Goal: Task Accomplishment & Management: Manage account settings

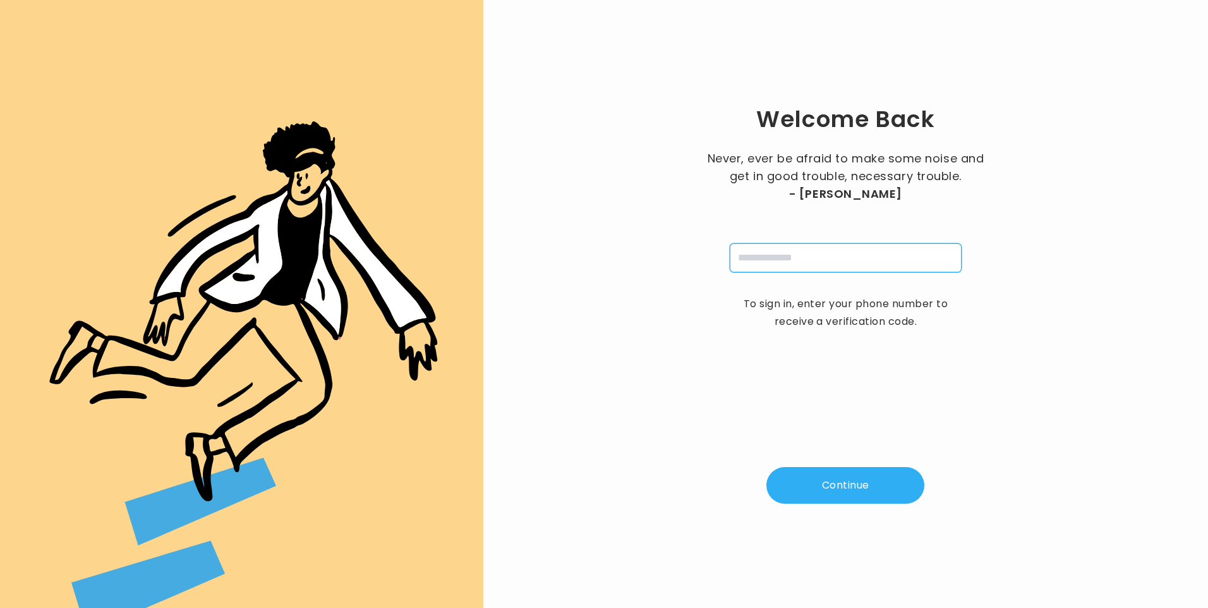
click at [771, 263] on input "tel" at bounding box center [845, 257] width 232 height 29
type input "**********"
click at [846, 488] on button "Continue" at bounding box center [845, 485] width 158 height 37
type input "*"
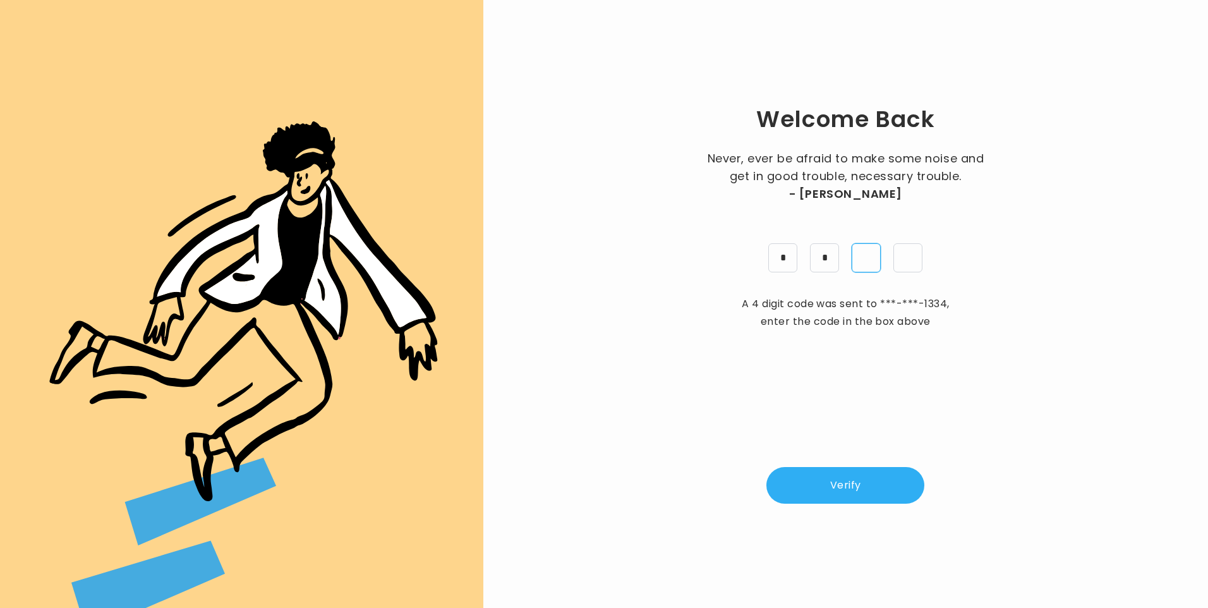
type input "*"
click at [836, 481] on button "Verify" at bounding box center [845, 485] width 158 height 37
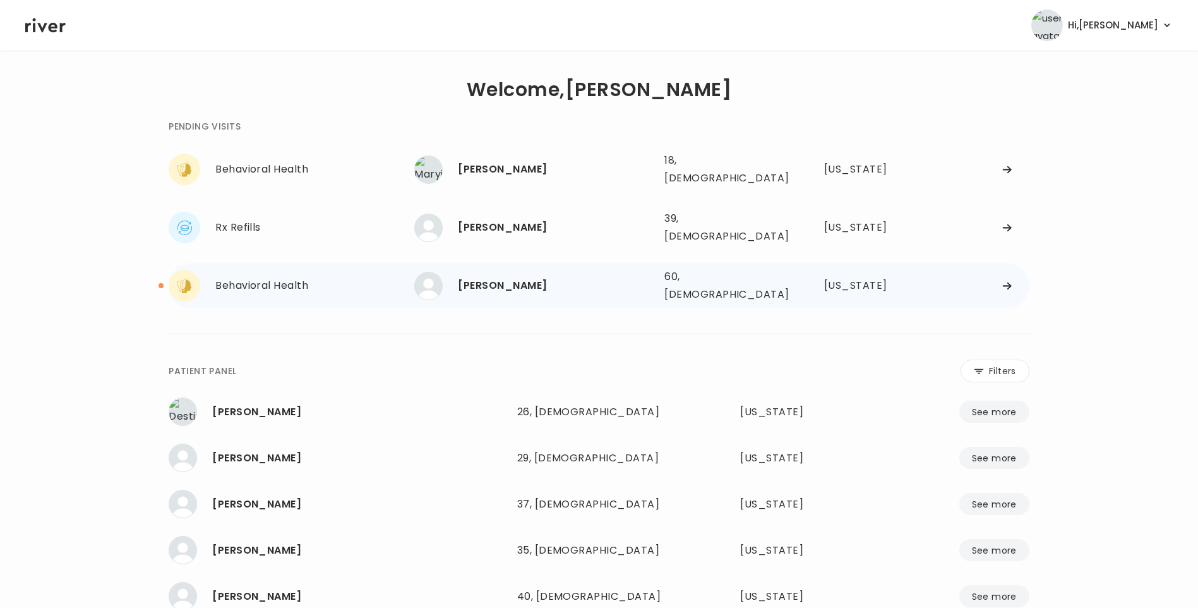
click at [517, 277] on div "Donna Michael" at bounding box center [556, 286] width 196 height 18
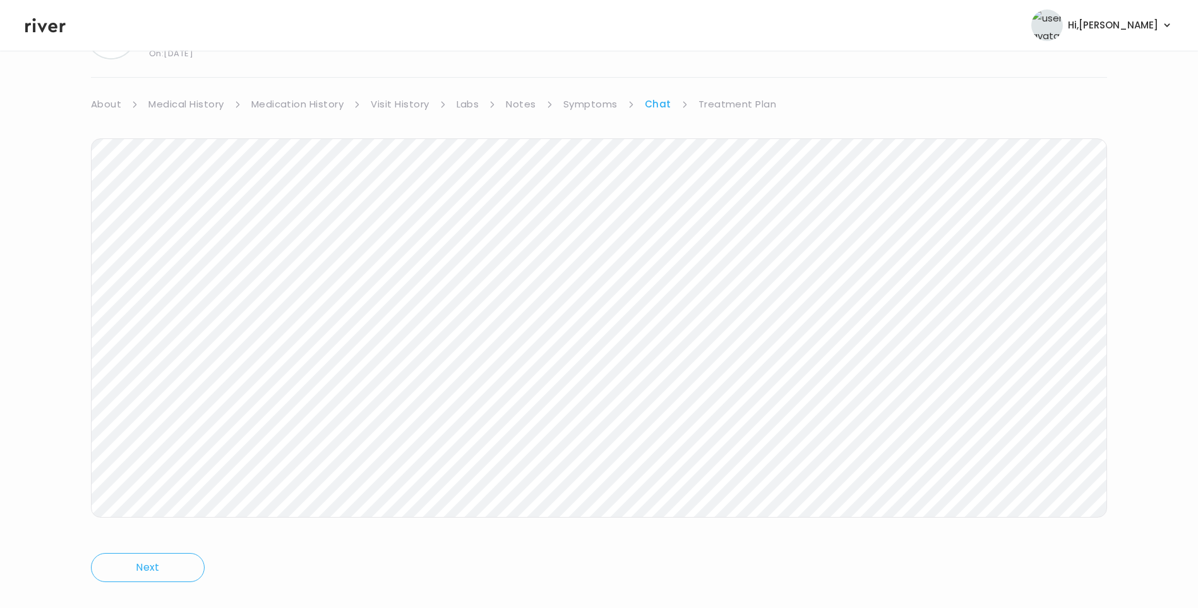
scroll to position [94, 0]
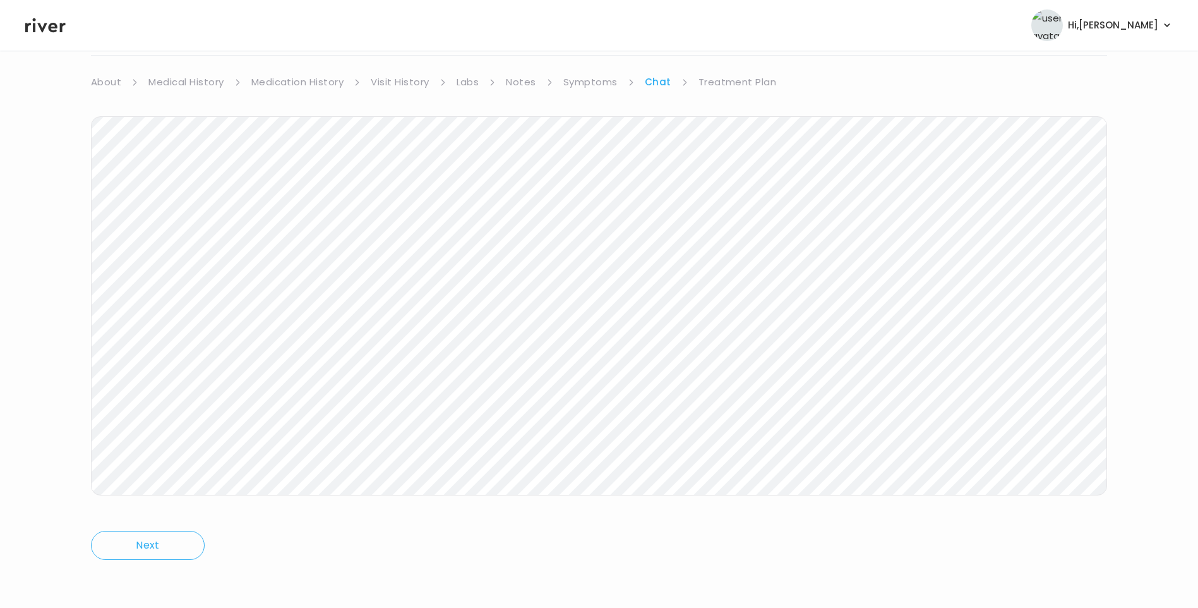
click at [49, 18] on icon at bounding box center [45, 25] width 40 height 19
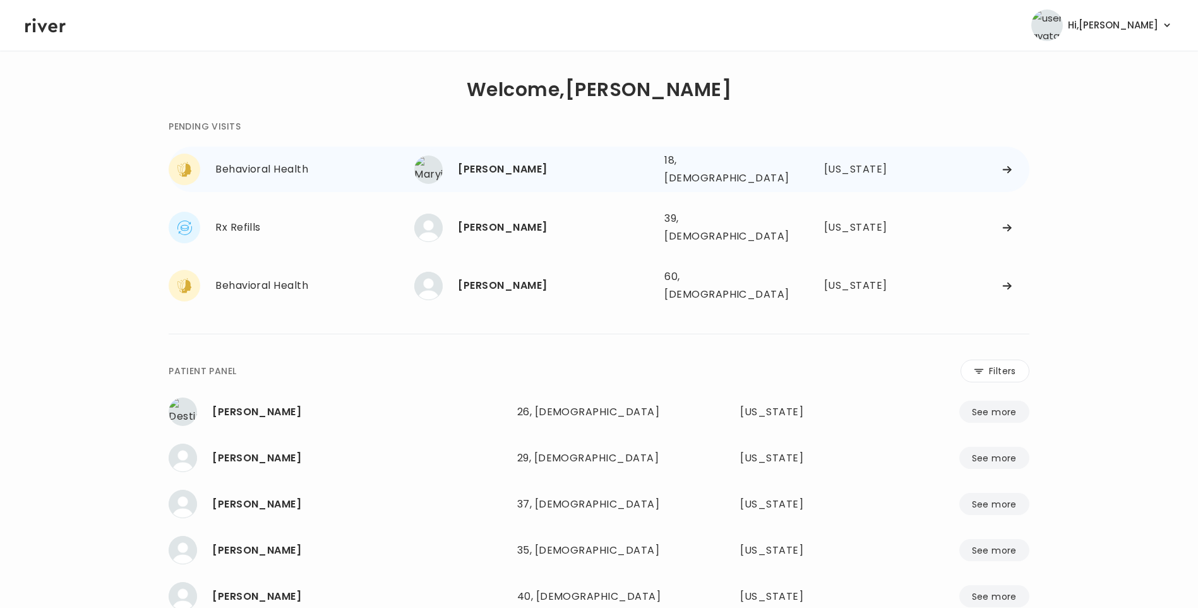
click at [512, 169] on div "[PERSON_NAME]" at bounding box center [556, 169] width 196 height 18
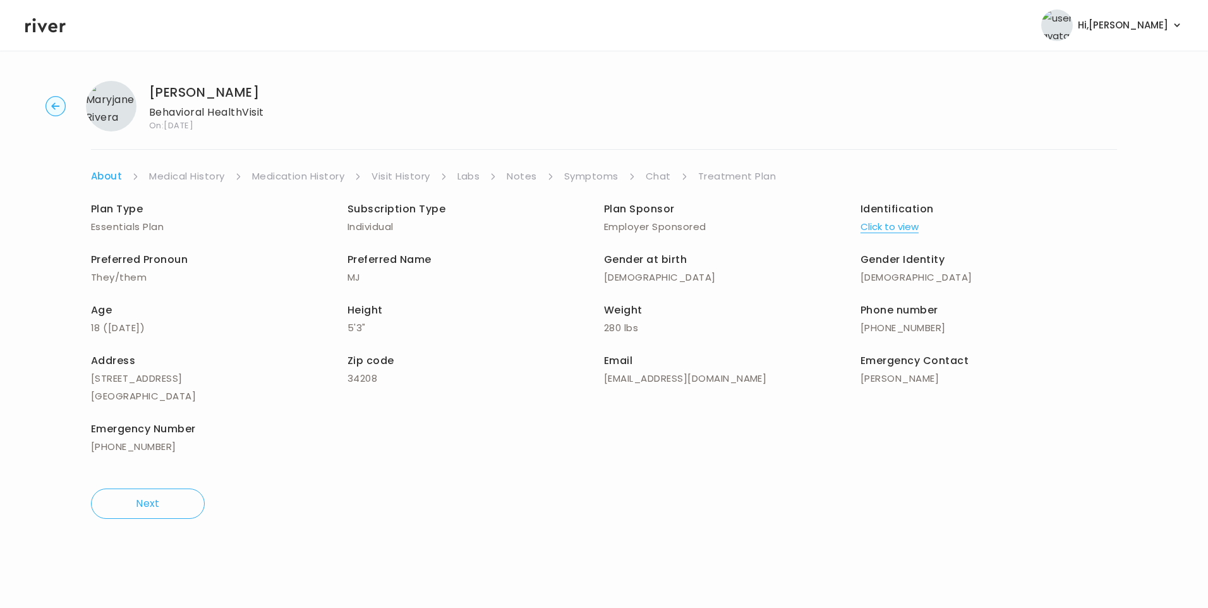
click at [424, 176] on link "Visit History" at bounding box center [400, 176] width 58 height 18
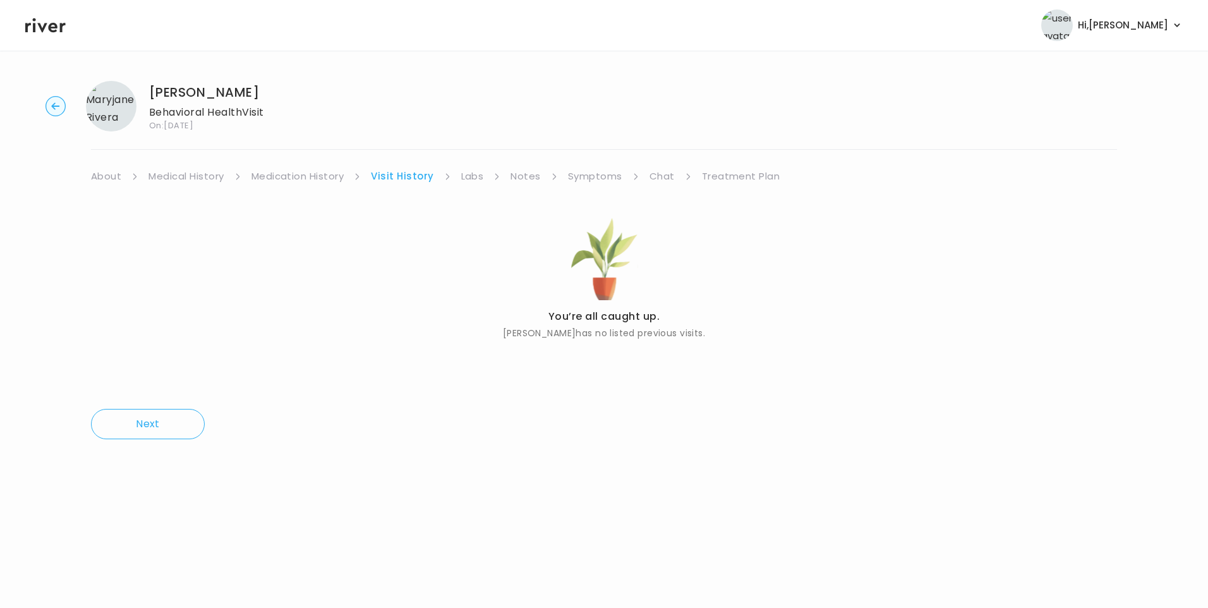
click at [111, 179] on link "About" at bounding box center [106, 176] width 30 height 18
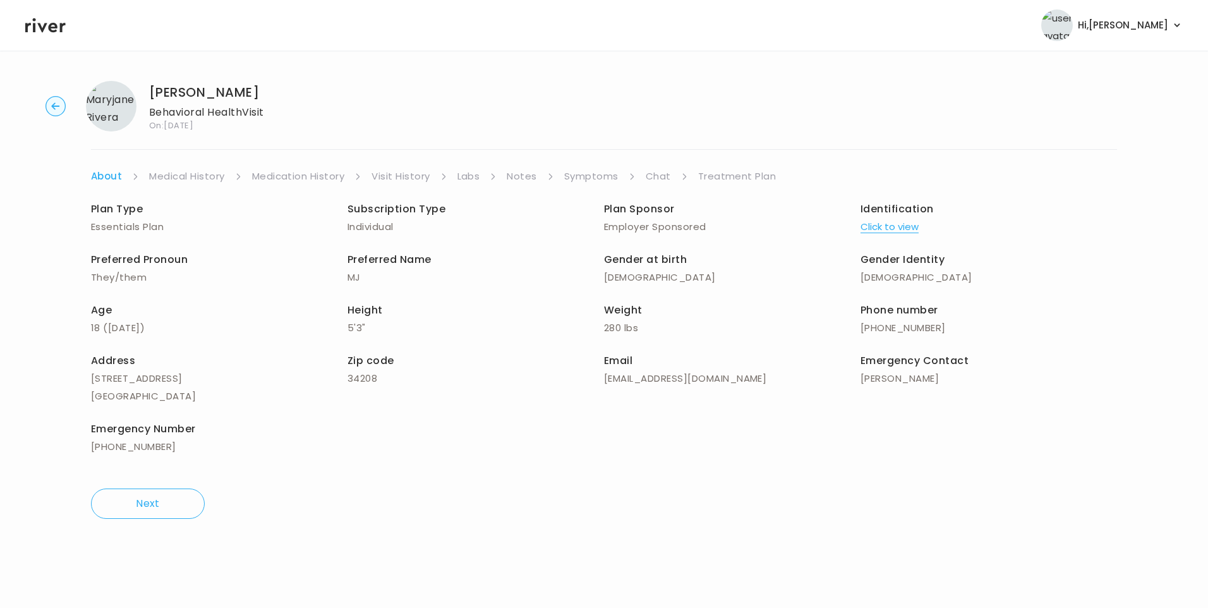
click at [887, 225] on button "Click to view" at bounding box center [889, 227] width 58 height 18
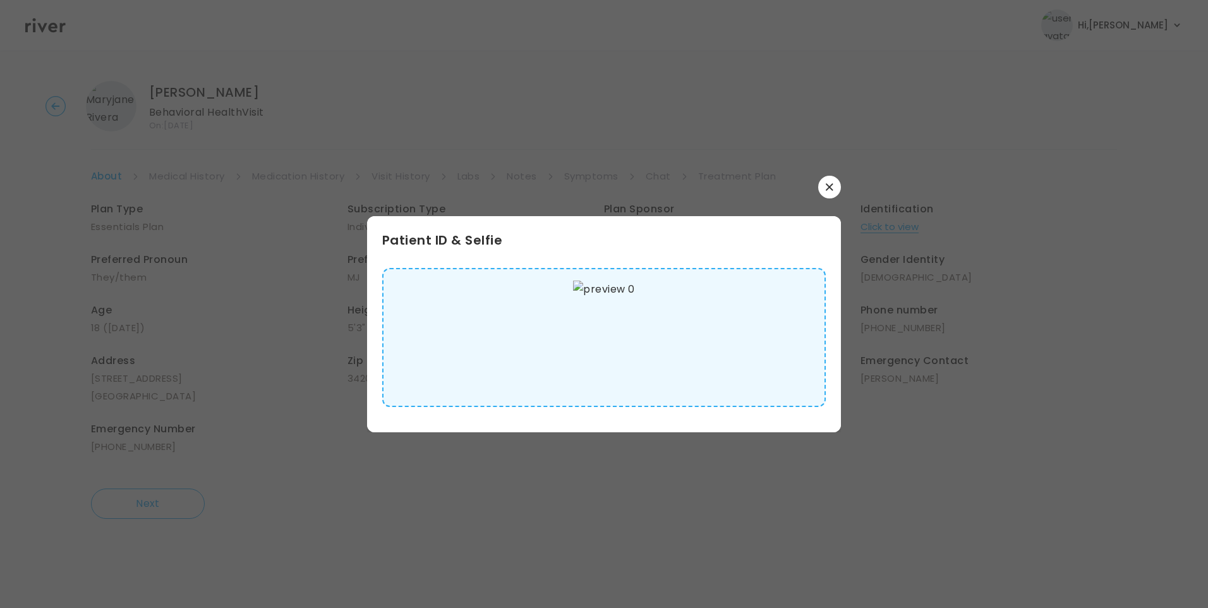
click at [630, 340] on img at bounding box center [603, 337] width 61 height 114
click at [827, 185] on icon "button" at bounding box center [828, 186] width 7 height 7
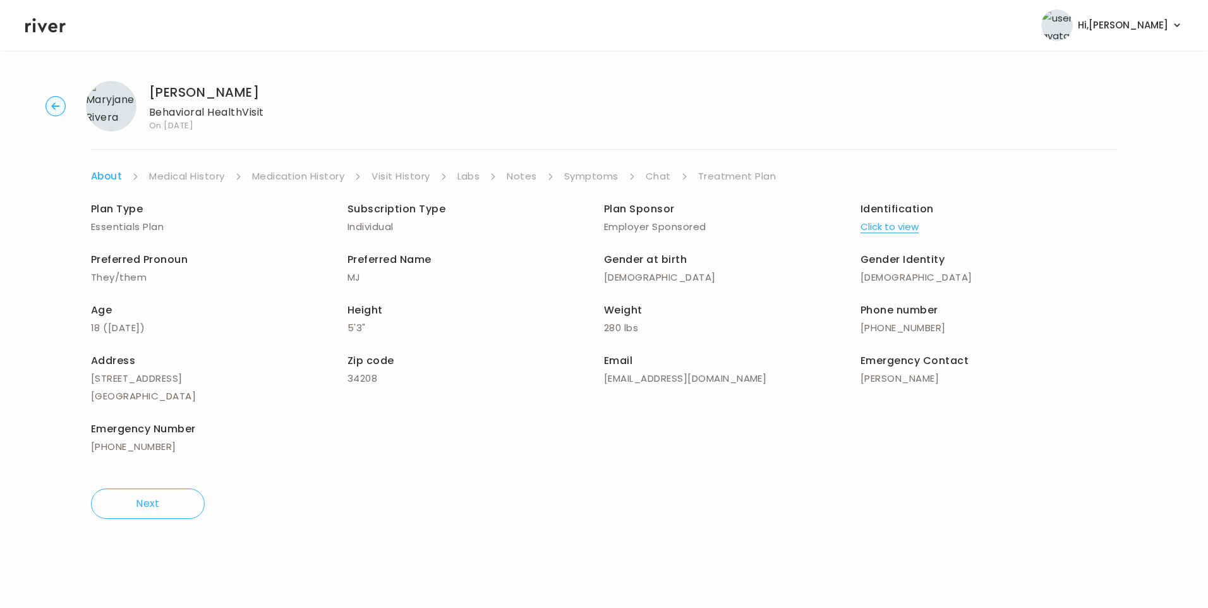
click at [587, 179] on link "Symptoms" at bounding box center [591, 176] width 54 height 18
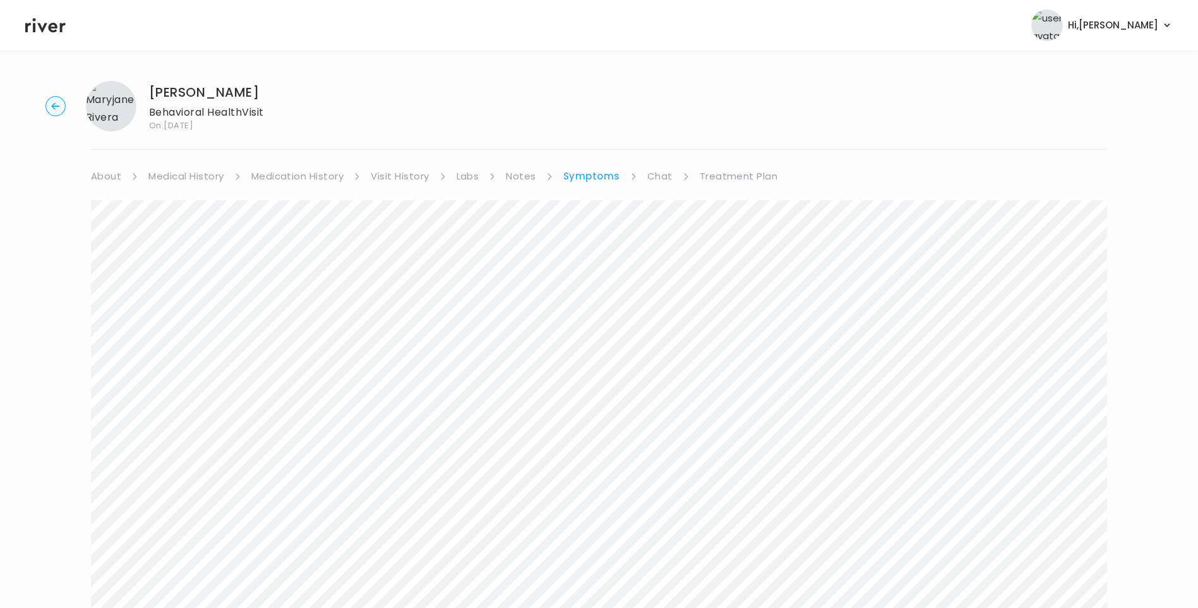
drag, startPoint x: 184, startPoint y: 179, endPoint x: 198, endPoint y: 183, distance: 13.8
click at [185, 179] on link "Medical History" at bounding box center [185, 176] width 75 height 18
click at [595, 169] on link "Symptoms" at bounding box center [595, 176] width 54 height 18
click at [757, 177] on link "Treatment Plan" at bounding box center [739, 176] width 78 height 18
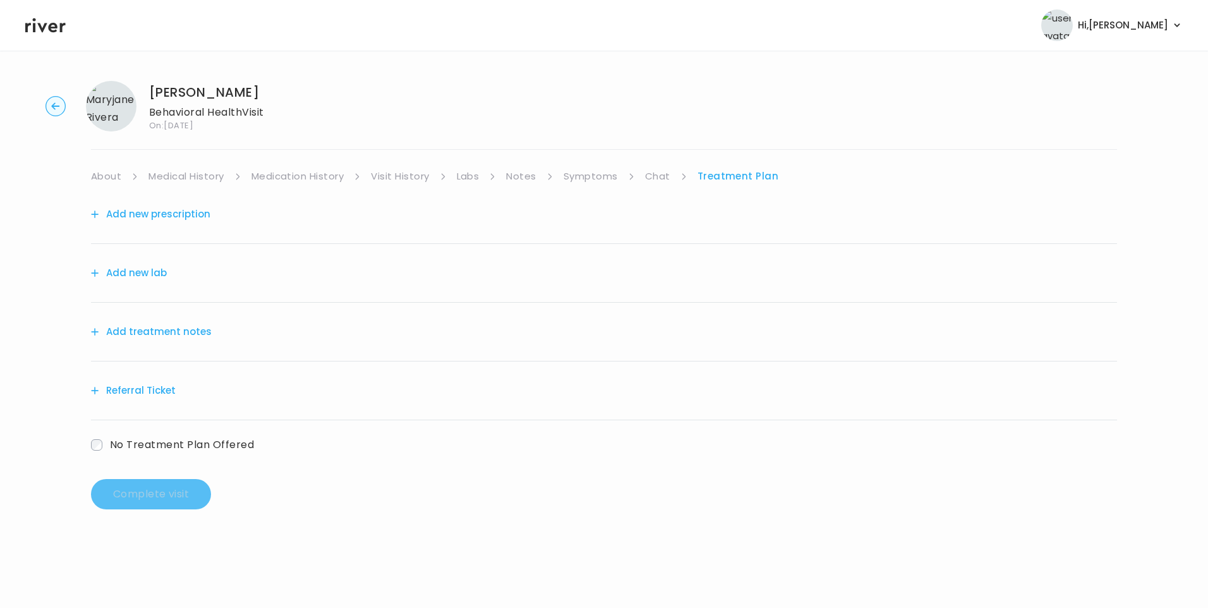
click at [142, 328] on button "Add treatment notes" at bounding box center [151, 332] width 121 height 18
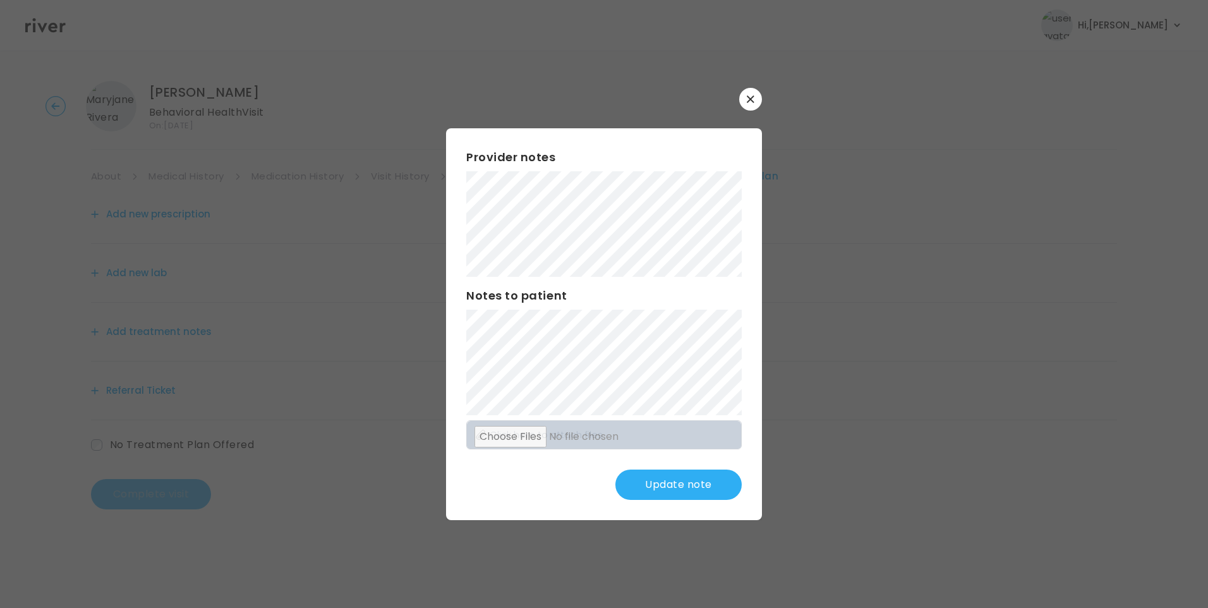
click at [664, 493] on button "Update note" at bounding box center [678, 484] width 126 height 30
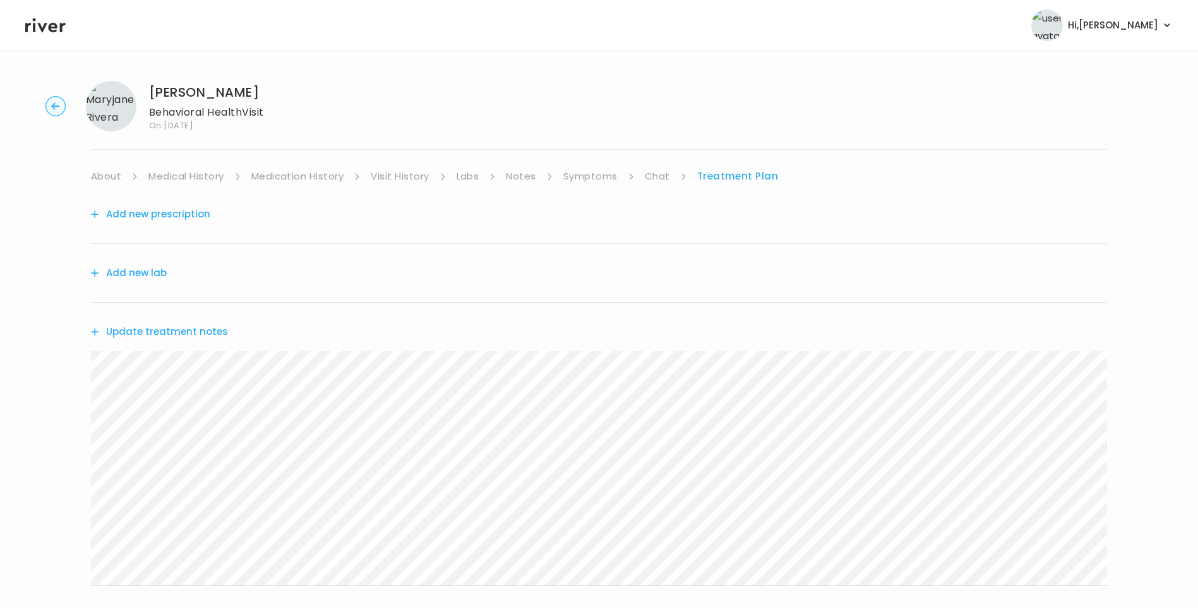
click at [155, 336] on button "Update treatment notes" at bounding box center [159, 332] width 137 height 18
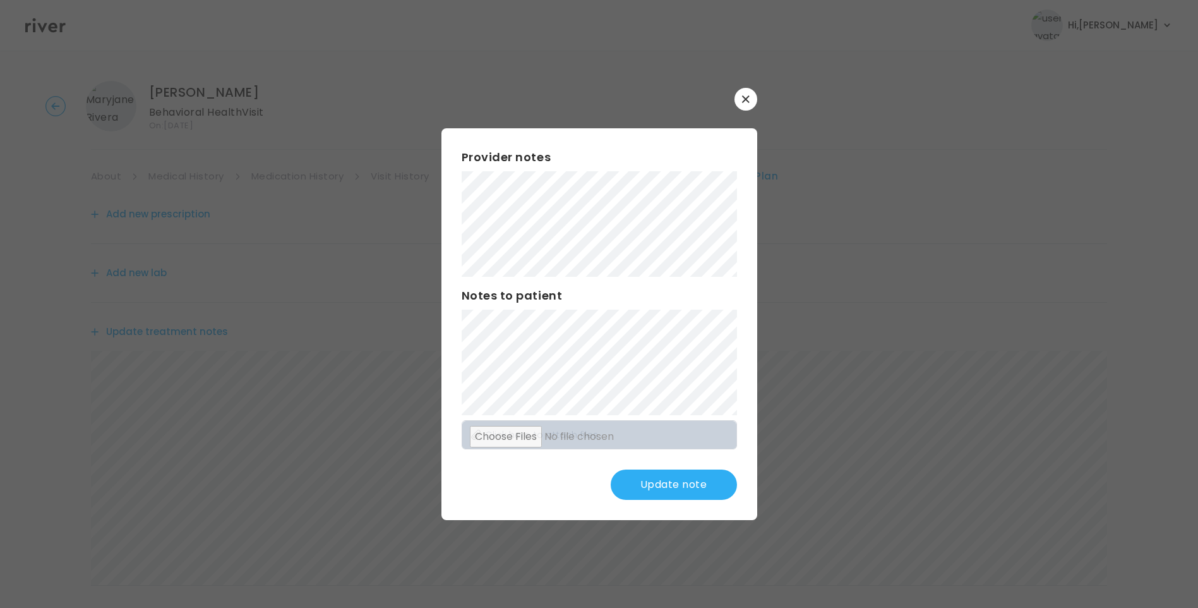
click at [713, 490] on button "Update note" at bounding box center [674, 484] width 126 height 30
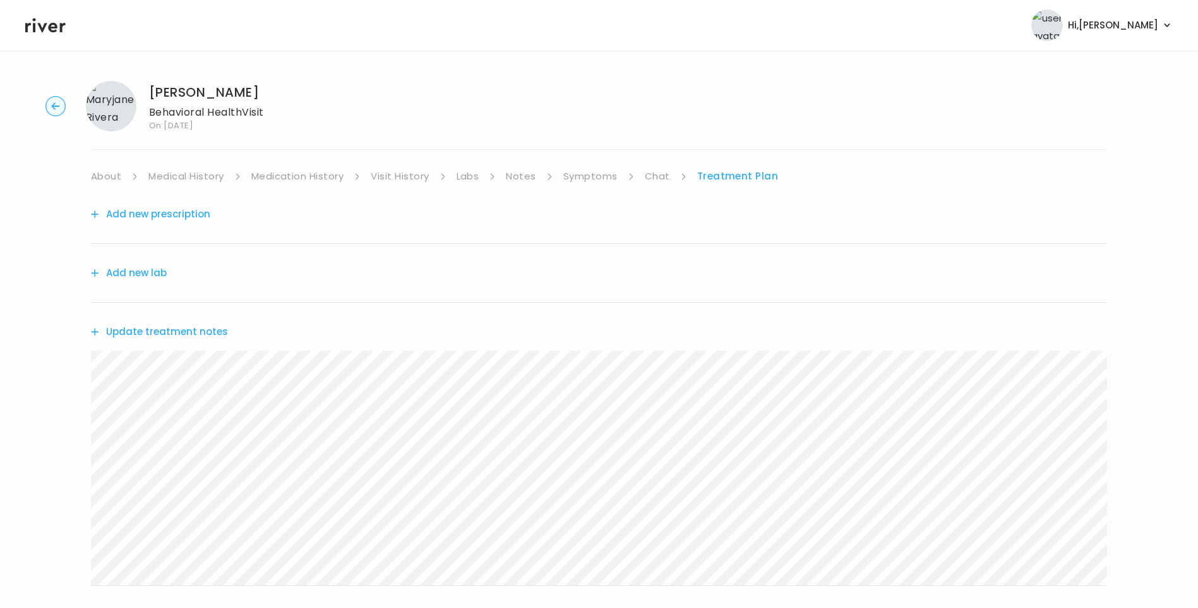
click at [195, 335] on button "Update treatment notes" at bounding box center [159, 332] width 137 height 18
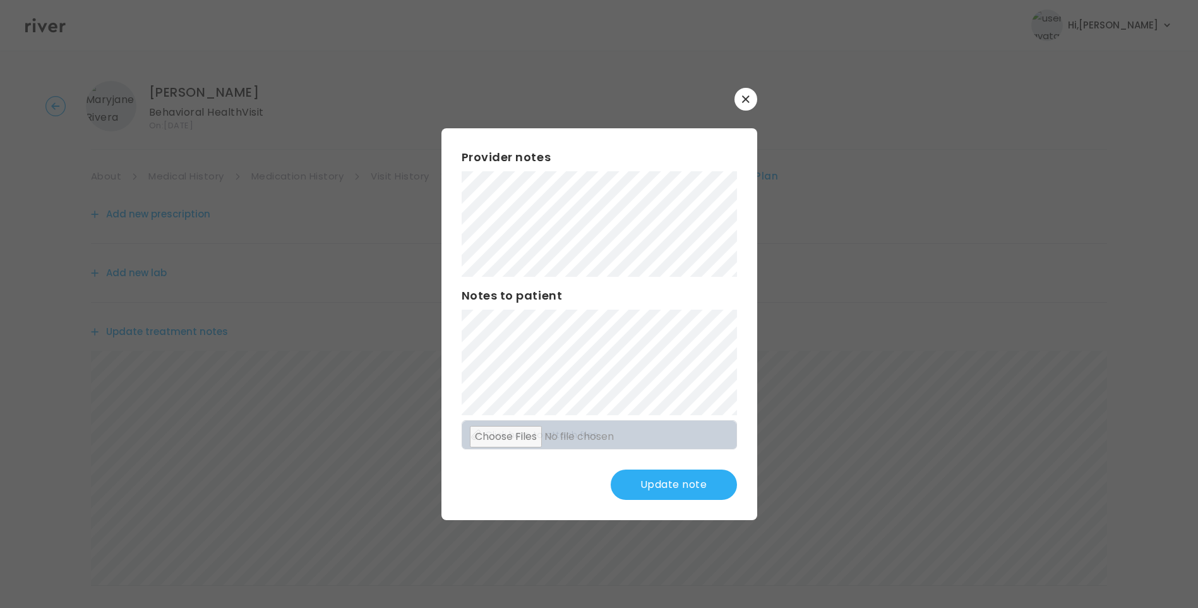
click at [666, 478] on button "Update note" at bounding box center [674, 484] width 126 height 30
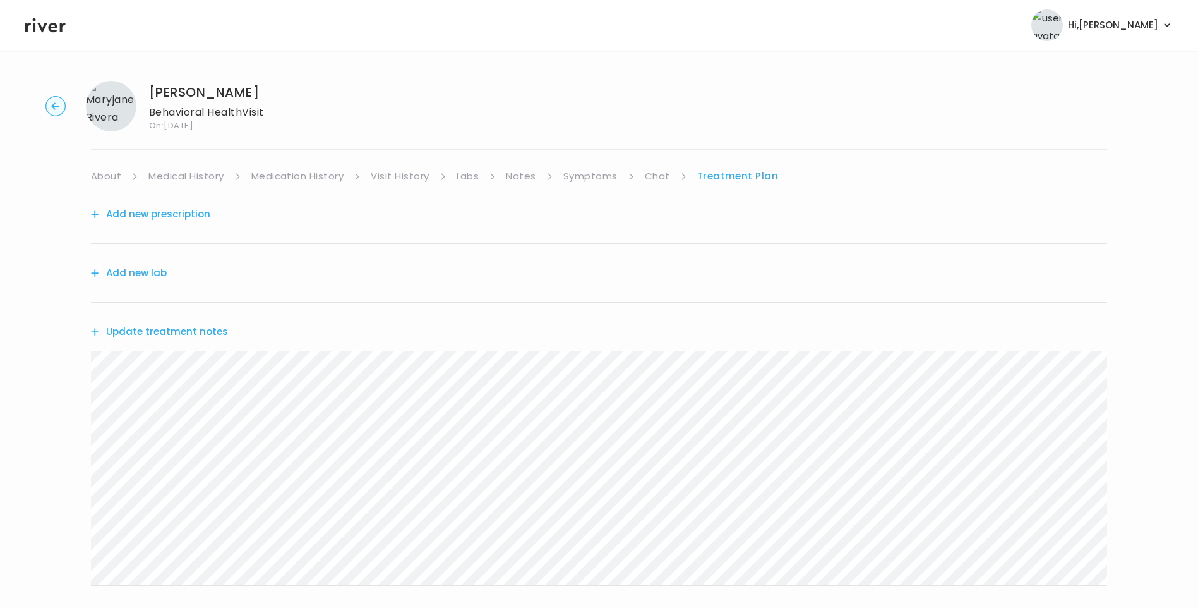
click at [213, 328] on button "Update treatment notes" at bounding box center [159, 332] width 137 height 18
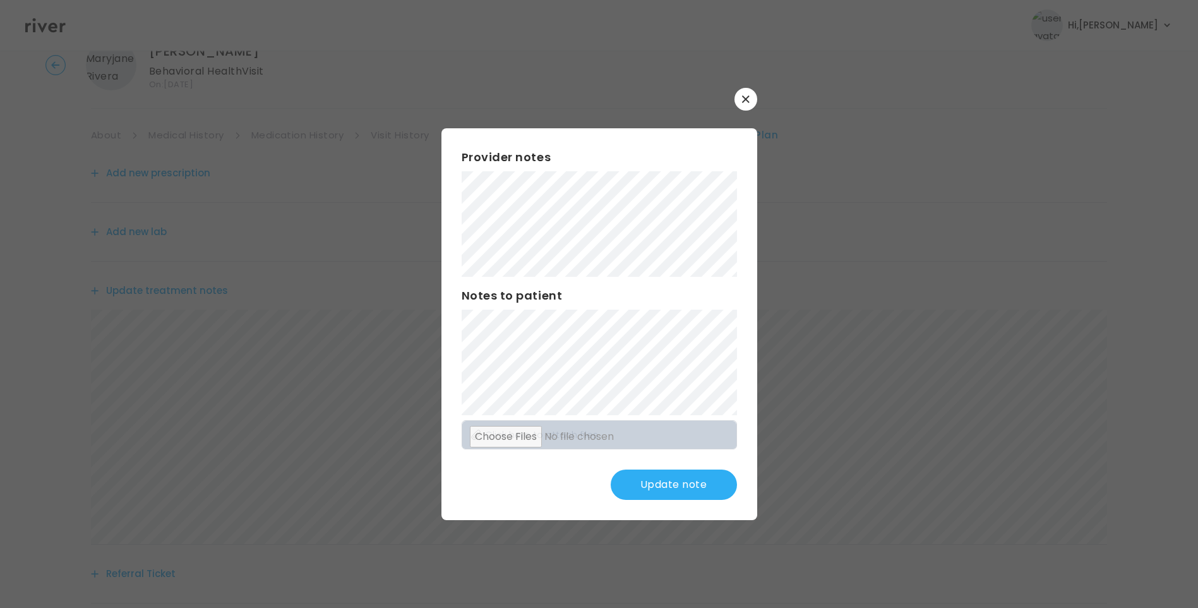
scroll to position [63, 0]
click at [679, 477] on button "Update note" at bounding box center [674, 484] width 126 height 30
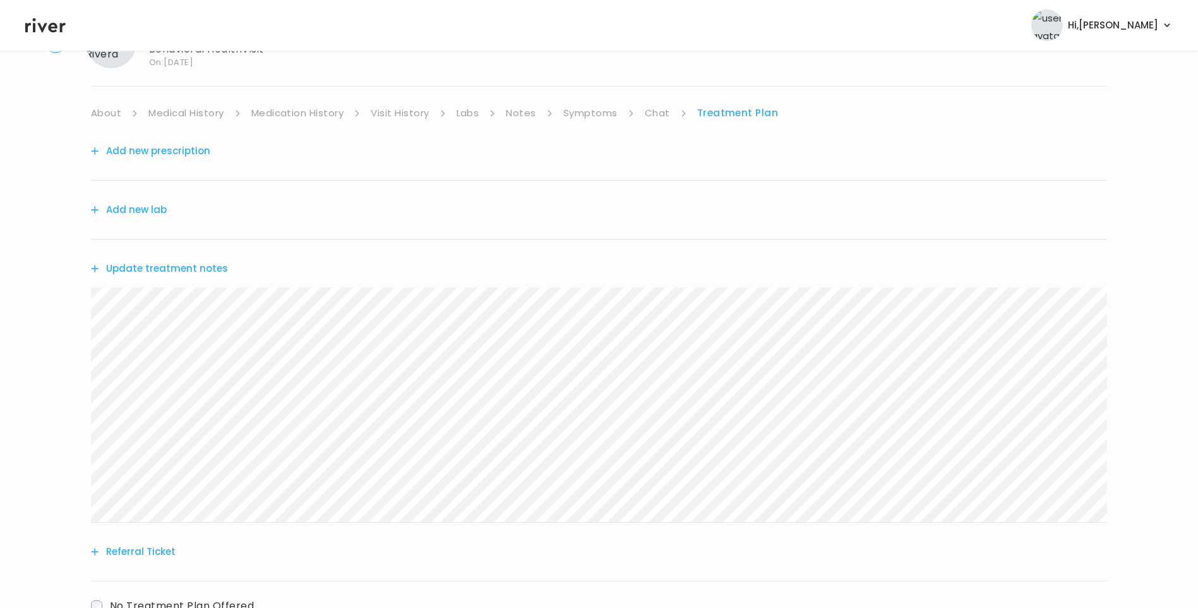
click at [78, 319] on div "Maryjane Rivera Behavioral Health Visit On: 10 Sep 2025 About Medical History M…" at bounding box center [599, 344] width 1198 height 673
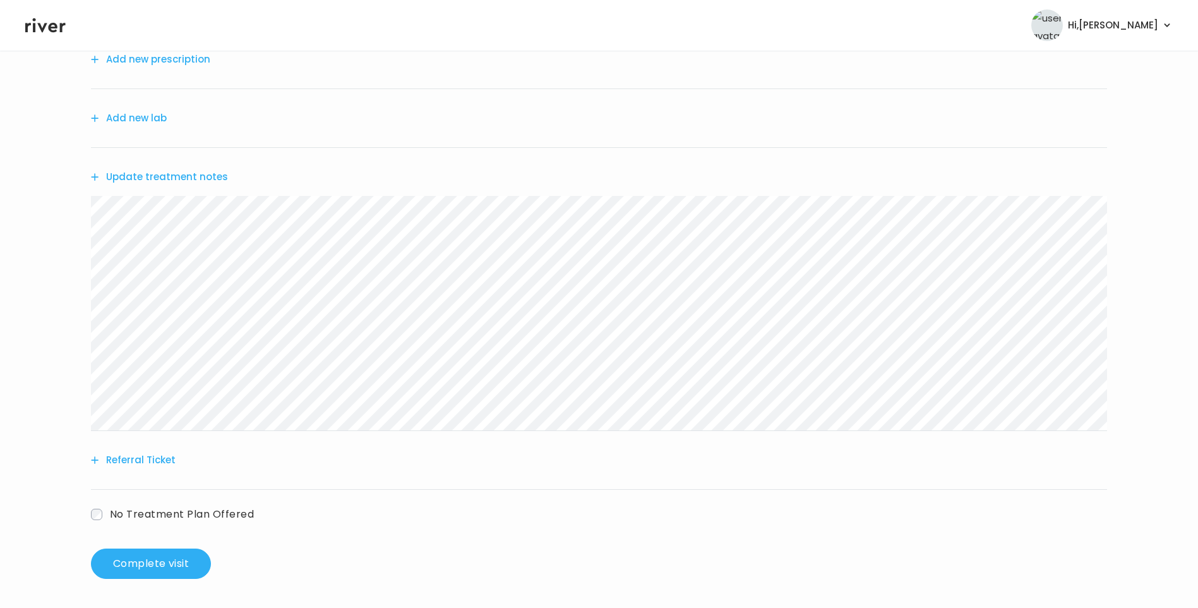
scroll to position [156, 0]
click at [167, 458] on button "Referral Ticket" at bounding box center [133, 459] width 85 height 18
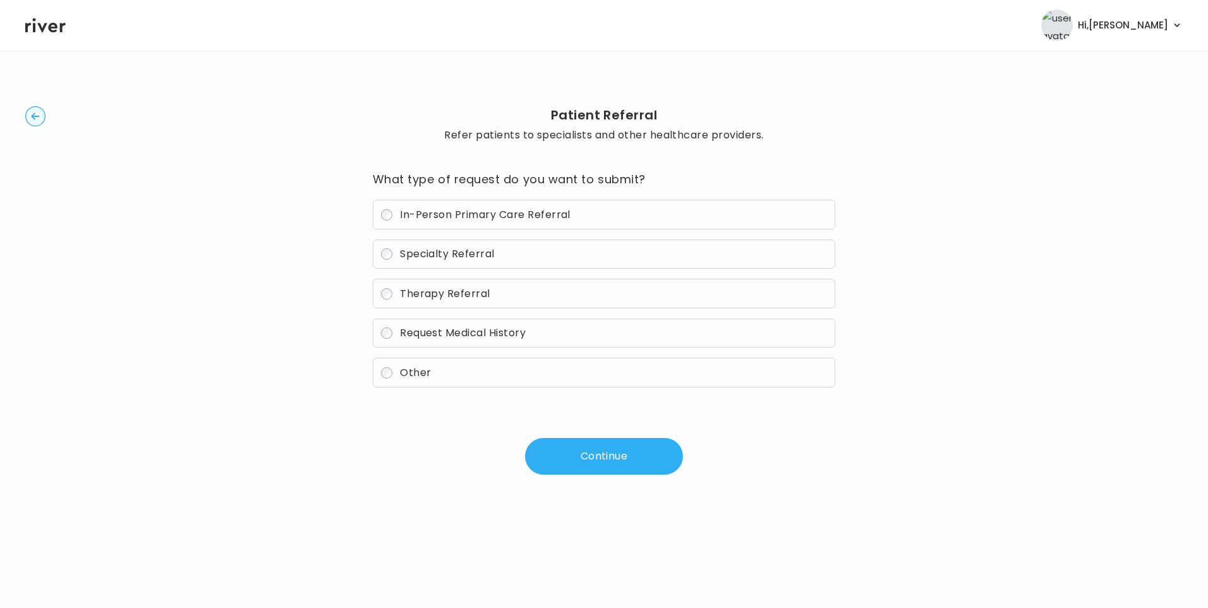
click at [471, 219] on span "In-Person Primary Care Referral" at bounding box center [485, 214] width 171 height 15
click at [609, 459] on button "Continue" at bounding box center [604, 456] width 158 height 37
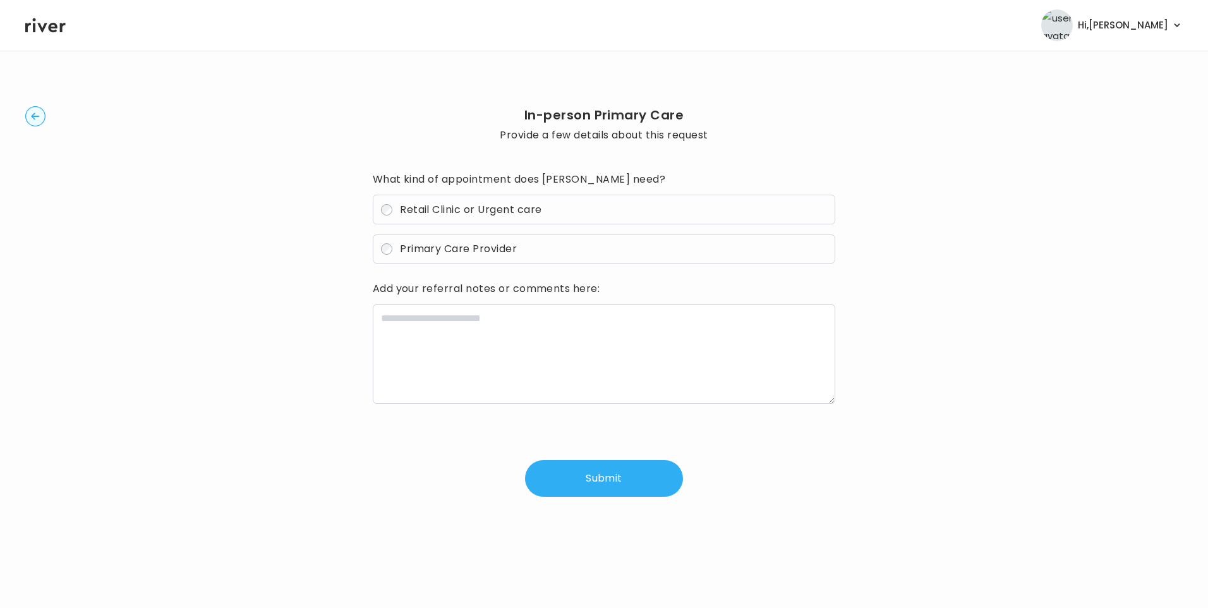
click at [466, 245] on span "Primary Care Provider" at bounding box center [458, 248] width 117 height 15
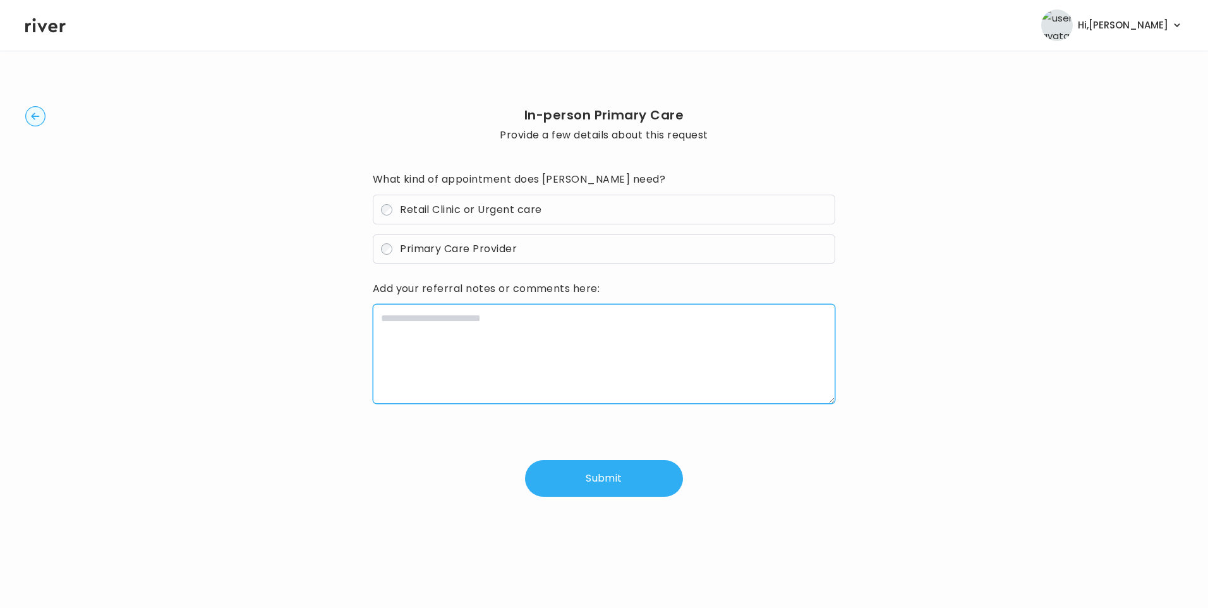
click at [498, 353] on textarea at bounding box center [604, 354] width 463 height 100
paste textarea "**********"
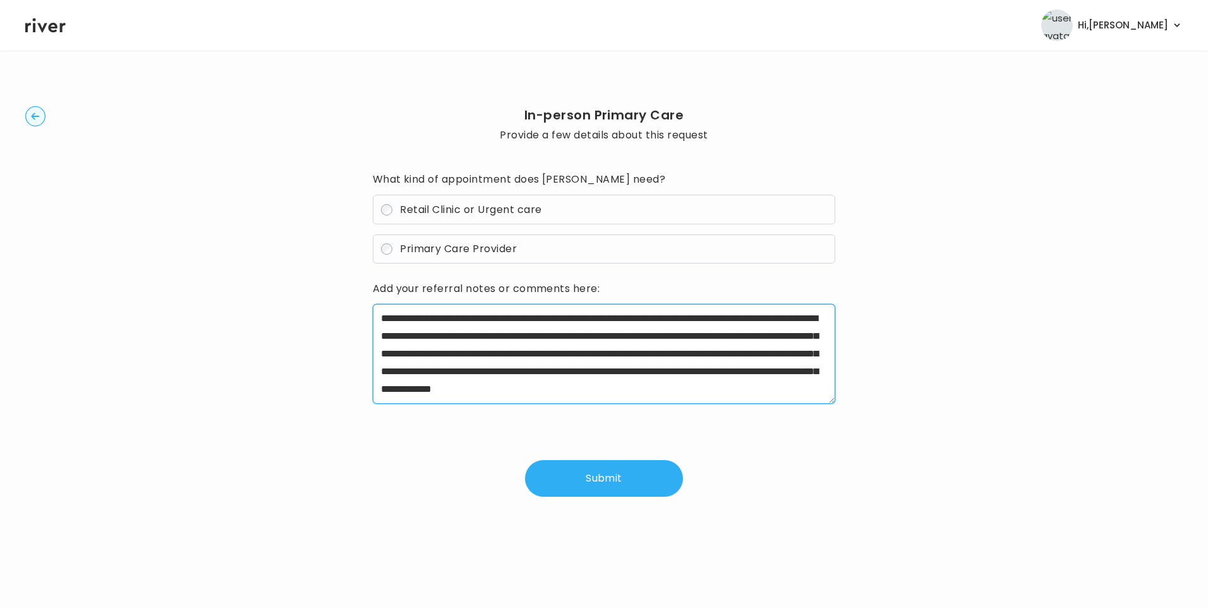
drag, startPoint x: 490, startPoint y: 319, endPoint x: 550, endPoint y: 321, distance: 60.0
click at [550, 321] on textarea "**********" at bounding box center [604, 354] width 463 height 100
click at [646, 338] on textarea "**********" at bounding box center [604, 354] width 463 height 100
click at [387, 371] on textarea "**********" at bounding box center [604, 354] width 463 height 100
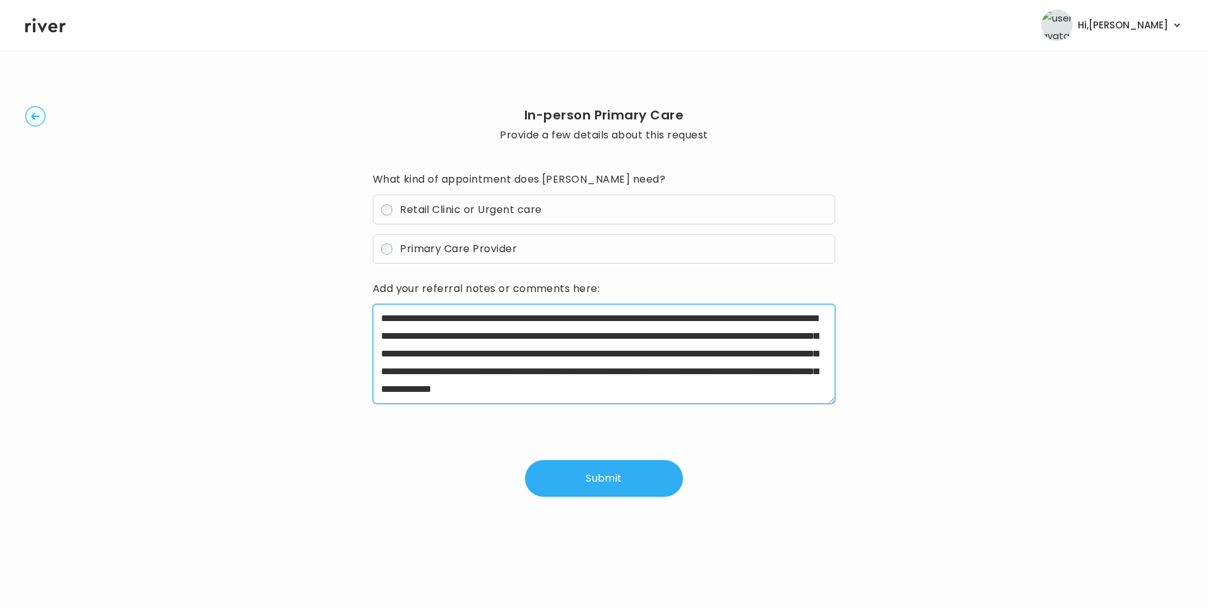
click at [387, 371] on textarea "**********" at bounding box center [604, 354] width 463 height 100
click at [378, 312] on textarea "**********" at bounding box center [604, 354] width 463 height 100
click at [794, 383] on textarea "**********" at bounding box center [604, 354] width 463 height 100
drag, startPoint x: 707, startPoint y: 373, endPoint x: 630, endPoint y: 388, distance: 79.3
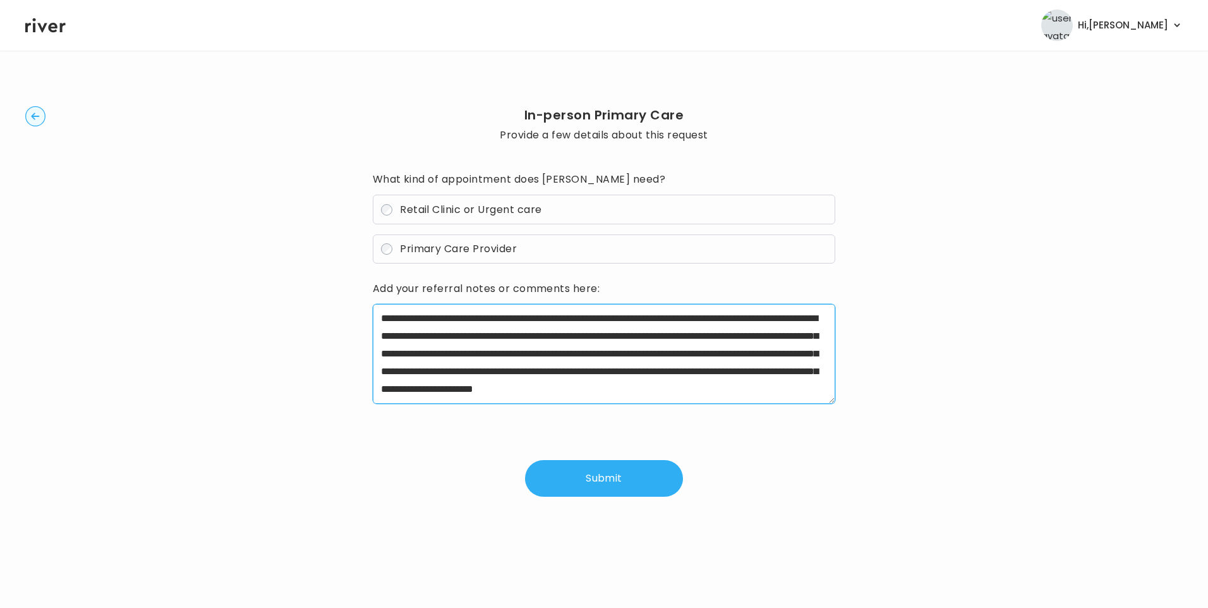
click at [630, 388] on textarea "**********" at bounding box center [604, 354] width 463 height 100
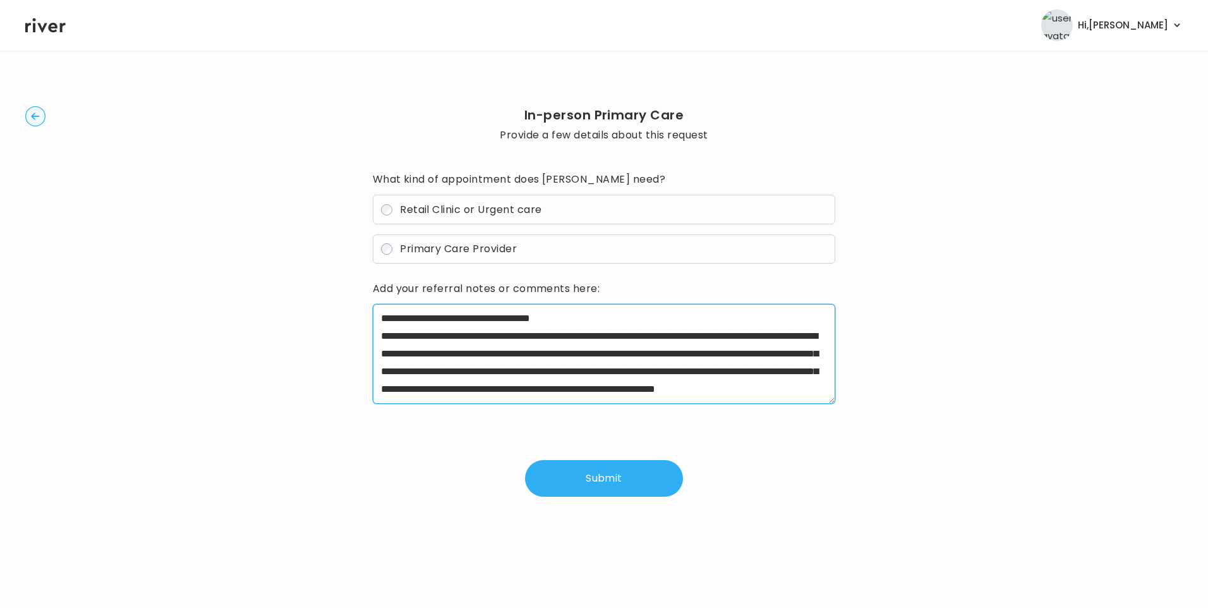
drag, startPoint x: 563, startPoint y: 401, endPoint x: 526, endPoint y: 391, distance: 38.0
click at [563, 401] on textarea "**********" at bounding box center [604, 354] width 463 height 100
type textarea "**********"
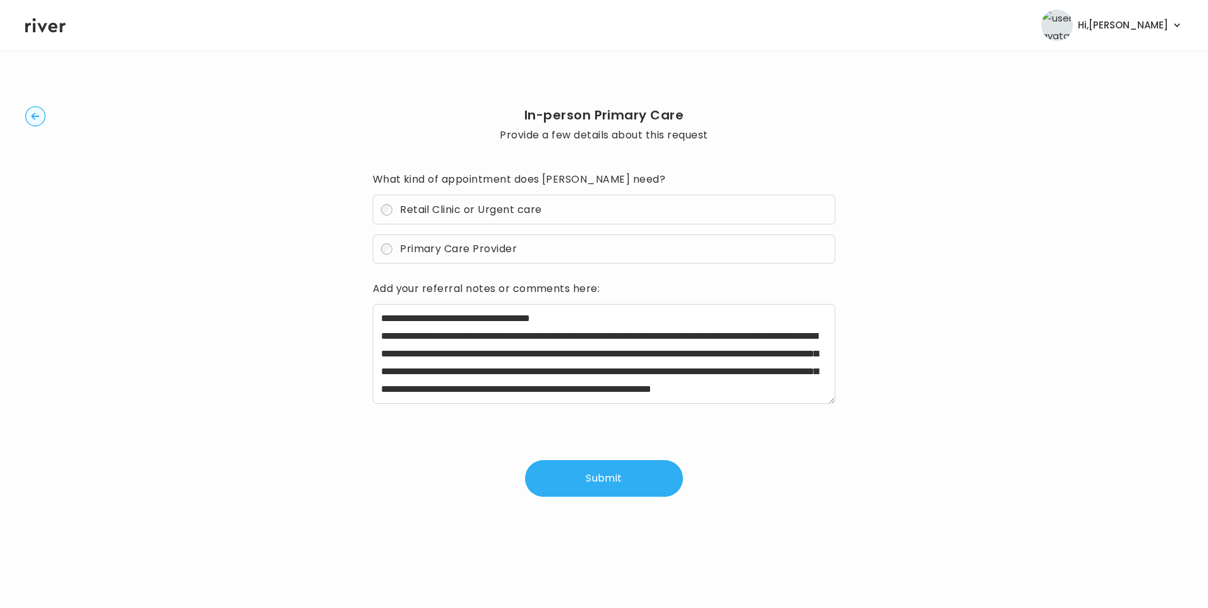
click at [622, 480] on button "Submit" at bounding box center [604, 478] width 158 height 37
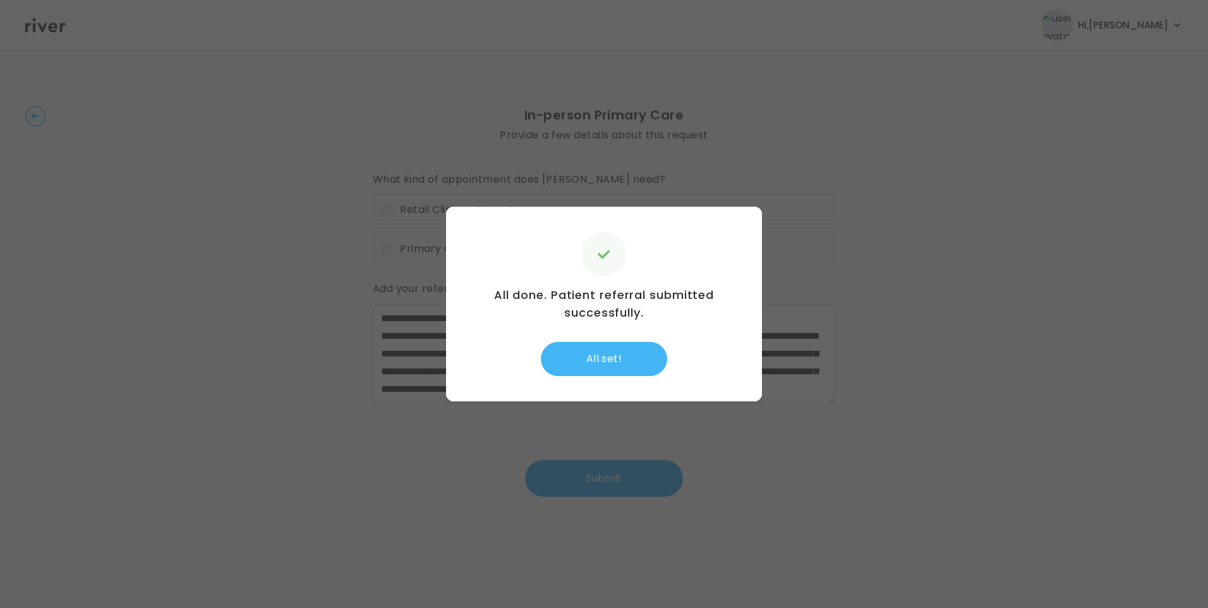
click at [612, 354] on button "All set!" at bounding box center [604, 359] width 126 height 34
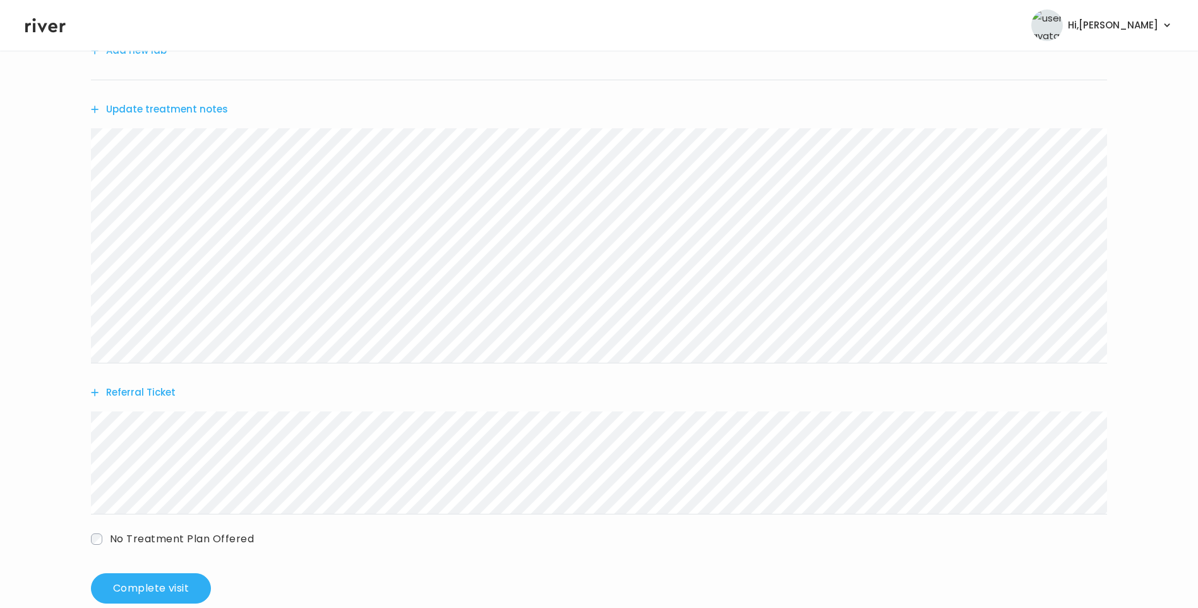
scroll to position [248, 0]
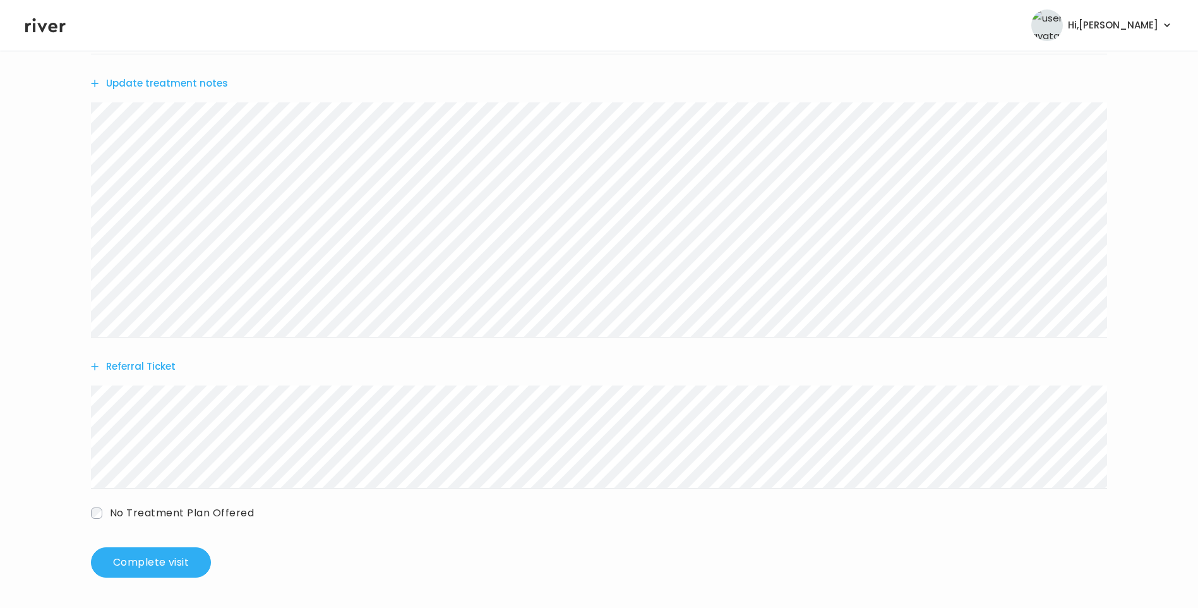
click at [143, 366] on button "Referral Ticket" at bounding box center [133, 366] width 85 height 18
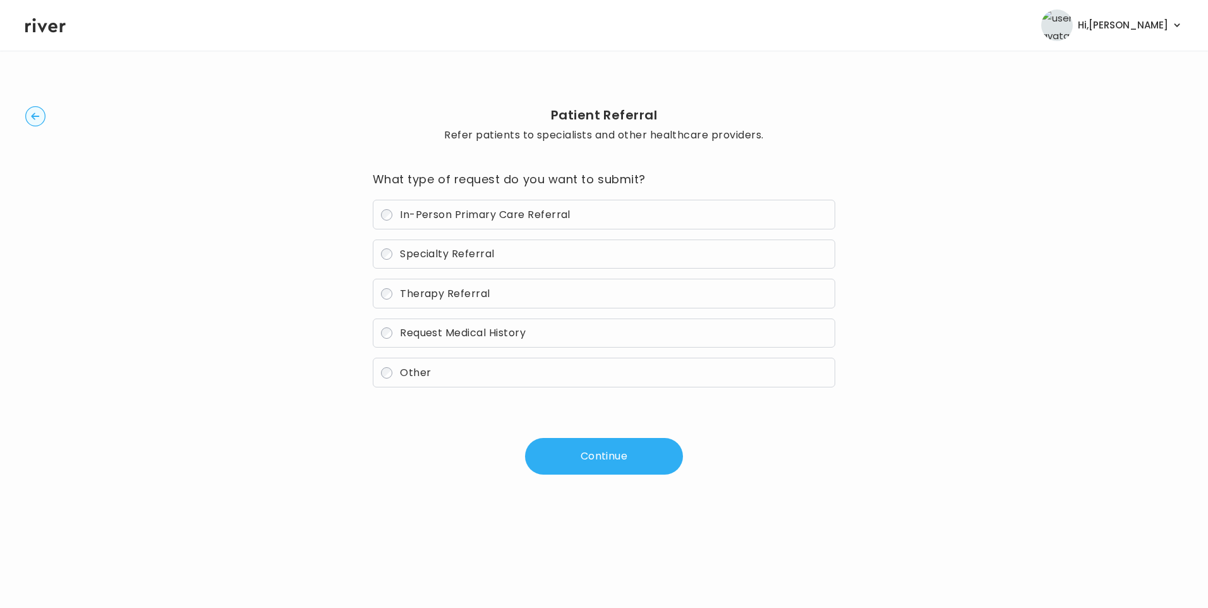
drag, startPoint x: 445, startPoint y: 289, endPoint x: 579, endPoint y: 370, distance: 155.9
click at [445, 291] on span "Therapy Referral" at bounding box center [445, 293] width 90 height 15
click at [623, 469] on button "Continue" at bounding box center [604, 456] width 158 height 37
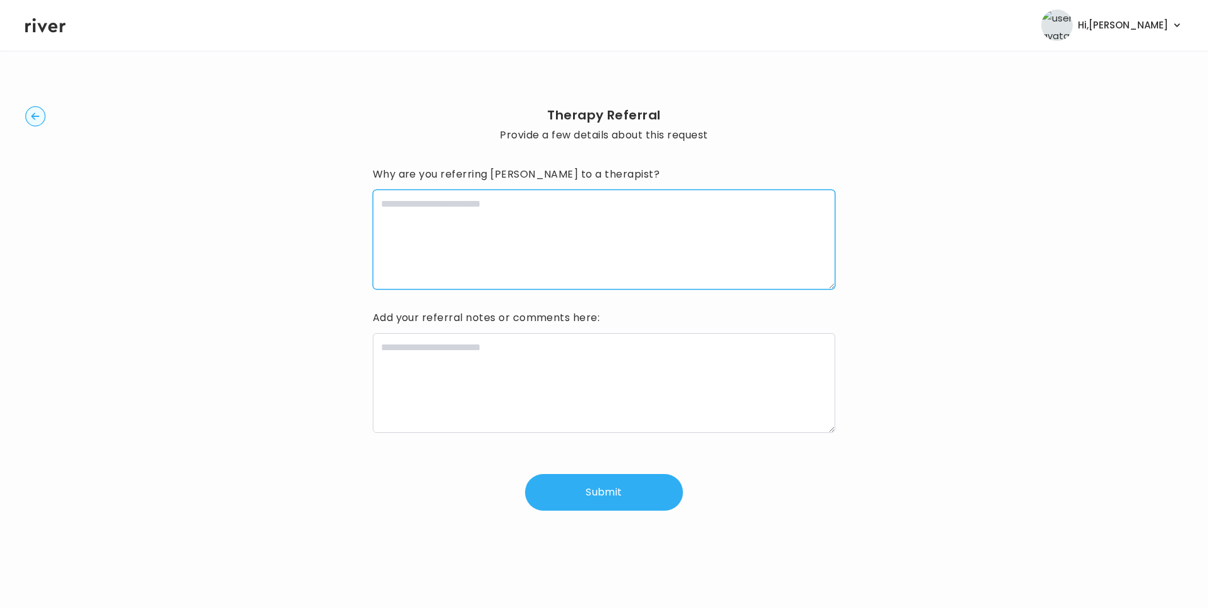
click at [483, 246] on textarea at bounding box center [604, 239] width 463 height 100
type textarea "**********"
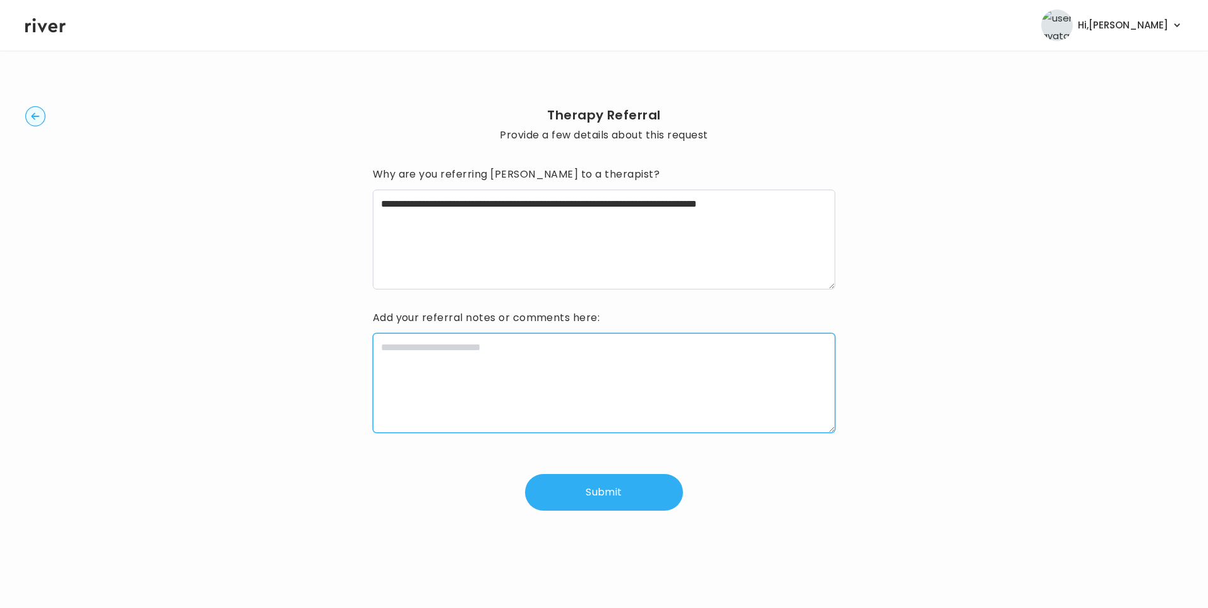
click at [406, 390] on textarea at bounding box center [604, 383] width 463 height 100
paste textarea "**********"
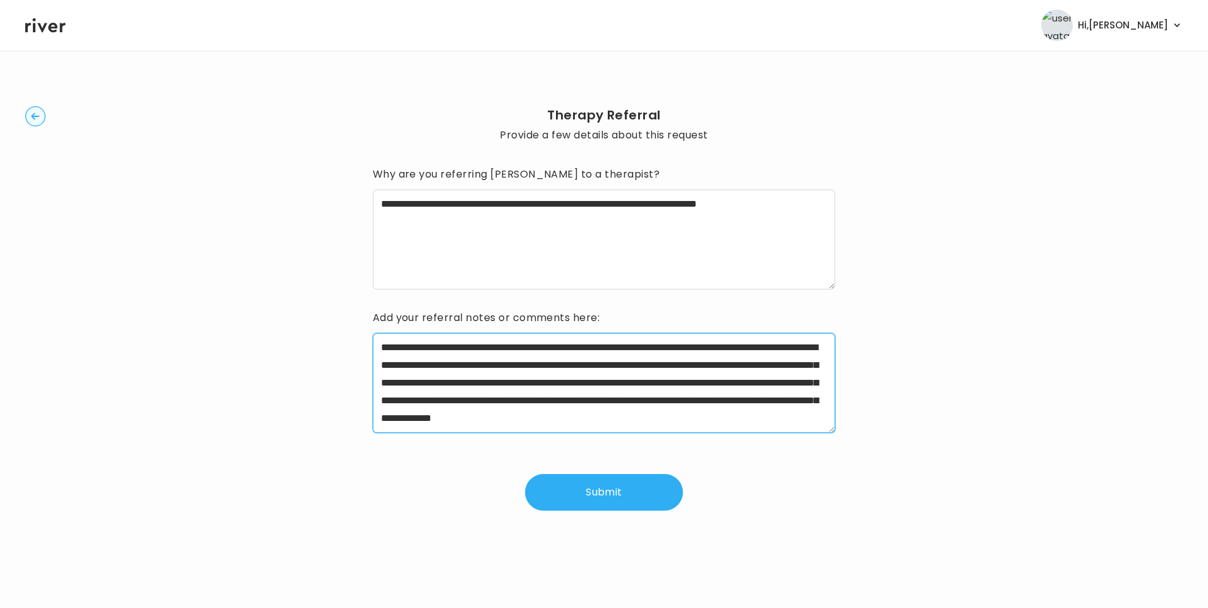
drag, startPoint x: 493, startPoint y: 348, endPoint x: 552, endPoint y: 347, distance: 59.4
click at [552, 347] on textarea "**********" at bounding box center [604, 383] width 463 height 100
drag, startPoint x: 652, startPoint y: 366, endPoint x: 640, endPoint y: 364, distance: 12.9
click at [640, 364] on textarea "**********" at bounding box center [604, 383] width 463 height 100
drag, startPoint x: 394, startPoint y: 397, endPoint x: 383, endPoint y: 397, distance: 10.7
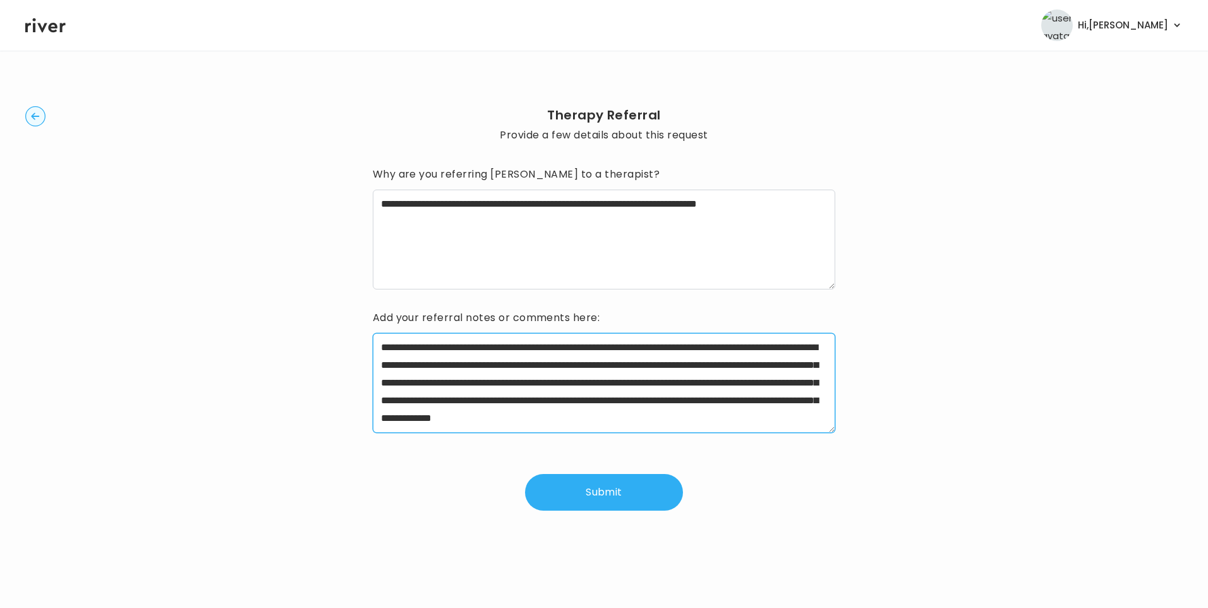
click at [383, 397] on textarea "**********" at bounding box center [604, 383] width 463 height 100
drag, startPoint x: 466, startPoint y: 400, endPoint x: 459, endPoint y: 401, distance: 7.6
click at [459, 401] on textarea "**********" at bounding box center [604, 383] width 463 height 100
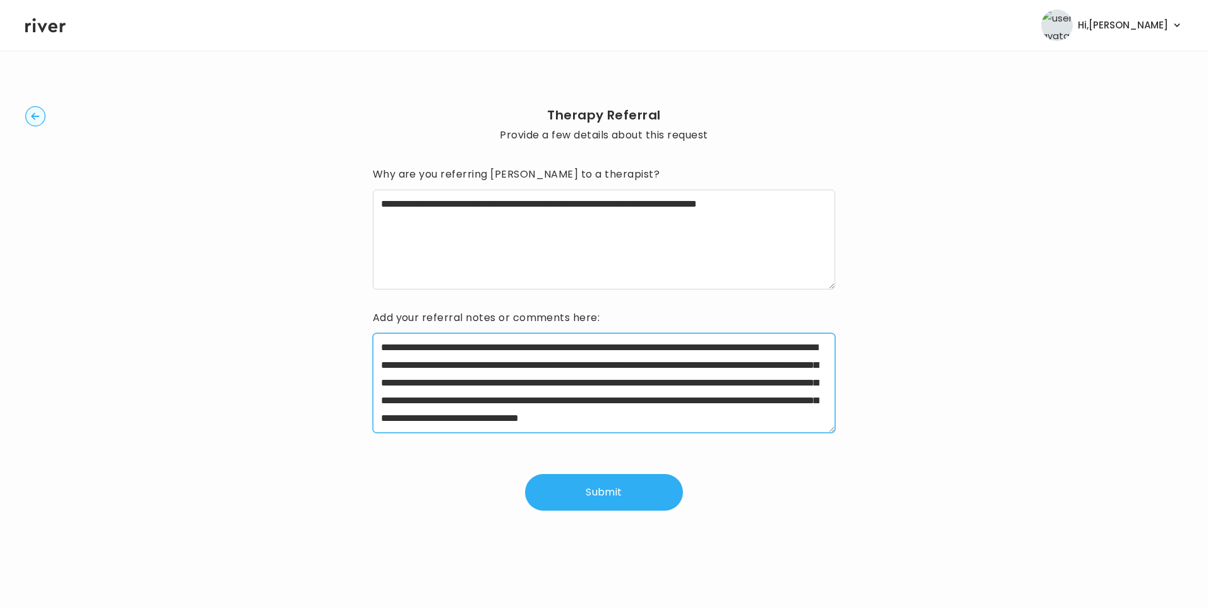
drag, startPoint x: 380, startPoint y: 399, endPoint x: 748, endPoint y: 406, distance: 368.9
click at [748, 406] on textarea "**********" at bounding box center [604, 383] width 463 height 100
click at [718, 414] on textarea "**********" at bounding box center [604, 383] width 463 height 100
type textarea "**********"
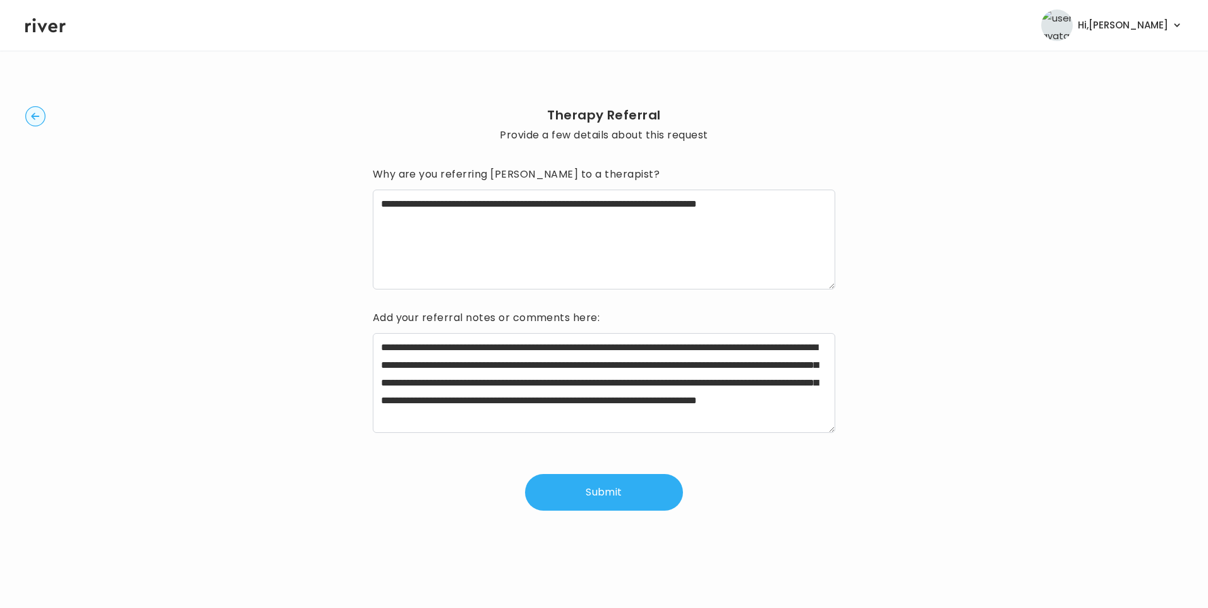
click at [609, 491] on button "Submit" at bounding box center [604, 492] width 158 height 37
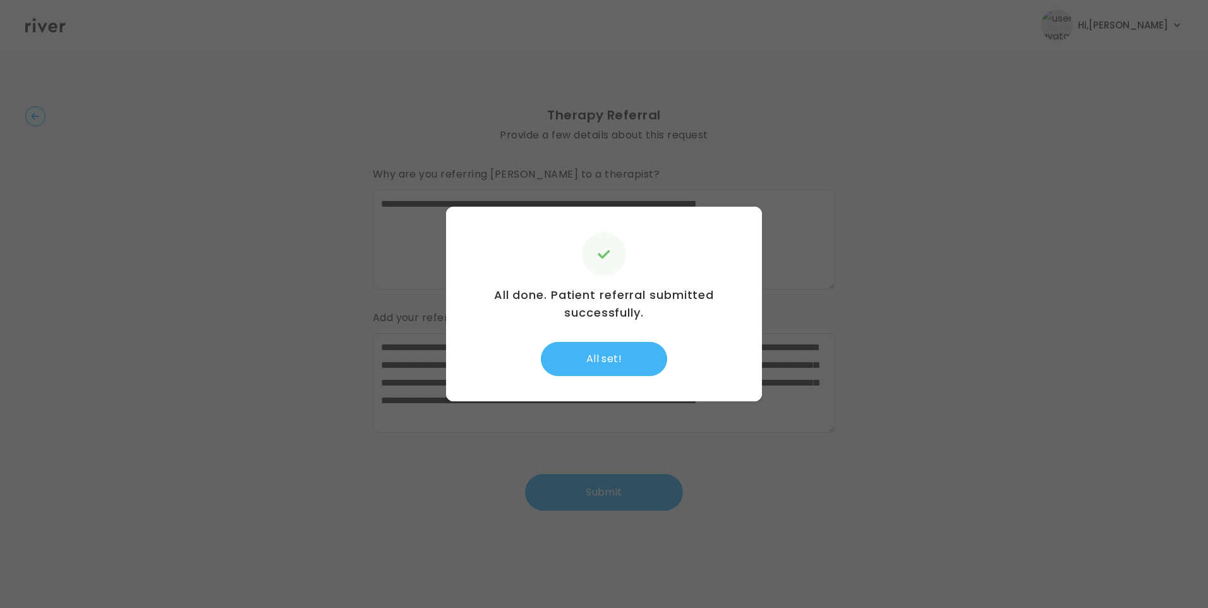
click at [620, 353] on button "All set!" at bounding box center [604, 359] width 126 height 34
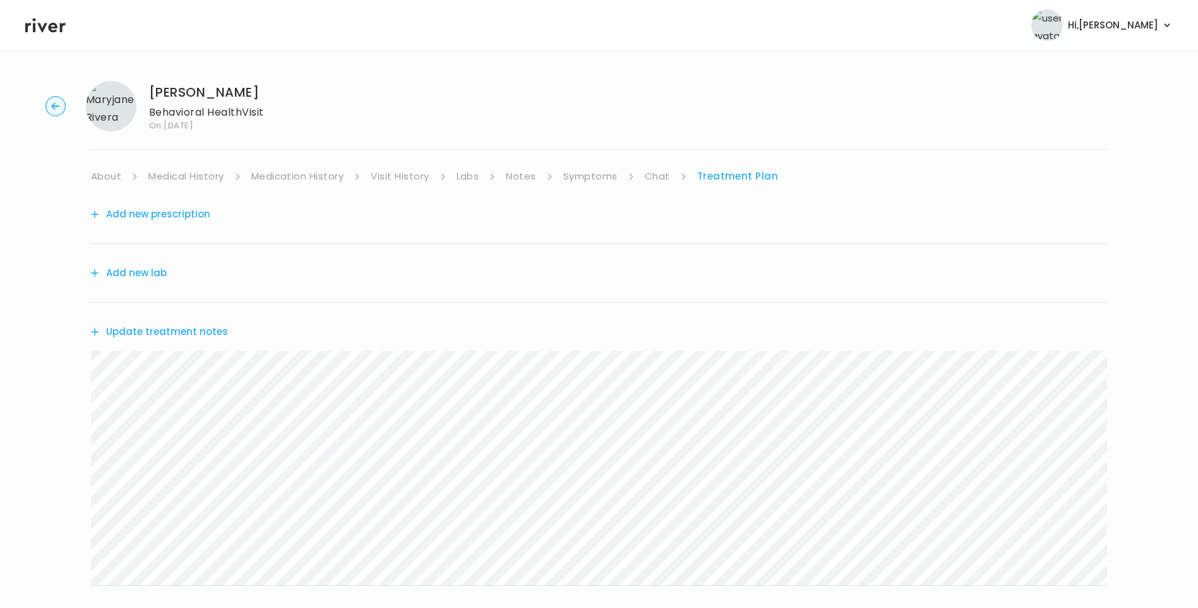
click at [207, 331] on button "Update treatment notes" at bounding box center [159, 332] width 137 height 18
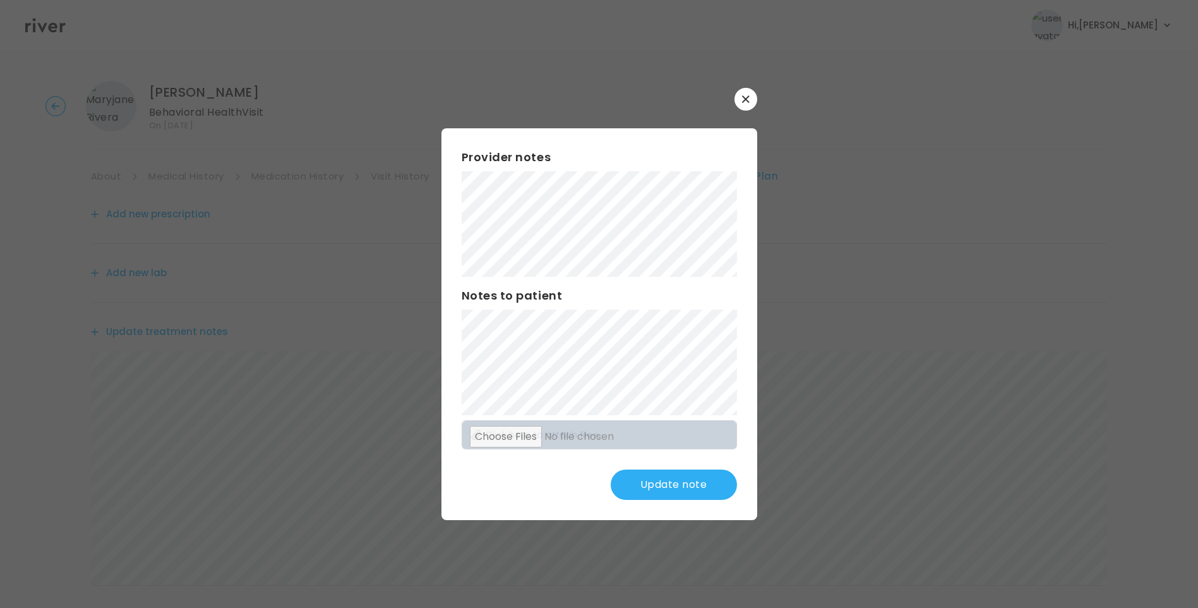
click at [676, 478] on button "Update note" at bounding box center [674, 484] width 126 height 30
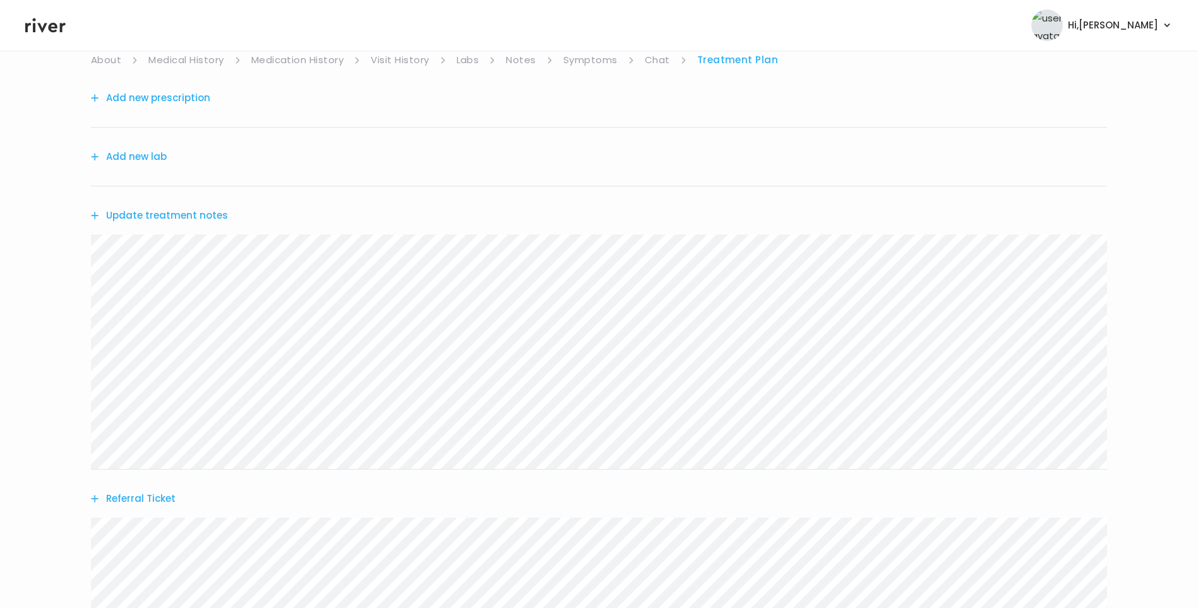
scroll to position [126, 0]
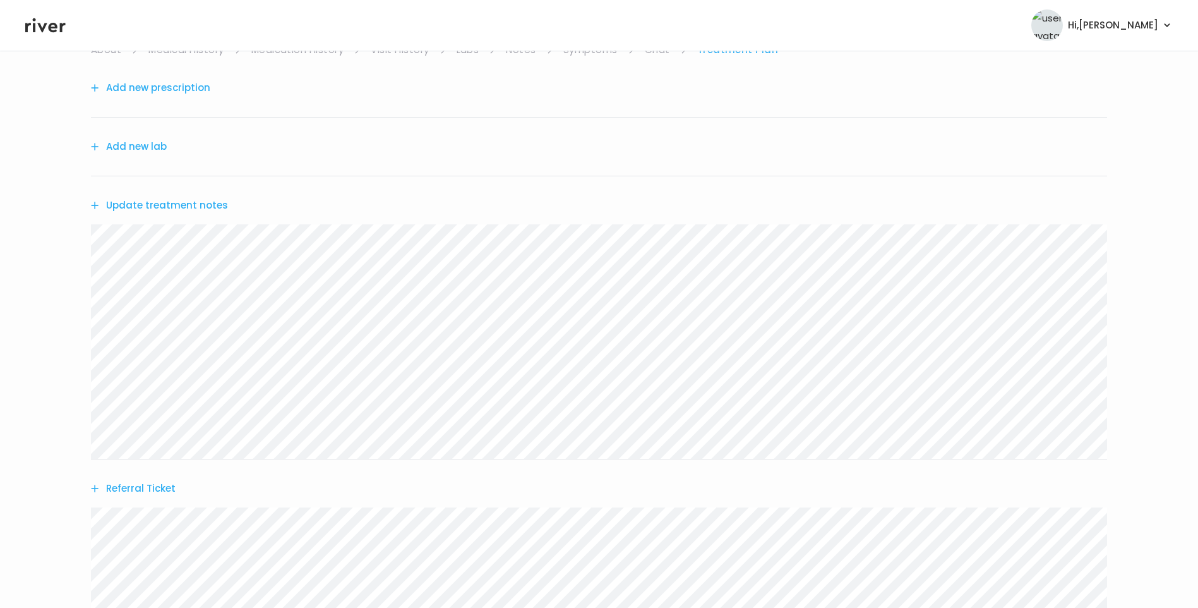
click at [201, 205] on button "Update treatment notes" at bounding box center [159, 205] width 137 height 18
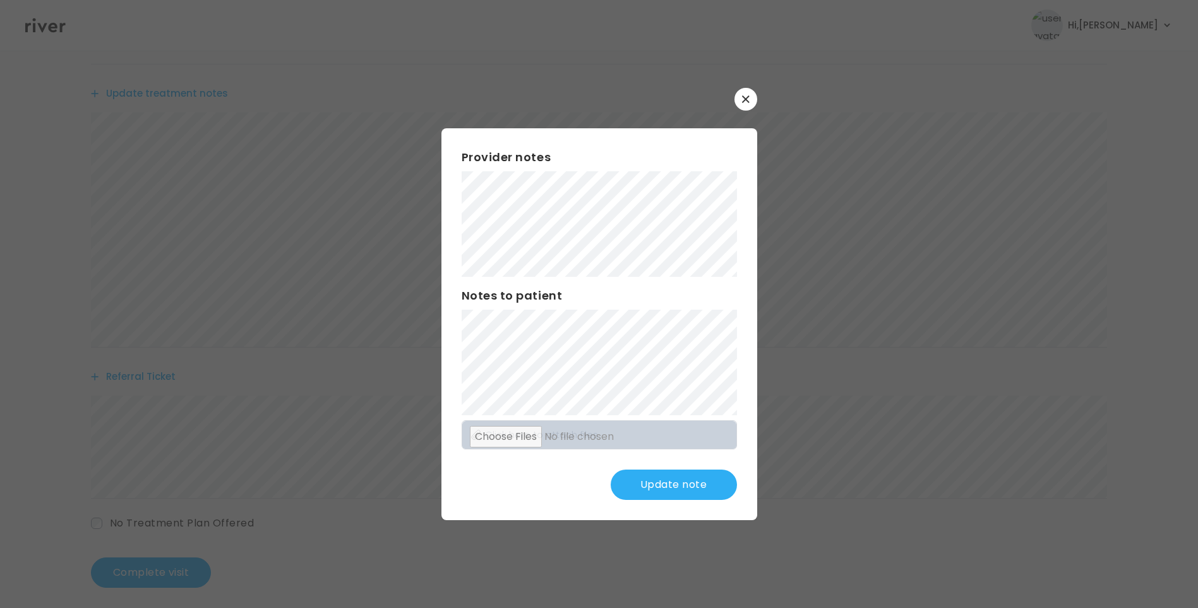
scroll to position [248, 0]
click at [675, 488] on button "Update note" at bounding box center [674, 484] width 126 height 30
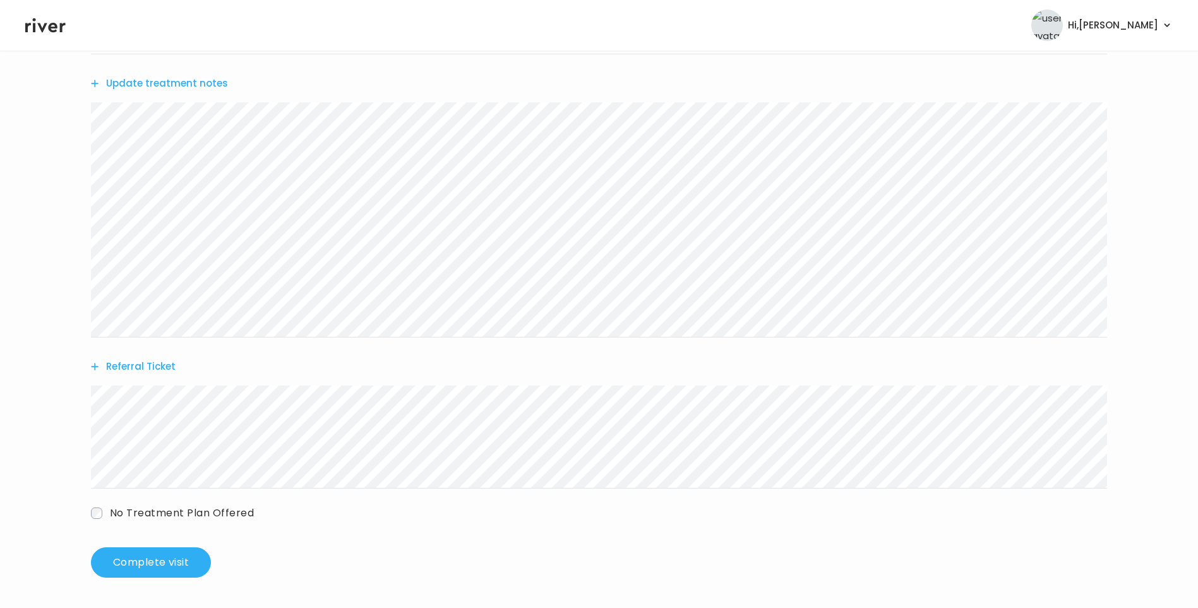
click at [190, 83] on button "Update treatment notes" at bounding box center [159, 84] width 137 height 18
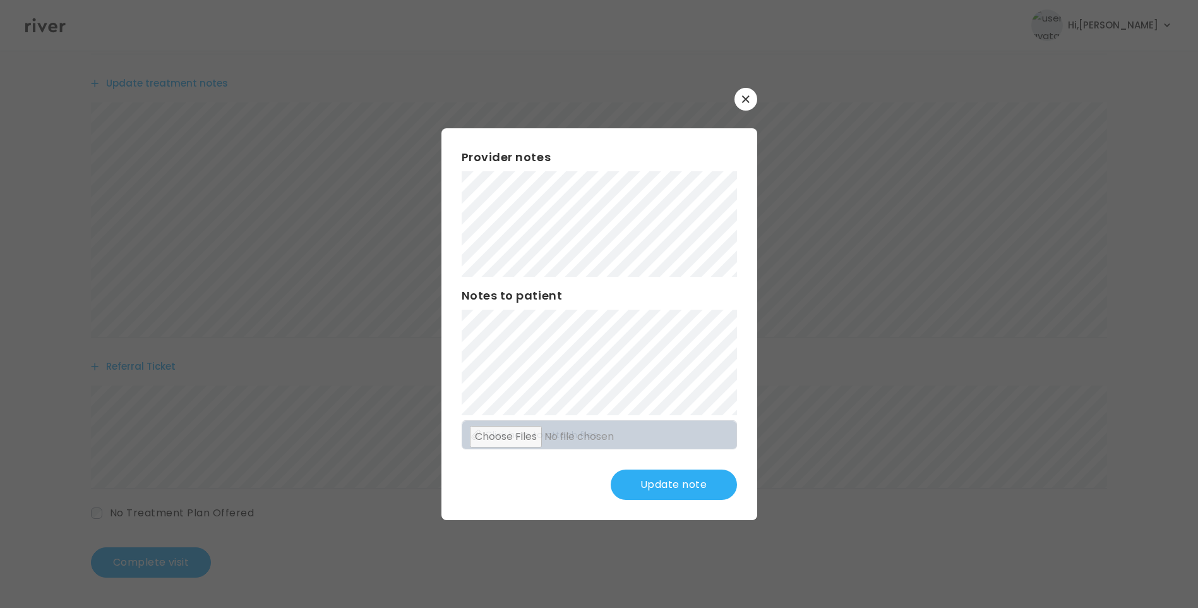
click at [669, 495] on button "Update note" at bounding box center [674, 484] width 126 height 30
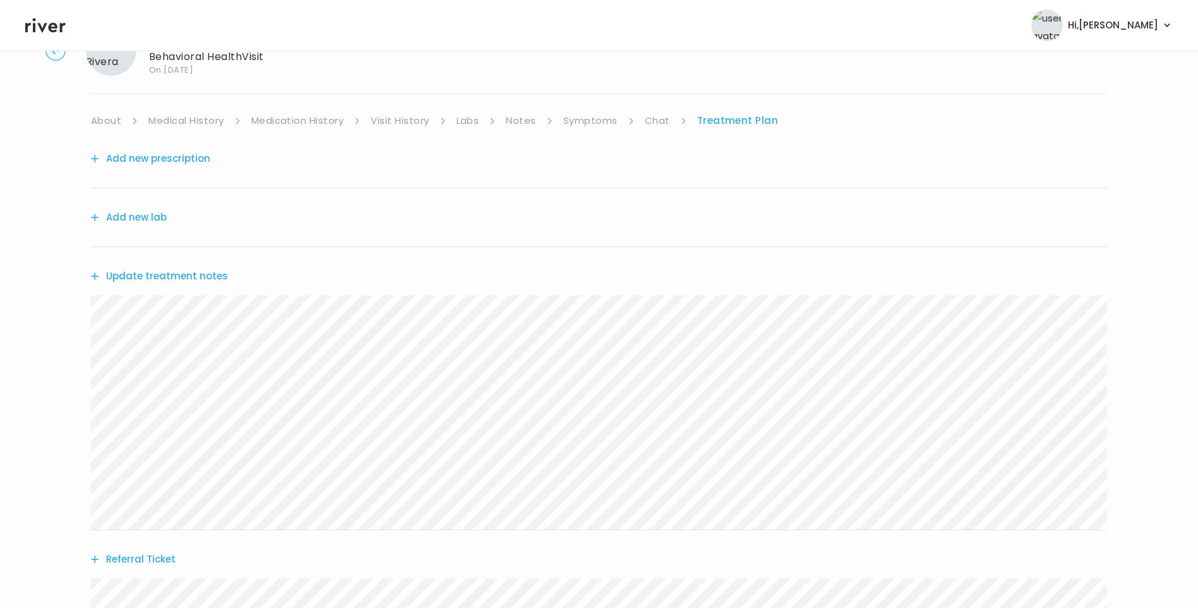
scroll to position [0, 0]
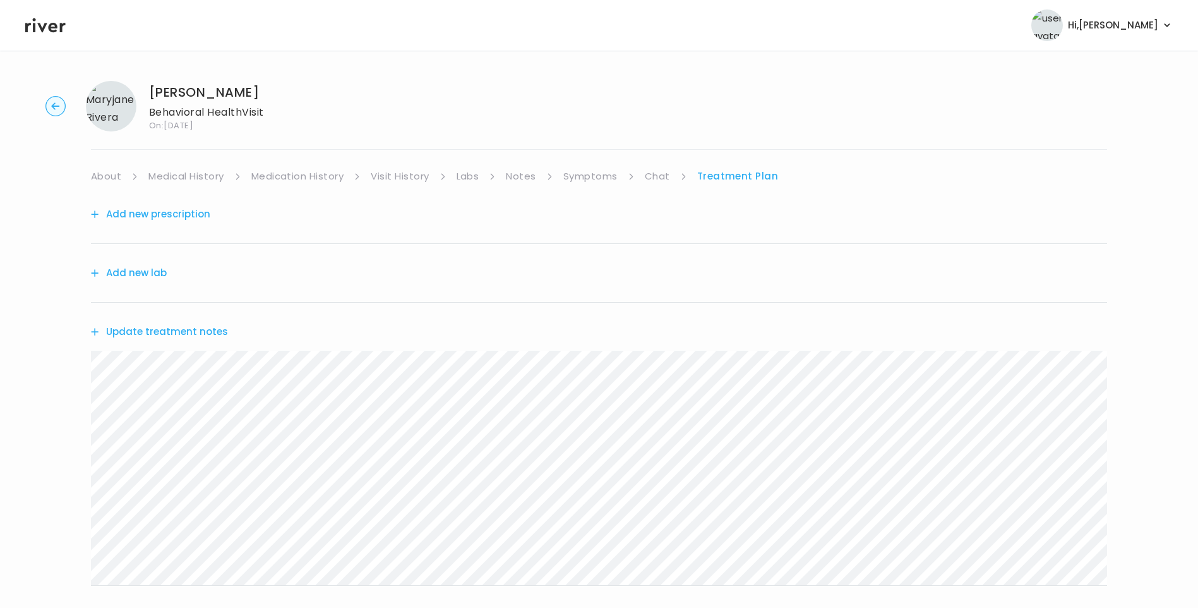
click at [184, 209] on button "Add new prescription" at bounding box center [150, 214] width 119 height 18
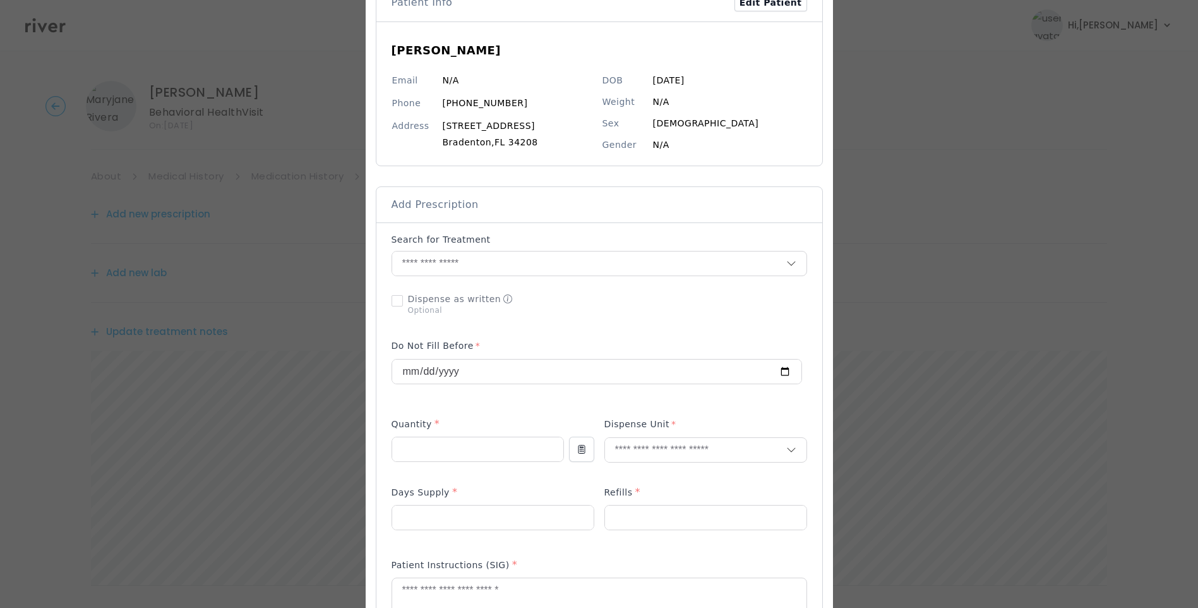
scroll to position [189, 0]
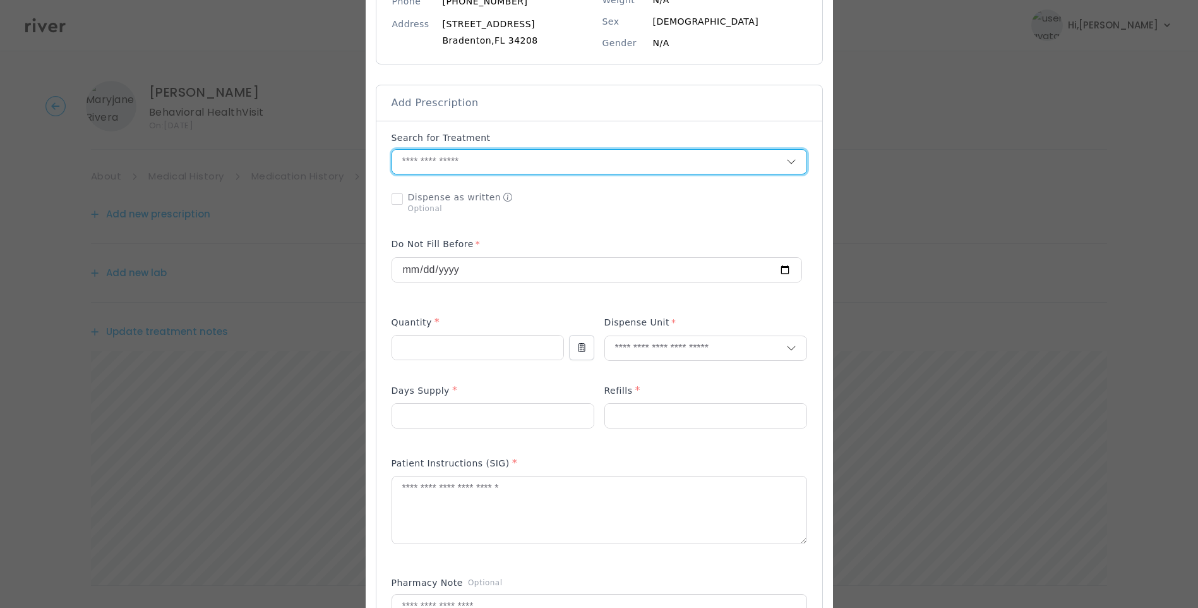
click at [443, 160] on input "text" at bounding box center [589, 162] width 394 height 24
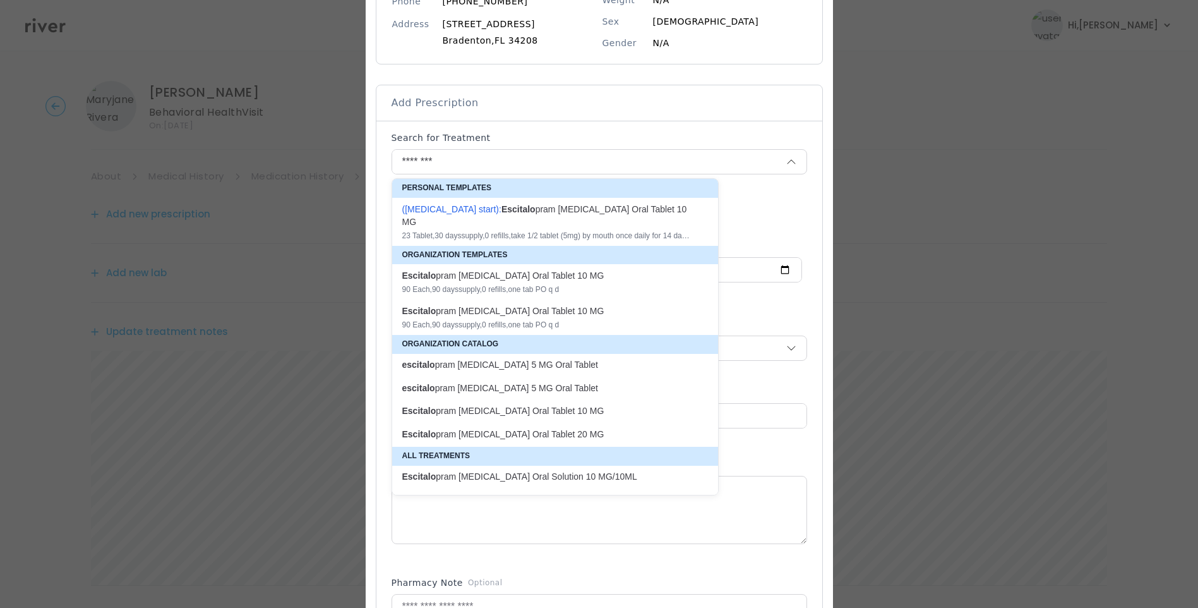
click at [531, 359] on p "escitalo pram oxalate 5 MG Oral Tablet" at bounding box center [547, 365] width 291 height 12
type input "**********"
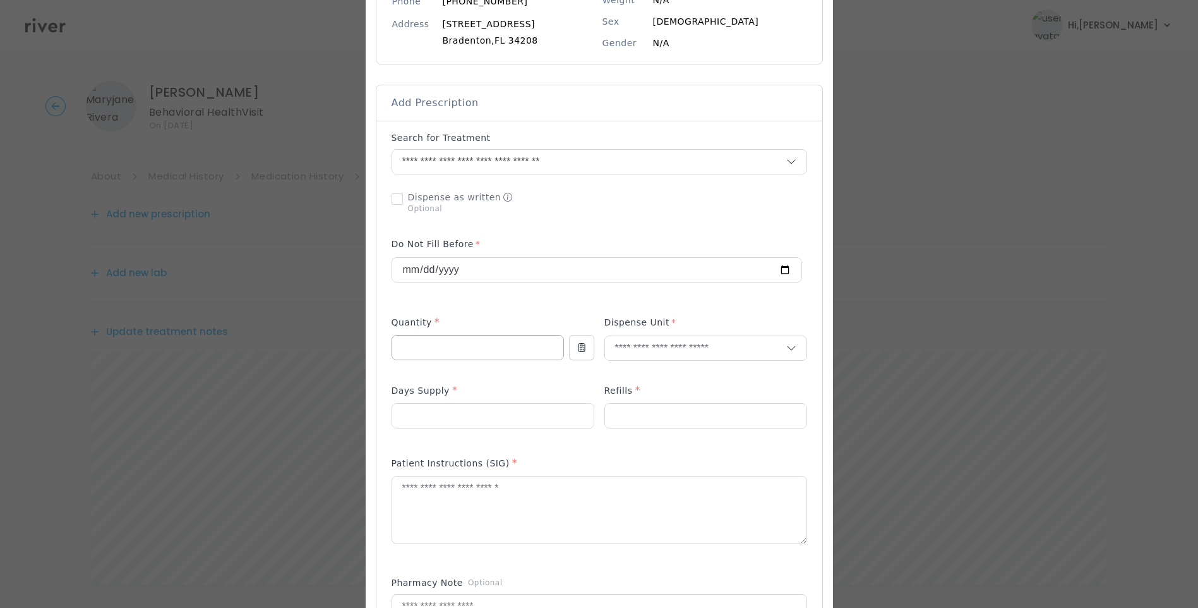
click at [435, 351] on input "number" at bounding box center [477, 347] width 171 height 24
type input "**"
type input "****"
click at [639, 375] on p "Tablet" at bounding box center [706, 375] width 166 height 18
click at [628, 412] on input "number" at bounding box center [705, 416] width 201 height 24
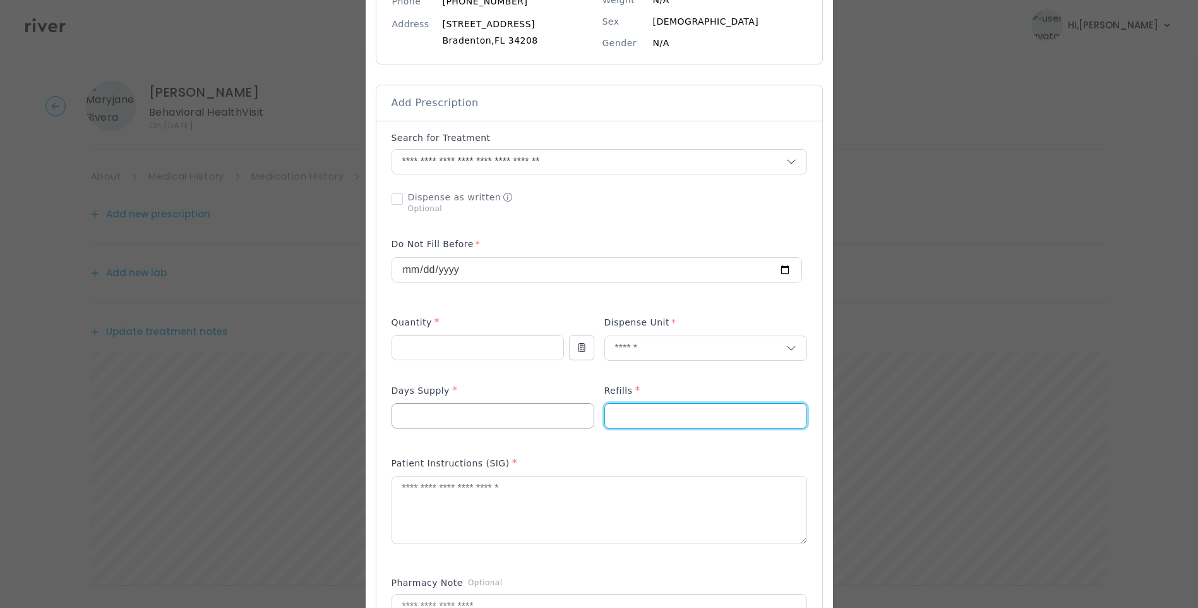
type input "*"
click at [476, 415] on input "number" at bounding box center [492, 416] width 201 height 24
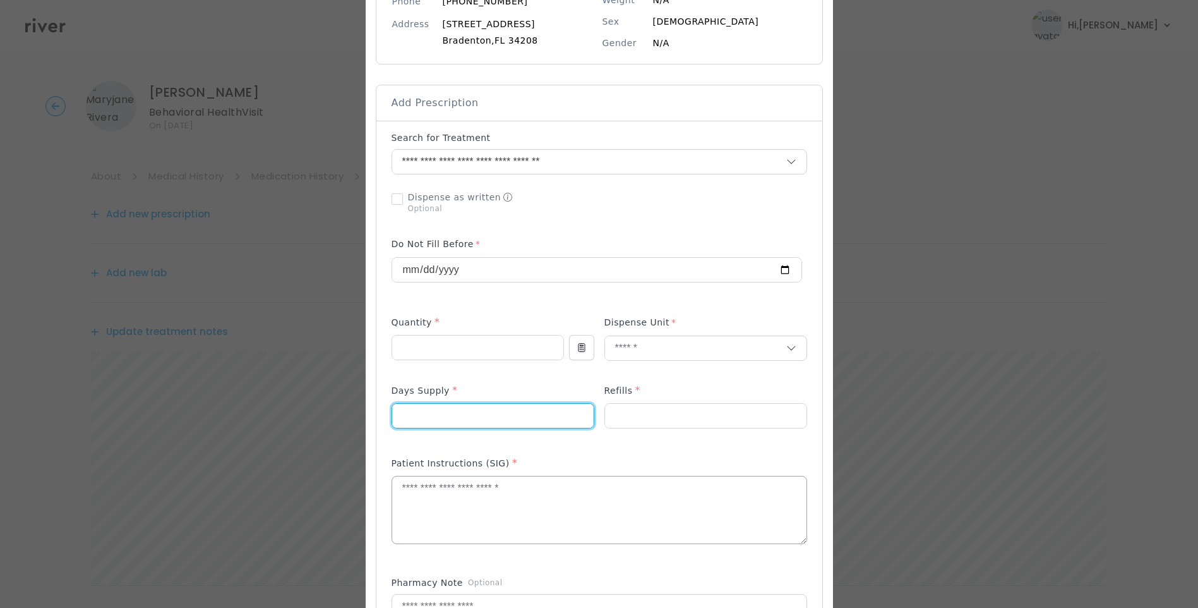
type input "**"
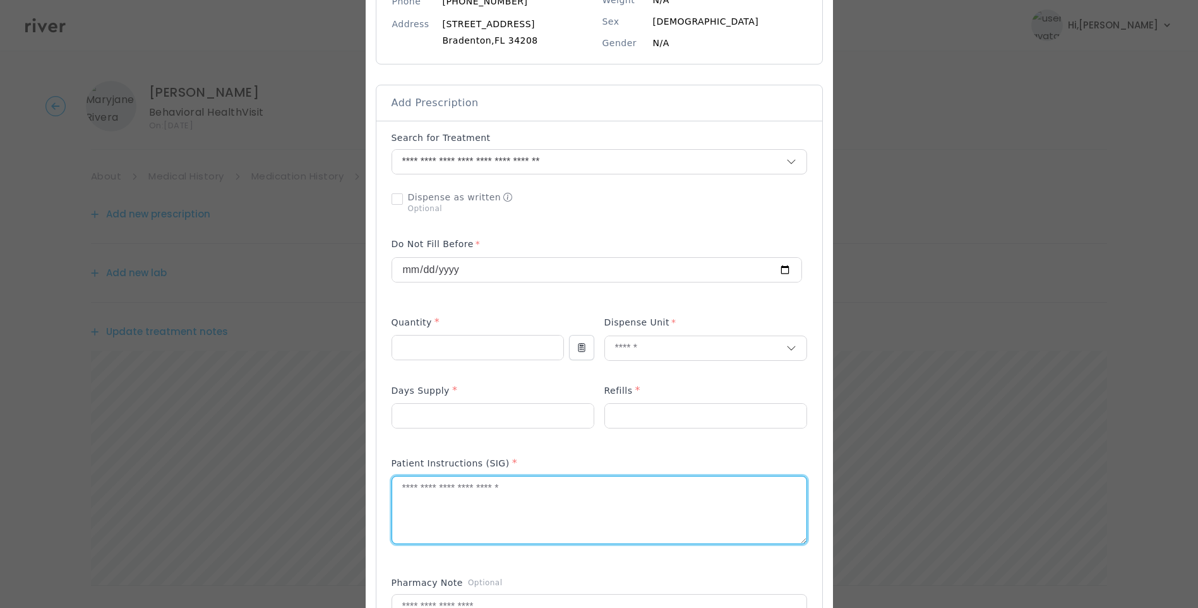
click at [401, 496] on textarea at bounding box center [599, 509] width 414 height 67
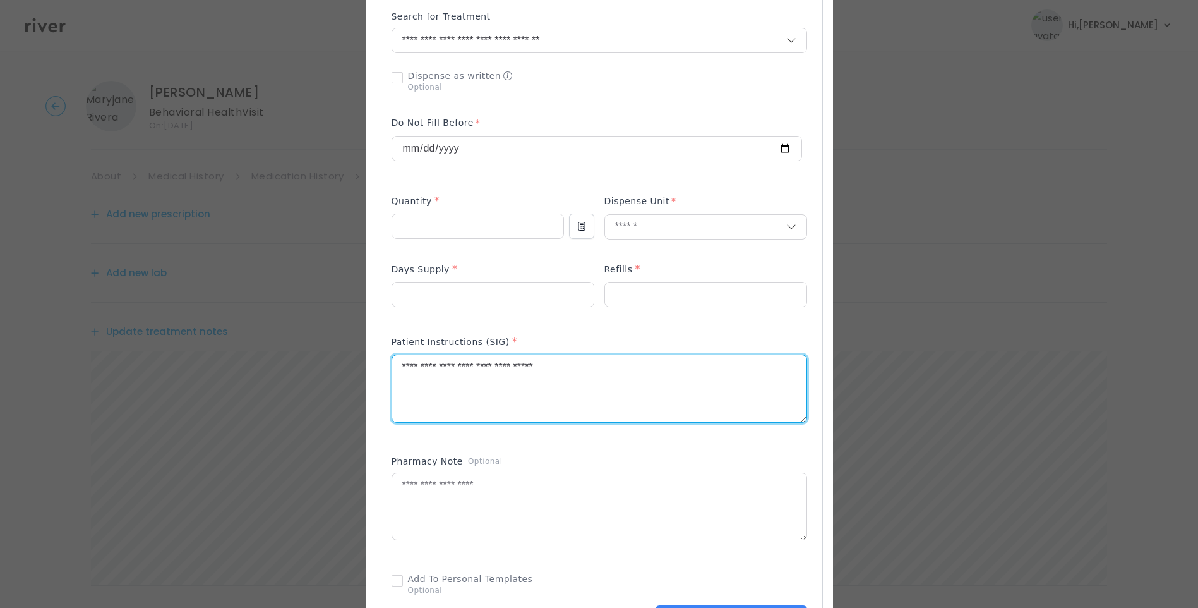
scroll to position [316, 0]
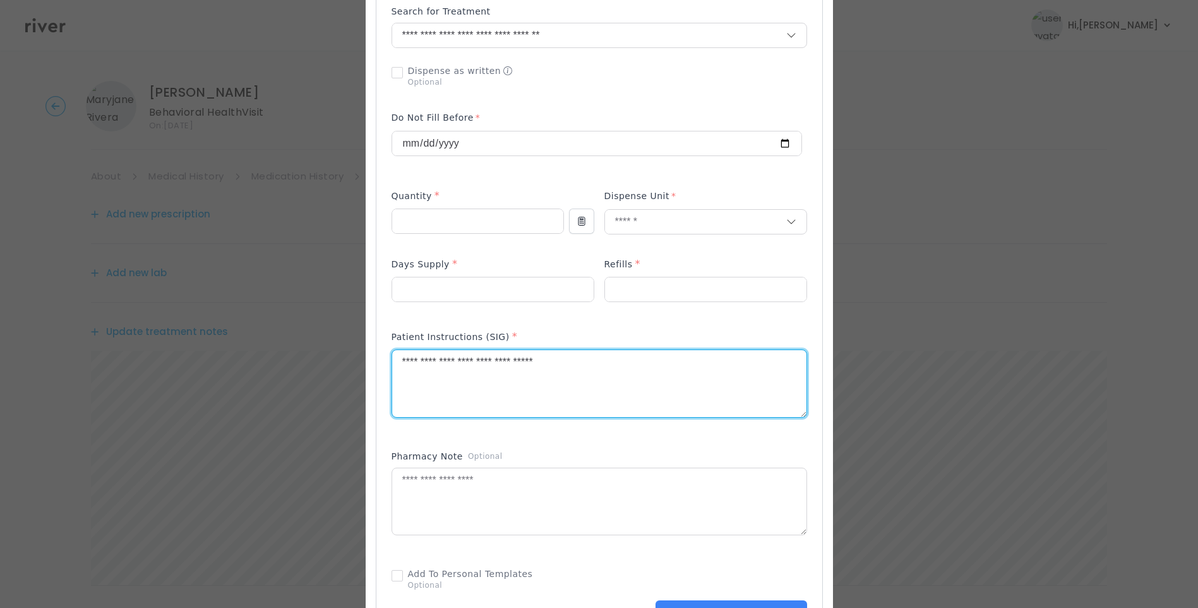
click at [606, 350] on textarea "**********" at bounding box center [599, 383] width 414 height 67
click at [595, 361] on textarea "**********" at bounding box center [599, 383] width 414 height 67
type textarea "**********"
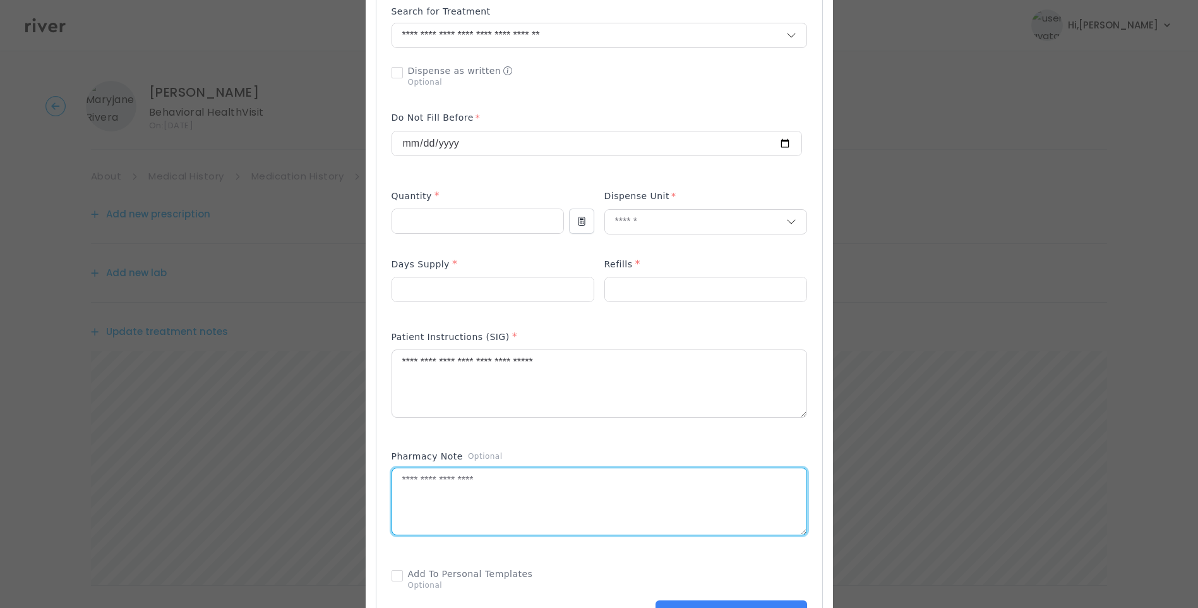
click at [537, 486] on textarea at bounding box center [599, 501] width 414 height 67
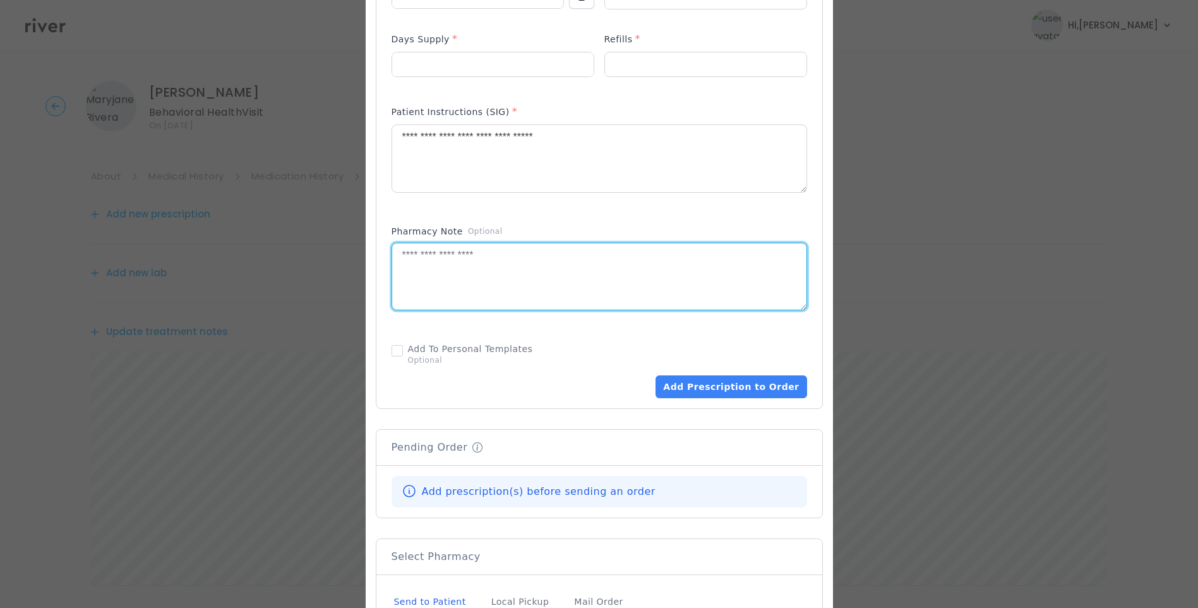
scroll to position [568, 0]
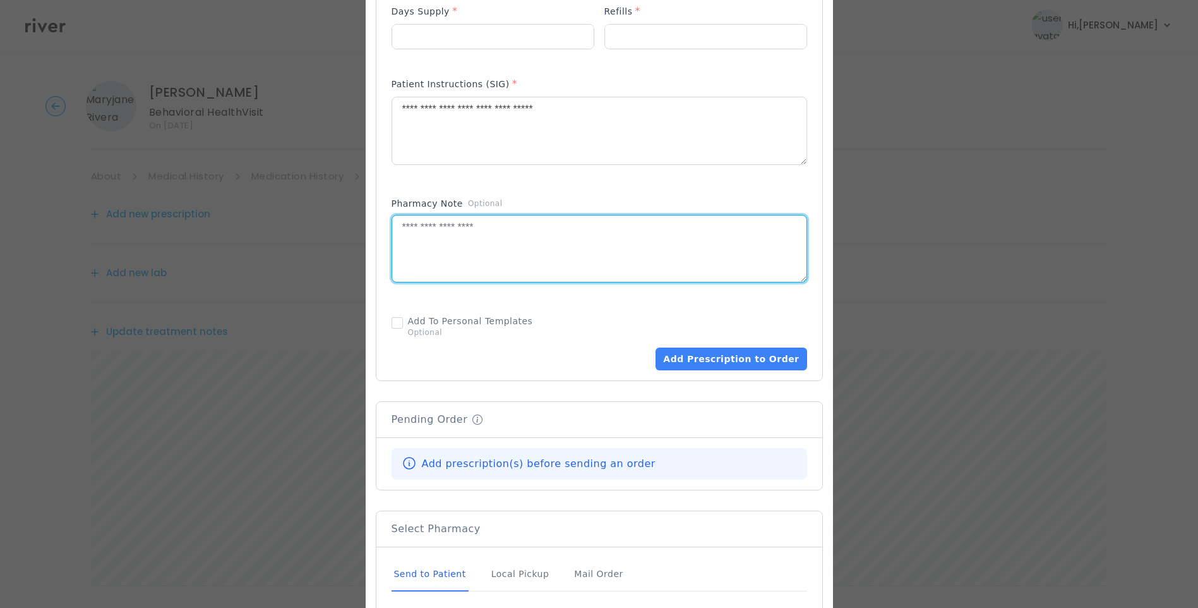
click at [418, 573] on div "Send to Patient" at bounding box center [430, 574] width 77 height 34
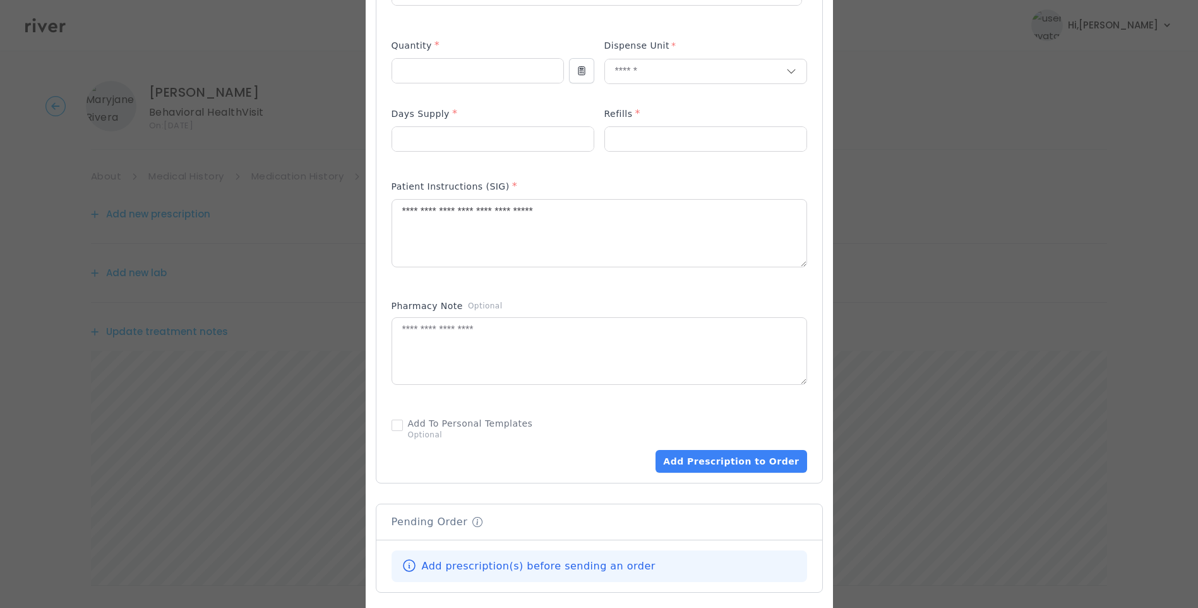
scroll to position [505, 0]
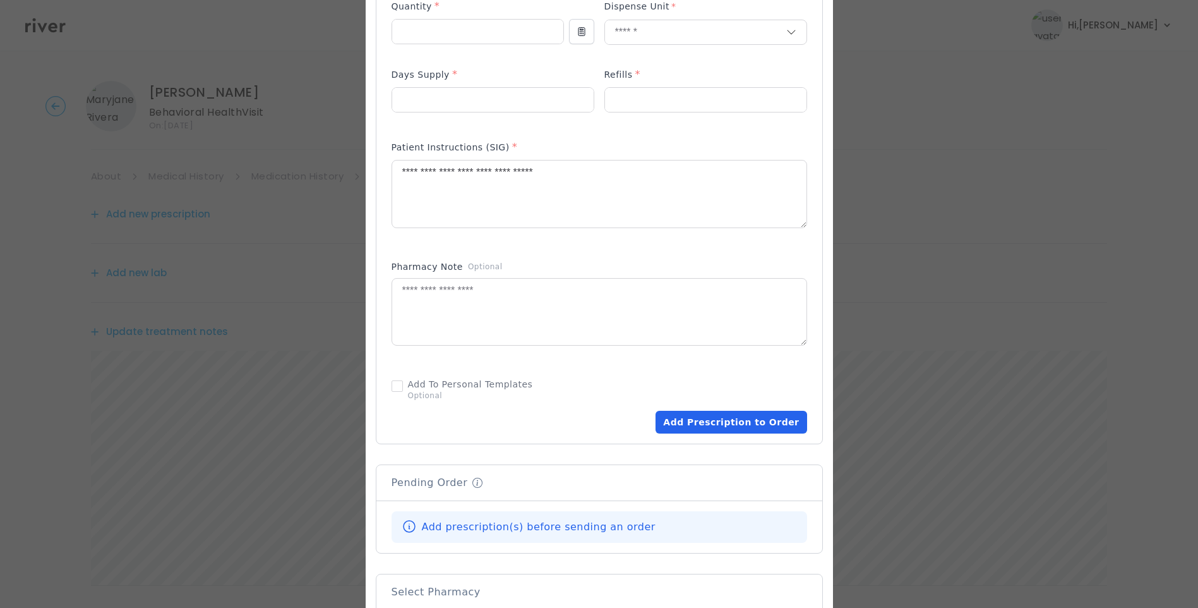
click at [738, 425] on button "Add Prescription to Order" at bounding box center [731, 422] width 151 height 23
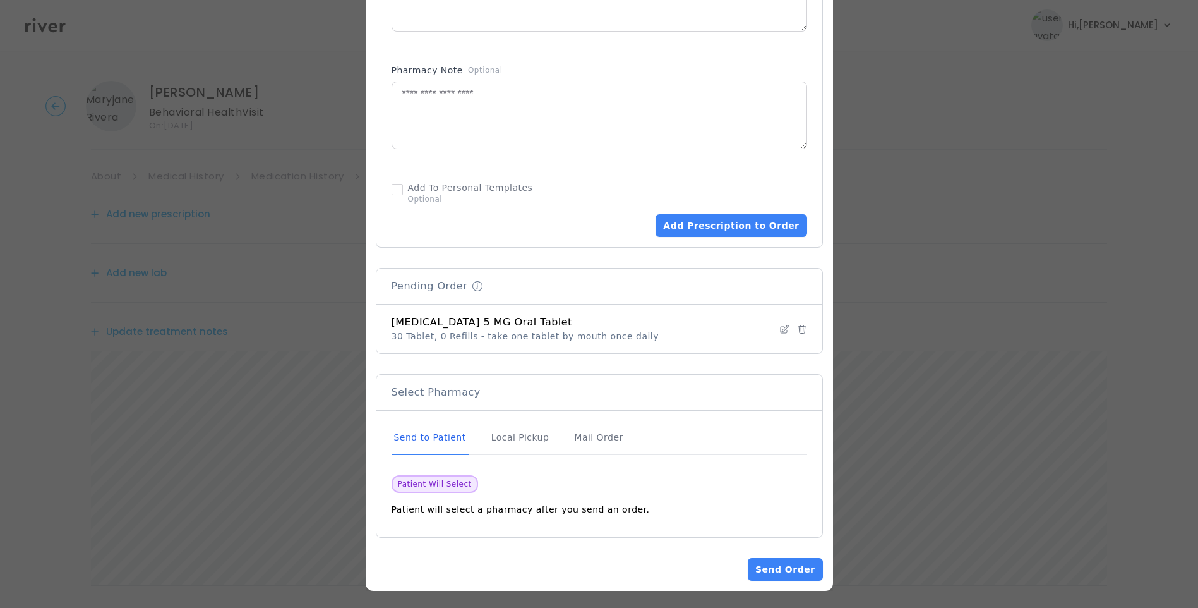
scroll to position [705, 0]
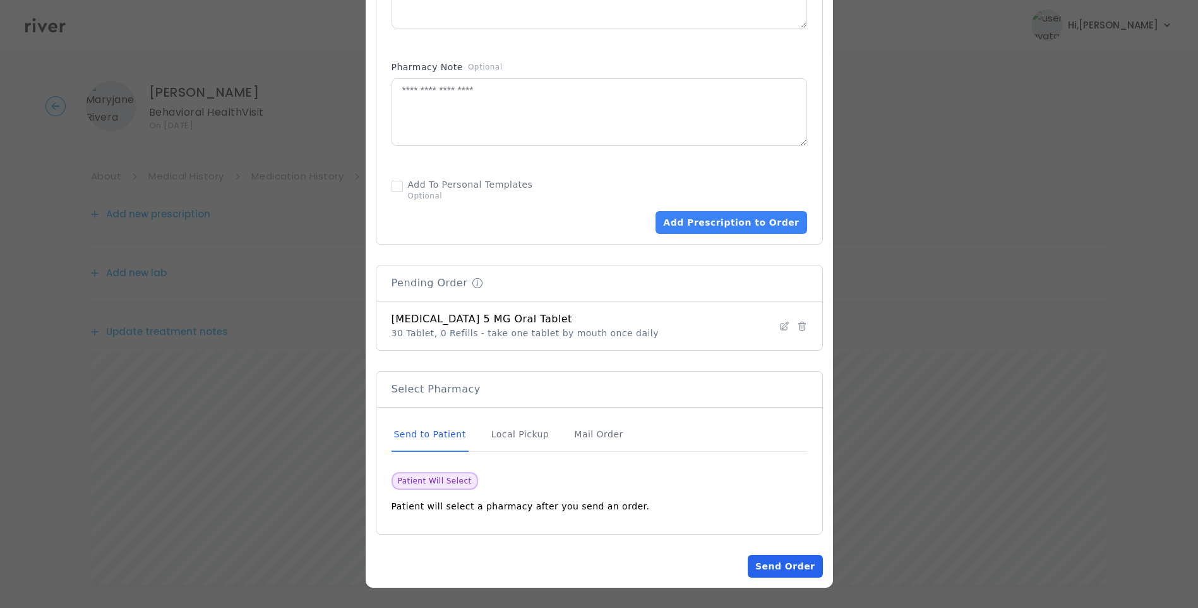
click at [782, 561] on button "Send Order" at bounding box center [785, 566] width 75 height 23
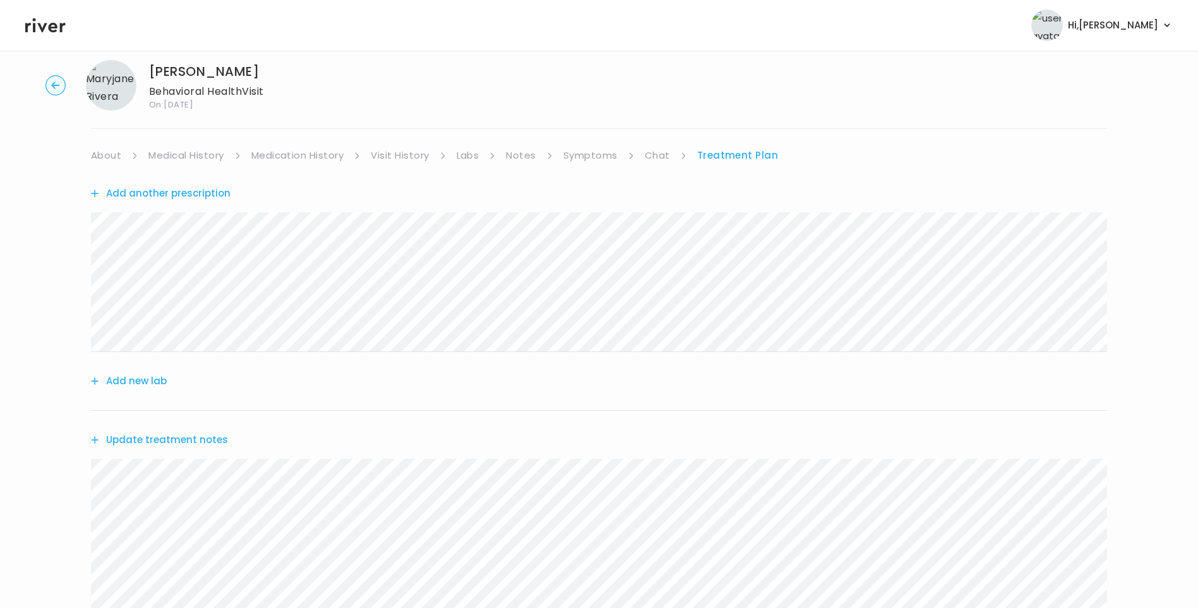
scroll to position [0, 0]
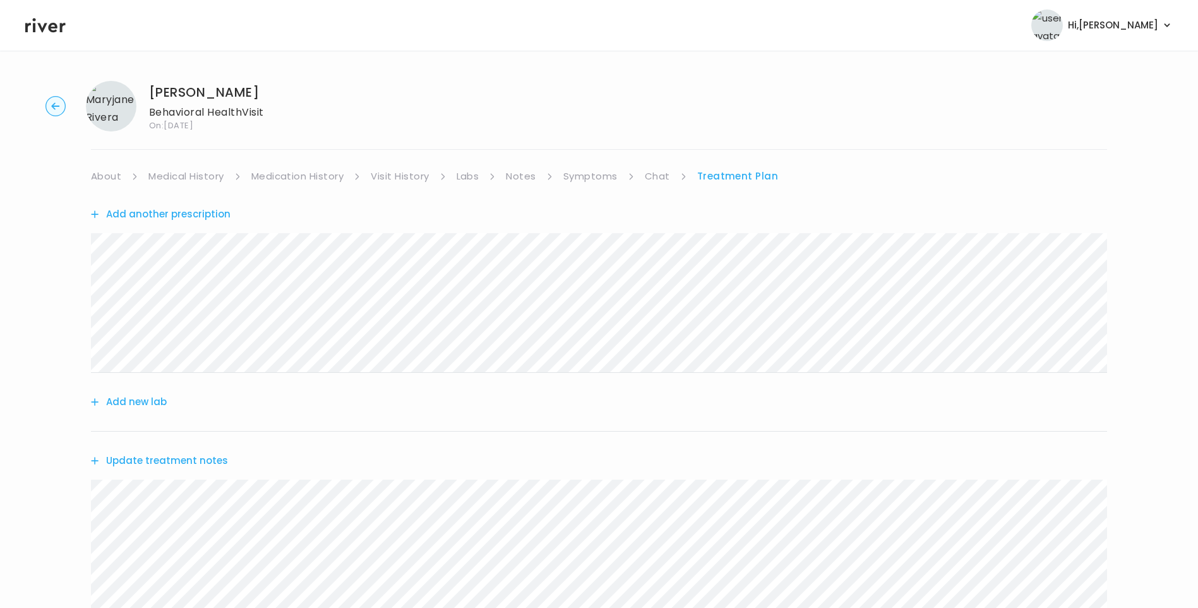
click at [112, 174] on link "About" at bounding box center [106, 176] width 30 height 18
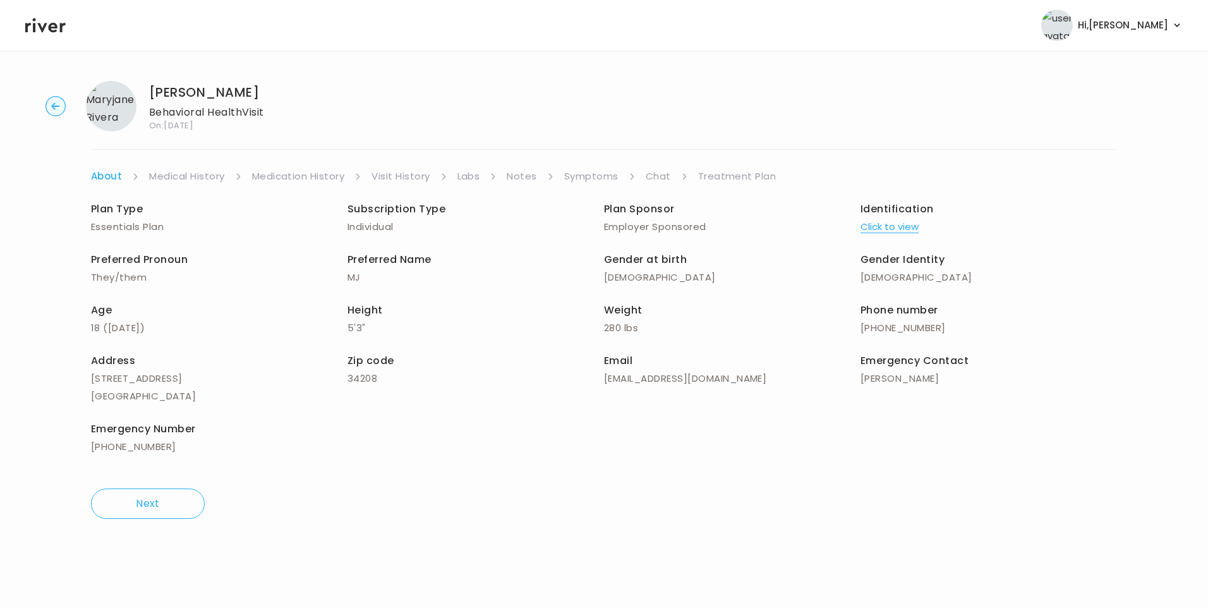
click at [586, 173] on link "Symptoms" at bounding box center [591, 176] width 54 height 18
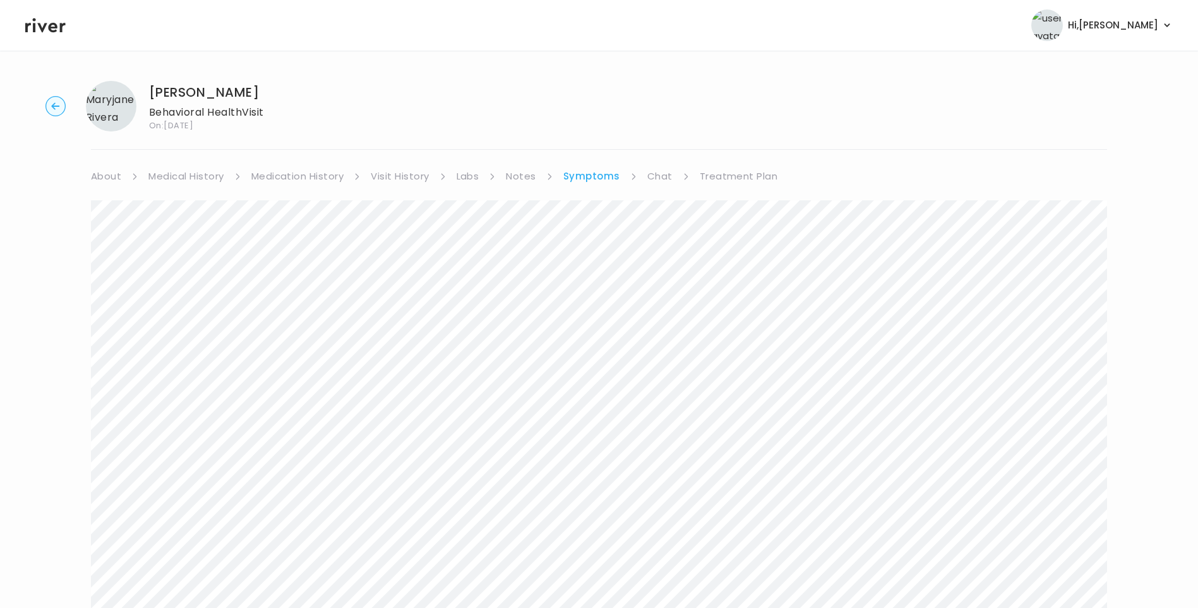
click at [727, 175] on link "Treatment Plan" at bounding box center [739, 176] width 78 height 18
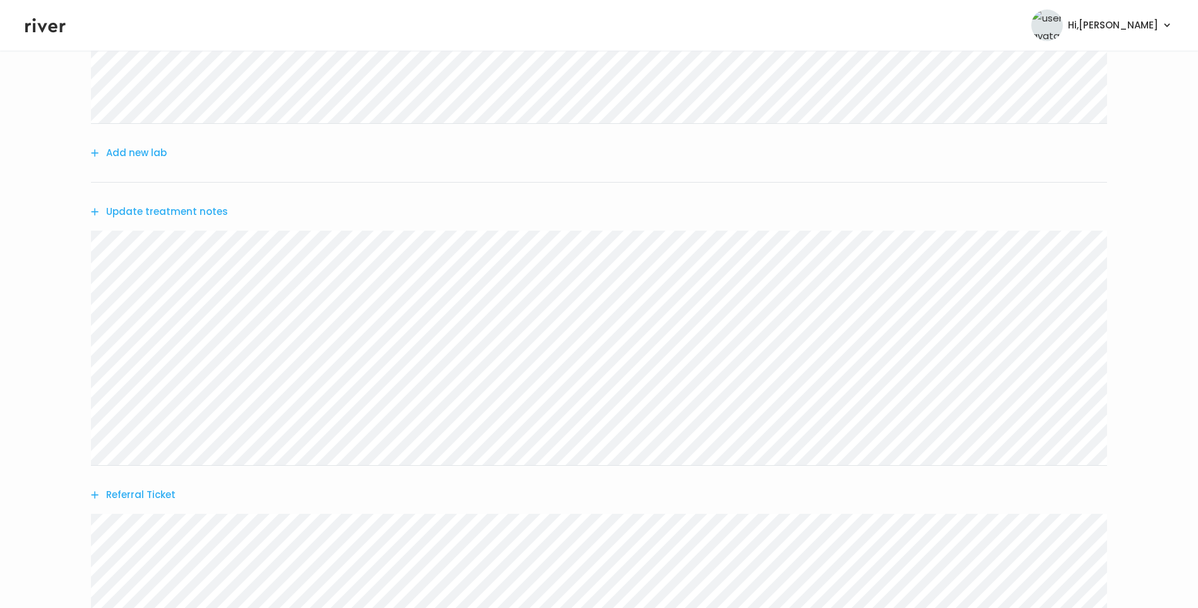
scroll to position [377, 0]
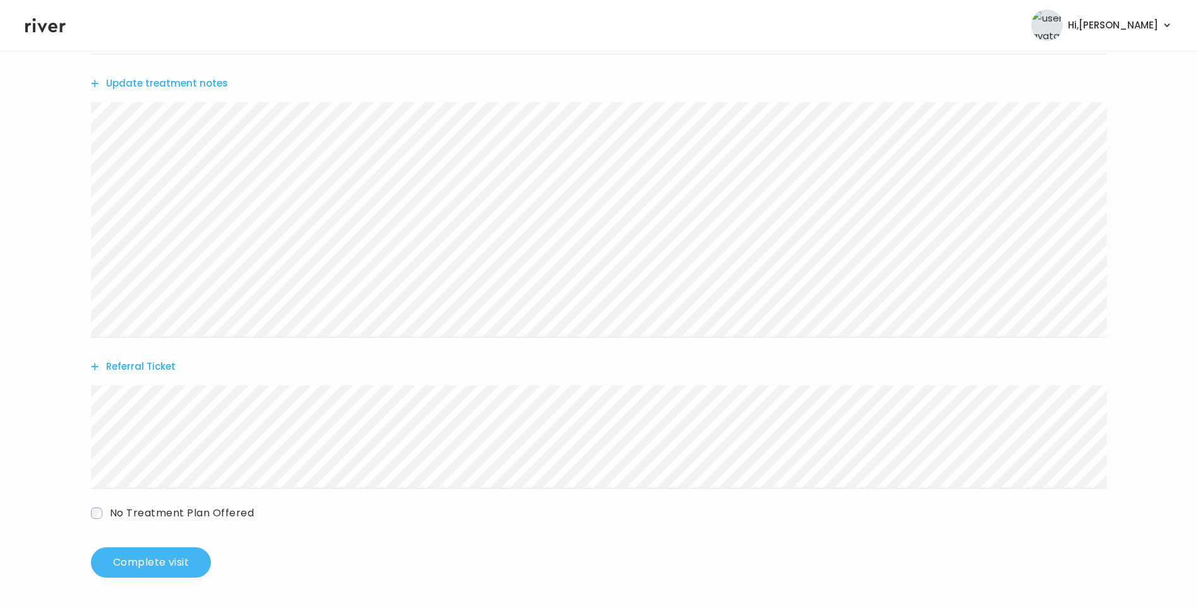
click at [165, 558] on button "Complete visit" at bounding box center [151, 562] width 120 height 30
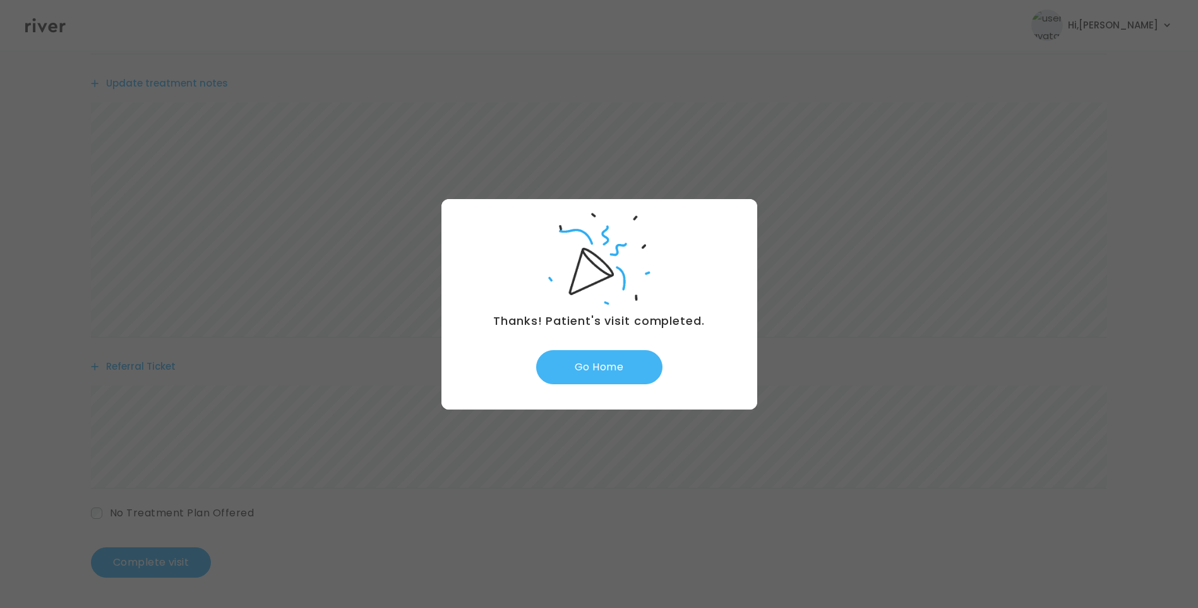
click at [616, 371] on button "Go Home" at bounding box center [599, 367] width 126 height 34
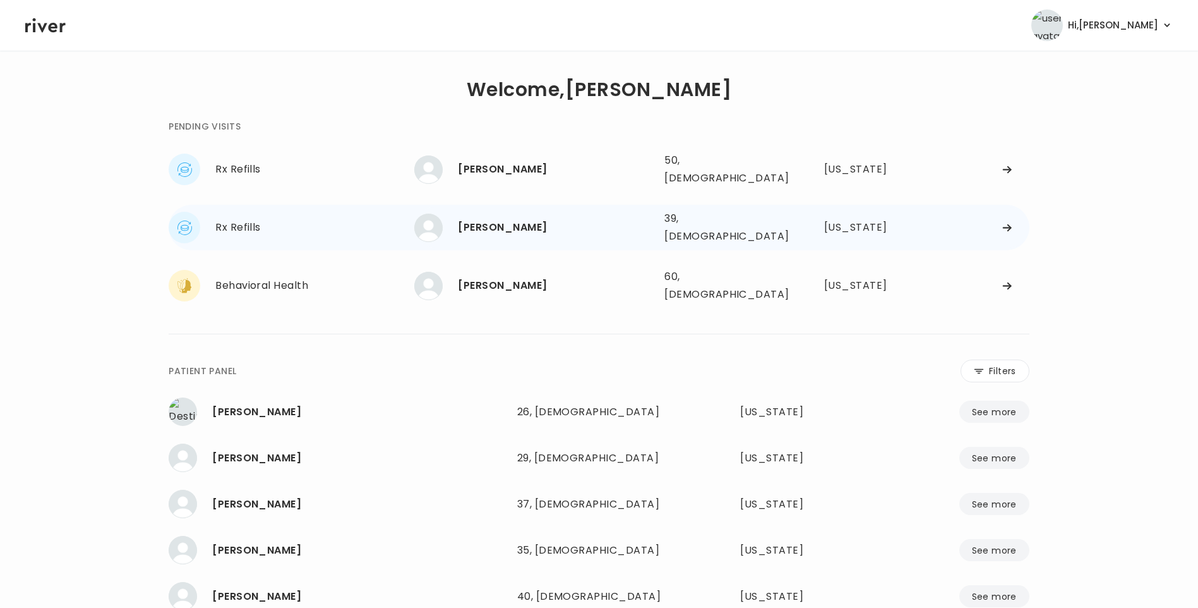
click at [526, 219] on div "LAURA LANDES" at bounding box center [556, 228] width 196 height 18
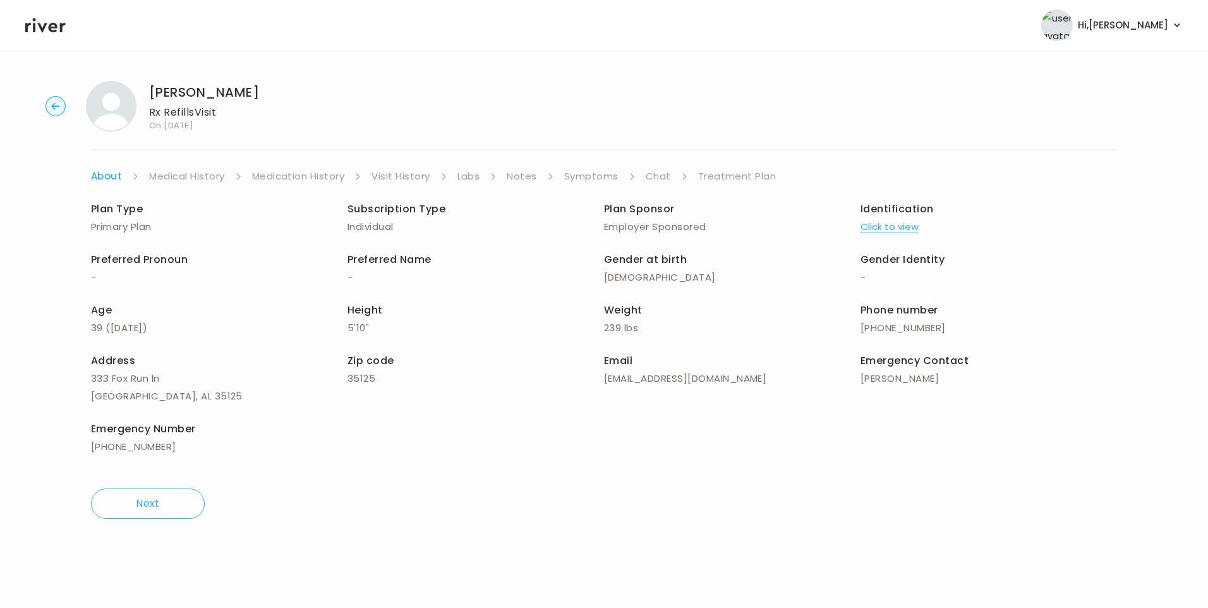
drag, startPoint x: 594, startPoint y: 179, endPoint x: 602, endPoint y: 184, distance: 8.8
click at [594, 179] on link "Symptoms" at bounding box center [591, 176] width 54 height 18
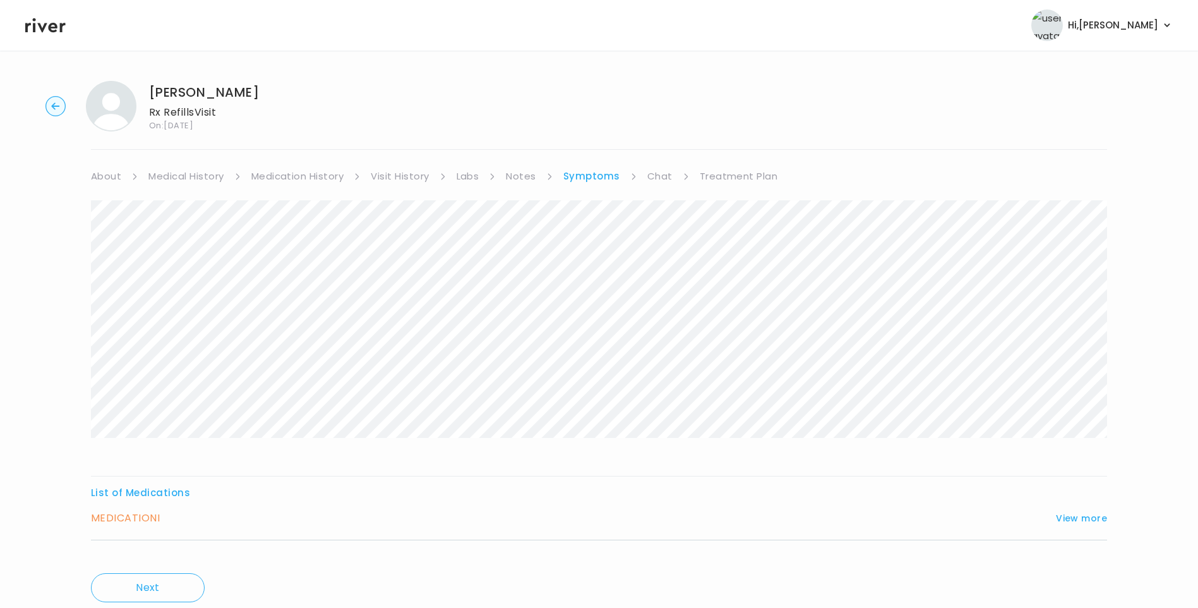
drag, startPoint x: 286, startPoint y: 171, endPoint x: 296, endPoint y: 174, distance: 10.4
click at [287, 171] on link "Medication History" at bounding box center [297, 176] width 93 height 18
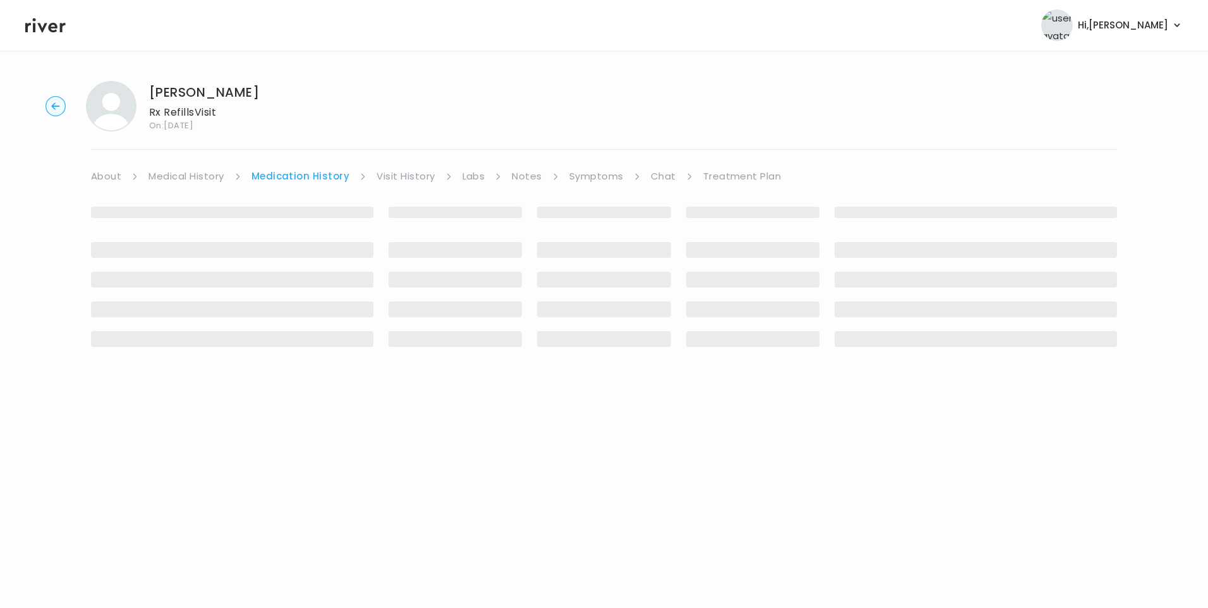
click at [429, 181] on li "Visit History" at bounding box center [413, 176] width 75 height 18
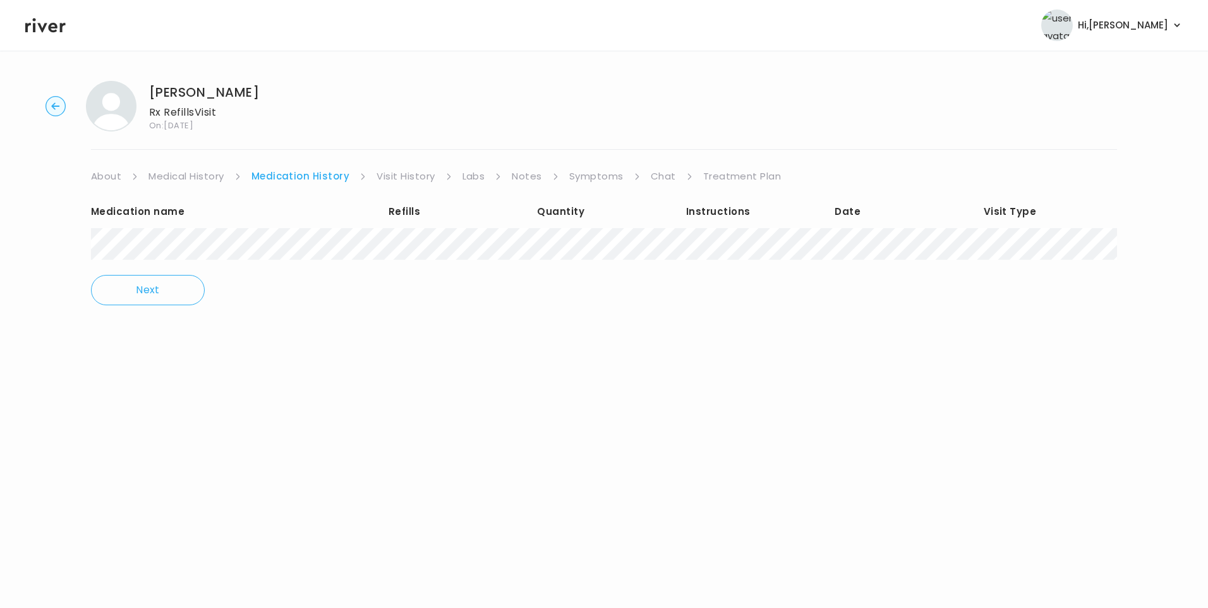
click at [411, 177] on link "Visit History" at bounding box center [405, 176] width 58 height 18
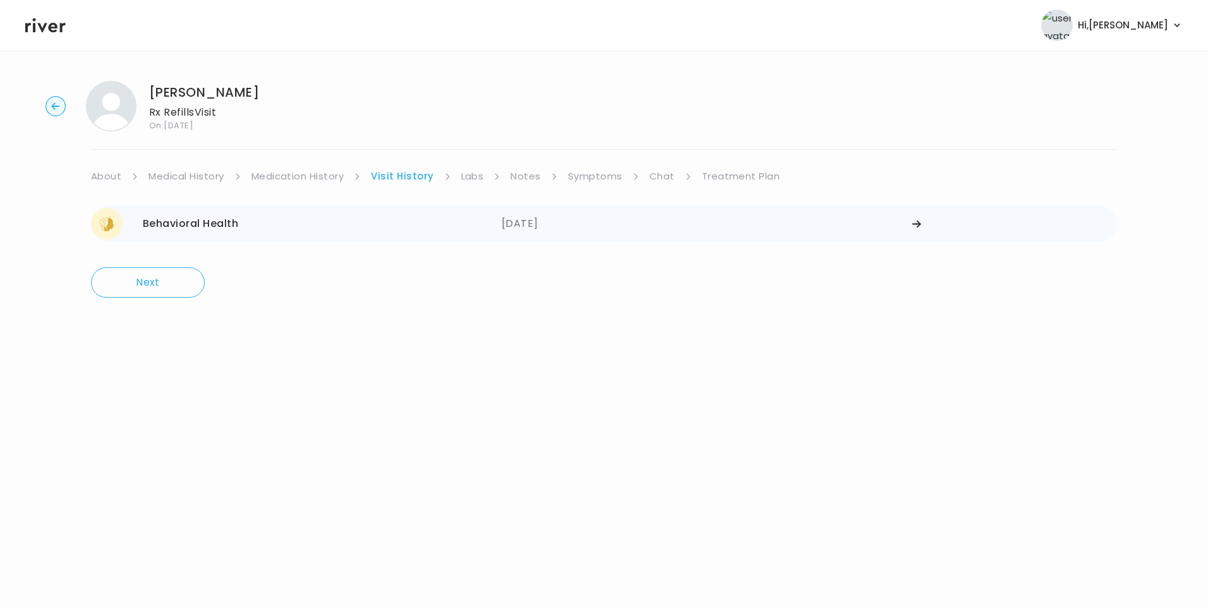
click at [508, 231] on div "08/07/2025" at bounding box center [706, 224] width 411 height 32
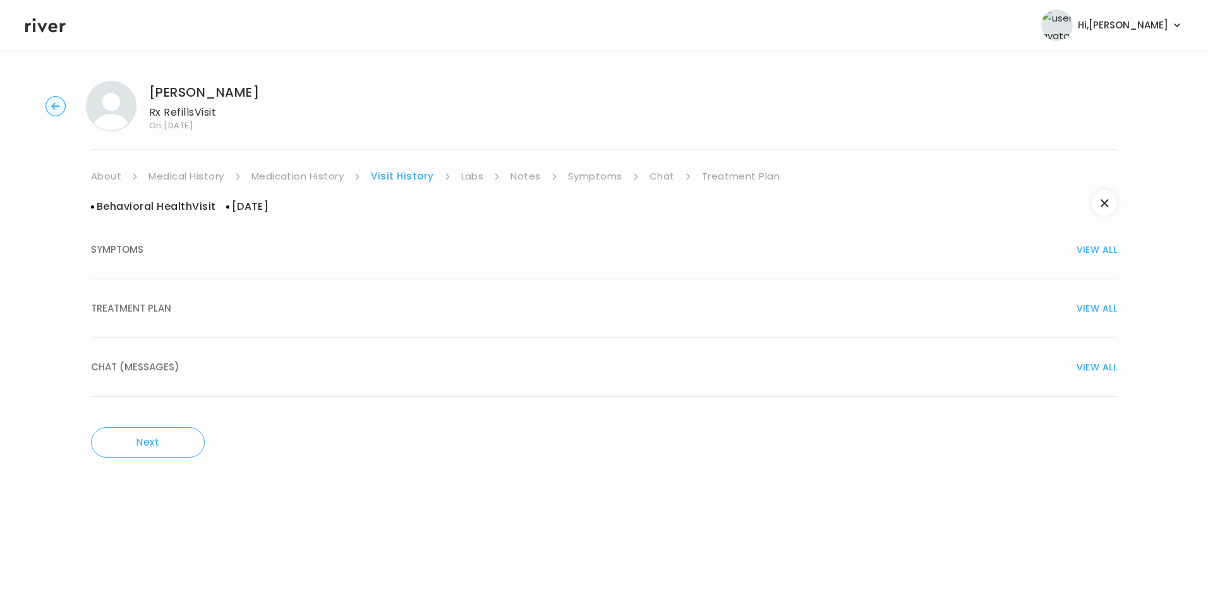
drag, startPoint x: 147, startPoint y: 305, endPoint x: 400, endPoint y: 388, distance: 266.4
click at [150, 306] on span "TREATMENT PLAN" at bounding box center [131, 308] width 80 height 18
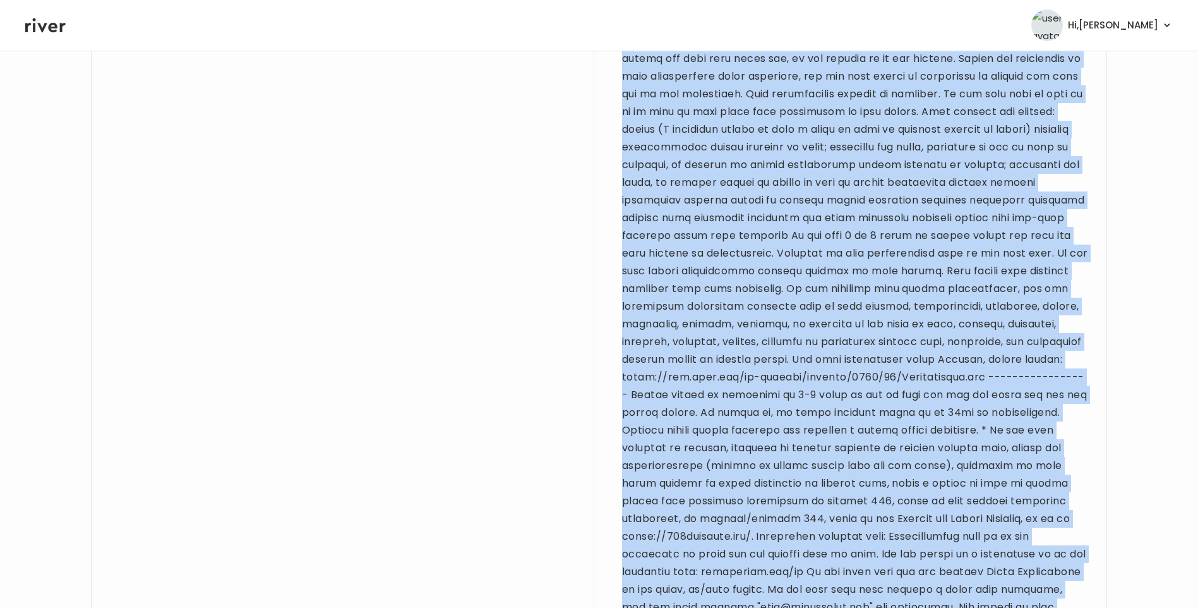
scroll to position [1350, 0]
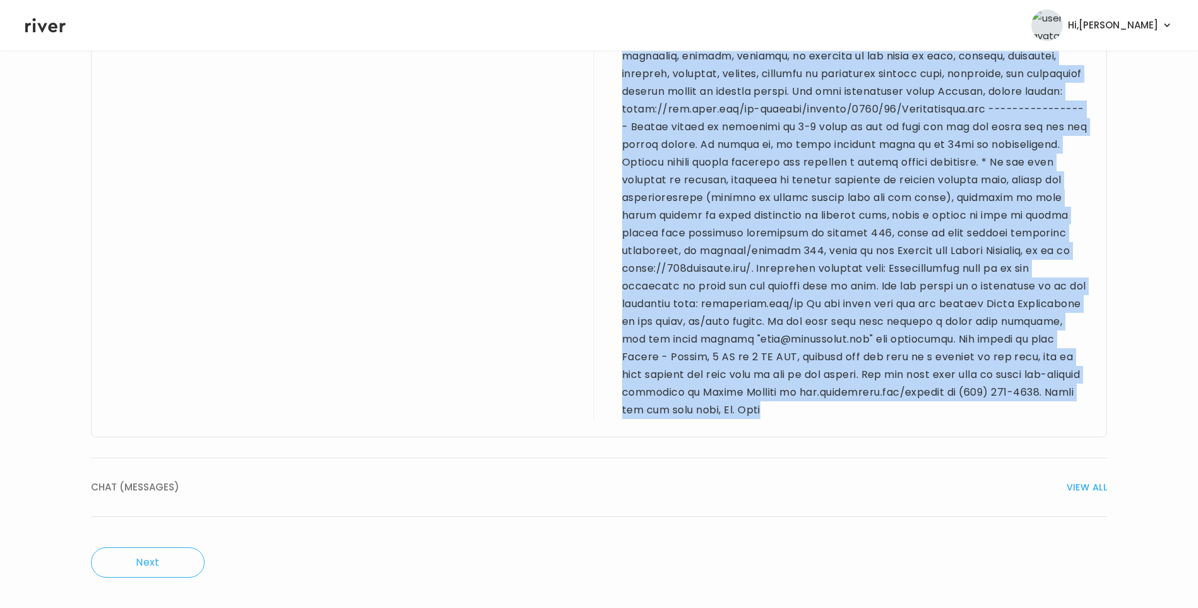
drag, startPoint x: 112, startPoint y: 186, endPoint x: 968, endPoint y: 419, distance: 887.6
drag, startPoint x: 968, startPoint y: 419, endPoint x: 858, endPoint y: 248, distance: 203.7
copy div "39 yo F for BH visit. PMH sig for depression, anxiety, PCOS, and appendectomy. …"
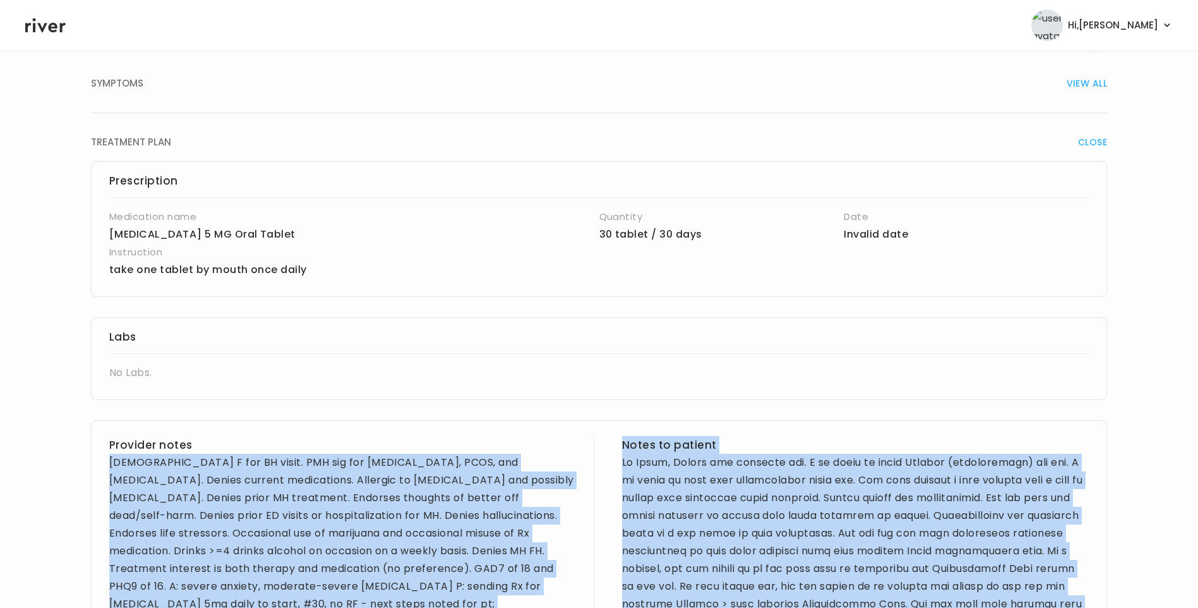
scroll to position [0, 0]
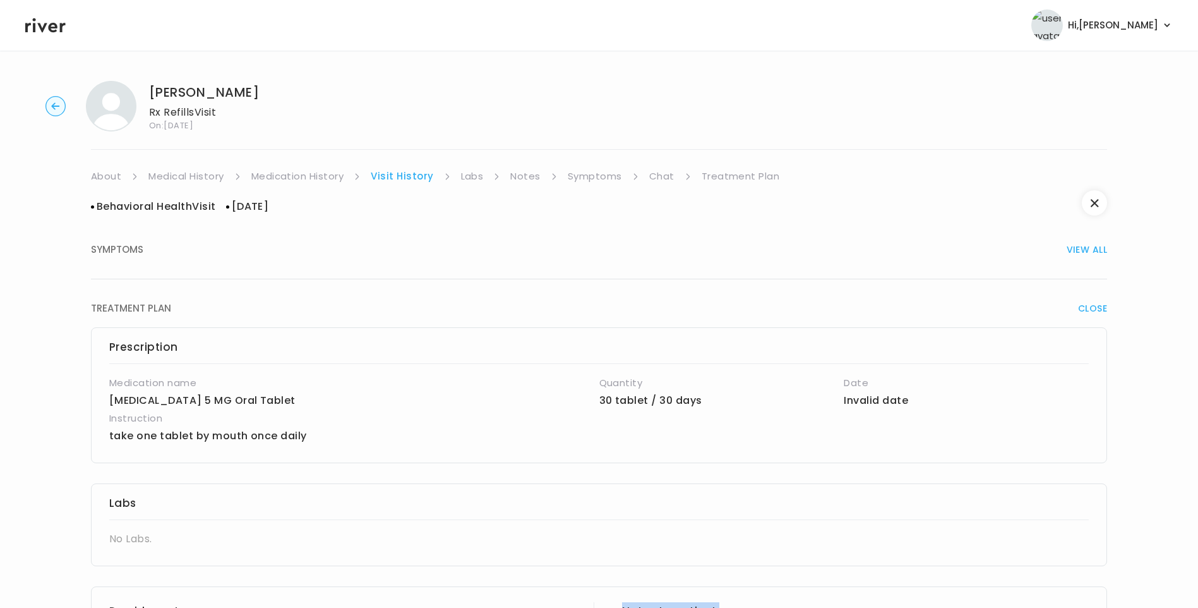
click at [318, 175] on link "Medication History" at bounding box center [297, 176] width 93 height 18
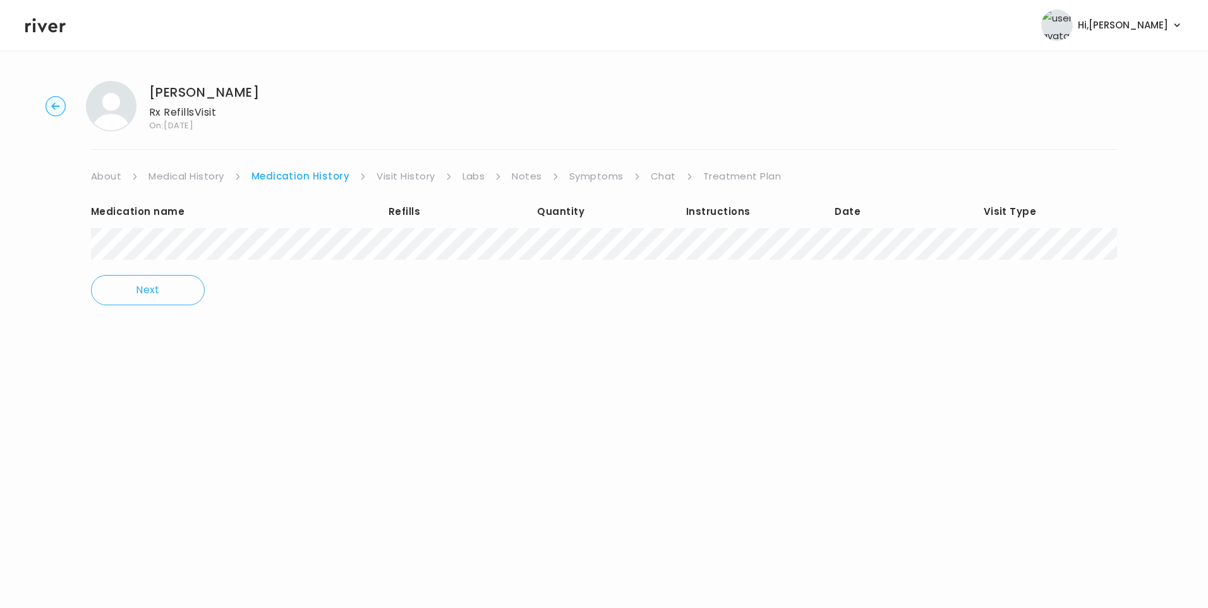
click at [173, 177] on link "Medical History" at bounding box center [185, 176] width 75 height 18
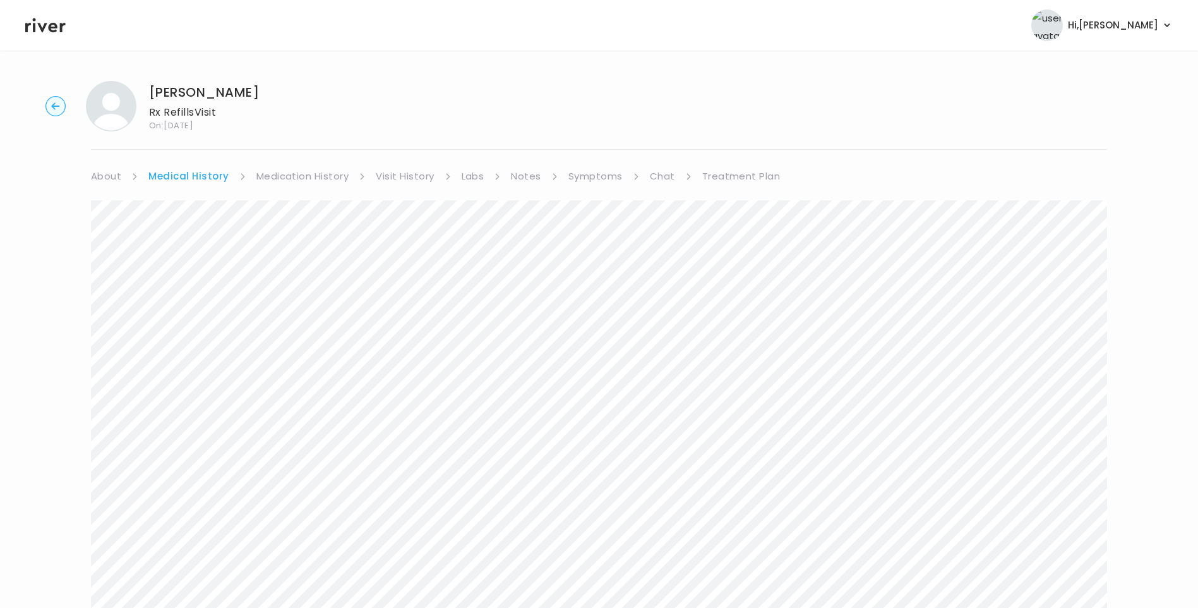
click at [659, 184] on link "Chat" at bounding box center [662, 176] width 25 height 18
click at [109, 176] on link "About" at bounding box center [106, 176] width 30 height 18
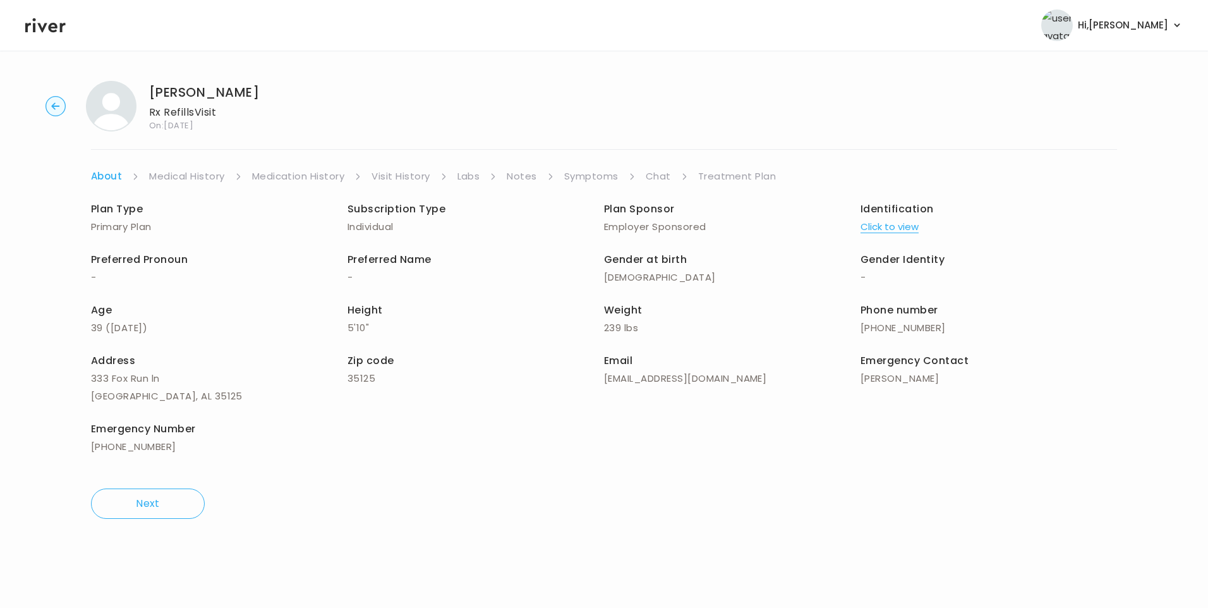
click at [723, 176] on link "Treatment Plan" at bounding box center [737, 176] width 78 height 18
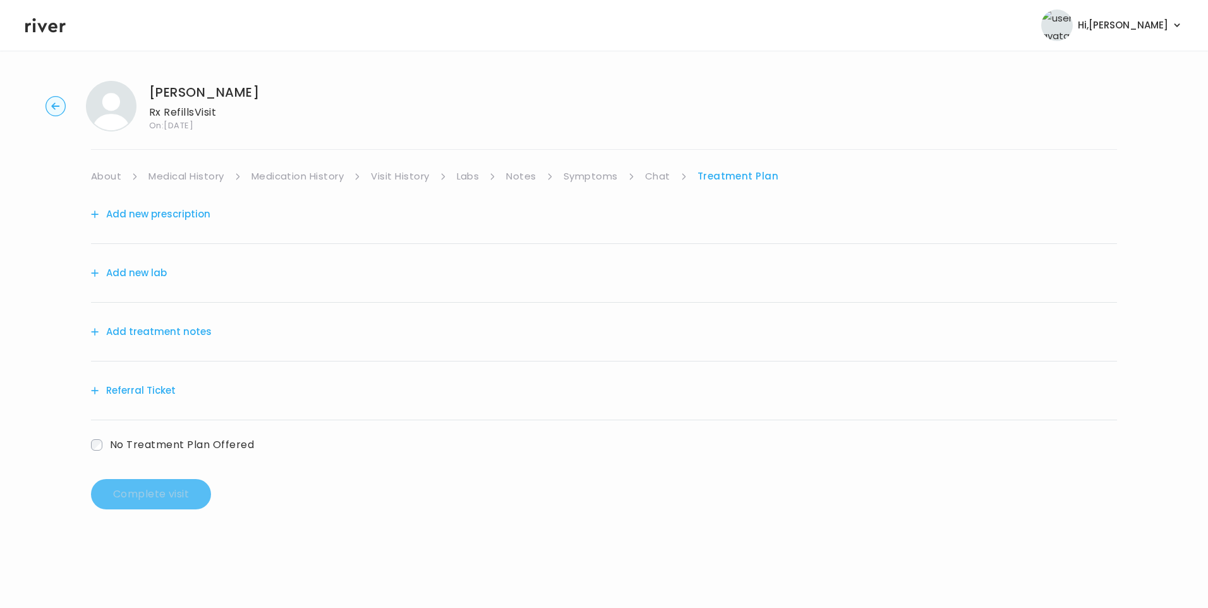
click at [400, 177] on link "Visit History" at bounding box center [400, 176] width 58 height 18
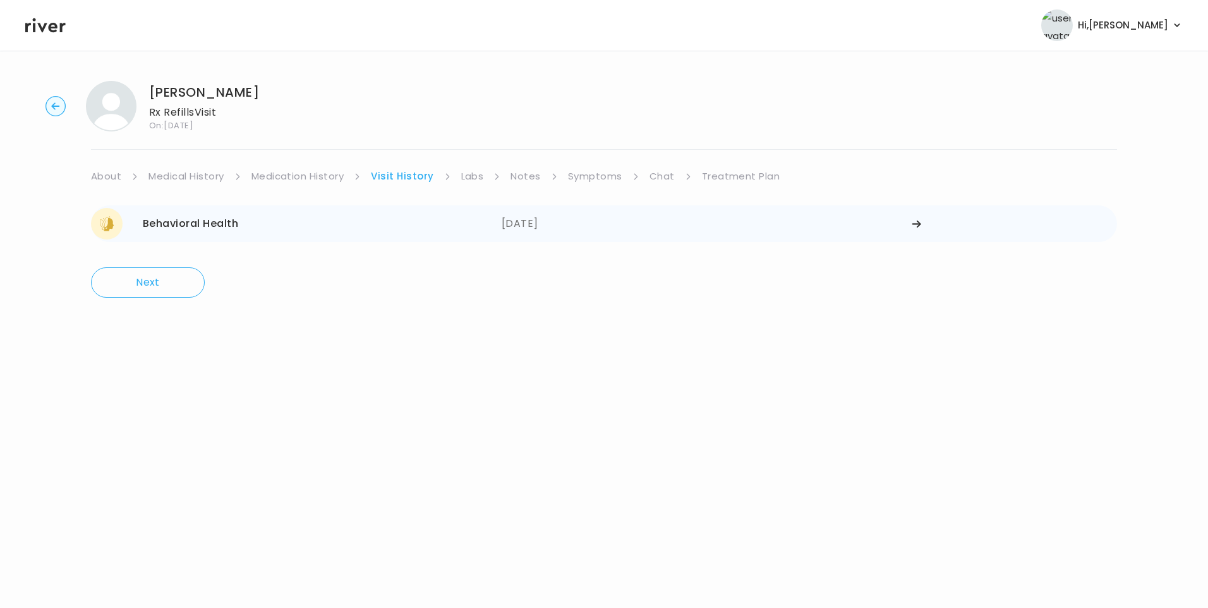
click at [222, 220] on div "Behavioral Health" at bounding box center [190, 224] width 95 height 18
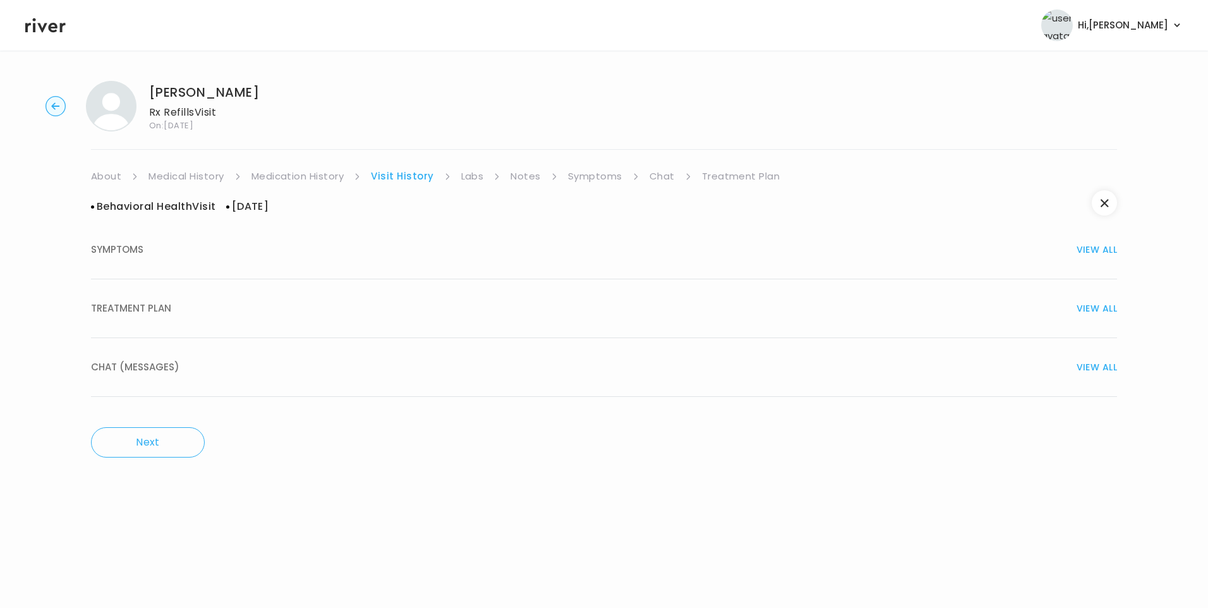
click at [233, 307] on div "TREATMENT PLAN VIEW ALL" at bounding box center [604, 308] width 1026 height 18
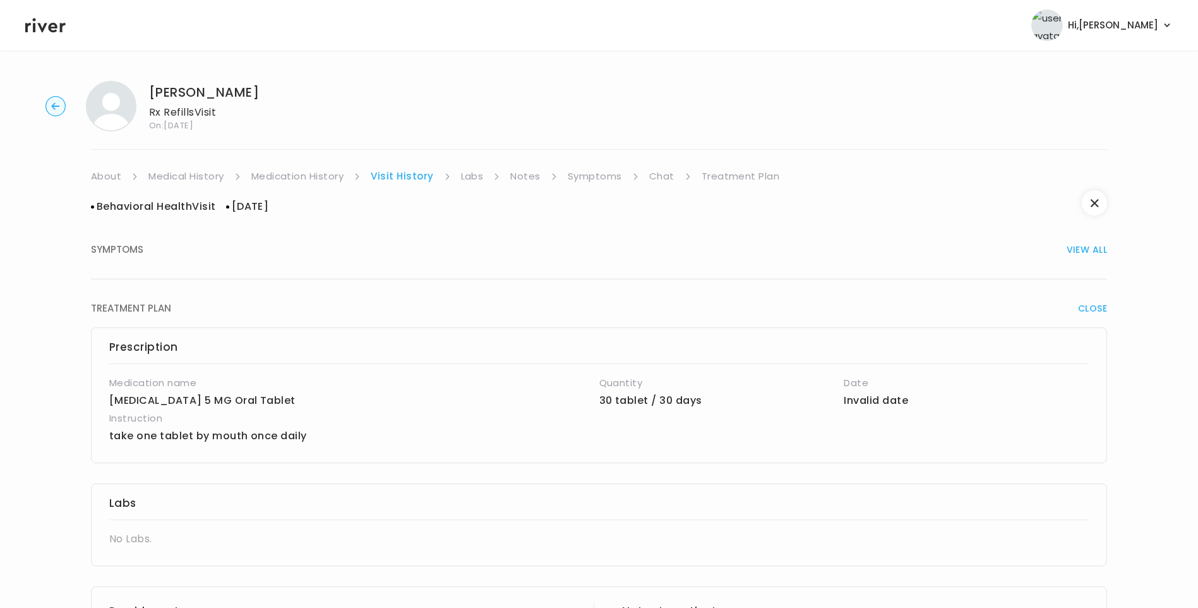
drag, startPoint x: 600, startPoint y: 179, endPoint x: 608, endPoint y: 184, distance: 9.5
click at [602, 179] on link "Symptoms" at bounding box center [595, 176] width 54 height 18
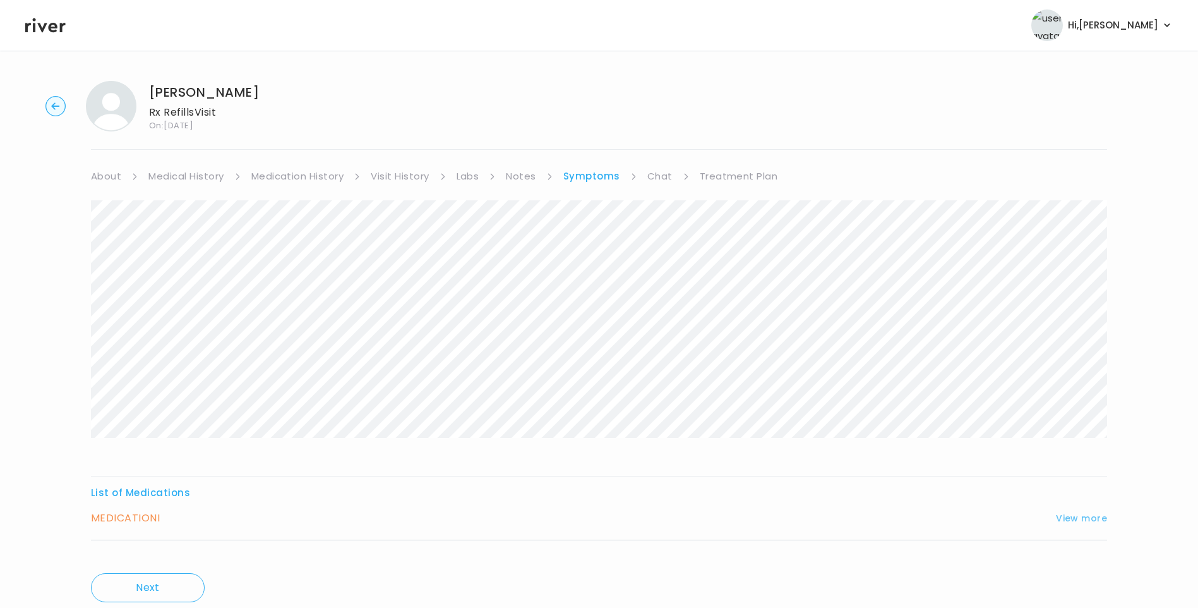
click at [1093, 520] on button "View more" at bounding box center [1081, 517] width 51 height 15
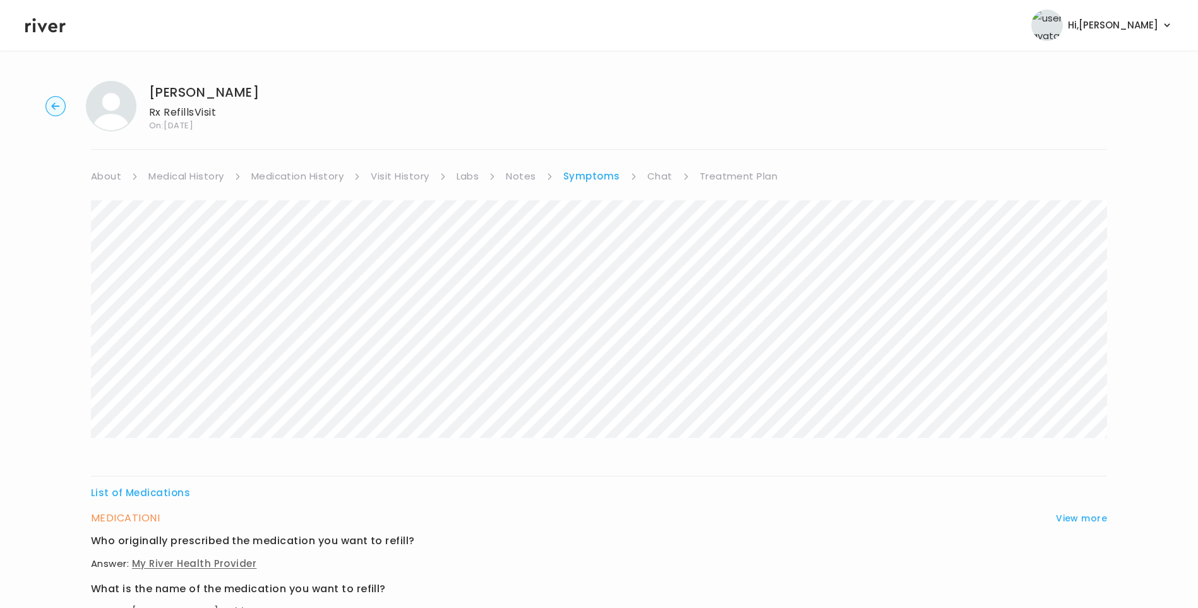
drag, startPoint x: 402, startPoint y: 173, endPoint x: 409, endPoint y: 183, distance: 12.3
click at [402, 173] on link "Visit History" at bounding box center [400, 176] width 58 height 18
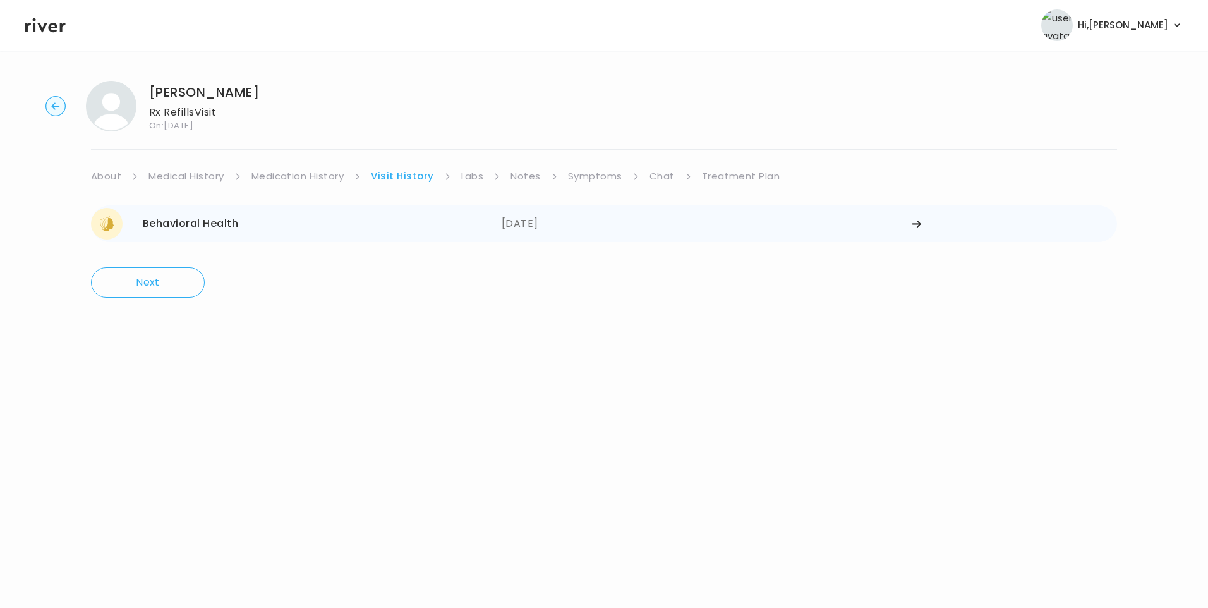
click at [390, 223] on div "Behavioral Health 08/07/2025" at bounding box center [296, 224] width 411 height 32
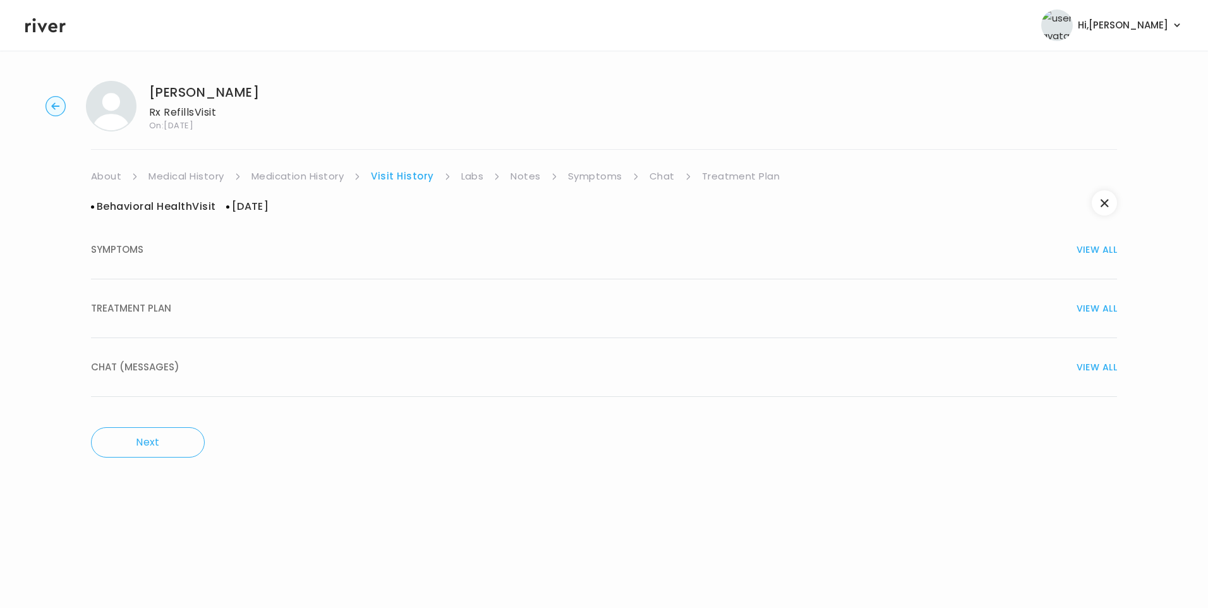
click at [139, 262] on button "SYMPTOMS VIEW ALL" at bounding box center [604, 249] width 1026 height 59
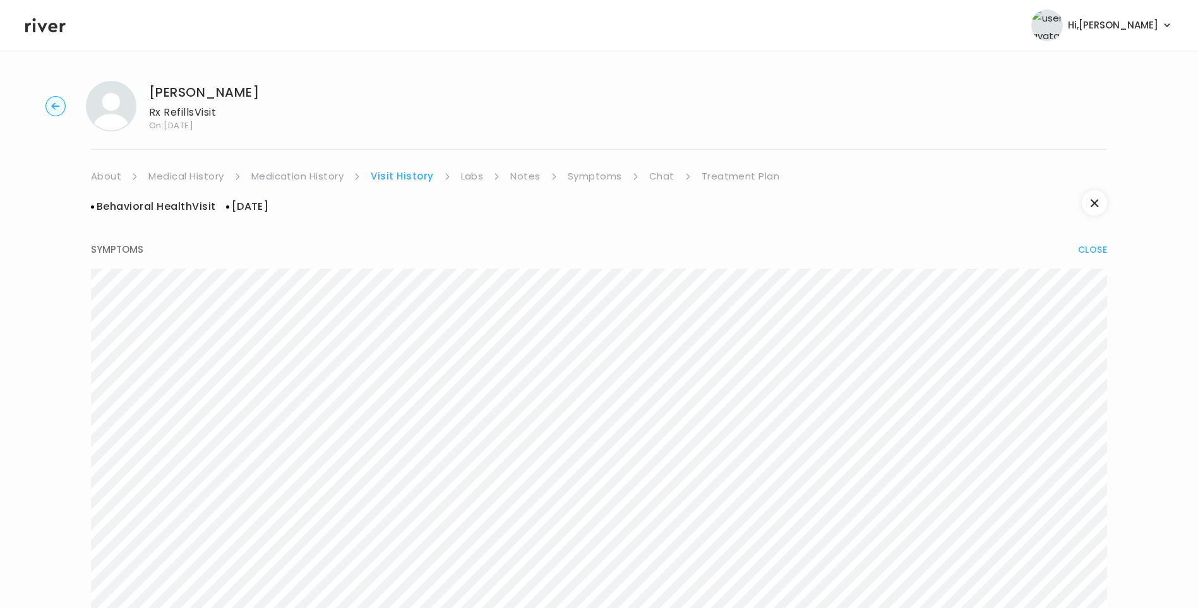
click at [723, 179] on link "Treatment Plan" at bounding box center [741, 176] width 78 height 18
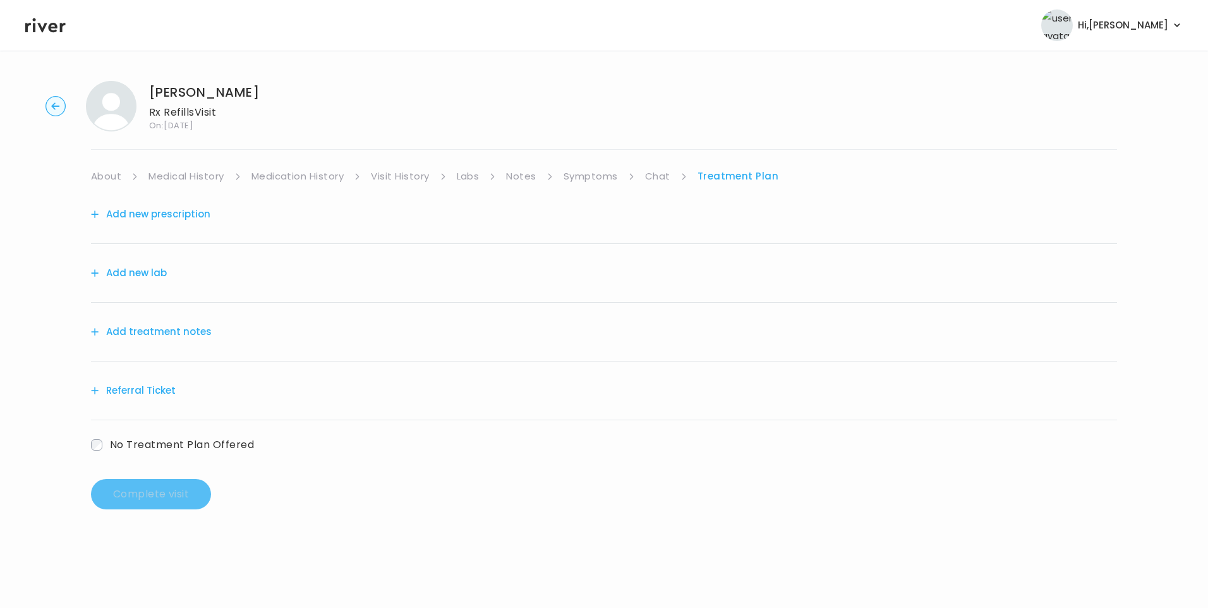
click at [661, 174] on link "Chat" at bounding box center [657, 176] width 25 height 18
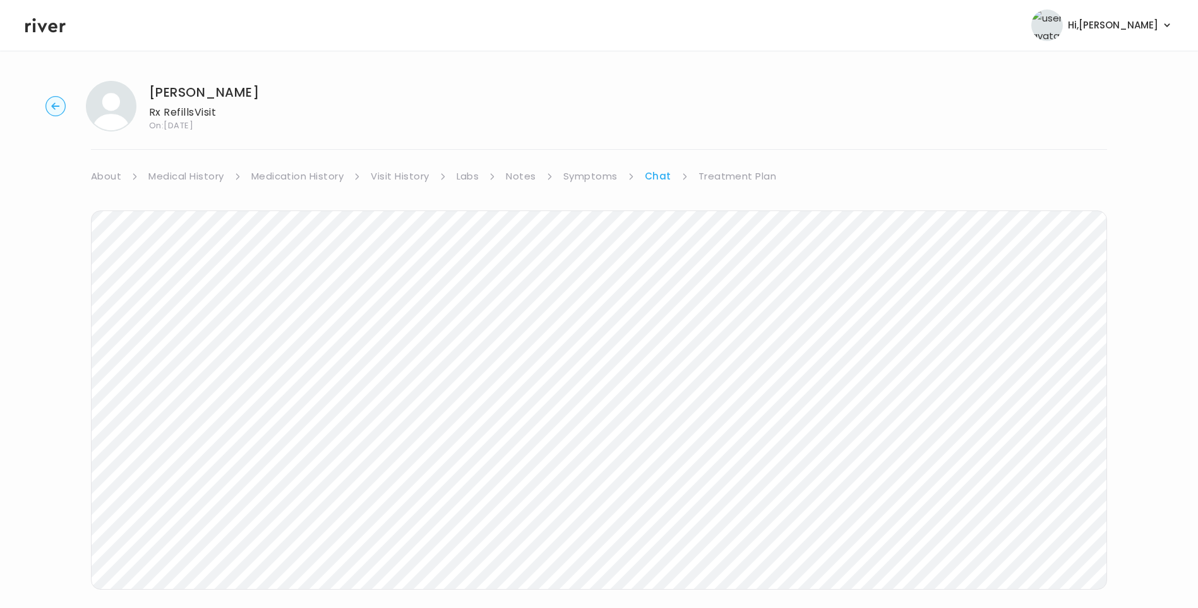
click at [589, 173] on link "Symptoms" at bounding box center [590, 176] width 54 height 18
drag, startPoint x: 1052, startPoint y: 522, endPoint x: 1059, endPoint y: 524, distance: 7.2
click at [1052, 524] on div "MEDICATION I View more" at bounding box center [599, 518] width 1016 height 18
click at [1064, 520] on button "View more" at bounding box center [1081, 517] width 51 height 15
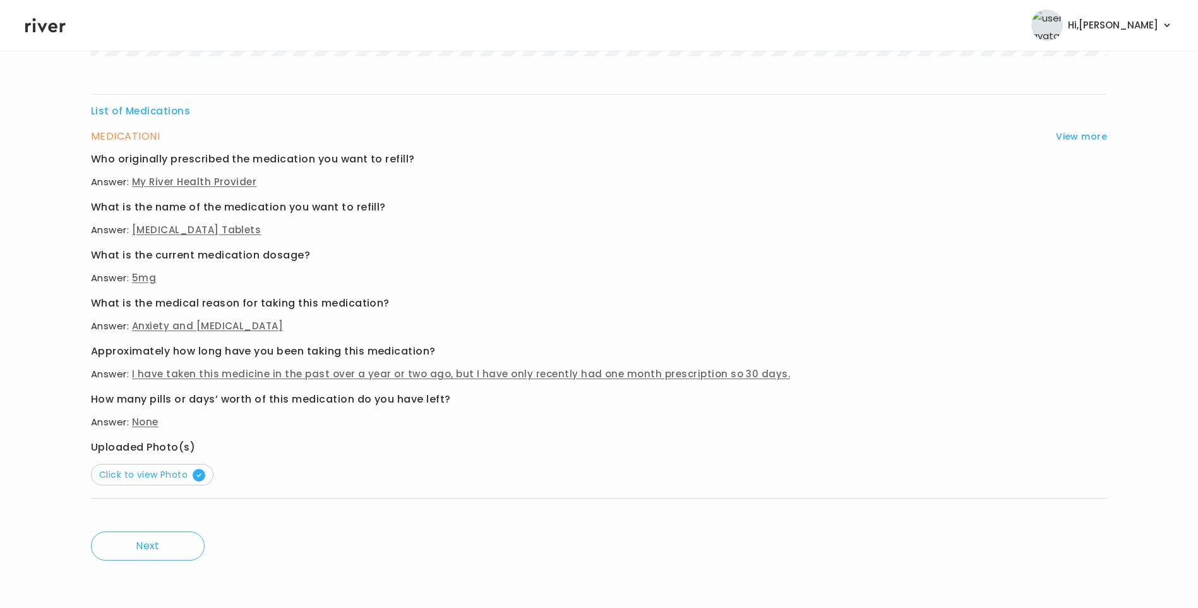
scroll to position [382, 0]
click at [155, 470] on span "Click to view Photo" at bounding box center [152, 473] width 106 height 13
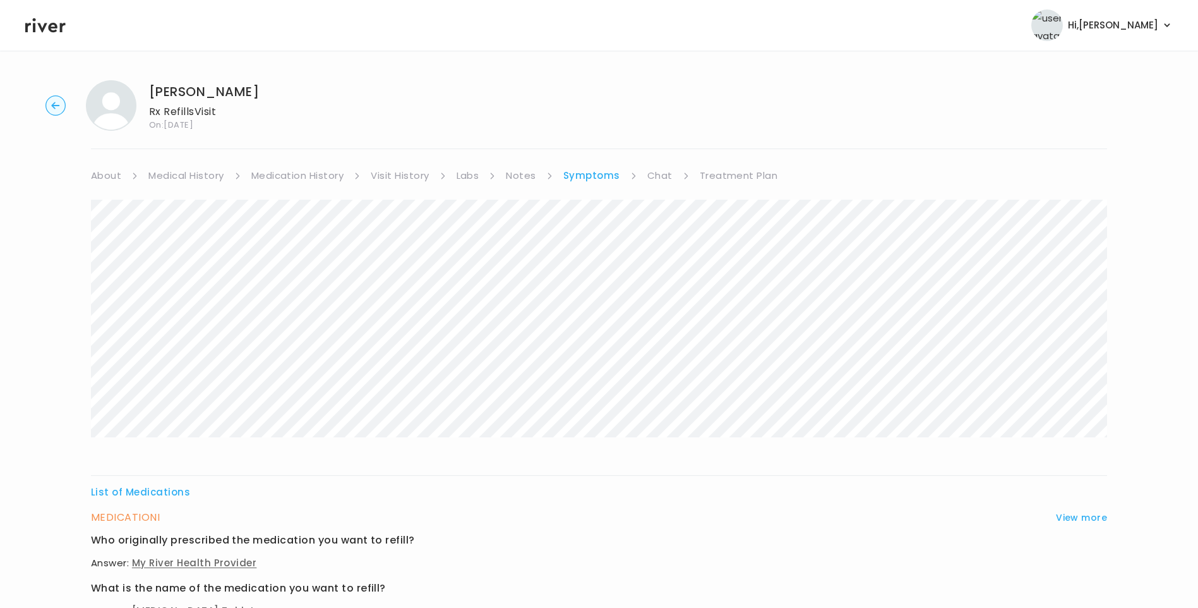
scroll to position [0, 0]
click at [315, 176] on link "Medication History" at bounding box center [297, 176] width 93 height 18
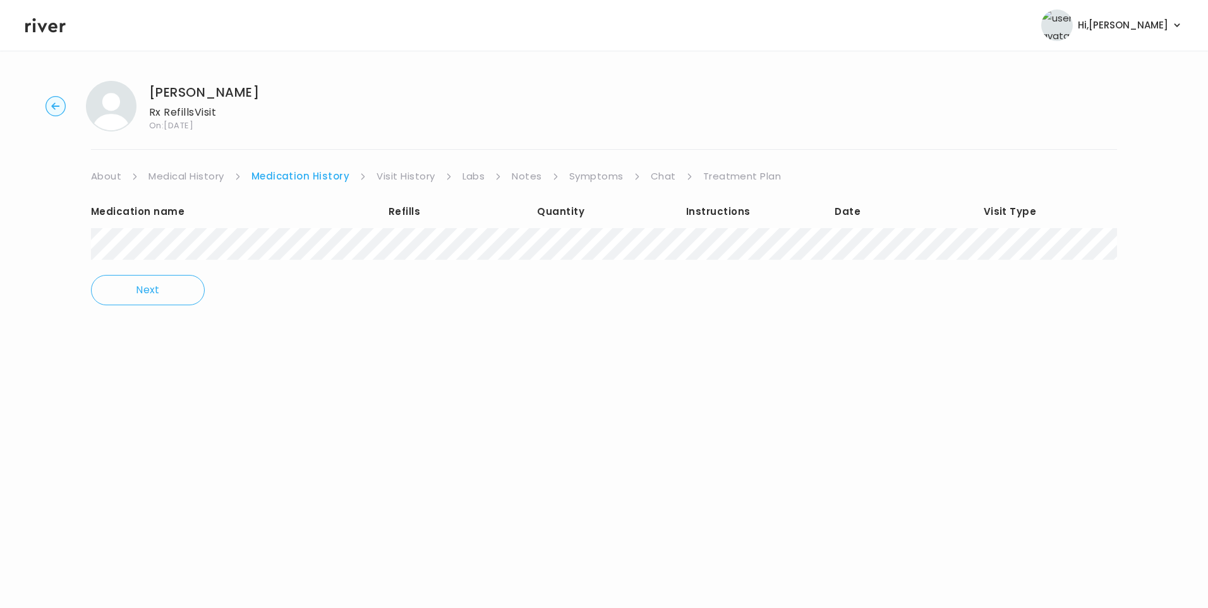
click at [651, 176] on link "Chat" at bounding box center [663, 176] width 25 height 18
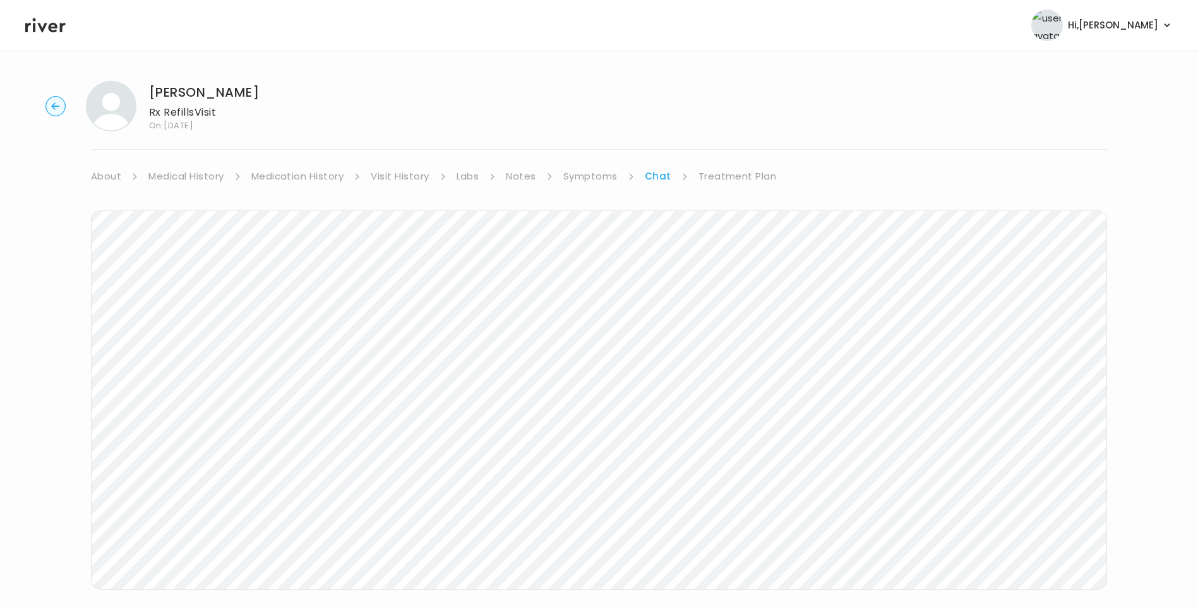
click at [760, 176] on link "Treatment Plan" at bounding box center [738, 176] width 78 height 18
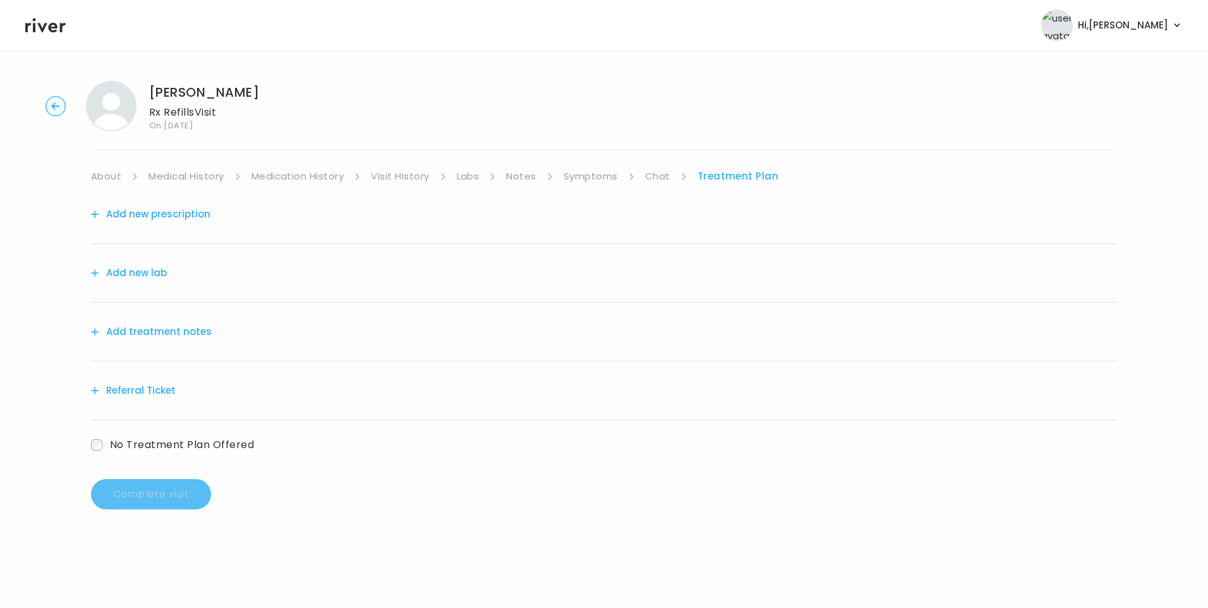
click at [180, 330] on button "Add treatment notes" at bounding box center [151, 332] width 121 height 18
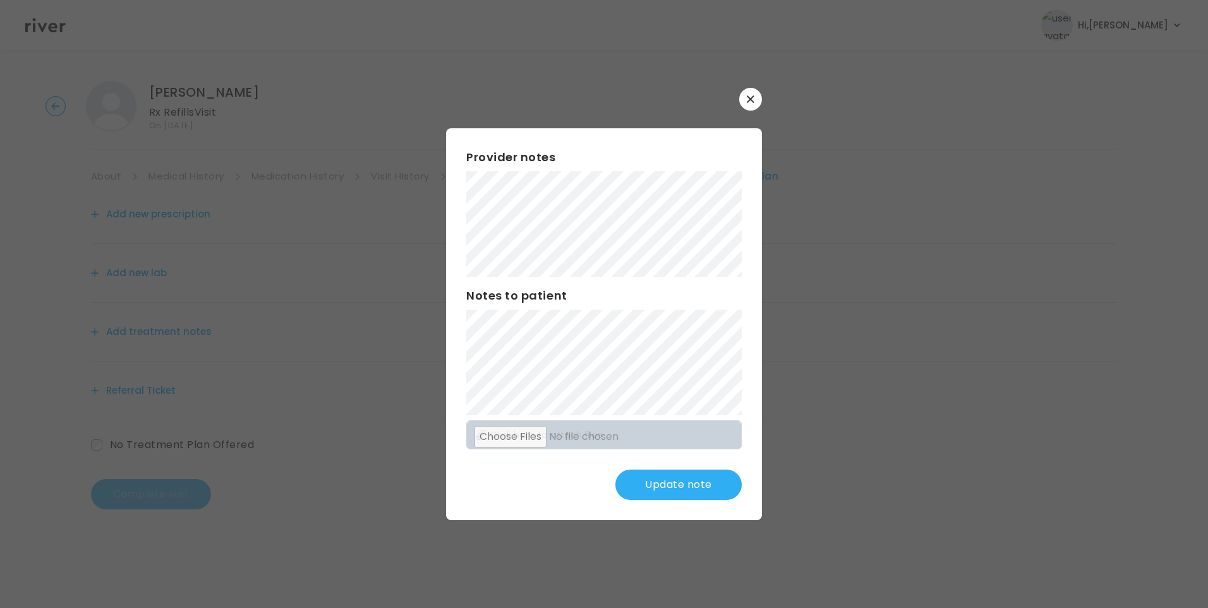
click at [318, 274] on div "​ Provider notes Notes to patient Click here to attach files Update note" at bounding box center [604, 304] width 1208 height 608
click at [672, 480] on button "Update note" at bounding box center [678, 484] width 126 height 30
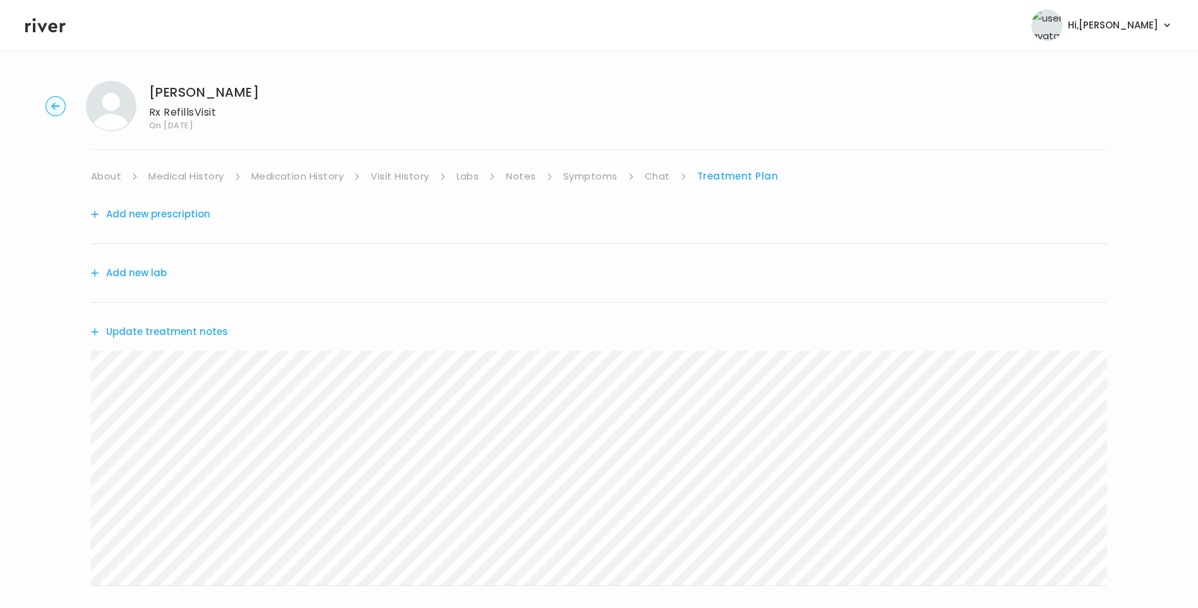
click at [196, 327] on button "Update treatment notes" at bounding box center [159, 332] width 137 height 18
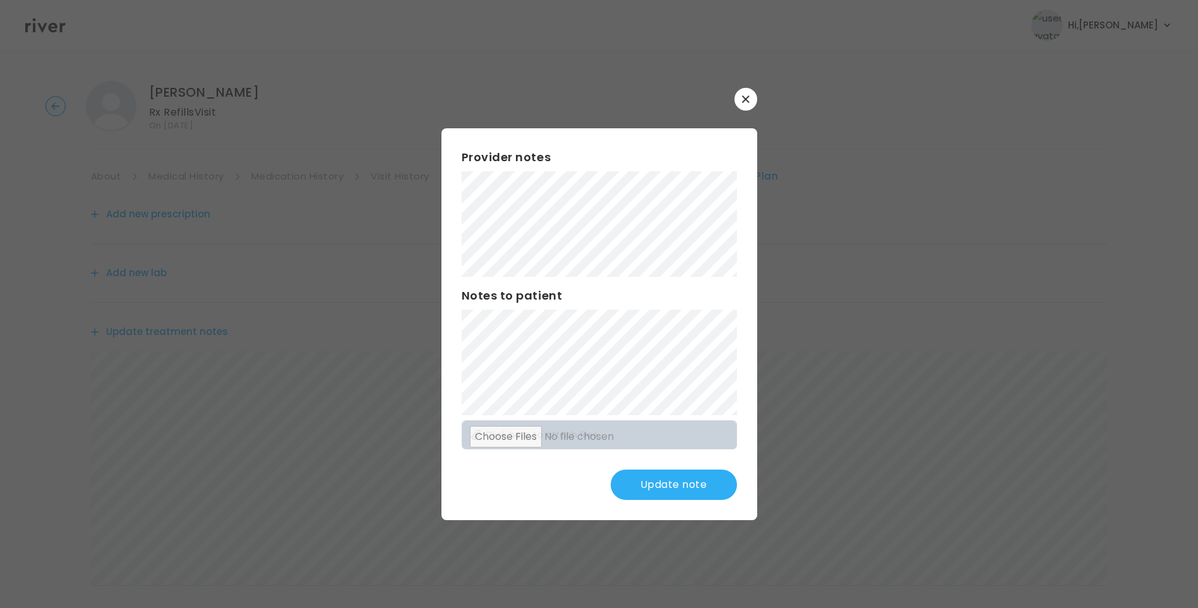
click at [748, 400] on div "Provider notes Notes to patient Click here to attach files Update note" at bounding box center [599, 324] width 316 height 392
click at [692, 484] on button "Update note" at bounding box center [674, 484] width 126 height 30
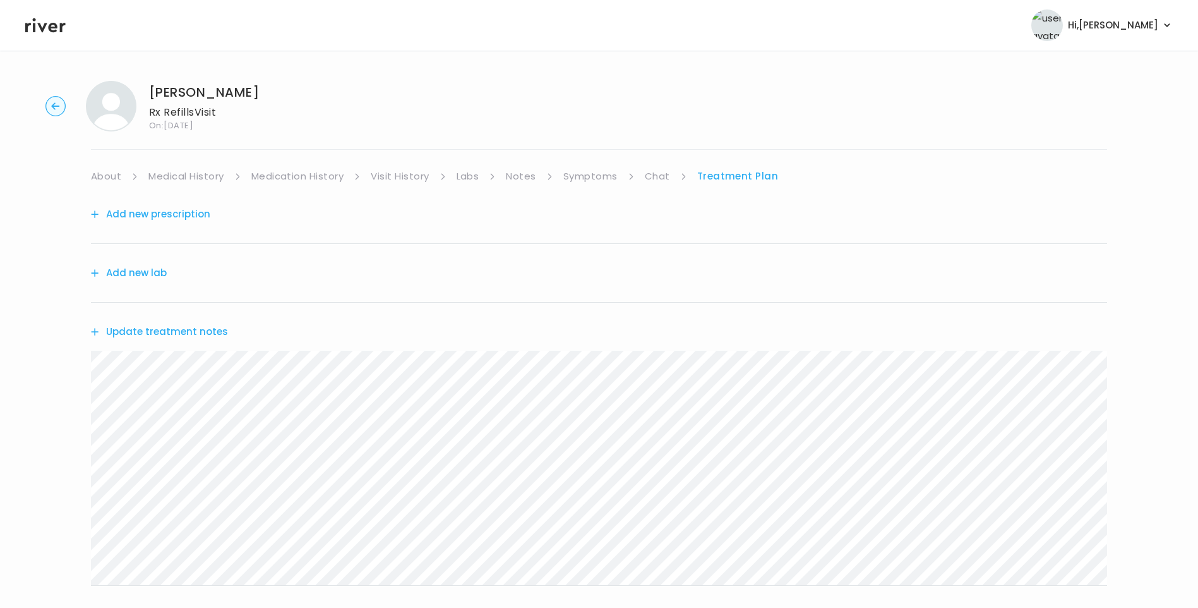
click at [396, 178] on link "Visit History" at bounding box center [400, 176] width 58 height 18
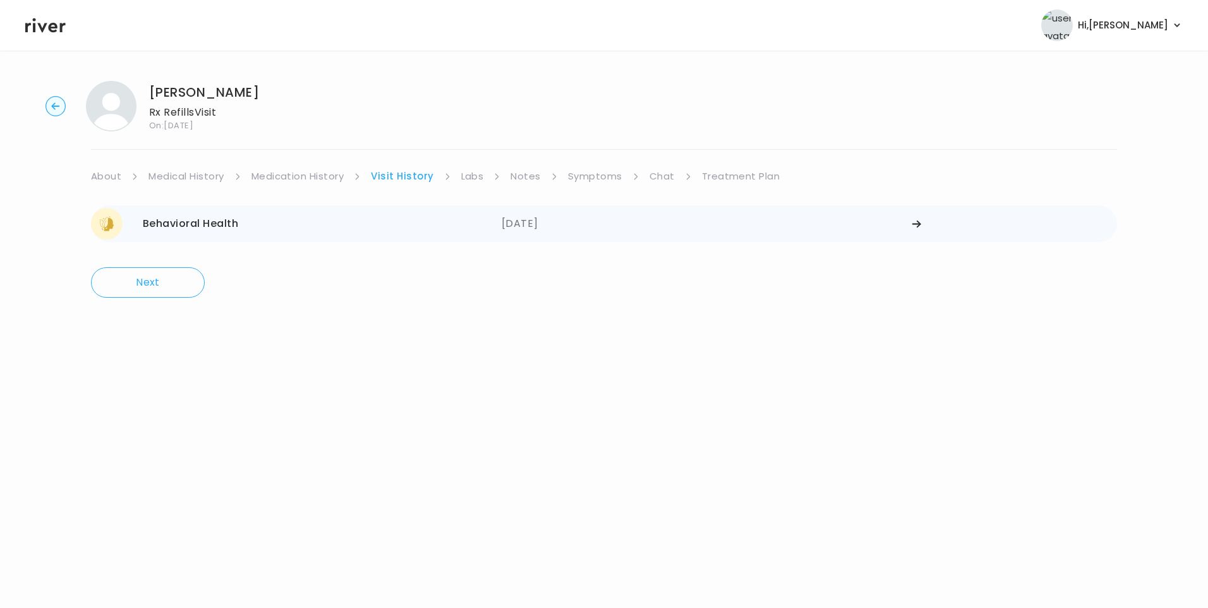
click at [237, 230] on div "Behavioral Health" at bounding box center [190, 224] width 95 height 18
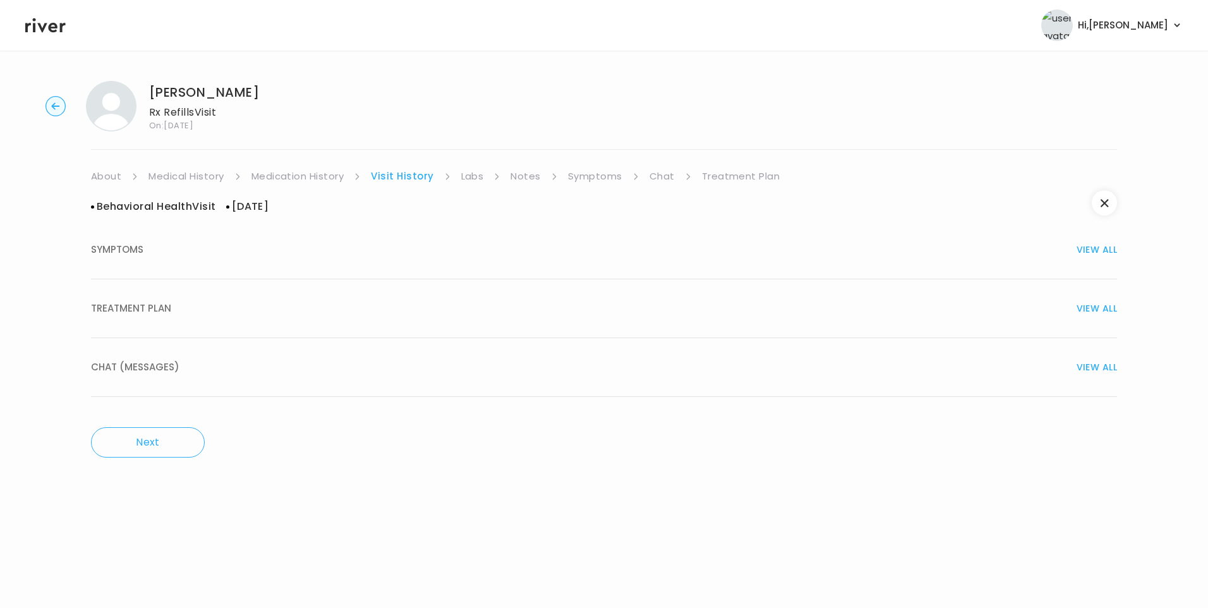
click at [160, 309] on span "TREATMENT PLAN" at bounding box center [131, 308] width 80 height 18
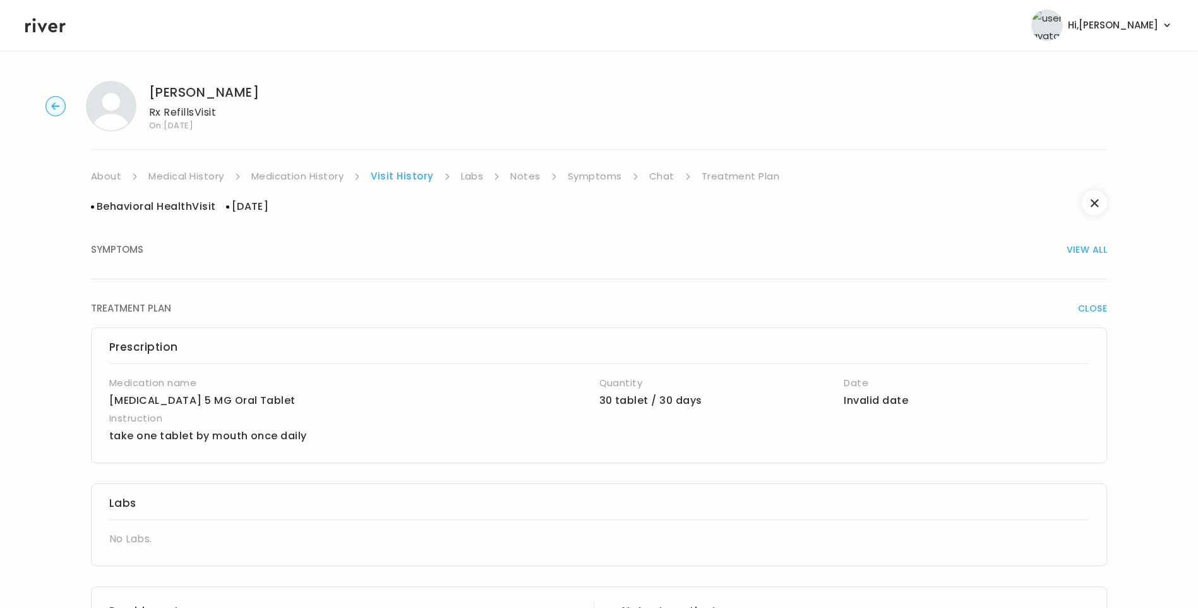
drag, startPoint x: 52, startPoint y: 104, endPoint x: 59, endPoint y: 105, distance: 7.1
click at [57, 105] on icon "button" at bounding box center [55, 106] width 20 height 20
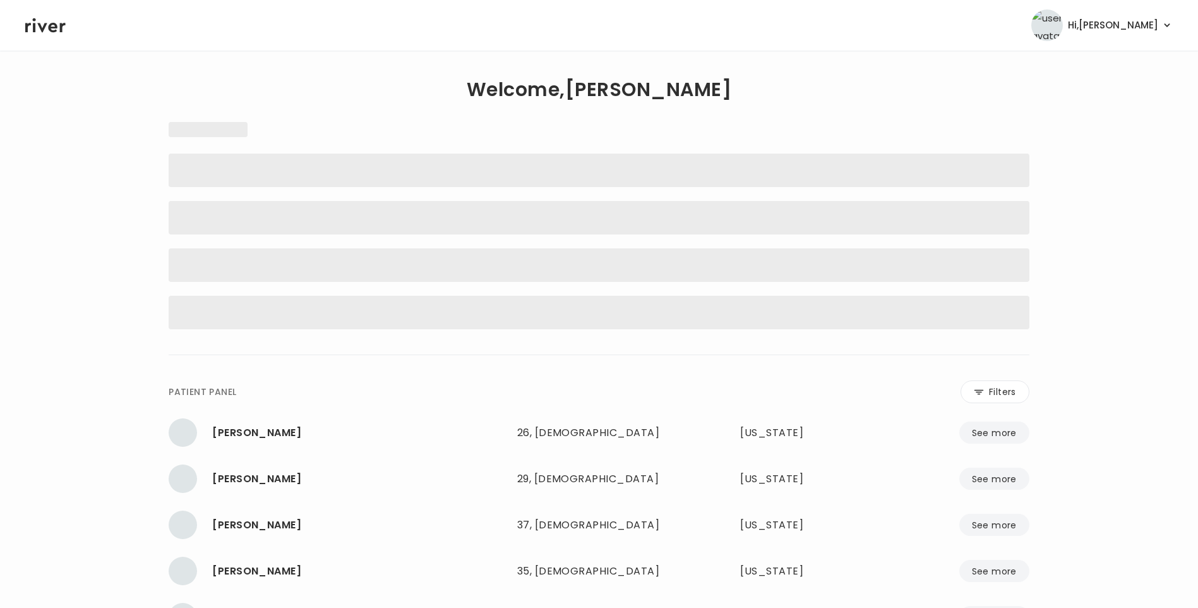
click at [54, 27] on icon at bounding box center [45, 25] width 40 height 15
click at [52, 30] on icon at bounding box center [45, 25] width 40 height 19
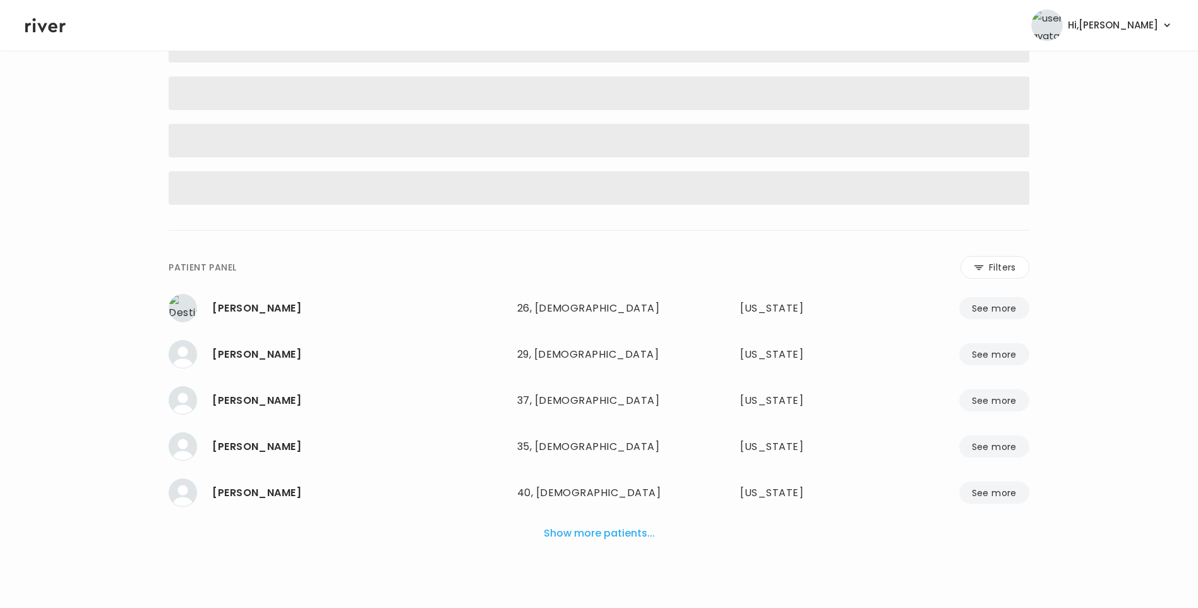
scroll to position [83, 0]
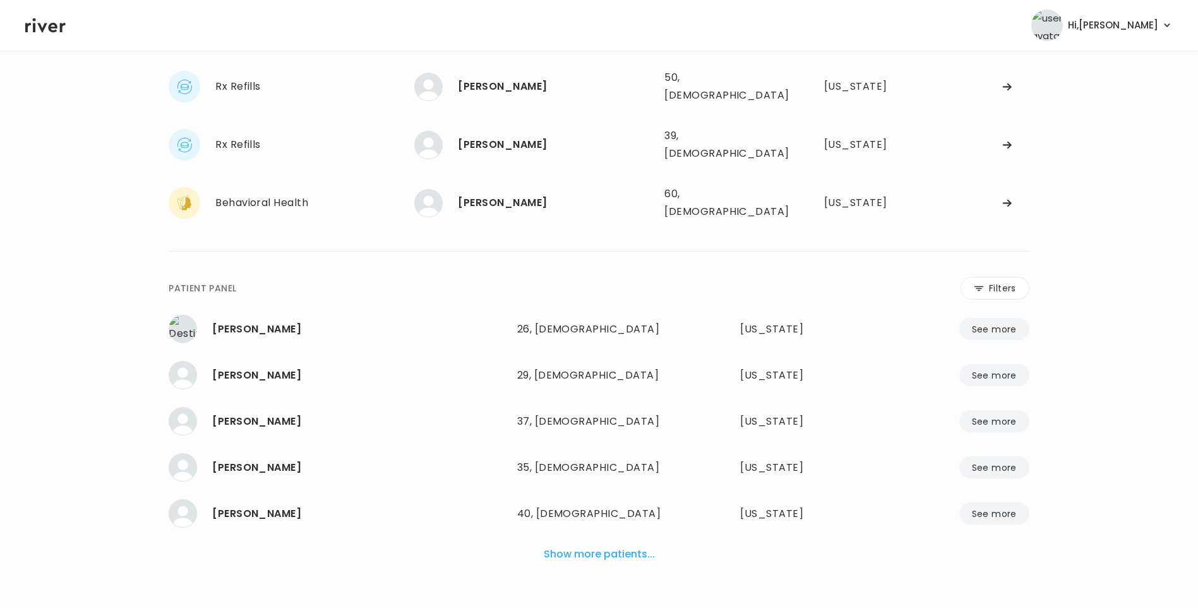
click at [599, 540] on button "Show more patients..." at bounding box center [599, 554] width 121 height 28
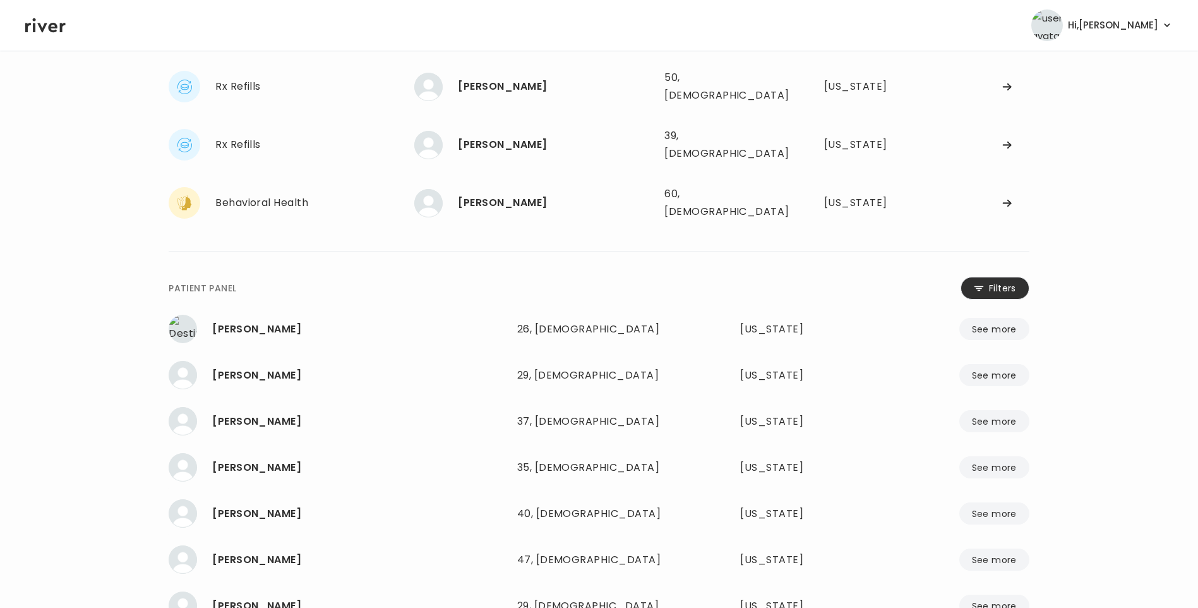
click at [978, 283] on icon at bounding box center [979, 288] width 10 height 11
click at [543, 277] on input "name" at bounding box center [562, 290] width 402 height 27
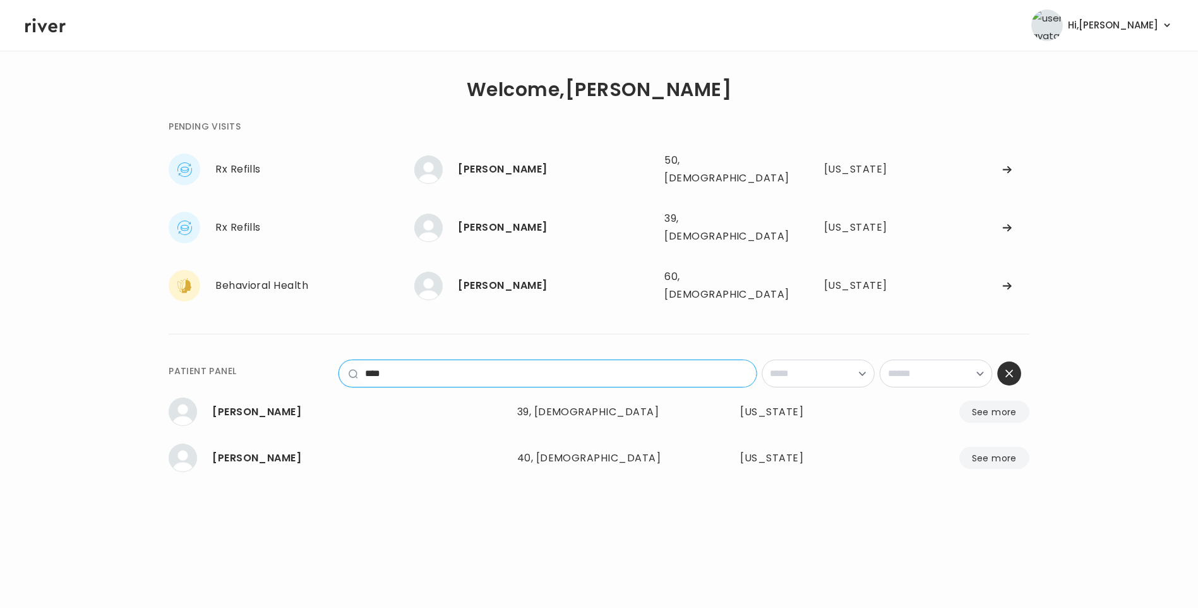
scroll to position [0, 0]
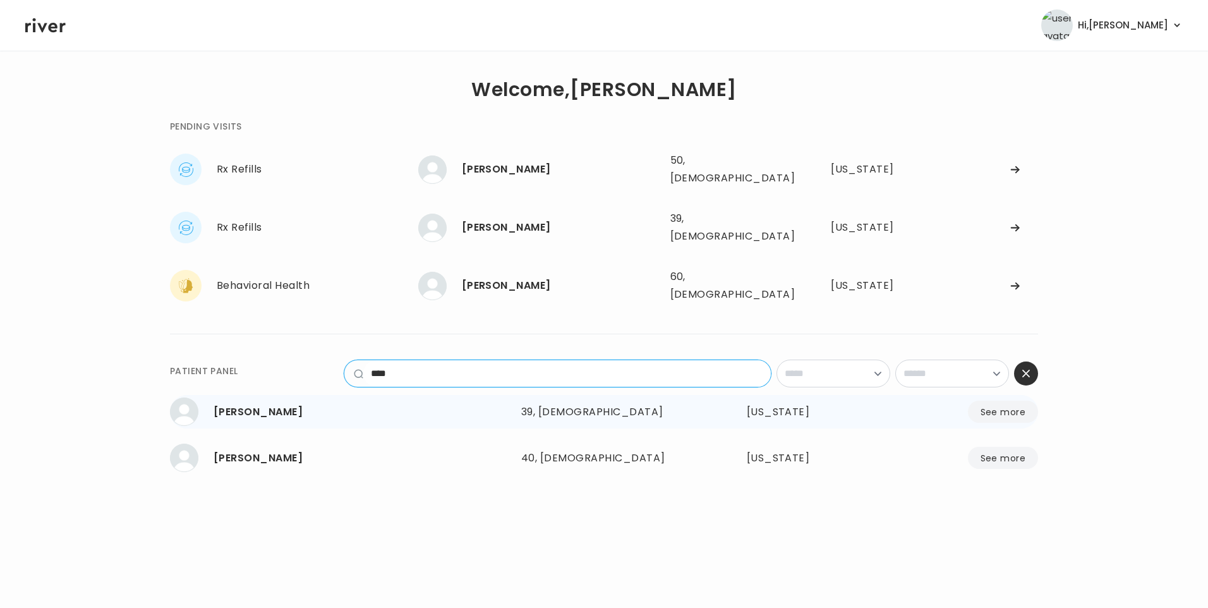
type input "****"
click at [578, 403] on div "39, [DEMOGRAPHIC_DATA]" at bounding box center [603, 412] width 165 height 18
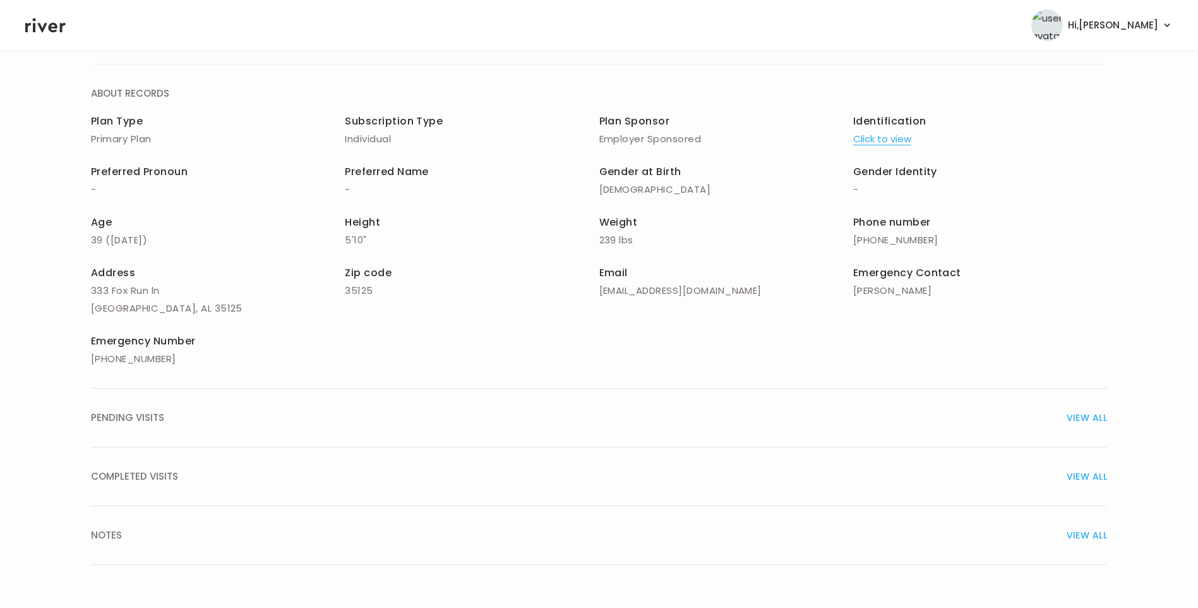
click at [210, 474] on div "COMPLETED VISITS VIEW ALL" at bounding box center [599, 476] width 1016 height 18
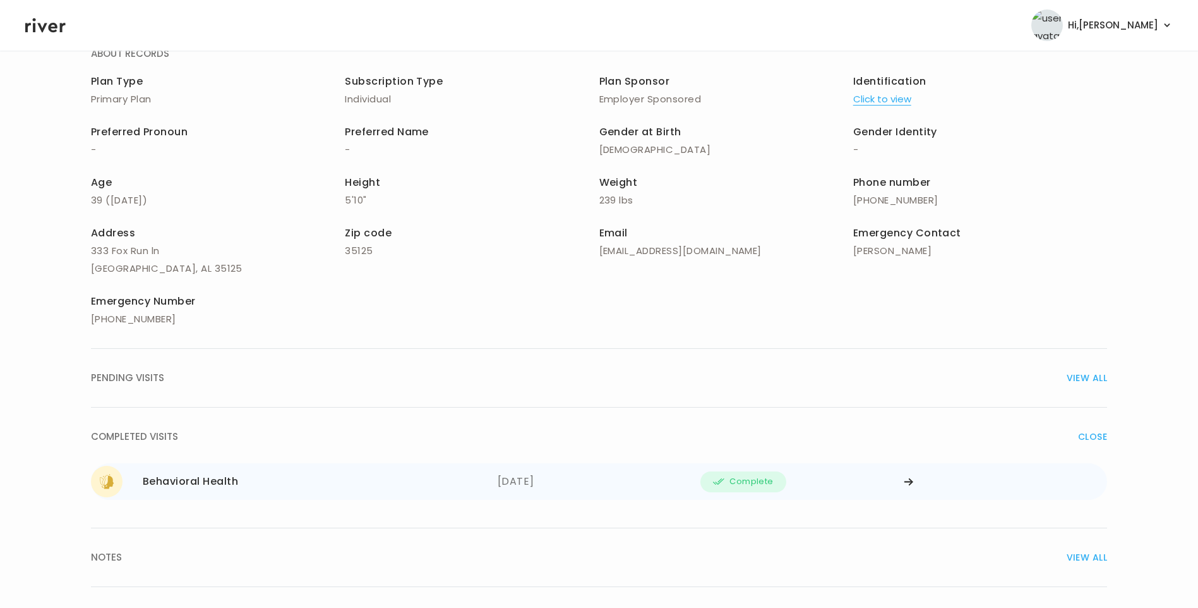
scroll to position [147, 0]
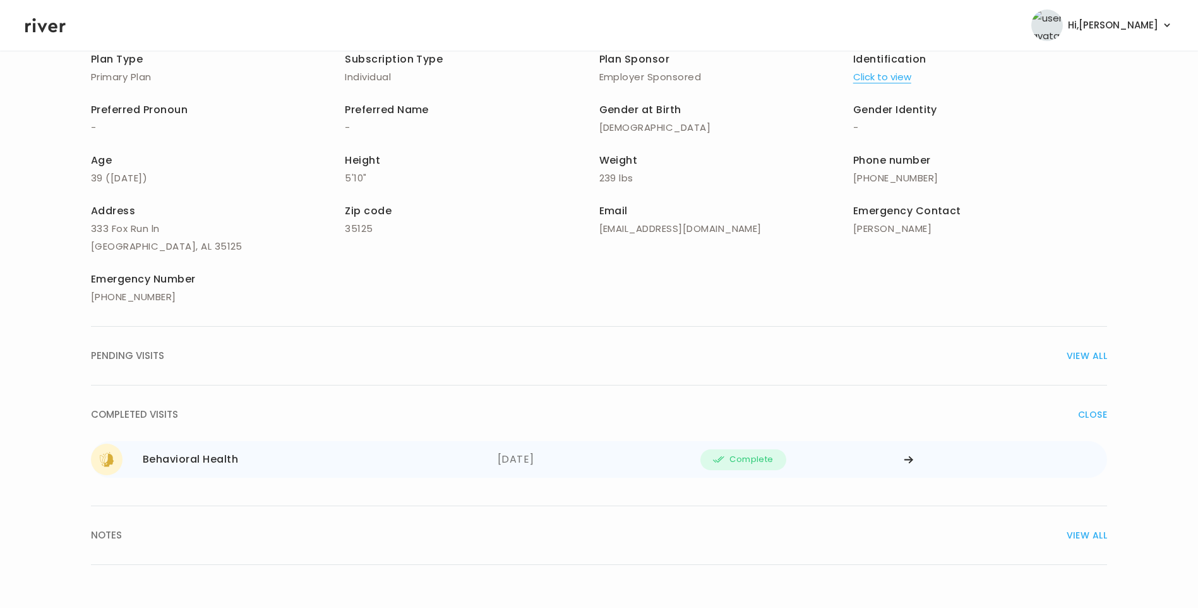
click at [291, 467] on div "Behavioral Health 08/07/2025" at bounding box center [294, 459] width 407 height 32
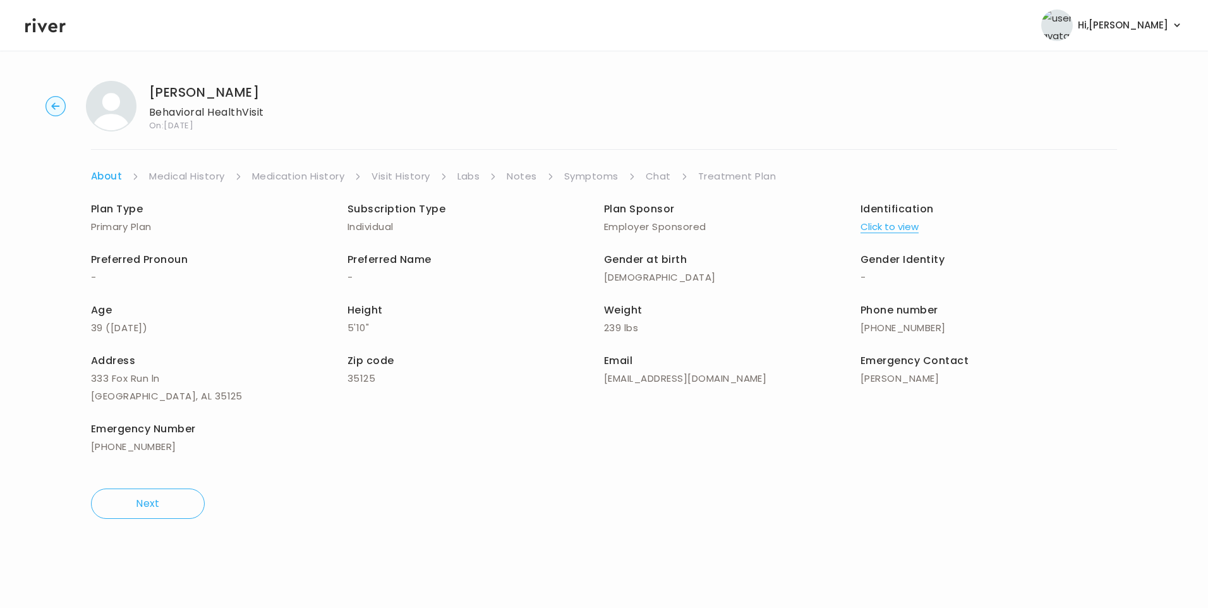
click at [735, 177] on link "Treatment Plan" at bounding box center [737, 176] width 78 height 18
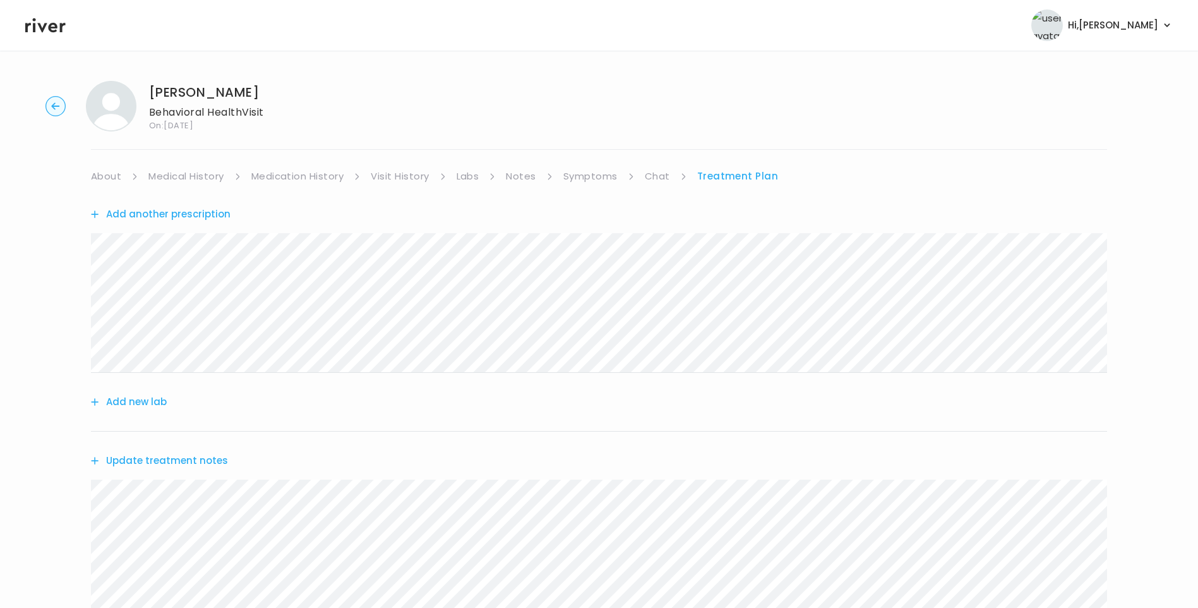
click at [44, 25] on icon at bounding box center [45, 25] width 40 height 19
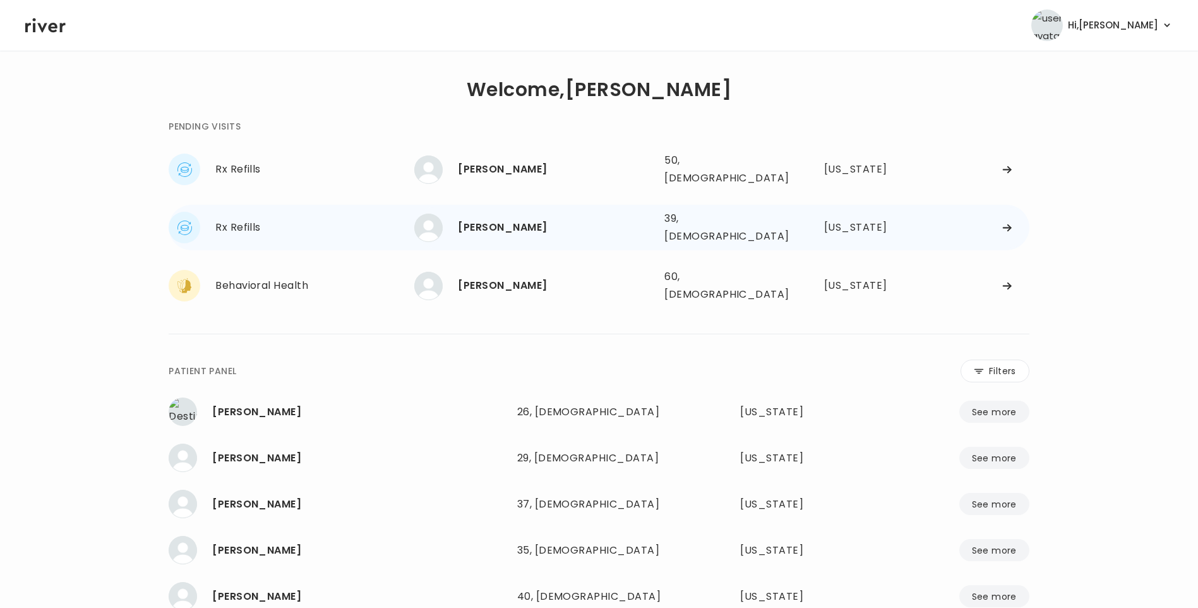
click at [536, 219] on div "[PERSON_NAME]" at bounding box center [556, 228] width 196 height 18
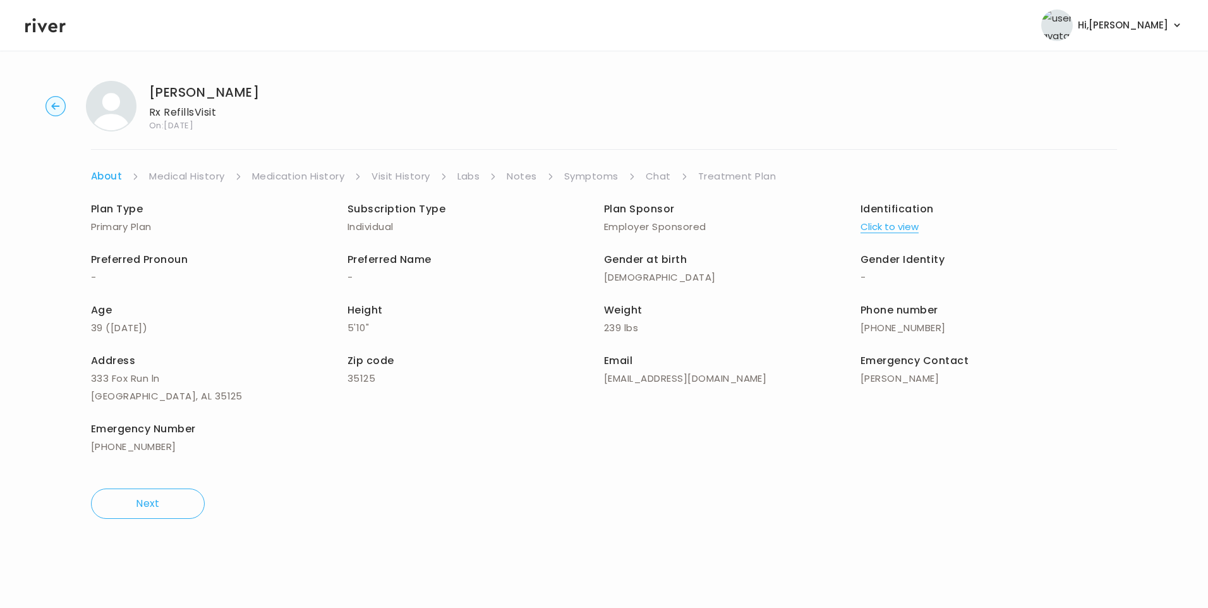
click at [748, 172] on link "Treatment Plan" at bounding box center [737, 176] width 78 height 18
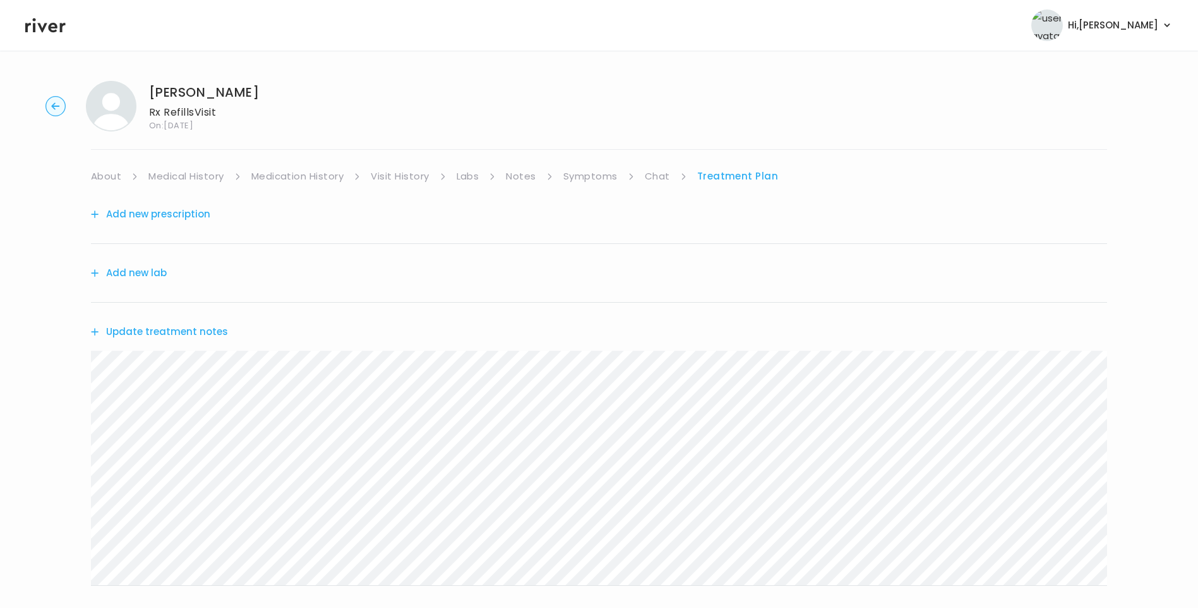
click at [597, 172] on link "Symptoms" at bounding box center [590, 176] width 54 height 18
click at [664, 169] on link "Chat" at bounding box center [659, 176] width 25 height 18
click at [40, 21] on icon at bounding box center [45, 25] width 40 height 19
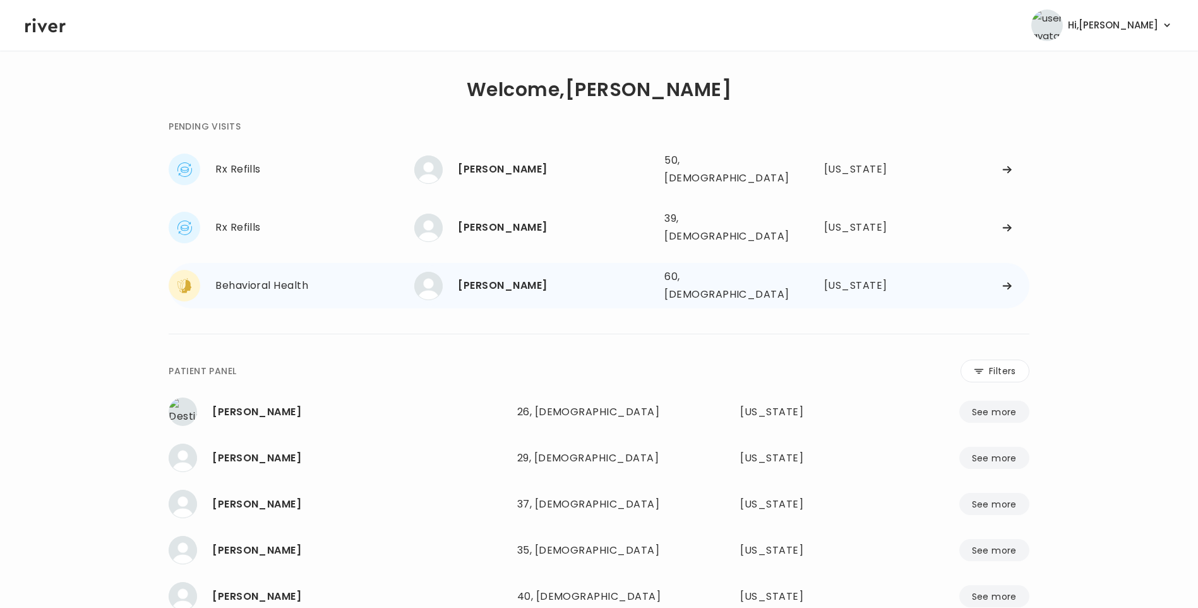
click at [537, 277] on div "[PERSON_NAME]" at bounding box center [556, 286] width 196 height 18
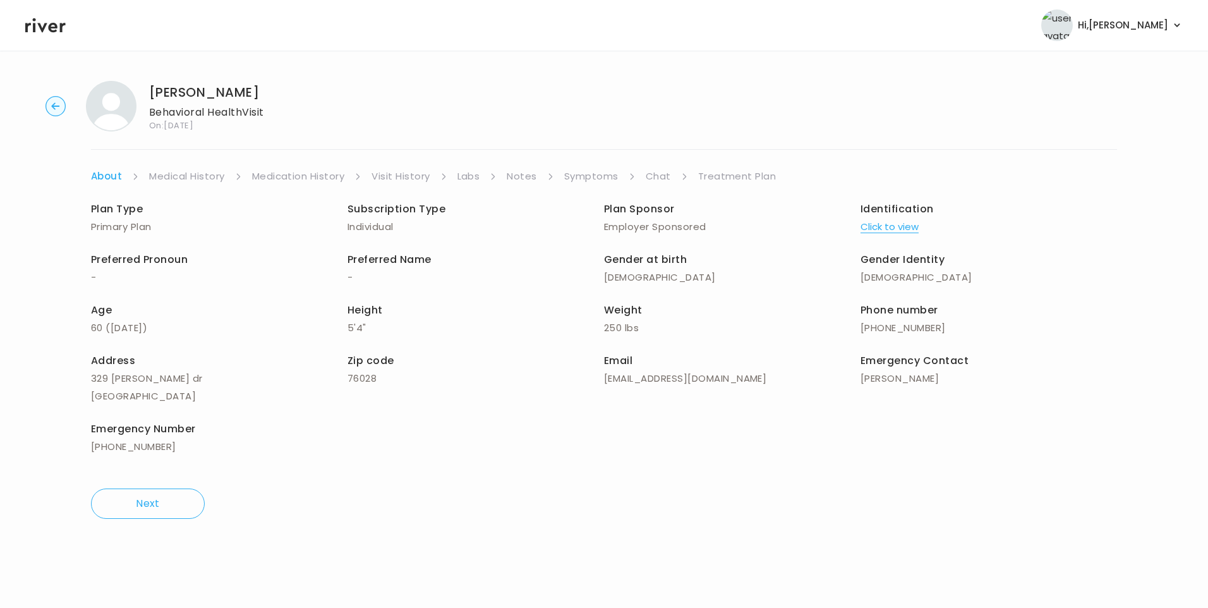
click at [596, 172] on link "Symptoms" at bounding box center [591, 176] width 54 height 18
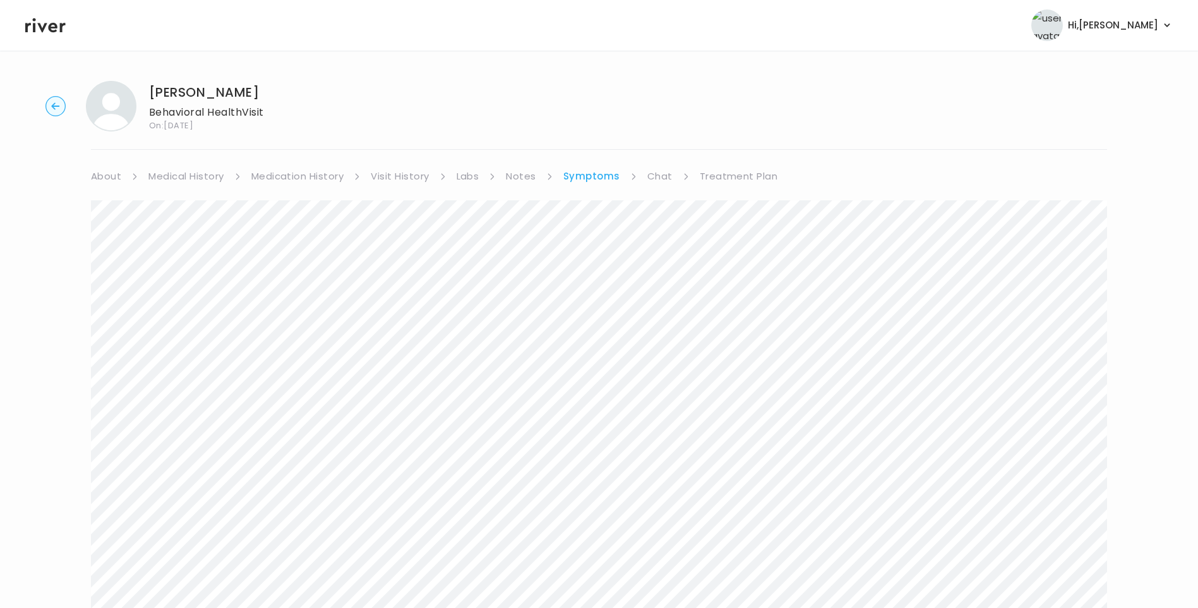
click at [660, 172] on link "Chat" at bounding box center [659, 176] width 25 height 18
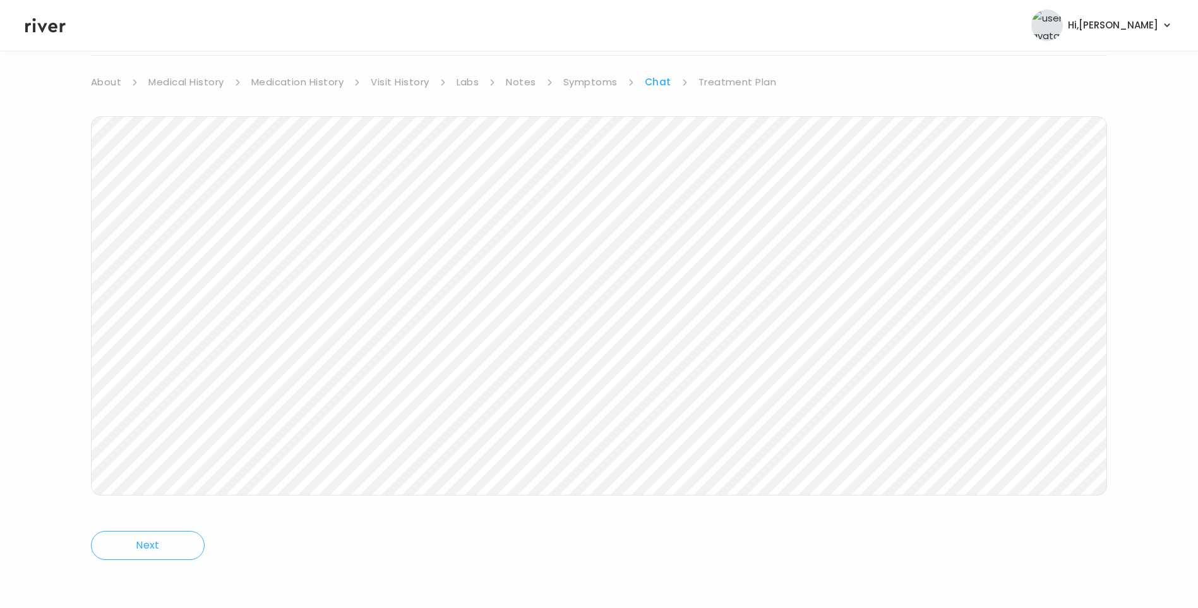
click at [748, 84] on link "Treatment Plan" at bounding box center [738, 82] width 78 height 18
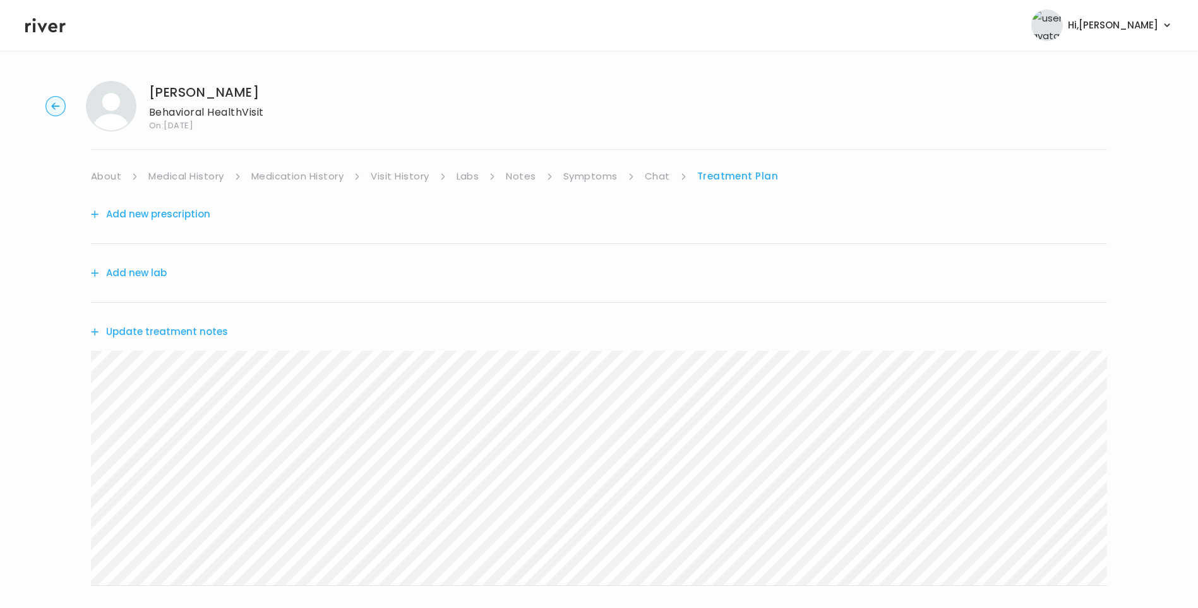
click at [47, 26] on icon at bounding box center [45, 25] width 40 height 19
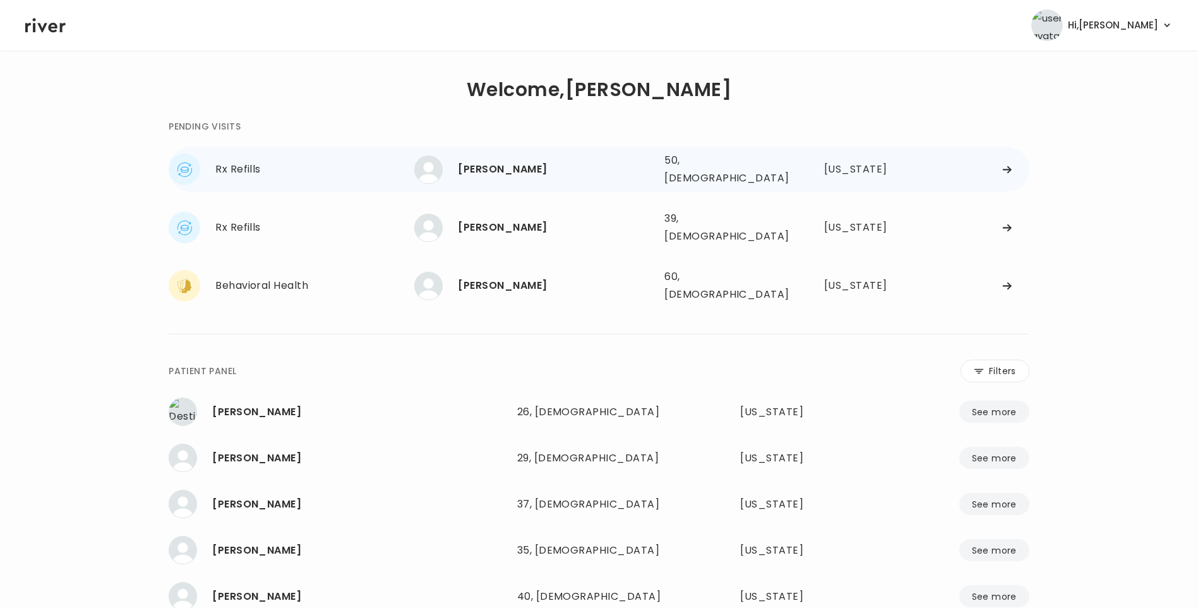
click at [510, 171] on div "[PERSON_NAME]" at bounding box center [556, 169] width 196 height 18
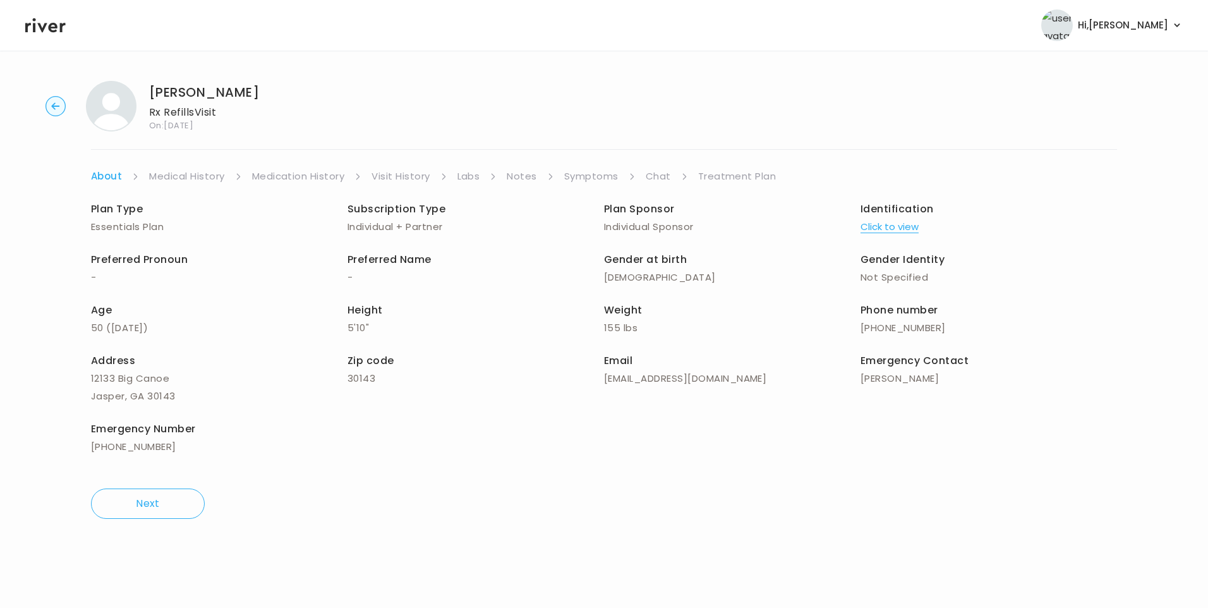
click at [287, 176] on link "Medication History" at bounding box center [298, 176] width 93 height 18
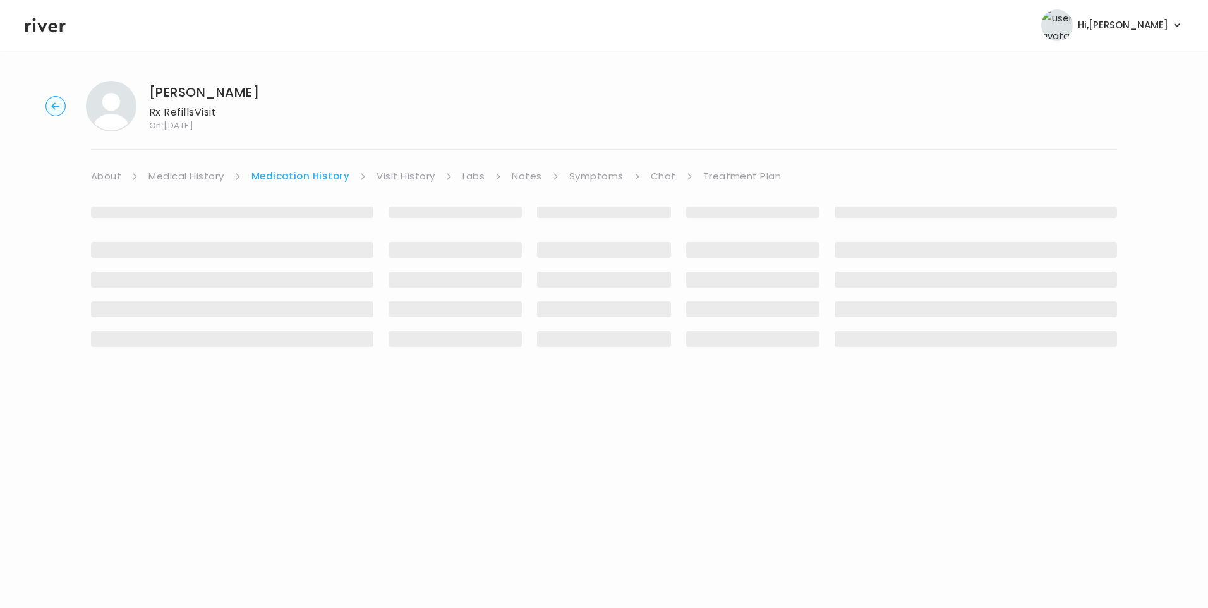
click at [392, 176] on link "Visit History" at bounding box center [405, 176] width 58 height 18
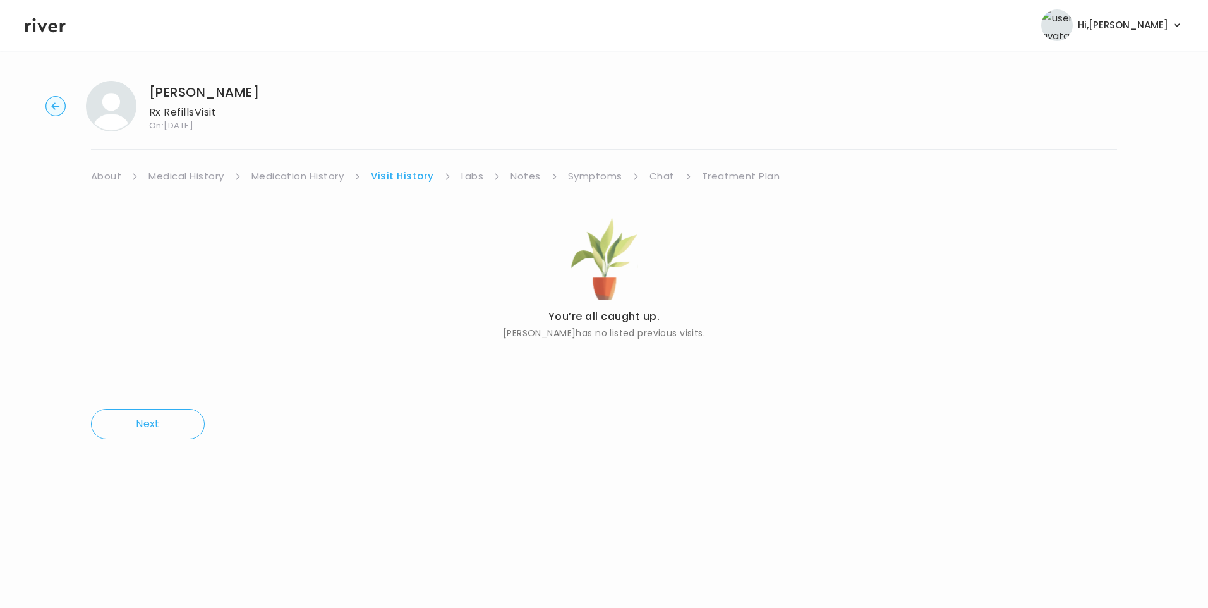
click at [108, 178] on link "About" at bounding box center [106, 176] width 30 height 18
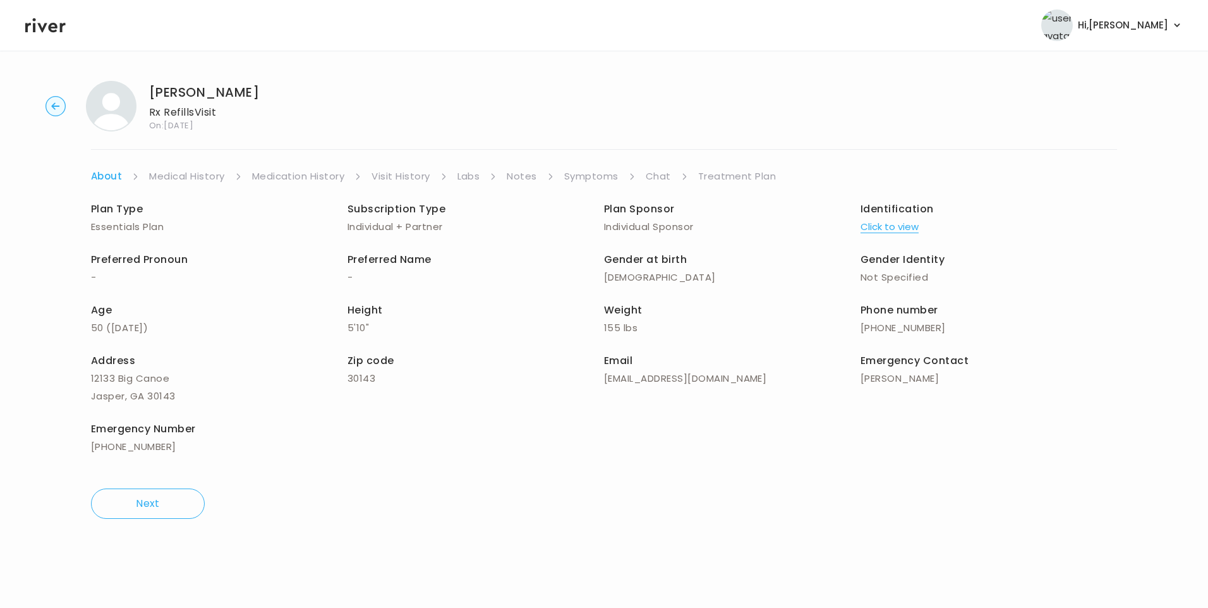
click at [894, 224] on button "Click to view" at bounding box center [889, 227] width 58 height 18
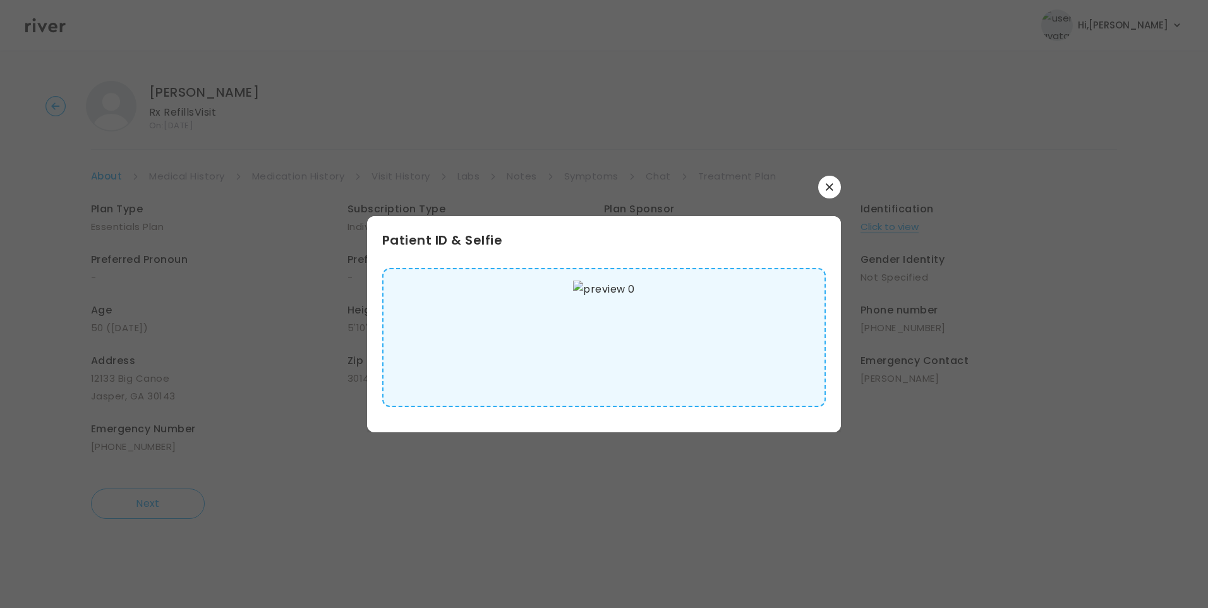
click at [613, 320] on img at bounding box center [603, 337] width 61 height 114
click at [829, 192] on button "button" at bounding box center [829, 187] width 23 height 23
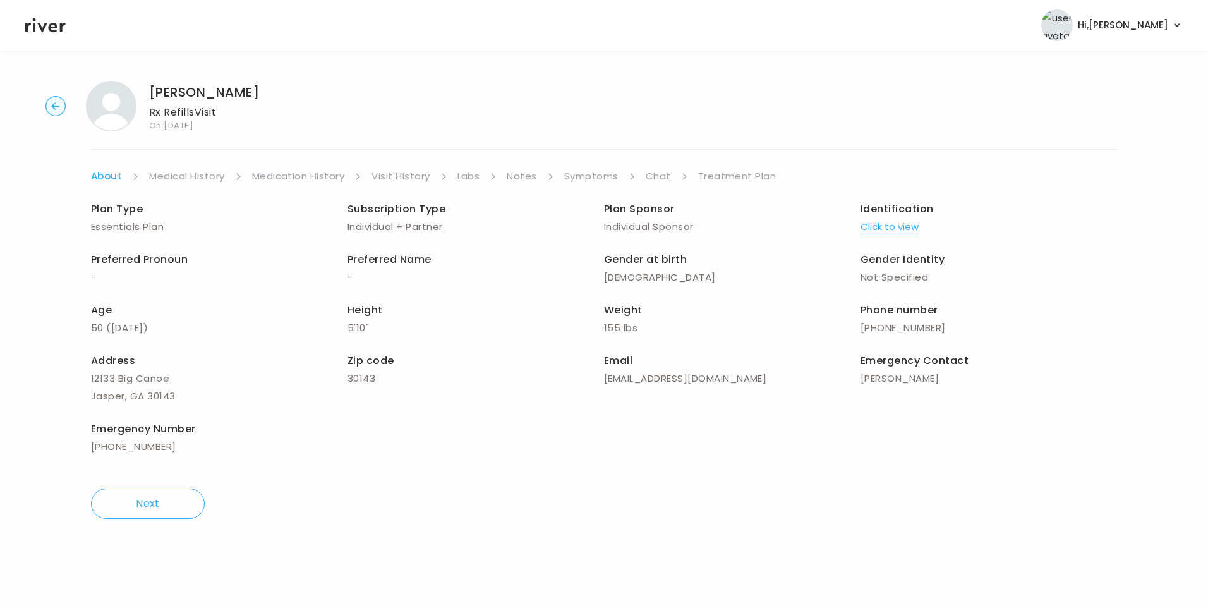
click at [176, 173] on link "Medical History" at bounding box center [186, 176] width 75 height 18
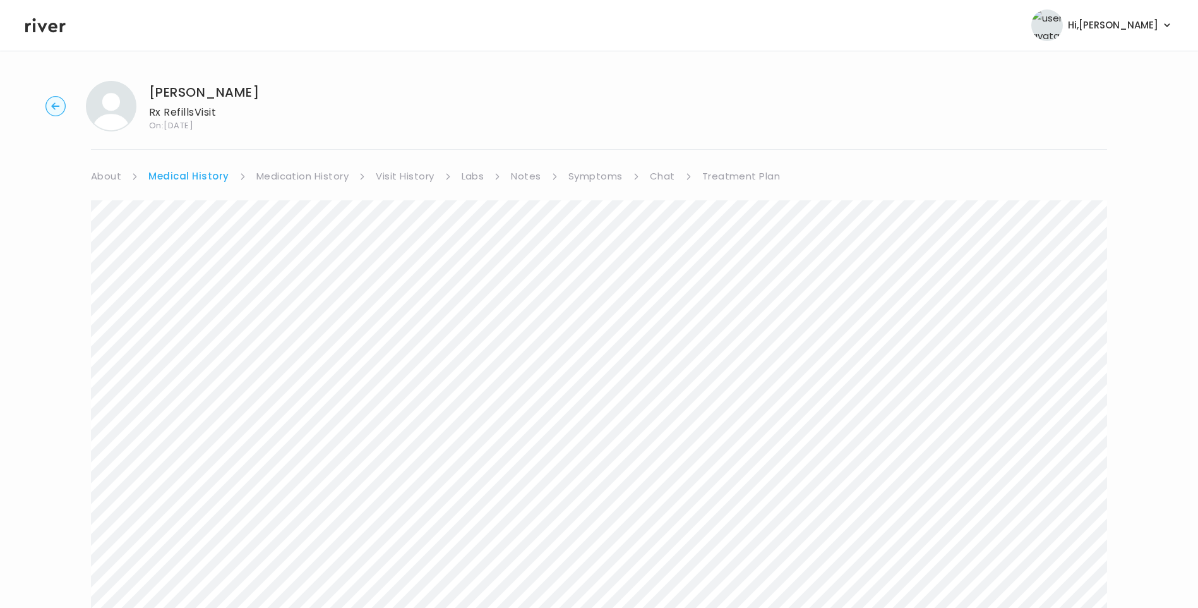
click at [594, 178] on link "Symptoms" at bounding box center [595, 176] width 54 height 18
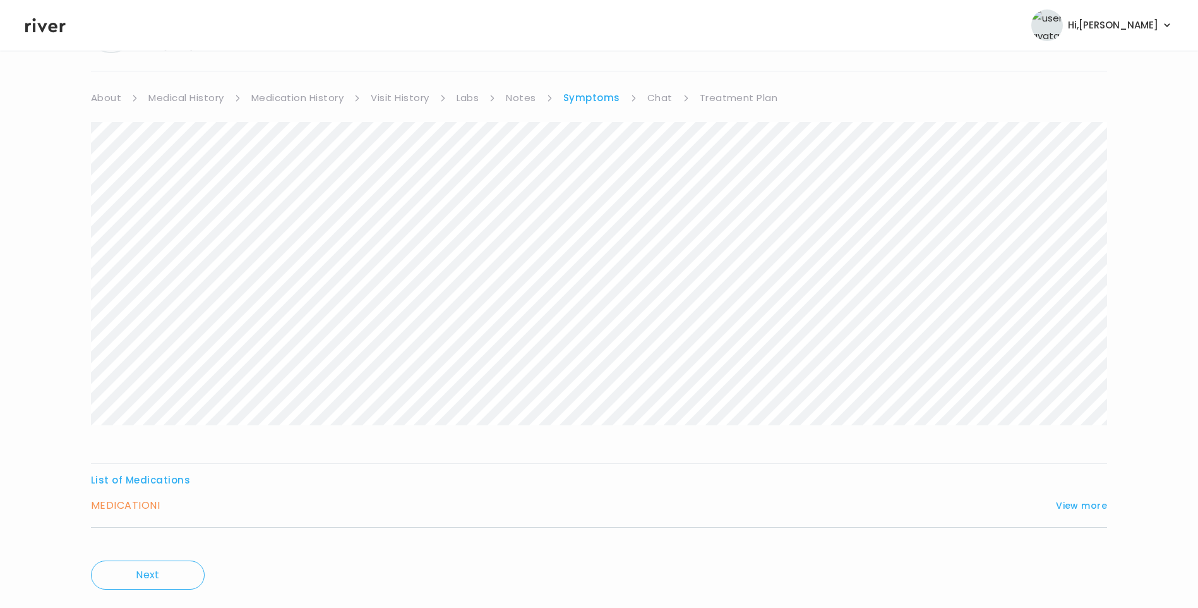
scroll to position [108, 0]
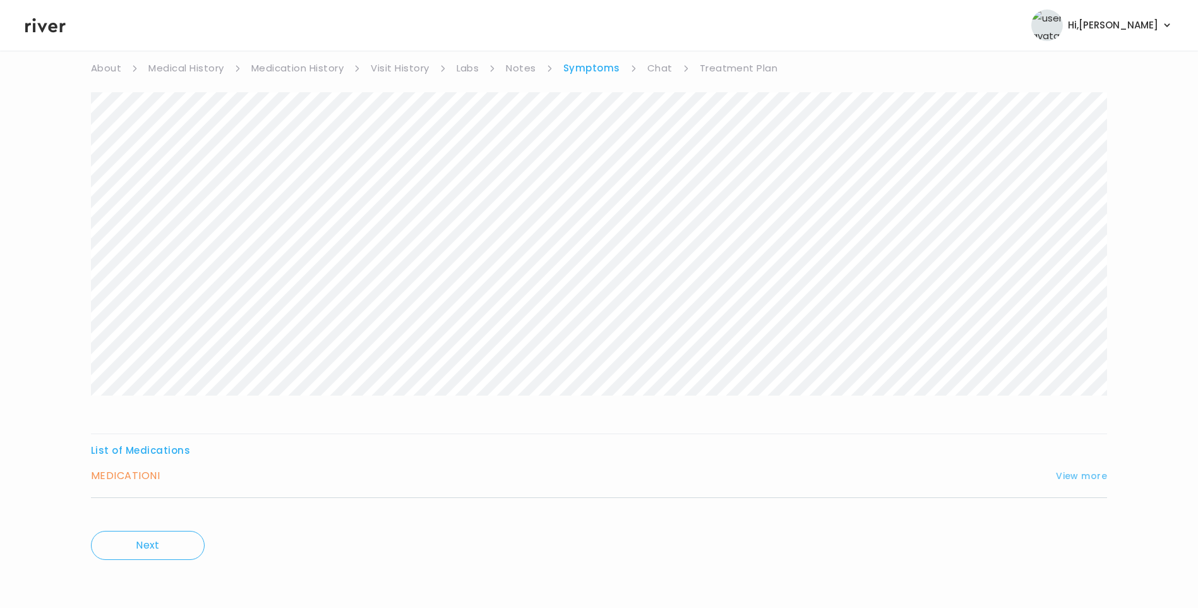
click at [1080, 477] on button "View more" at bounding box center [1081, 475] width 51 height 15
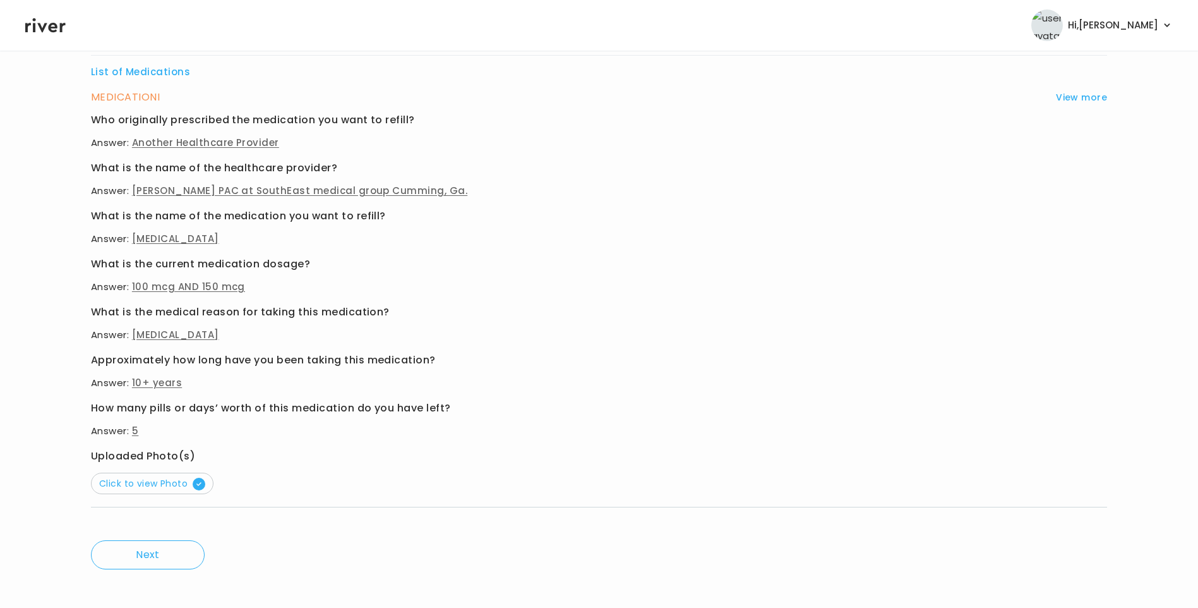
scroll to position [496, 0]
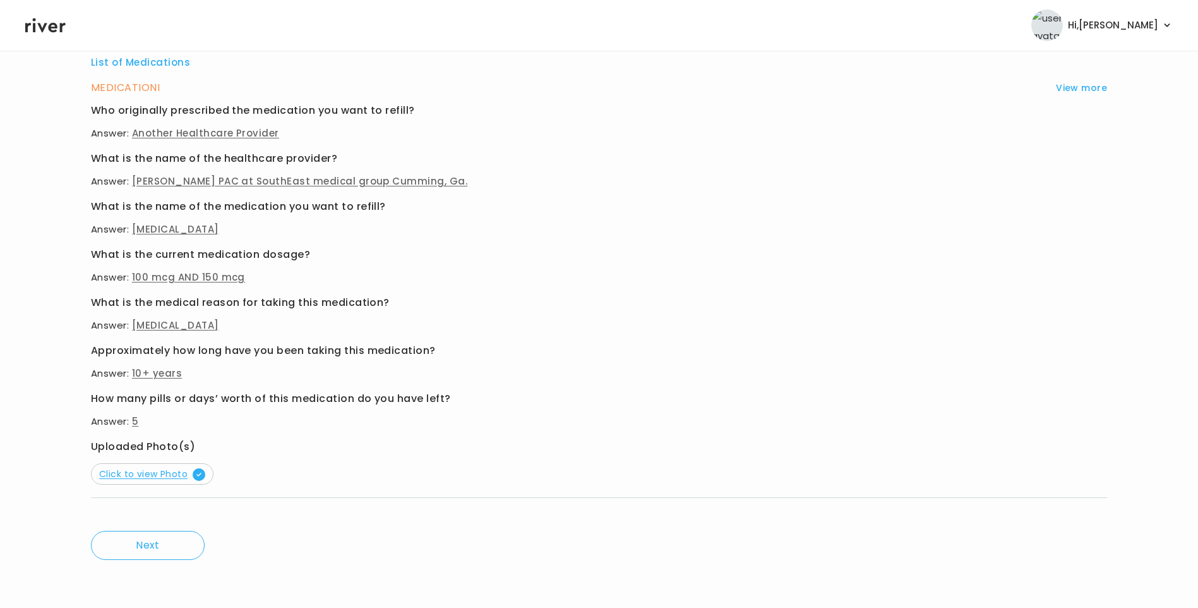
click at [177, 471] on span "Click to view Photo" at bounding box center [152, 473] width 106 height 13
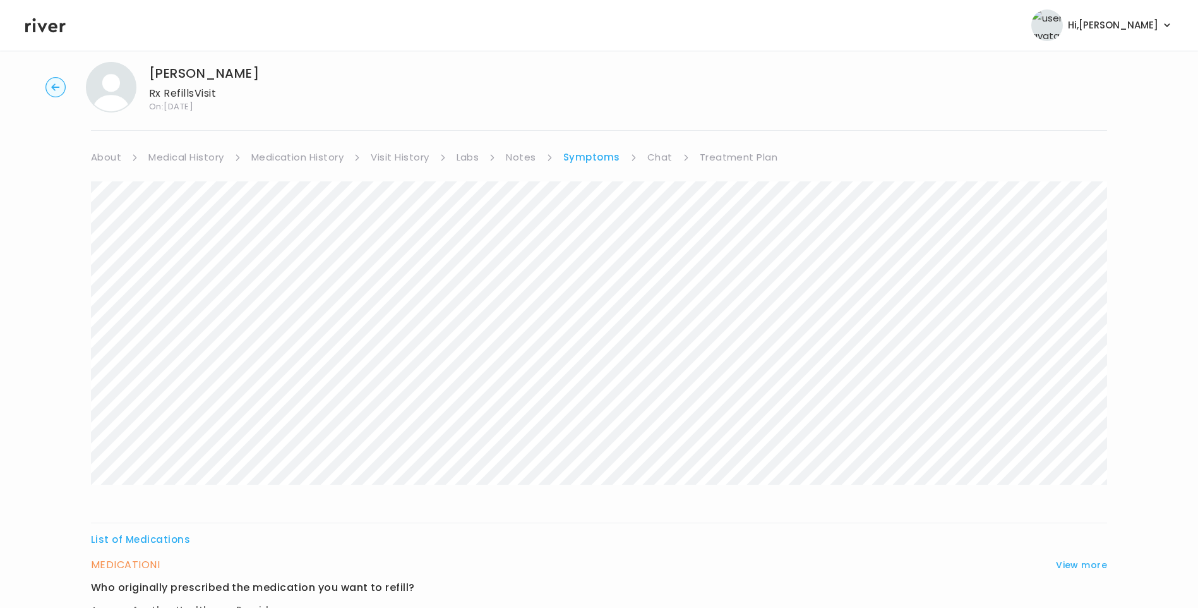
scroll to position [0, 0]
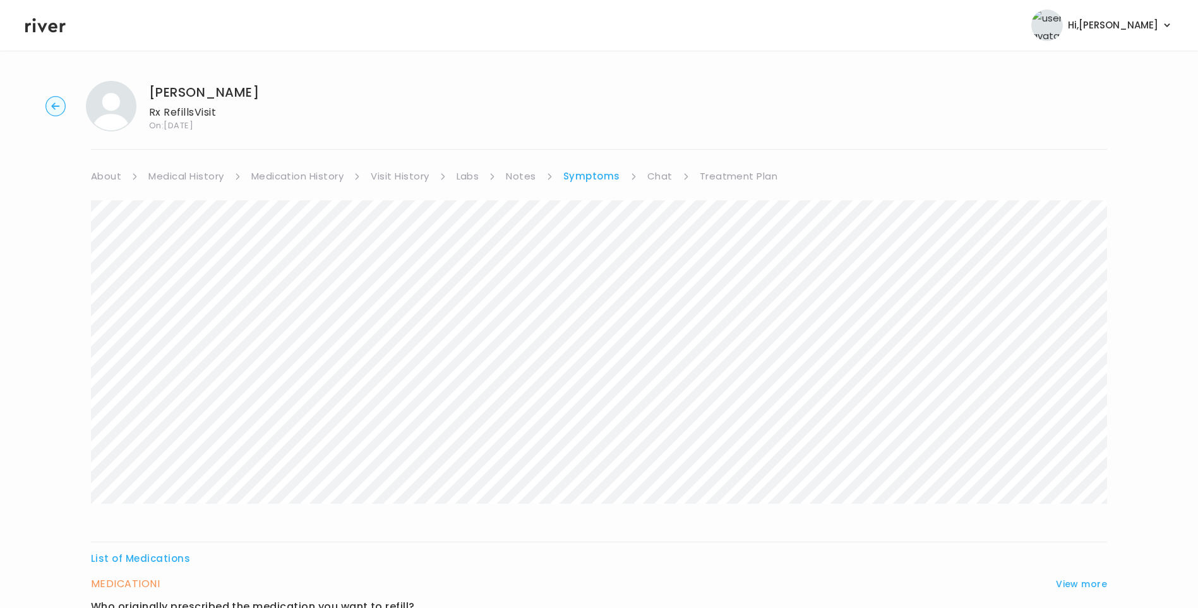
click at [111, 172] on link "About" at bounding box center [106, 176] width 30 height 18
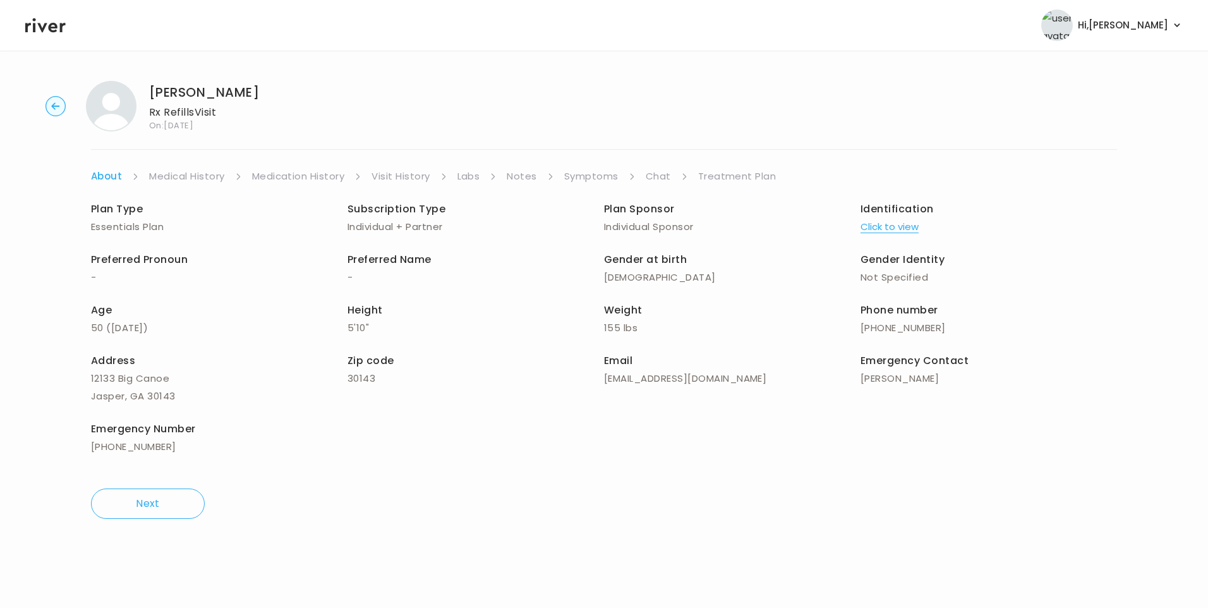
click at [645, 177] on link "Chat" at bounding box center [657, 176] width 25 height 18
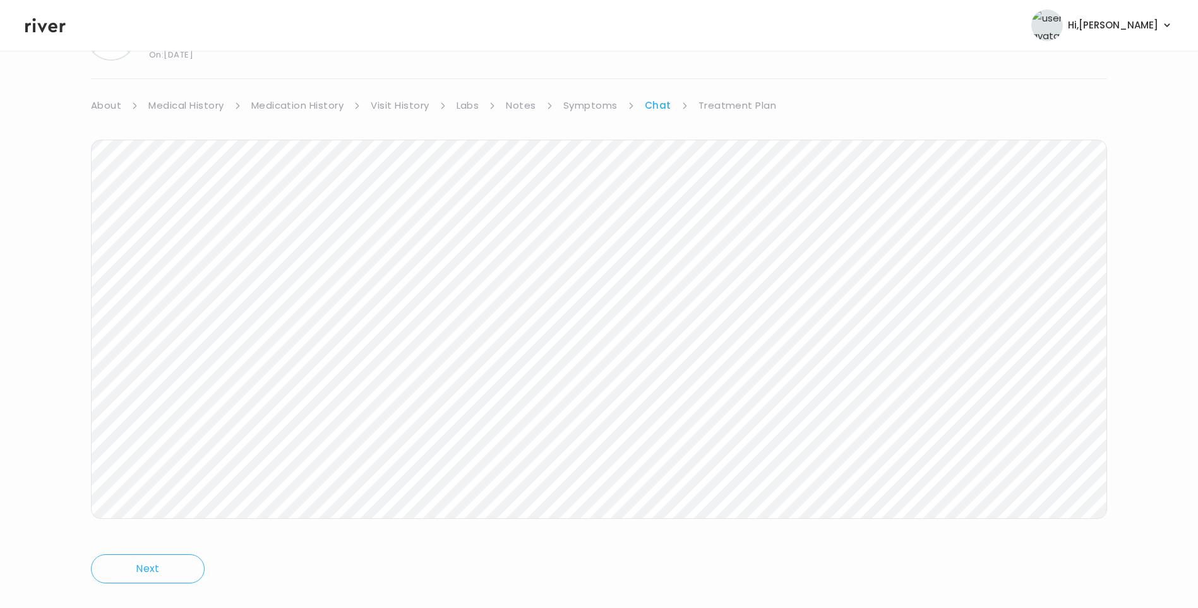
scroll to position [88, 0]
click at [711, 87] on link "Treatment Plan" at bounding box center [738, 88] width 78 height 18
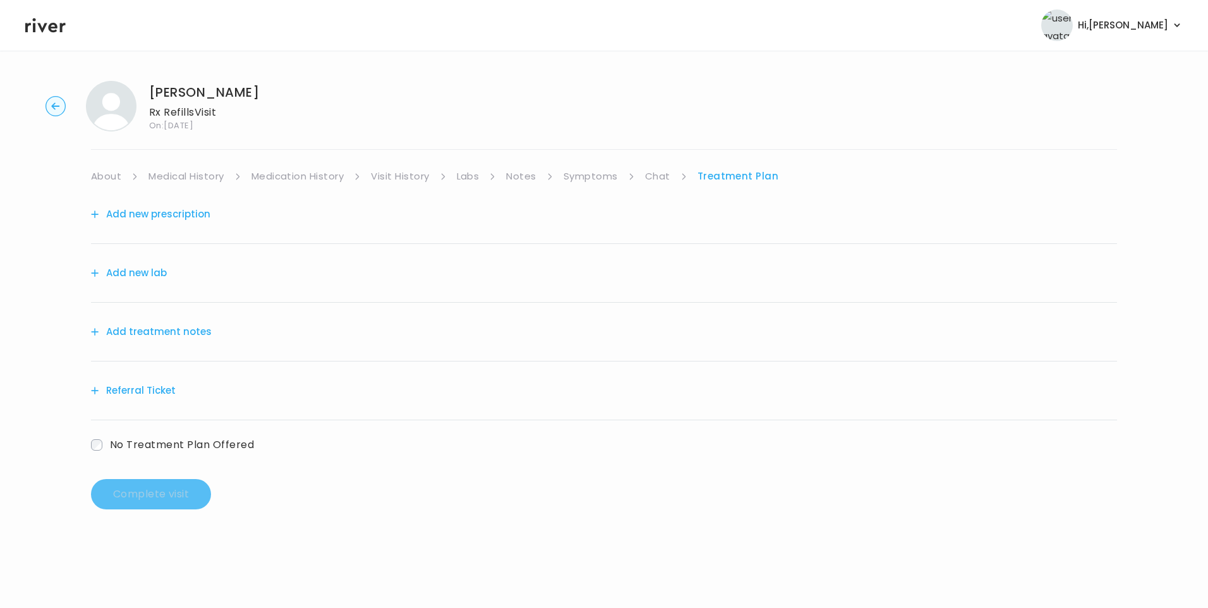
click at [167, 331] on button "Add treatment notes" at bounding box center [151, 332] width 121 height 18
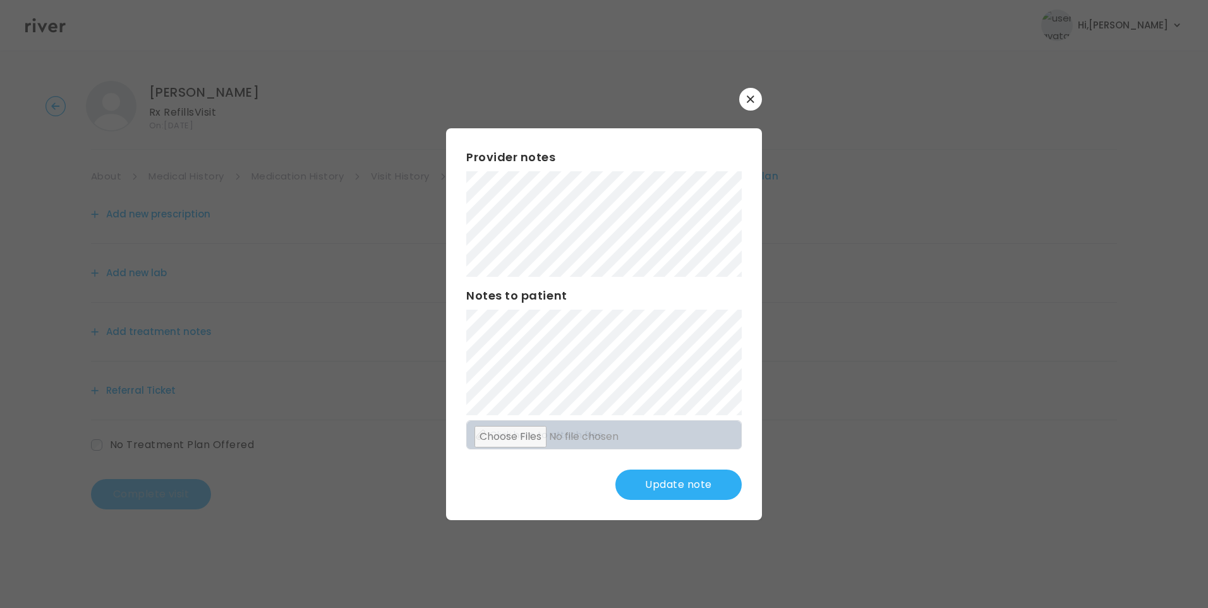
click at [690, 488] on button "Update note" at bounding box center [678, 484] width 126 height 30
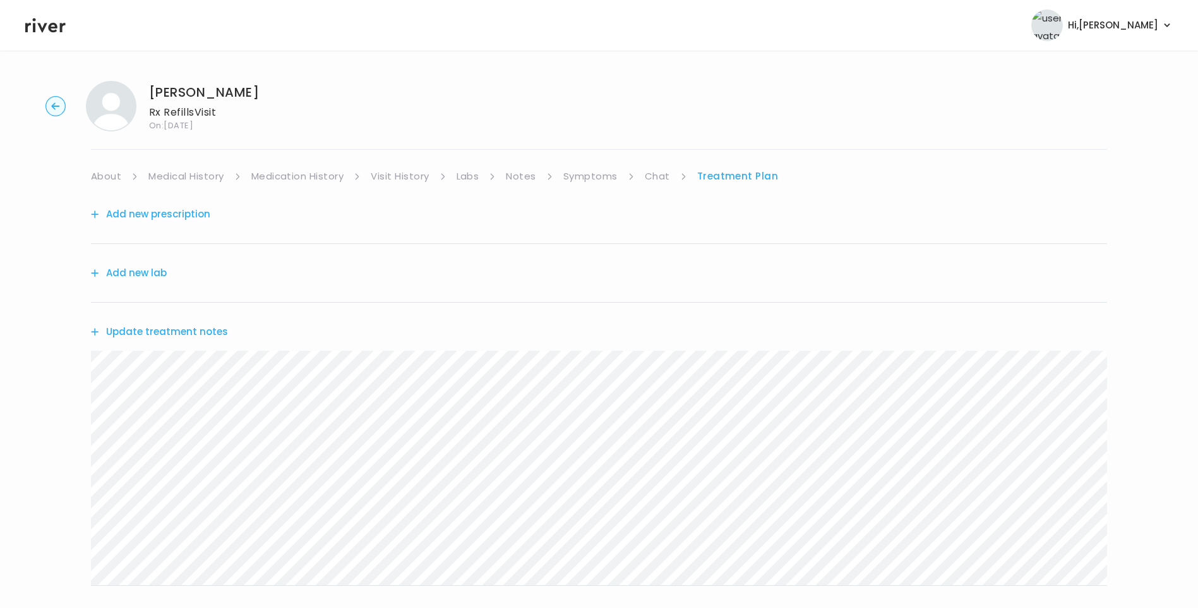
click at [608, 173] on link "Symptoms" at bounding box center [590, 176] width 54 height 18
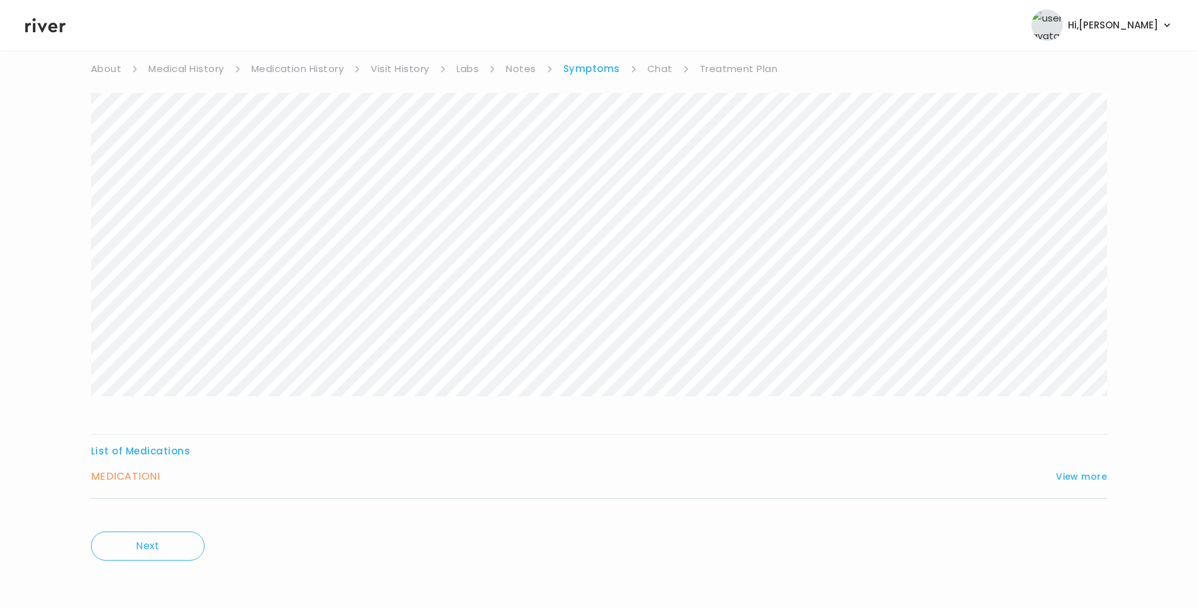
scroll to position [108, 0]
click at [1079, 461] on div "List of Medications MEDICATION I View more Who originally prescribed the medica…" at bounding box center [599, 469] width 1016 height 56
click at [1080, 471] on div "List of Medications MEDICATION I View more Who originally prescribed the medica…" at bounding box center [599, 469] width 1016 height 56
click at [1081, 472] on button "View more" at bounding box center [1081, 475] width 51 height 15
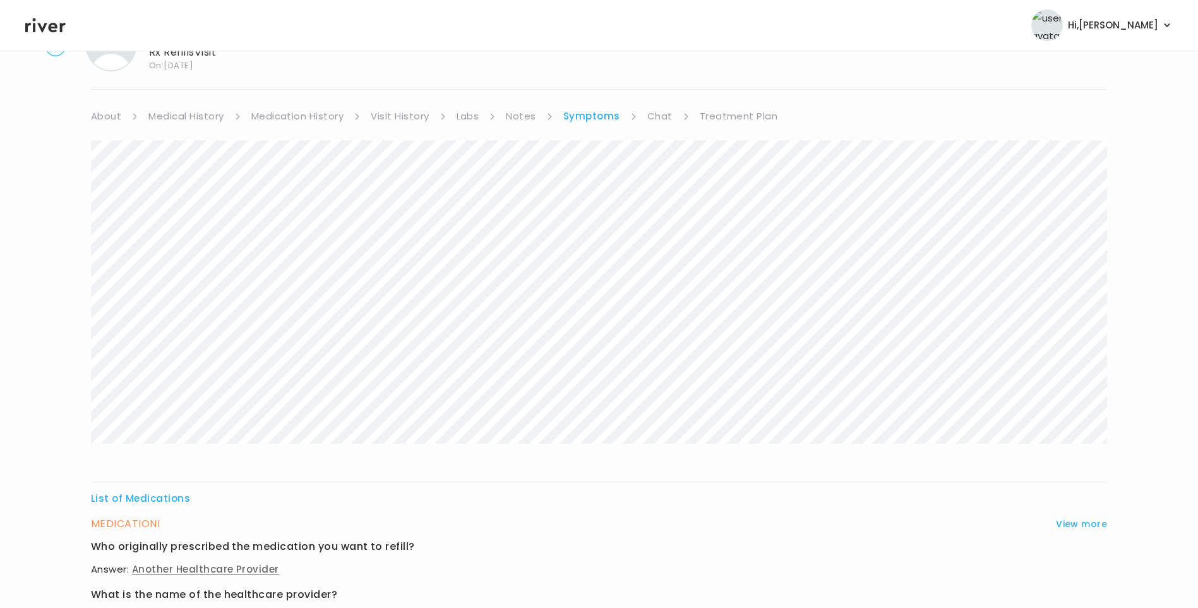
scroll to position [0, 0]
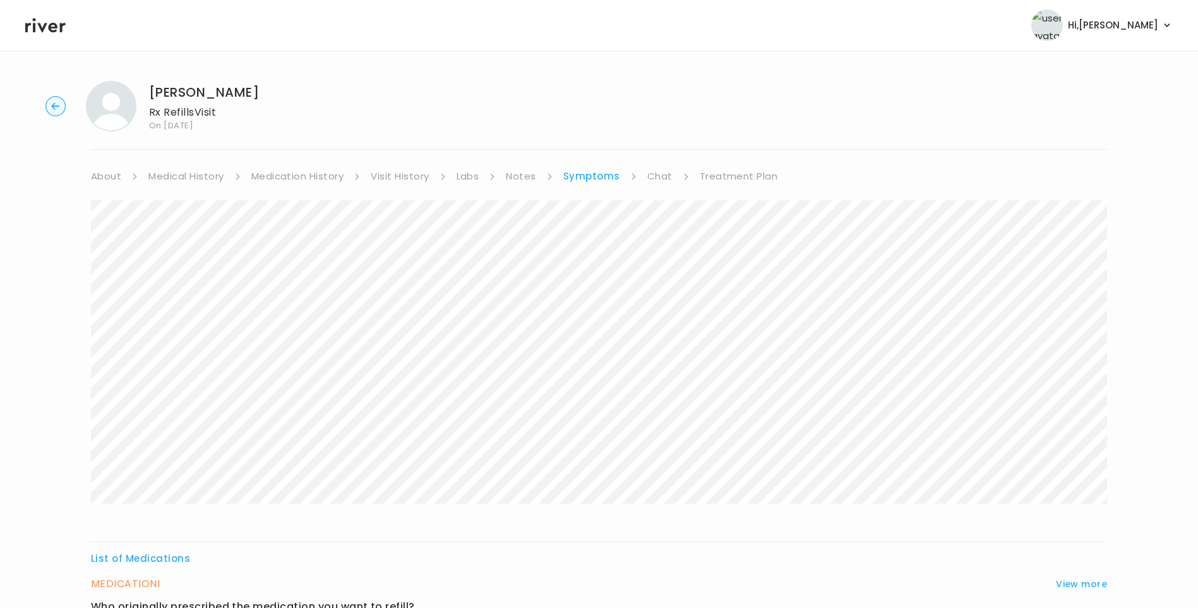
click at [735, 174] on link "Treatment Plan" at bounding box center [739, 176] width 78 height 18
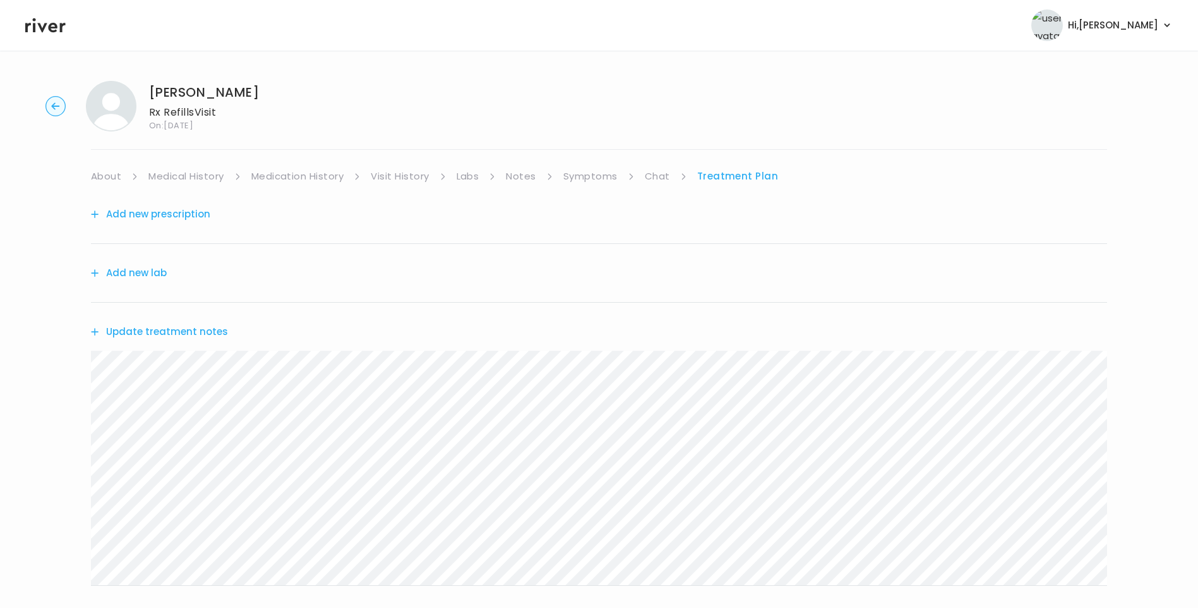
click at [215, 338] on button "Update treatment notes" at bounding box center [159, 332] width 137 height 18
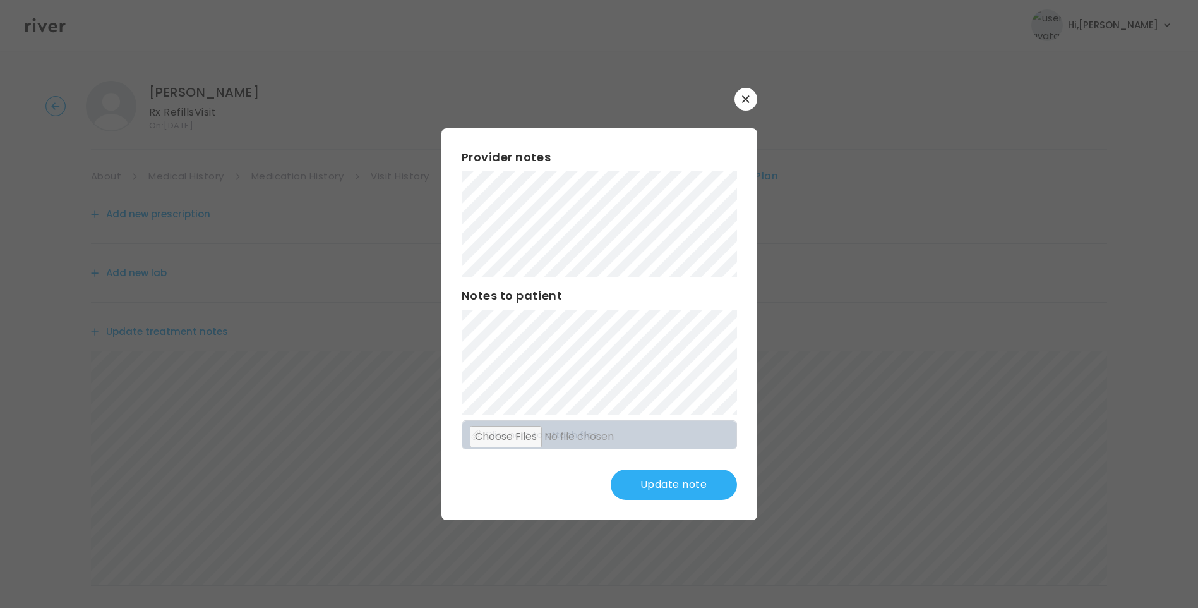
click at [688, 483] on button "Update note" at bounding box center [674, 484] width 126 height 30
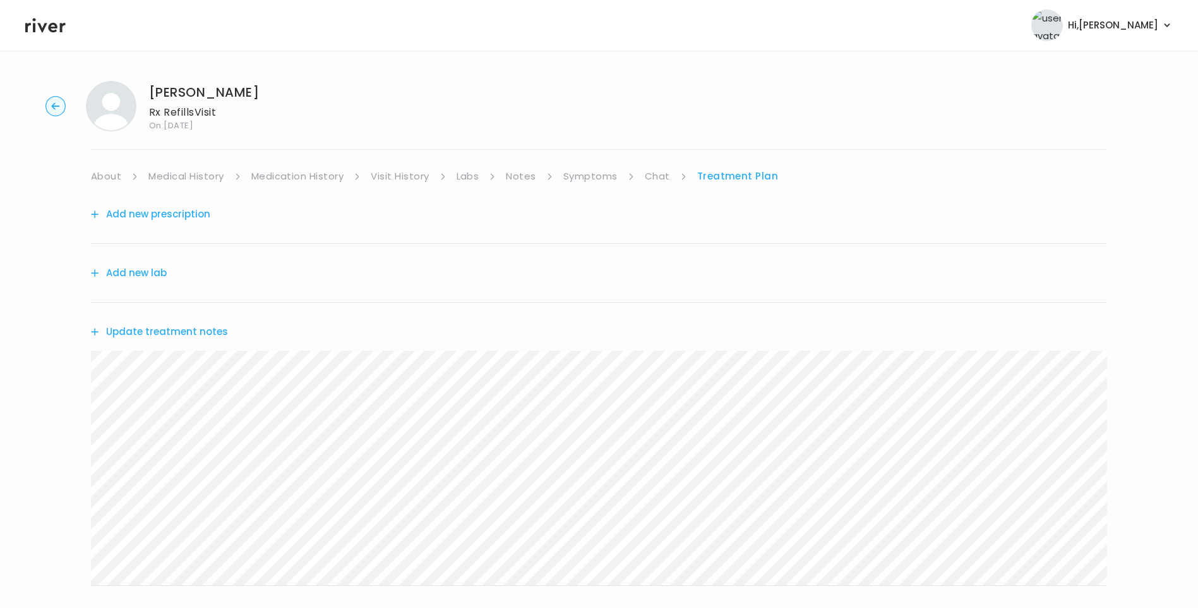
click at [652, 176] on link "Chat" at bounding box center [657, 176] width 25 height 18
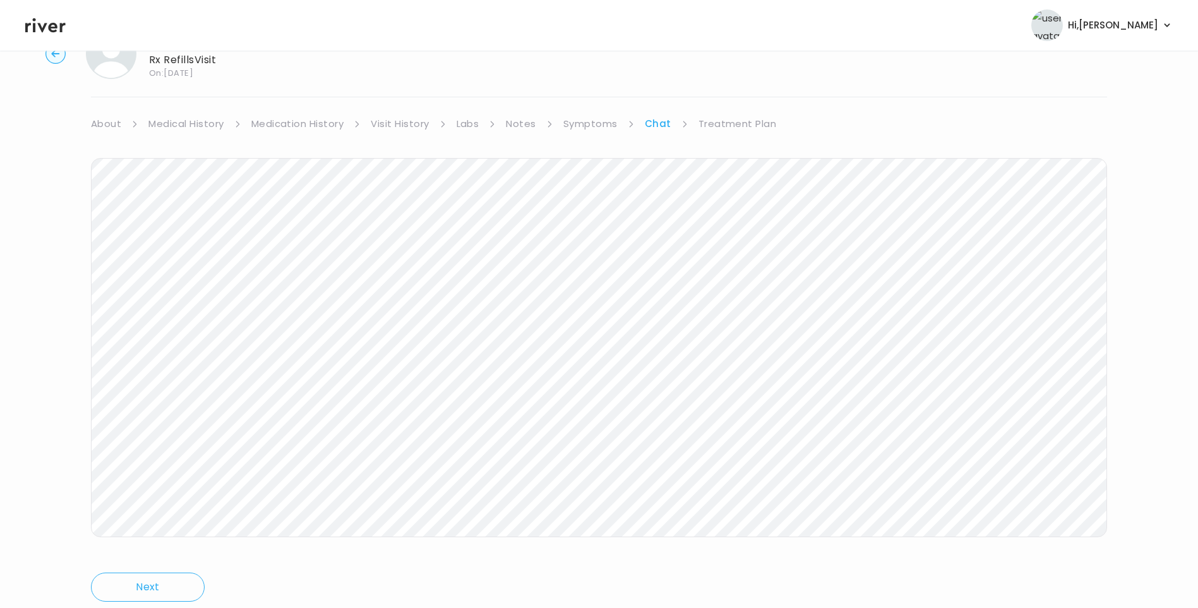
scroll to position [31, 0]
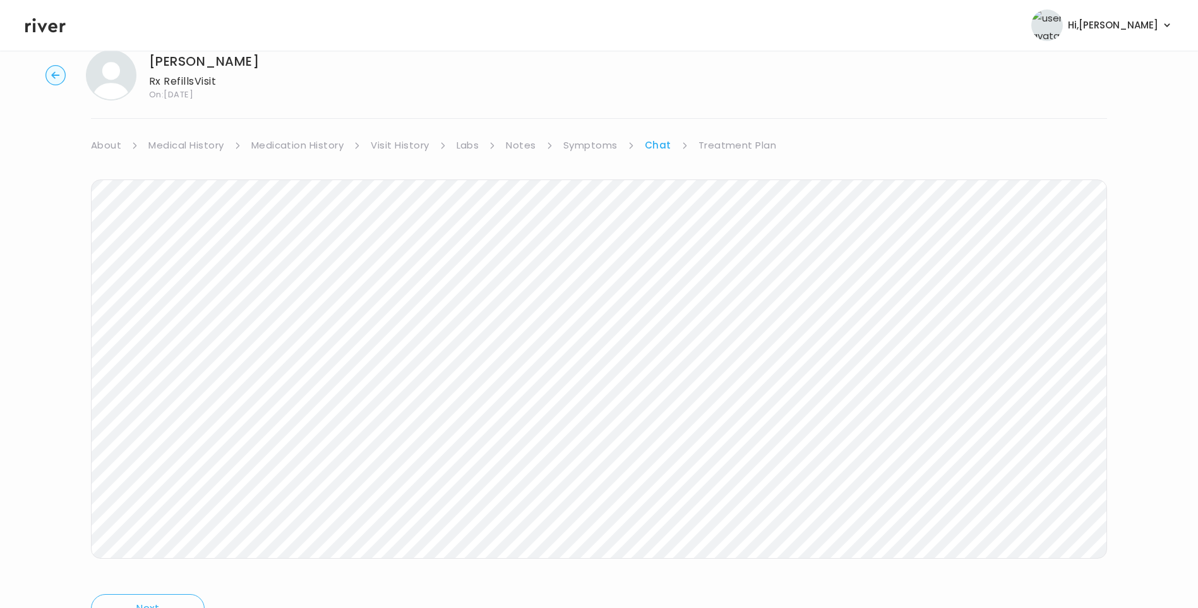
click at [591, 137] on link "Symptoms" at bounding box center [590, 145] width 54 height 18
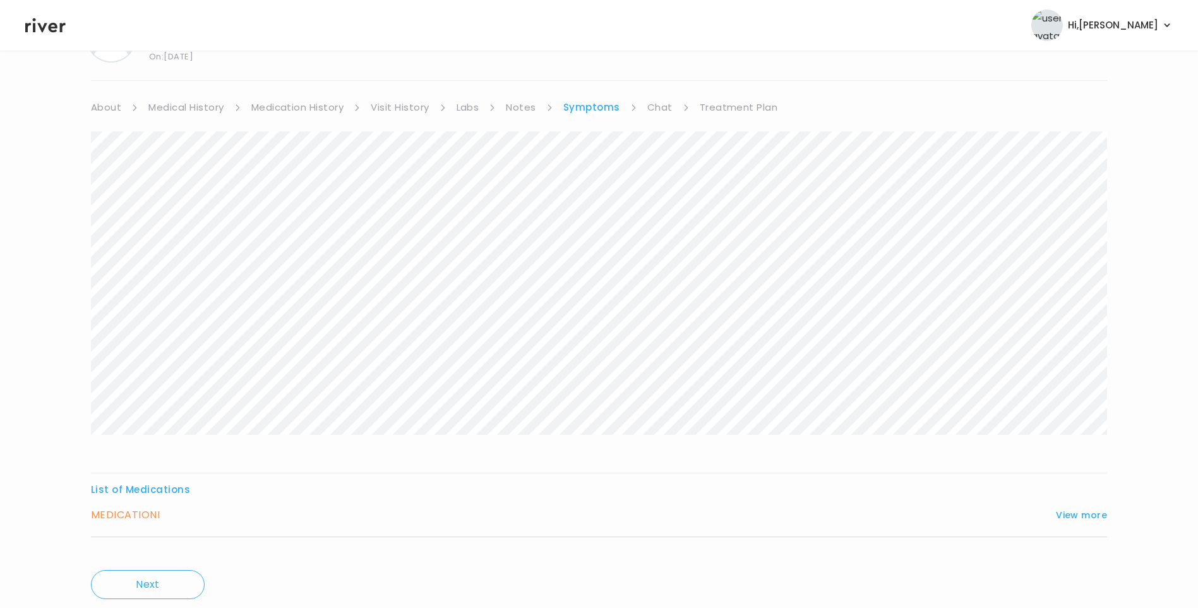
scroll to position [108, 0]
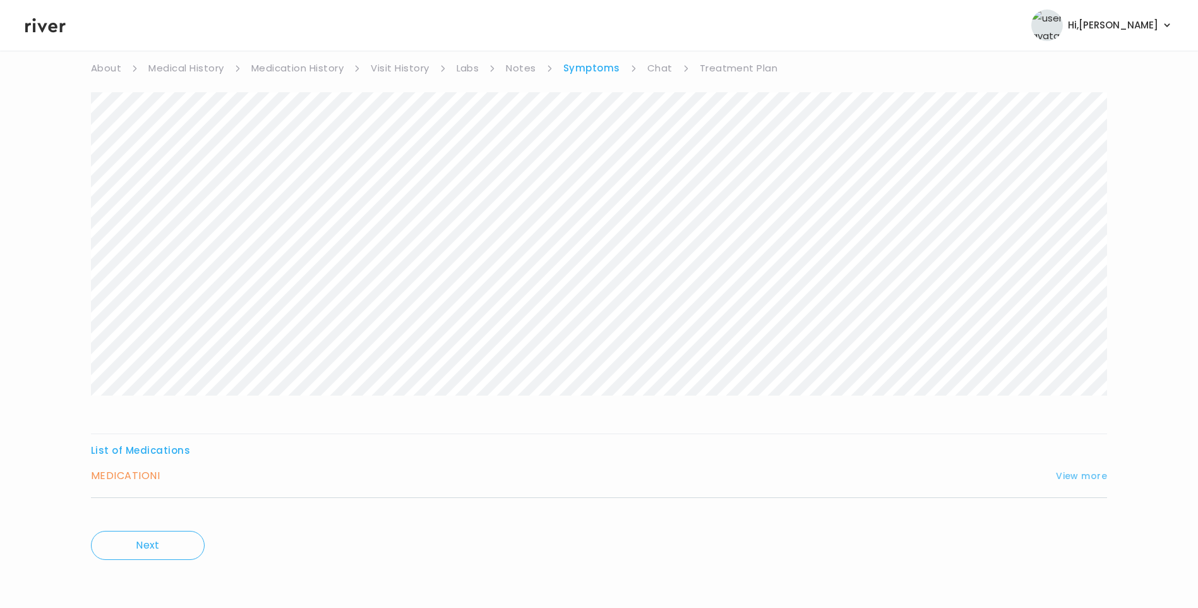
click at [1076, 473] on button "View more" at bounding box center [1081, 475] width 51 height 15
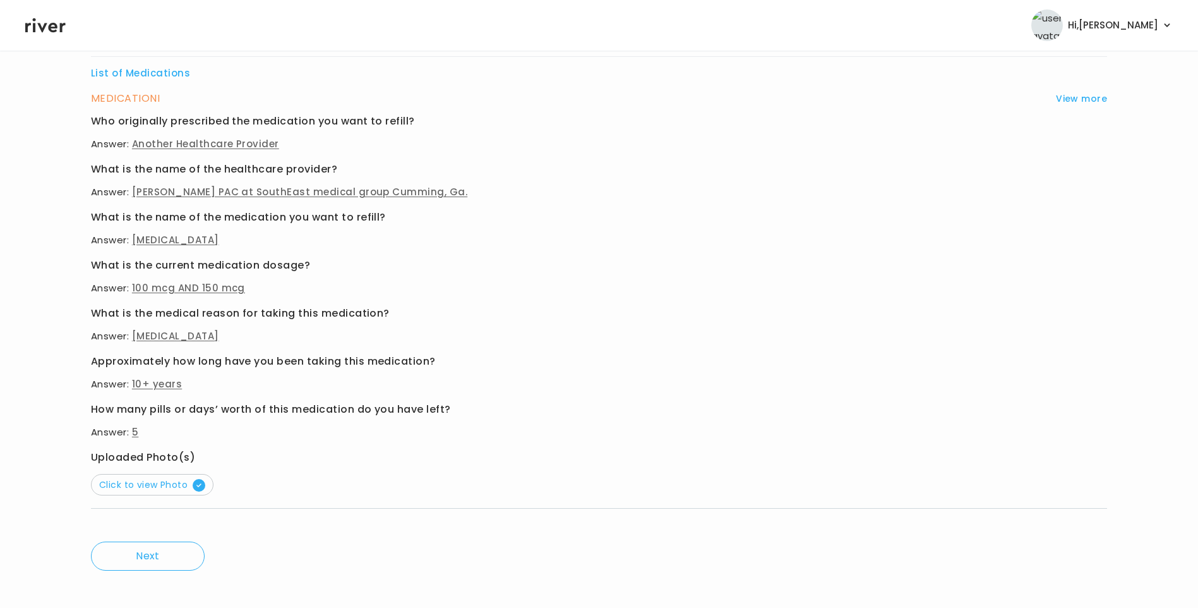
scroll to position [496, 0]
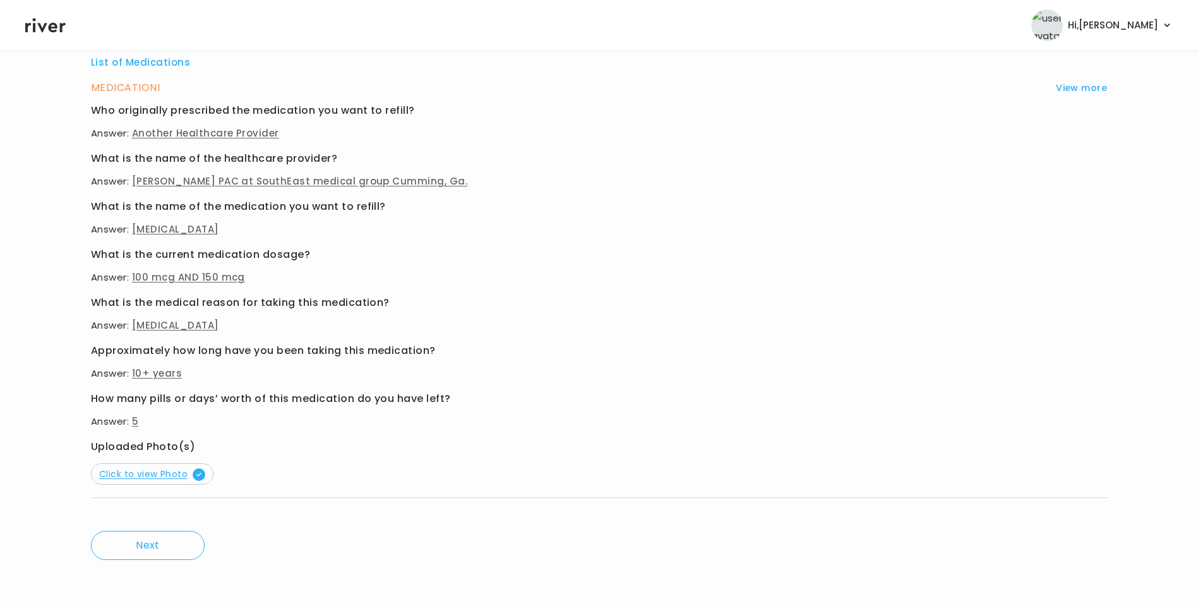
click at [171, 471] on span "Click to view Photo" at bounding box center [152, 473] width 106 height 13
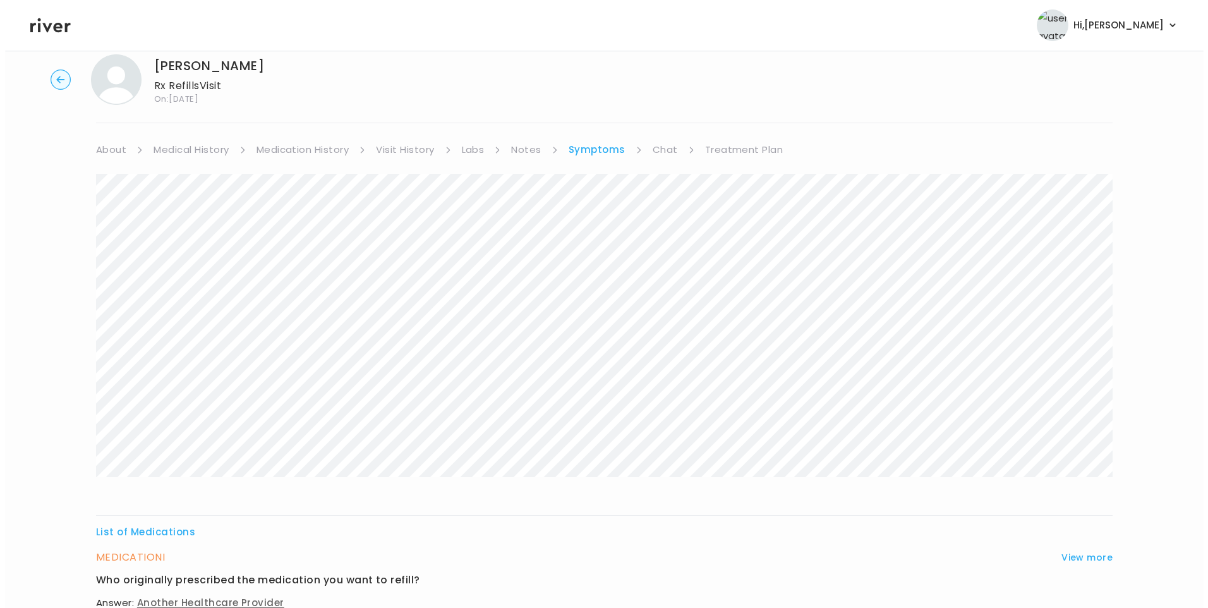
scroll to position [0, 0]
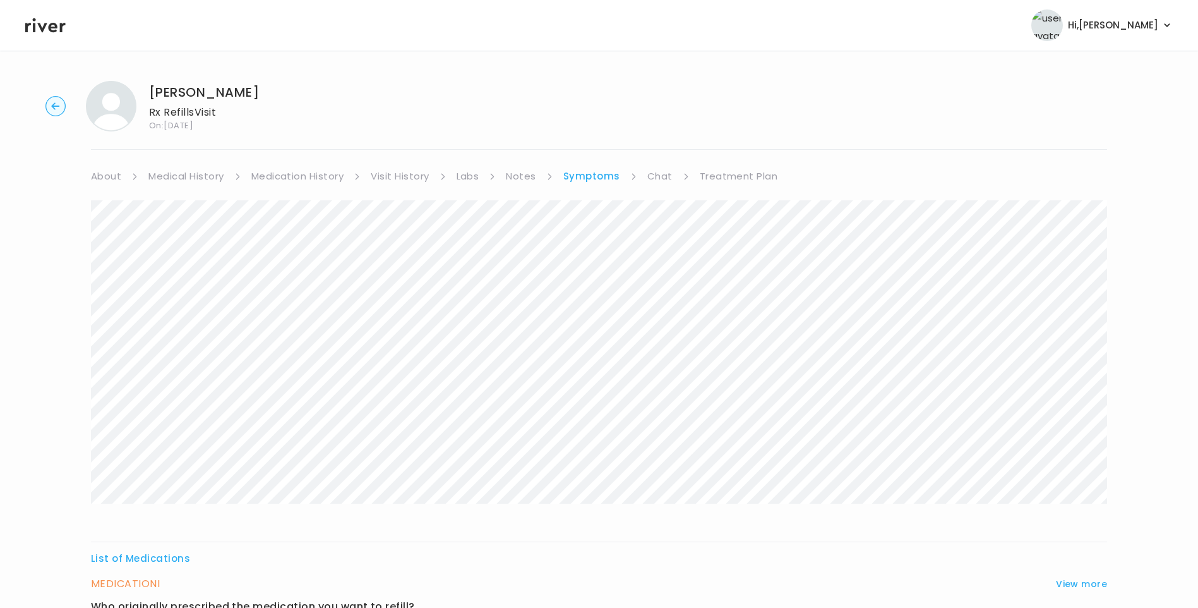
click at [527, 171] on link "Notes" at bounding box center [521, 176] width 30 height 18
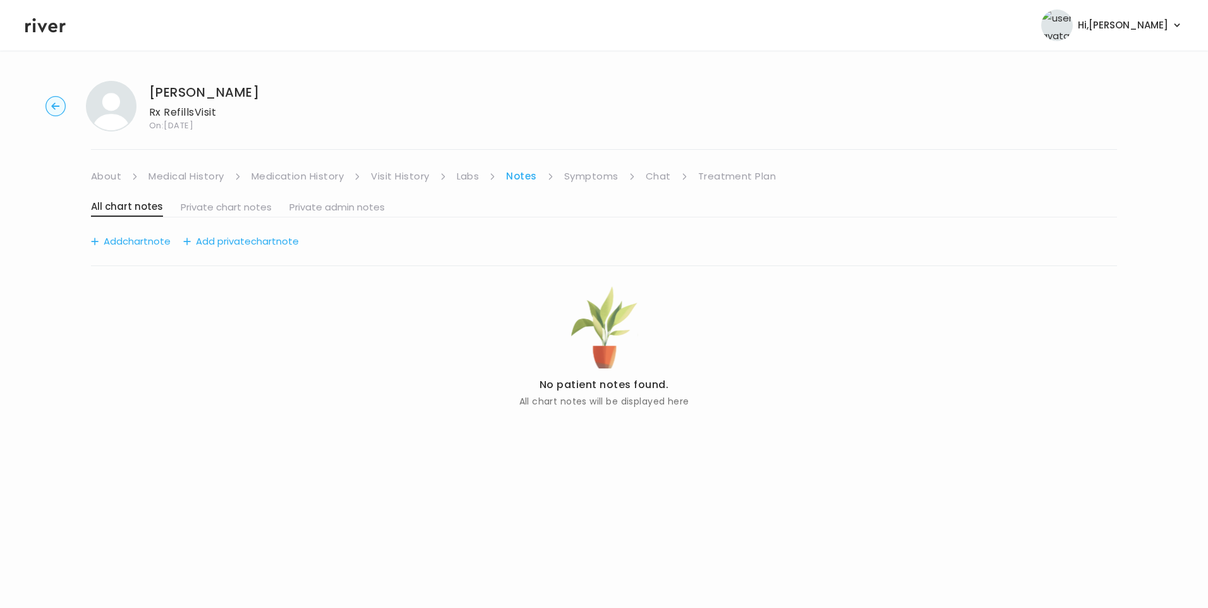
click at [647, 172] on link "Chat" at bounding box center [657, 176] width 25 height 18
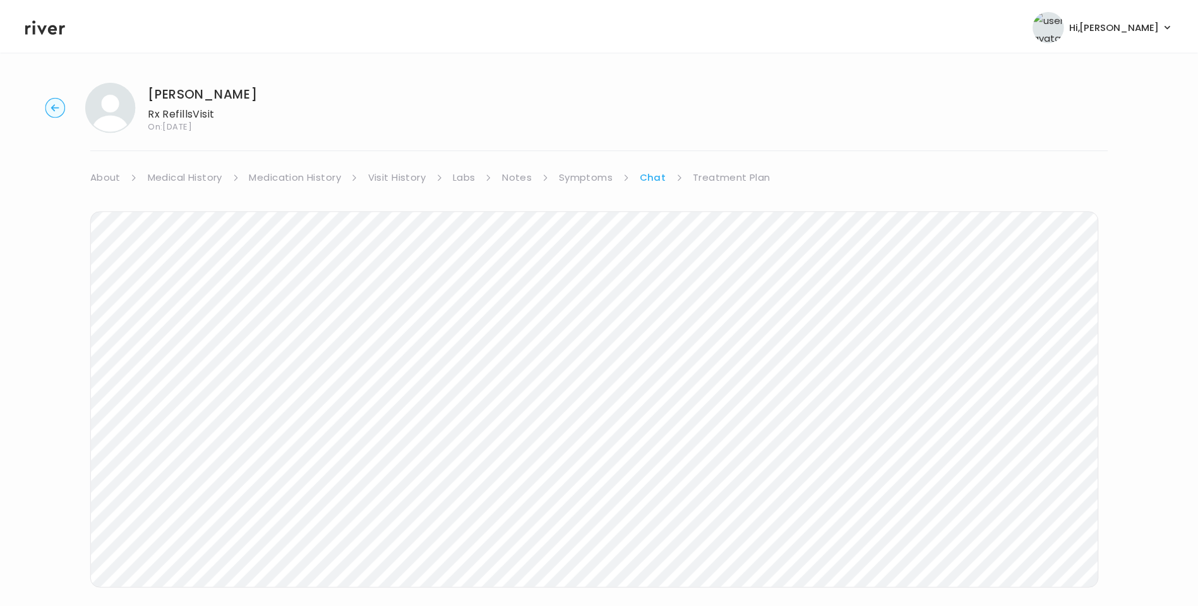
scroll to position [94, 0]
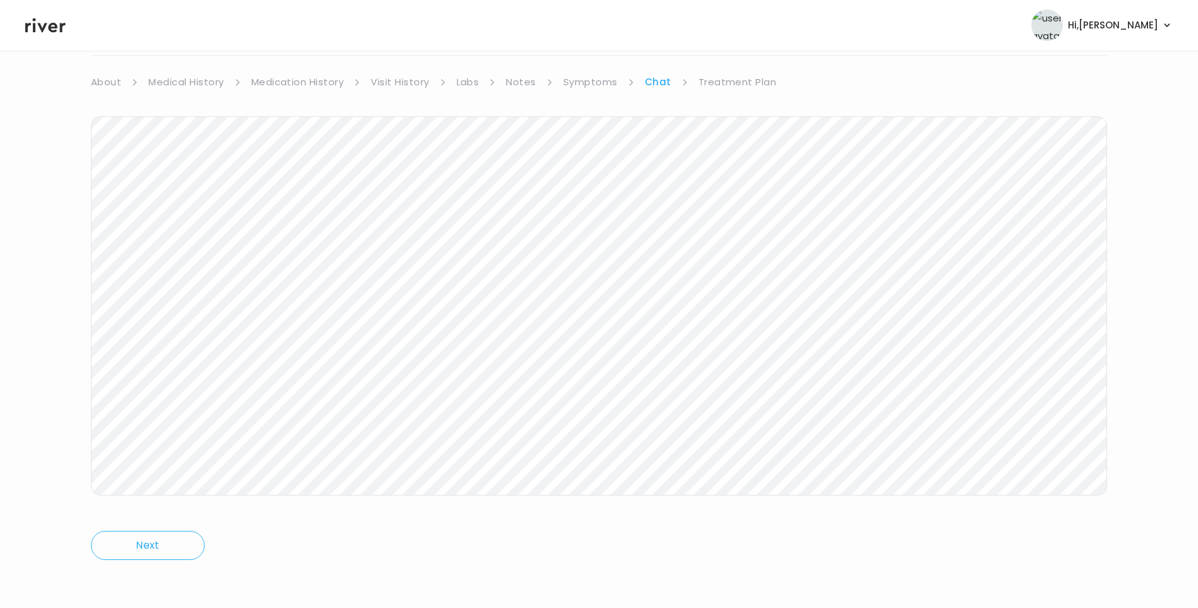
click at [49, 28] on icon at bounding box center [45, 25] width 40 height 15
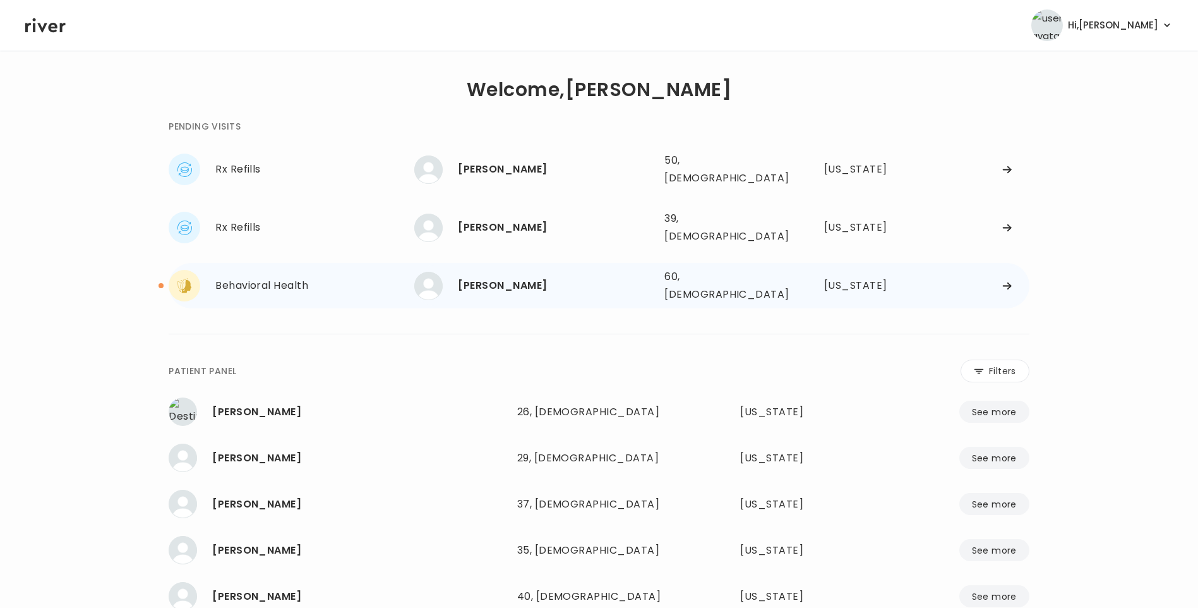
click at [560, 277] on div "[PERSON_NAME]" at bounding box center [556, 286] width 196 height 18
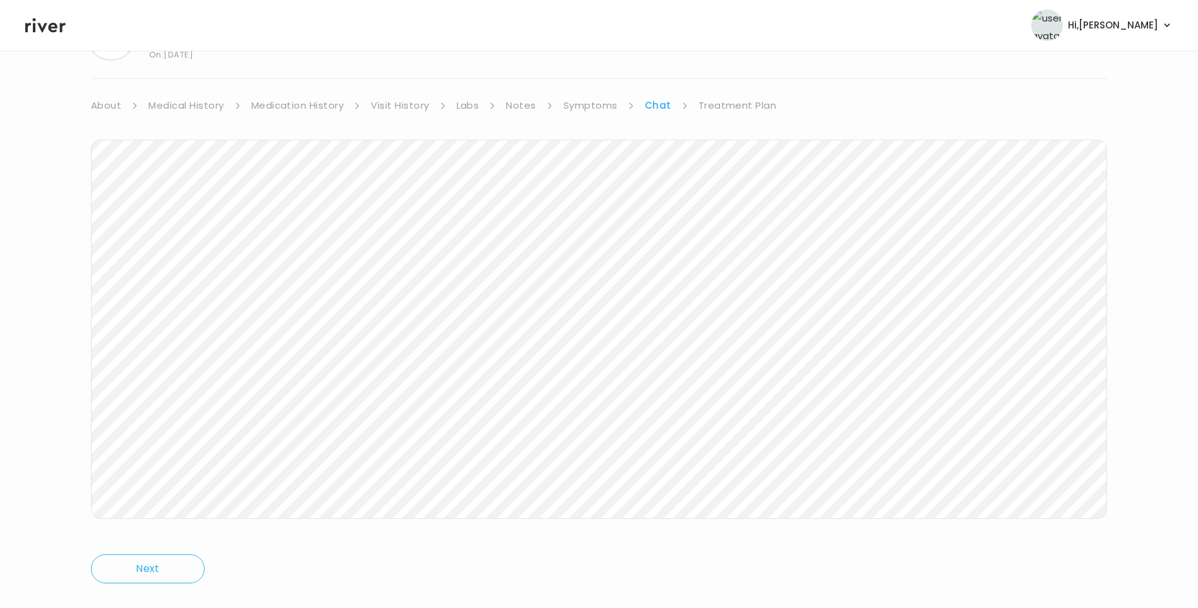
scroll to position [94, 0]
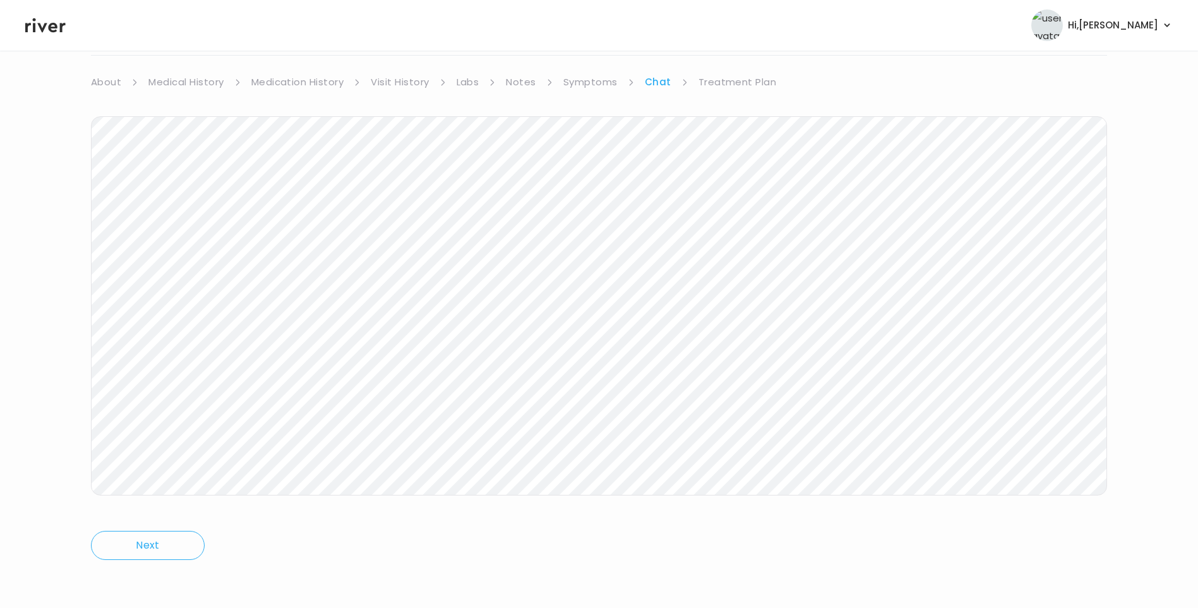
click at [14, 412] on div "[PERSON_NAME] Behavioral Health Visit On: [DATE] About Medical History Medicati…" at bounding box center [599, 282] width 1198 height 611
drag, startPoint x: 301, startPoint y: 81, endPoint x: 309, endPoint y: 82, distance: 8.3
click at [302, 81] on link "Medication History" at bounding box center [297, 82] width 93 height 18
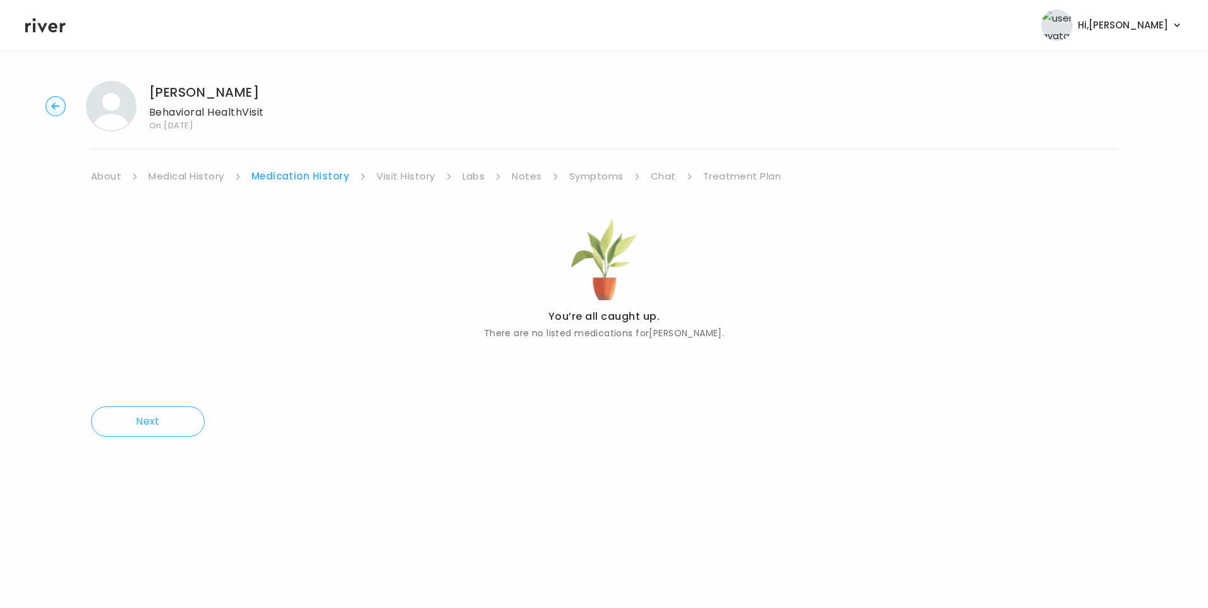
click at [198, 174] on link "Medical History" at bounding box center [185, 176] width 75 height 18
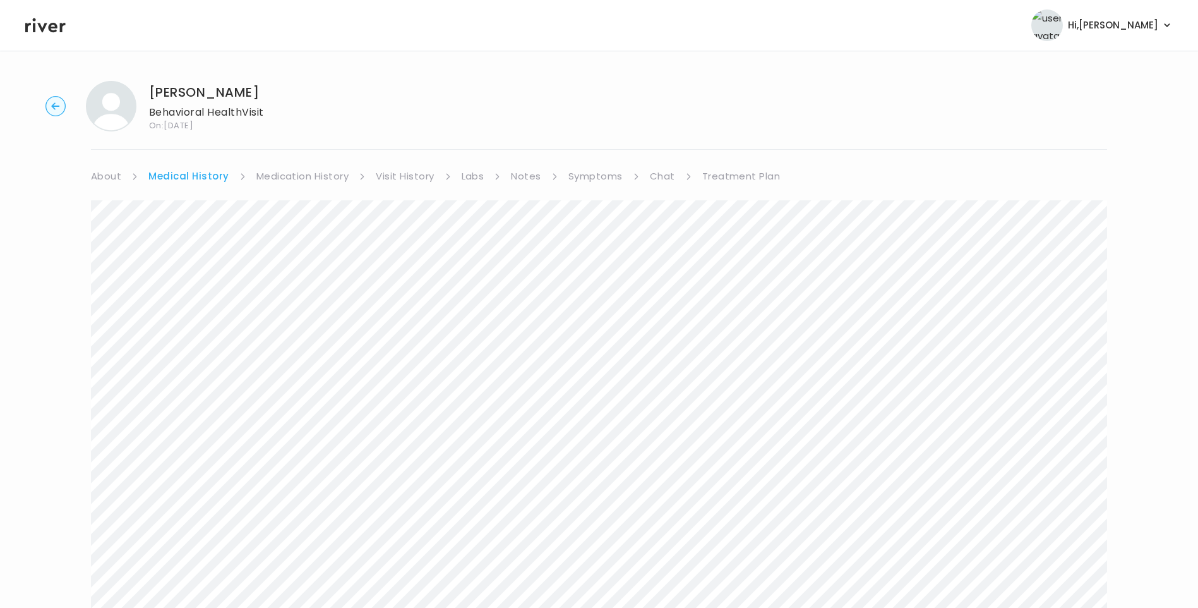
click at [608, 177] on link "Symptoms" at bounding box center [595, 176] width 54 height 18
click at [664, 174] on link "Chat" at bounding box center [659, 176] width 25 height 18
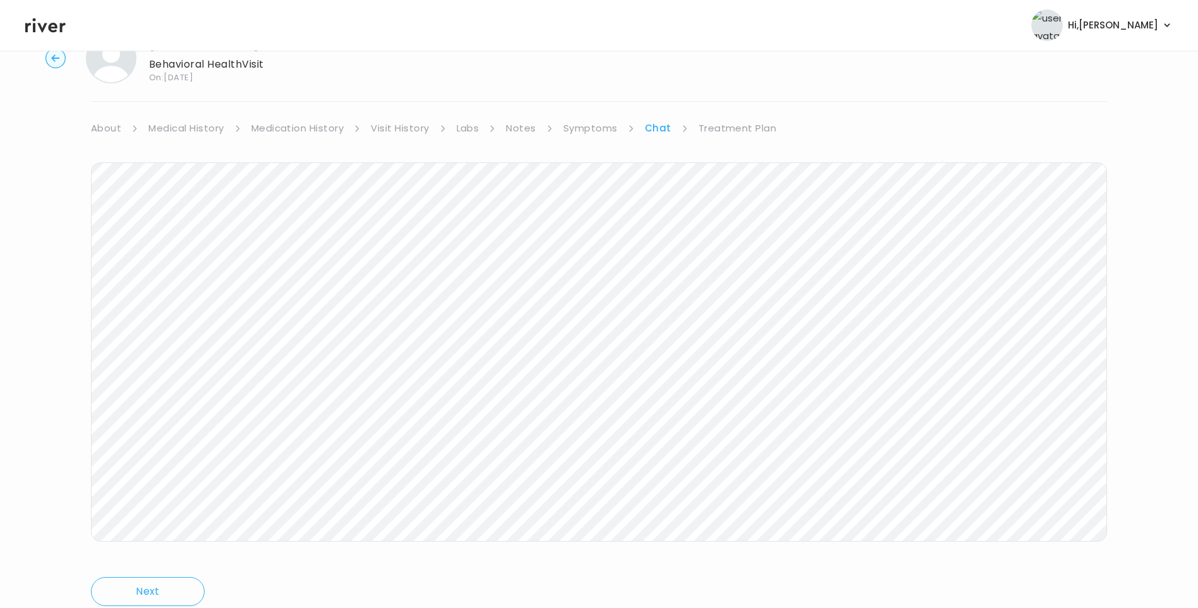
scroll to position [94, 0]
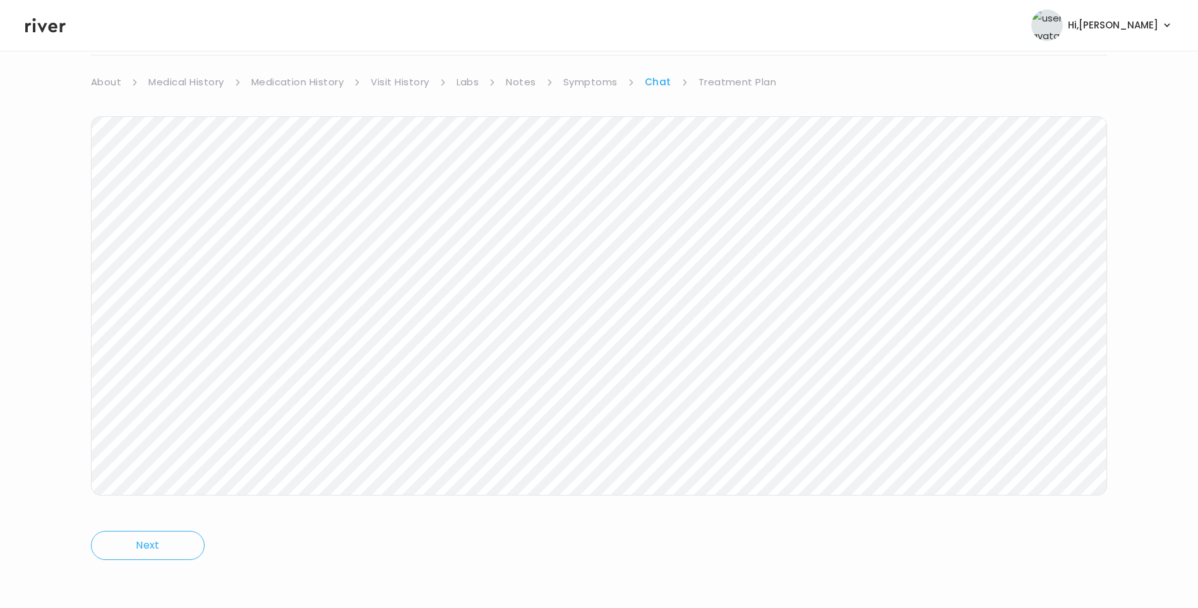
click at [719, 78] on link "Treatment Plan" at bounding box center [738, 82] width 78 height 18
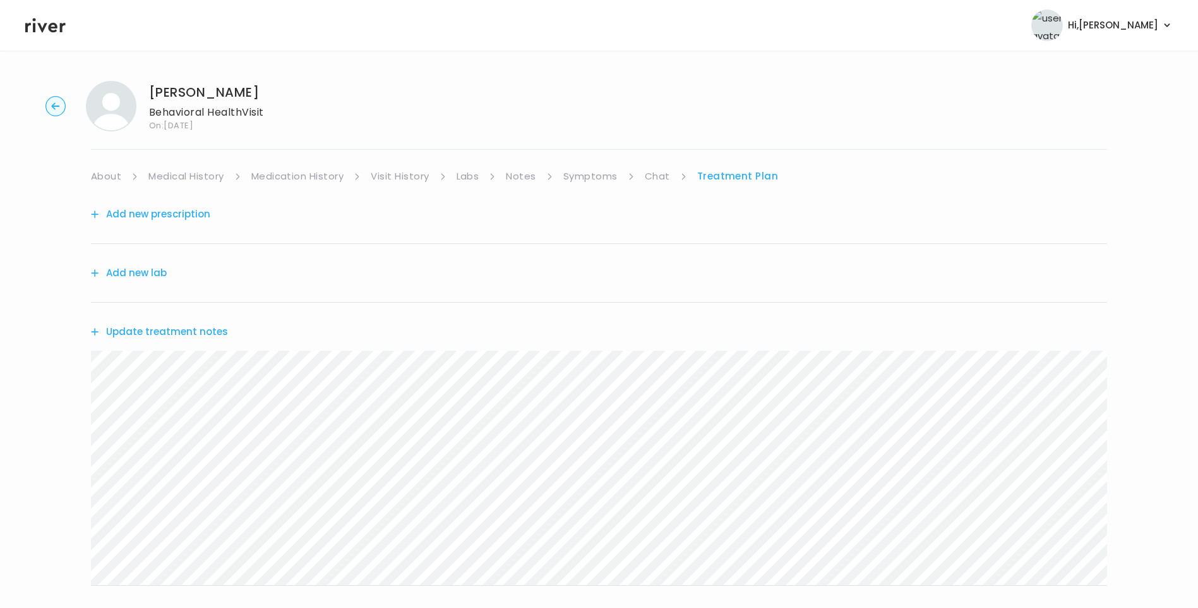
click at [656, 183] on link "Chat" at bounding box center [657, 176] width 25 height 18
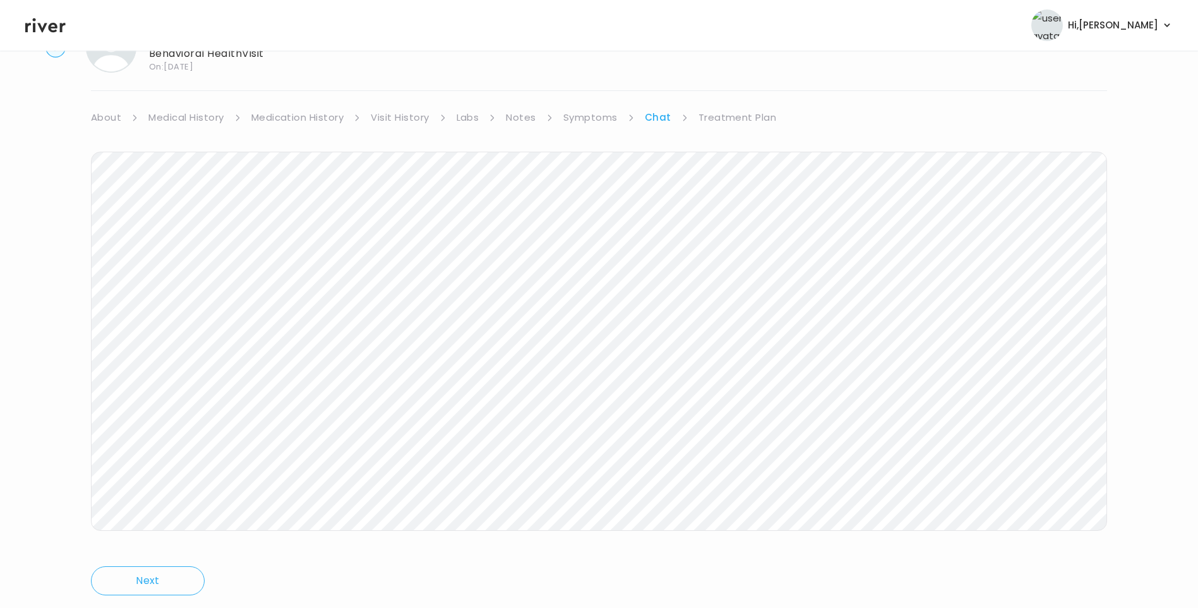
scroll to position [94, 0]
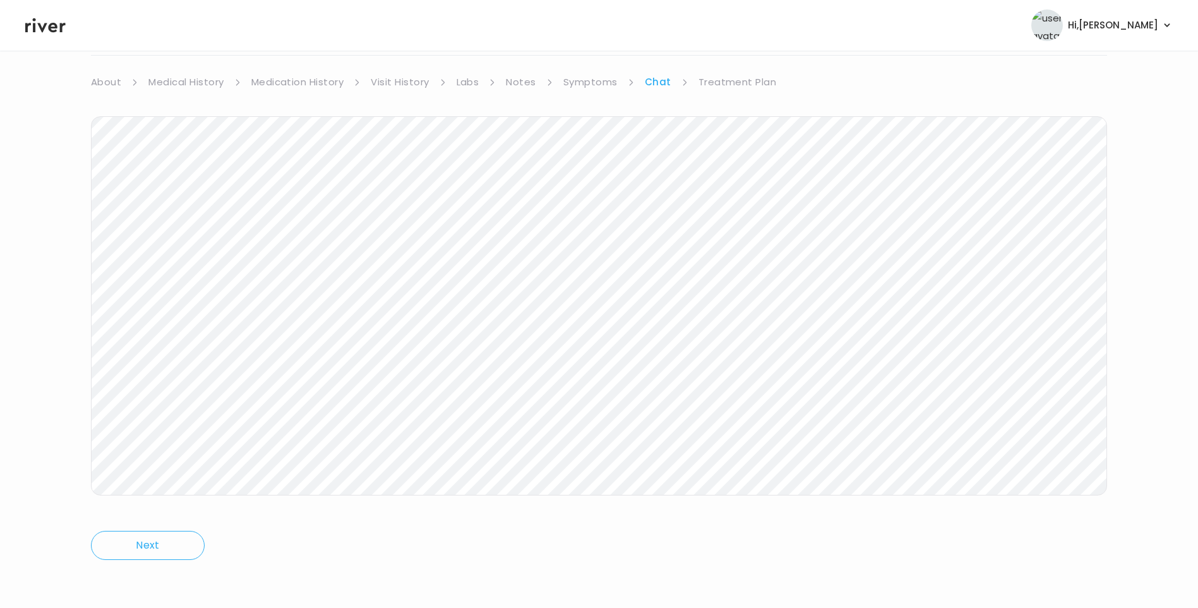
click at [56, 28] on icon at bounding box center [45, 25] width 40 height 15
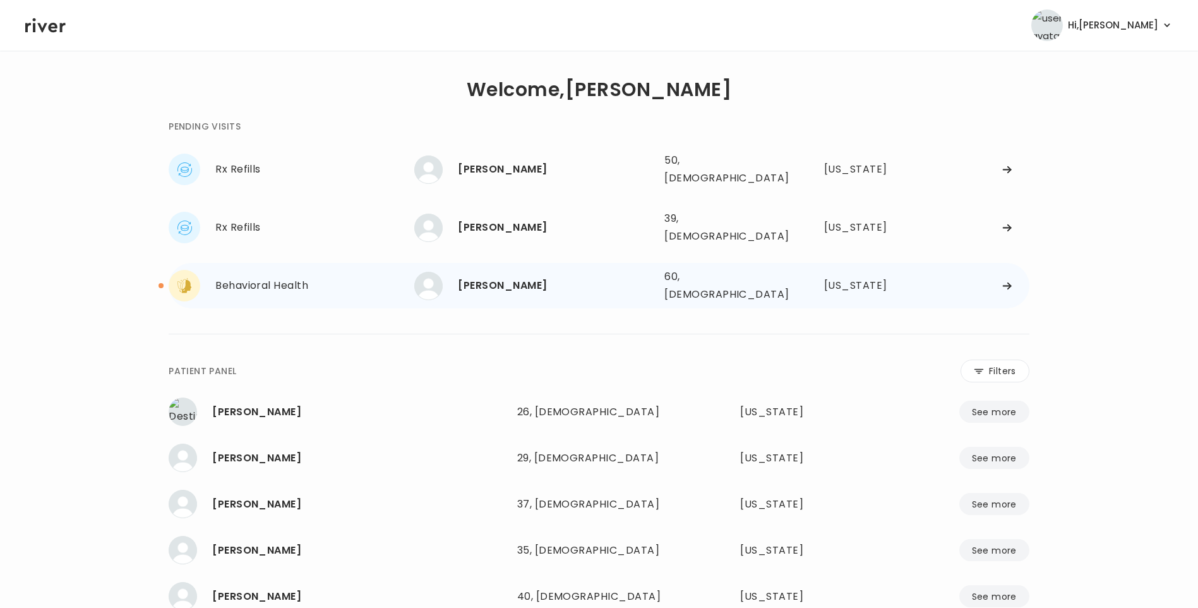
click at [558, 277] on div "[PERSON_NAME]" at bounding box center [556, 286] width 196 height 18
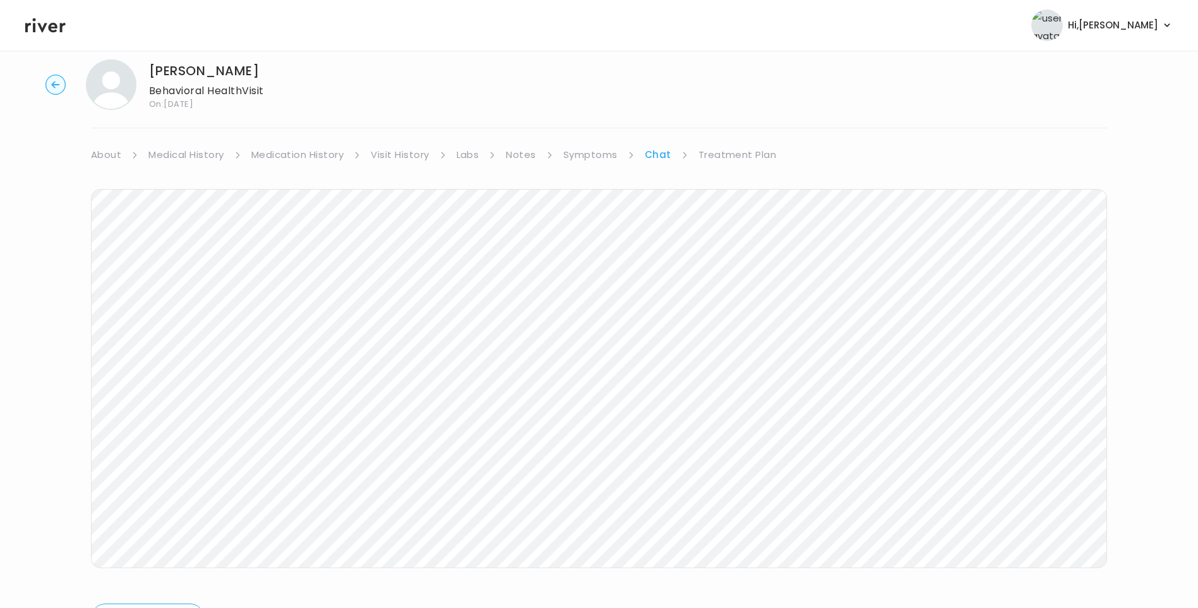
scroll to position [94, 0]
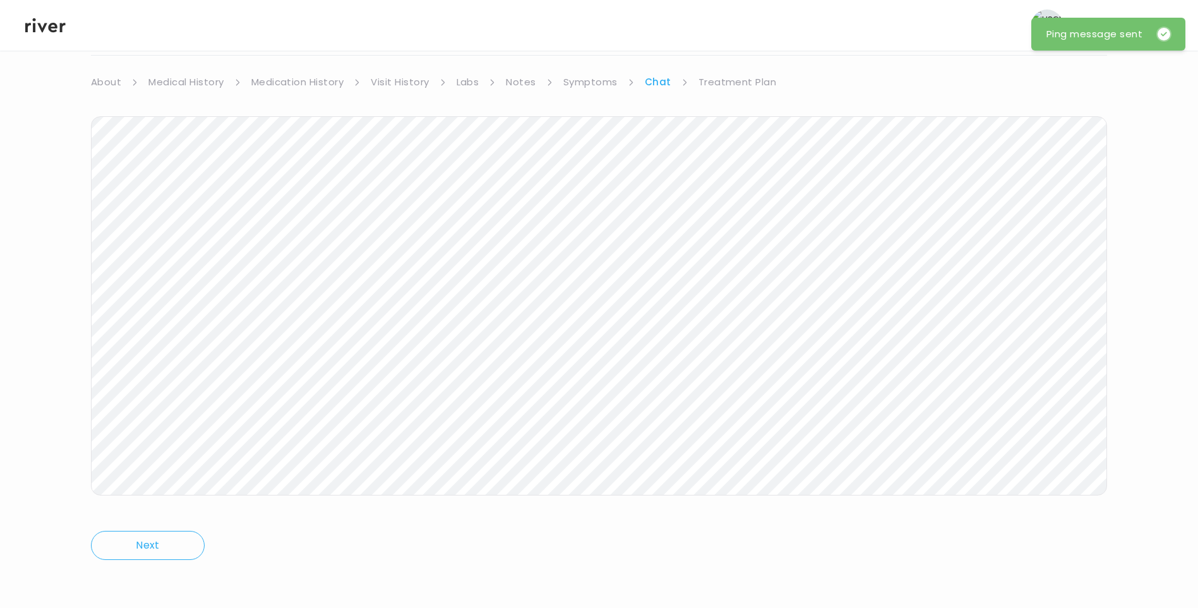
click at [705, 85] on link "Treatment Plan" at bounding box center [738, 82] width 78 height 18
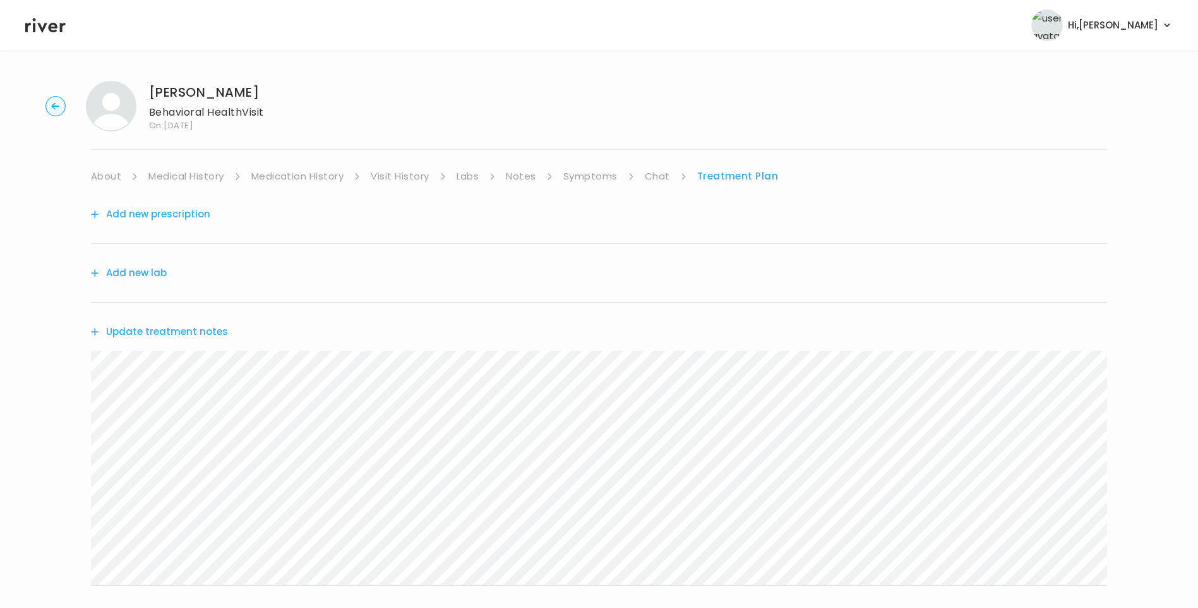
click at [204, 332] on button "Update treatment notes" at bounding box center [159, 332] width 137 height 18
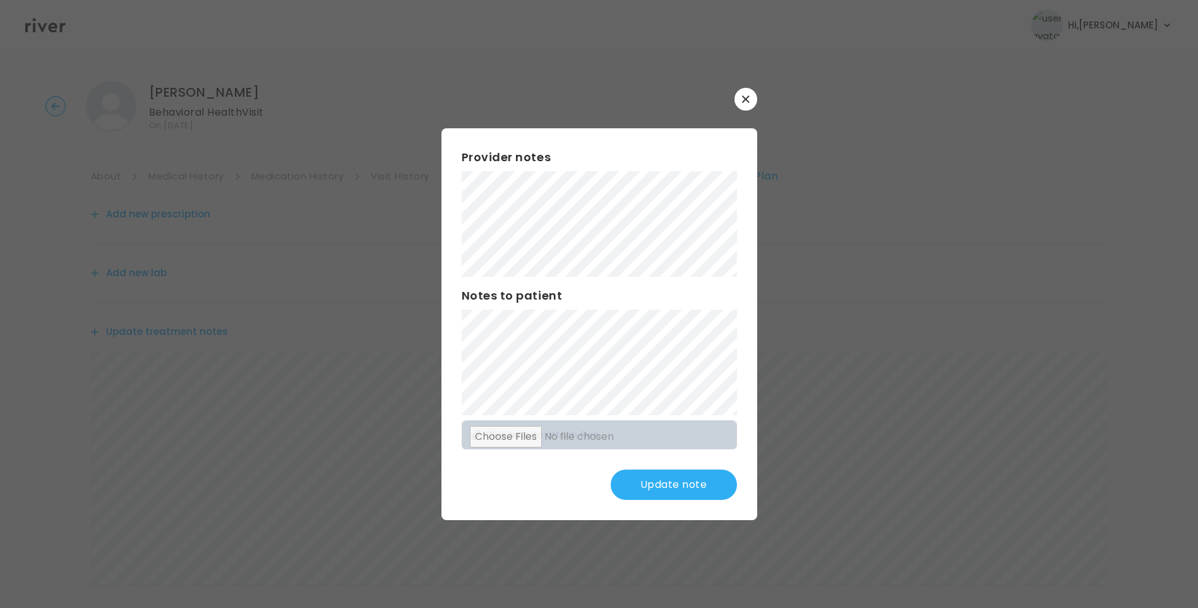
click at [675, 487] on button "Update note" at bounding box center [674, 484] width 126 height 30
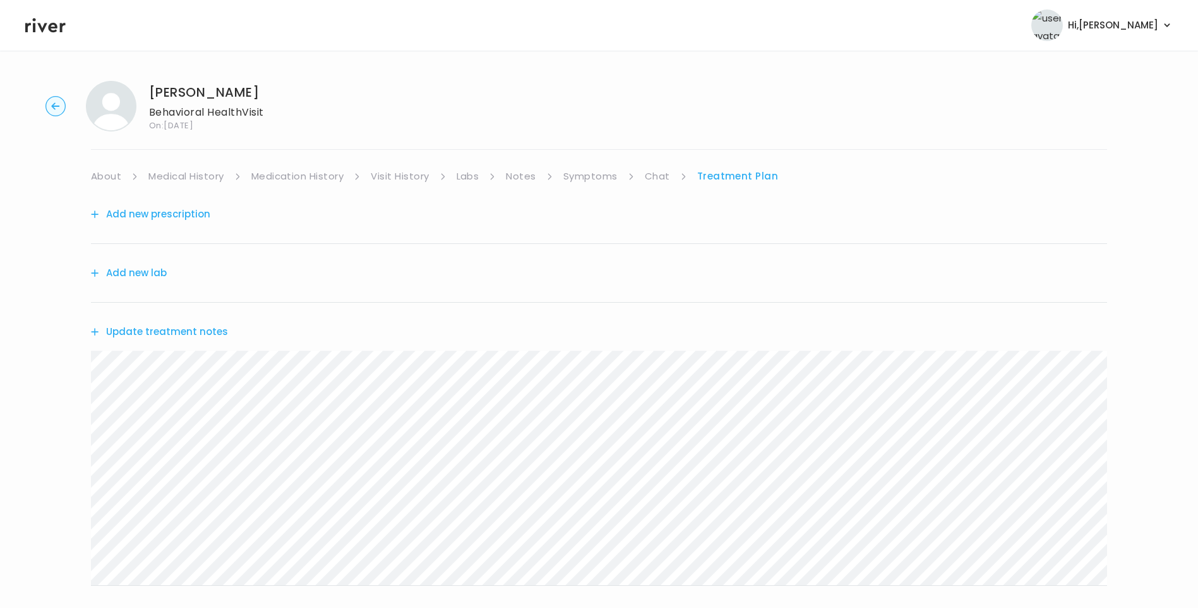
drag, startPoint x: 44, startPoint y: 19, endPoint x: 54, endPoint y: 22, distance: 10.0
click at [44, 19] on icon at bounding box center [45, 25] width 40 height 19
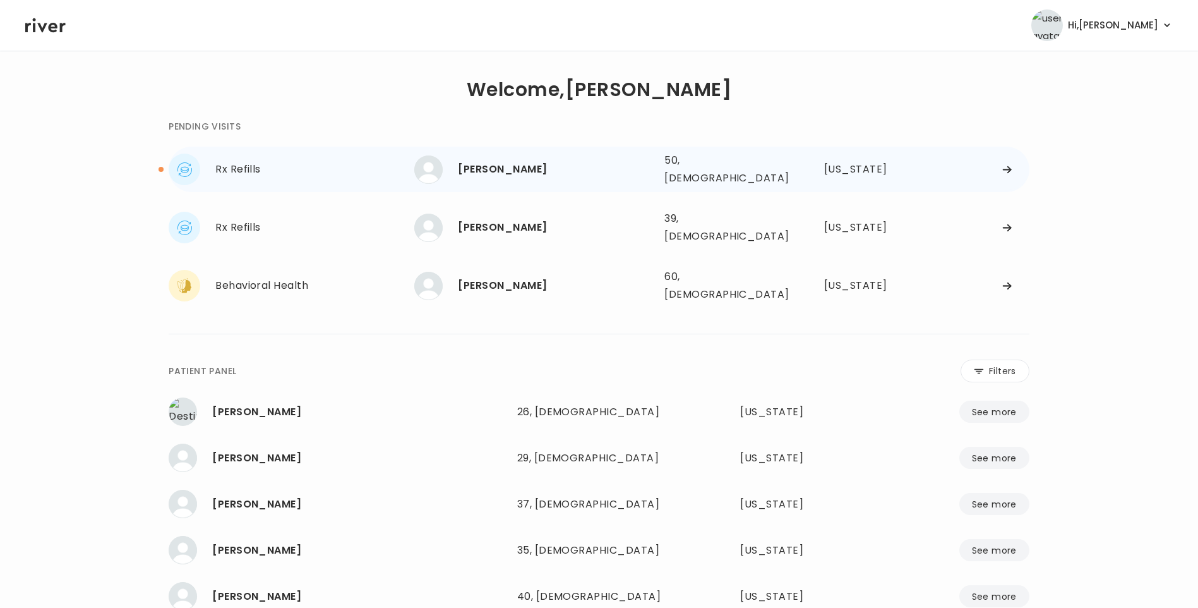
drag, startPoint x: 493, startPoint y: 158, endPoint x: 587, endPoint y: 172, distance: 94.6
click at [494, 160] on div "[PERSON_NAME]" at bounding box center [556, 169] width 196 height 18
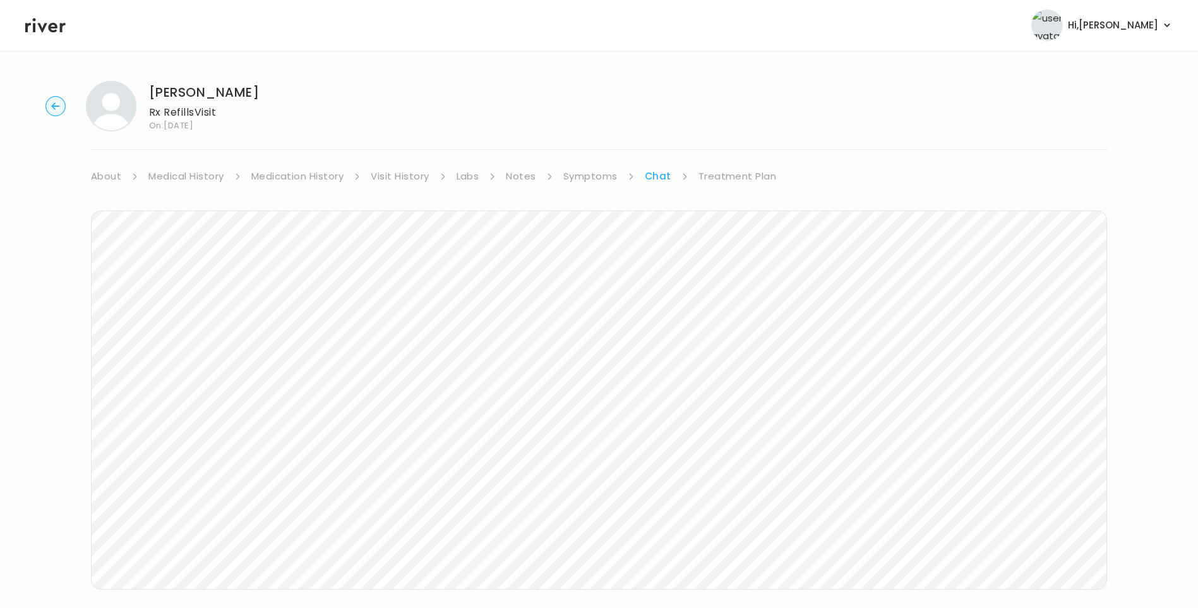
drag, startPoint x: 152, startPoint y: 89, endPoint x: 258, endPoint y: 95, distance: 106.3
click at [258, 95] on h1 "[PERSON_NAME]" at bounding box center [204, 92] width 110 height 18
copy h1 "[PERSON_NAME]"
click at [745, 179] on link "Treatment Plan" at bounding box center [738, 176] width 78 height 18
click at [207, 337] on button "Update treatment notes" at bounding box center [159, 332] width 137 height 18
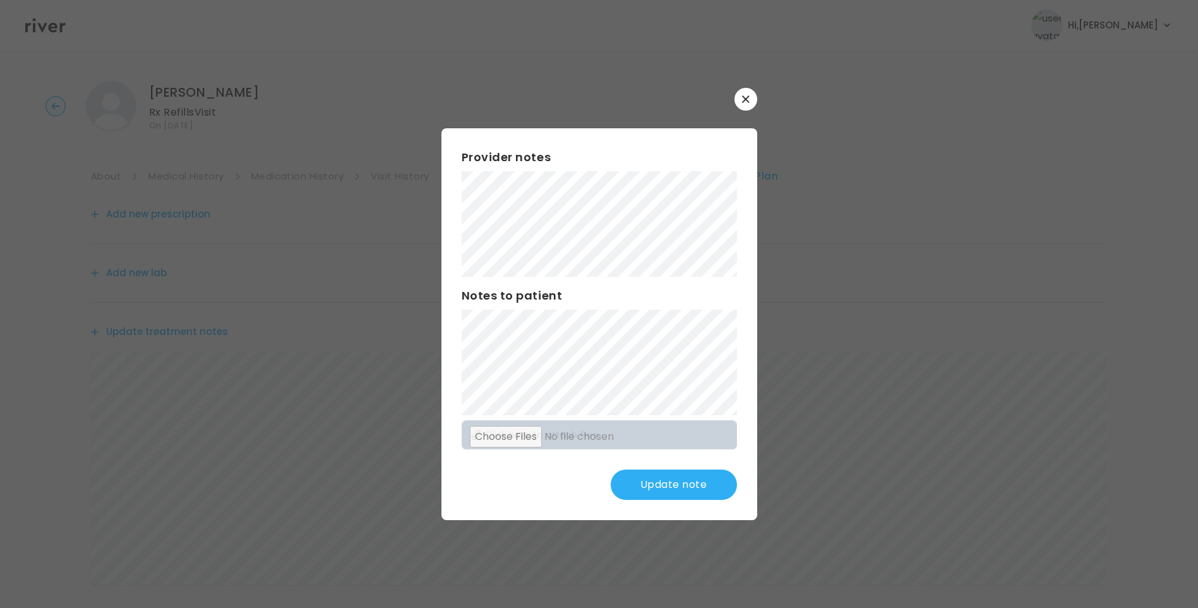
click at [677, 483] on button "Update note" at bounding box center [674, 484] width 126 height 30
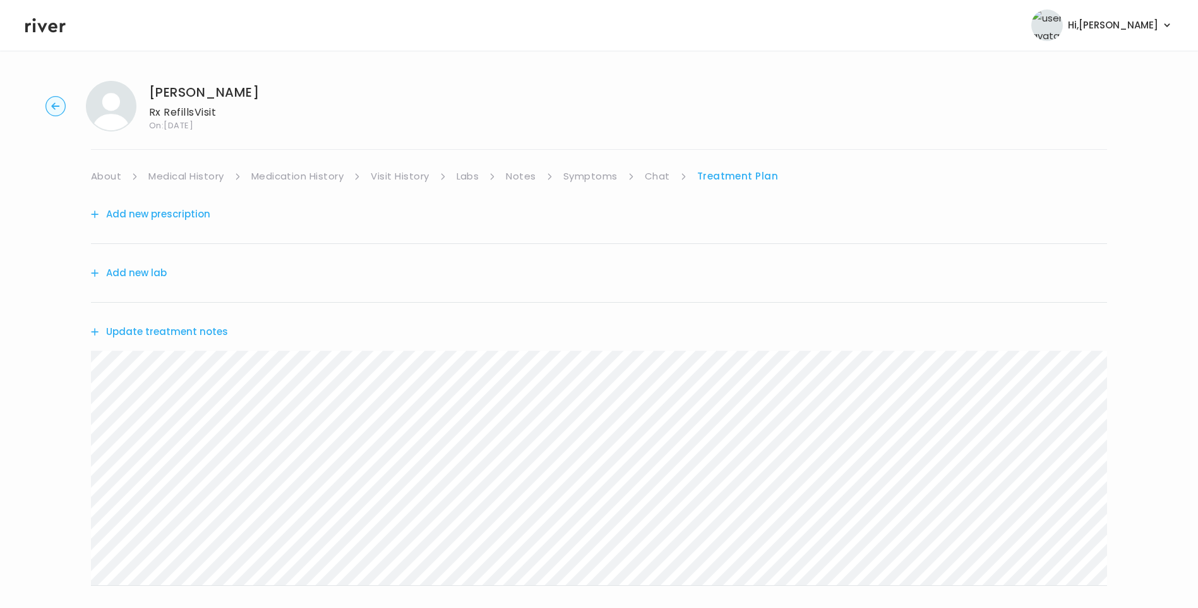
click at [56, 35] on header "Hi, Lisa Profile Logout" at bounding box center [599, 25] width 1198 height 51
click at [45, 28] on icon at bounding box center [45, 25] width 40 height 19
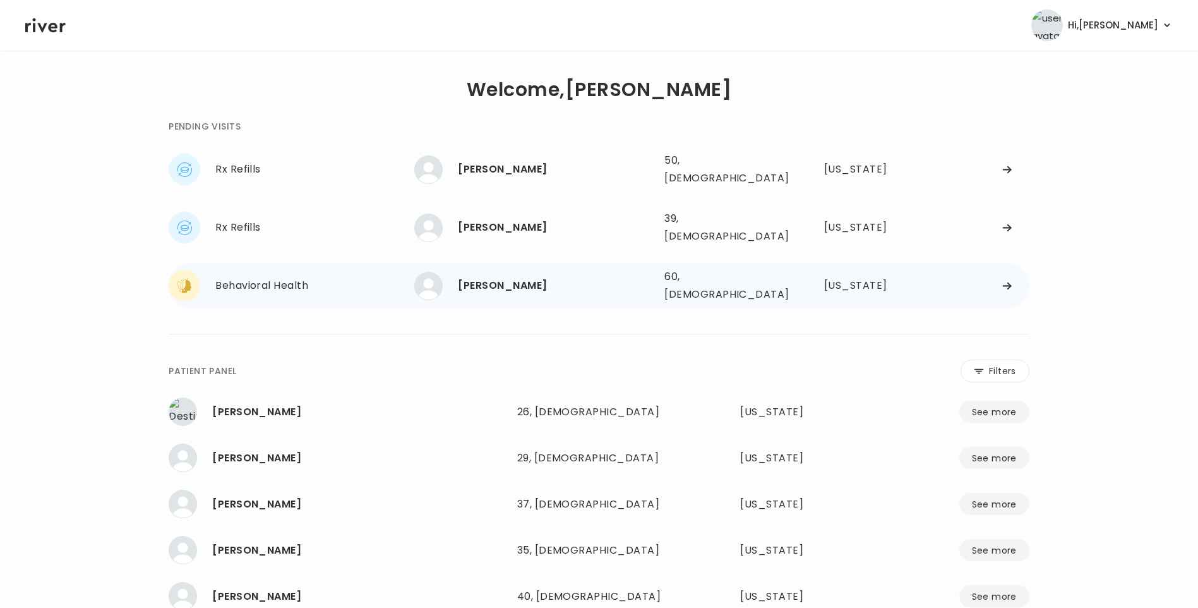
click at [512, 277] on div "[PERSON_NAME]" at bounding box center [556, 286] width 196 height 18
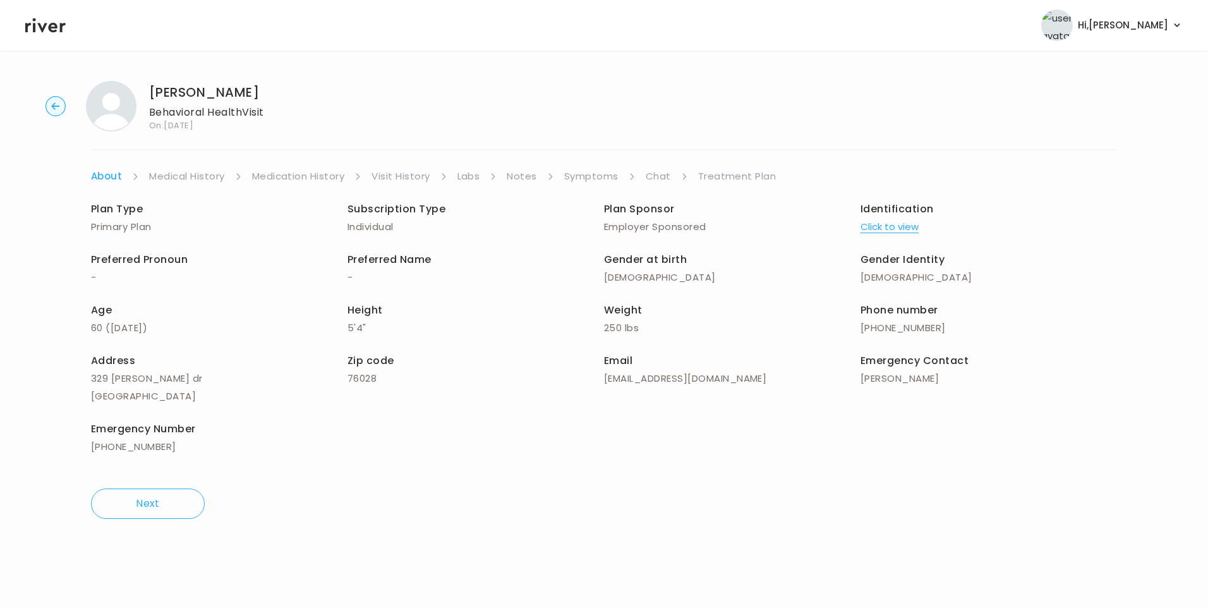
click at [659, 168] on link "Chat" at bounding box center [657, 176] width 25 height 18
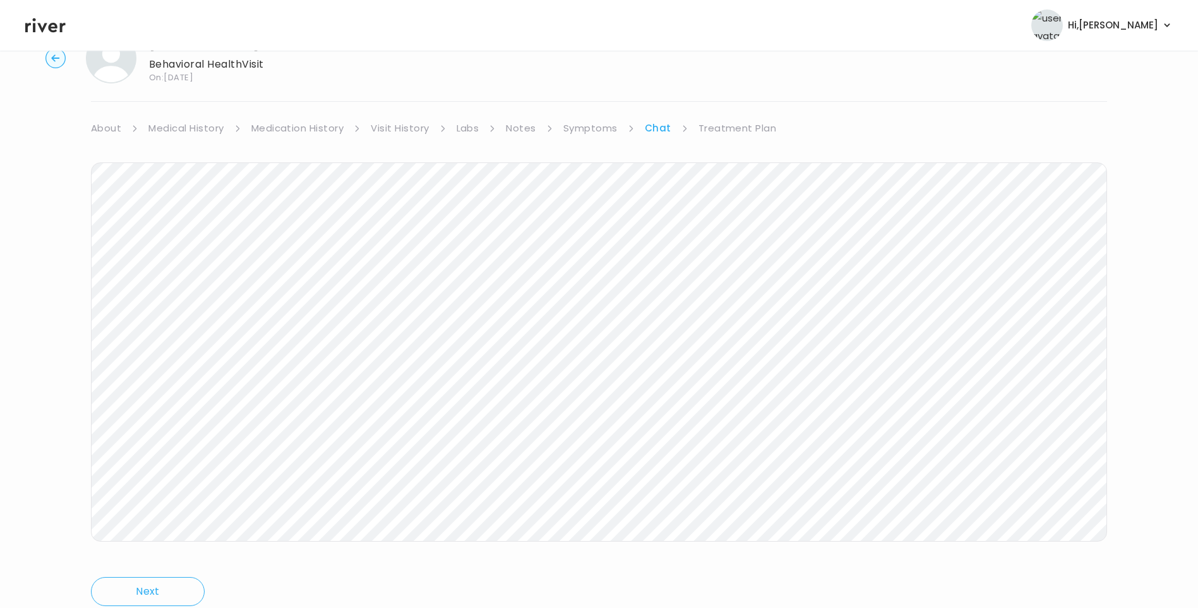
scroll to position [94, 0]
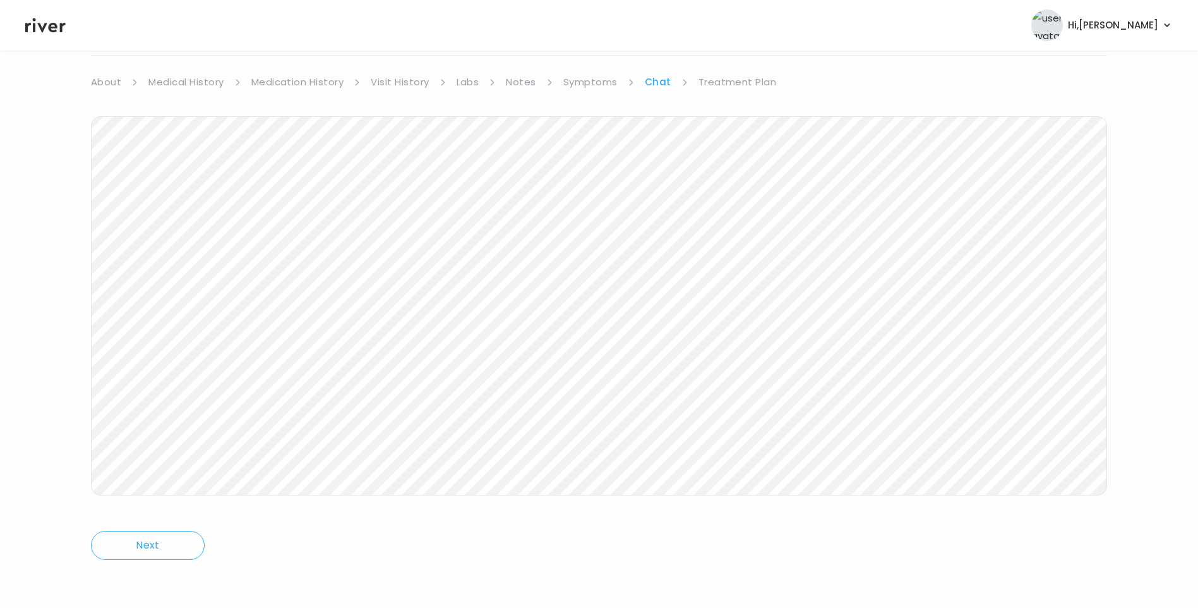
click at [35, 23] on icon at bounding box center [45, 25] width 40 height 19
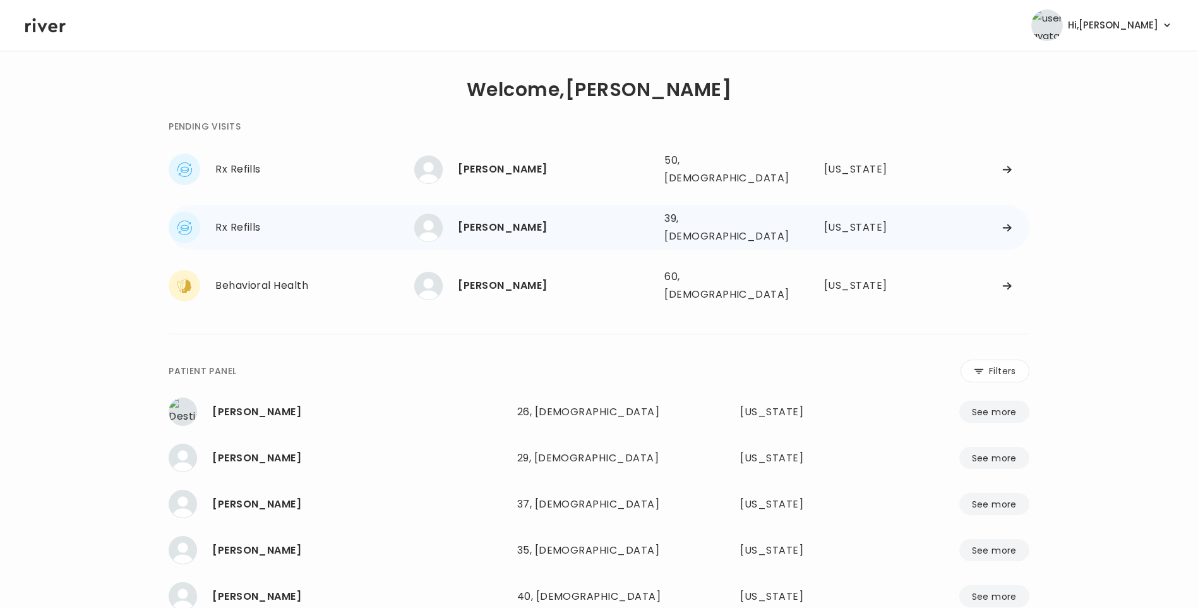
click at [528, 220] on div "[PERSON_NAME]" at bounding box center [556, 228] width 196 height 18
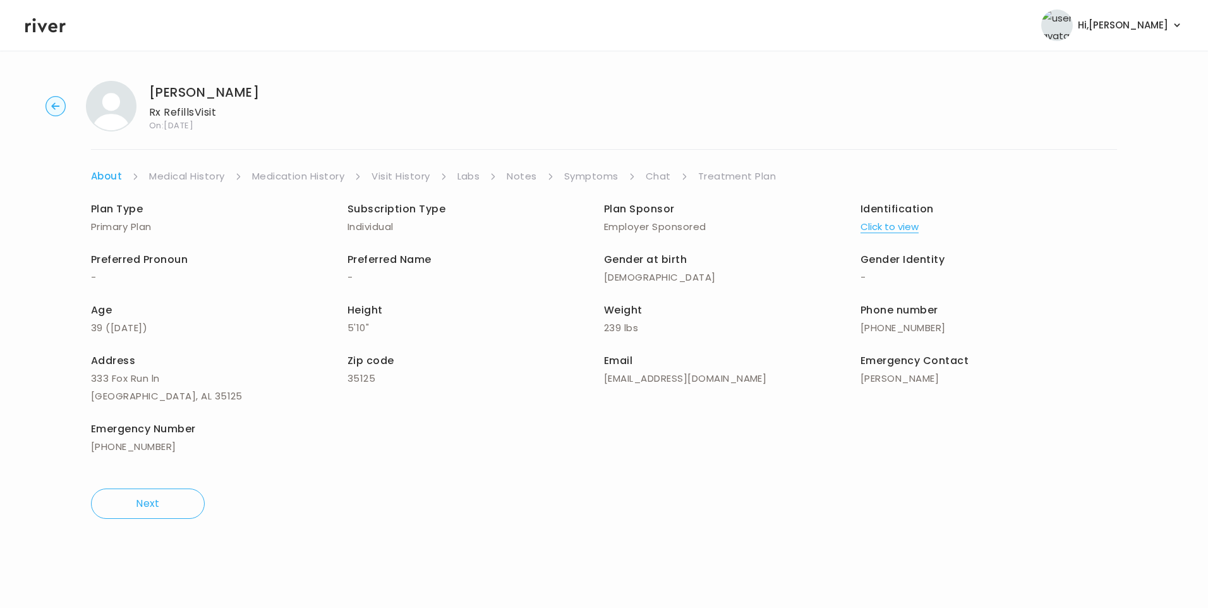
click at [660, 179] on link "Chat" at bounding box center [657, 176] width 25 height 18
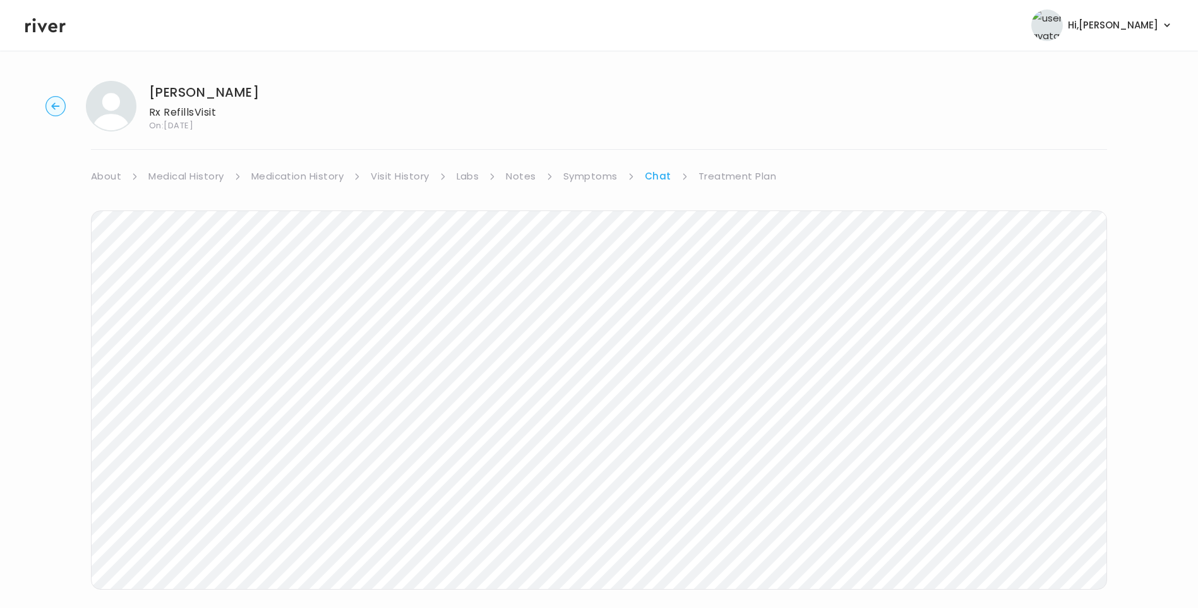
click at [49, 26] on icon at bounding box center [45, 25] width 40 height 15
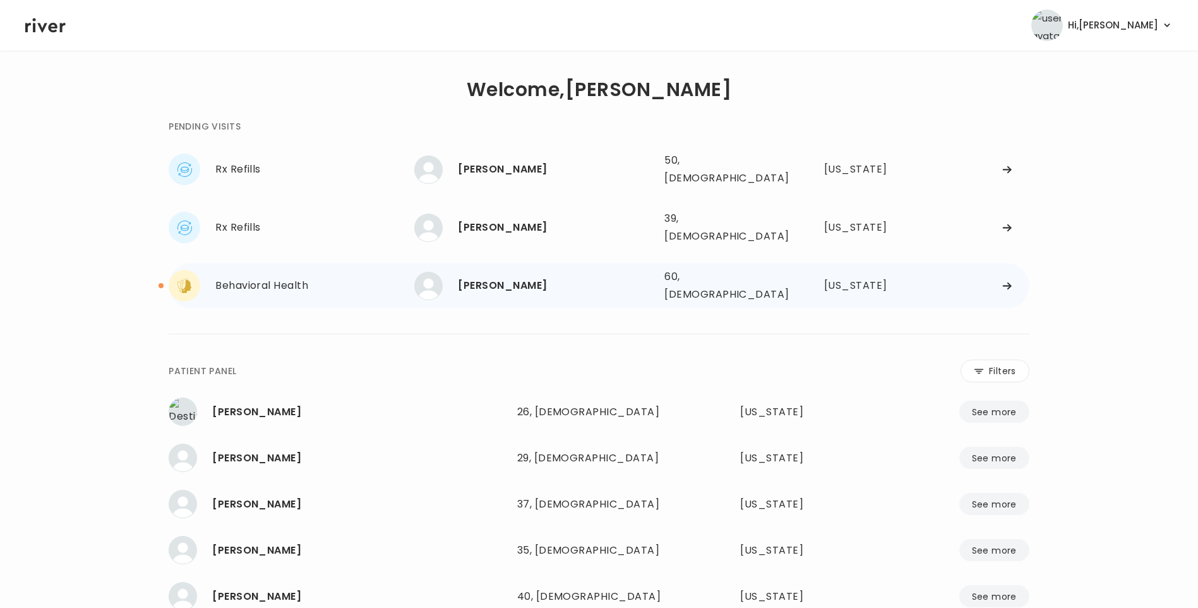
click at [484, 277] on div "Donna Michael" at bounding box center [556, 286] width 196 height 18
click at [514, 277] on div "Donna Michael" at bounding box center [556, 286] width 196 height 18
click at [500, 277] on div "[PERSON_NAME]" at bounding box center [556, 286] width 196 height 18
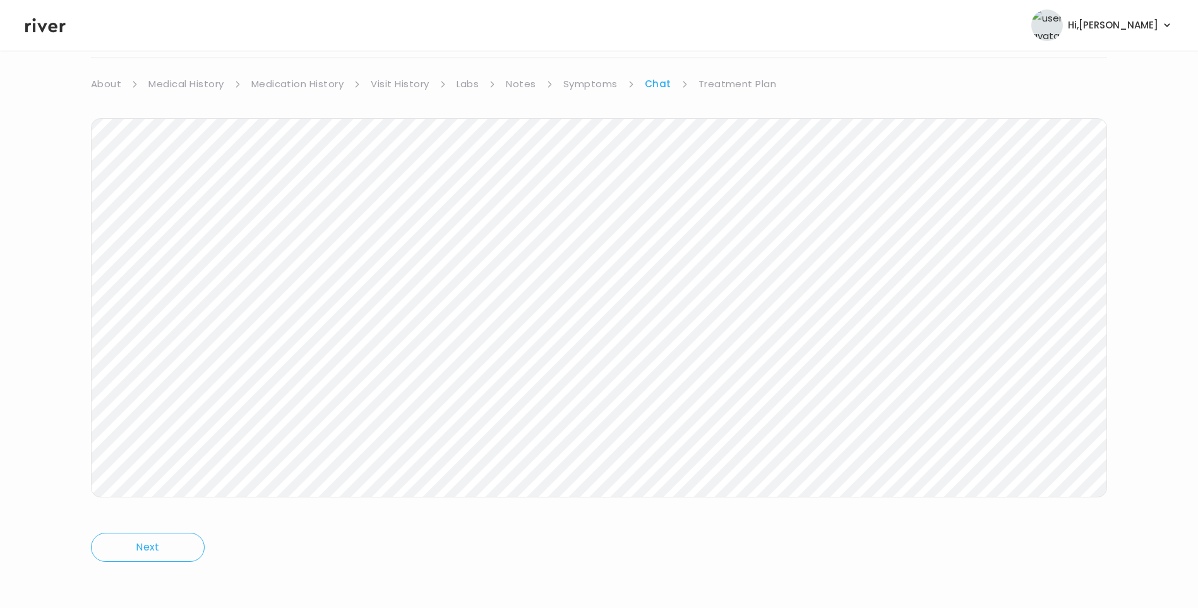
scroll to position [94, 0]
click at [728, 80] on link "Treatment Plan" at bounding box center [738, 82] width 78 height 18
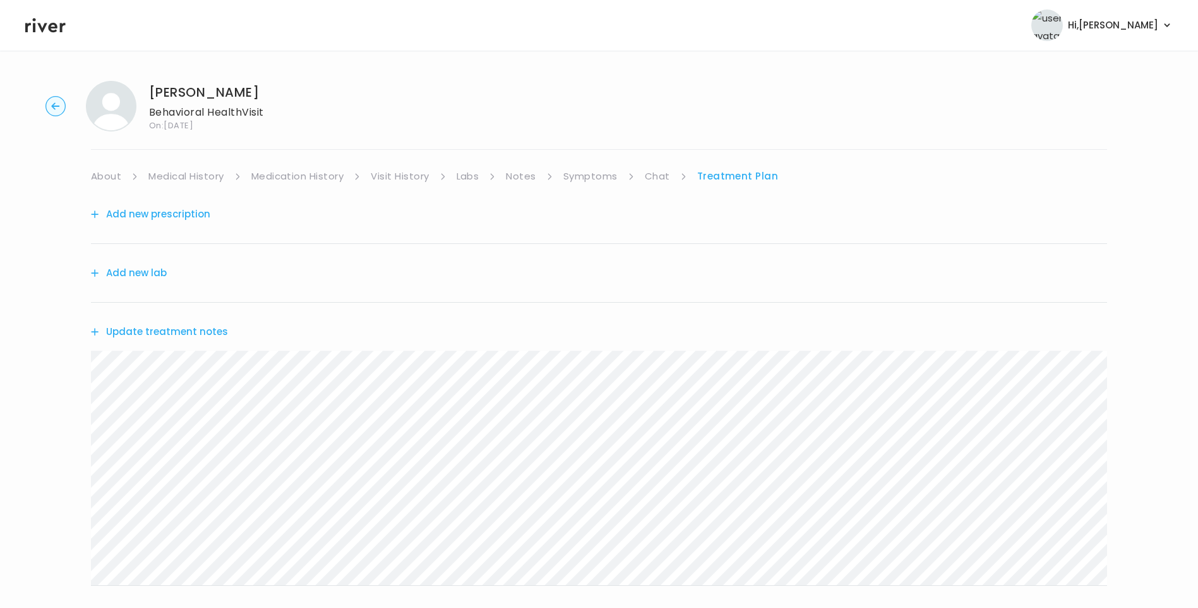
click at [180, 213] on button "Add new prescription" at bounding box center [150, 214] width 119 height 18
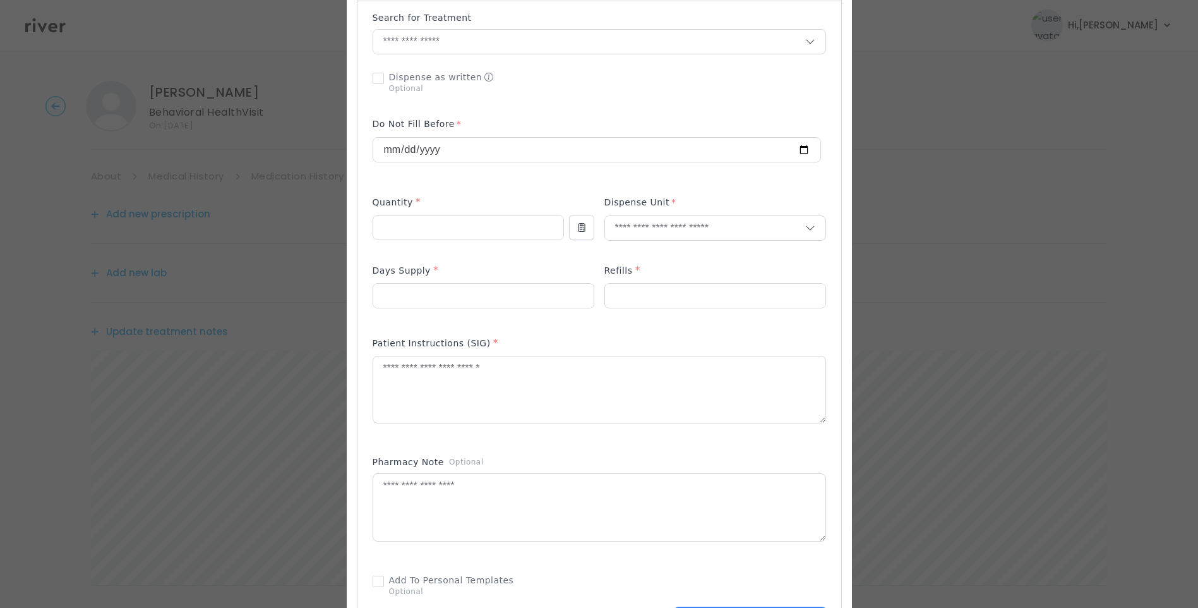
scroll to position [253, 0]
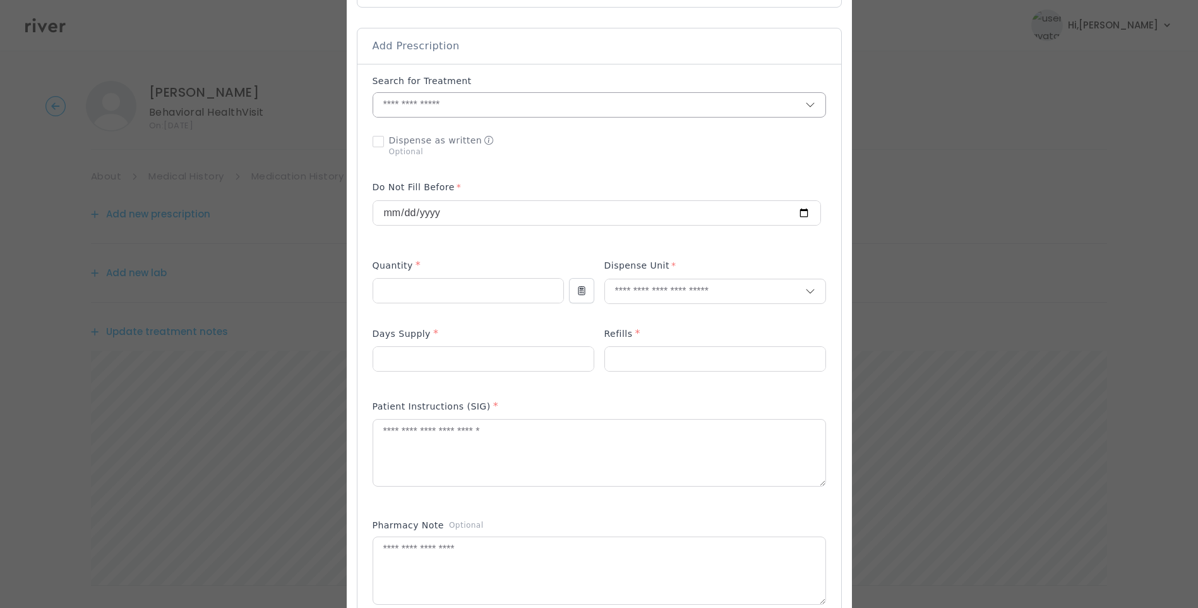
click at [438, 102] on input "text" at bounding box center [589, 105] width 432 height 24
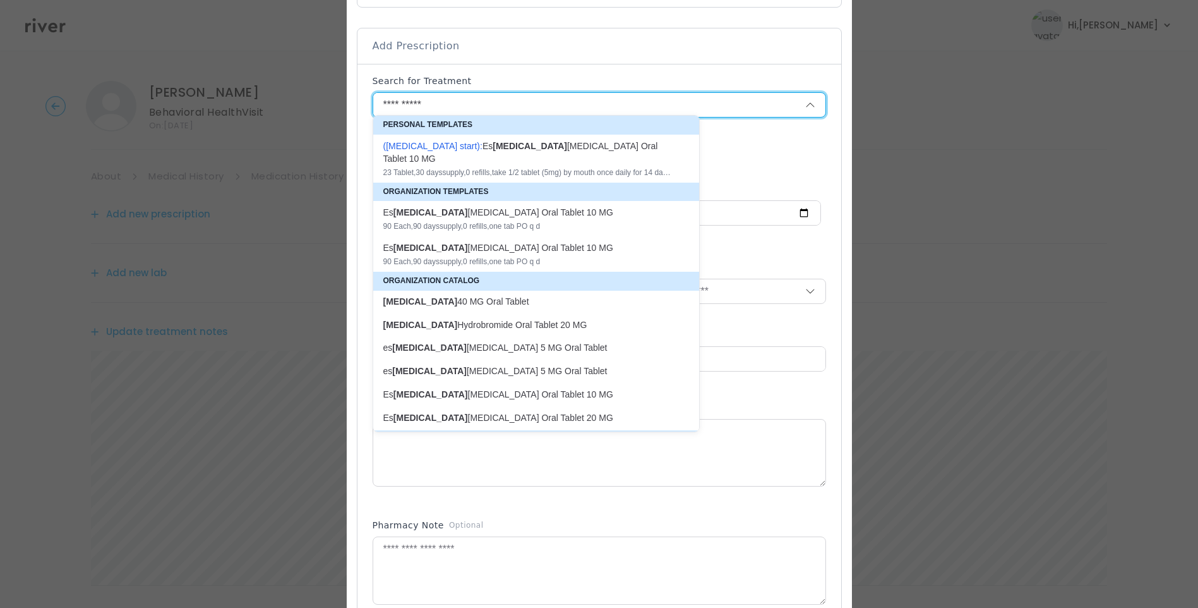
click at [546, 206] on div "Es [MEDICAL_DATA] [MEDICAL_DATA] Oral Tablet 10 MG" at bounding box center [528, 212] width 291 height 13
type input "**********"
type input "**"
type input "*"
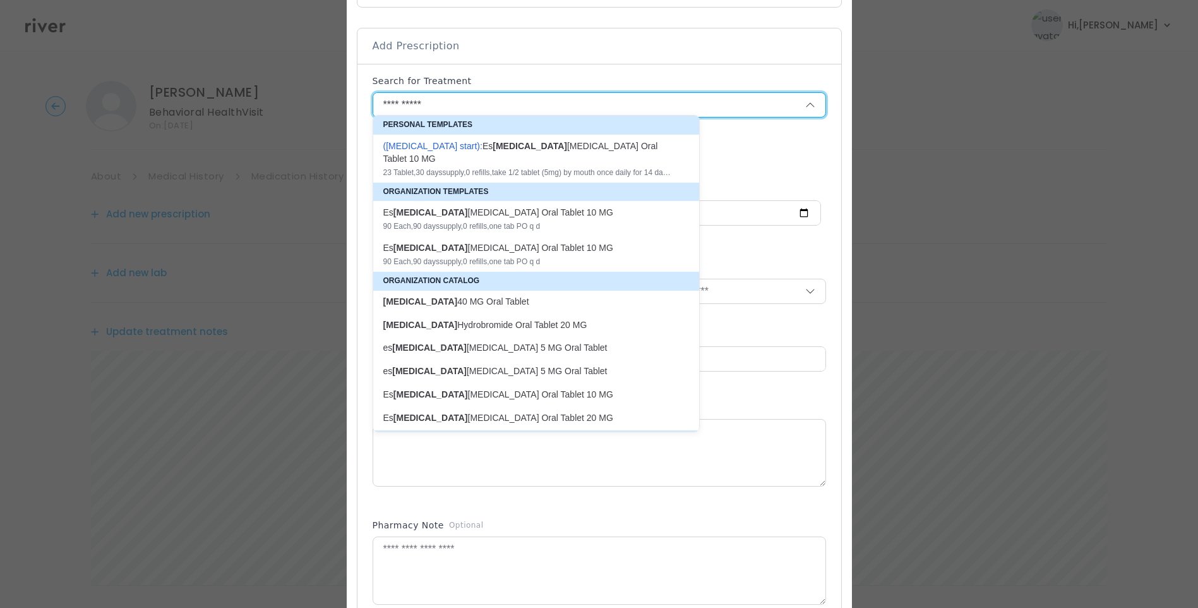
type textarea "**********"
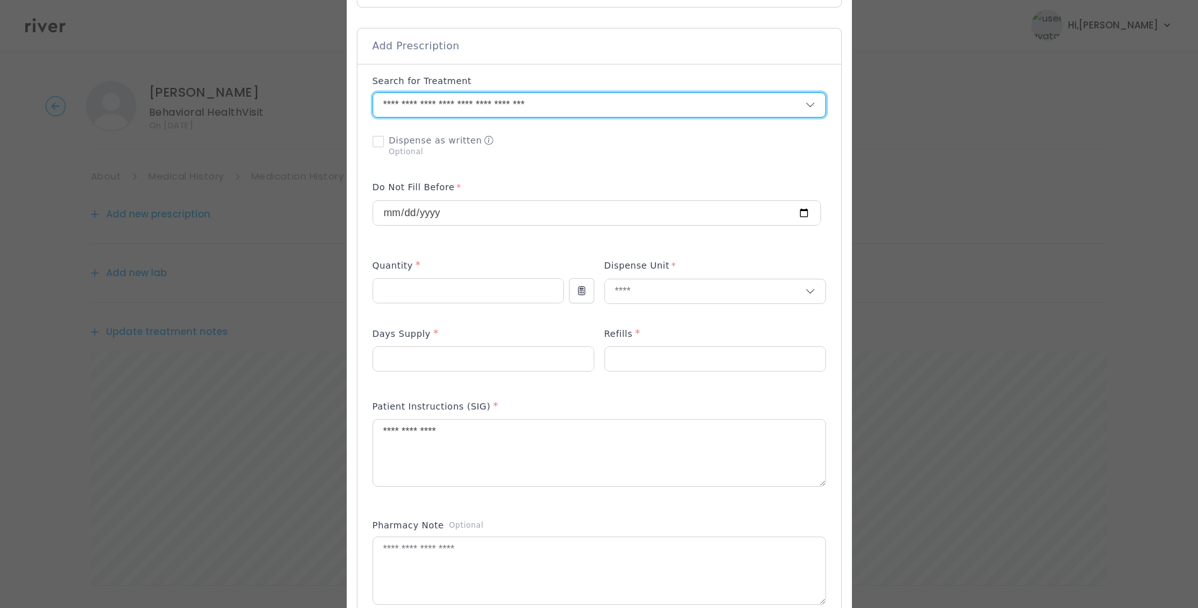
drag, startPoint x: 589, startPoint y: 98, endPoint x: 311, endPoint y: 92, distance: 277.3
click at [319, 94] on div "​" at bounding box center [599, 407] width 1198 height 1321
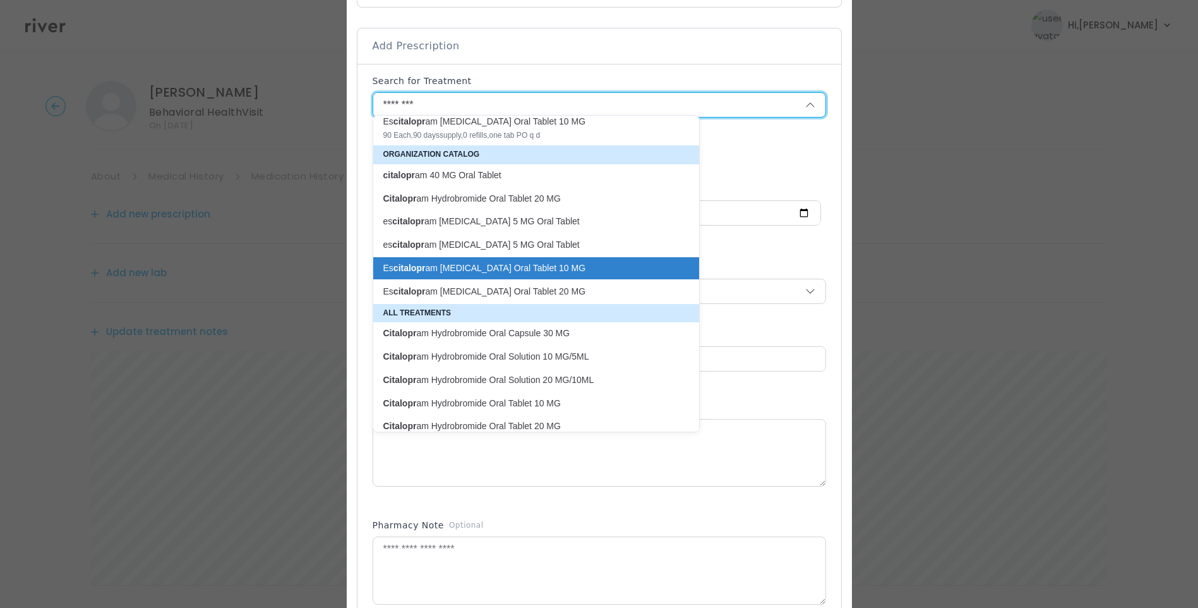
scroll to position [144, 0]
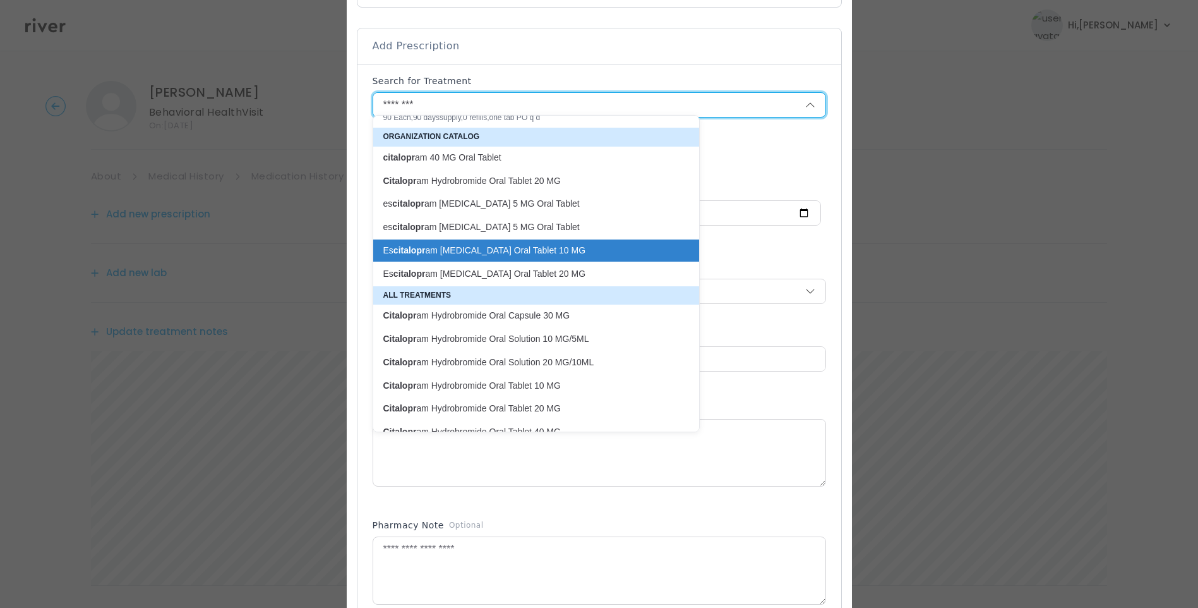
click at [507, 380] on p "Citalopr am Hydrobromide Oral Tablet 10 MG" at bounding box center [528, 386] width 291 height 12
type input "**********"
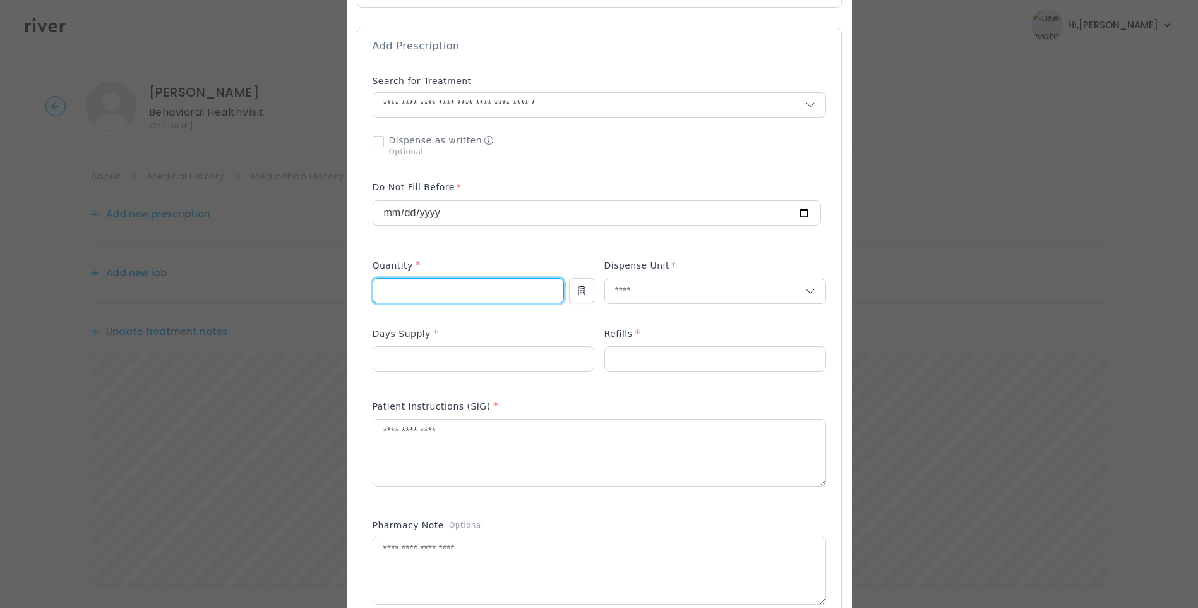
drag, startPoint x: 411, startPoint y: 289, endPoint x: 365, endPoint y: 285, distance: 46.3
click at [366, 286] on div at bounding box center [599, 428] width 505 height 1240
click at [633, 279] on input "text" at bounding box center [705, 291] width 200 height 24
type input "****"
click at [644, 317] on p "Tablet" at bounding box center [687, 312] width 166 height 18
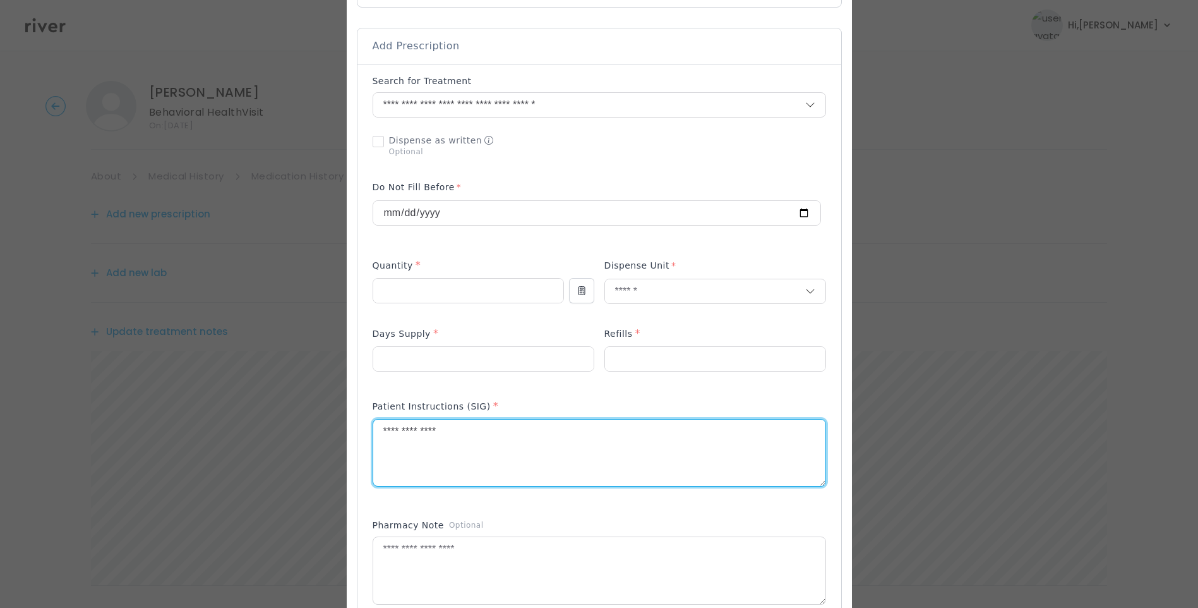
drag, startPoint x: 419, startPoint y: 430, endPoint x: 271, endPoint y: 416, distance: 148.5
click at [272, 418] on div "​" at bounding box center [599, 407] width 1198 height 1321
click at [398, 424] on textarea "**********" at bounding box center [599, 452] width 452 height 67
type textarea "**********"
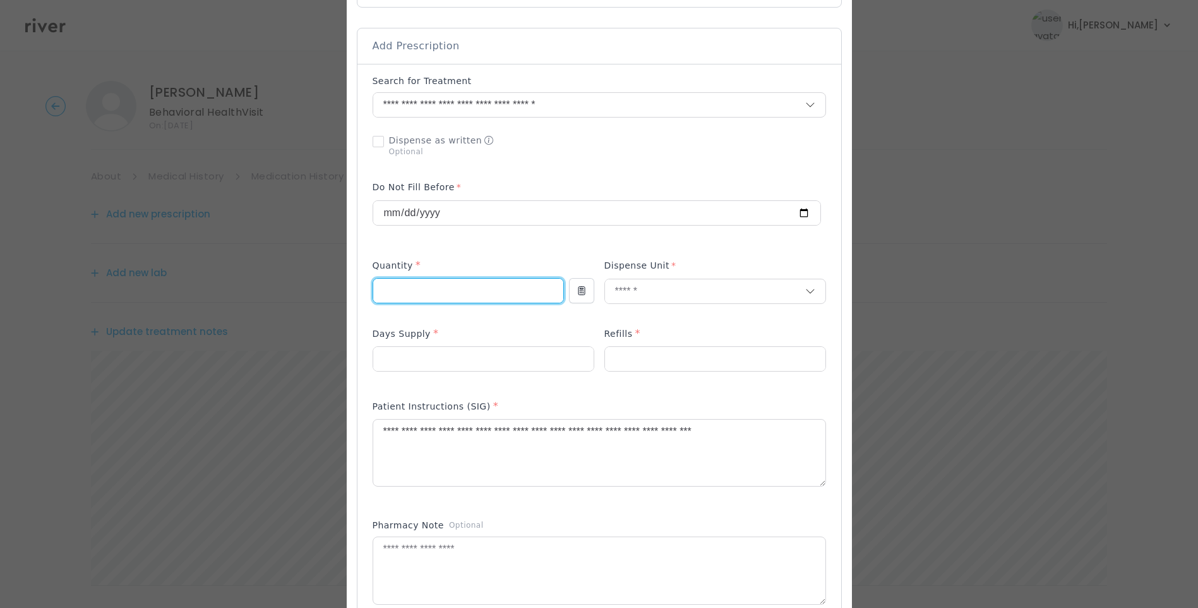
drag, startPoint x: 357, startPoint y: 296, endPoint x: 347, endPoint y: 297, distance: 10.8
click at [347, 297] on div "​" at bounding box center [599, 407] width 1198 height 1321
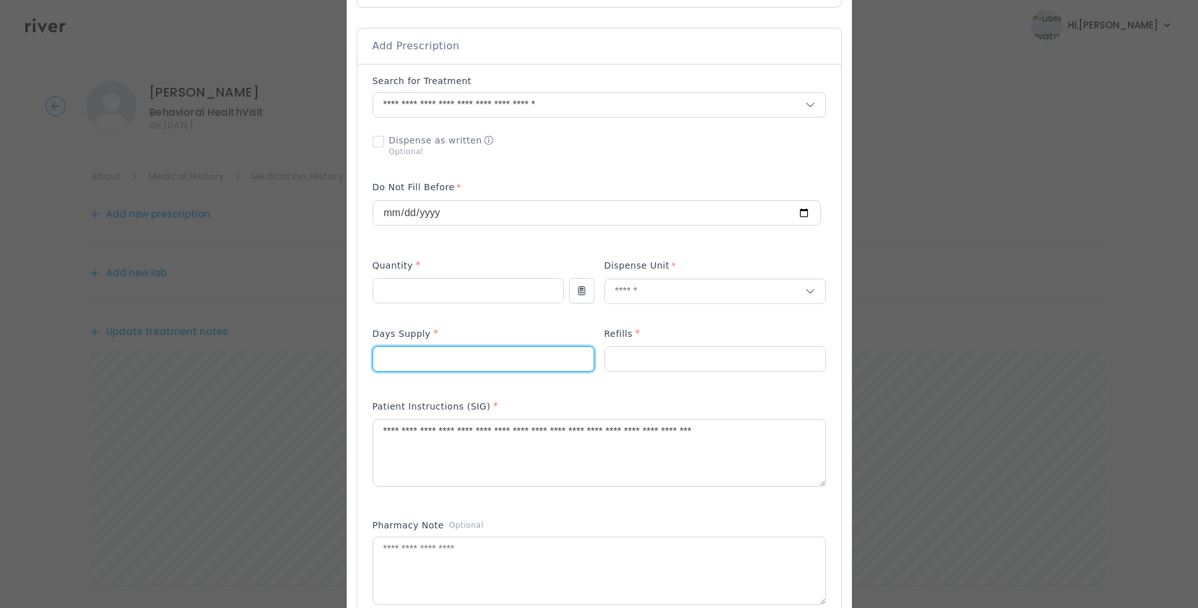
drag, startPoint x: 415, startPoint y: 360, endPoint x: 387, endPoint y: 359, distance: 27.8
click at [387, 359] on input "**" at bounding box center [483, 359] width 220 height 24
drag, startPoint x: 409, startPoint y: 282, endPoint x: 370, endPoint y: 285, distance: 39.3
click at [370, 285] on div at bounding box center [599, 428] width 505 height 1240
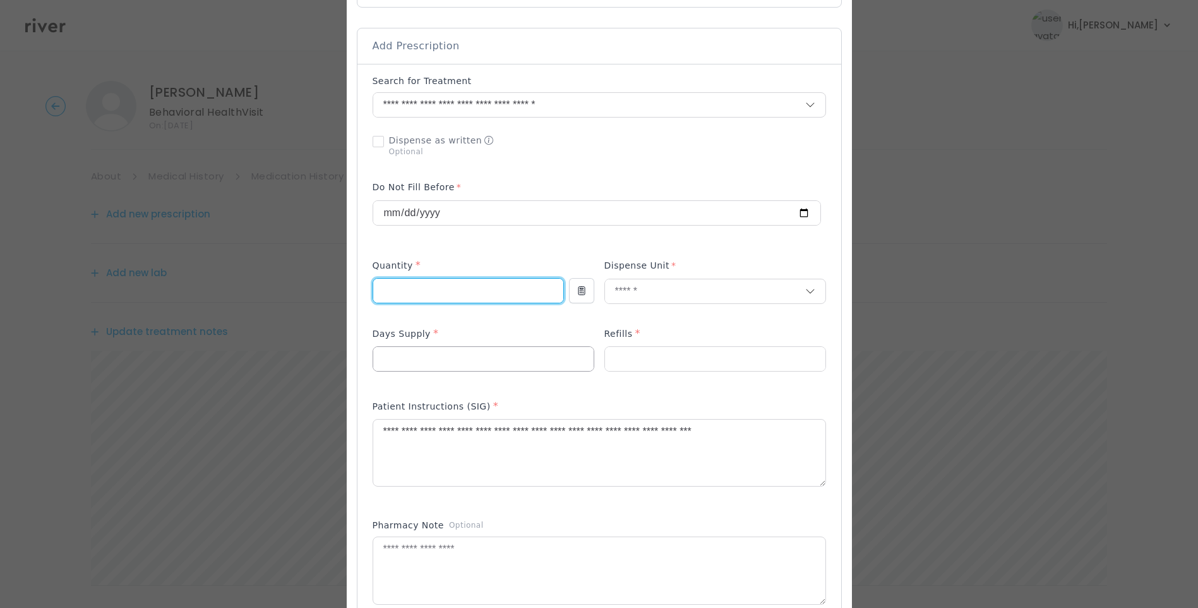
type input "**"
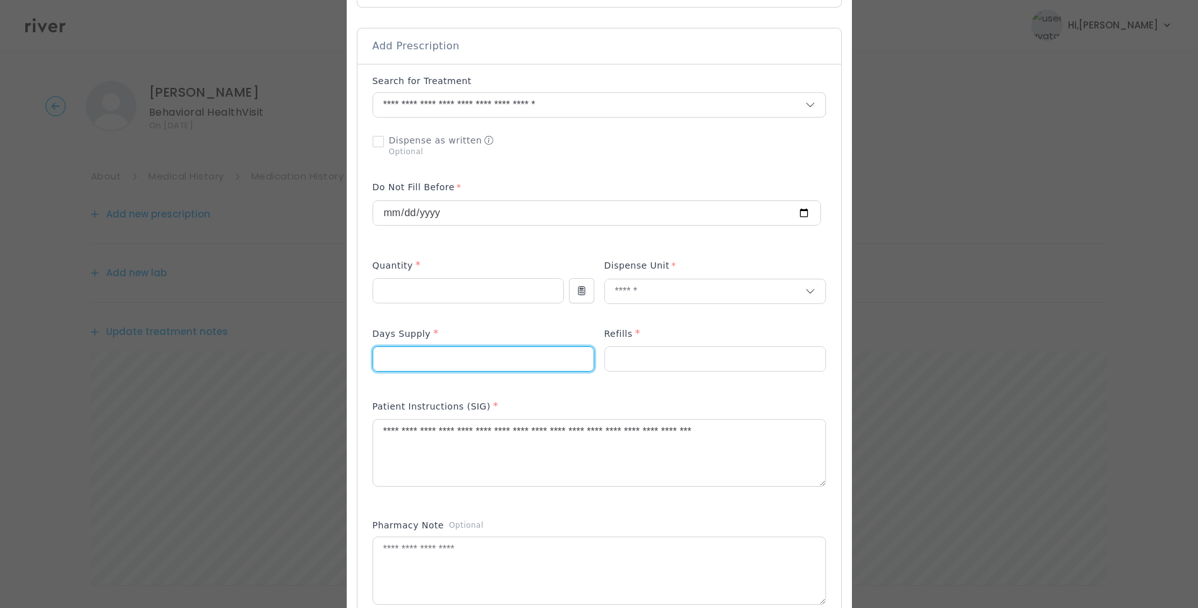
drag, startPoint x: 416, startPoint y: 353, endPoint x: 337, endPoint y: 355, distance: 79.0
click at [337, 355] on div "​" at bounding box center [599, 407] width 1198 height 1321
type input "**"
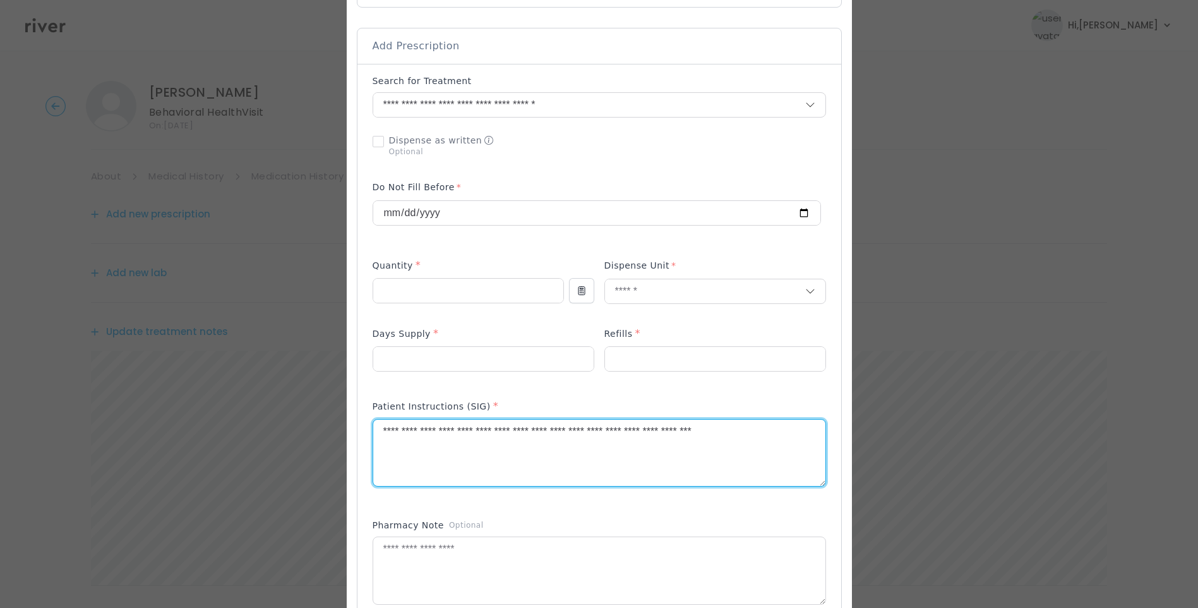
click at [779, 423] on textarea "**********" at bounding box center [599, 452] width 452 height 67
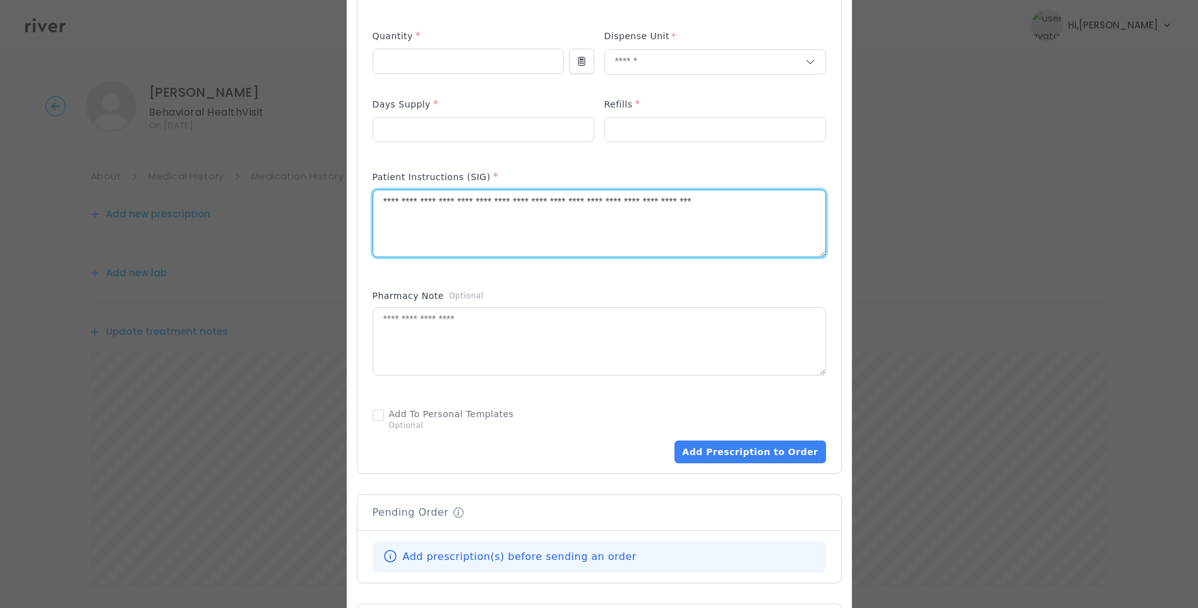
scroll to position [505, 0]
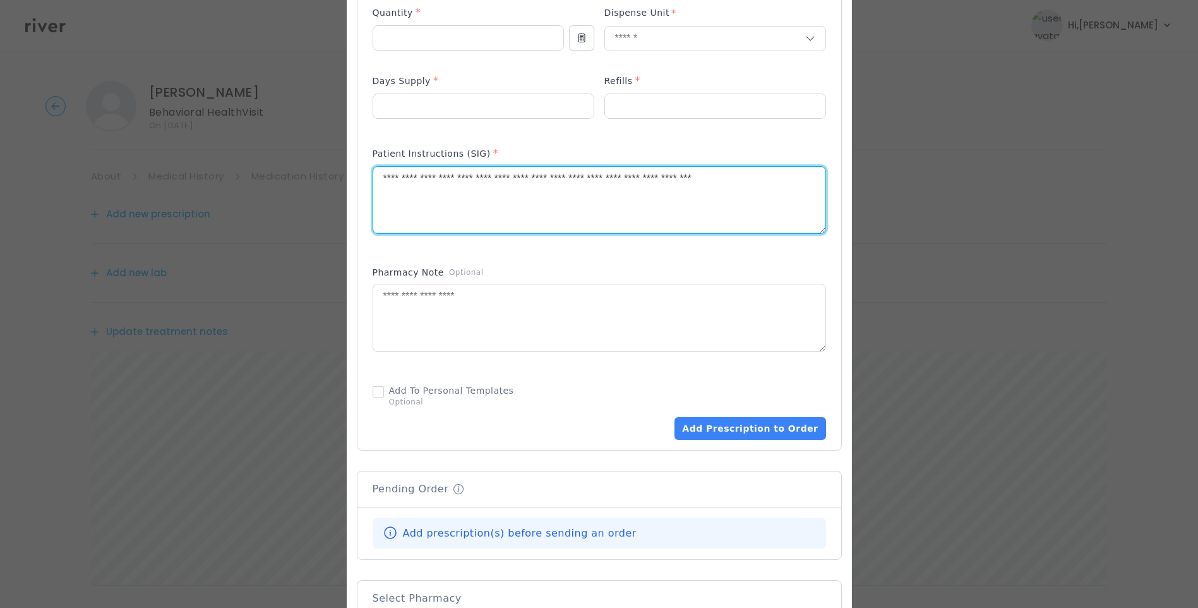
drag, startPoint x: 389, startPoint y: 165, endPoint x: 396, endPoint y: 172, distance: 9.4
click at [390, 168] on textarea "**********" at bounding box center [599, 200] width 452 height 67
click at [475, 196] on textarea "**********" at bounding box center [599, 200] width 452 height 67
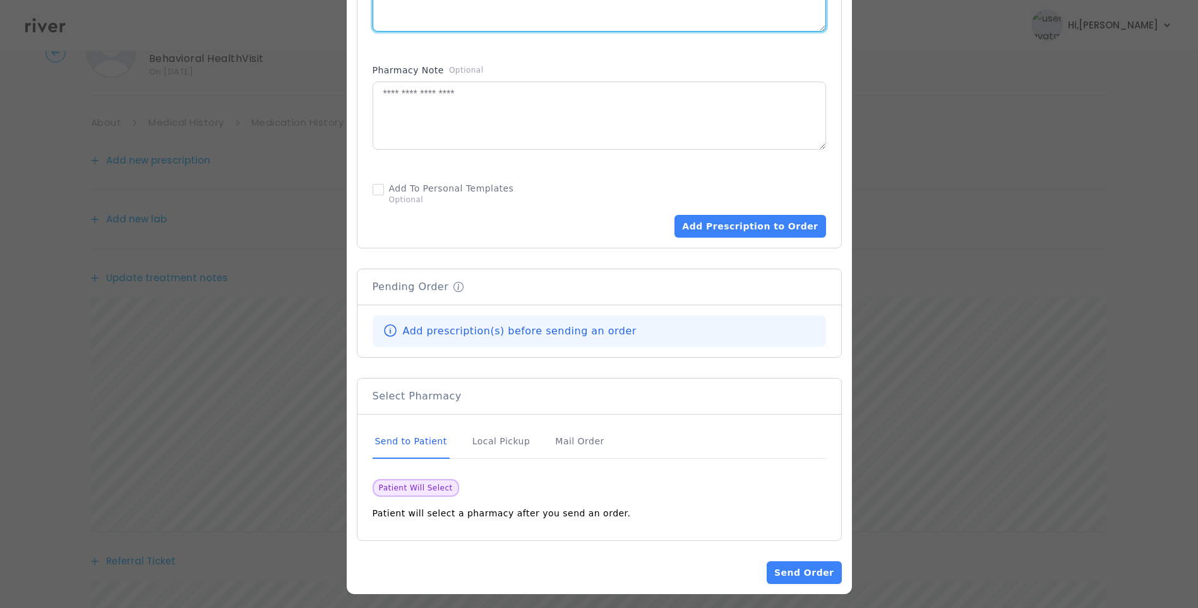
scroll to position [126, 0]
type textarea "**********"
click at [421, 431] on div "Send to Patient" at bounding box center [411, 441] width 77 height 34
click at [732, 219] on button "Add Prescription to Order" at bounding box center [750, 226] width 151 height 23
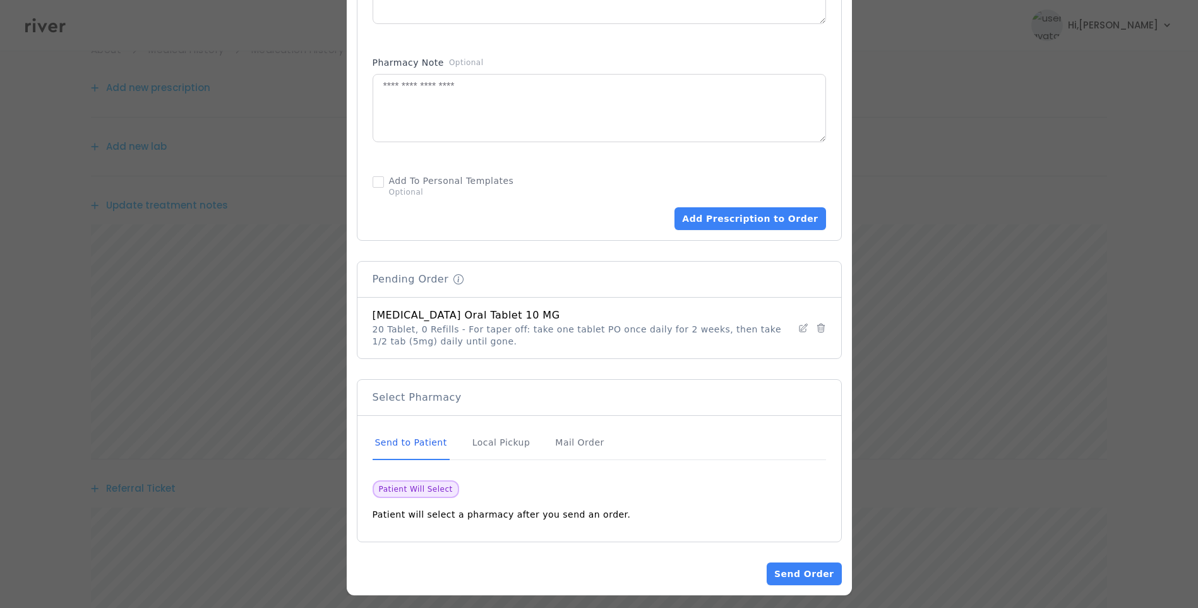
scroll to position [717, 0]
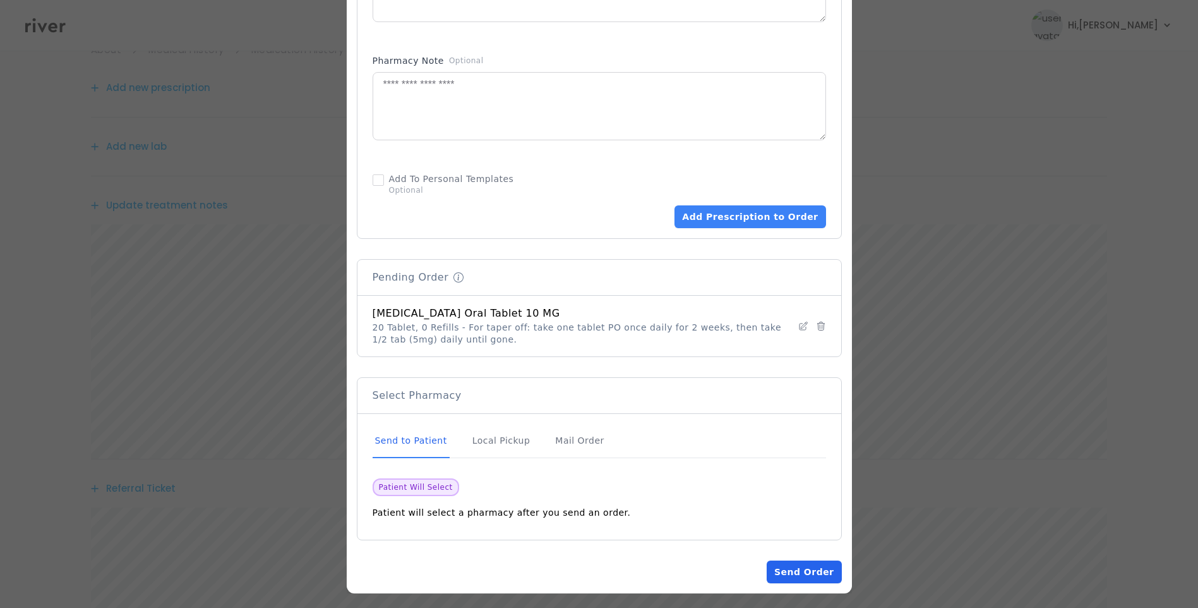
click at [801, 563] on button "Send Order" at bounding box center [804, 571] width 75 height 23
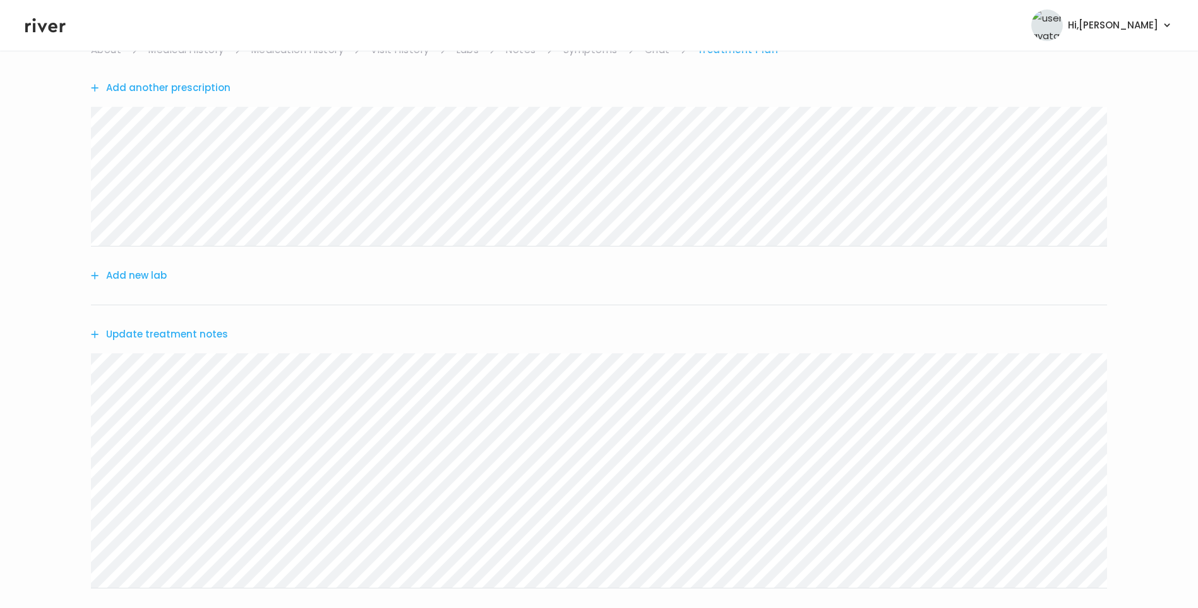
click at [140, 327] on button "Update treatment notes" at bounding box center [159, 334] width 137 height 18
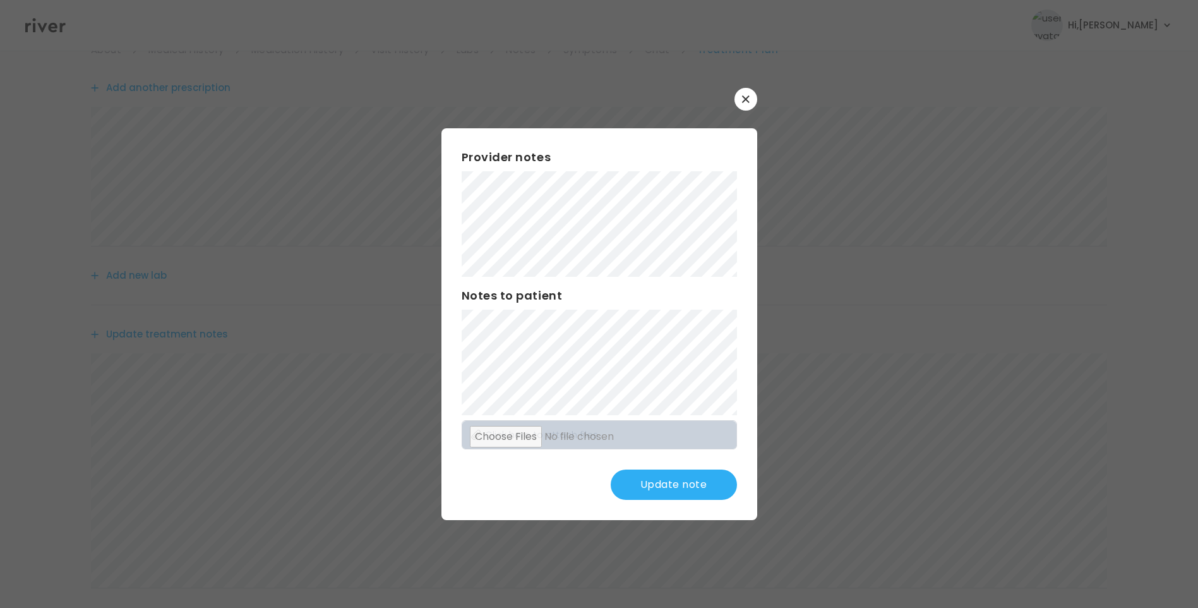
scroll to position [0, 0]
click at [688, 477] on button "Update note" at bounding box center [674, 484] width 126 height 30
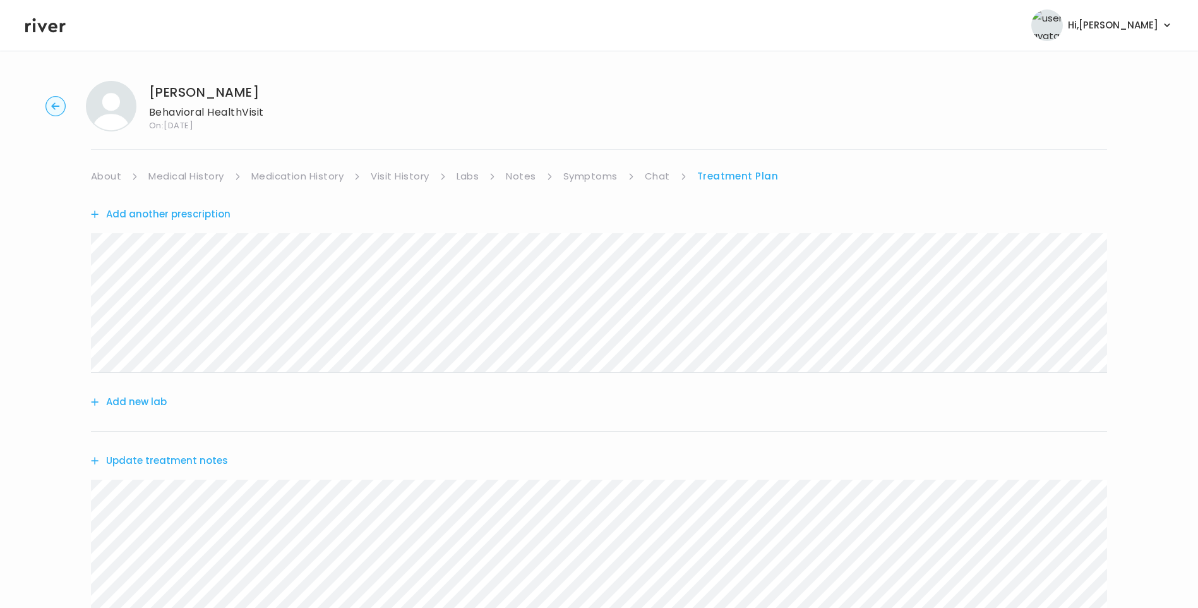
click at [605, 178] on link "Symptoms" at bounding box center [590, 176] width 54 height 18
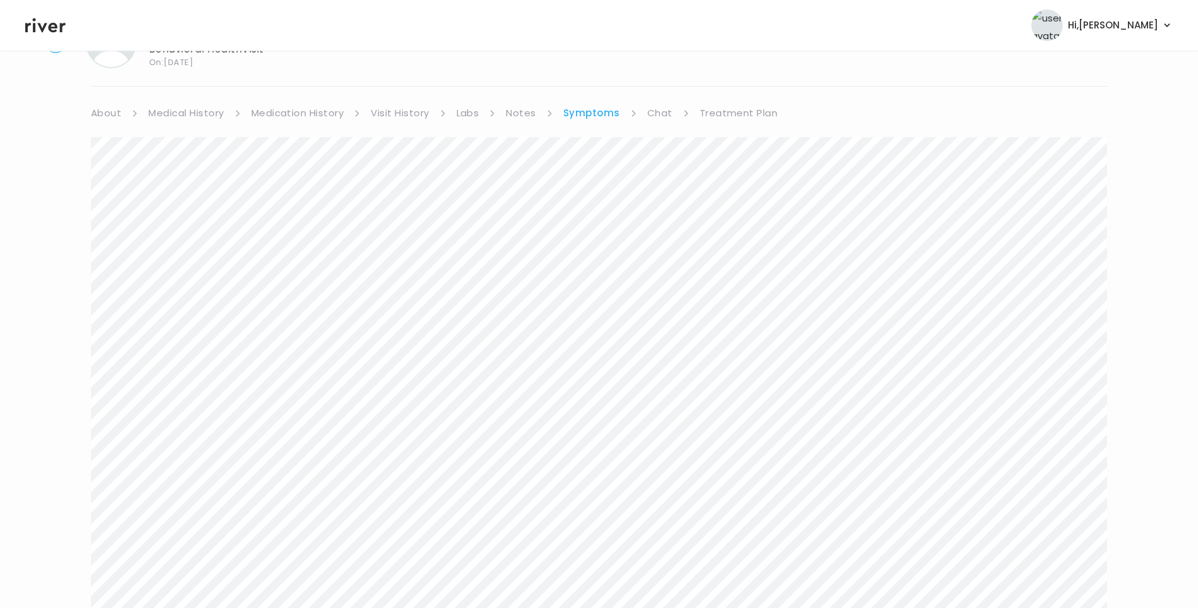
click at [653, 107] on link "Chat" at bounding box center [659, 113] width 25 height 18
drag, startPoint x: 730, startPoint y: 99, endPoint x: 736, endPoint y: 107, distance: 10.5
click at [730, 99] on link "Treatment Plan" at bounding box center [738, 101] width 78 height 18
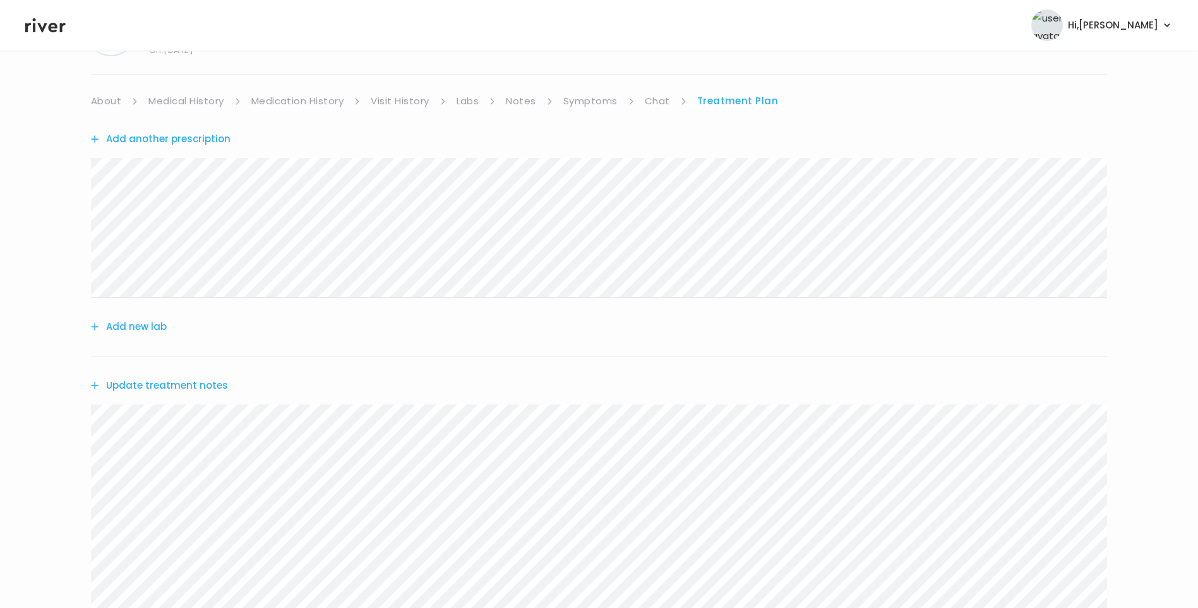
click at [192, 386] on button "Update treatment notes" at bounding box center [159, 385] width 137 height 18
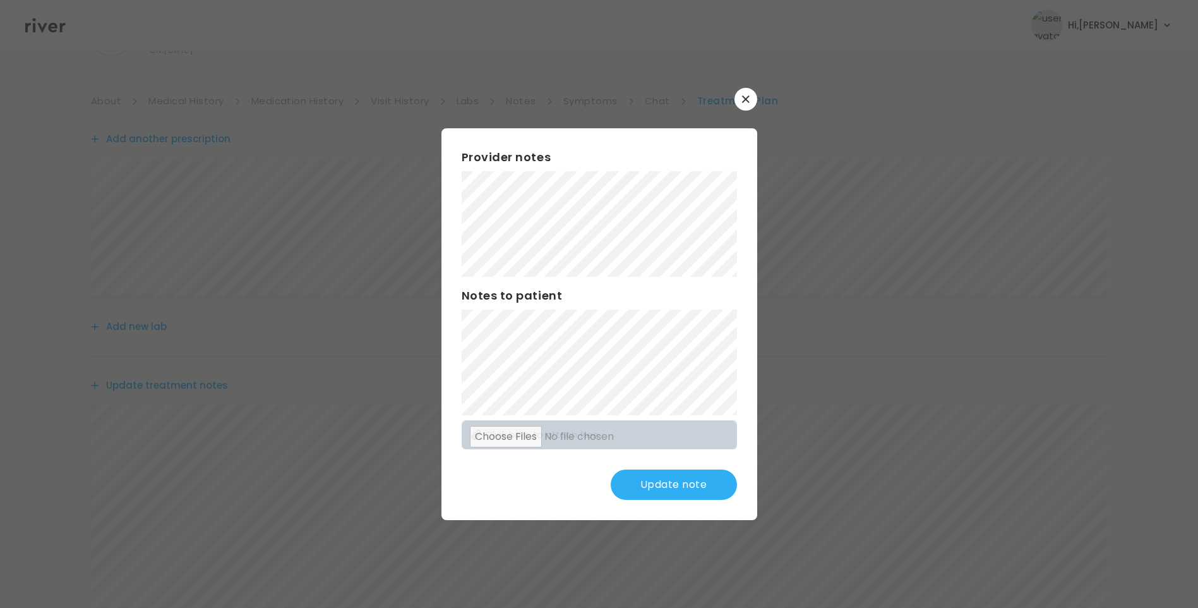
click at [702, 483] on button "Update note" at bounding box center [674, 484] width 126 height 30
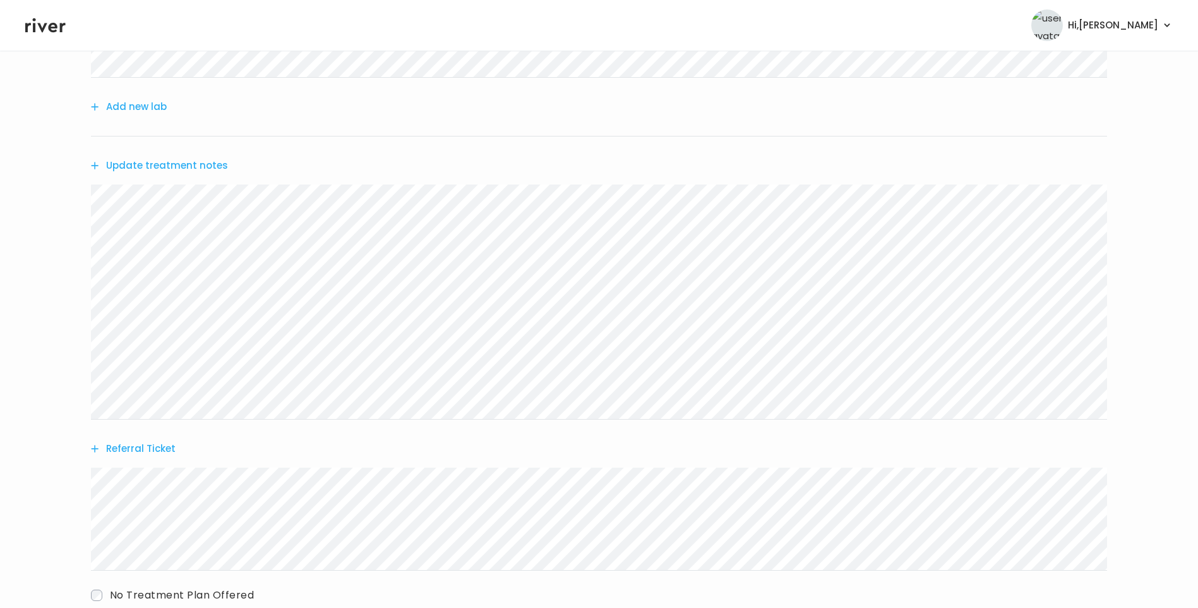
scroll to position [188, 0]
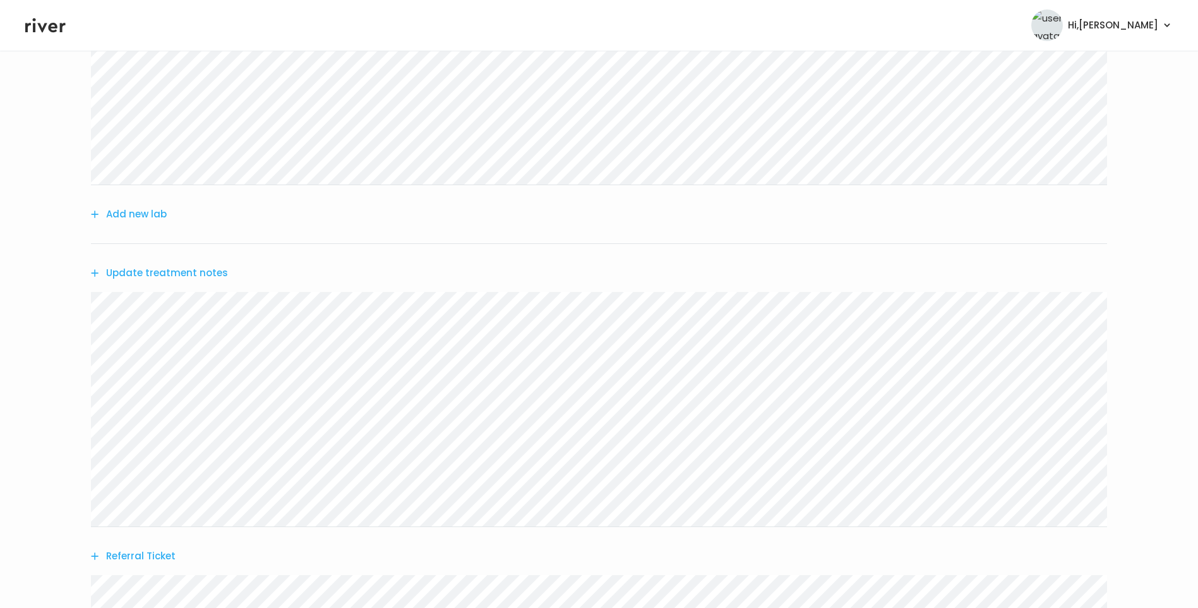
click at [212, 268] on button "Update treatment notes" at bounding box center [159, 273] width 137 height 18
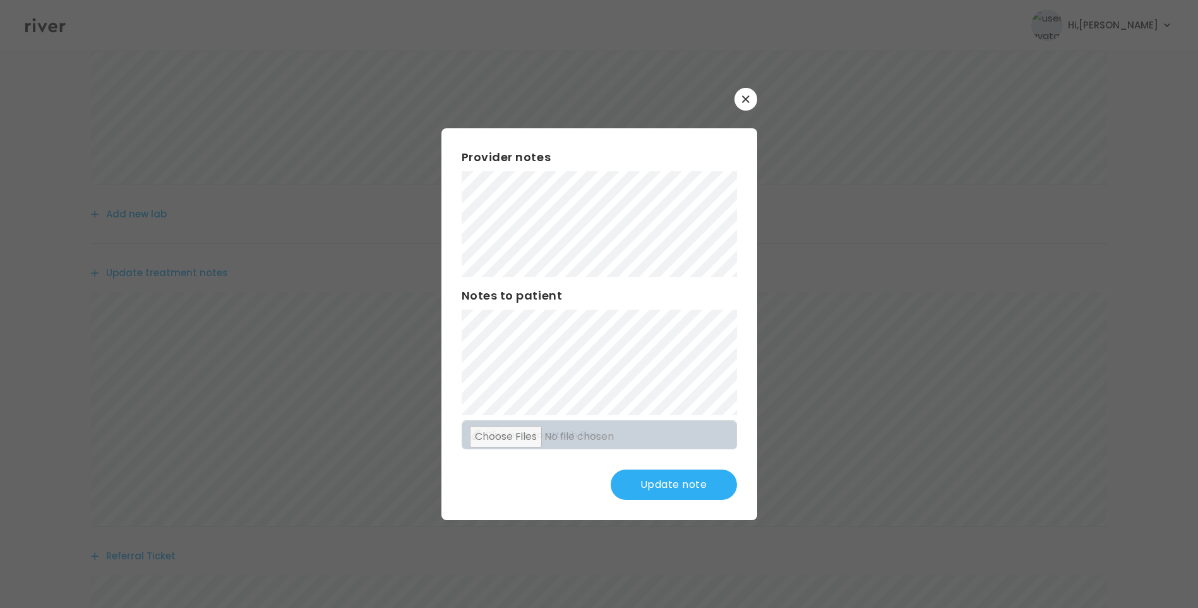
click at [697, 484] on button "Update note" at bounding box center [674, 484] width 126 height 30
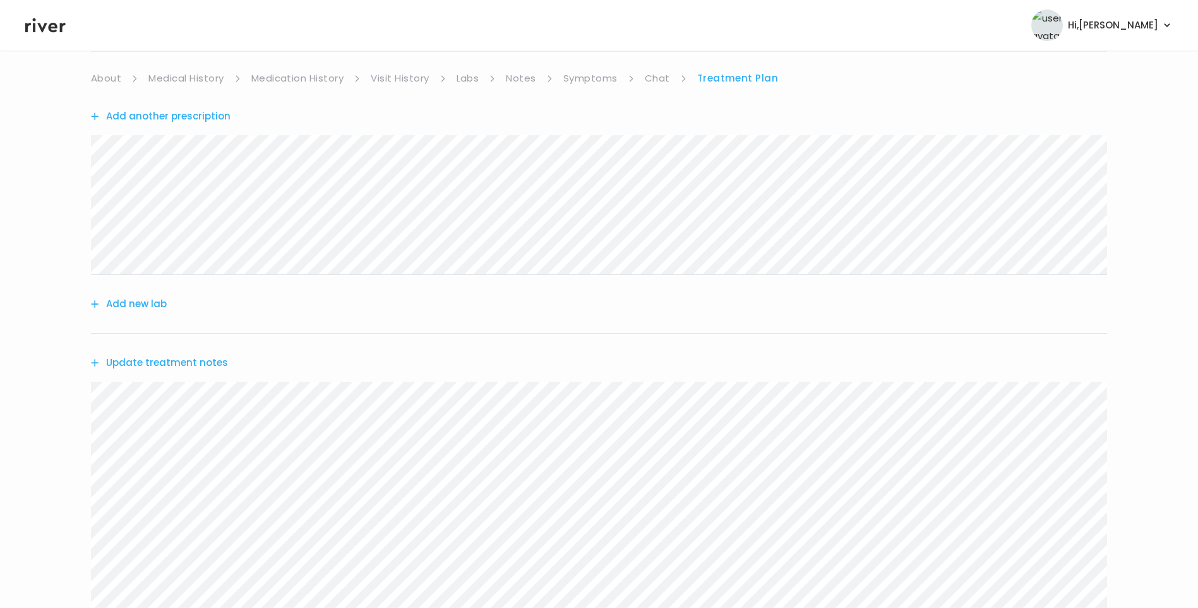
scroll to position [0, 0]
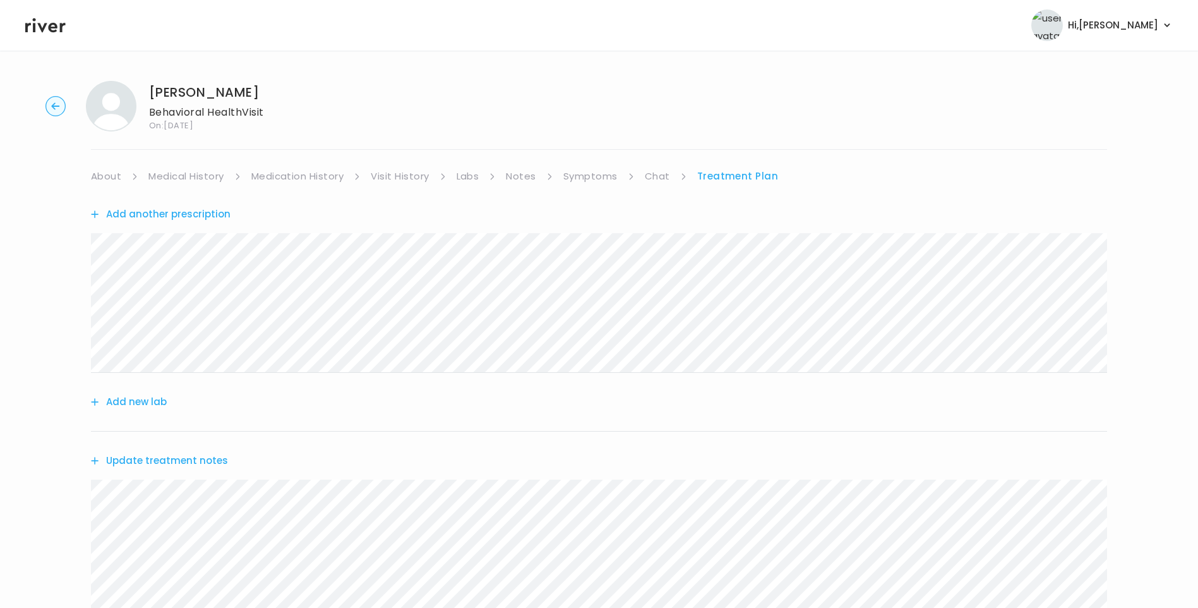
click at [652, 171] on link "Chat" at bounding box center [657, 176] width 25 height 18
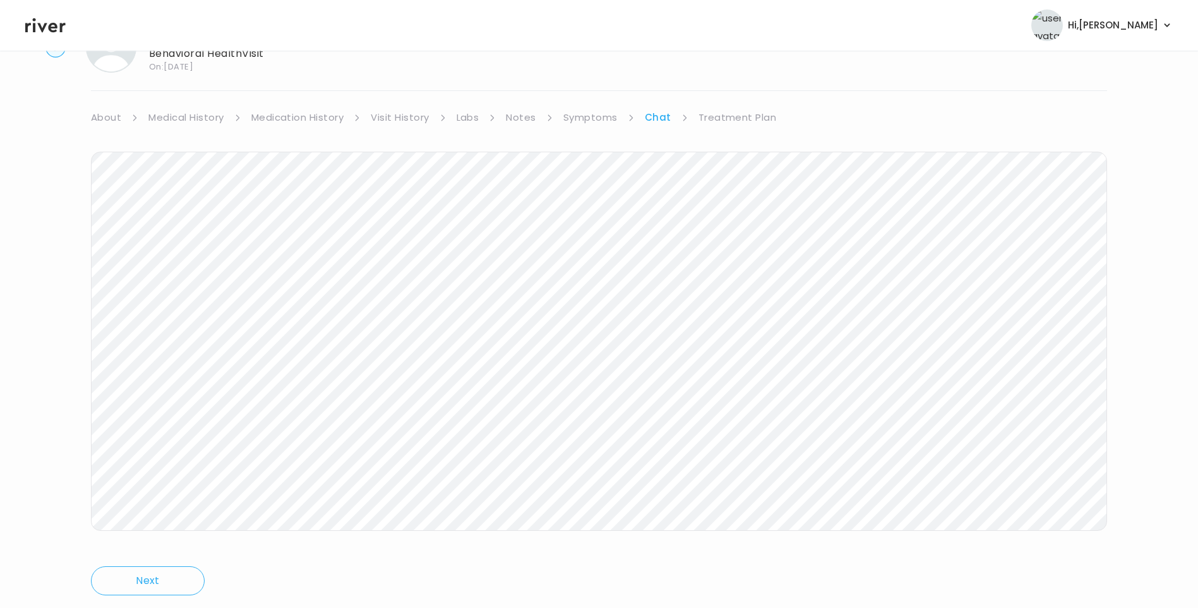
scroll to position [94, 0]
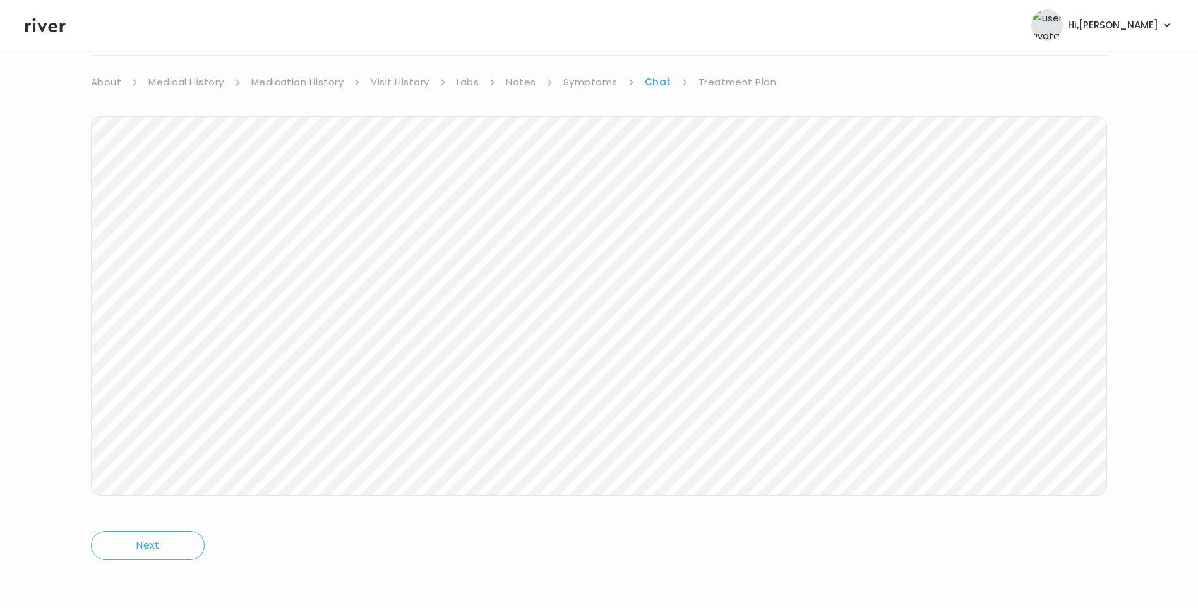
click at [730, 87] on link "Treatment Plan" at bounding box center [738, 82] width 78 height 18
click at [198, 309] on button "Update treatment notes" at bounding box center [159, 303] width 137 height 18
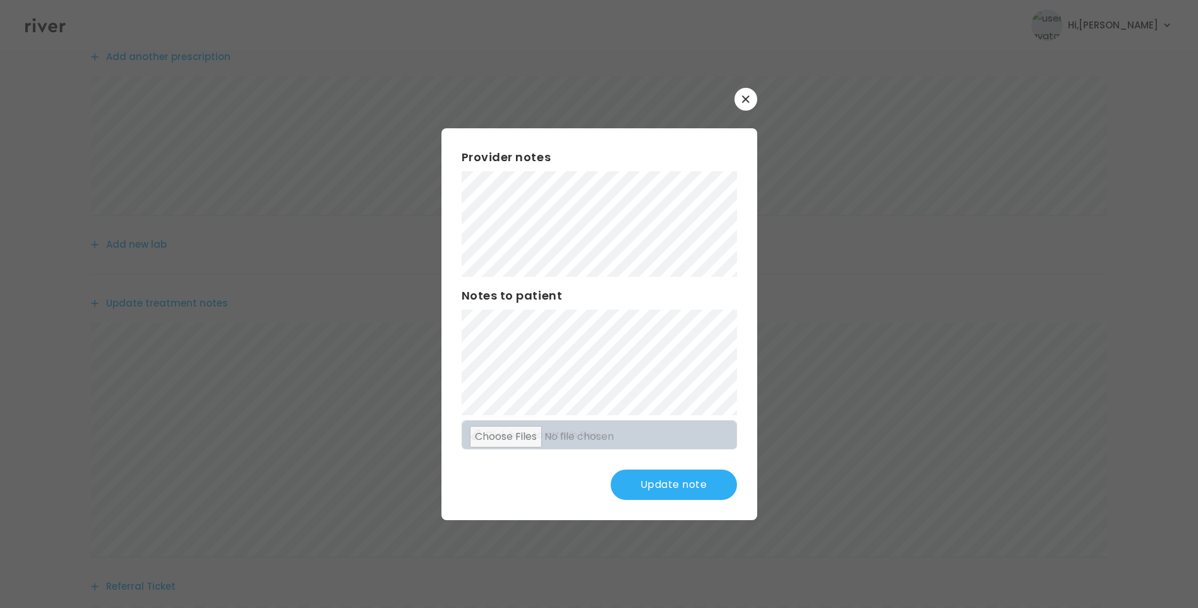
click at [667, 486] on button "Update note" at bounding box center [674, 484] width 126 height 30
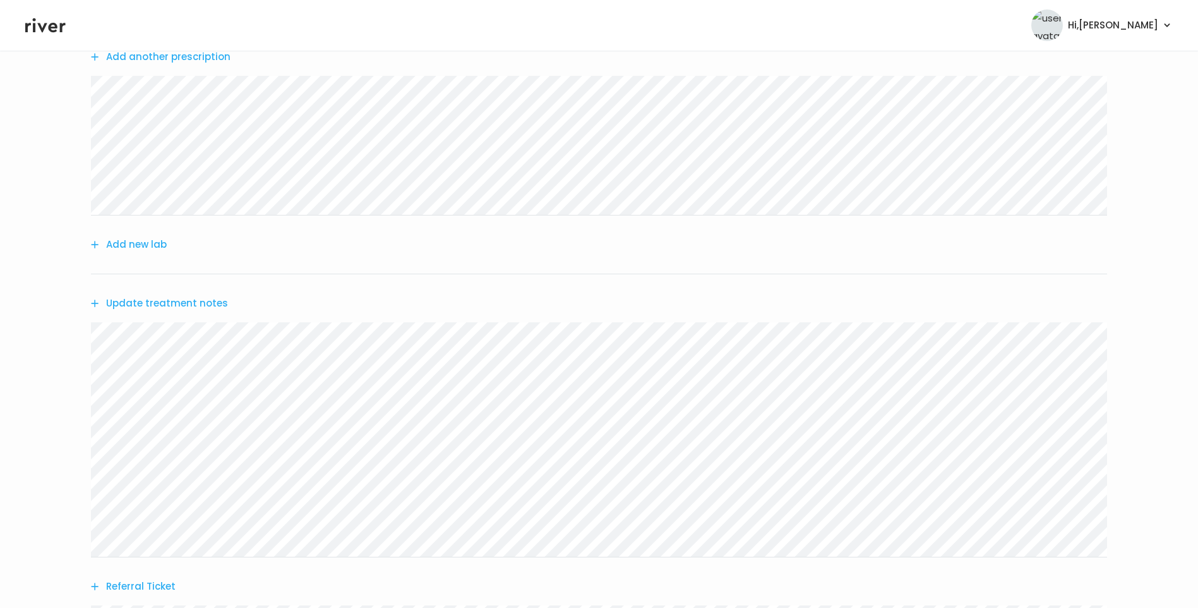
click at [191, 297] on button "Update treatment notes" at bounding box center [159, 303] width 137 height 18
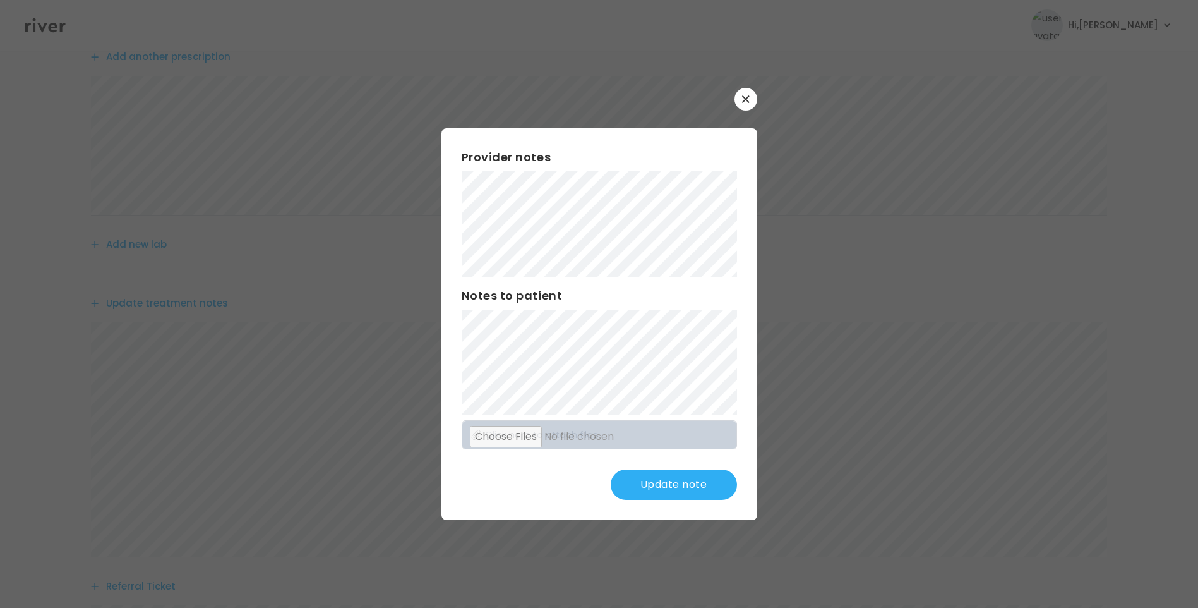
click at [677, 478] on button "Update note" at bounding box center [674, 484] width 126 height 30
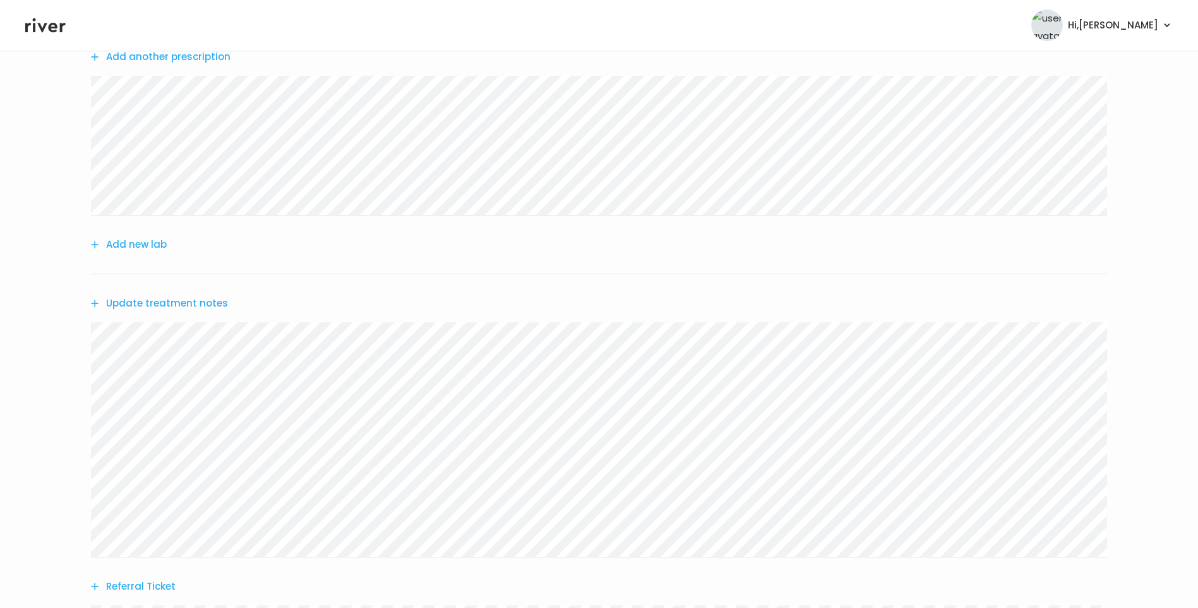
scroll to position [0, 0]
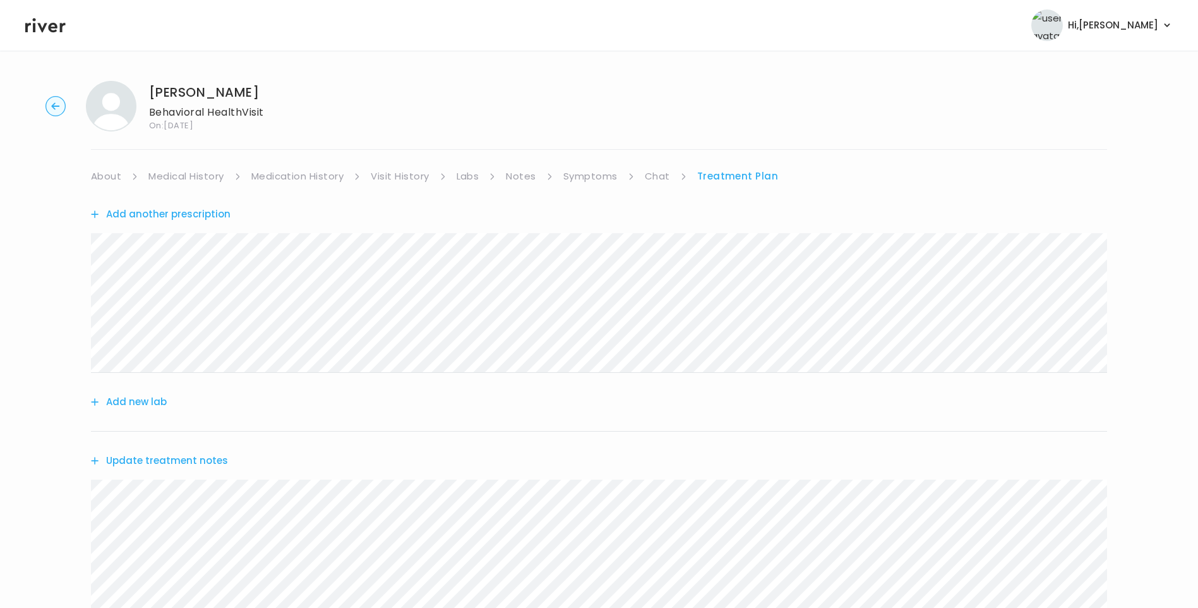
drag, startPoint x: 596, startPoint y: 172, endPoint x: 611, endPoint y: 177, distance: 15.2
click at [597, 172] on link "Symptoms" at bounding box center [590, 176] width 54 height 18
click at [666, 176] on link "Chat" at bounding box center [659, 176] width 25 height 18
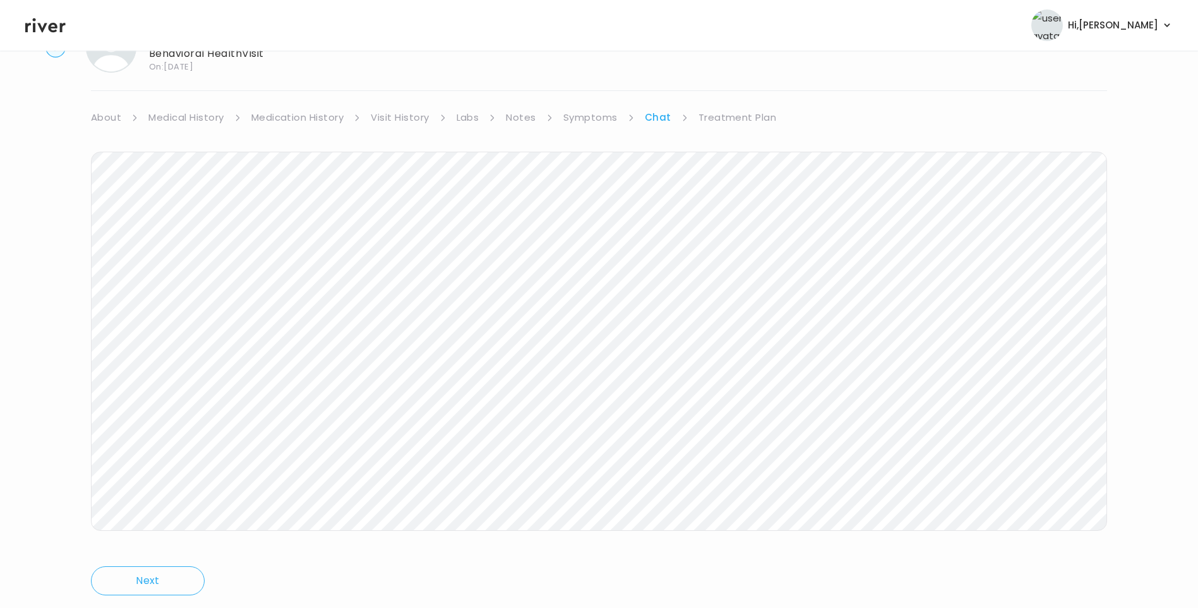
scroll to position [94, 0]
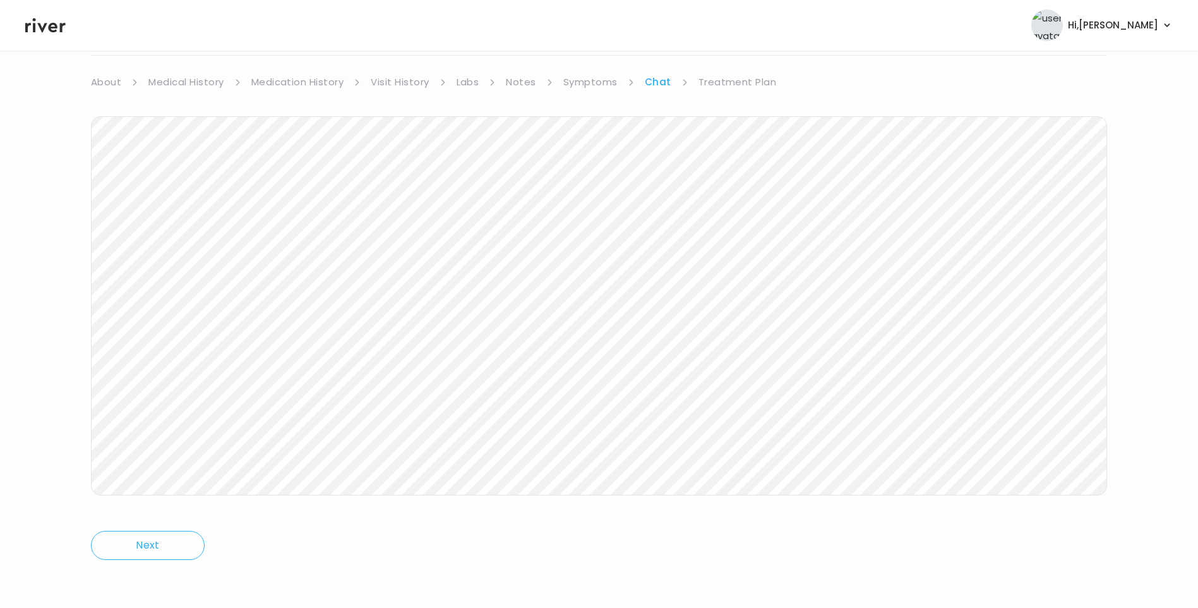
click at [735, 73] on div "Donna Michael Behavioral Health Visit On: 08 Sep 2025 About Medical History Med…" at bounding box center [599, 282] width 1198 height 611
drag, startPoint x: 737, startPoint y: 76, endPoint x: 745, endPoint y: 81, distance: 9.1
click at [737, 76] on link "Treatment Plan" at bounding box center [738, 82] width 78 height 18
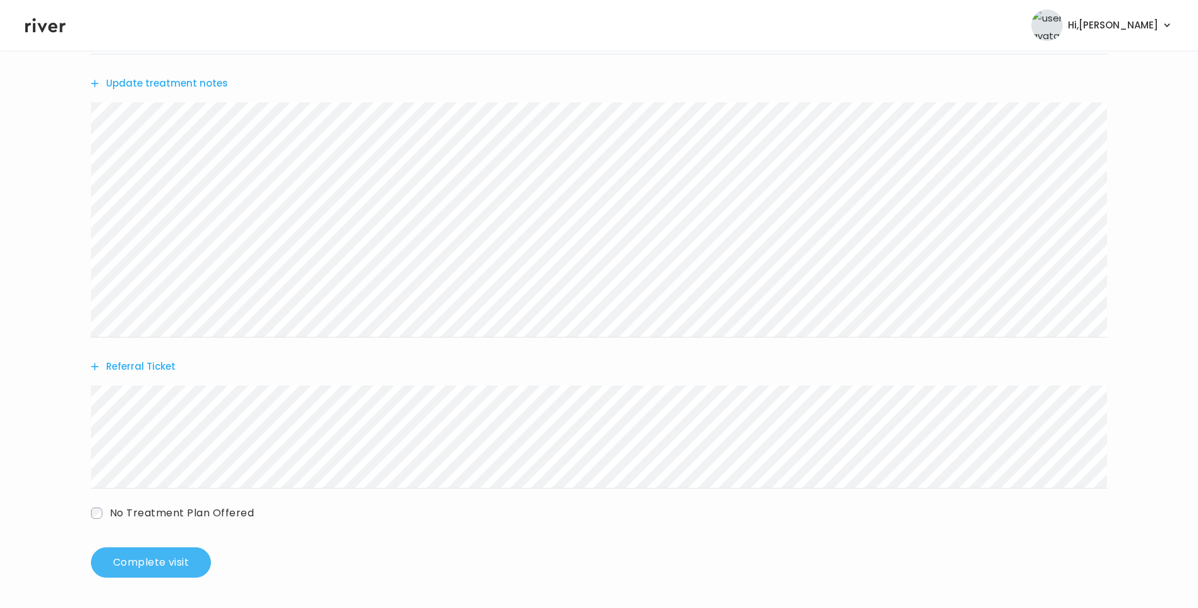
click at [148, 549] on button "Complete visit" at bounding box center [151, 562] width 120 height 30
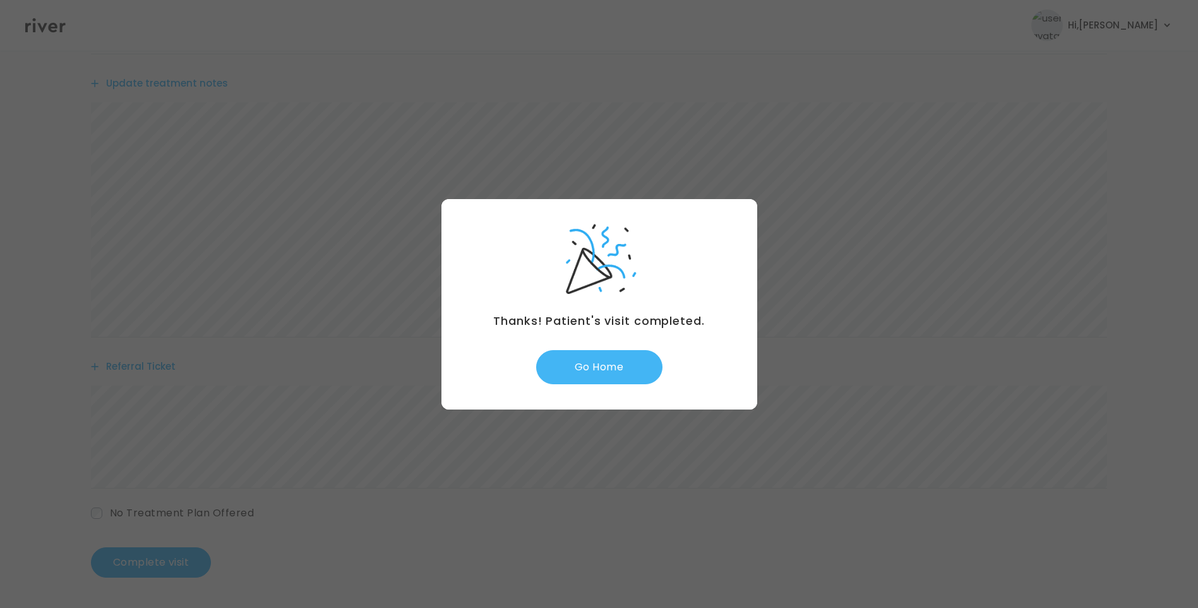
click at [624, 368] on button "Go Home" at bounding box center [599, 367] width 126 height 34
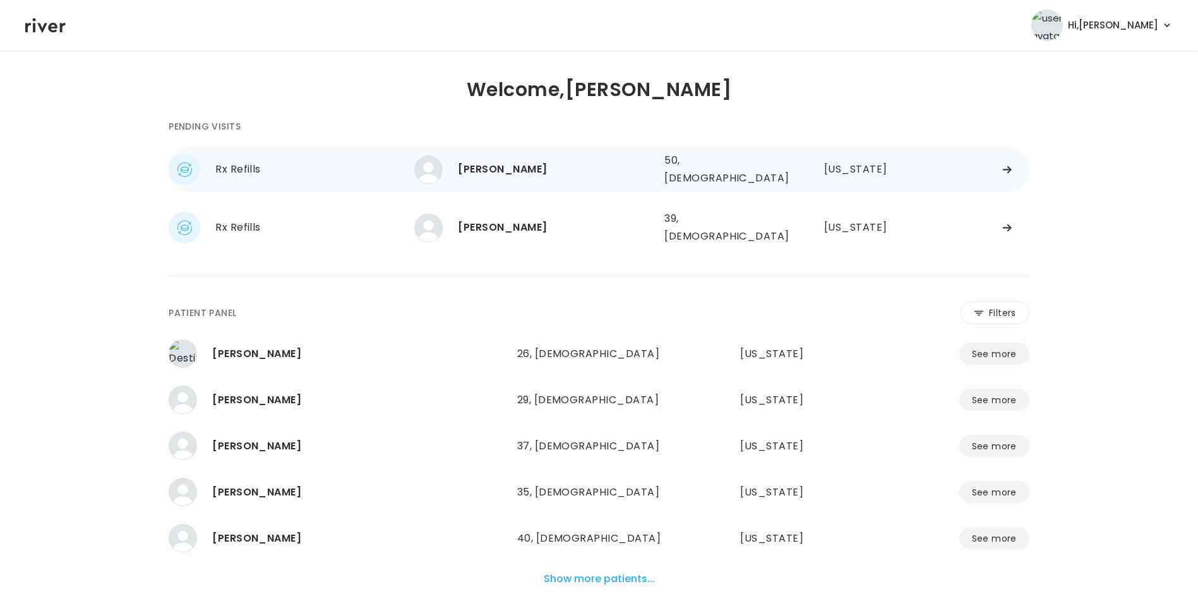
click at [521, 167] on div "[PERSON_NAME]" at bounding box center [556, 169] width 196 height 18
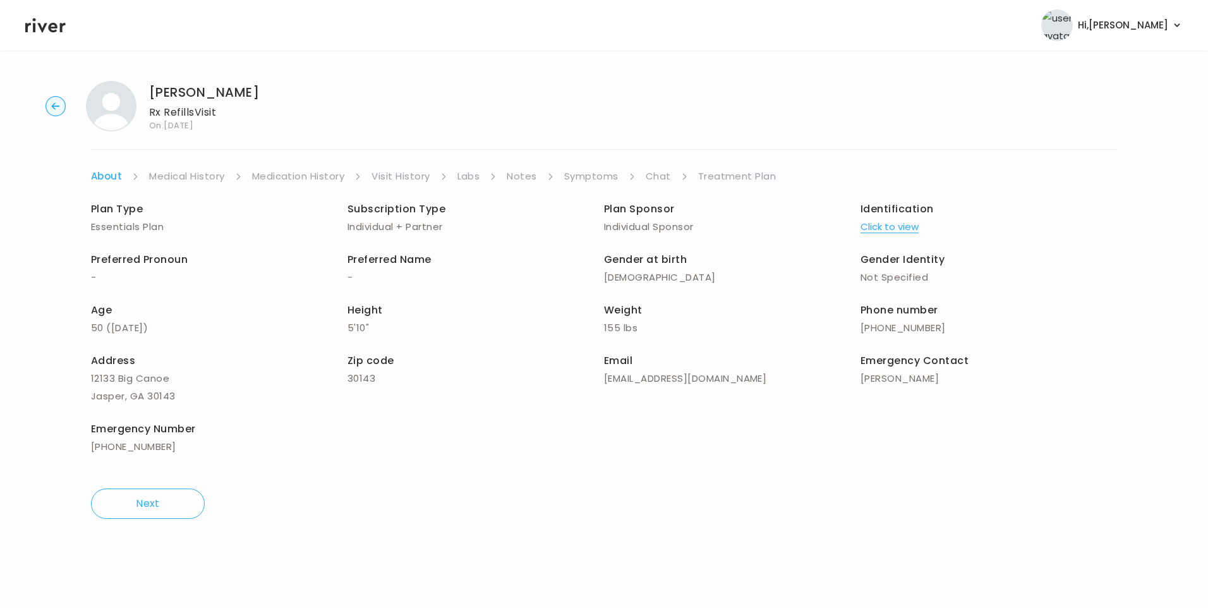
click at [651, 179] on link "Chat" at bounding box center [657, 176] width 25 height 18
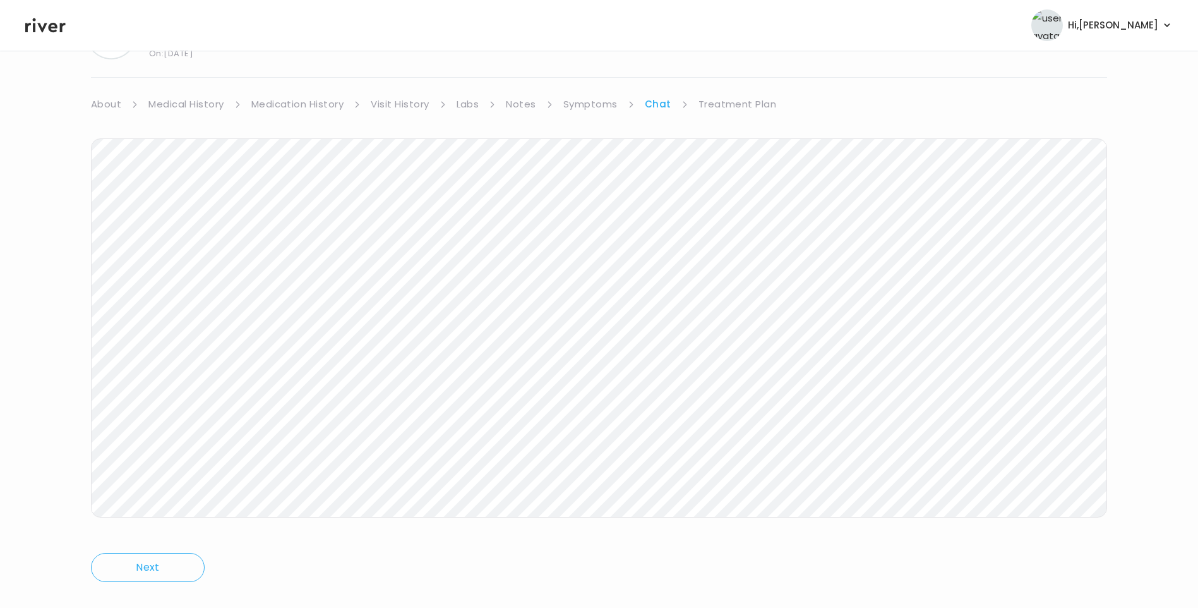
scroll to position [94, 0]
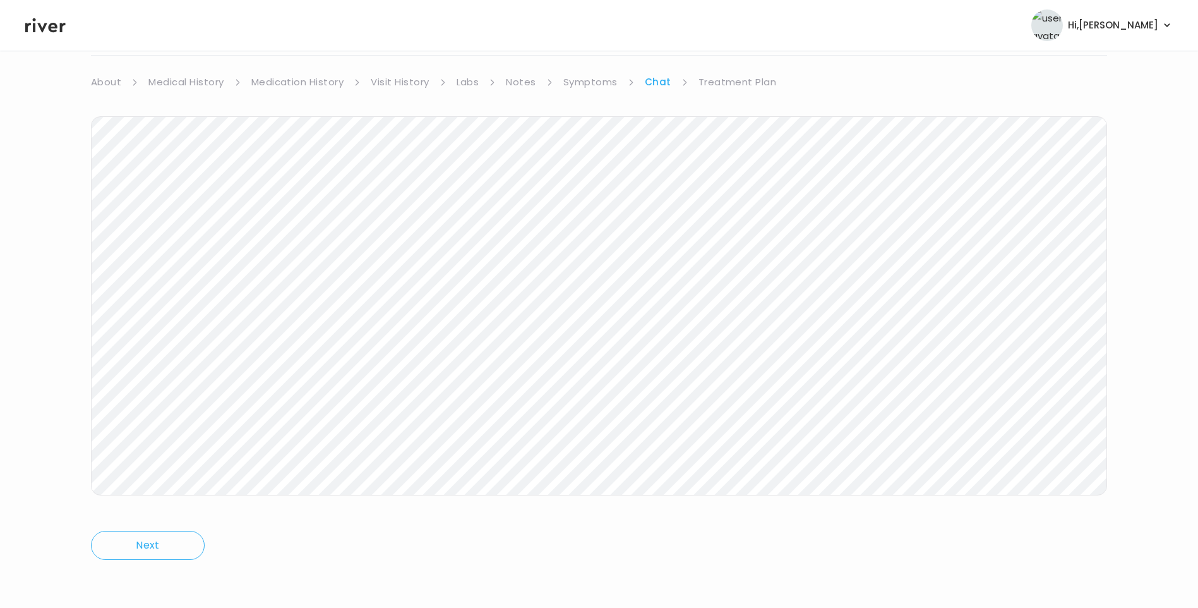
drag, startPoint x: 51, startPoint y: 20, endPoint x: 67, endPoint y: 25, distance: 17.2
click at [52, 20] on icon at bounding box center [45, 25] width 40 height 19
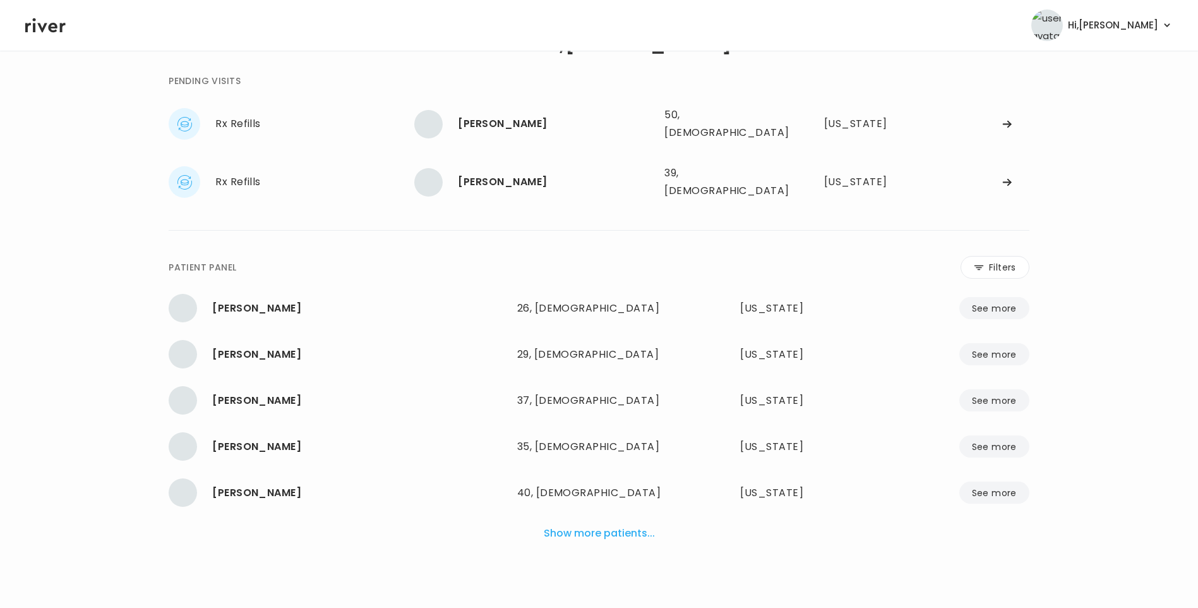
scroll to position [32, 0]
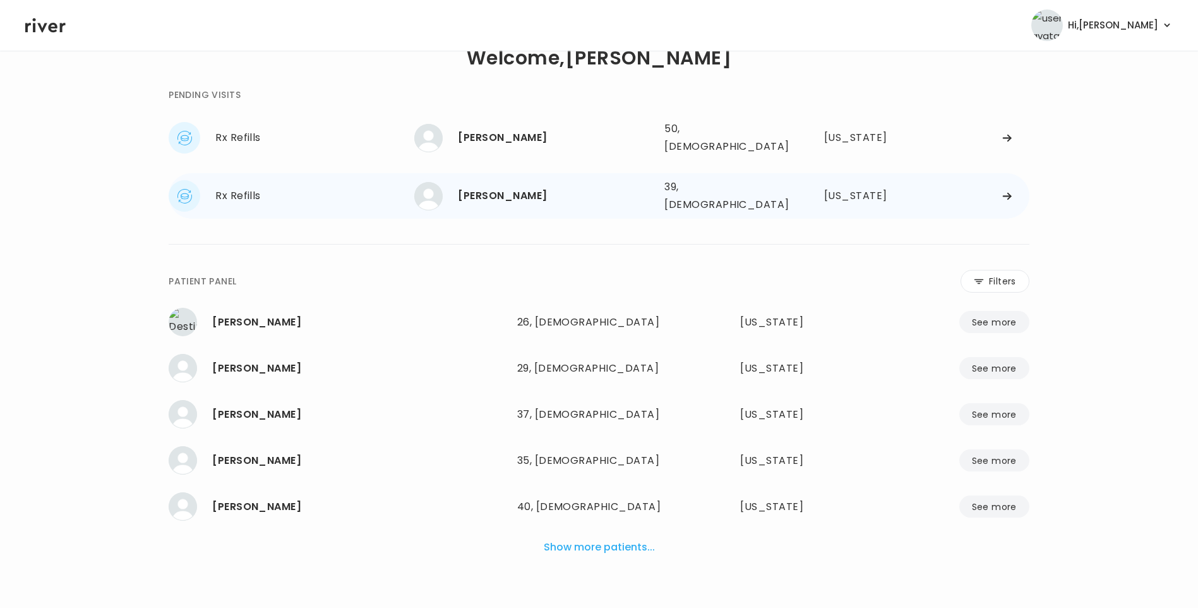
click at [500, 187] on div "[PERSON_NAME]" at bounding box center [556, 196] width 196 height 18
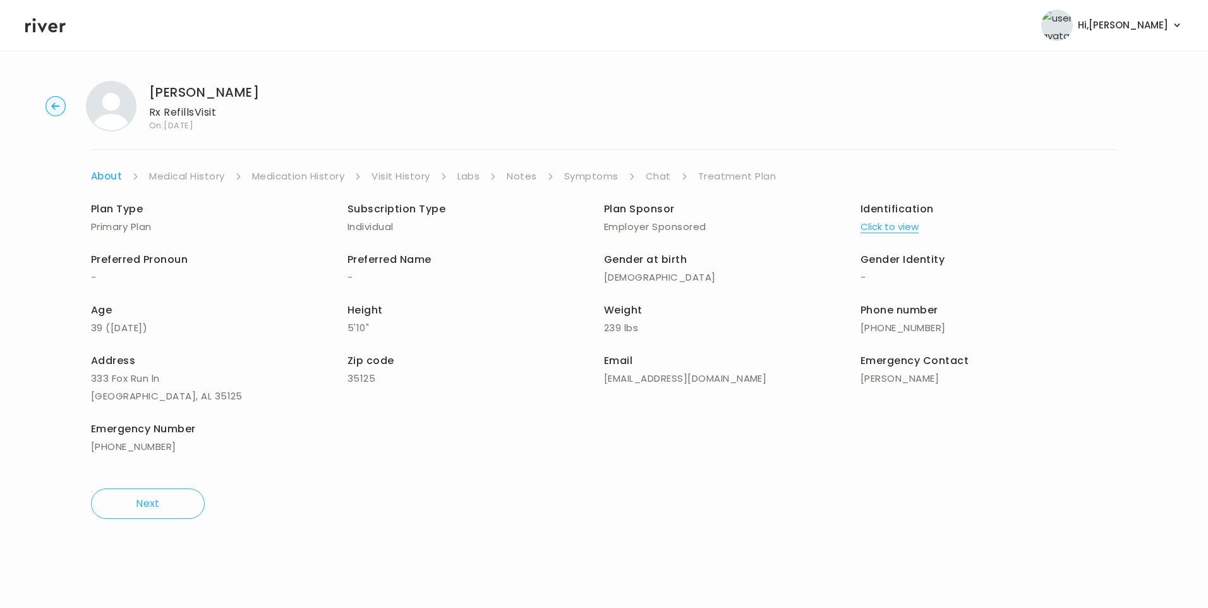
click at [658, 172] on link "Chat" at bounding box center [657, 176] width 25 height 18
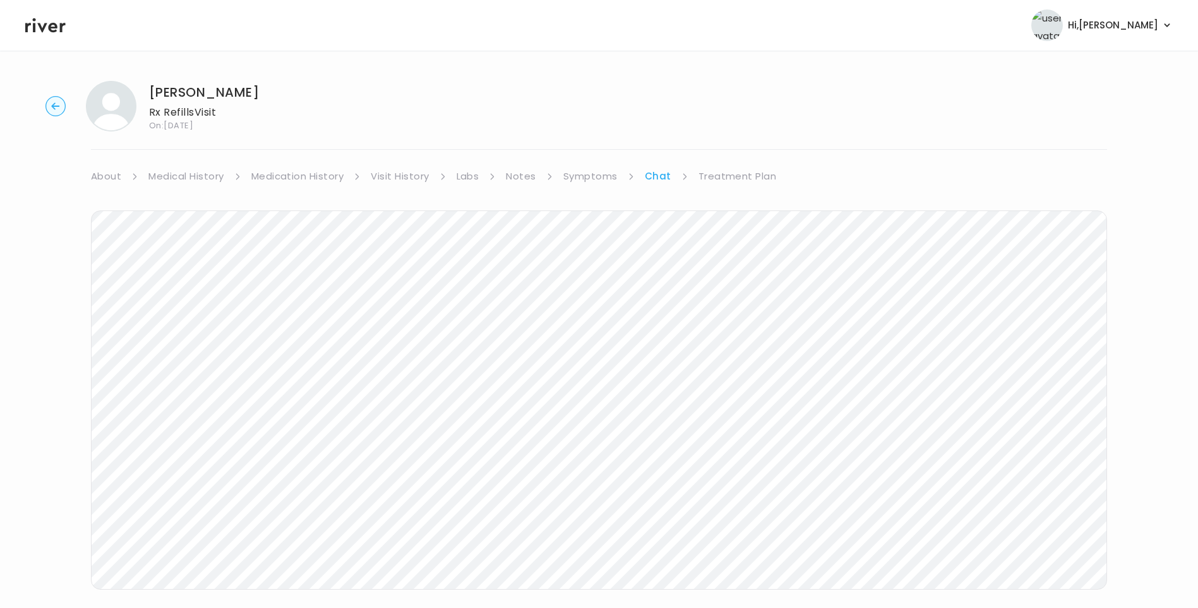
click at [47, 28] on icon at bounding box center [45, 25] width 40 height 19
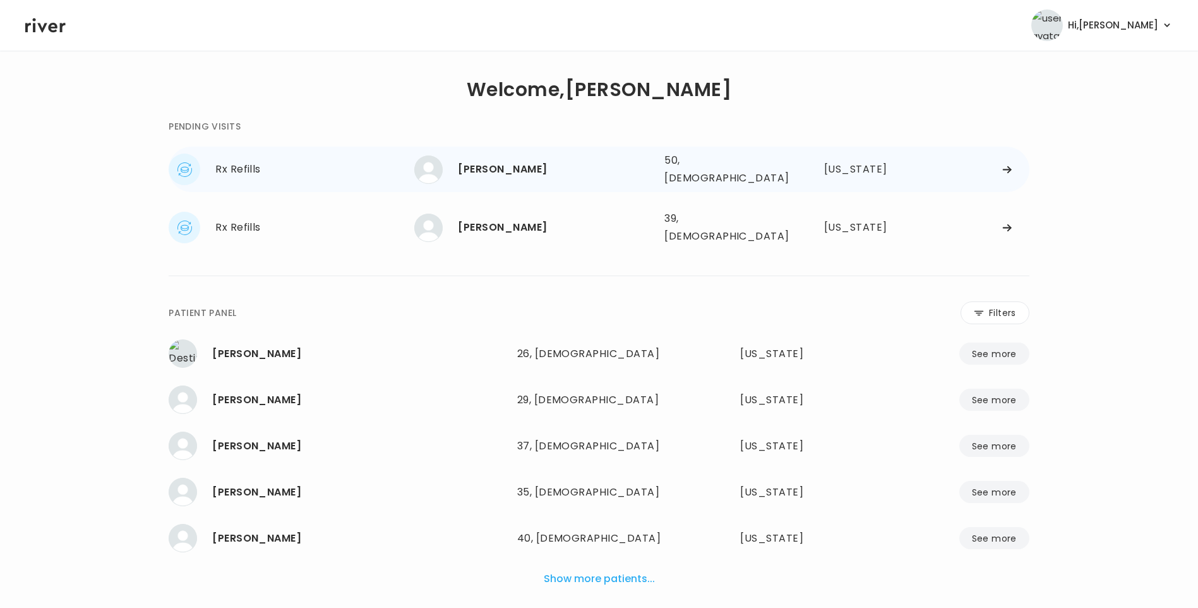
click at [551, 166] on div "[PERSON_NAME]" at bounding box center [556, 169] width 196 height 18
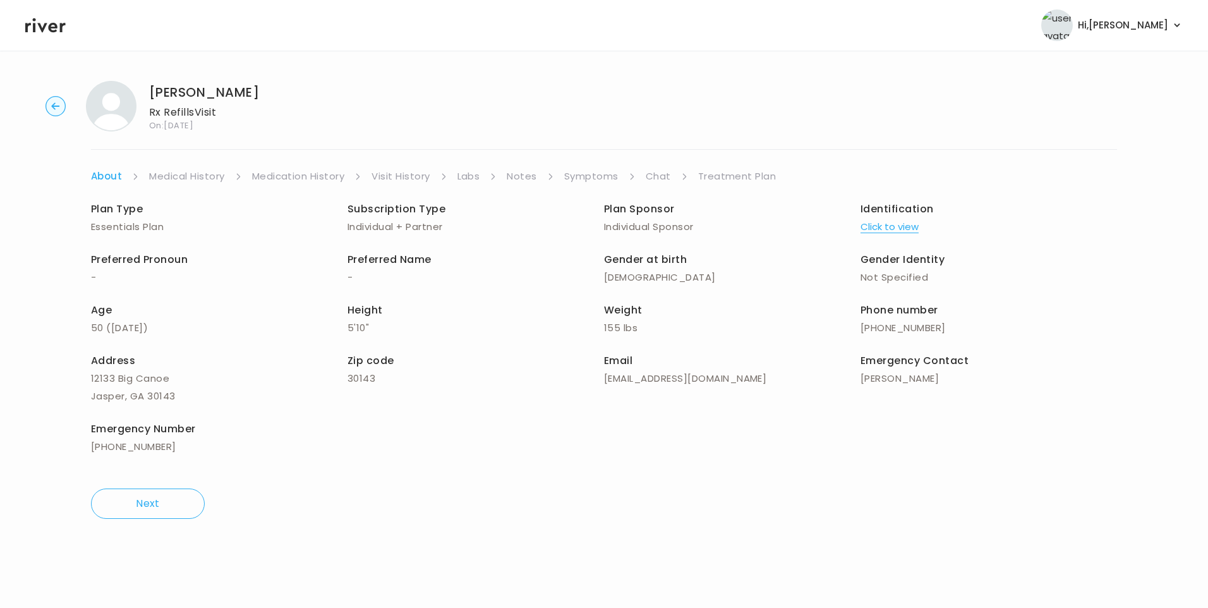
click at [666, 177] on link "Chat" at bounding box center [657, 176] width 25 height 18
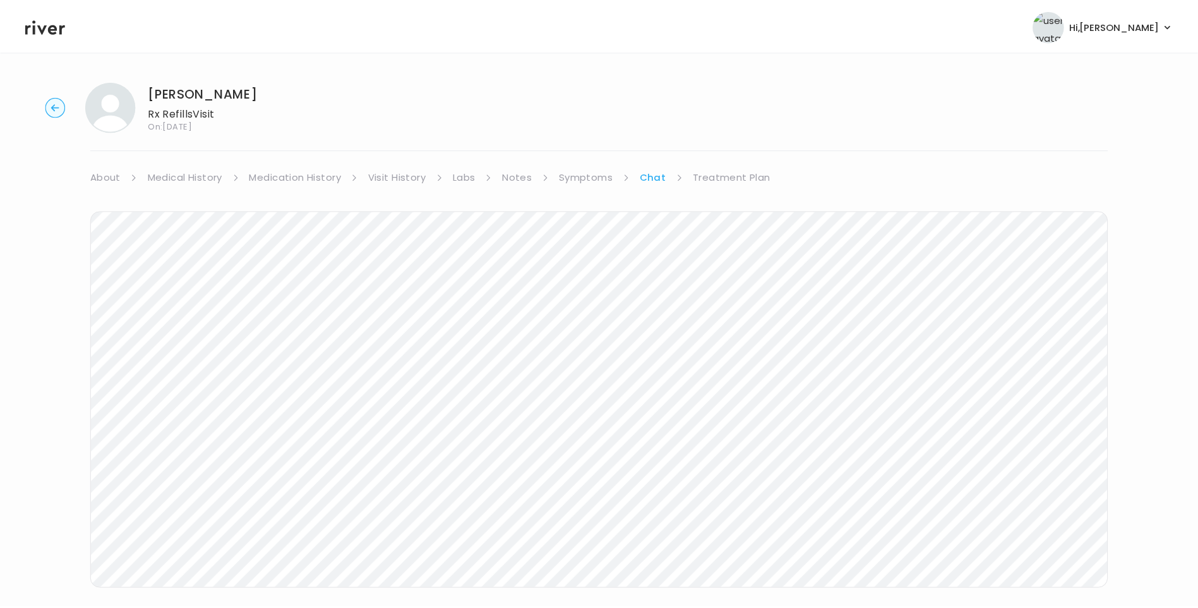
scroll to position [94, 0]
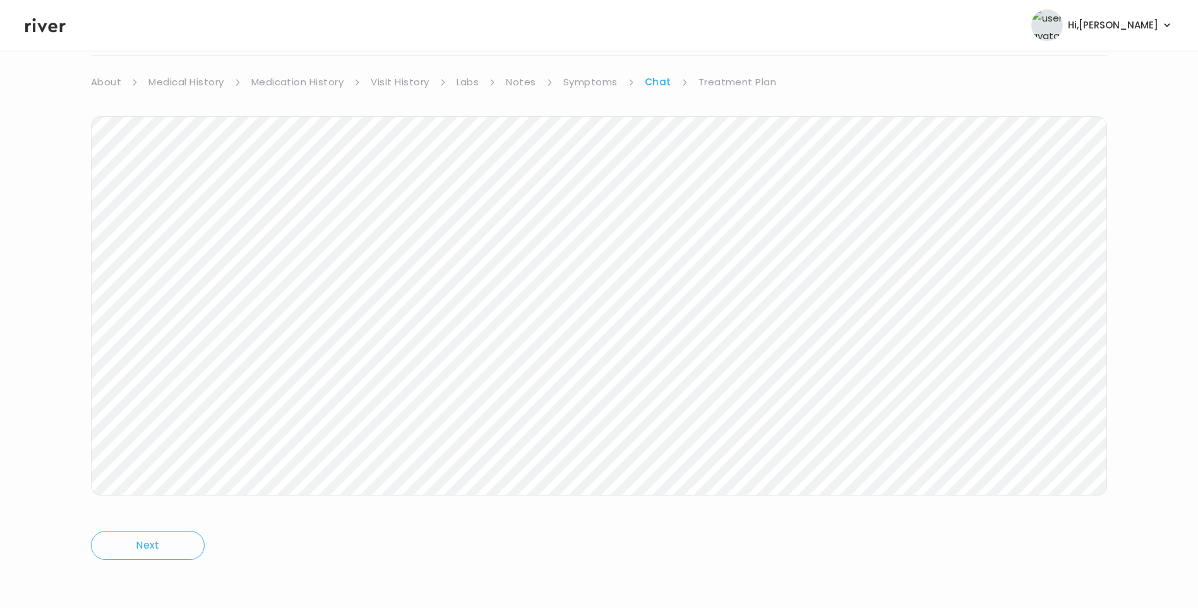
click at [39, 33] on icon at bounding box center [45, 25] width 40 height 19
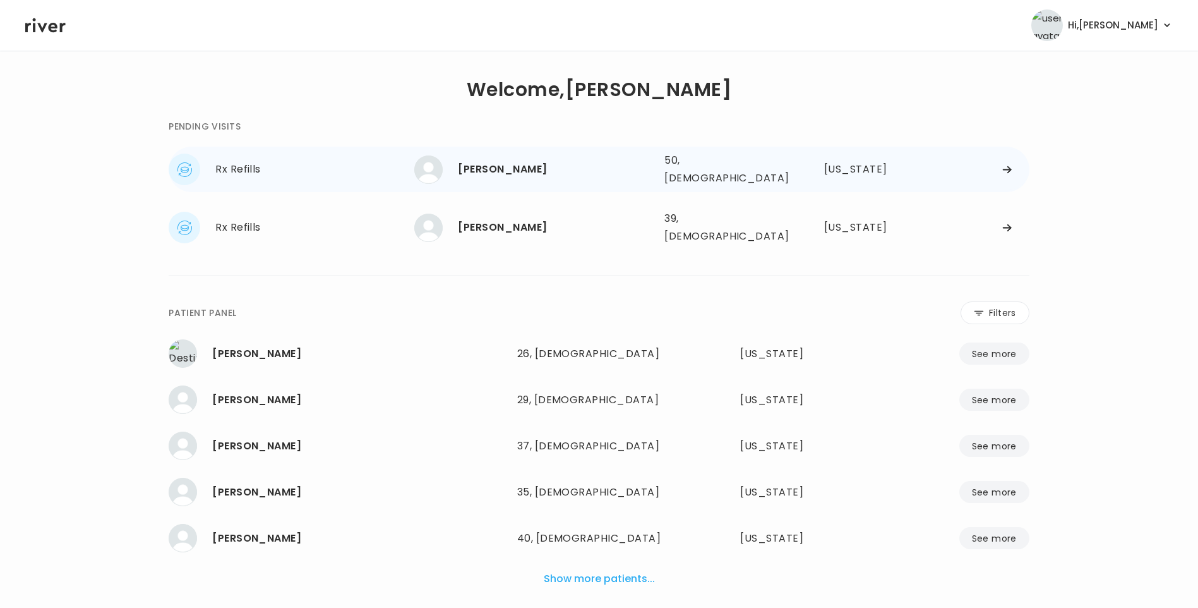
click at [548, 168] on div "[PERSON_NAME]" at bounding box center [556, 169] width 196 height 18
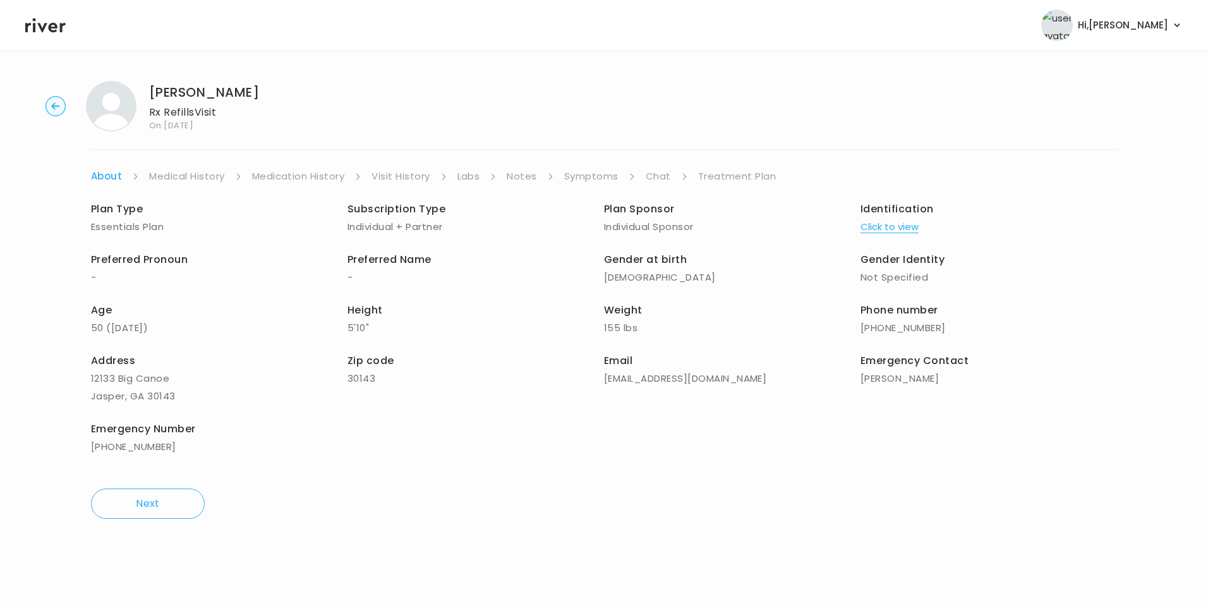
click at [648, 177] on link "Chat" at bounding box center [657, 176] width 25 height 18
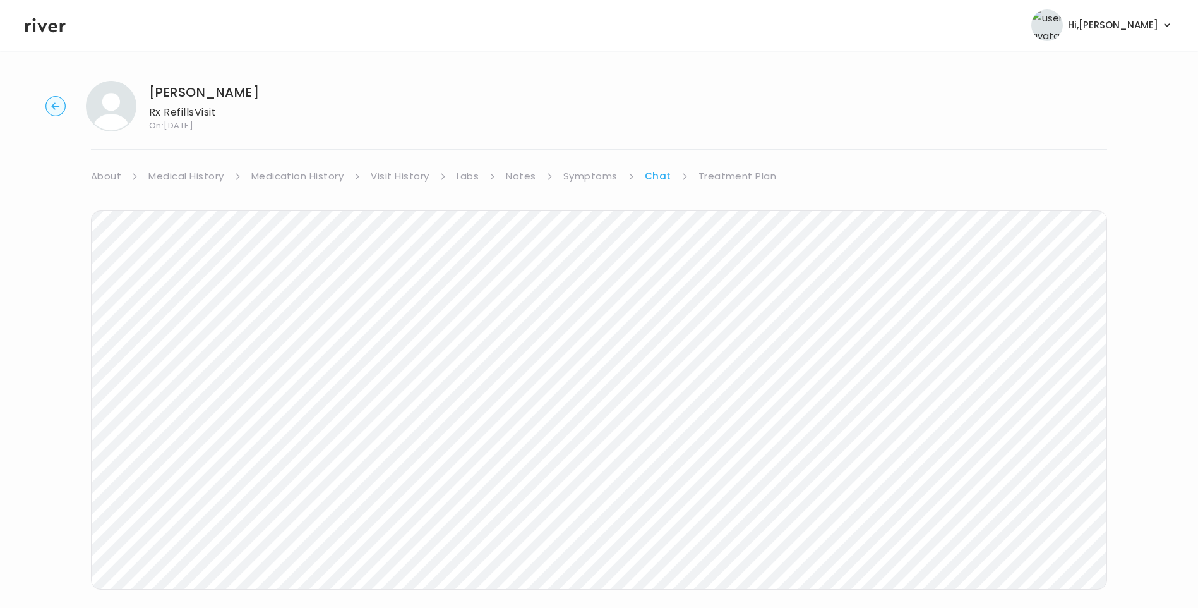
scroll to position [33, 0]
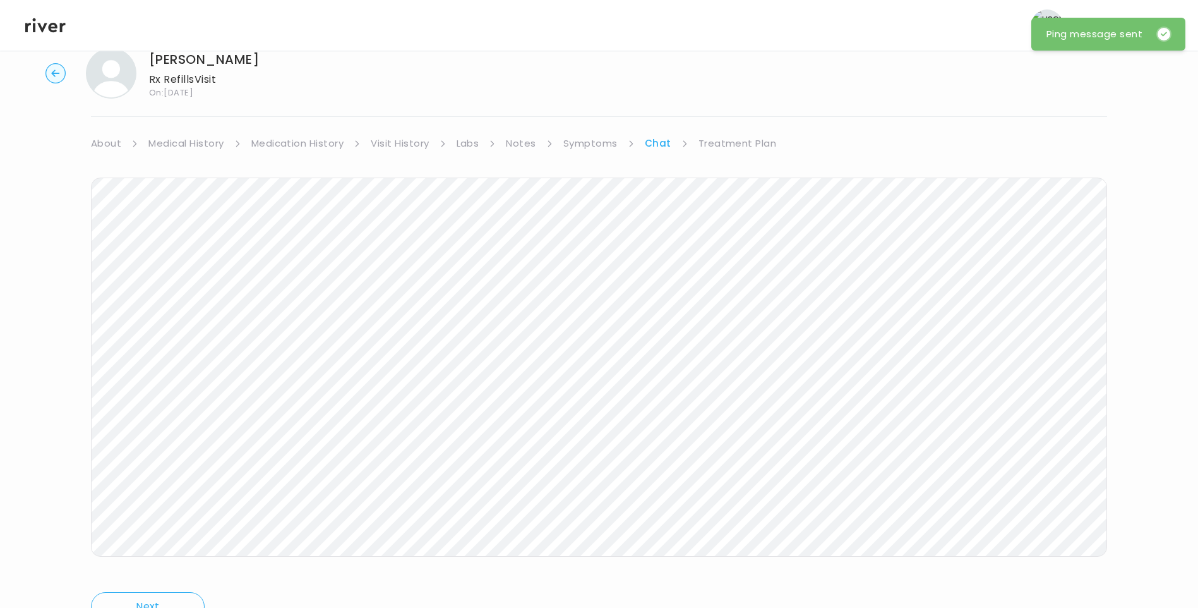
click at [44, 24] on icon at bounding box center [45, 25] width 40 height 19
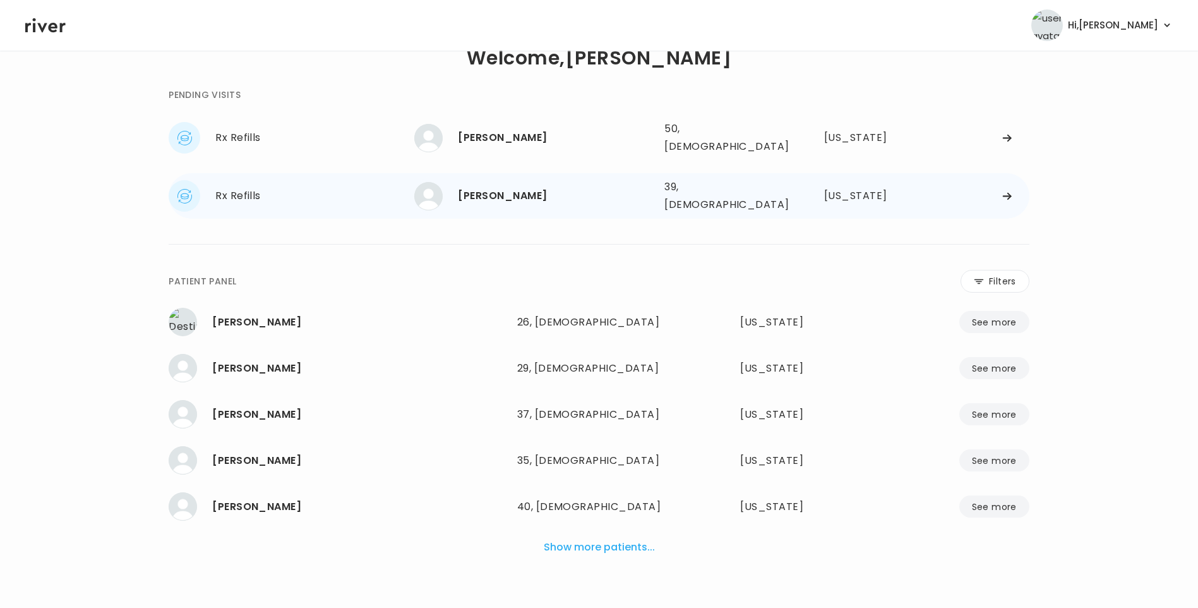
click at [493, 187] on div "[PERSON_NAME]" at bounding box center [556, 196] width 196 height 18
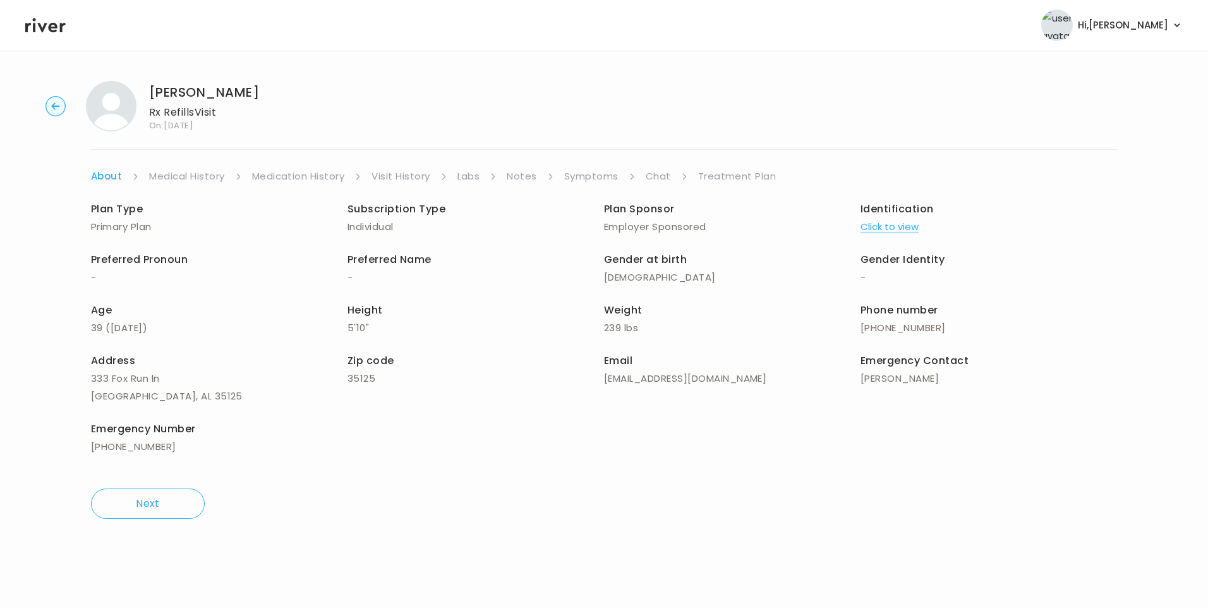
click at [654, 177] on link "Chat" at bounding box center [657, 176] width 25 height 18
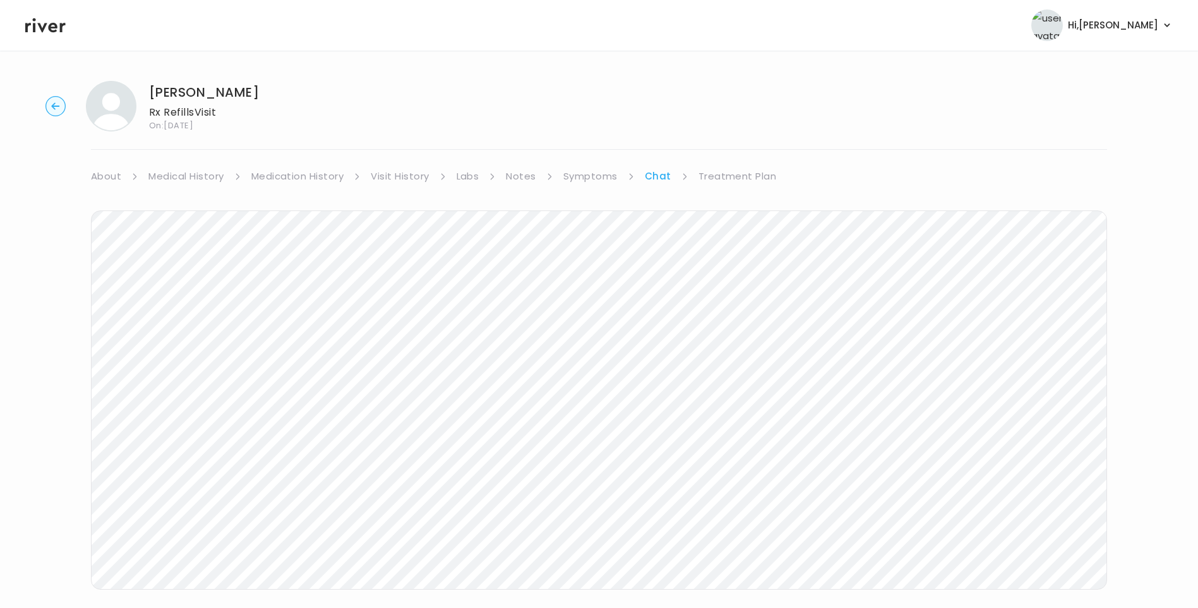
scroll to position [12, 0]
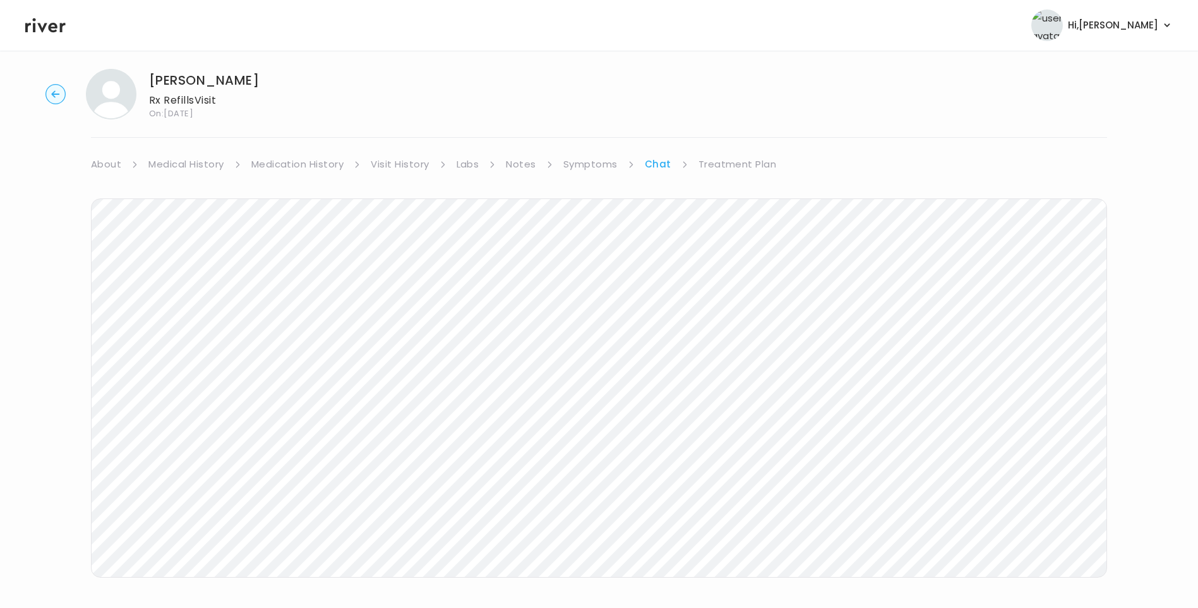
click at [54, 23] on icon at bounding box center [45, 25] width 40 height 15
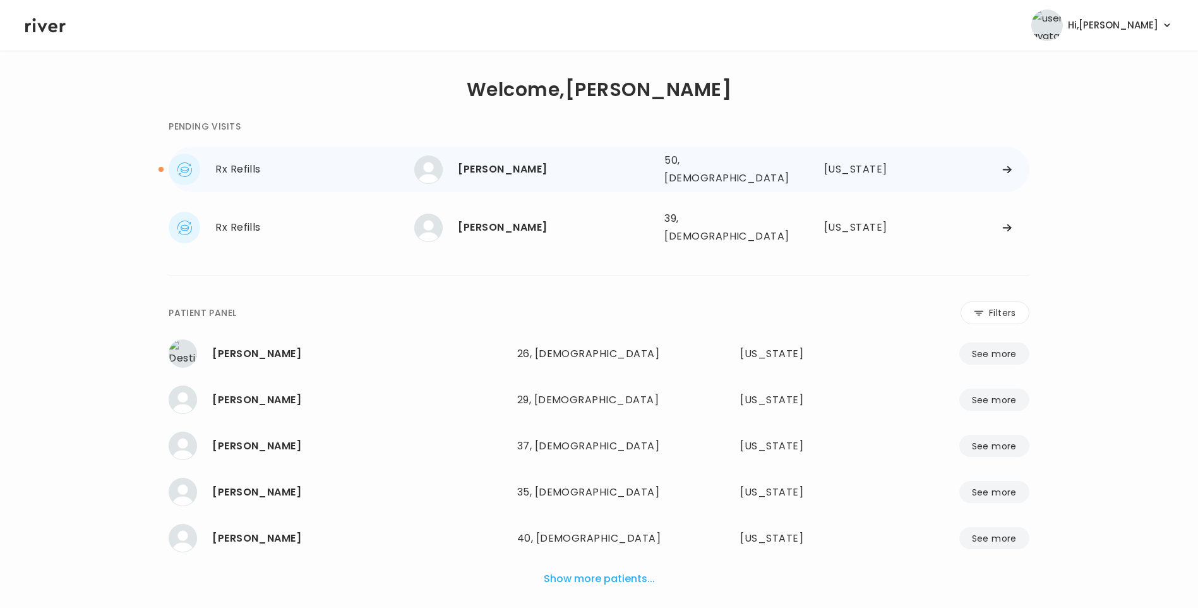
click at [549, 166] on div "[PERSON_NAME]" at bounding box center [556, 169] width 196 height 18
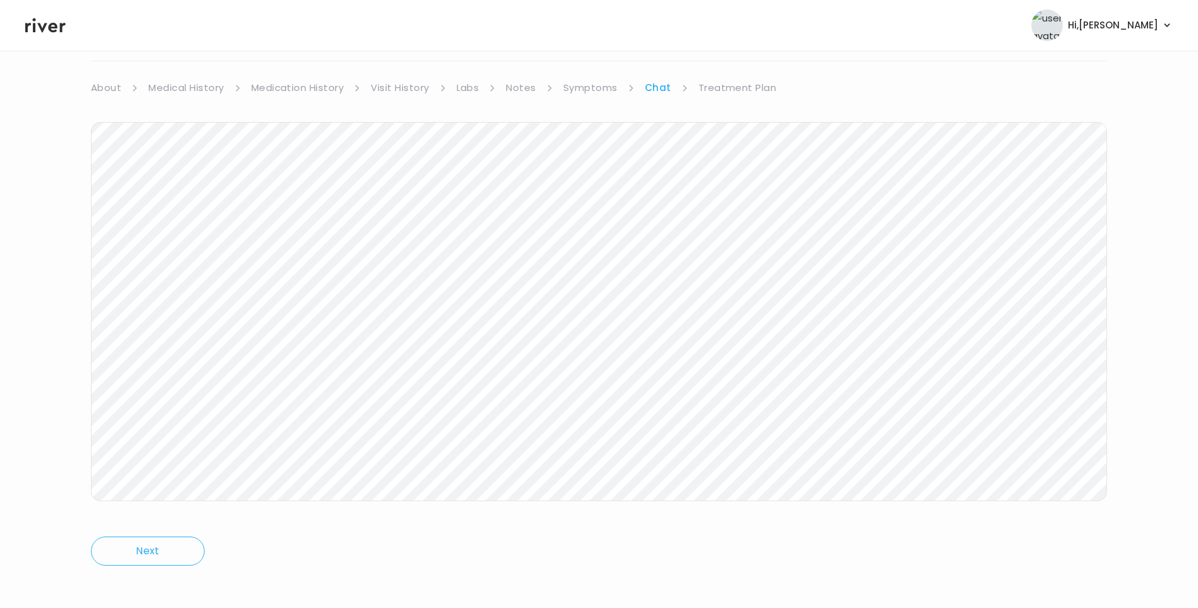
scroll to position [94, 0]
click at [737, 87] on link "Treatment Plan" at bounding box center [738, 82] width 78 height 18
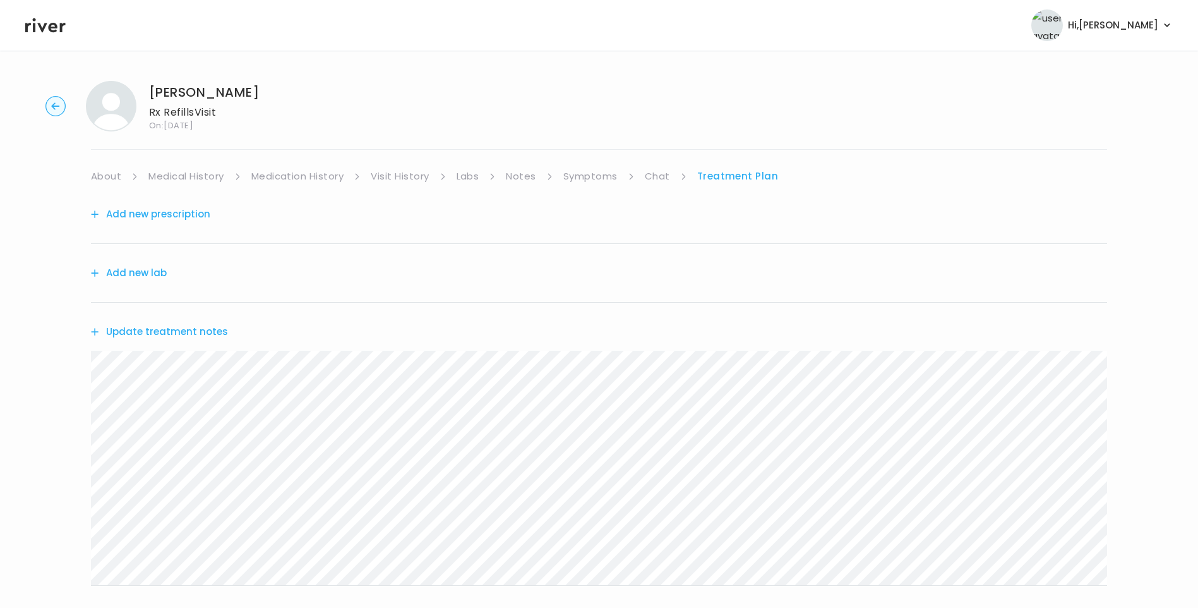
click at [186, 335] on button "Update treatment notes" at bounding box center [159, 332] width 137 height 18
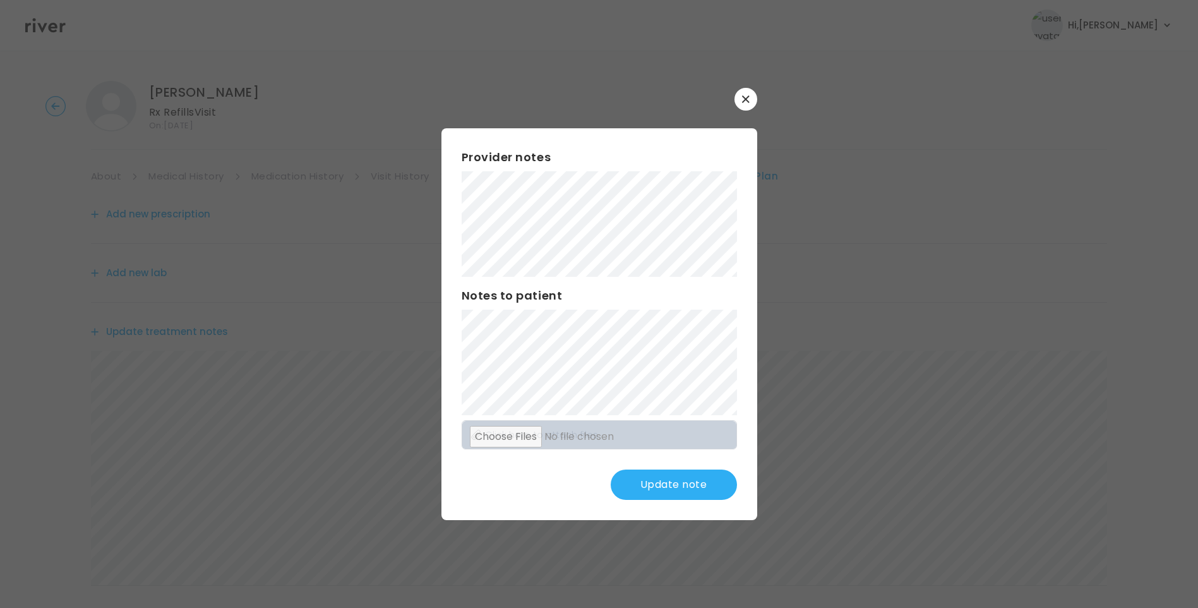
click at [680, 489] on button "Update note" at bounding box center [674, 484] width 126 height 30
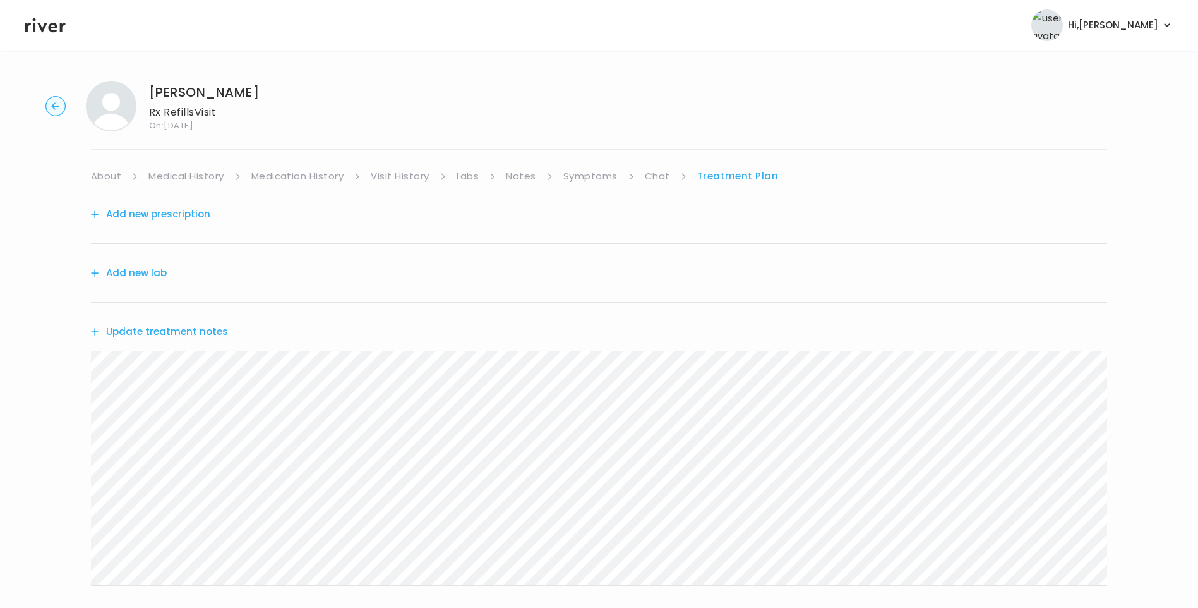
click at [64, 34] on icon at bounding box center [45, 25] width 40 height 19
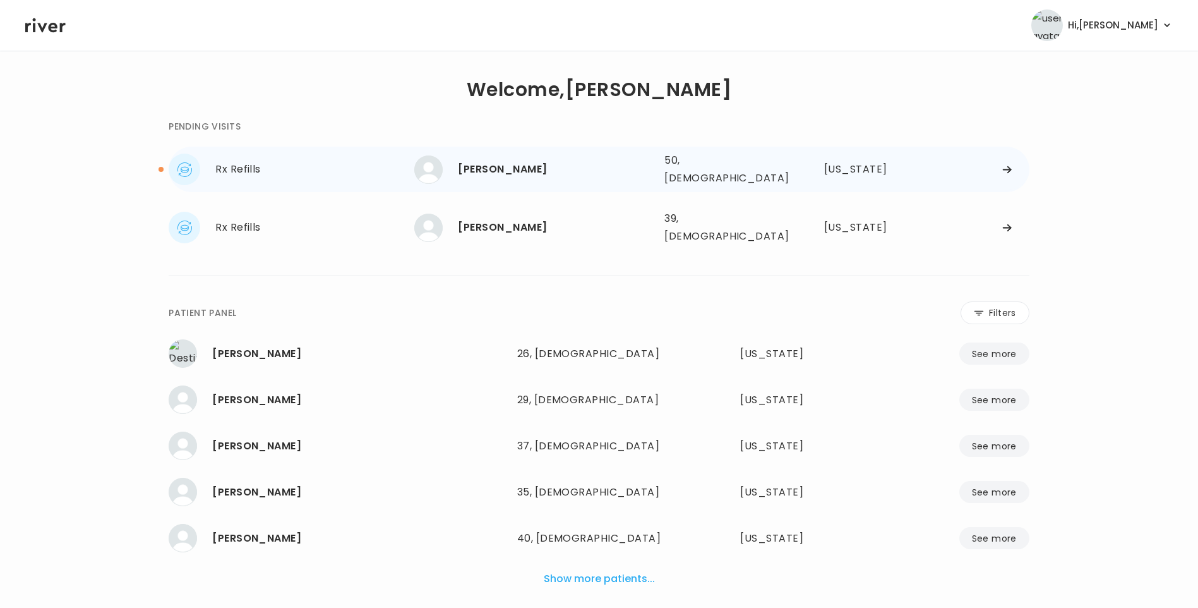
click at [512, 173] on div "[PERSON_NAME]" at bounding box center [556, 169] width 196 height 18
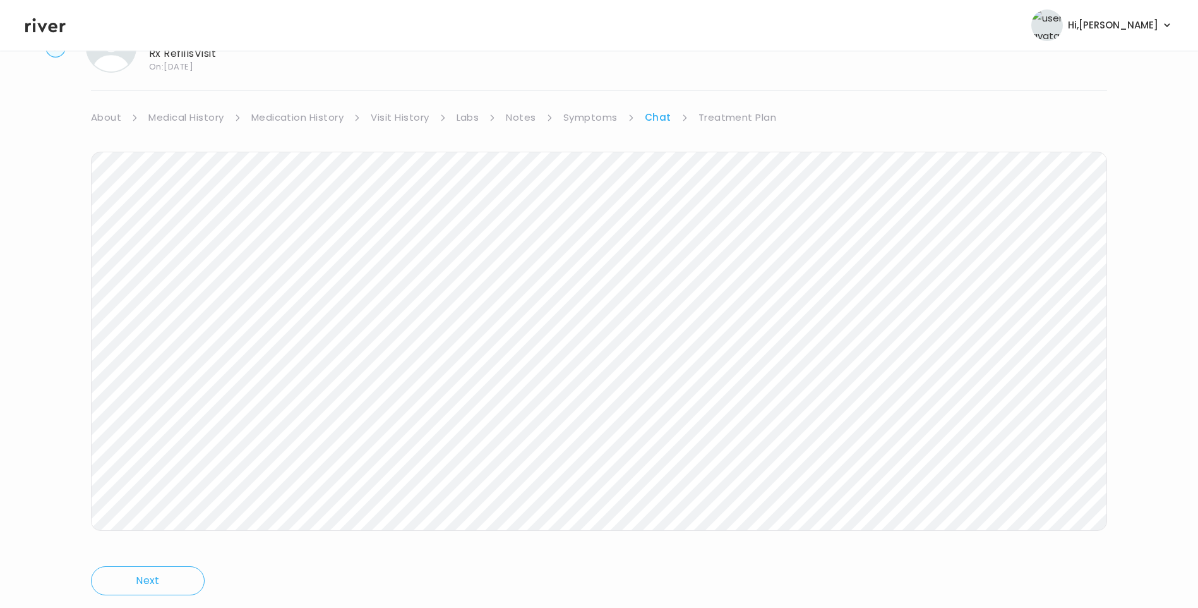
scroll to position [94, 0]
click at [52, 22] on icon at bounding box center [45, 25] width 40 height 19
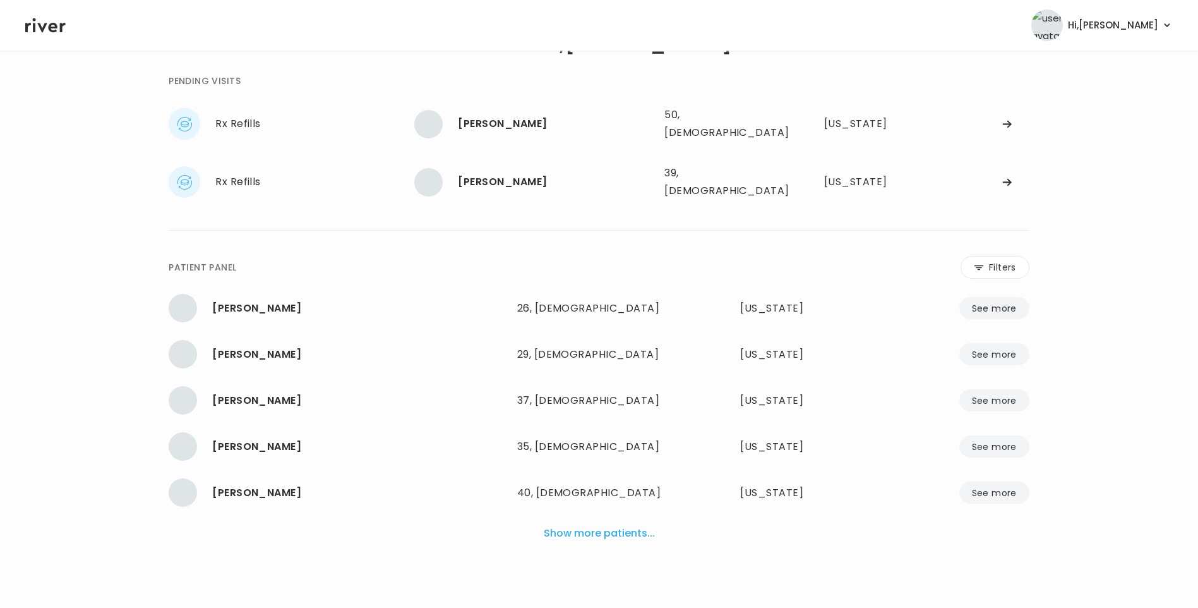
scroll to position [32, 0]
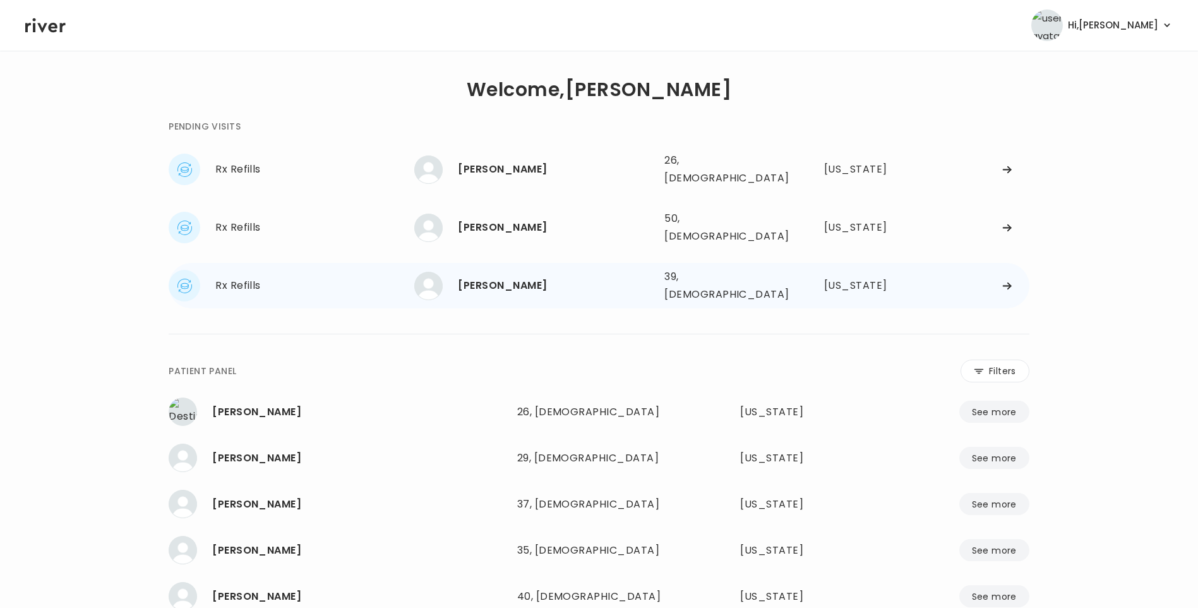
click at [508, 277] on div "[PERSON_NAME]" at bounding box center [556, 286] width 196 height 18
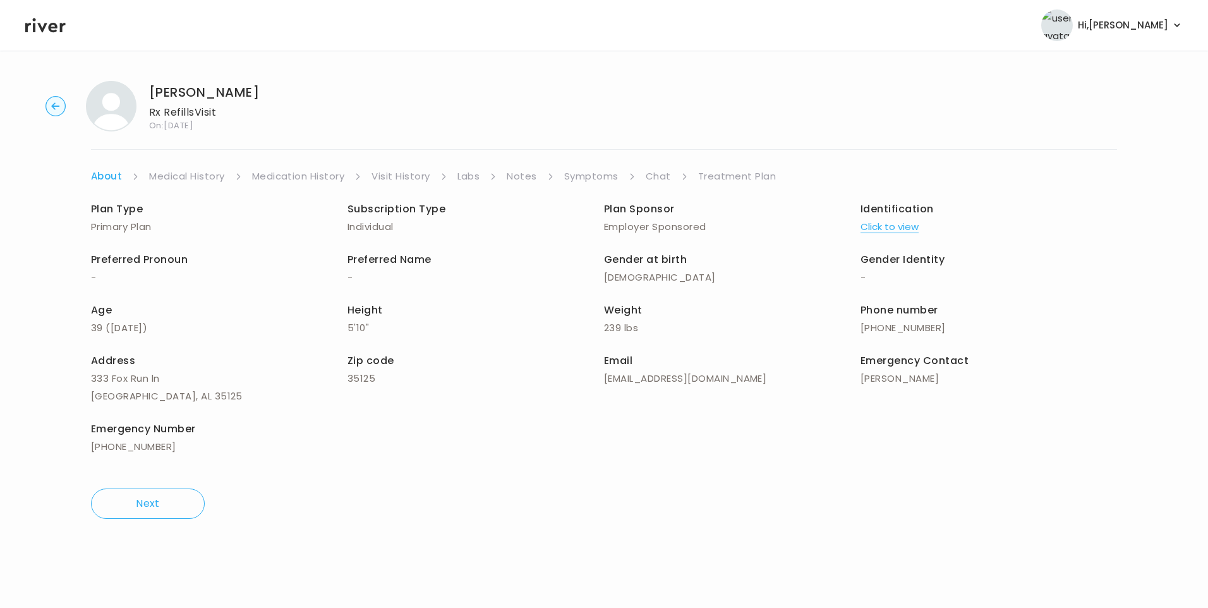
click at [656, 172] on link "Chat" at bounding box center [657, 176] width 25 height 18
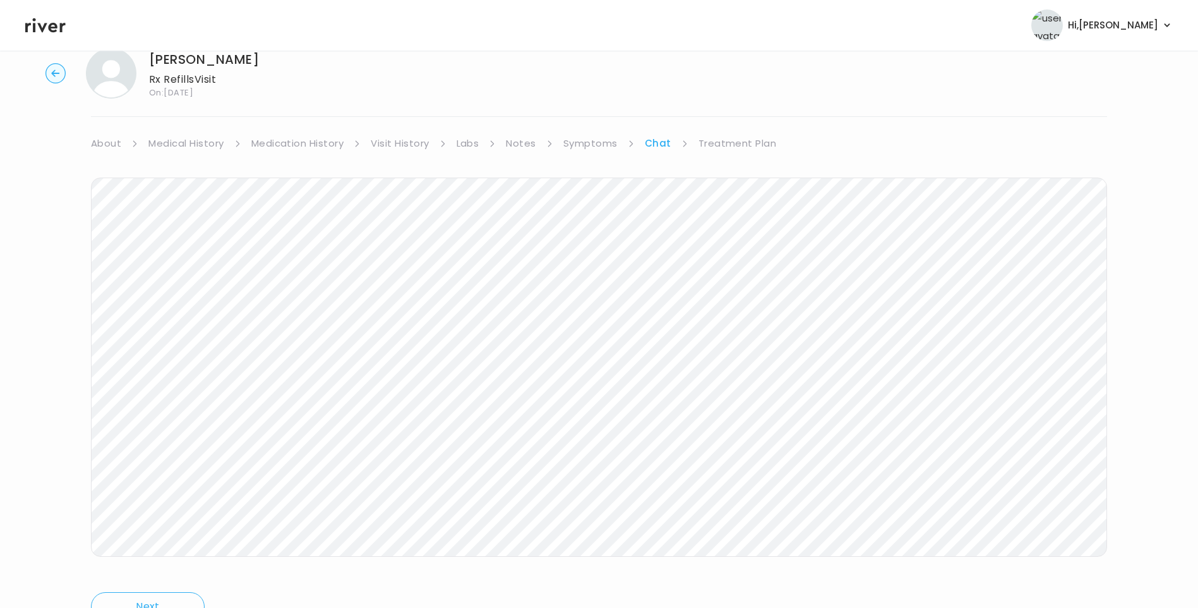
scroll to position [83, 0]
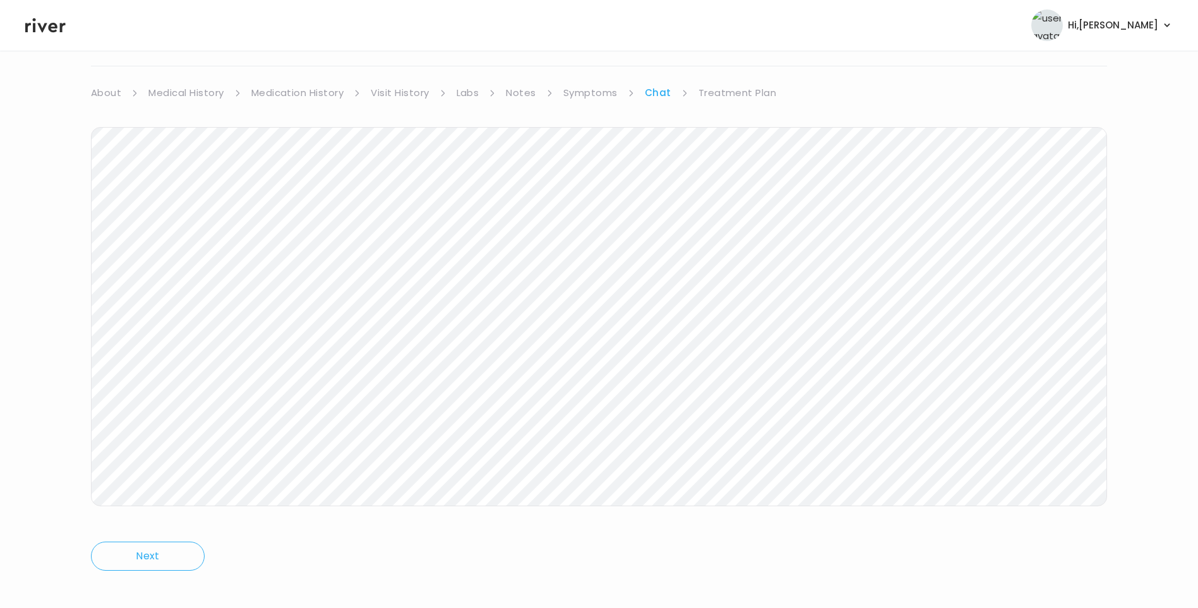
click at [49, 21] on icon at bounding box center [45, 25] width 40 height 19
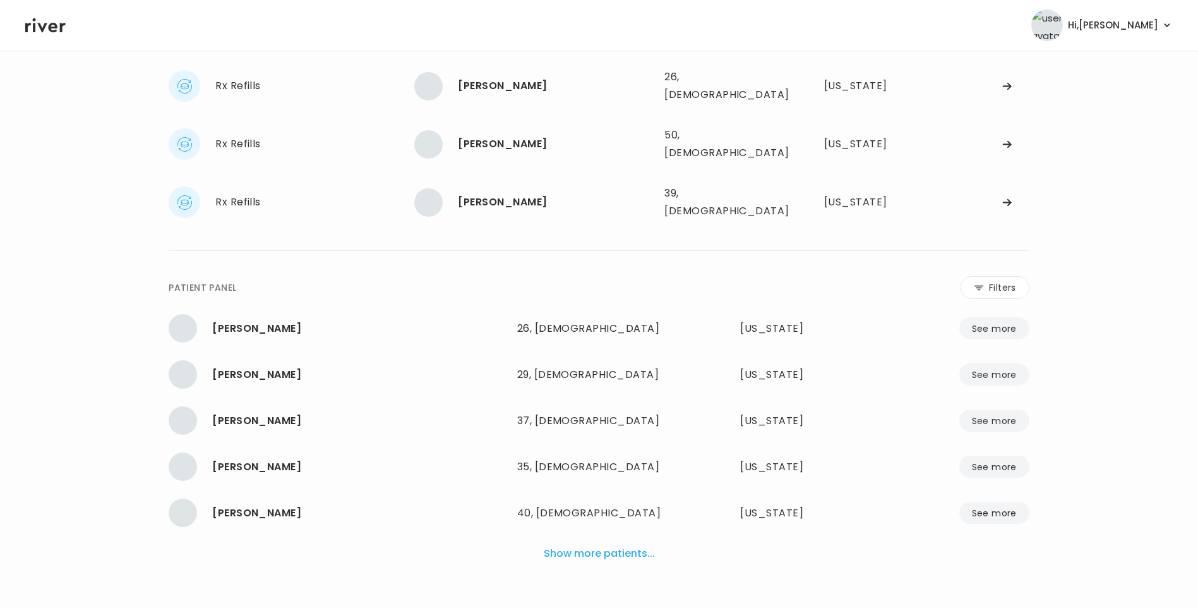
scroll to position [83, 0]
click at [502, 144] on div "[PERSON_NAME] 50, [DEMOGRAPHIC_DATA] See more" at bounding box center [534, 145] width 240 height 28
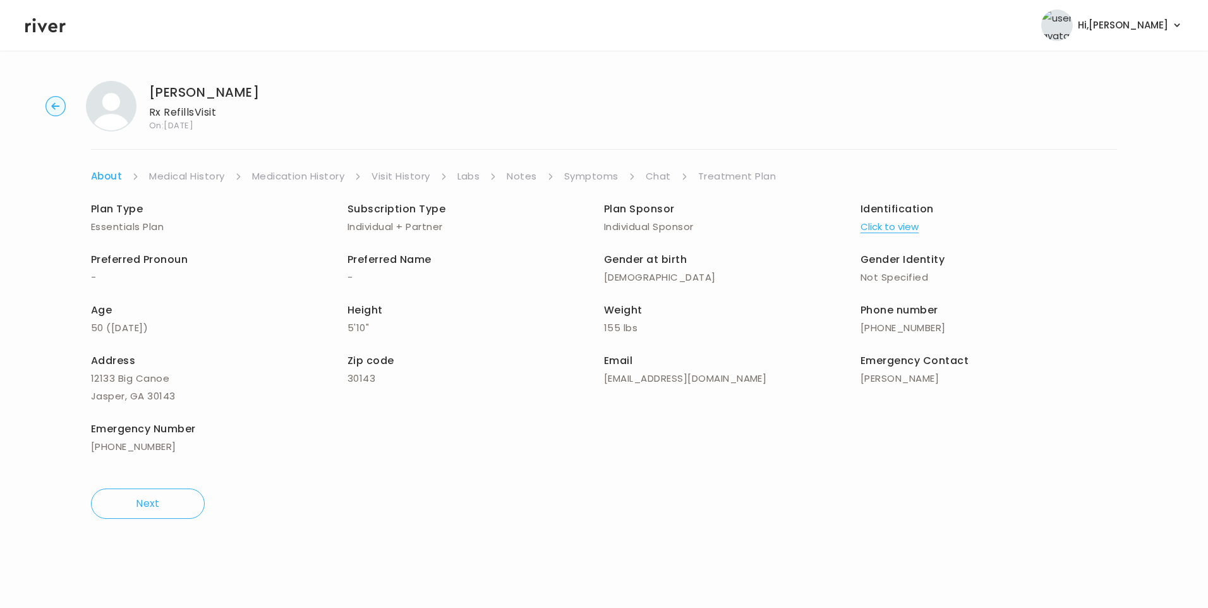
drag, startPoint x: 656, startPoint y: 176, endPoint x: 662, endPoint y: 183, distance: 9.0
click at [657, 176] on link "Chat" at bounding box center [657, 176] width 25 height 18
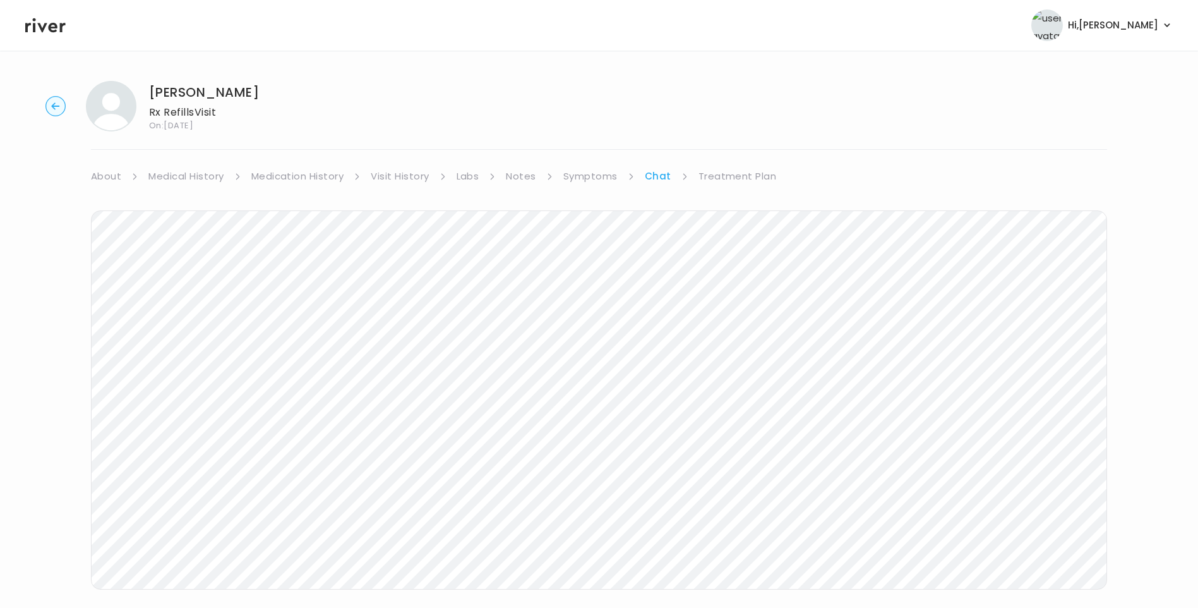
scroll to position [45, 0]
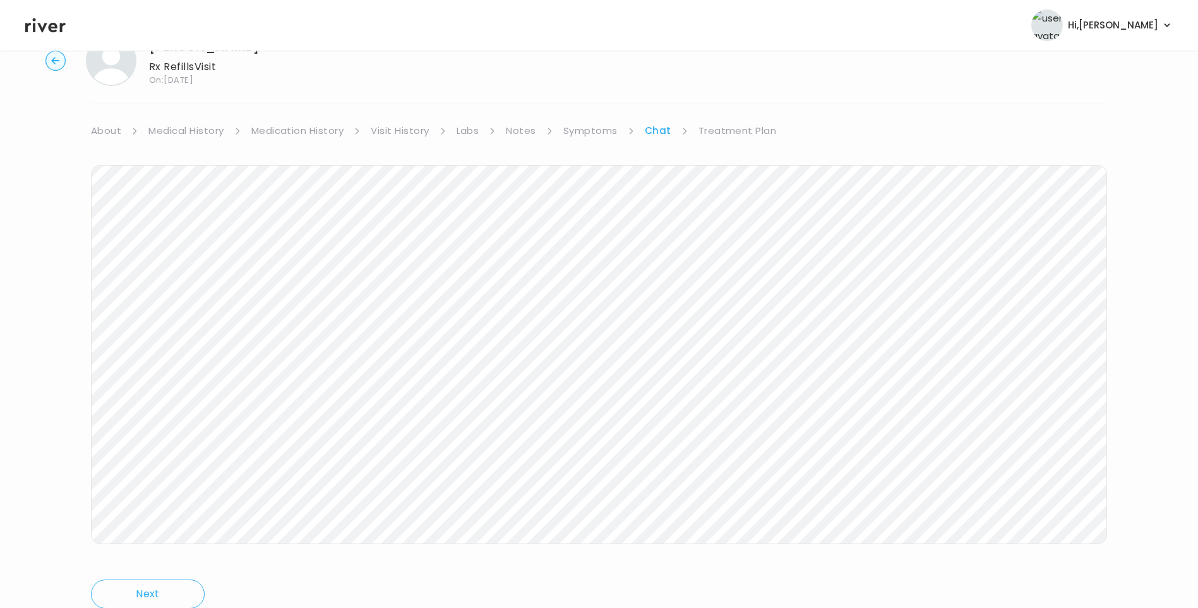
click at [51, 25] on icon at bounding box center [45, 25] width 40 height 15
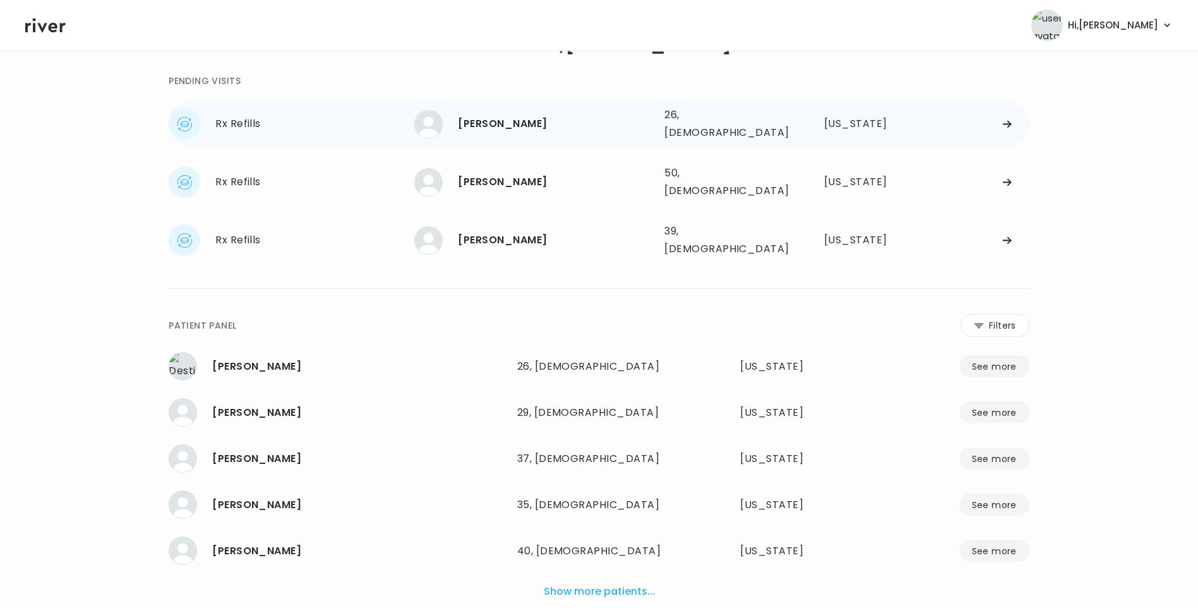
click at [518, 118] on div "Sarah Harder" at bounding box center [556, 124] width 196 height 18
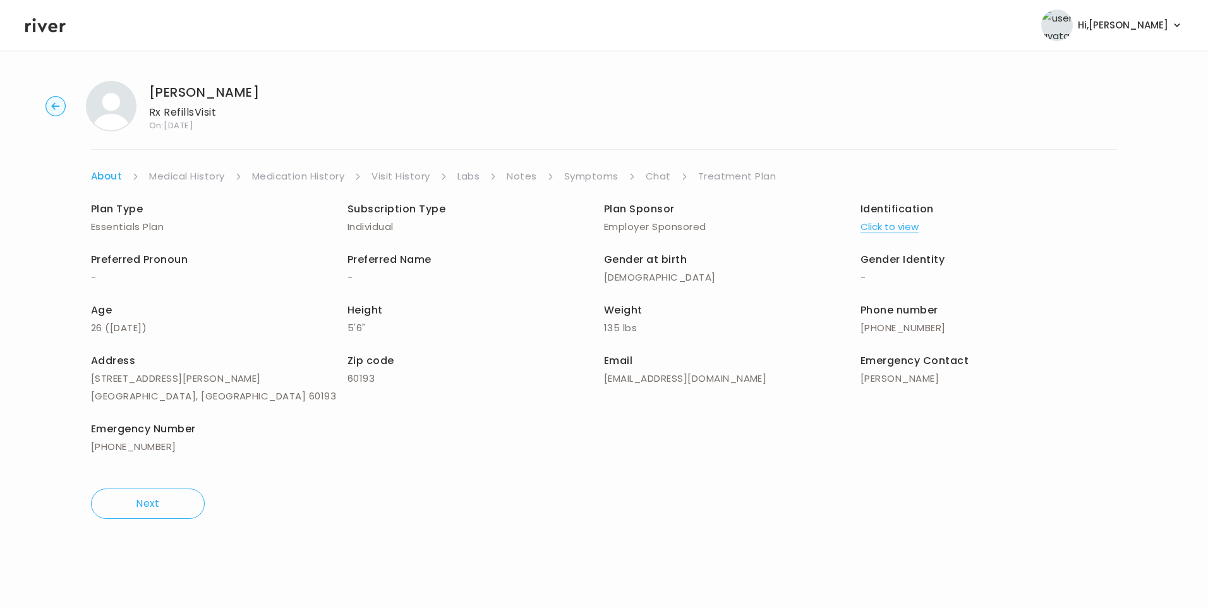
click at [401, 173] on link "Visit History" at bounding box center [400, 176] width 58 height 18
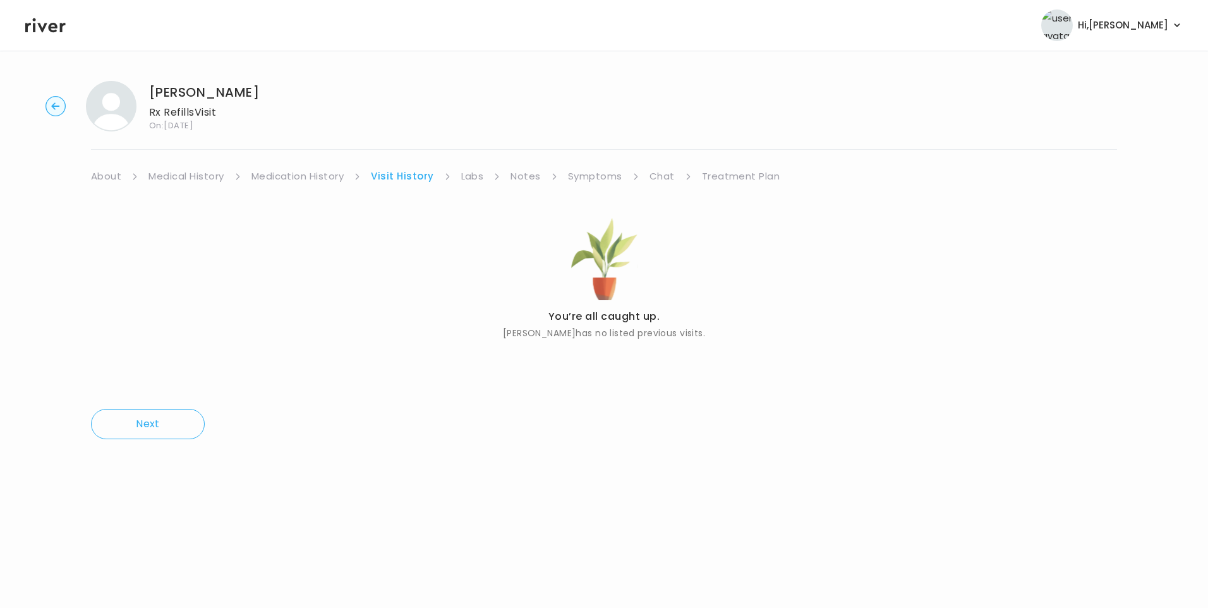
click at [112, 179] on link "About" at bounding box center [106, 176] width 30 height 18
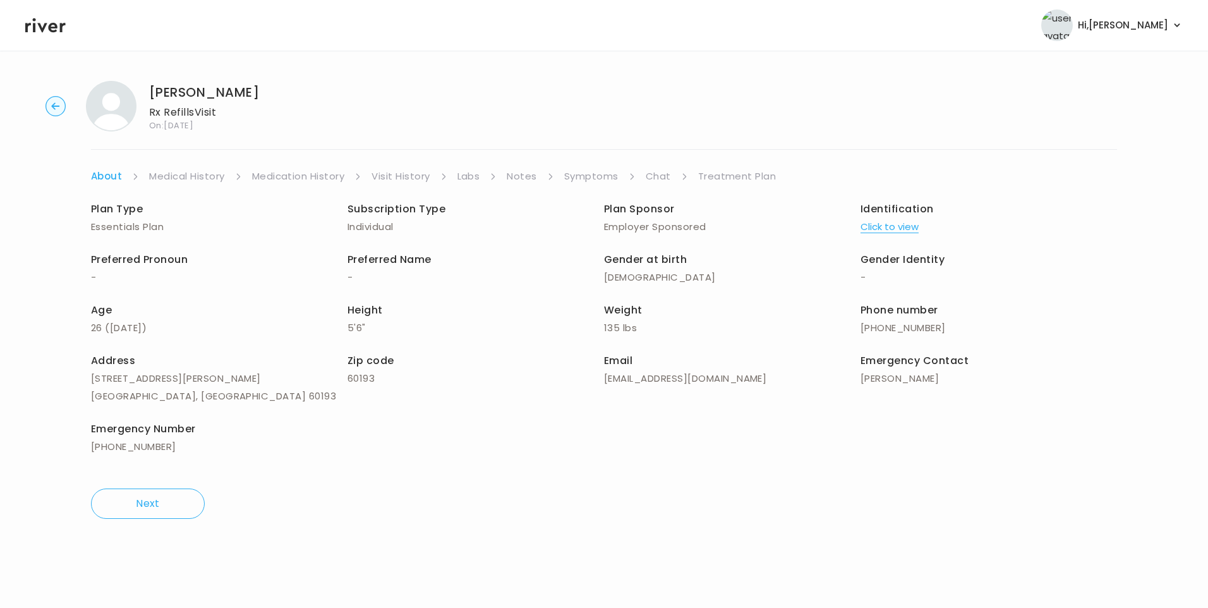
click at [601, 179] on link "Symptoms" at bounding box center [591, 176] width 54 height 18
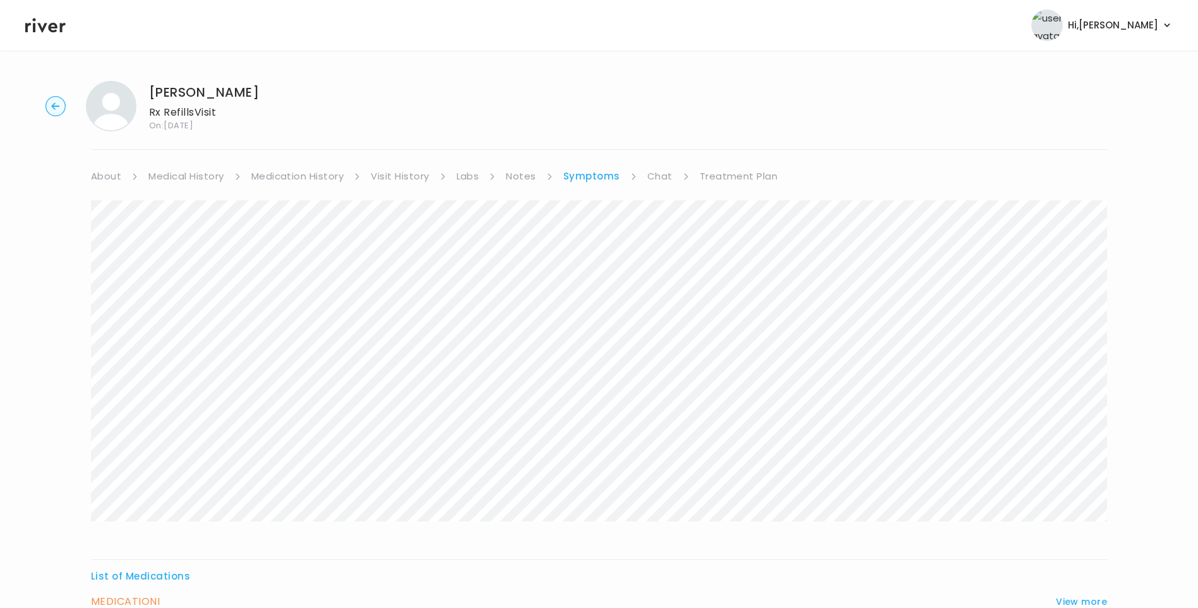
click at [212, 174] on link "Medical History" at bounding box center [185, 176] width 75 height 18
click at [117, 180] on link "About" at bounding box center [106, 176] width 30 height 18
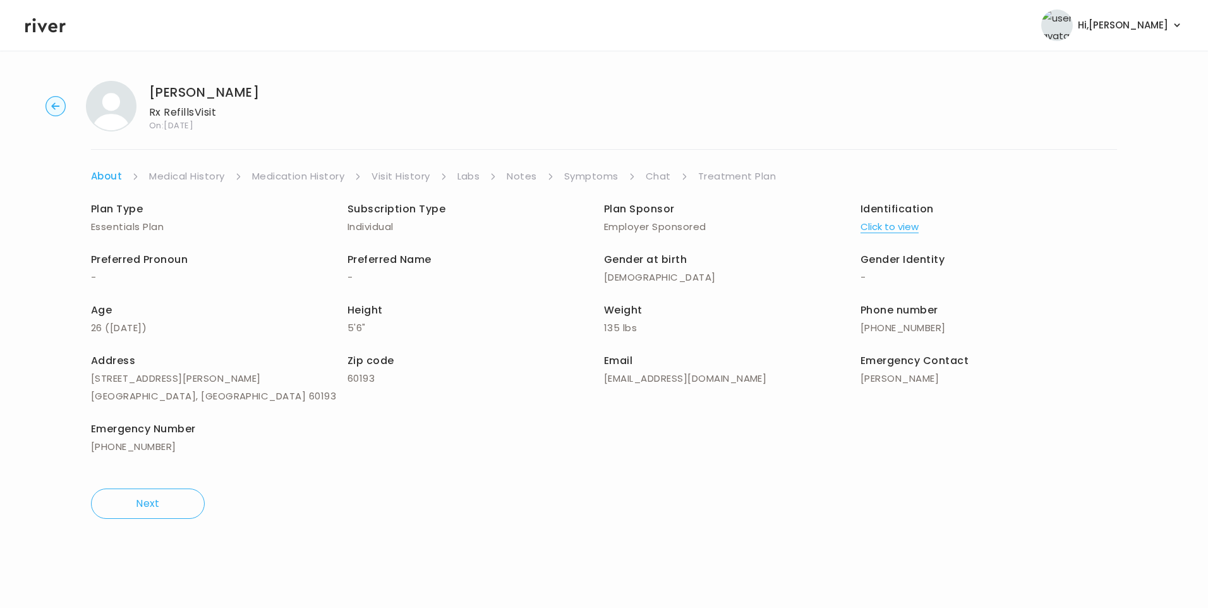
click at [898, 231] on button "Click to view" at bounding box center [889, 227] width 58 height 18
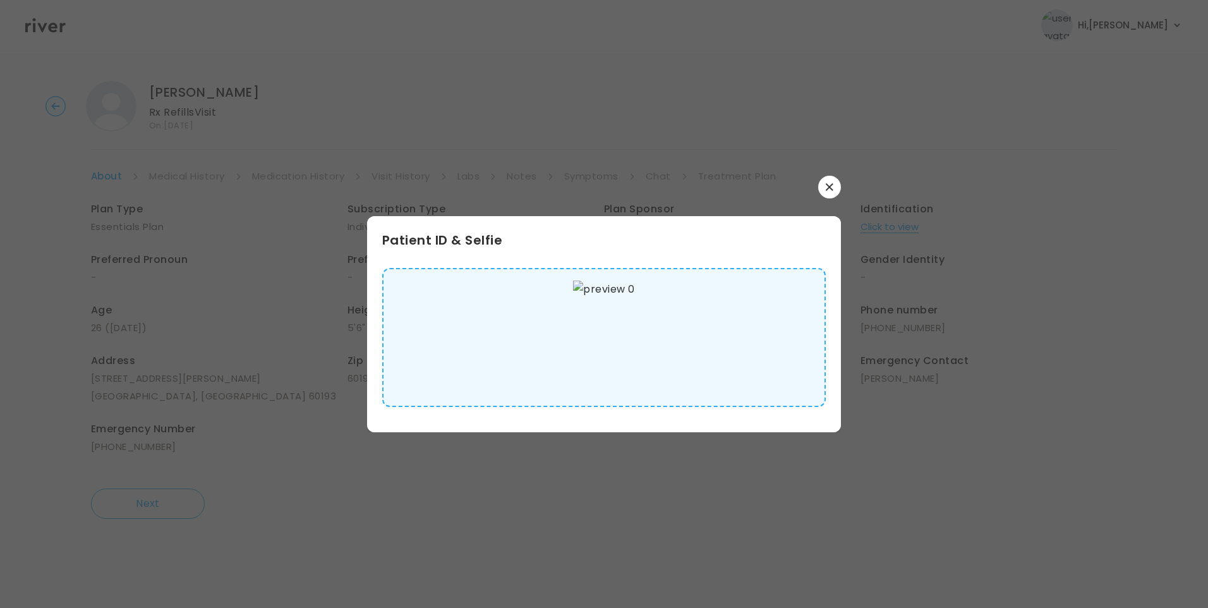
click at [602, 349] on img at bounding box center [603, 337] width 61 height 114
drag, startPoint x: 835, startPoint y: 187, endPoint x: 457, endPoint y: 258, distance: 384.3
click at [834, 187] on button "button" at bounding box center [829, 187] width 23 height 23
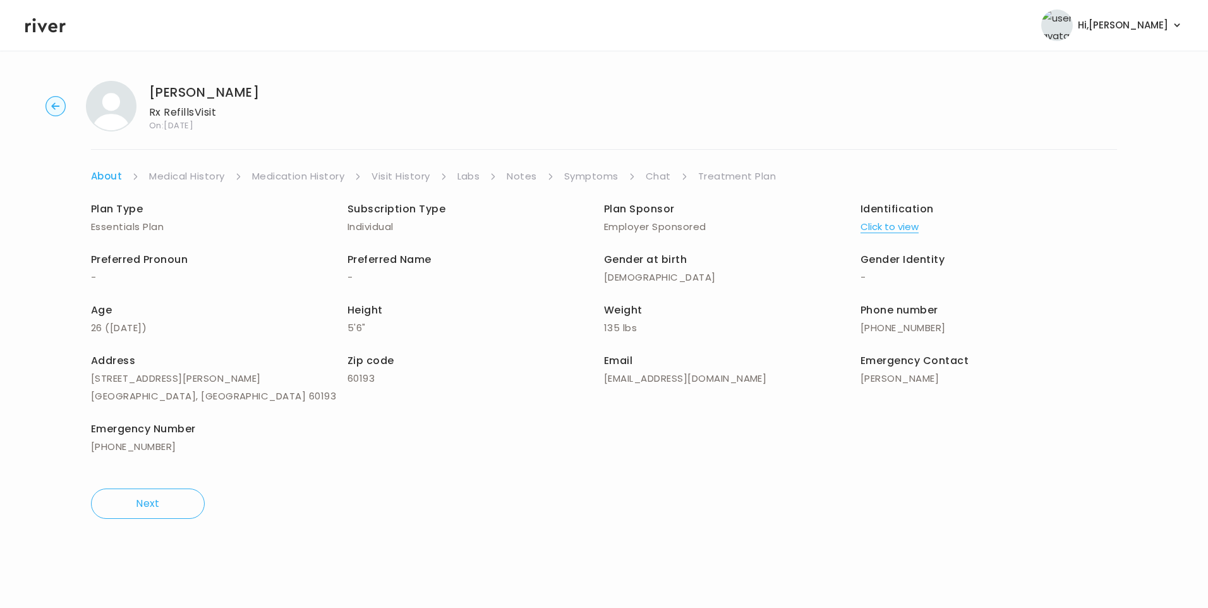
click at [205, 174] on link "Medical History" at bounding box center [186, 176] width 75 height 18
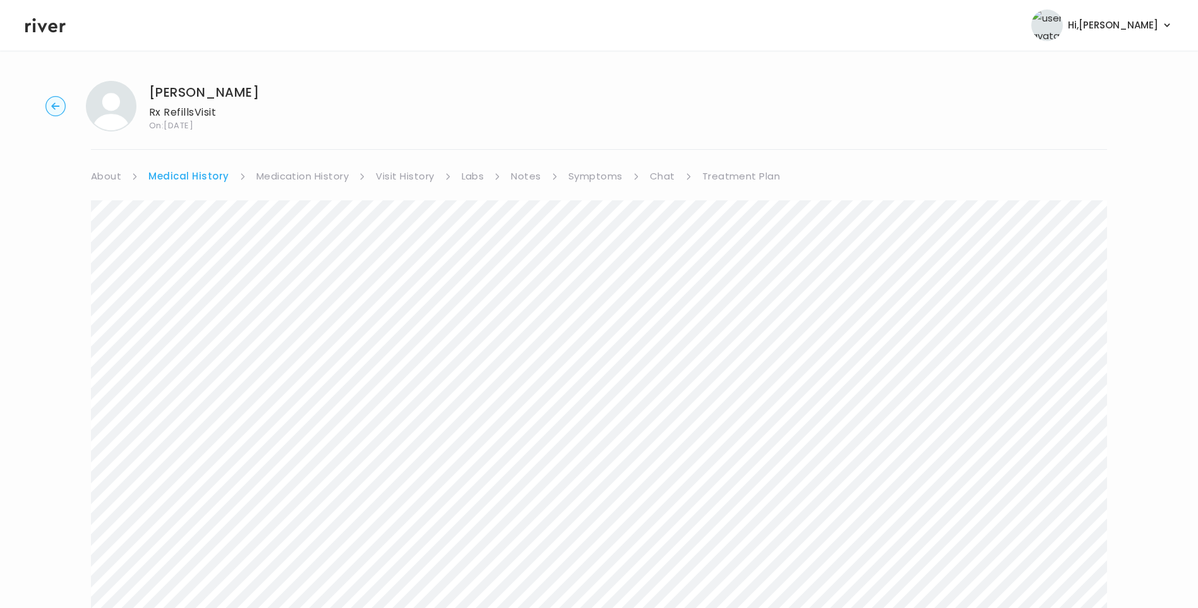
click at [597, 182] on link "Symptoms" at bounding box center [595, 176] width 54 height 18
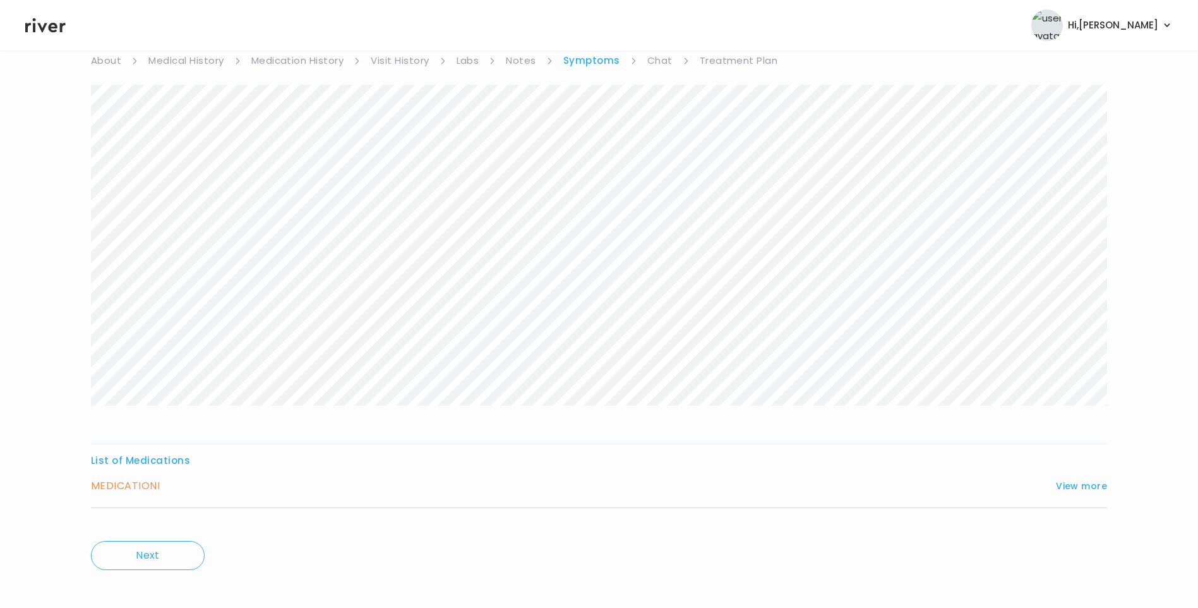
scroll to position [126, 0]
click at [1098, 469] on button "View more" at bounding box center [1081, 475] width 51 height 15
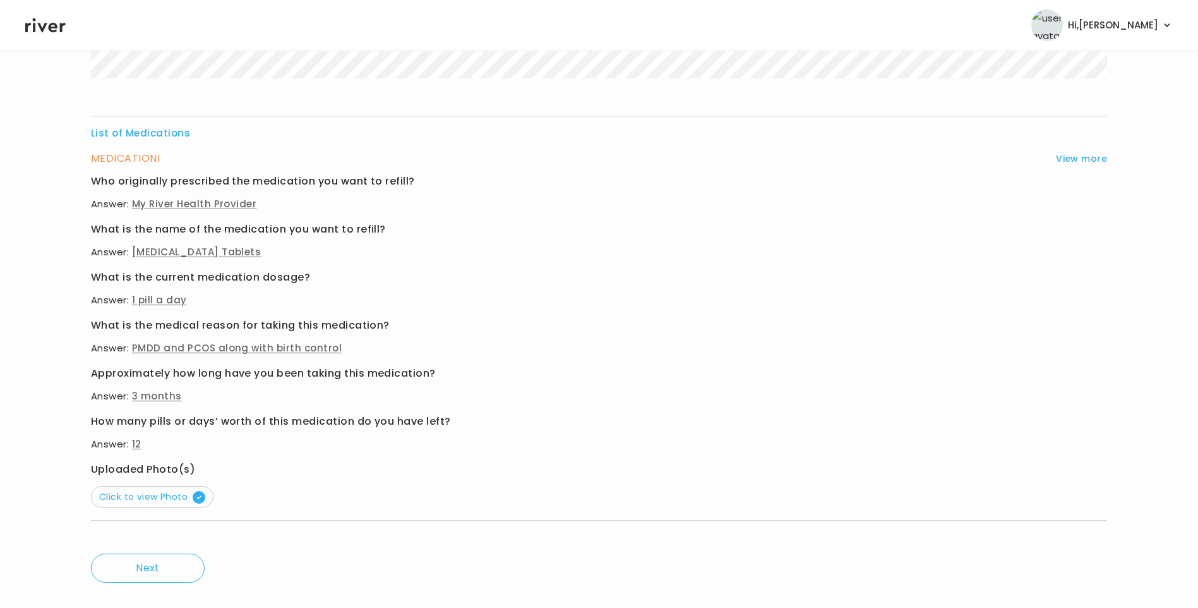
scroll to position [465, 0]
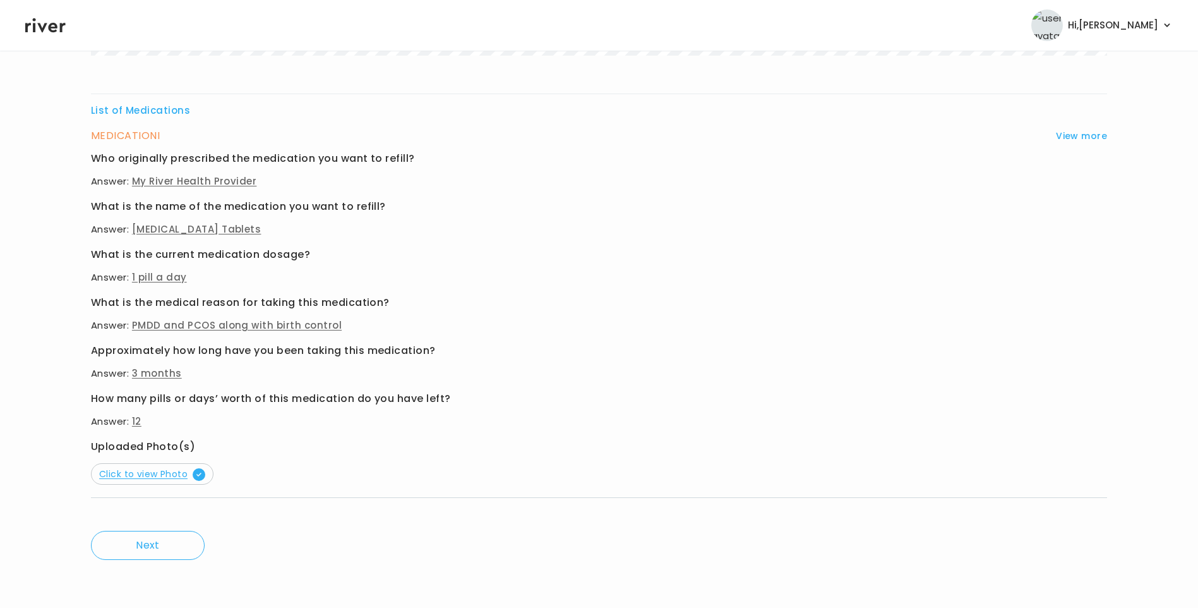
click at [160, 470] on span "Click to view Photo" at bounding box center [152, 473] width 106 height 13
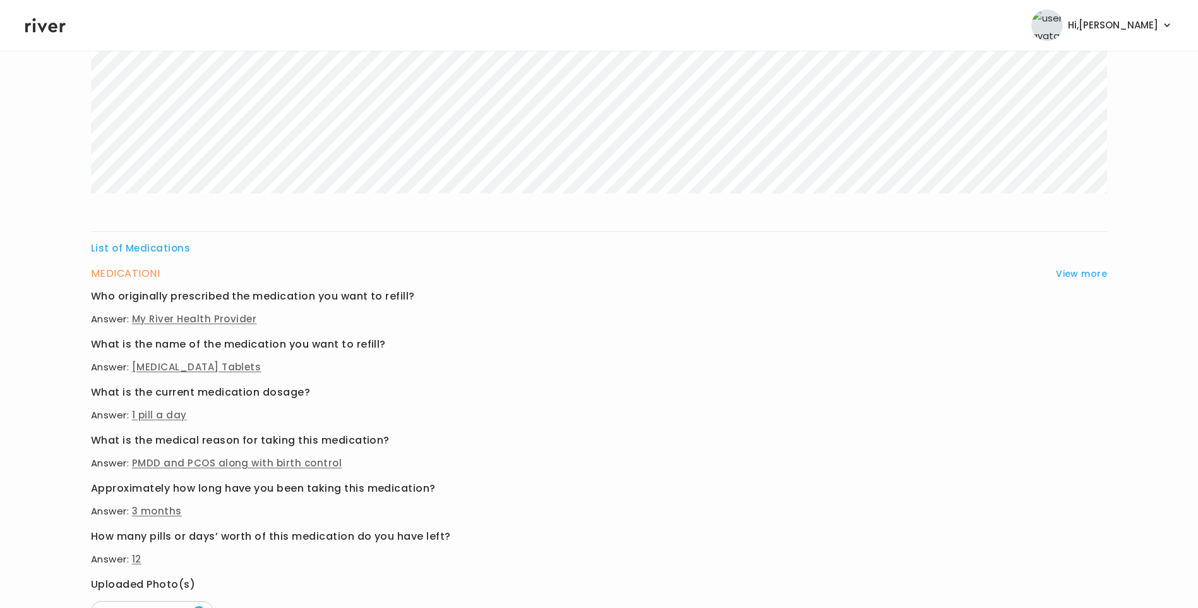
scroll to position [442, 0]
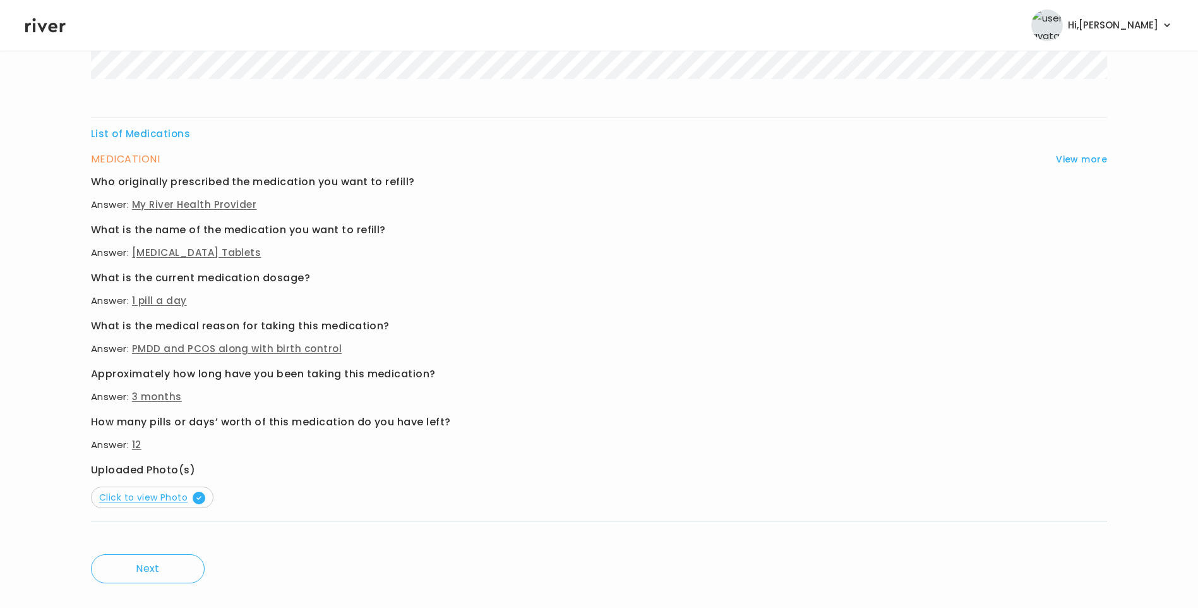
click at [168, 497] on span "Click to view Photo" at bounding box center [152, 497] width 106 height 13
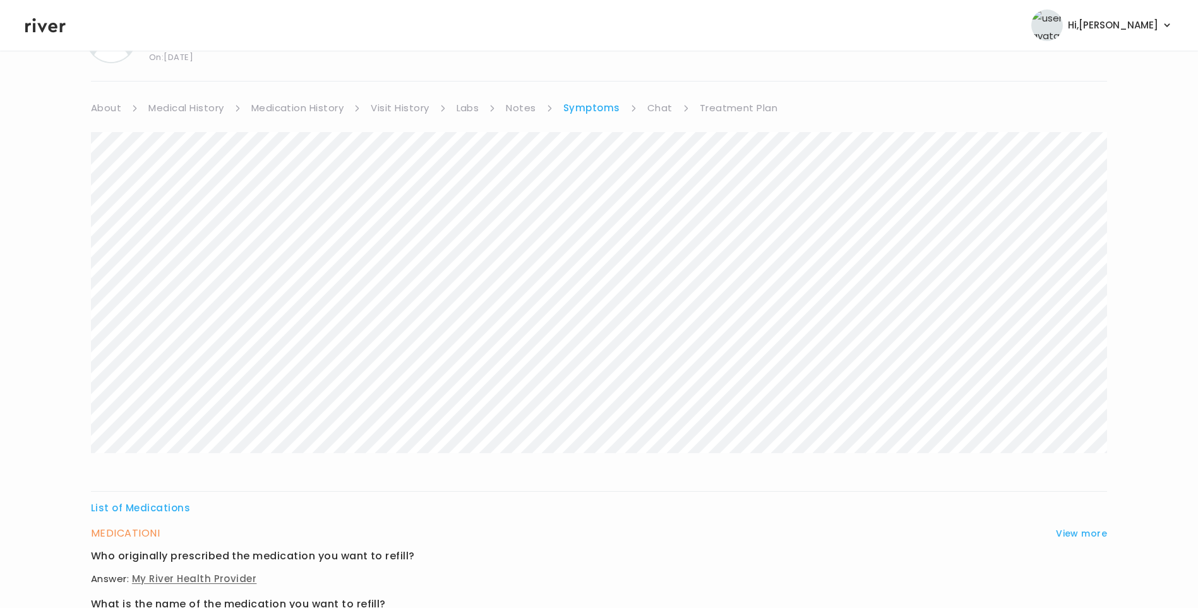
scroll to position [0, 0]
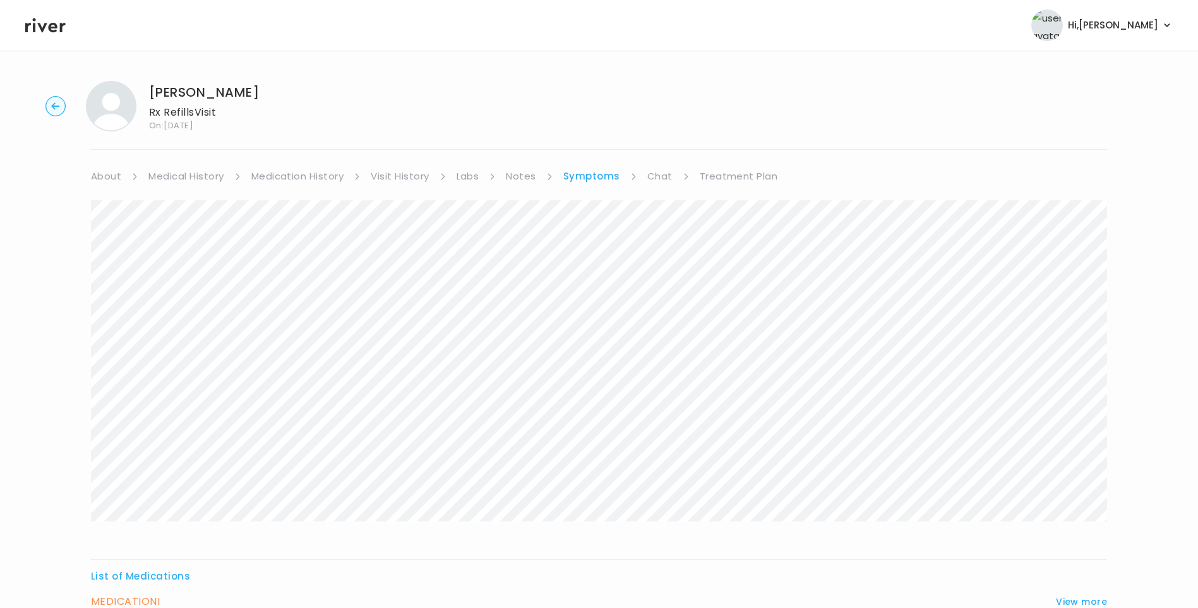
click at [656, 172] on link "Chat" at bounding box center [659, 176] width 25 height 18
click at [104, 179] on link "About" at bounding box center [106, 176] width 30 height 18
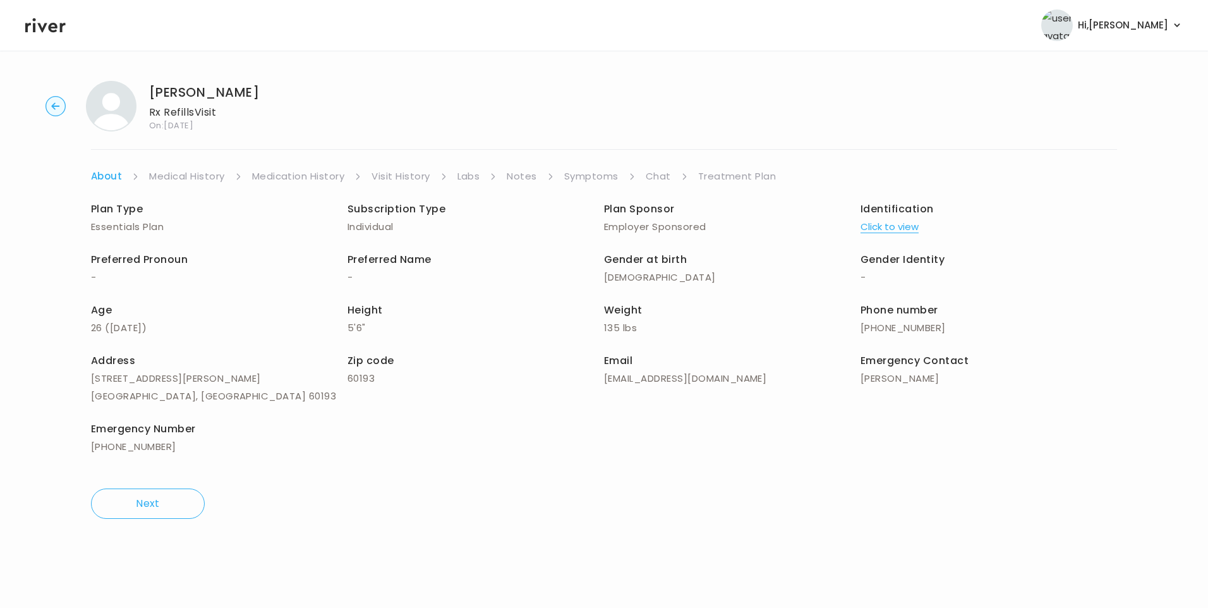
click at [651, 179] on link "Chat" at bounding box center [657, 176] width 25 height 18
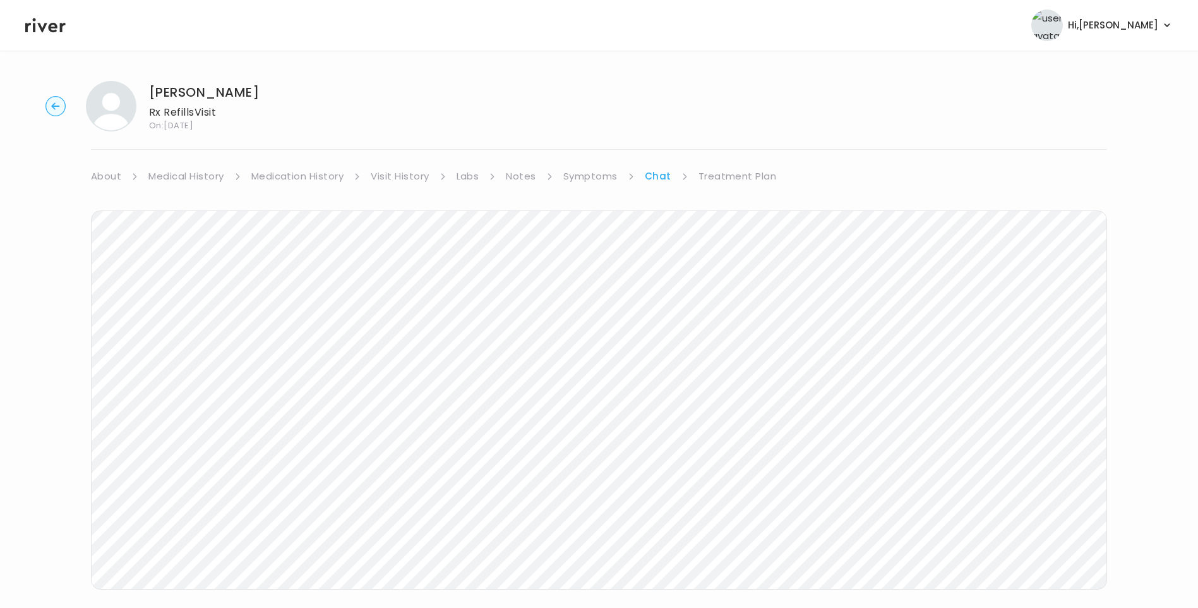
click at [607, 176] on link "Symptoms" at bounding box center [590, 176] width 54 height 18
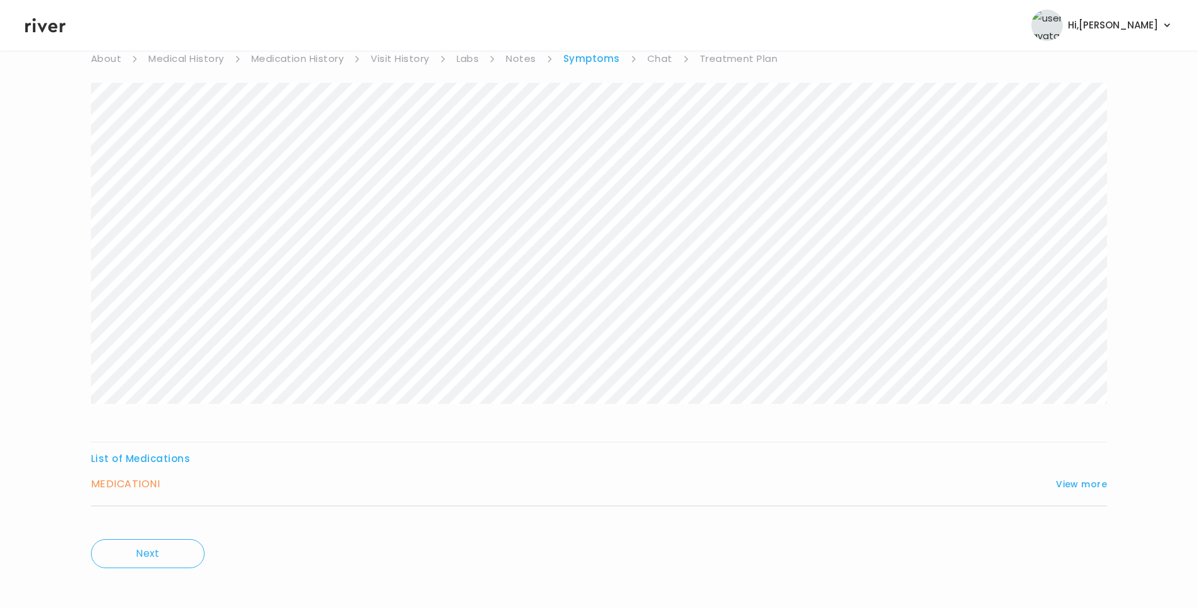
scroll to position [126, 0]
click at [1087, 476] on button "View more" at bounding box center [1081, 475] width 51 height 15
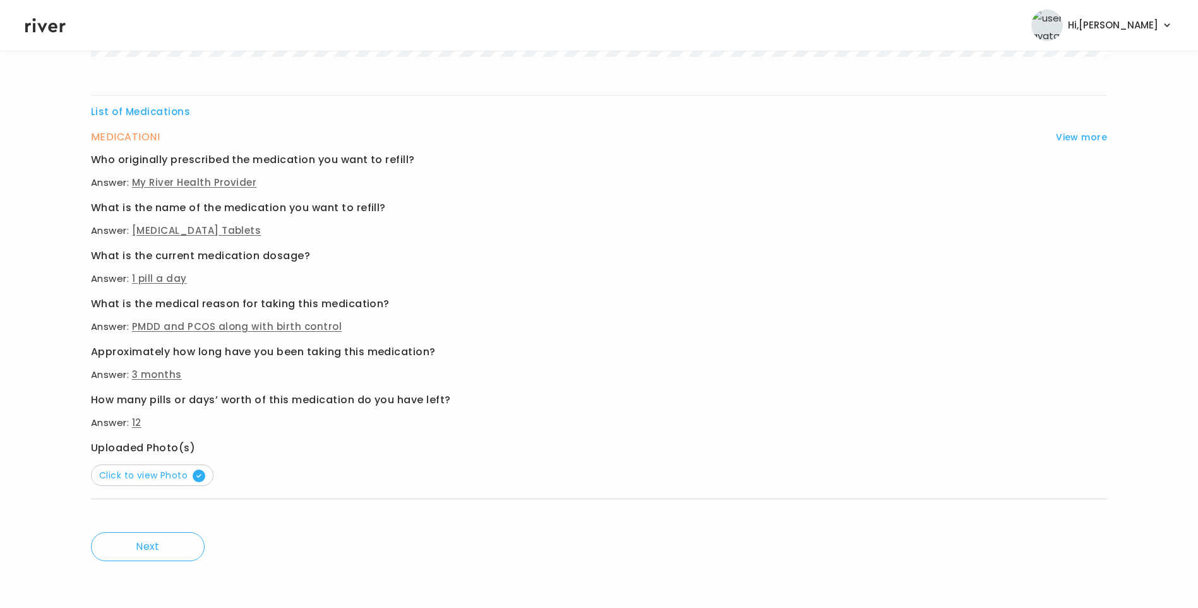
scroll to position [465, 0]
click at [159, 473] on span "Click to view Photo" at bounding box center [152, 473] width 106 height 13
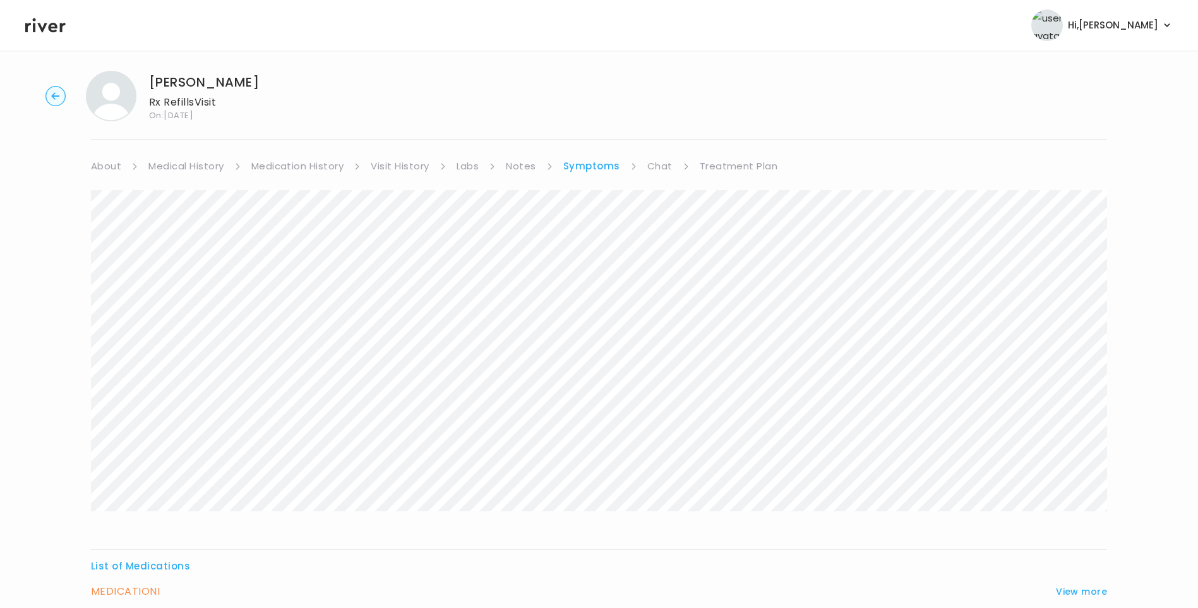
scroll to position [0, 0]
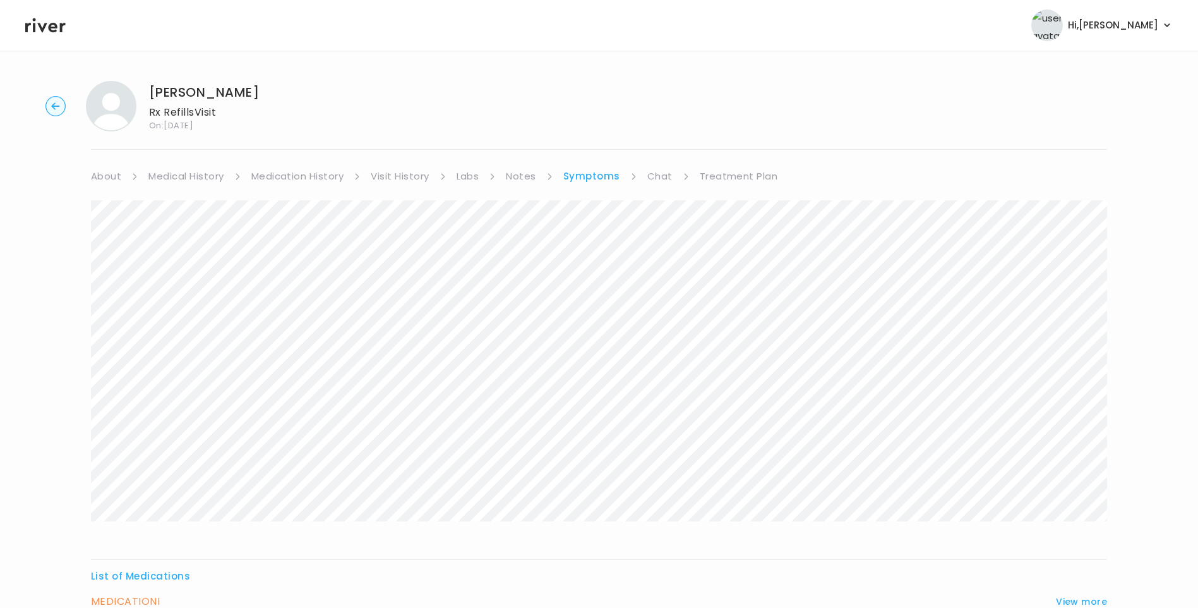
click at [657, 176] on link "Chat" at bounding box center [659, 176] width 25 height 18
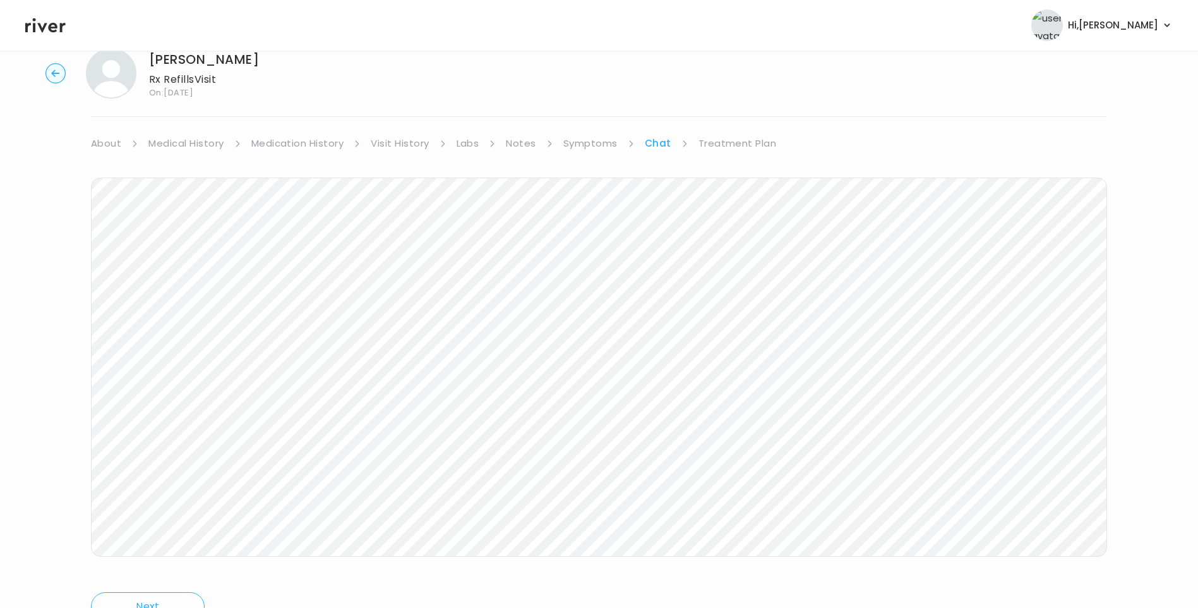
scroll to position [64, 0]
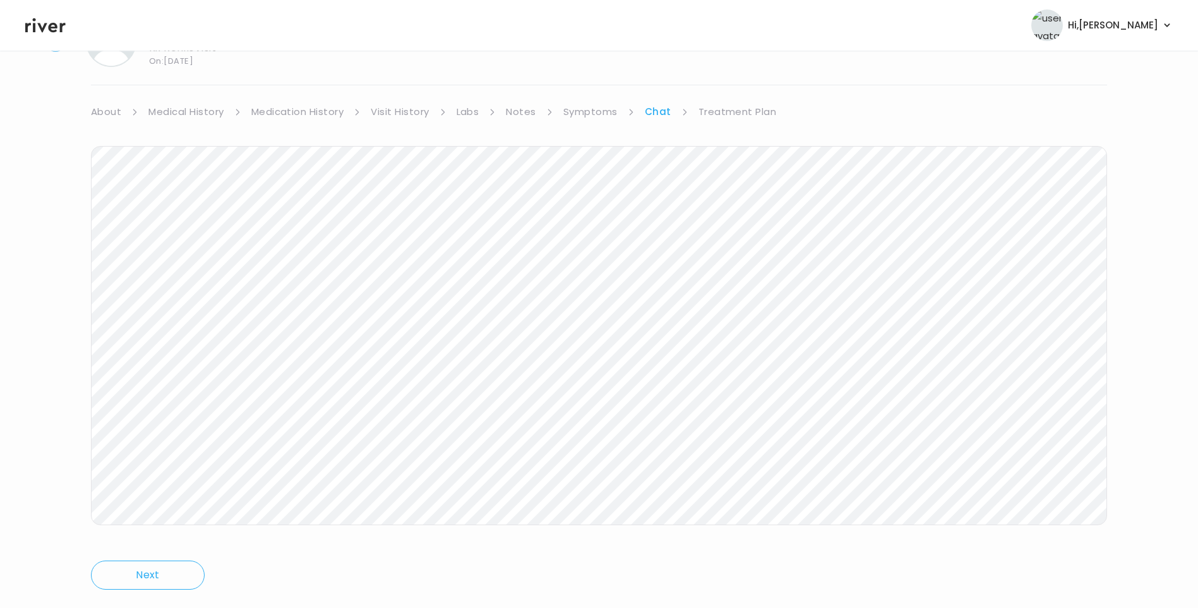
click at [713, 111] on link "Treatment Plan" at bounding box center [738, 112] width 78 height 18
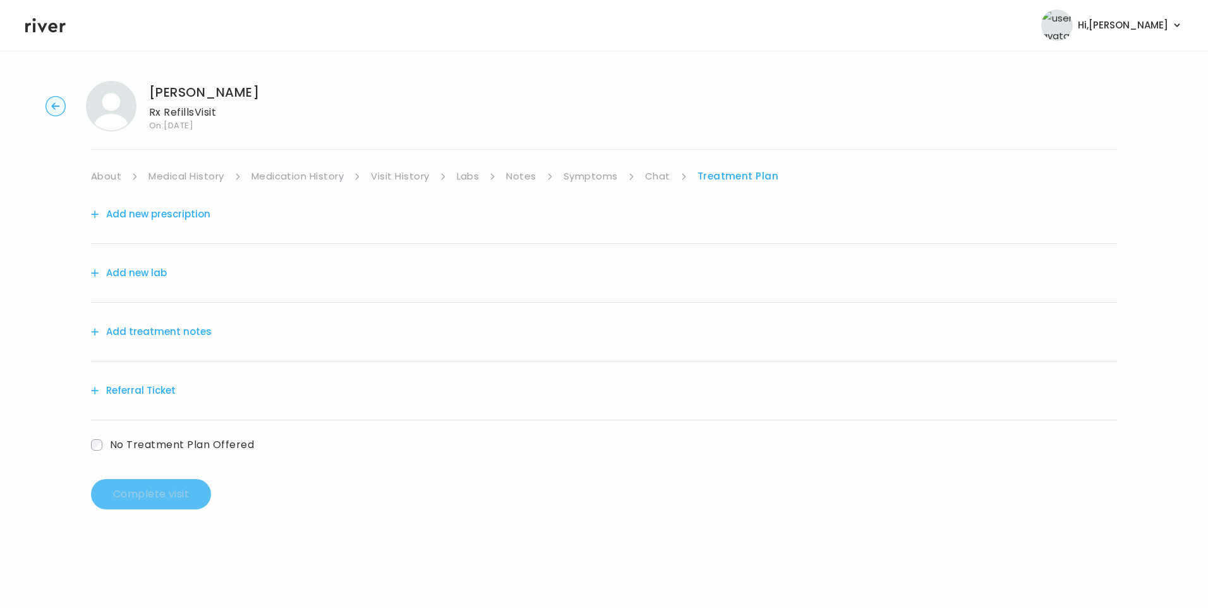
click at [122, 337] on button "Add treatment notes" at bounding box center [151, 332] width 121 height 18
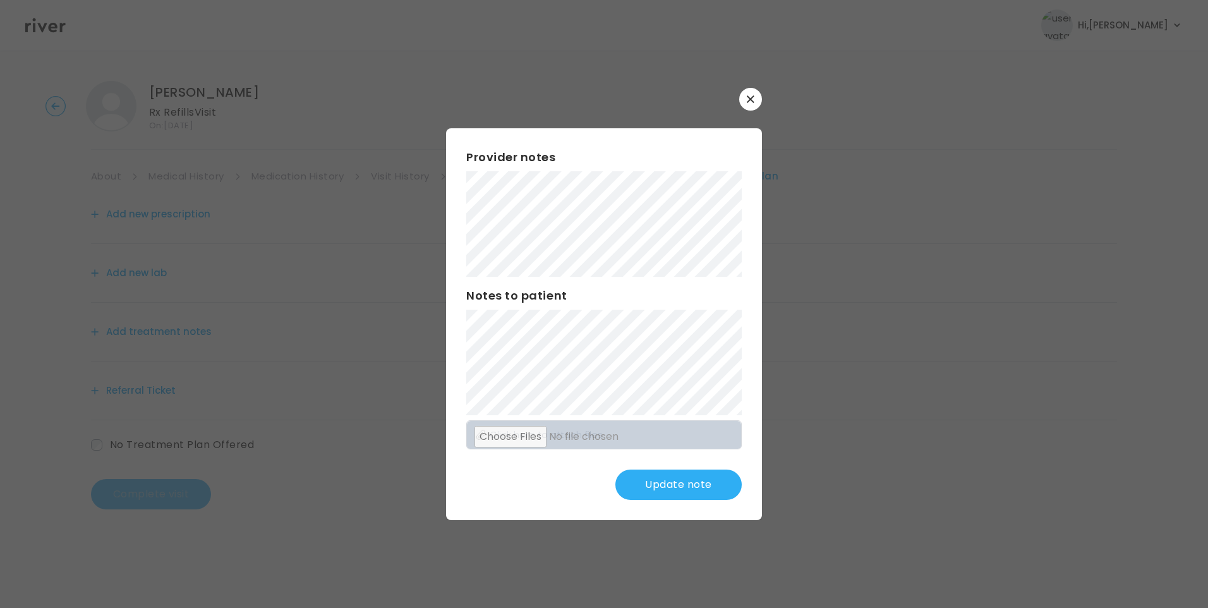
click at [707, 471] on button "Update note" at bounding box center [678, 484] width 126 height 30
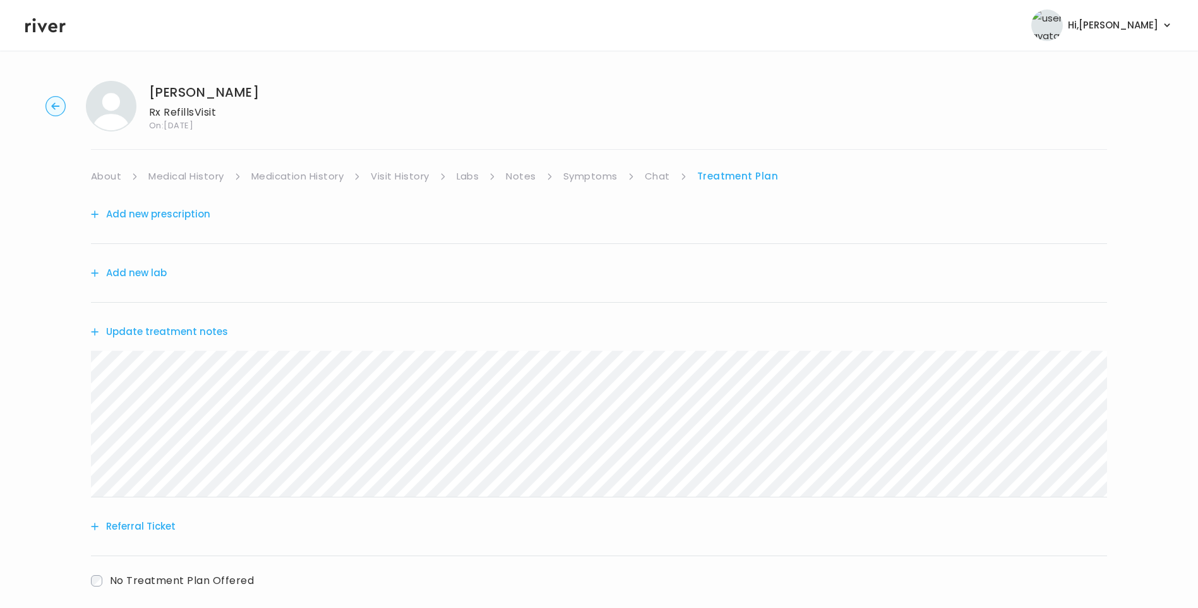
click at [216, 329] on button "Update treatment notes" at bounding box center [159, 332] width 137 height 18
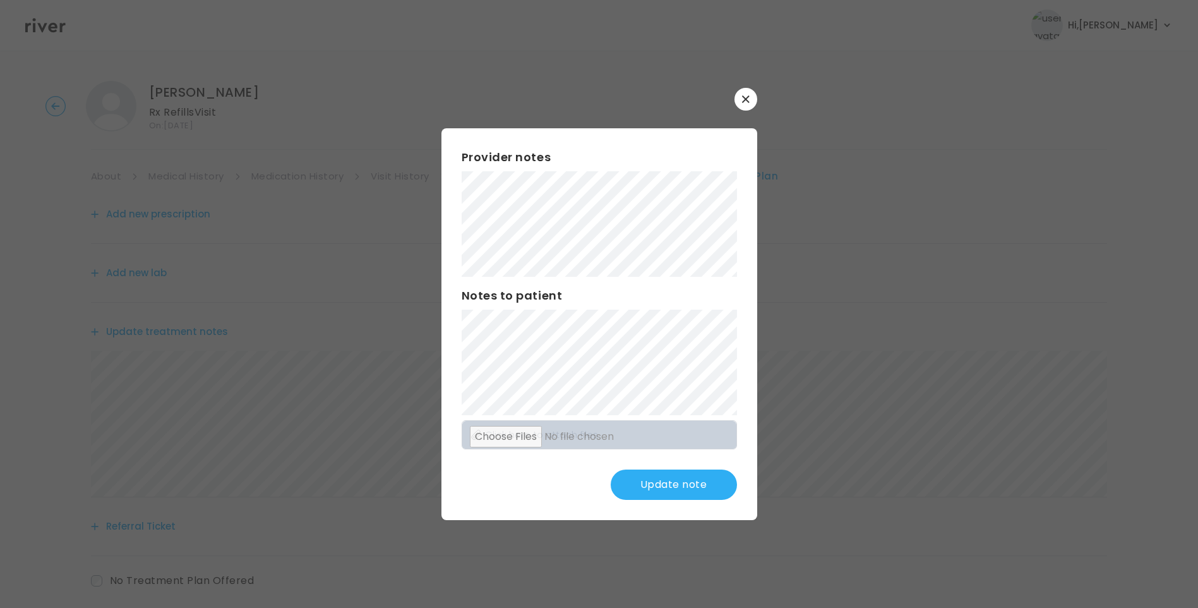
click at [687, 493] on button "Update note" at bounding box center [674, 484] width 126 height 30
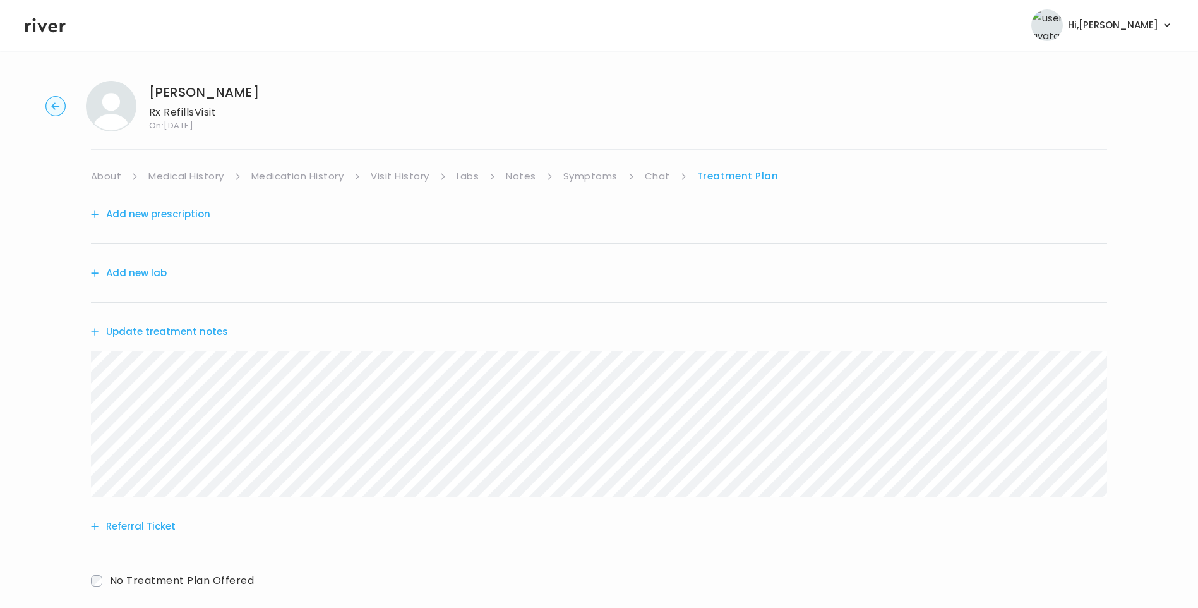
click at [189, 179] on link "Medical History" at bounding box center [185, 176] width 75 height 18
click at [732, 175] on link "Treatment Plan" at bounding box center [741, 176] width 78 height 18
click at [198, 332] on button "Update treatment notes" at bounding box center [159, 332] width 137 height 18
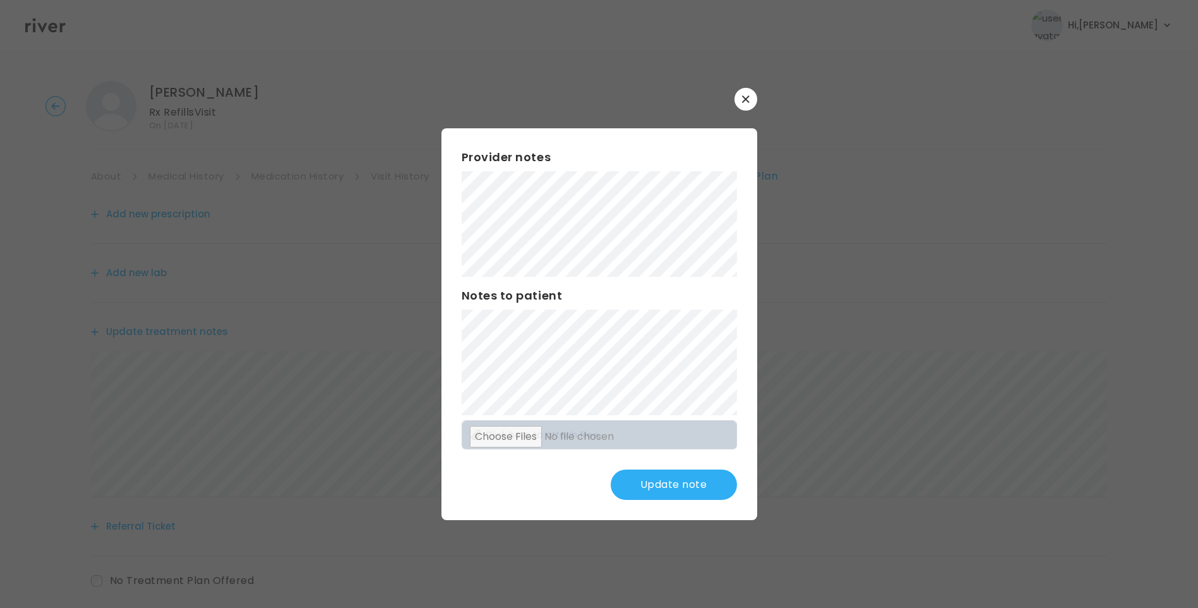
click at [700, 482] on button "Update note" at bounding box center [674, 484] width 126 height 30
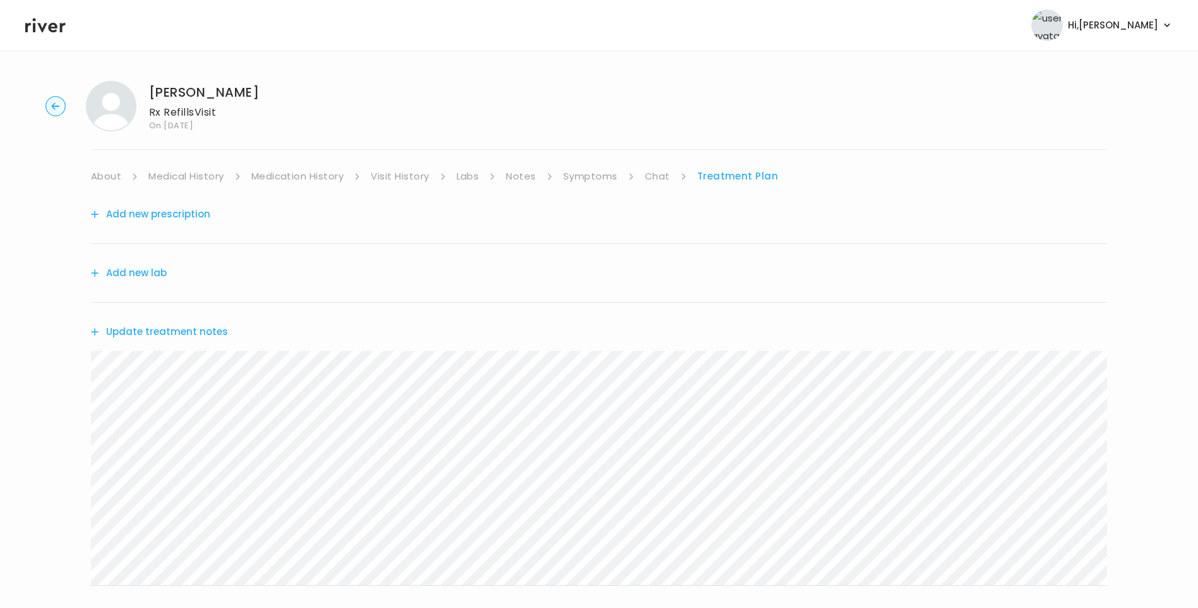
click at [661, 171] on link "Chat" at bounding box center [657, 176] width 25 height 18
drag, startPoint x: 150, startPoint y: 90, endPoint x: 236, endPoint y: 93, distance: 86.6
click at [236, 93] on h1 "[PERSON_NAME]" at bounding box center [204, 92] width 110 height 18
copy h1 "[PERSON_NAME]"
click at [45, 27] on icon at bounding box center [45, 25] width 40 height 15
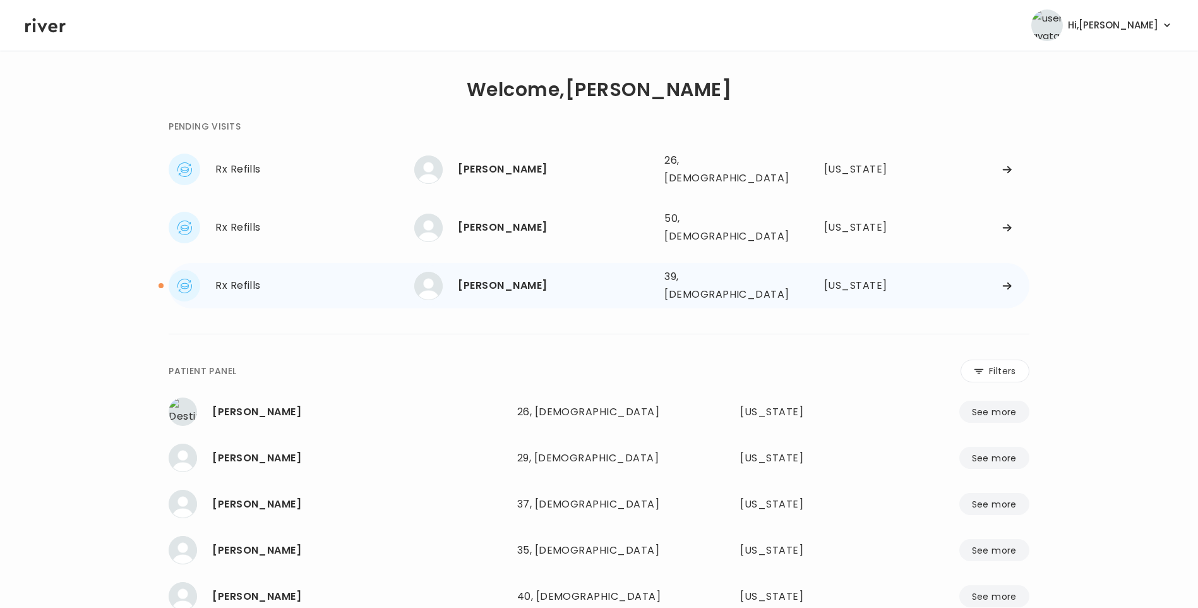
click at [497, 277] on div "LAURA LANDES" at bounding box center [556, 286] width 196 height 18
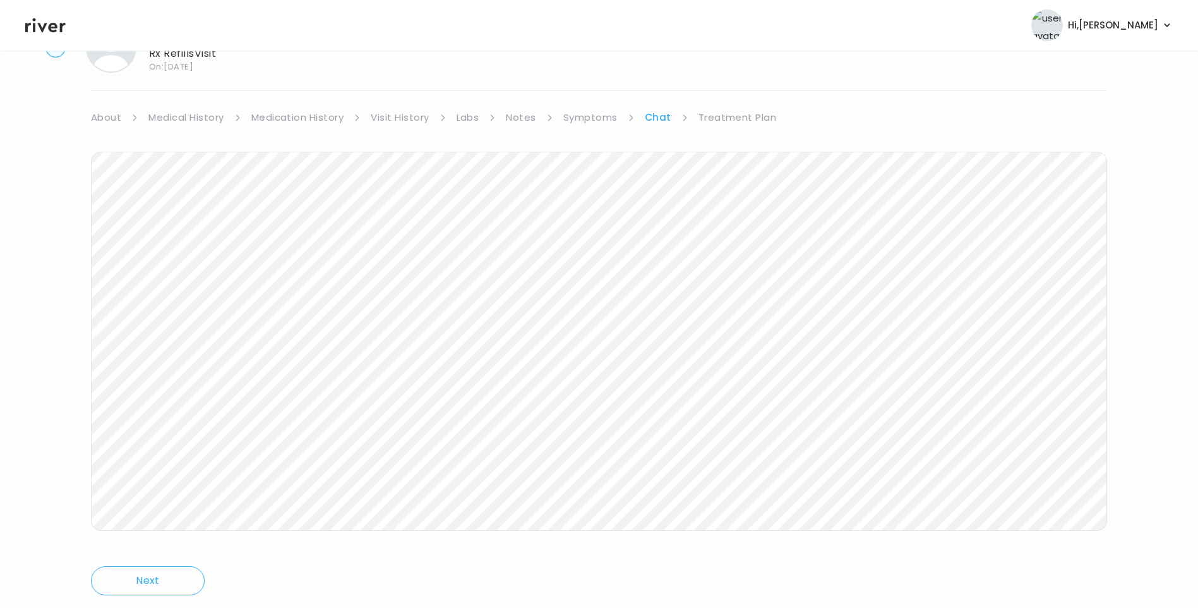
scroll to position [94, 0]
drag, startPoint x: 728, startPoint y: 83, endPoint x: 729, endPoint y: 90, distance: 7.7
click at [728, 83] on link "Treatment Plan" at bounding box center [738, 82] width 78 height 18
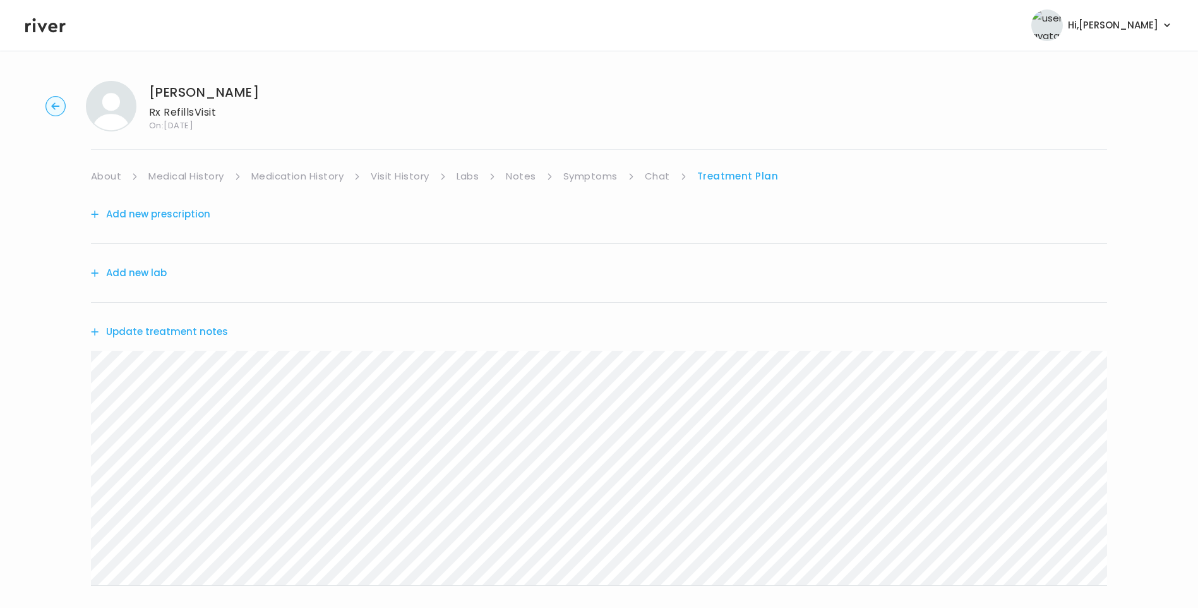
click at [177, 330] on button "Update treatment notes" at bounding box center [159, 332] width 137 height 18
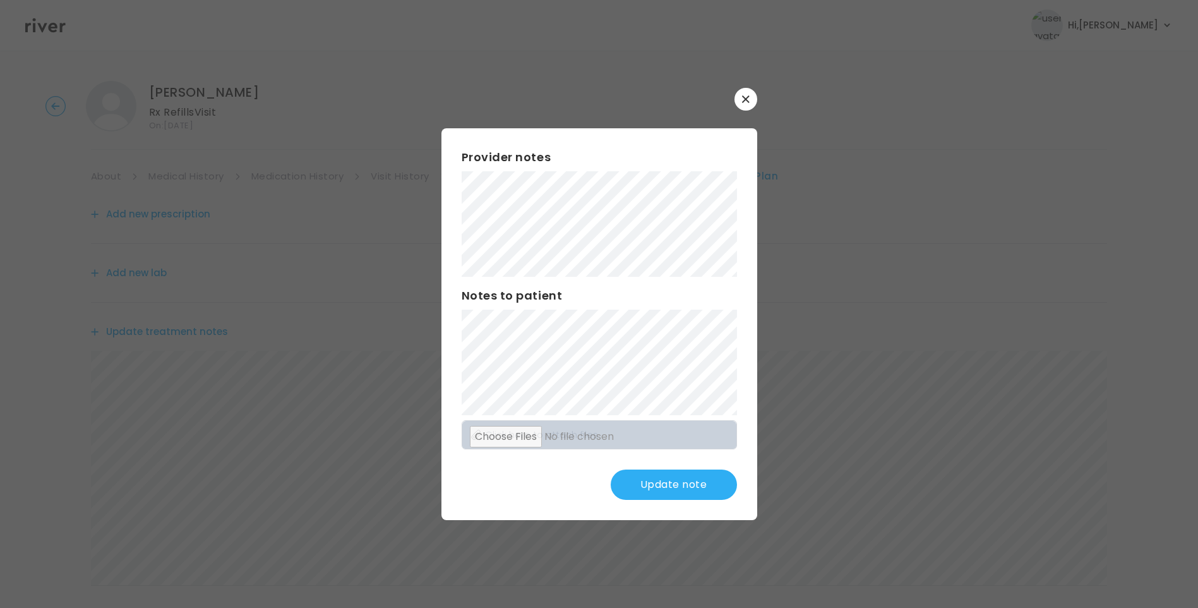
click at [654, 481] on button "Update note" at bounding box center [674, 484] width 126 height 30
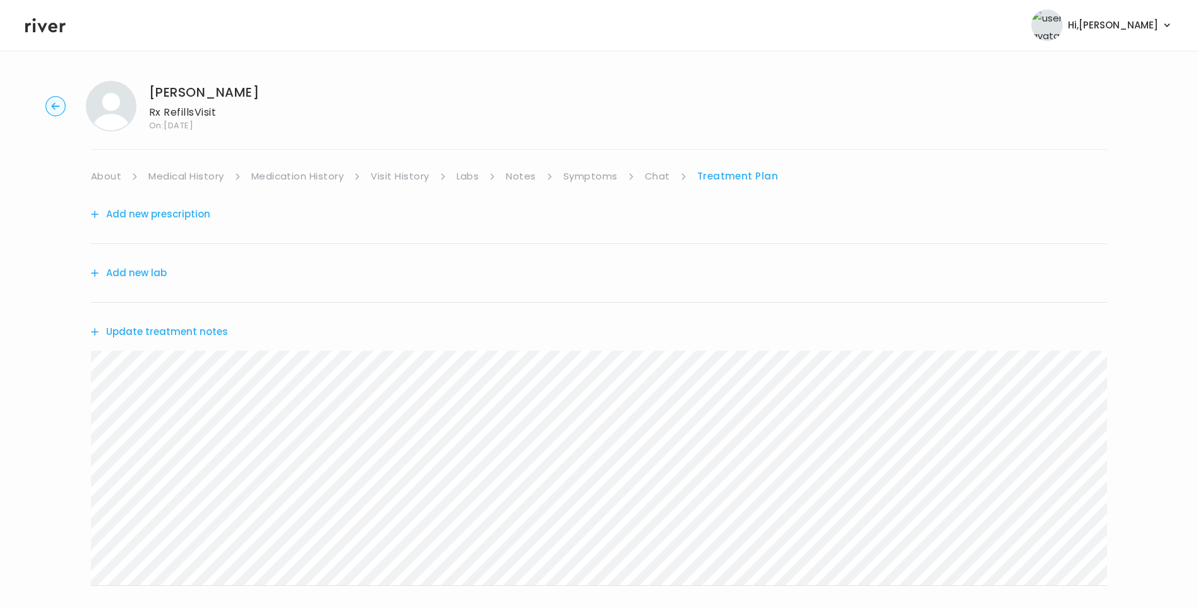
click at [196, 323] on button "Update treatment notes" at bounding box center [159, 332] width 137 height 18
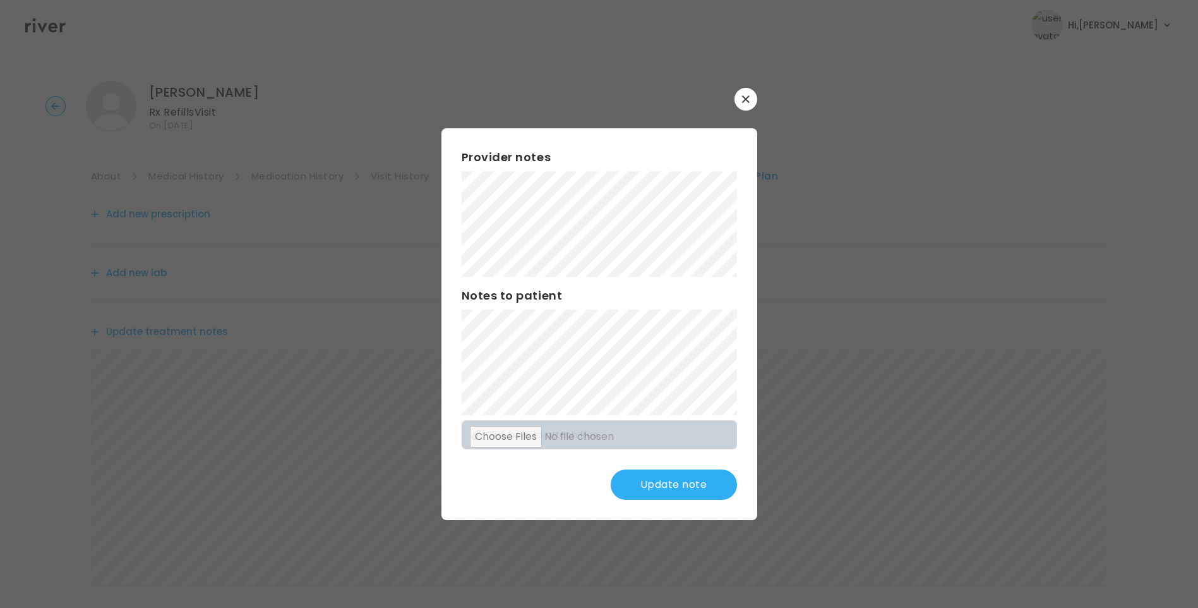
click at [690, 474] on button "Update note" at bounding box center [674, 484] width 126 height 30
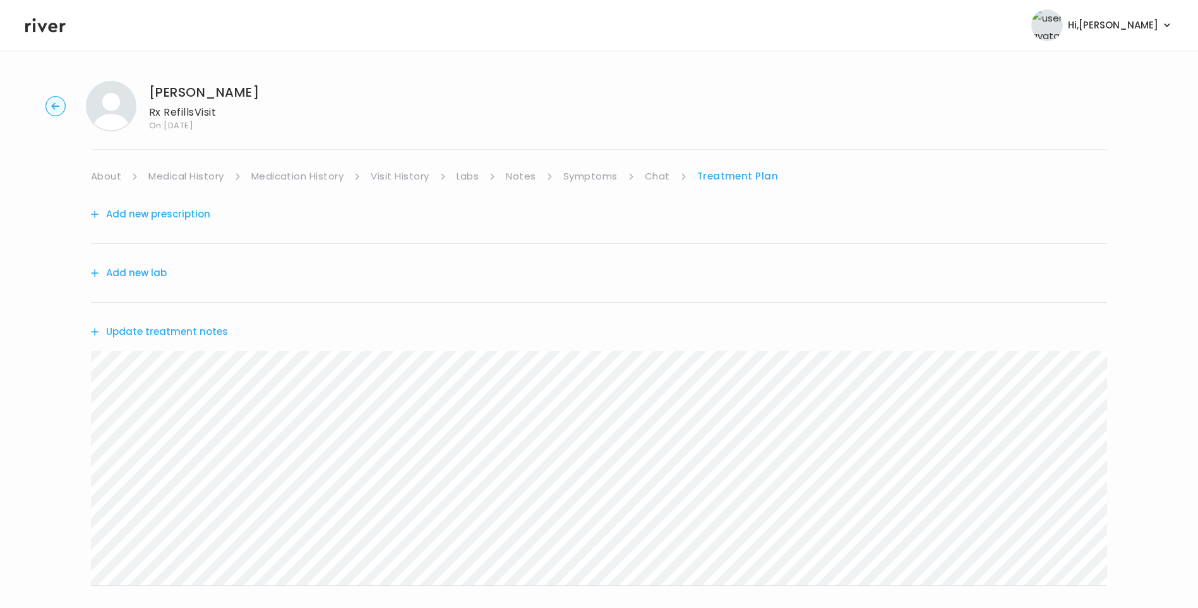
click at [664, 183] on link "Chat" at bounding box center [657, 176] width 25 height 18
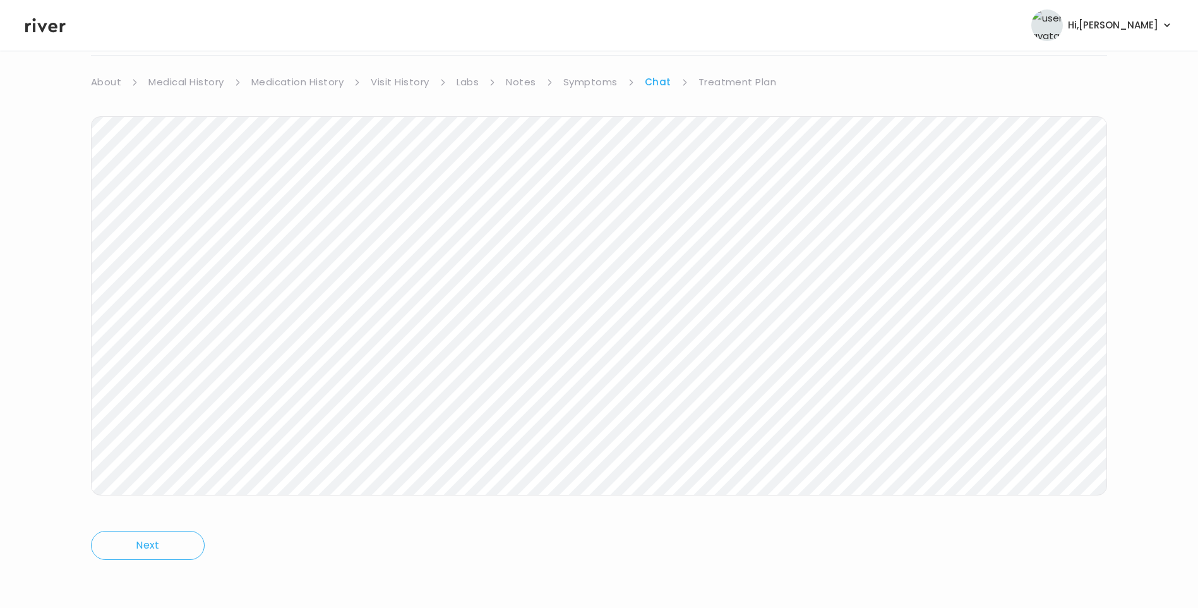
click at [723, 78] on link "Treatment Plan" at bounding box center [738, 82] width 78 height 18
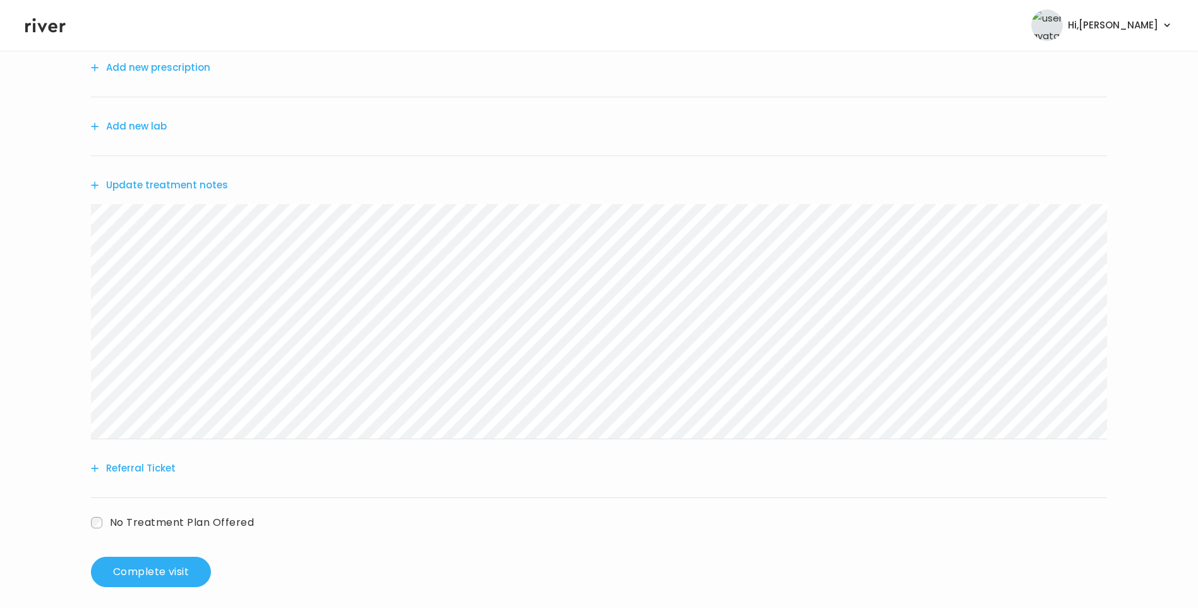
scroll to position [156, 0]
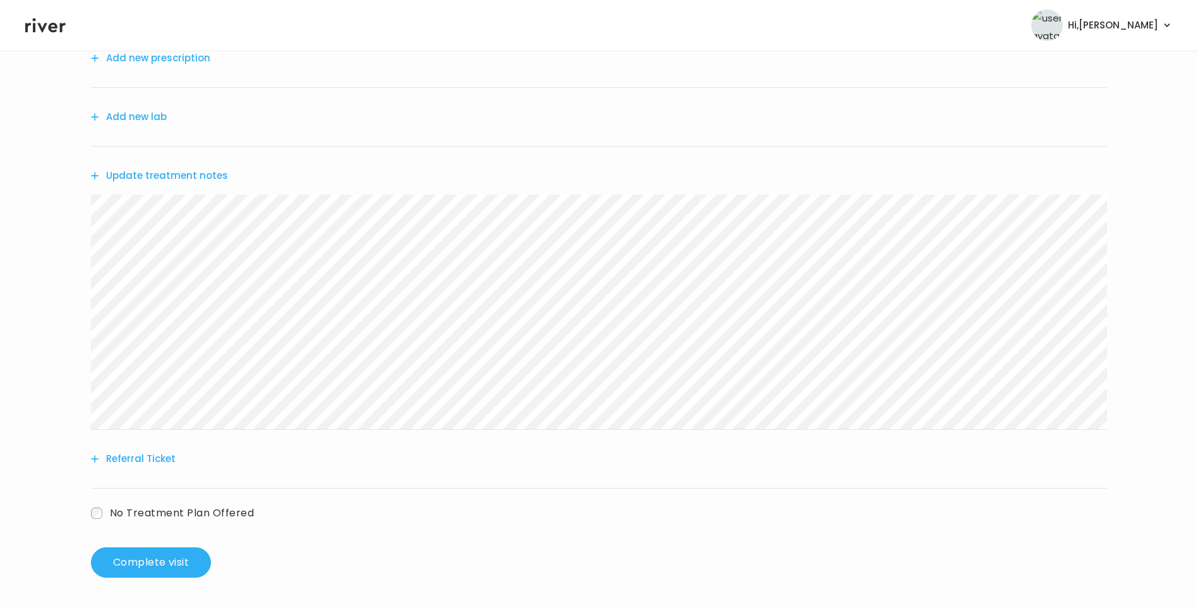
click at [199, 179] on button "Update treatment notes" at bounding box center [159, 176] width 137 height 18
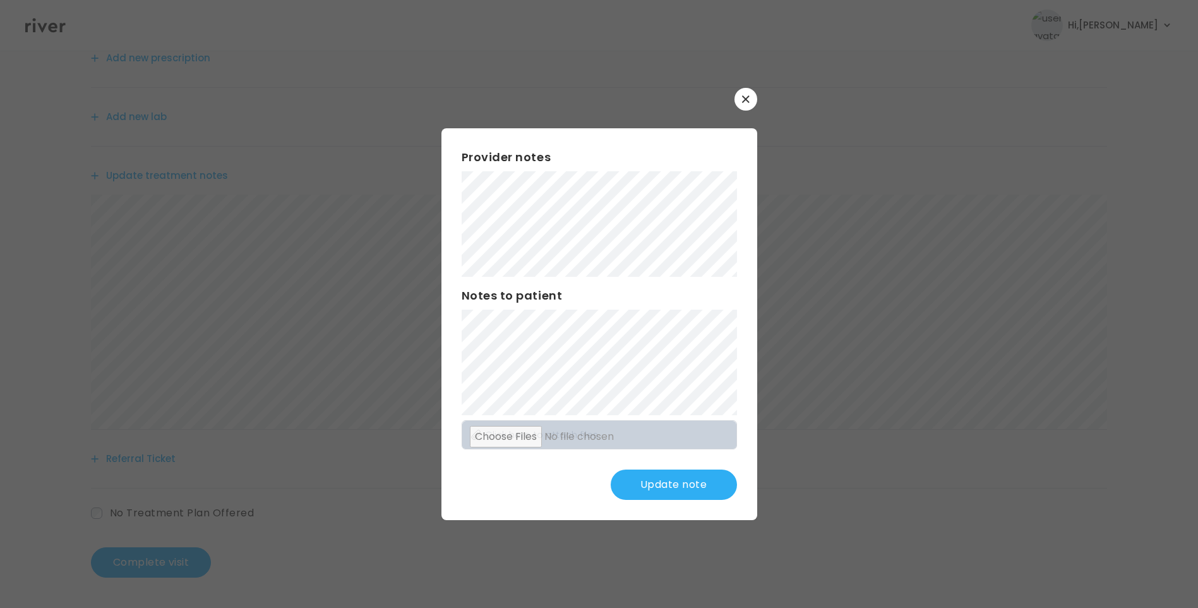
click at [660, 481] on button "Update note" at bounding box center [674, 484] width 126 height 30
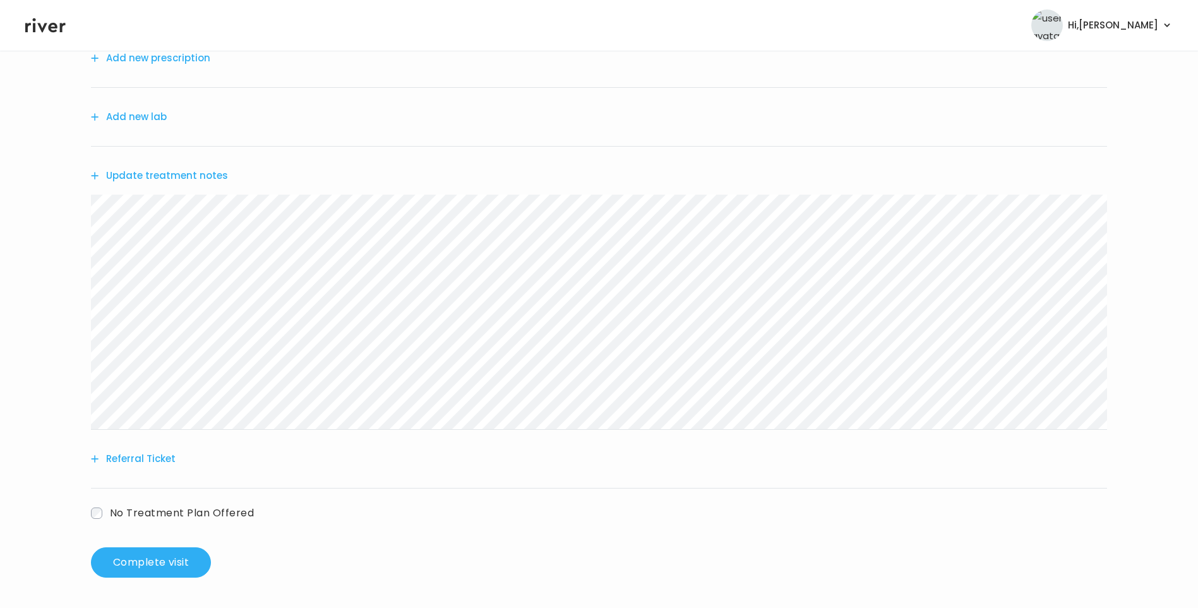
click at [189, 61] on button "Add new prescription" at bounding box center [150, 58] width 119 height 18
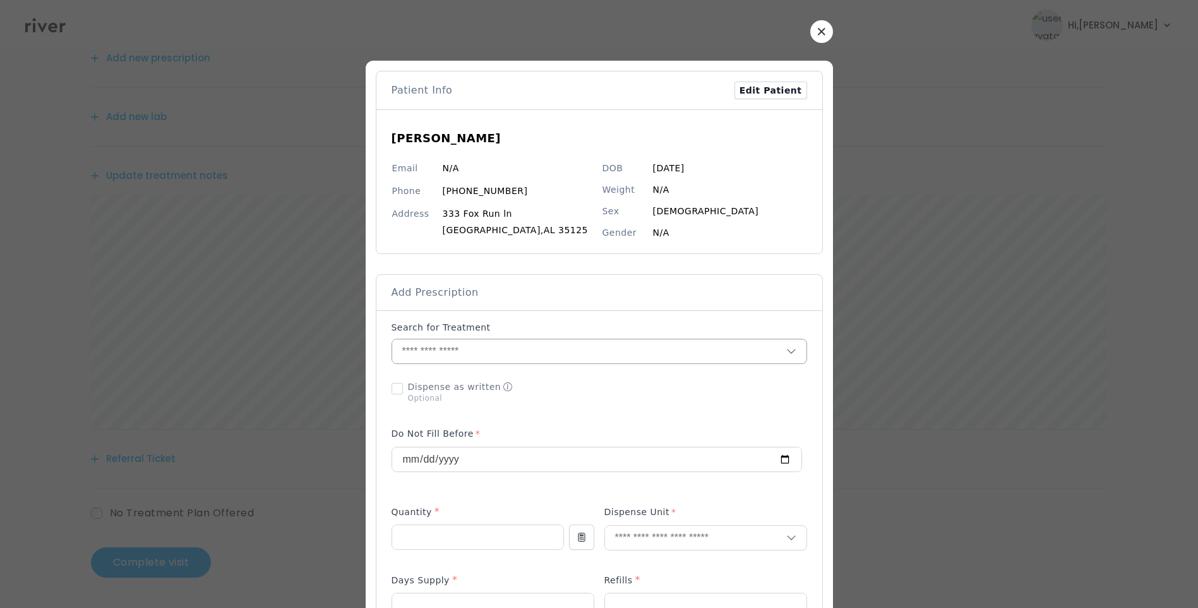
click at [478, 351] on input "text" at bounding box center [589, 351] width 394 height 24
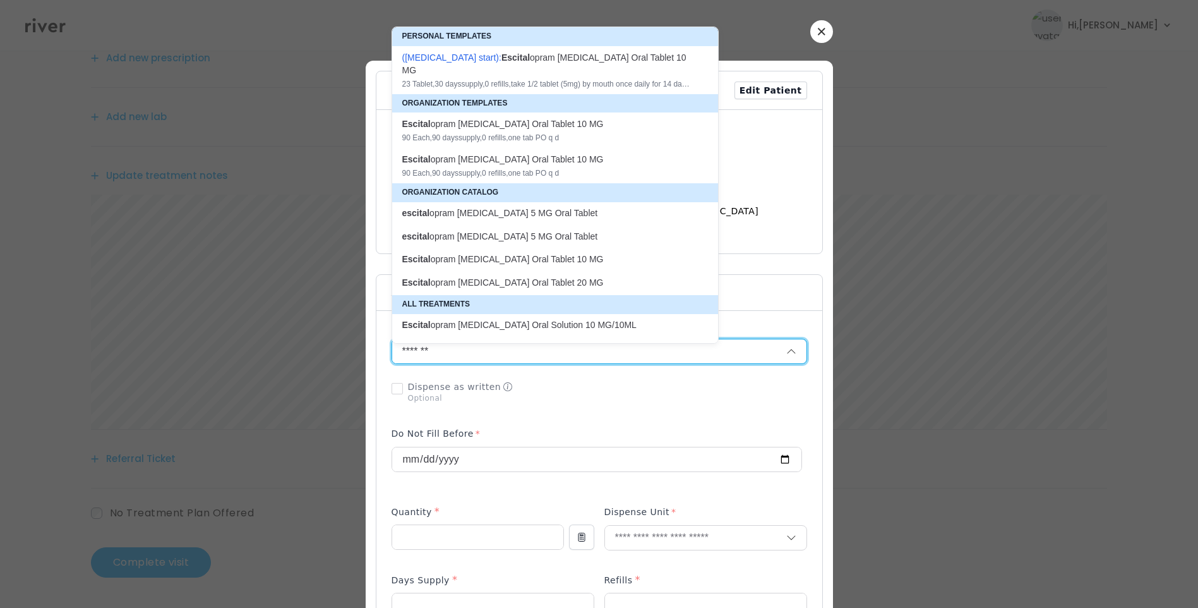
click at [493, 119] on div "Escital opram Oxalate Oral Tablet 10 MG 90 Each , 90 days supply, 0 refills , o…" at bounding box center [547, 129] width 291 height 25
type input "**********"
type input "**"
type input "*"
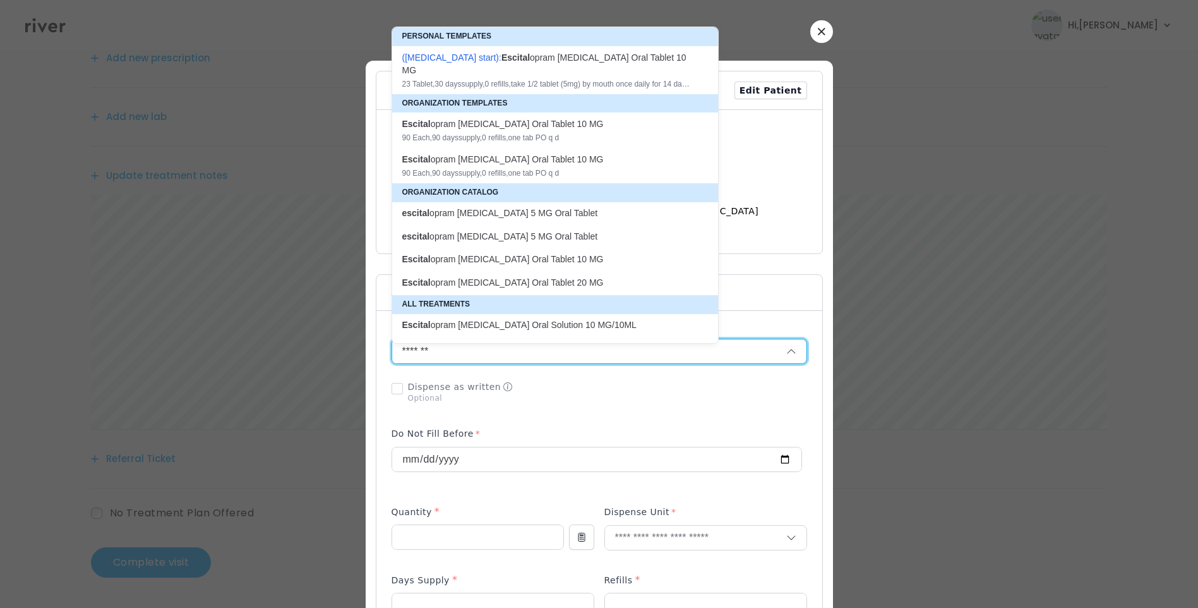
type textarea "**********"
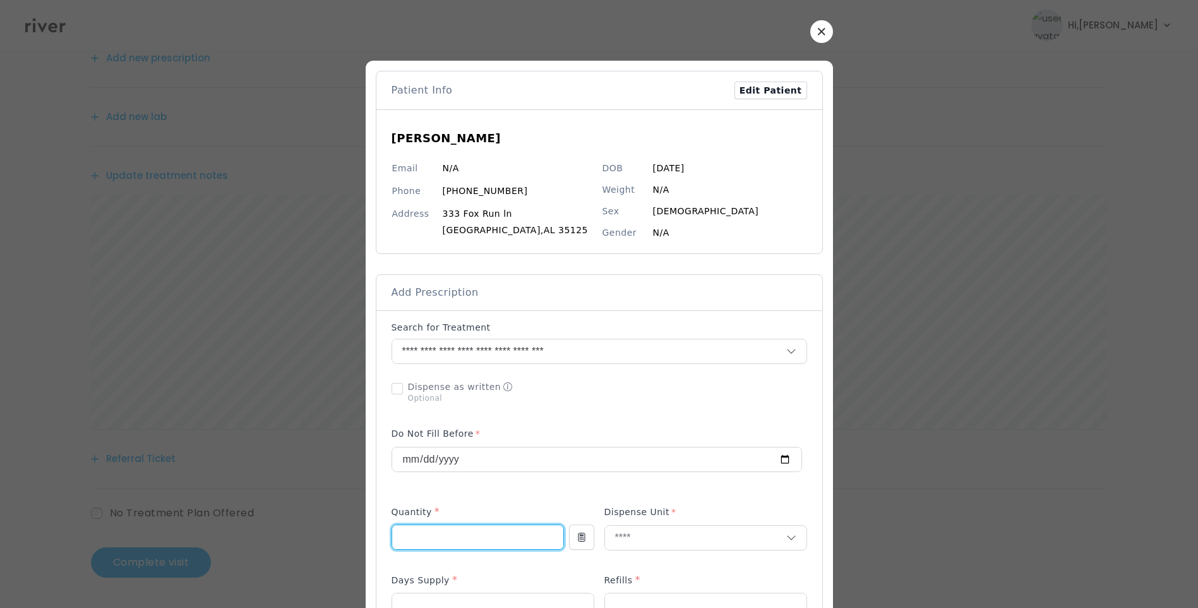
drag, startPoint x: 413, startPoint y: 541, endPoint x: 364, endPoint y: 540, distance: 48.6
type input "**"
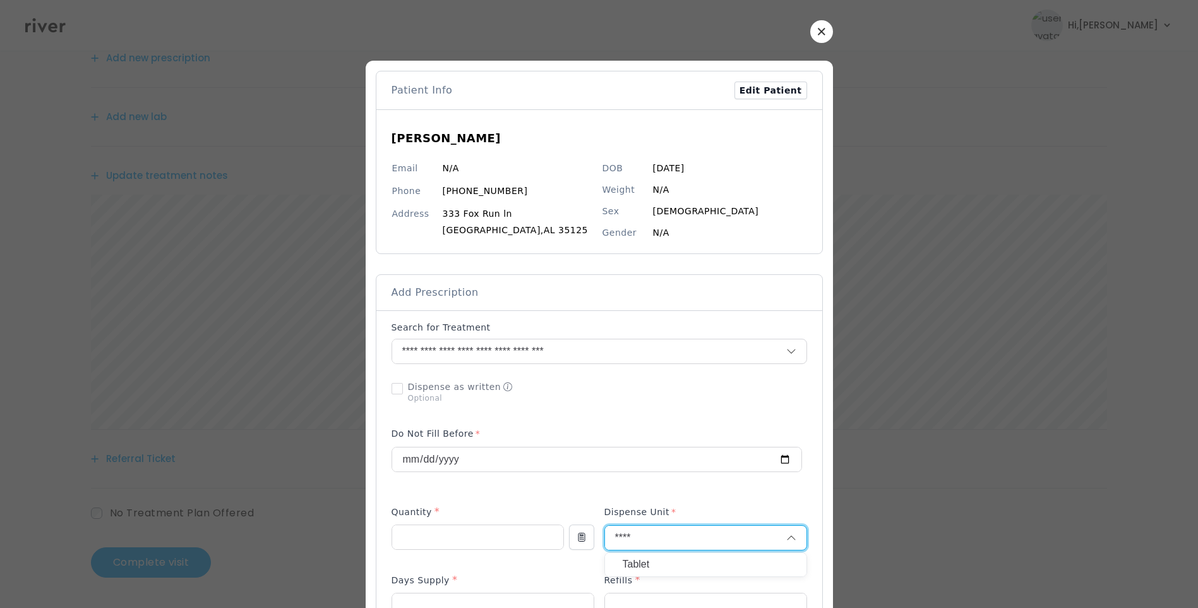
type input "****"
click at [675, 567] on p "Tablet" at bounding box center [706, 564] width 166 height 18
click at [491, 589] on div "Days Supply *" at bounding box center [493, 582] width 203 height 20
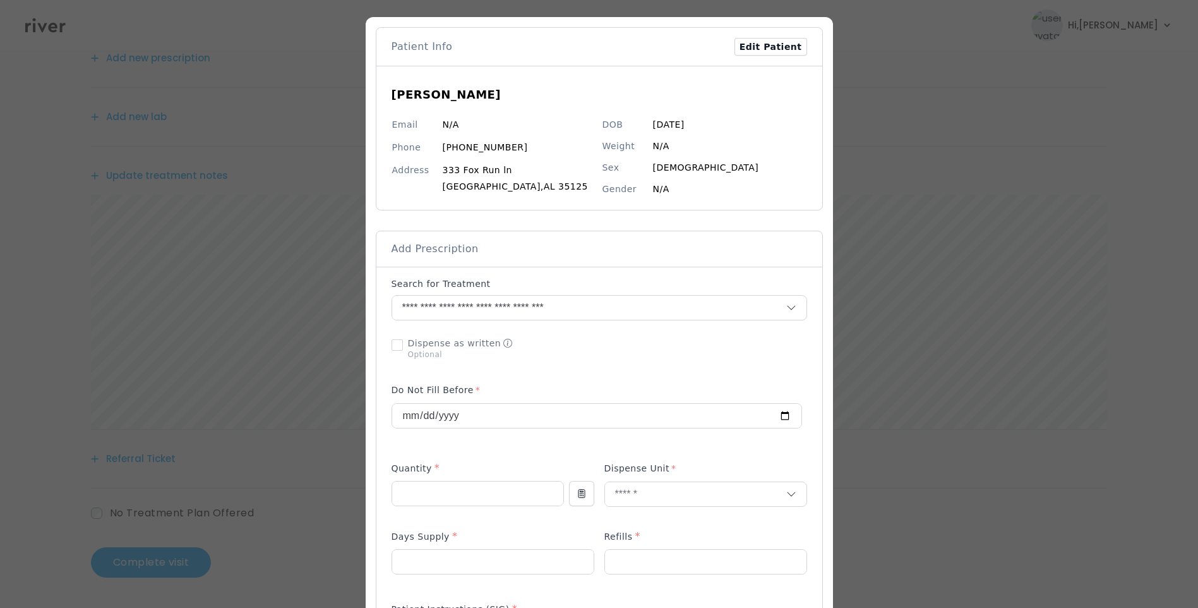
scroll to position [63, 0]
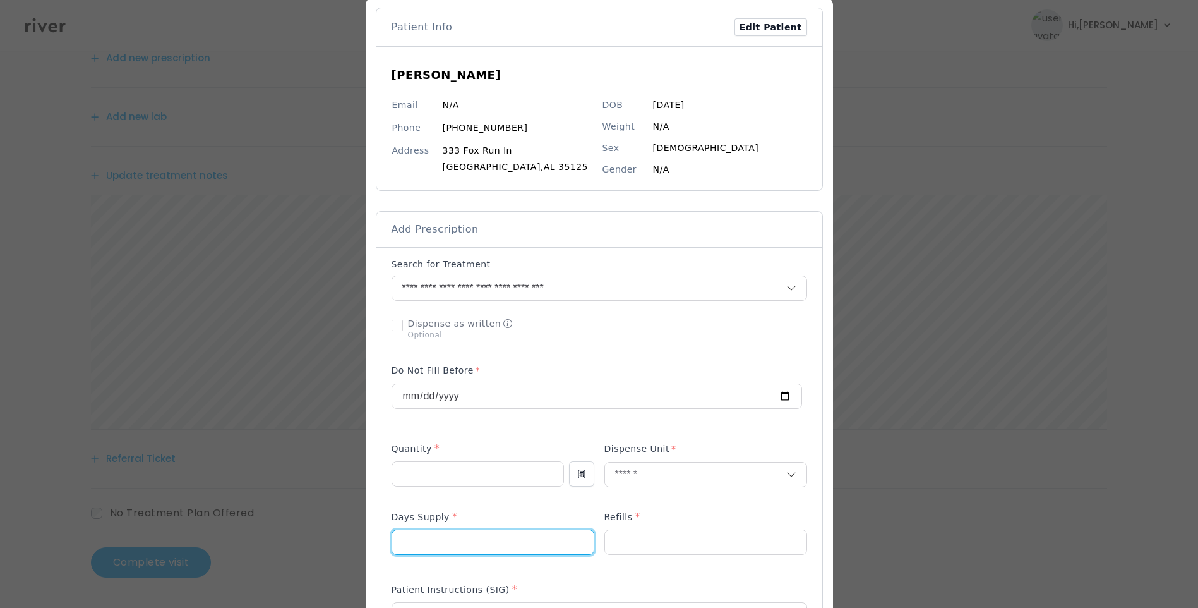
drag, startPoint x: 409, startPoint y: 534, endPoint x: 366, endPoint y: 536, distance: 43.0
click at [366, 536] on div at bounding box center [599, 614] width 467 height 1234
type input "**"
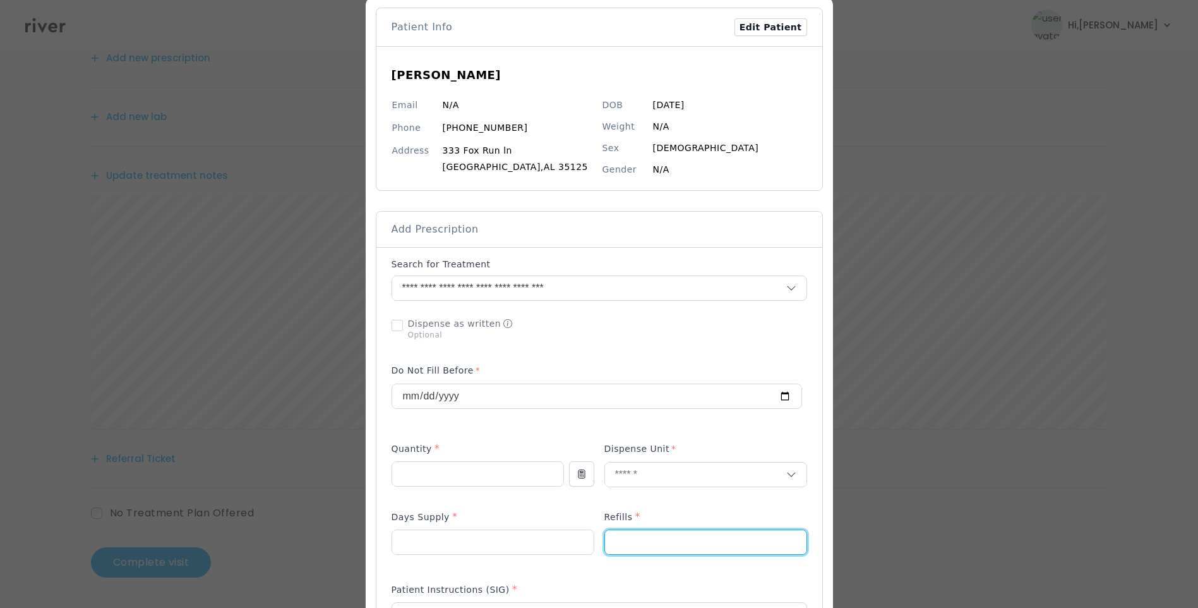
drag, startPoint x: 626, startPoint y: 537, endPoint x: 594, endPoint y: 536, distance: 32.3
click at [594, 536] on div at bounding box center [600, 539] width 416 height 60
type input "*"
click at [684, 584] on div "Patient Instructions (SIG) *" at bounding box center [600, 592] width 416 height 20
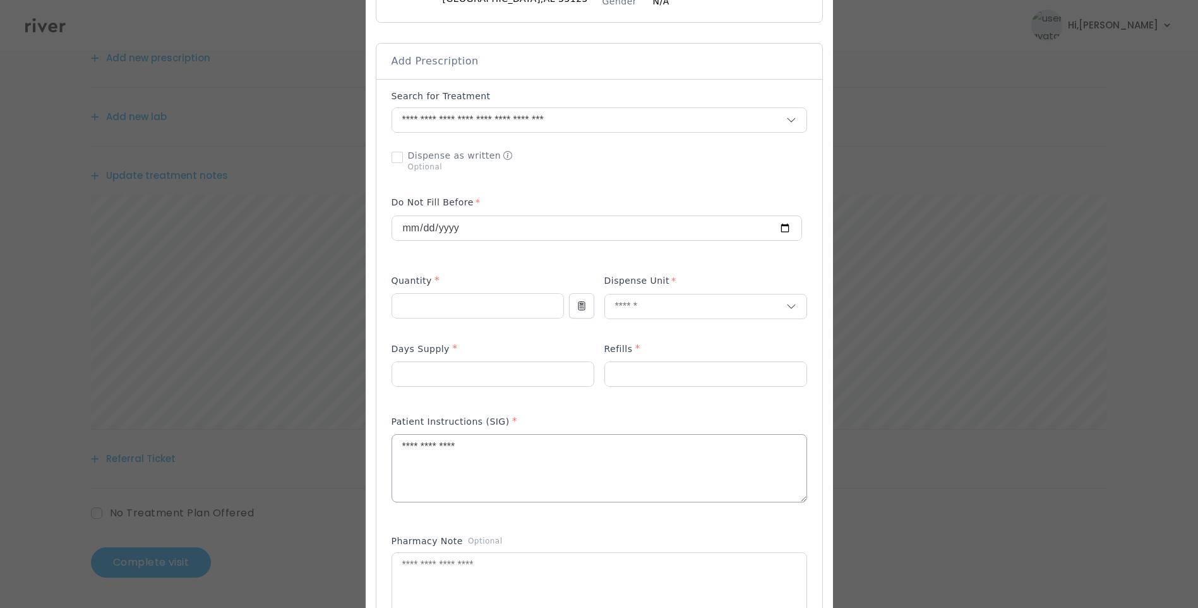
scroll to position [253, 0]
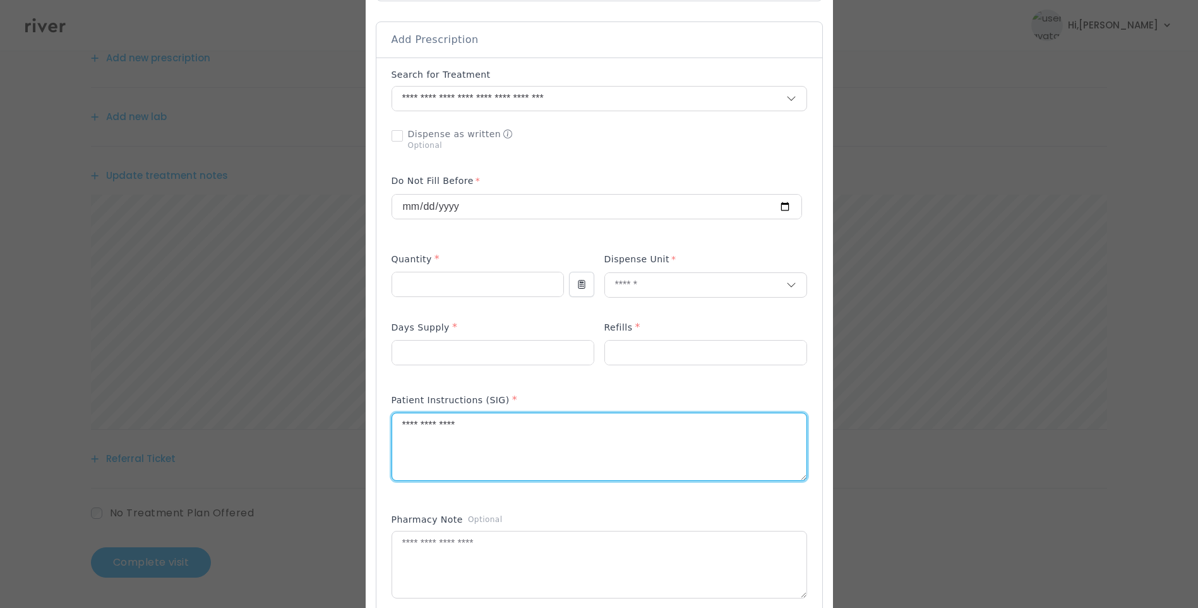
drag, startPoint x: 513, startPoint y: 447, endPoint x: 313, endPoint y: 442, distance: 199.6
click at [315, 440] on div "​" at bounding box center [599, 404] width 1198 height 1315
type textarea "**********"
click at [594, 399] on div "Patient Instructions (SIG) *" at bounding box center [600, 402] width 416 height 20
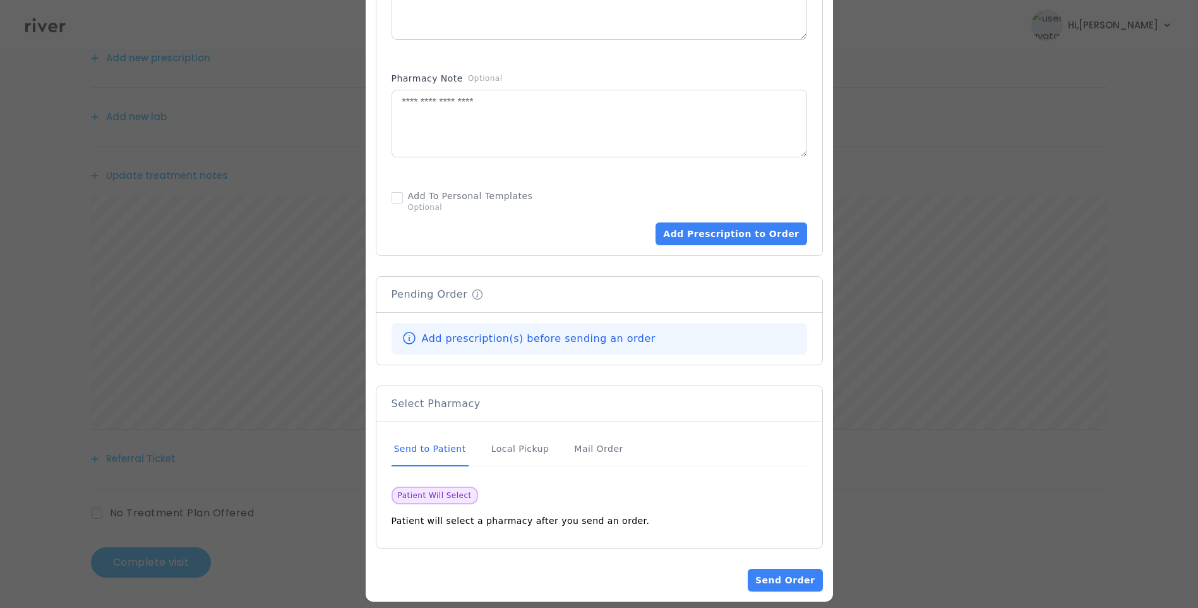
scroll to position [695, 0]
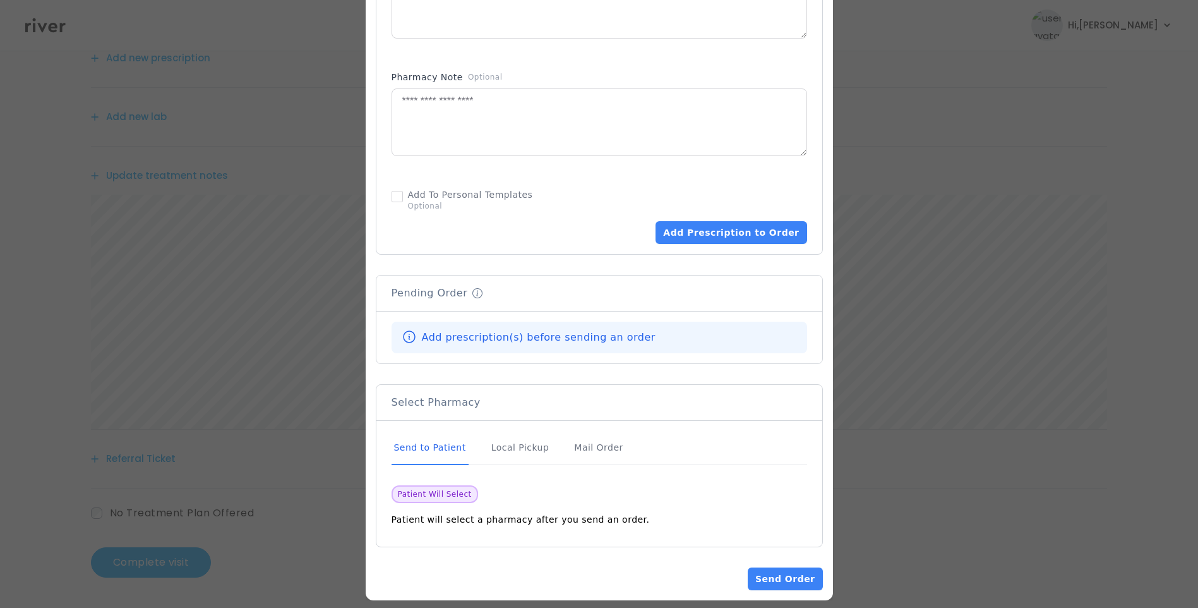
click at [427, 452] on div "Send to Patient" at bounding box center [430, 448] width 77 height 34
click at [436, 440] on div "Send to Patient" at bounding box center [430, 448] width 77 height 34
click at [440, 447] on div "Send to Patient" at bounding box center [430, 448] width 77 height 34
click at [750, 222] on button "Add Prescription to Order" at bounding box center [731, 232] width 151 height 23
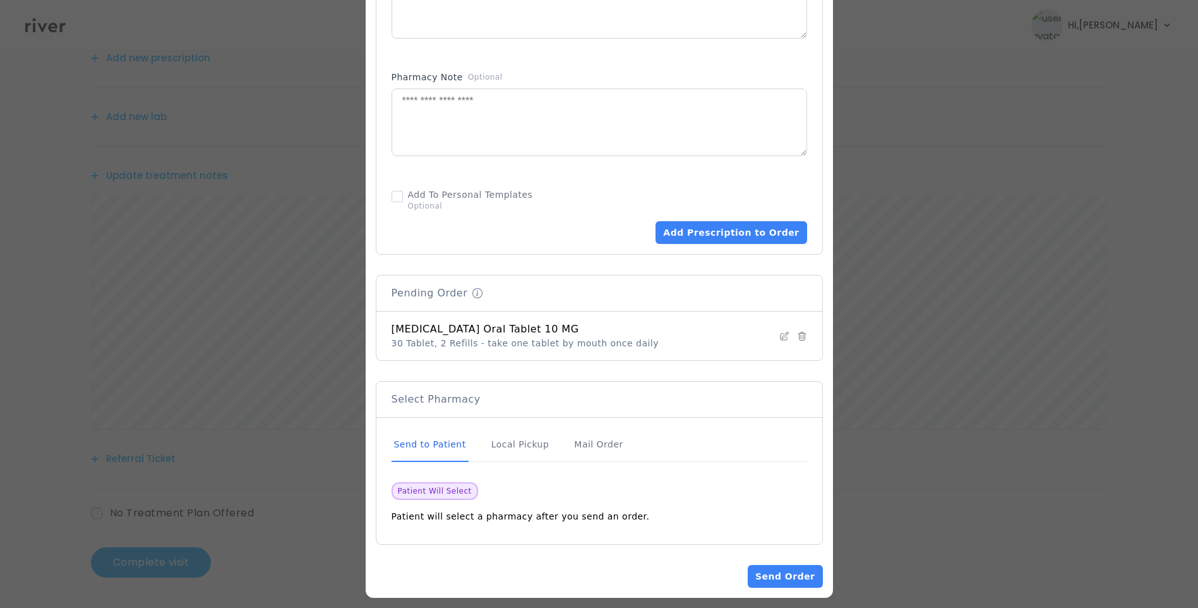
scroll to position [705, 0]
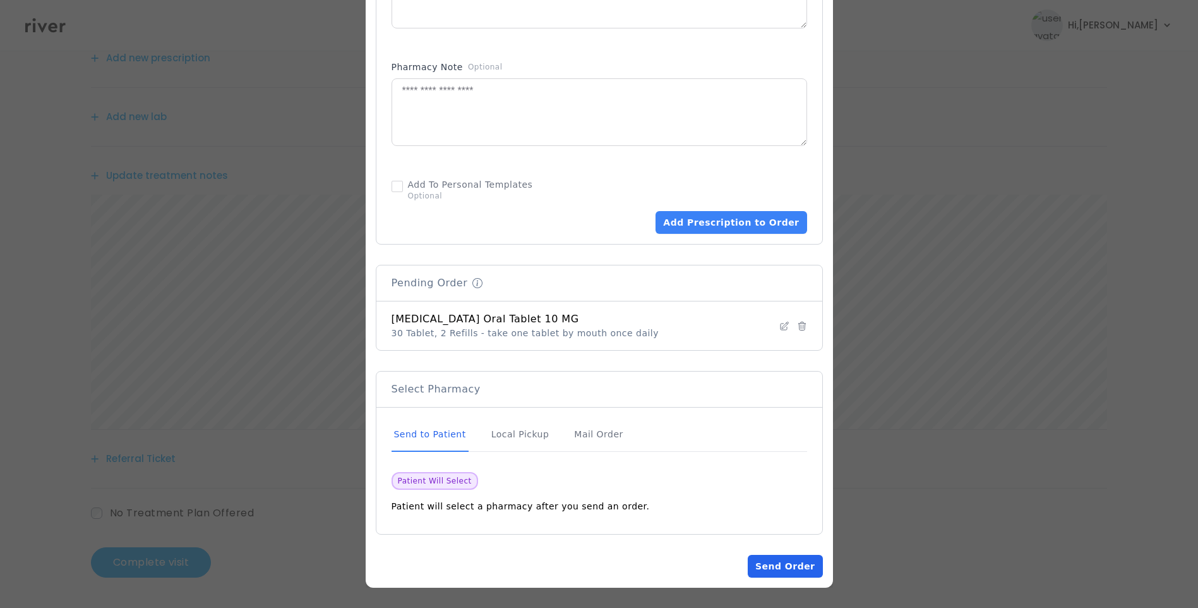
click at [795, 563] on button "Send Order" at bounding box center [785, 566] width 75 height 23
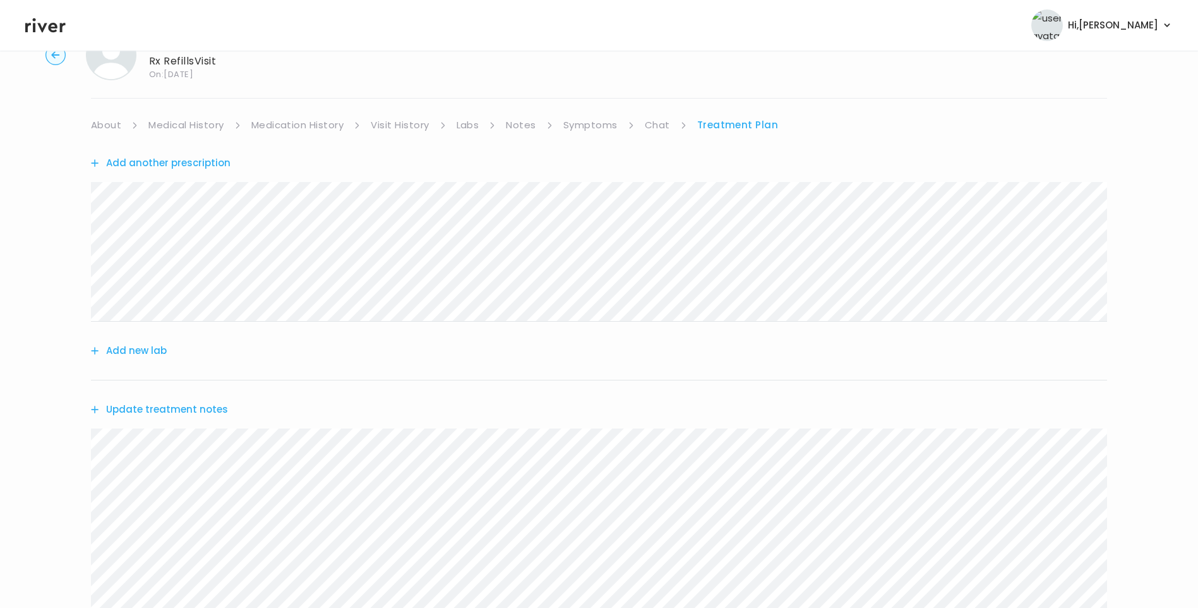
scroll to position [0, 0]
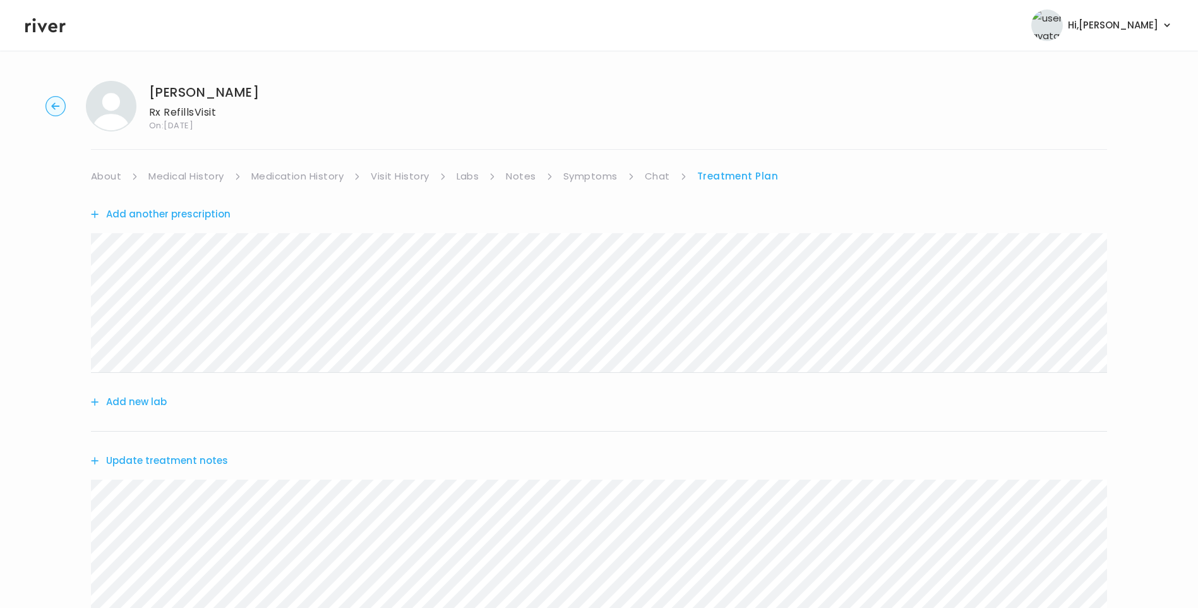
click at [651, 177] on link "Chat" at bounding box center [657, 176] width 25 height 18
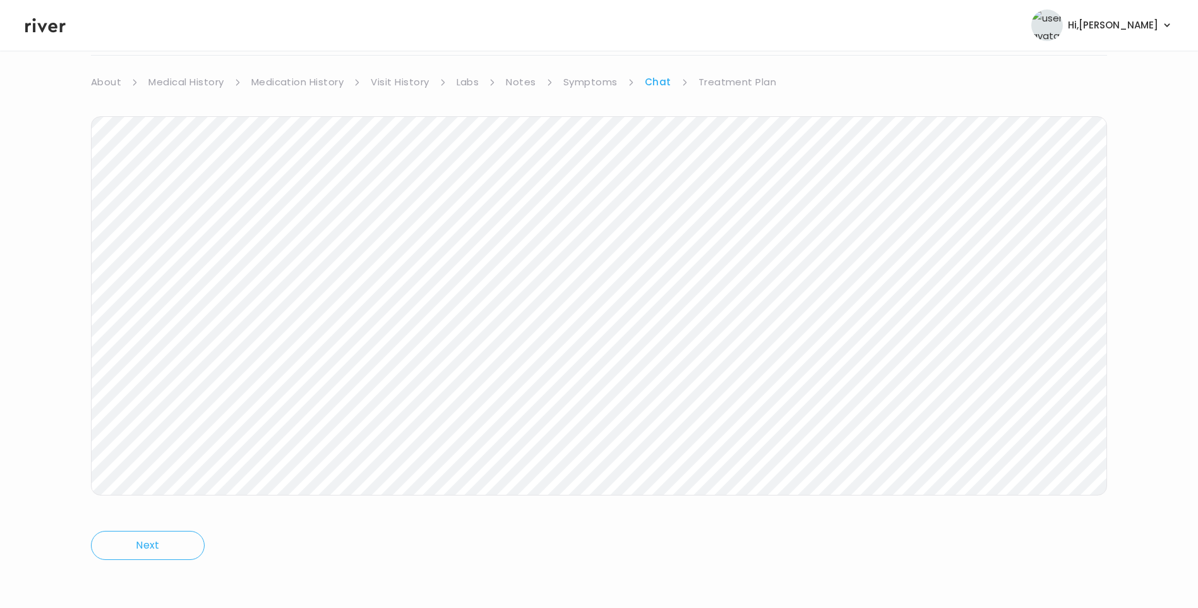
click at [104, 80] on link "About" at bounding box center [106, 82] width 30 height 18
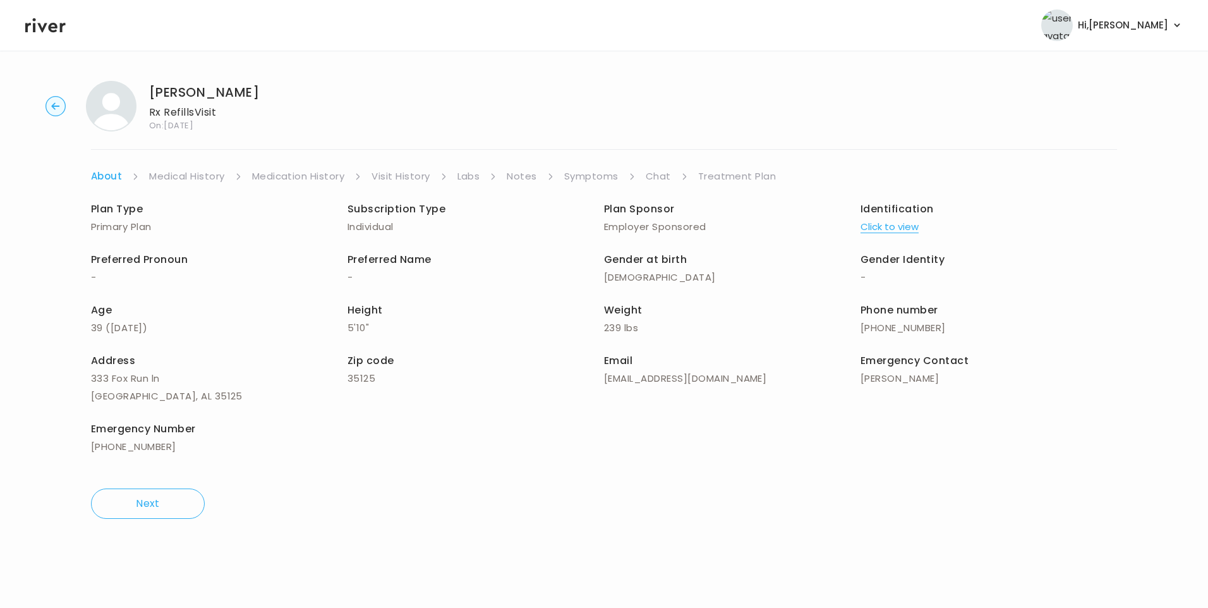
click at [726, 177] on link "Treatment Plan" at bounding box center [737, 176] width 78 height 18
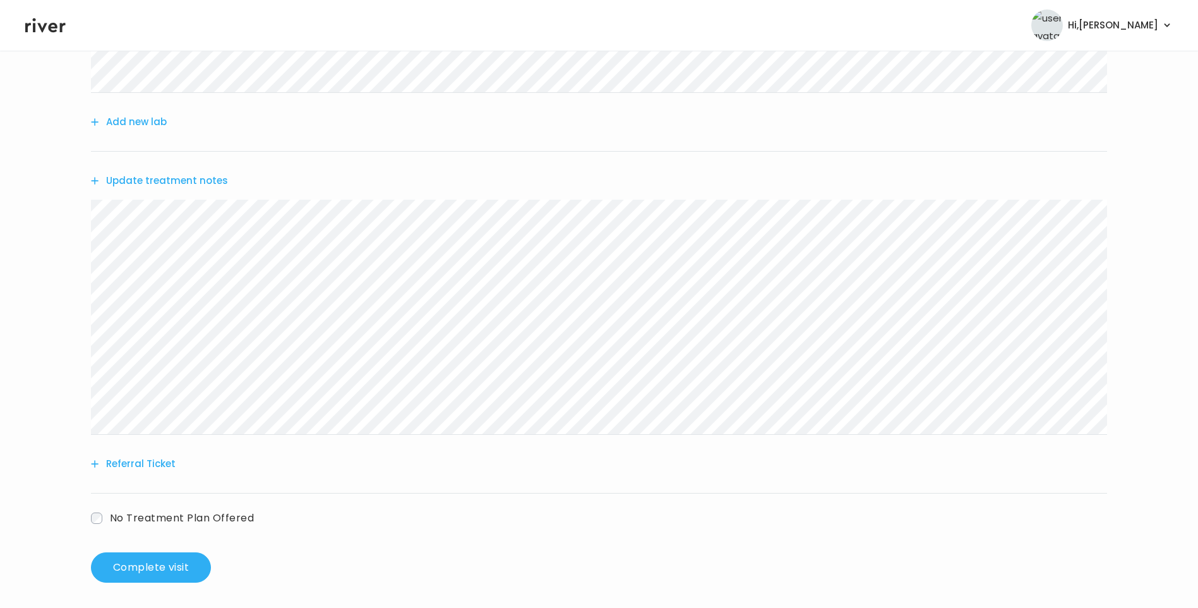
scroll to position [285, 0]
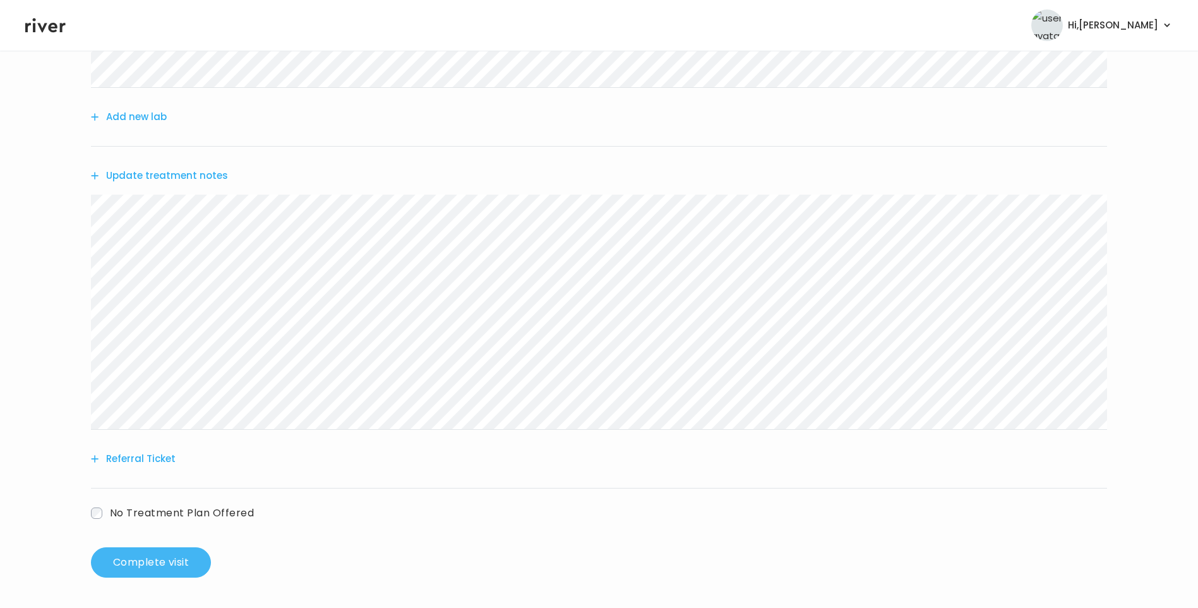
click at [190, 565] on button "Complete visit" at bounding box center [151, 562] width 120 height 30
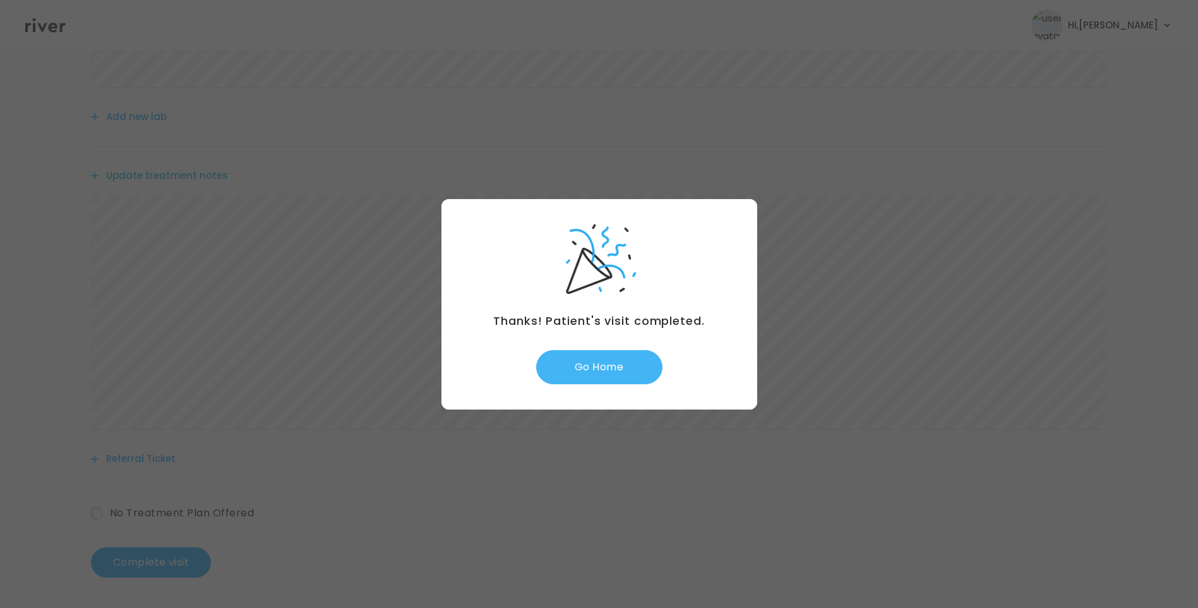
click at [579, 366] on button "Go Home" at bounding box center [599, 367] width 126 height 34
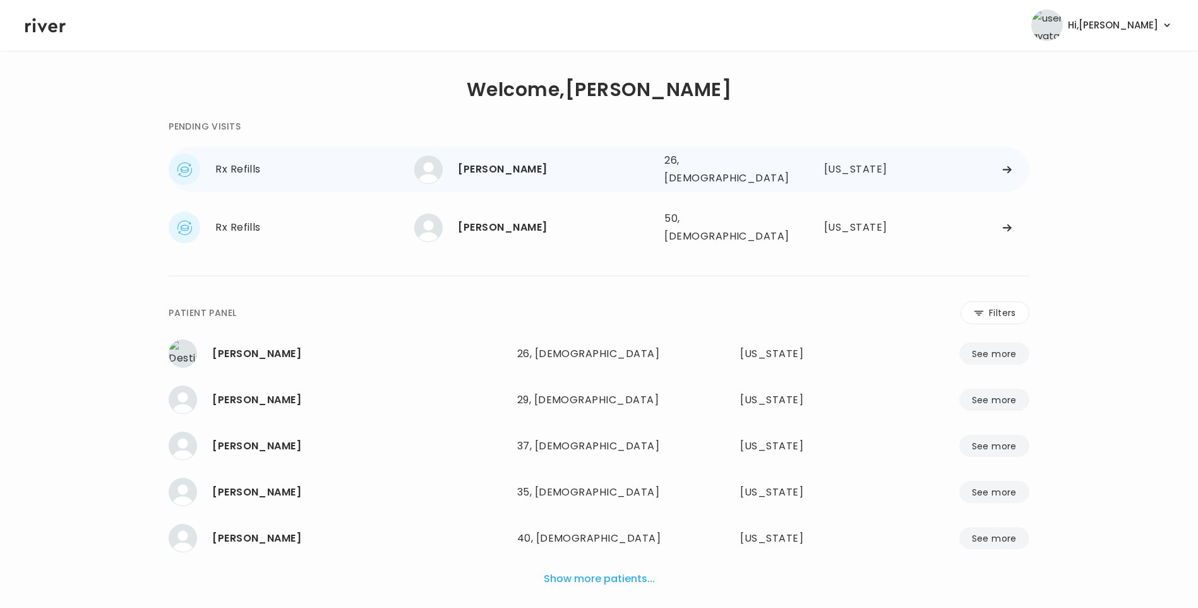
click at [547, 169] on div "Sarah Harder" at bounding box center [556, 169] width 196 height 18
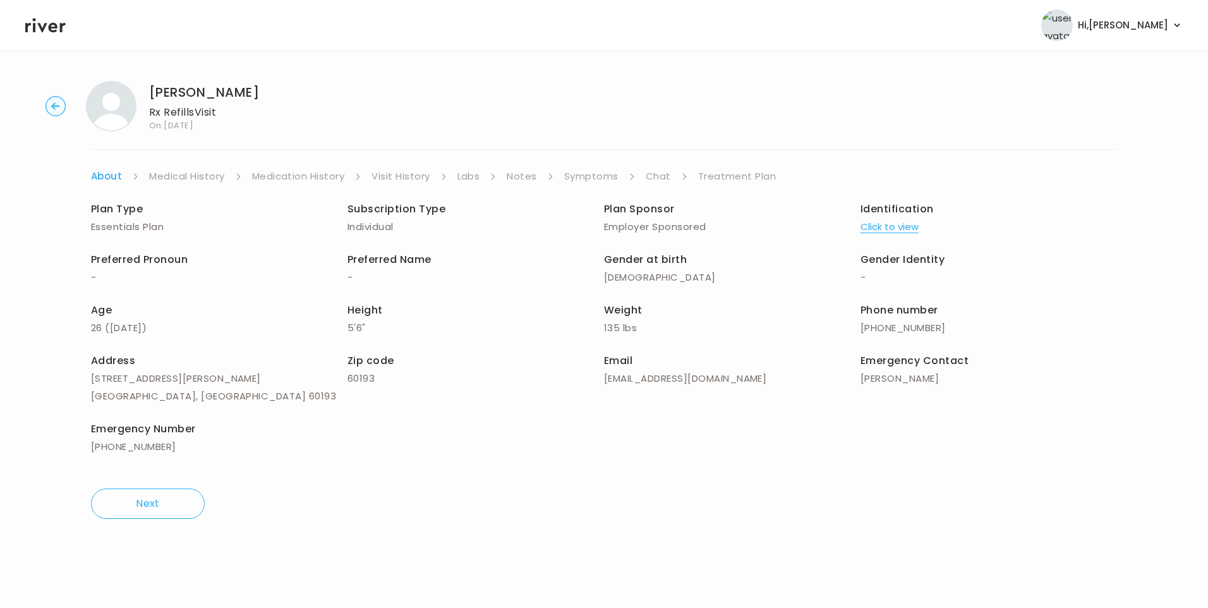
click at [658, 182] on link "Chat" at bounding box center [657, 176] width 25 height 18
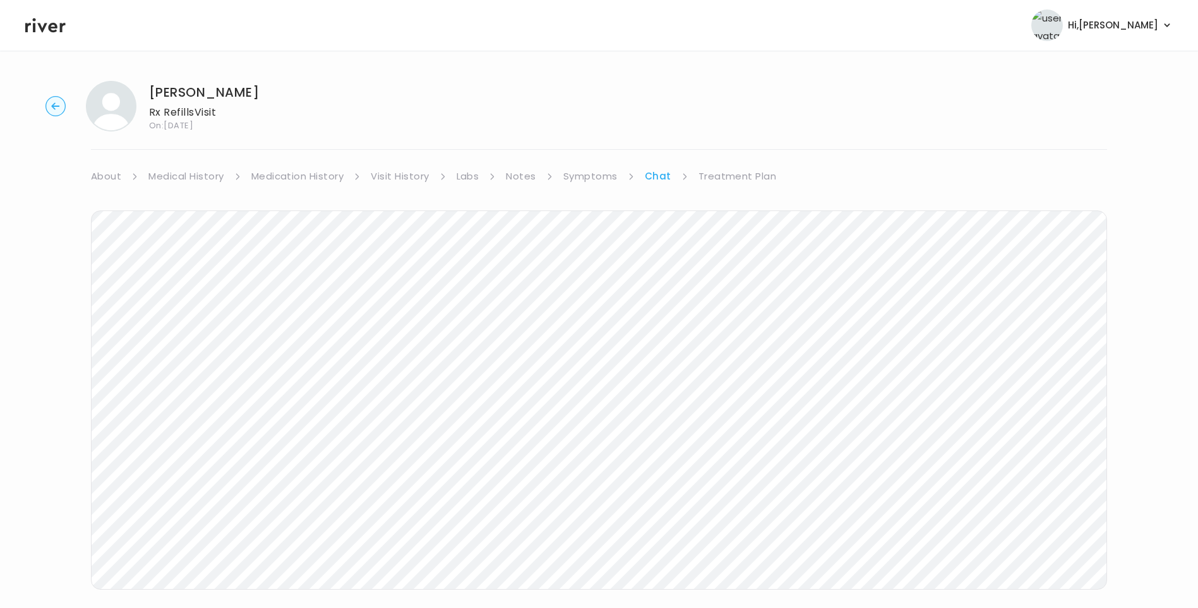
click at [90, 474] on div "Sarah Harder Rx Refills Visit On: 10 Sep 2025 About Medical History Medication …" at bounding box center [599, 376] width 1198 height 611
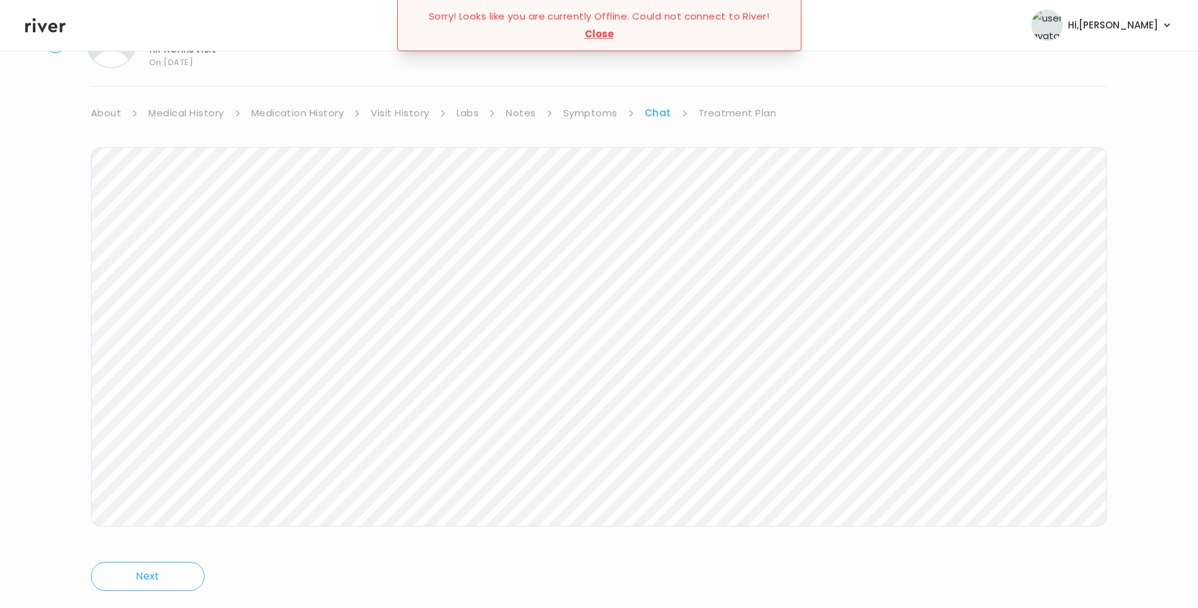
click at [584, 536] on div "Next Ping message sent" at bounding box center [599, 365] width 1016 height 486
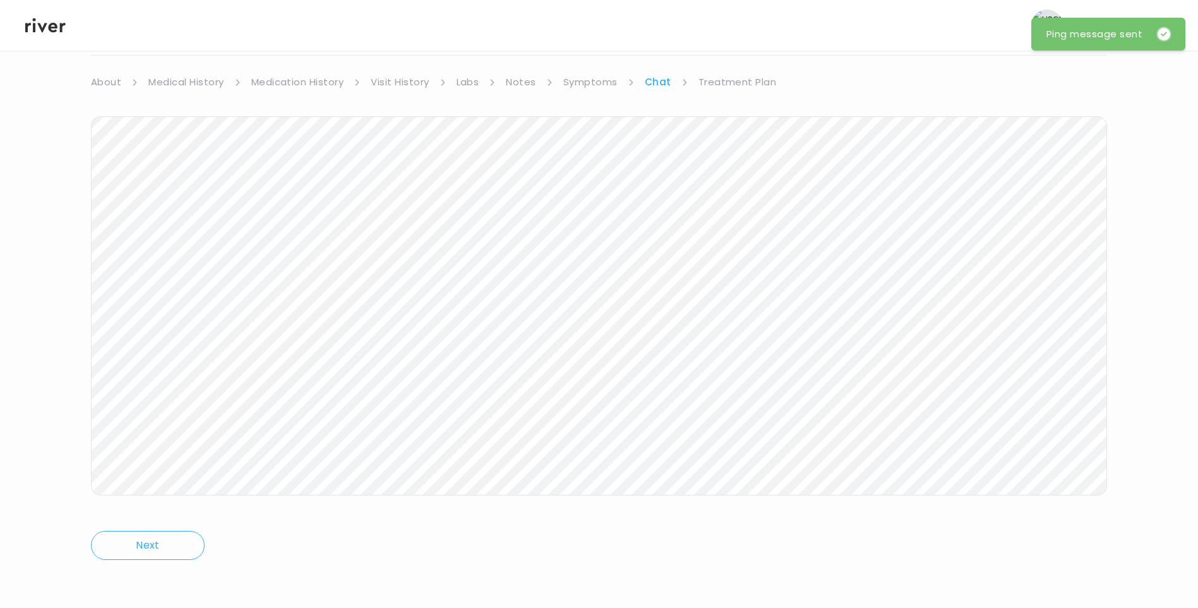
click at [53, 12] on header "Hi, Lisa Profile Logout" at bounding box center [599, 25] width 1198 height 51
click at [54, 23] on icon at bounding box center [45, 25] width 40 height 19
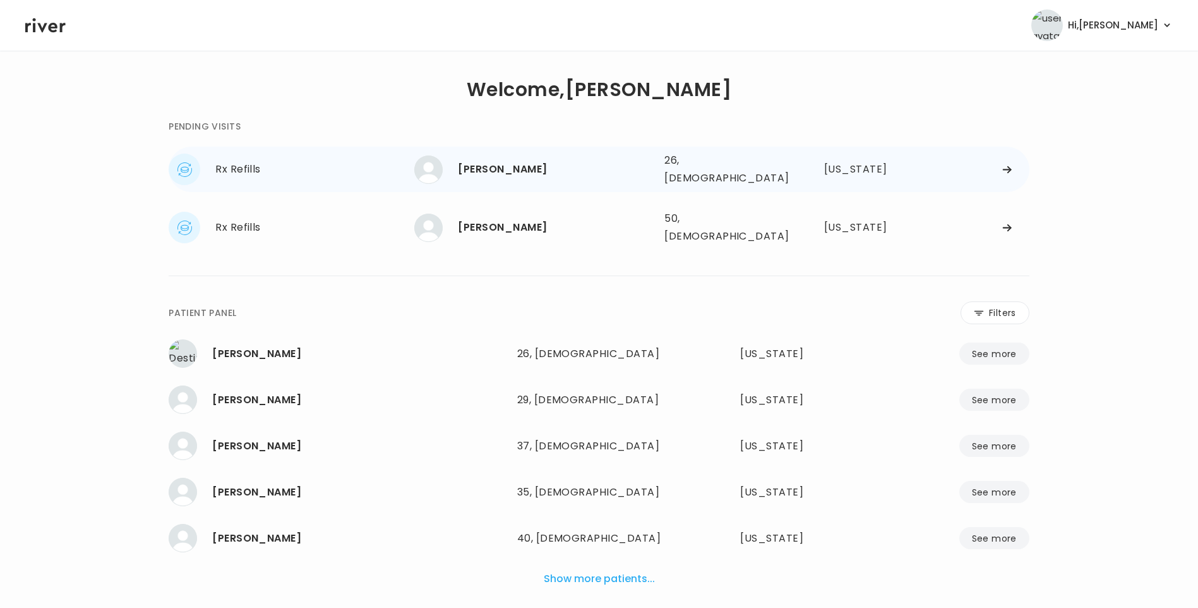
click at [506, 164] on div "Sarah Harder" at bounding box center [556, 169] width 196 height 18
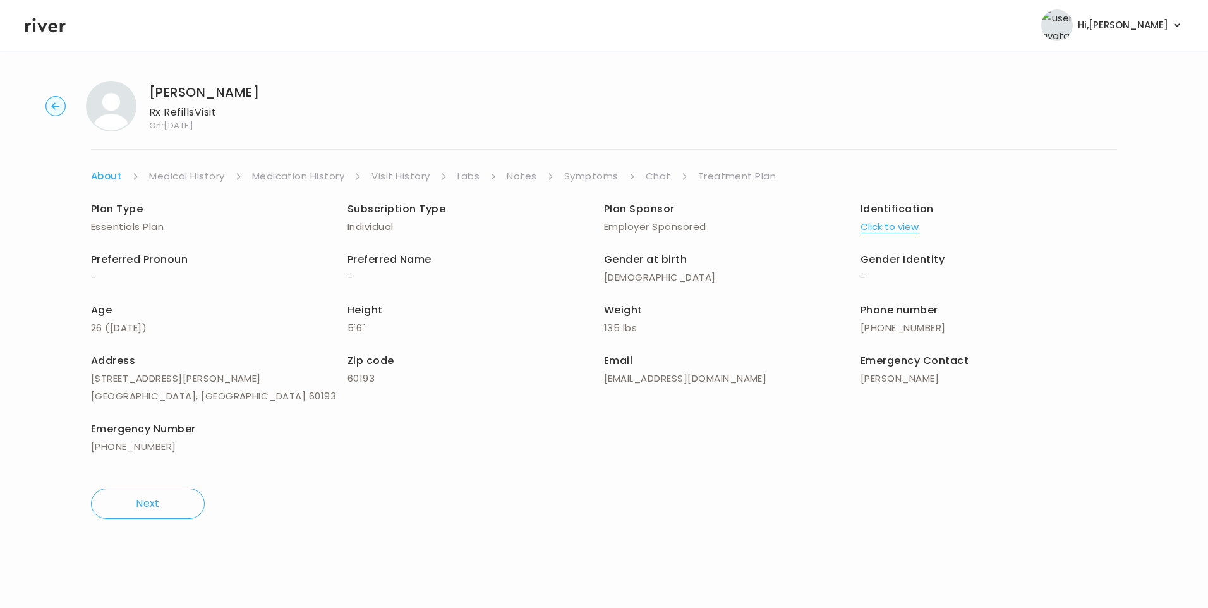
click at [660, 177] on link "Chat" at bounding box center [657, 176] width 25 height 18
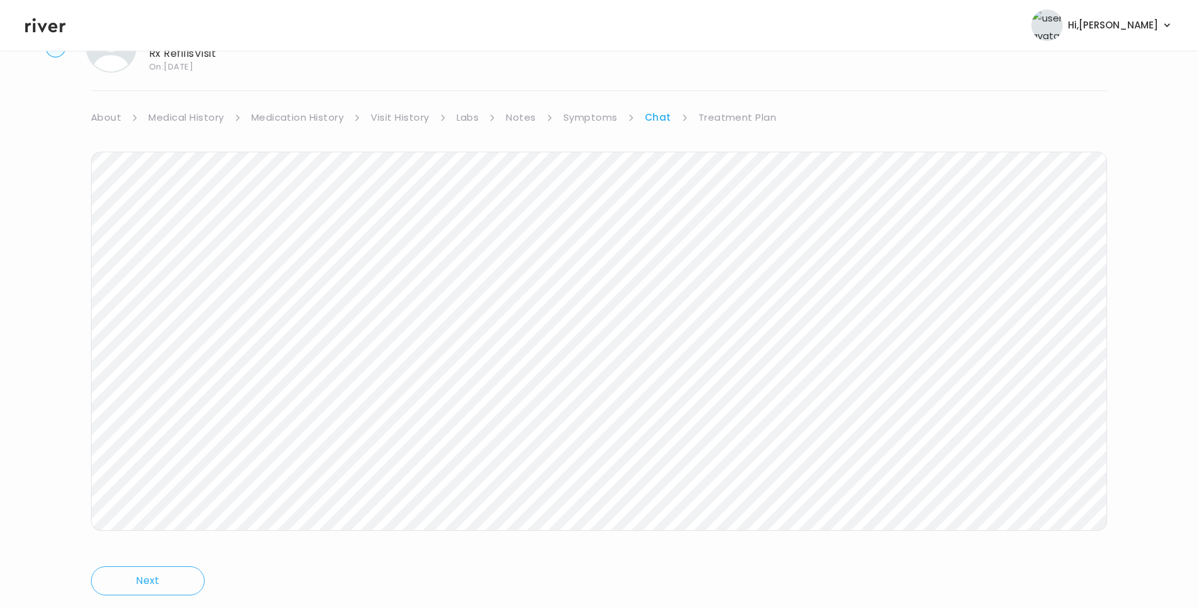
scroll to position [94, 0]
click at [36, 23] on icon at bounding box center [45, 25] width 40 height 19
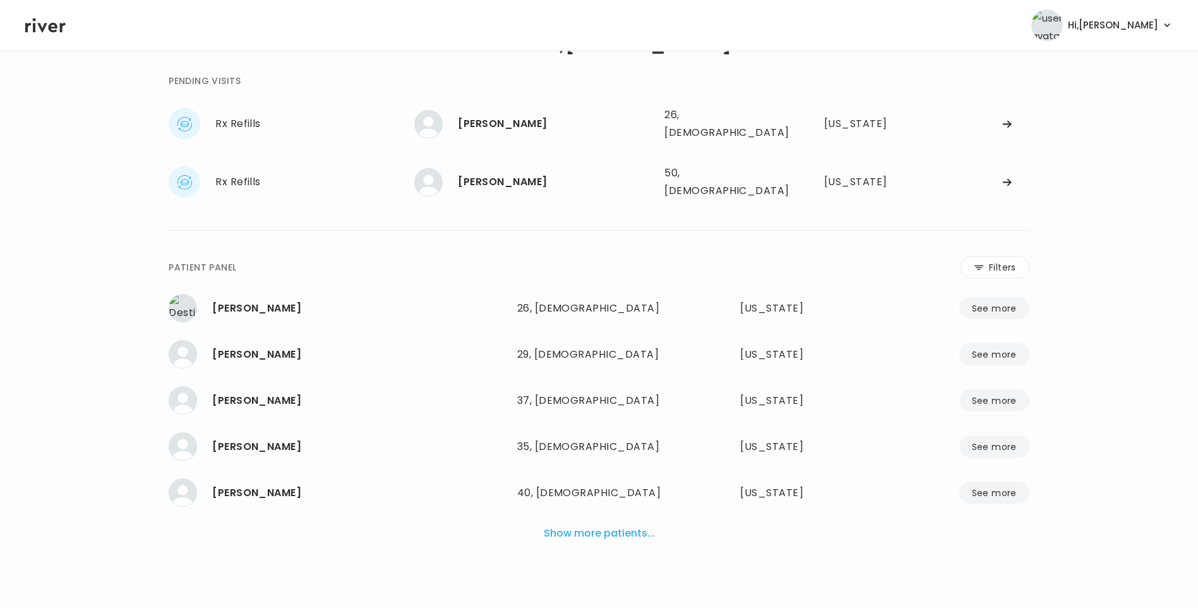
scroll to position [32, 0]
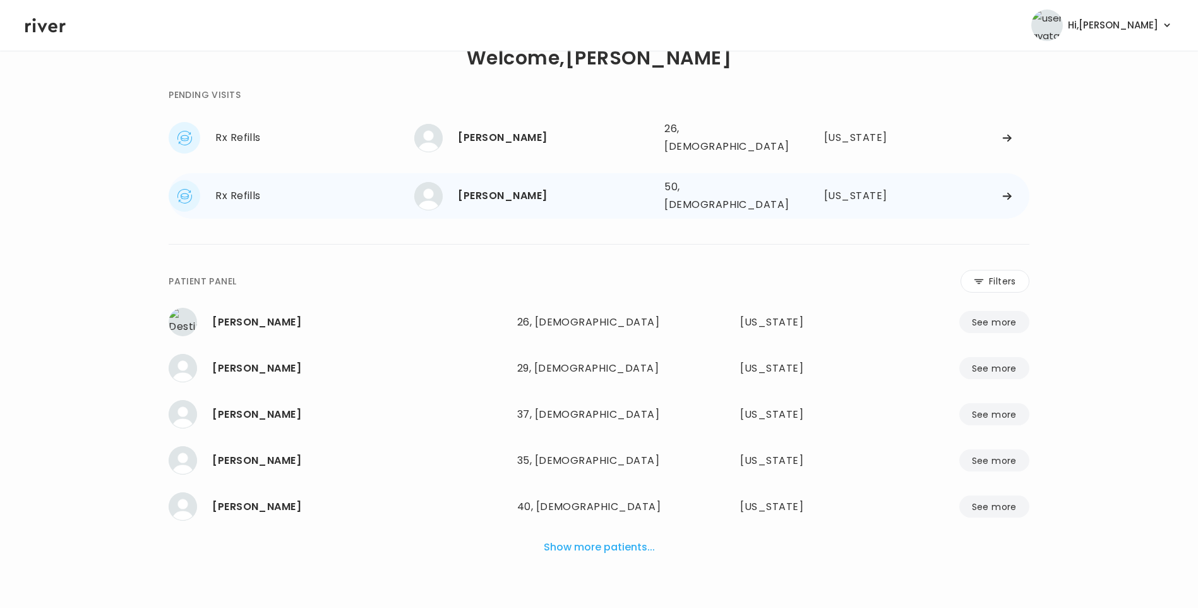
click at [509, 187] on div "[PERSON_NAME]" at bounding box center [556, 196] width 196 height 18
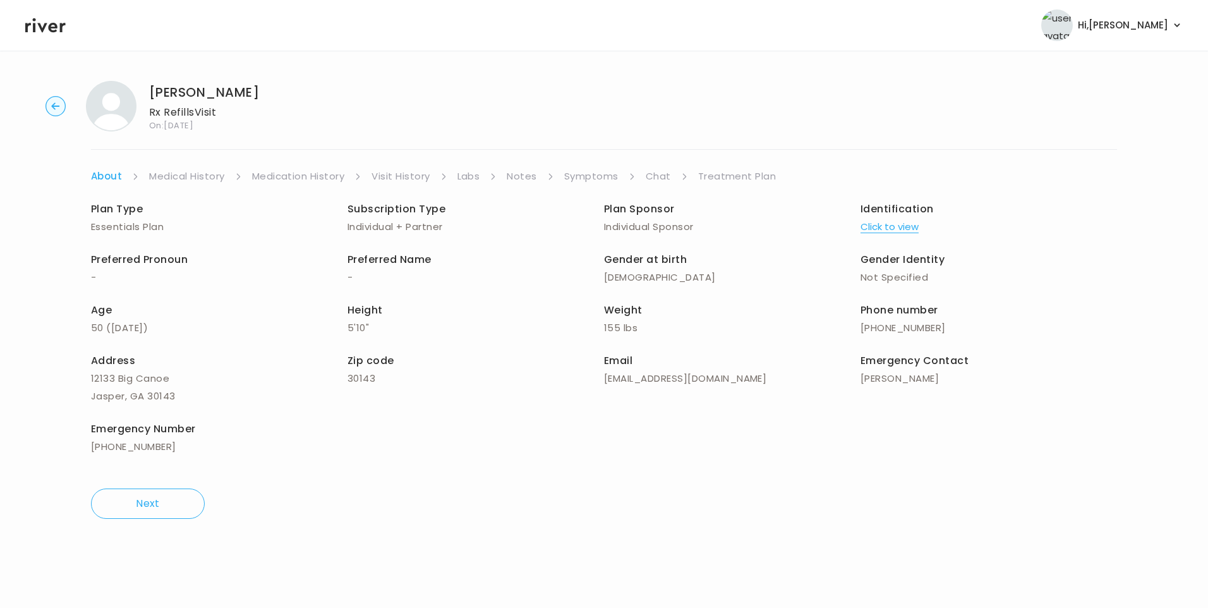
drag, startPoint x: 648, startPoint y: 165, endPoint x: 654, endPoint y: 176, distance: 13.0
click at [647, 164] on div "Kimberly Boudet Rx Refills Visit On: 10 Sep 2025 About Medical History Medicati…" at bounding box center [604, 300] width 1208 height 458
click at [656, 178] on link "Chat" at bounding box center [657, 176] width 25 height 18
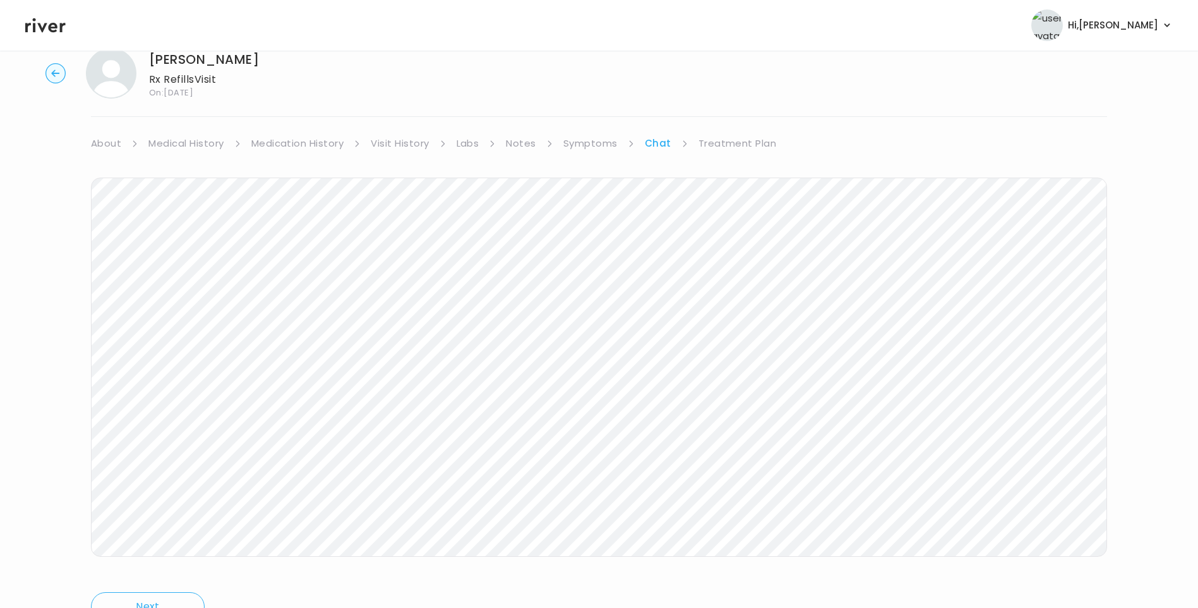
scroll to position [94, 0]
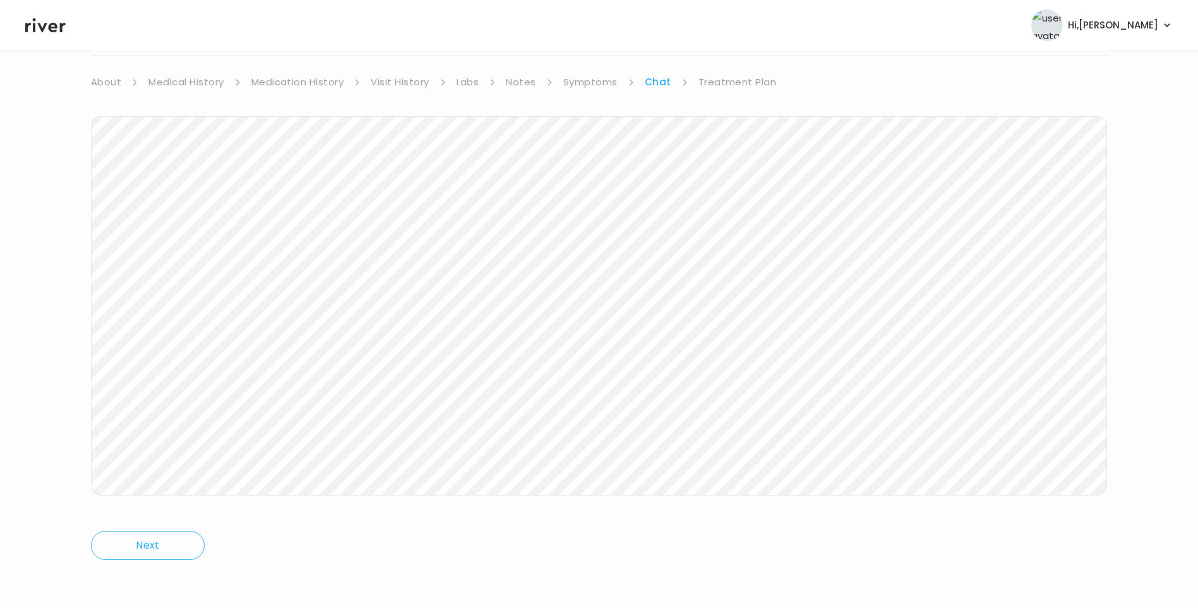
click at [44, 26] on icon at bounding box center [45, 25] width 40 height 15
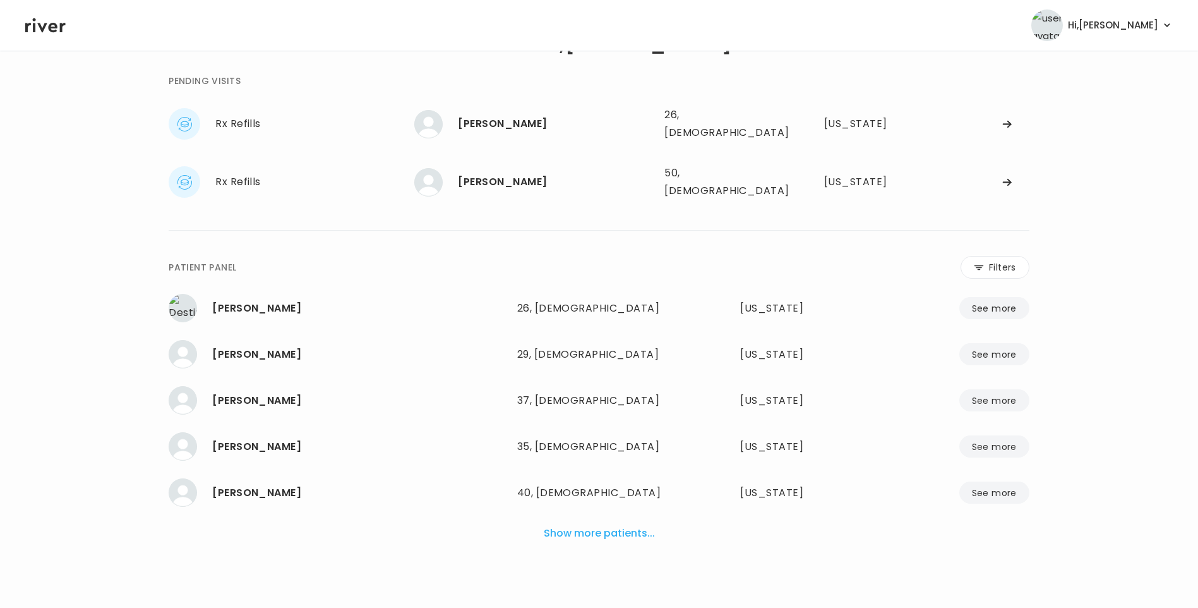
scroll to position [32, 0]
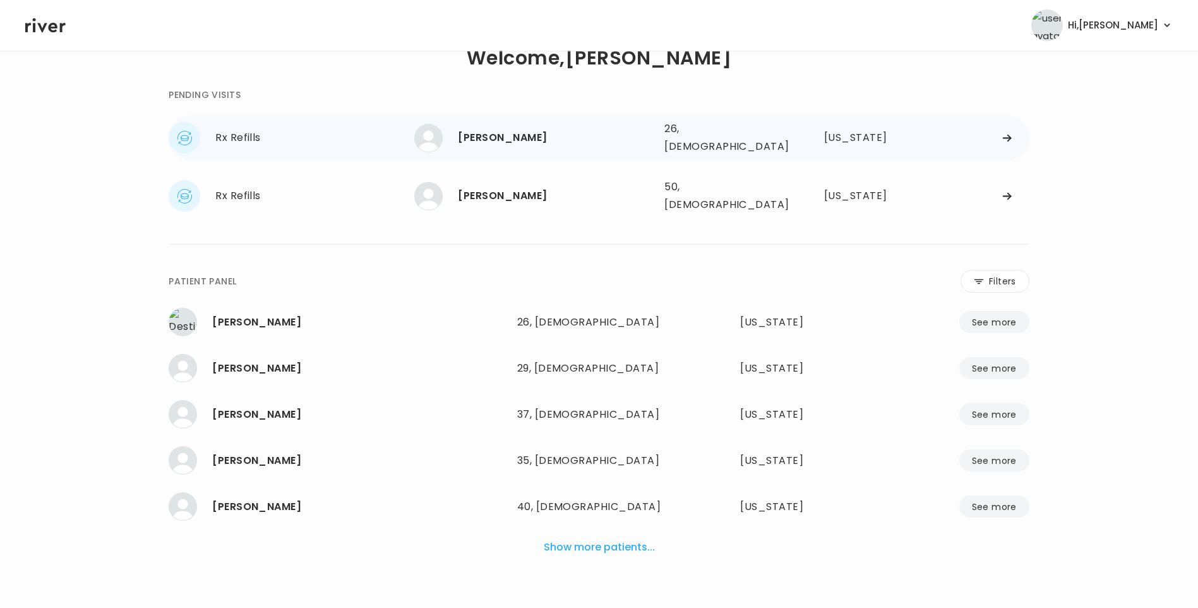
click at [505, 129] on div "[PERSON_NAME]" at bounding box center [556, 138] width 196 height 18
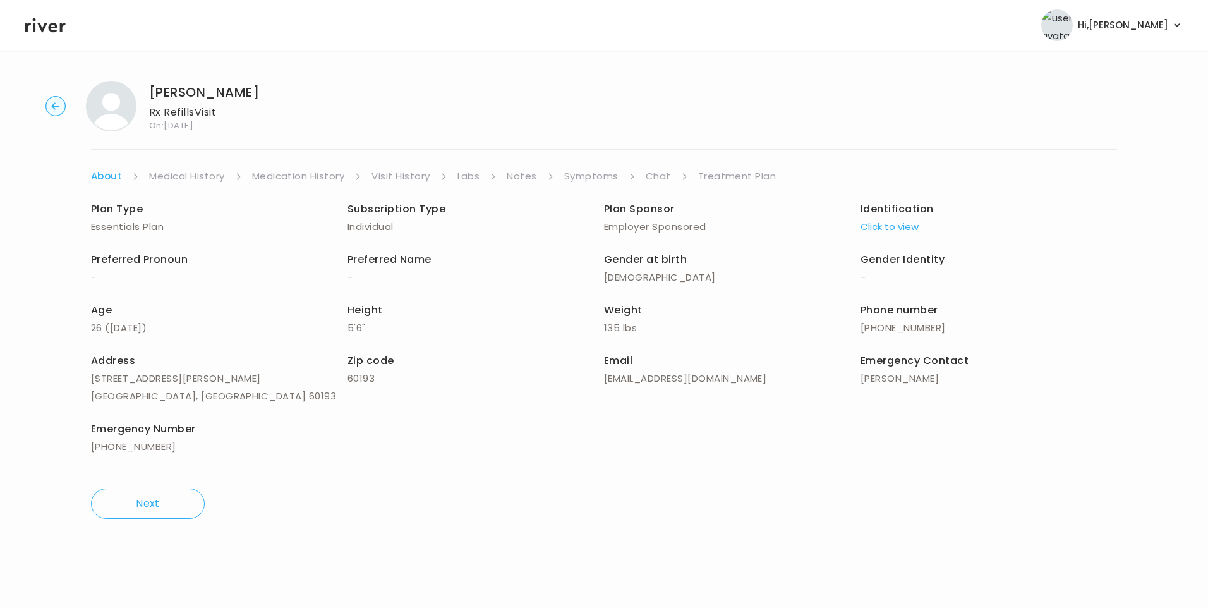
click at [657, 174] on link "Chat" at bounding box center [657, 176] width 25 height 18
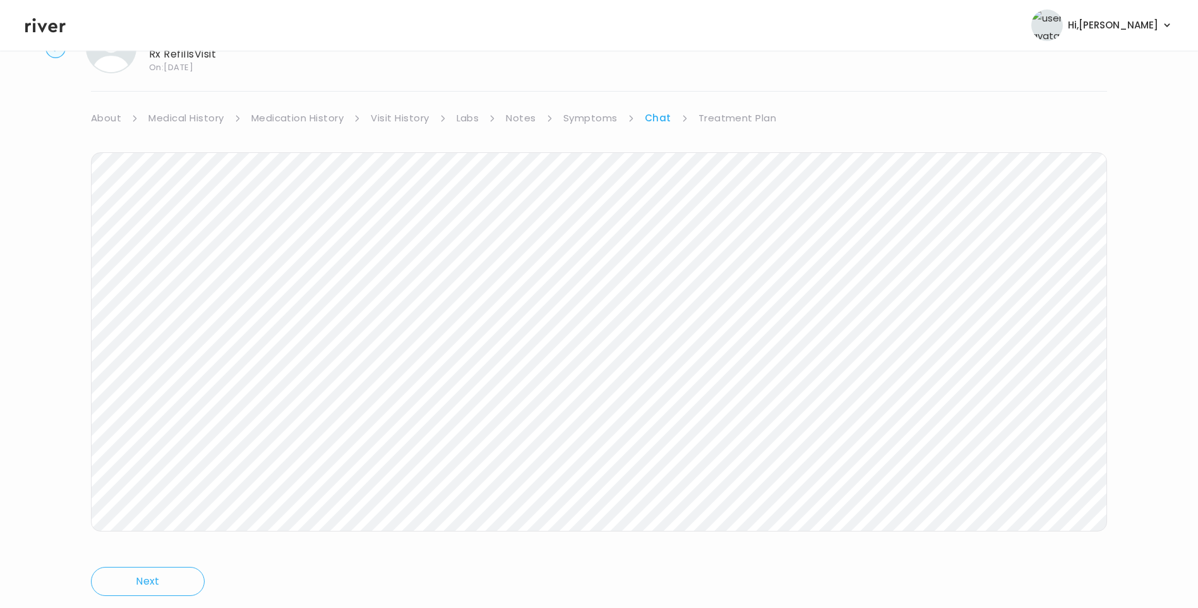
scroll to position [94, 0]
click at [51, 29] on icon at bounding box center [45, 25] width 40 height 15
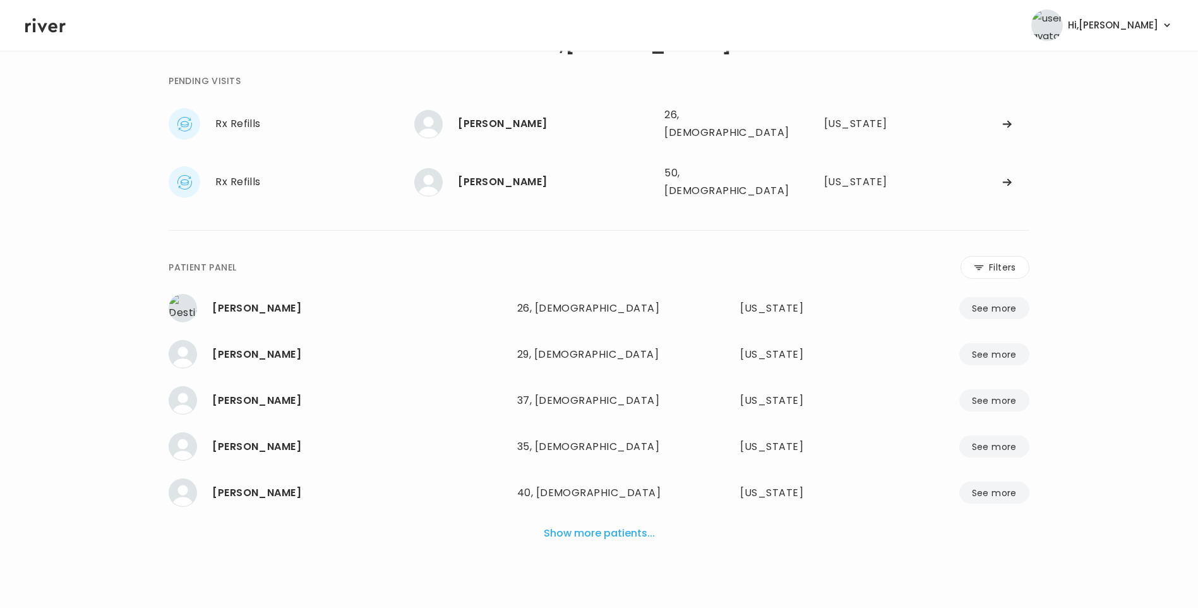
scroll to position [32, 0]
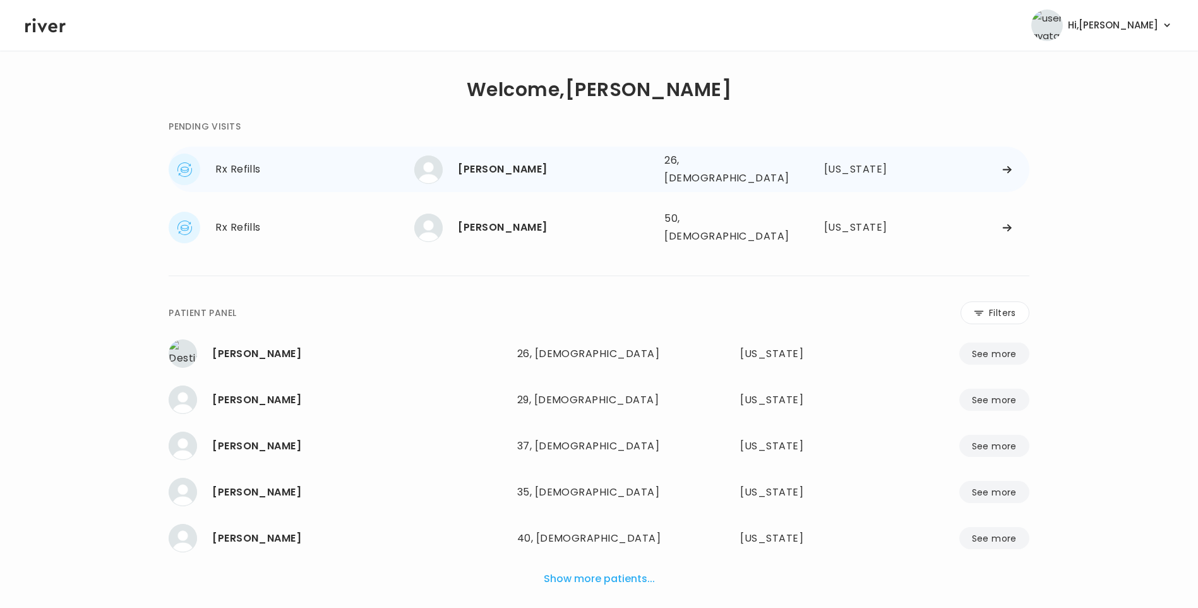
click at [489, 169] on div "[PERSON_NAME]" at bounding box center [556, 169] width 196 height 18
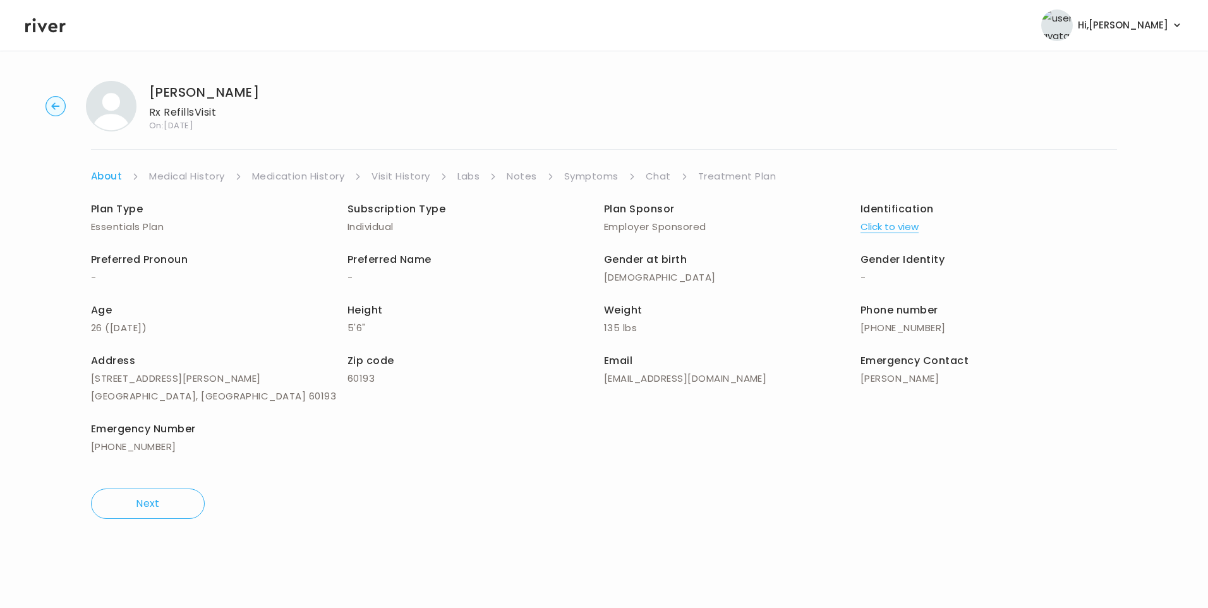
click at [654, 178] on link "Chat" at bounding box center [657, 176] width 25 height 18
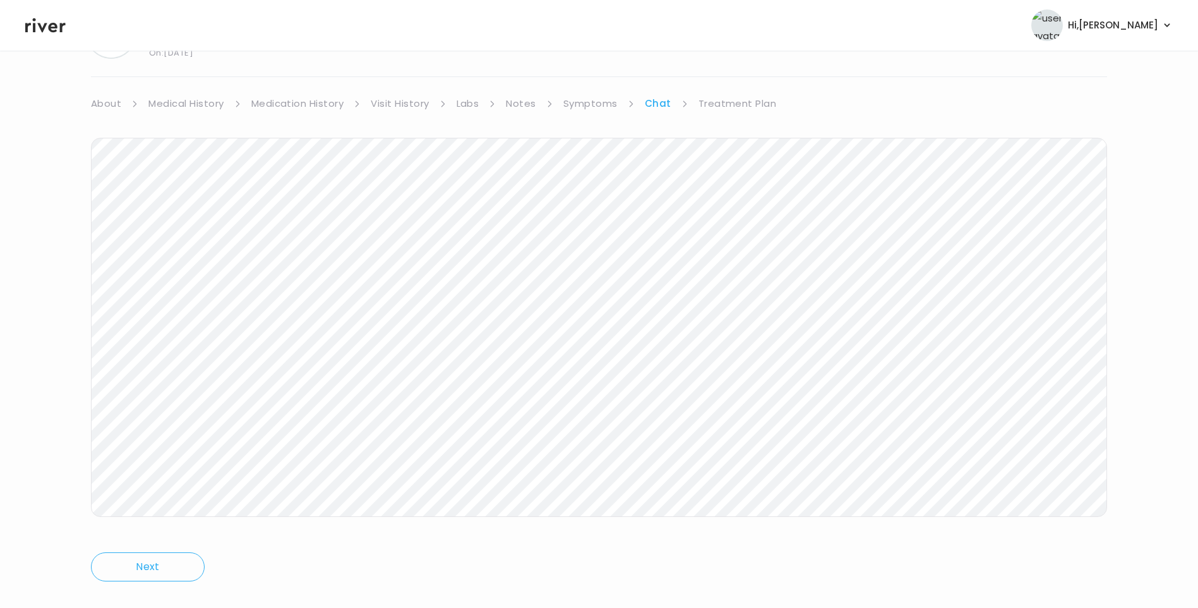
scroll to position [94, 0]
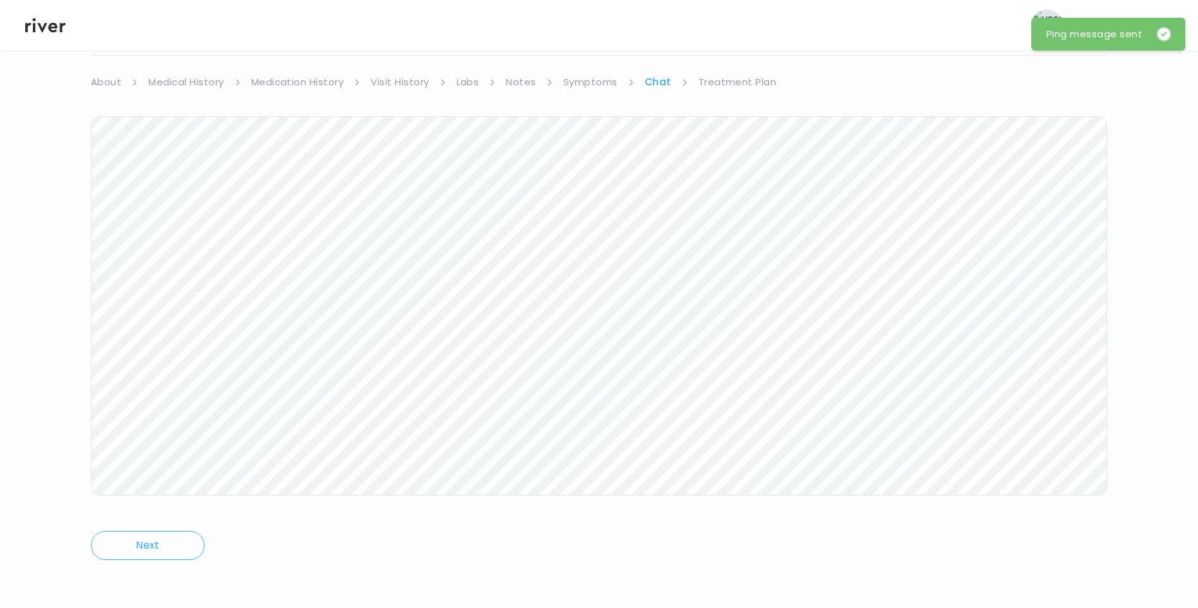
click at [45, 21] on icon at bounding box center [45, 25] width 40 height 19
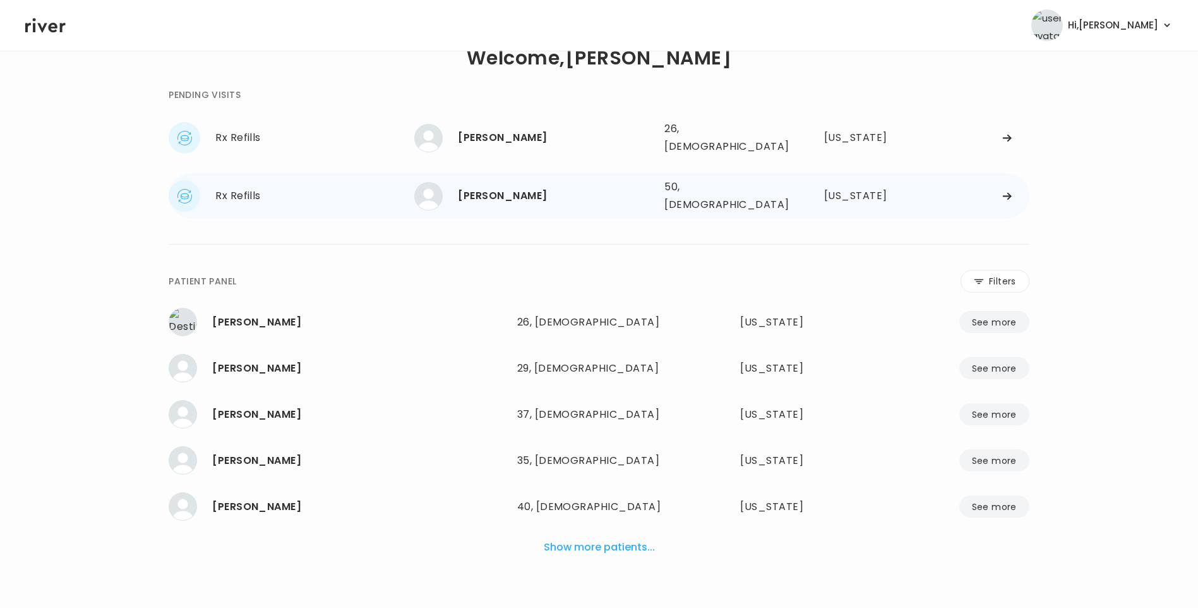
click at [505, 187] on div "Kimberly Boudet" at bounding box center [556, 196] width 196 height 18
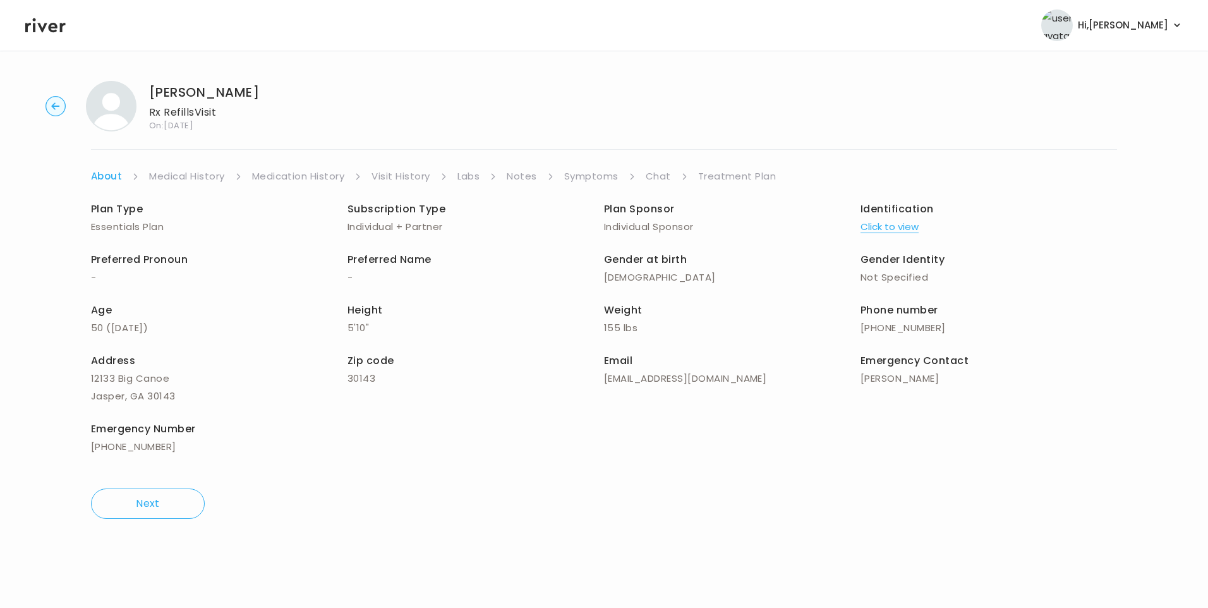
click at [663, 172] on link "Chat" at bounding box center [657, 176] width 25 height 18
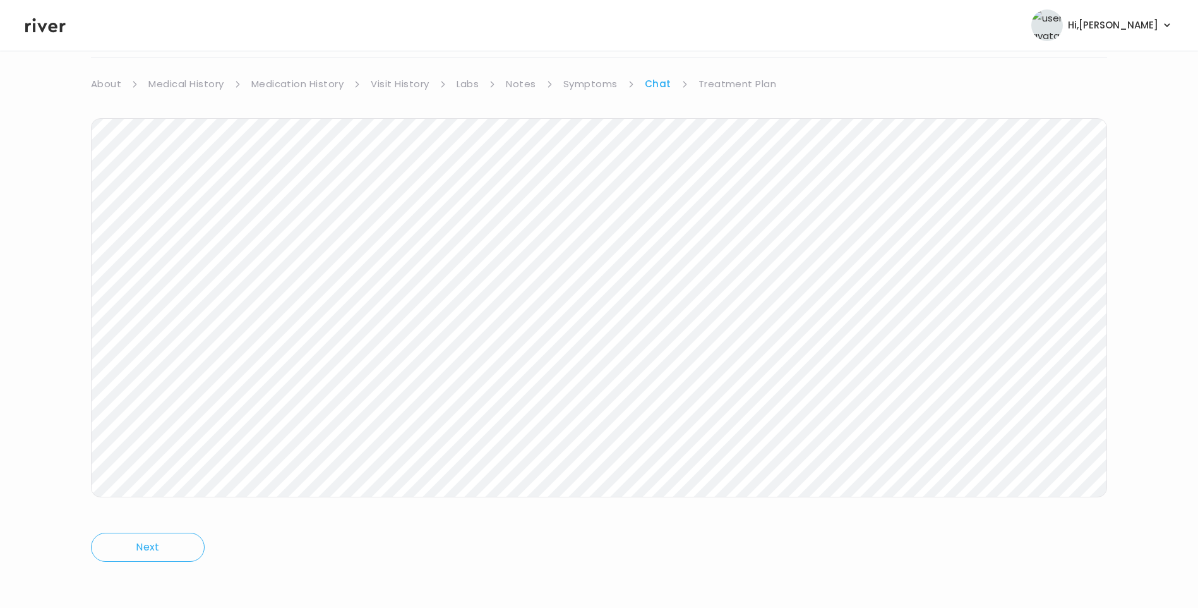
scroll to position [94, 0]
drag, startPoint x: 34, startPoint y: 21, endPoint x: 191, endPoint y: 40, distance: 157.9
click at [34, 21] on icon at bounding box center [45, 25] width 40 height 15
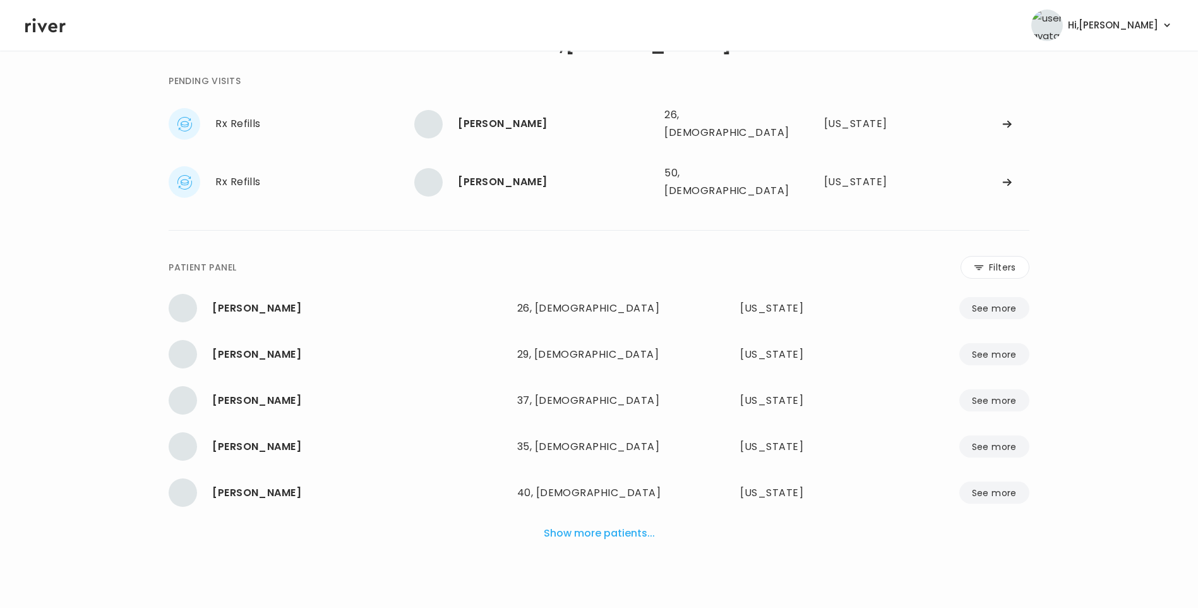
scroll to position [32, 0]
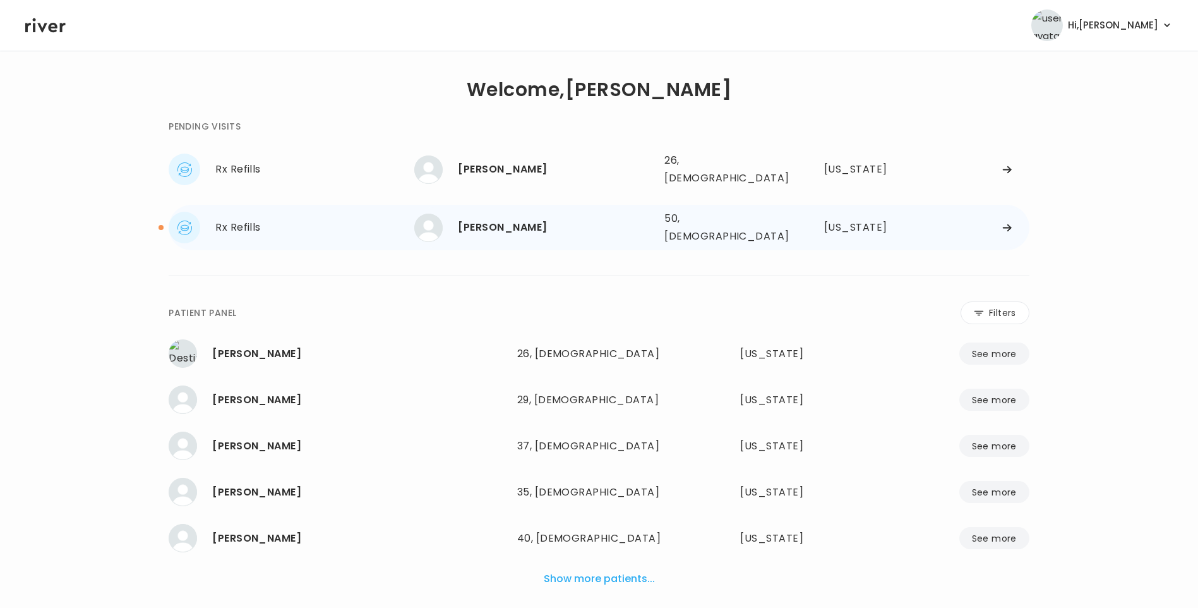
click at [537, 219] on div "[PERSON_NAME]" at bounding box center [556, 228] width 196 height 18
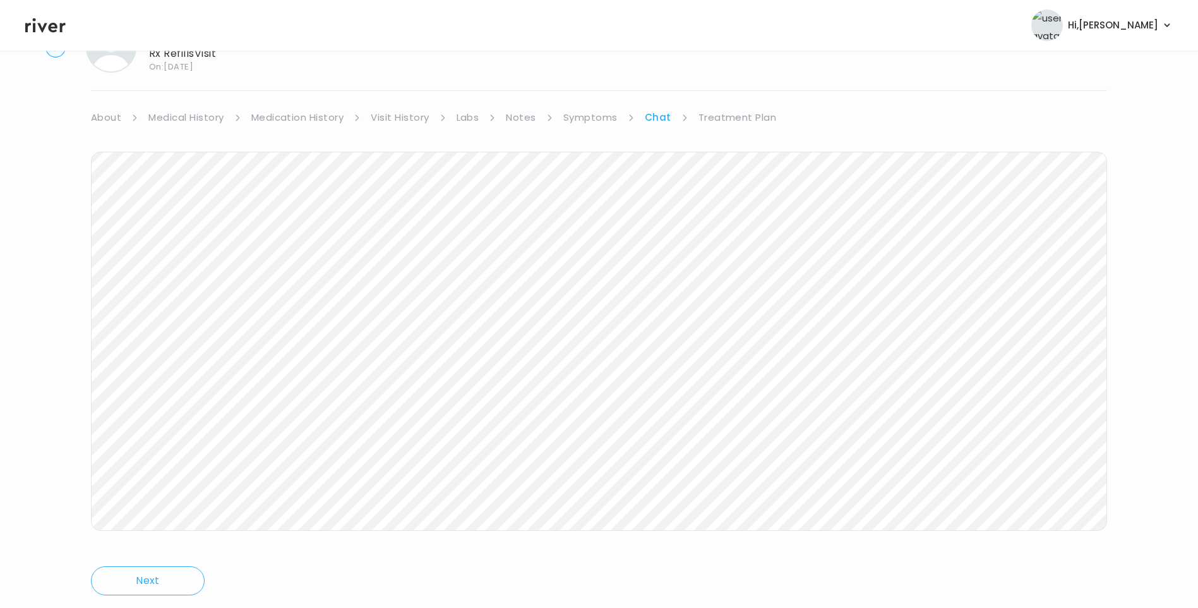
scroll to position [94, 0]
click at [45, 30] on icon at bounding box center [45, 25] width 40 height 19
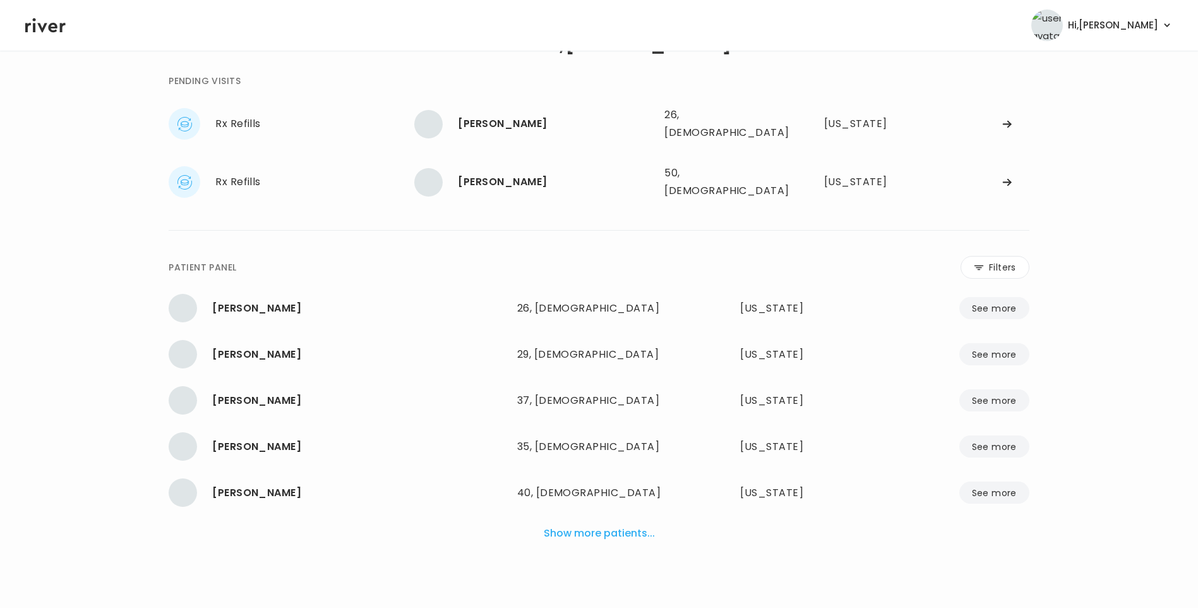
scroll to position [32, 0]
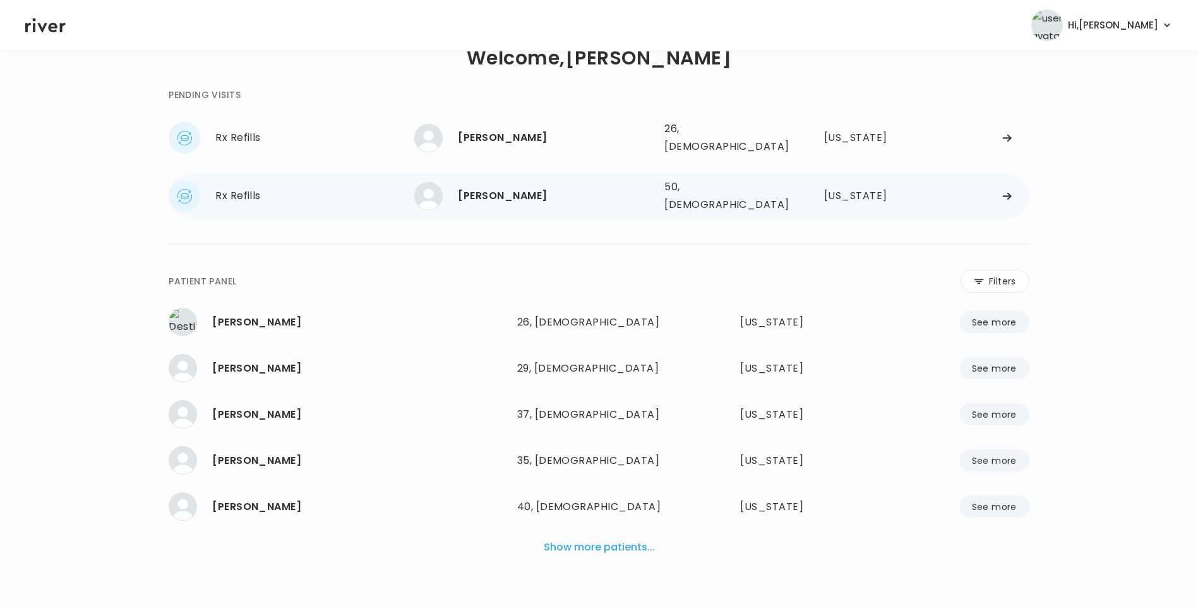
click at [487, 187] on div "[PERSON_NAME]" at bounding box center [556, 196] width 196 height 18
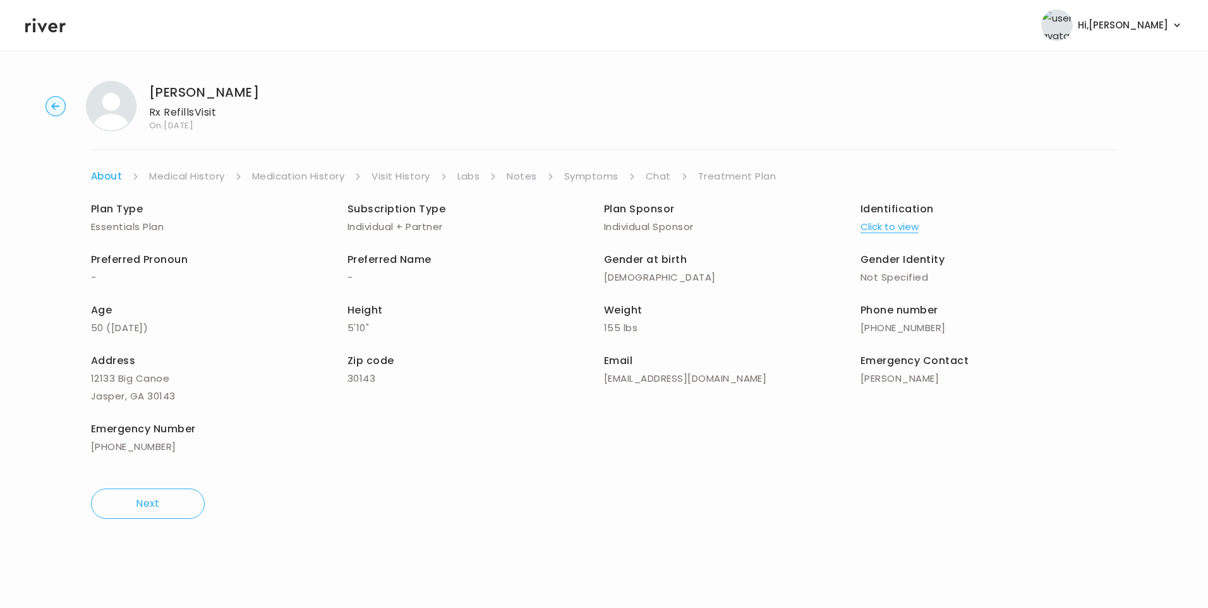
click at [660, 169] on link "Chat" at bounding box center [657, 176] width 25 height 18
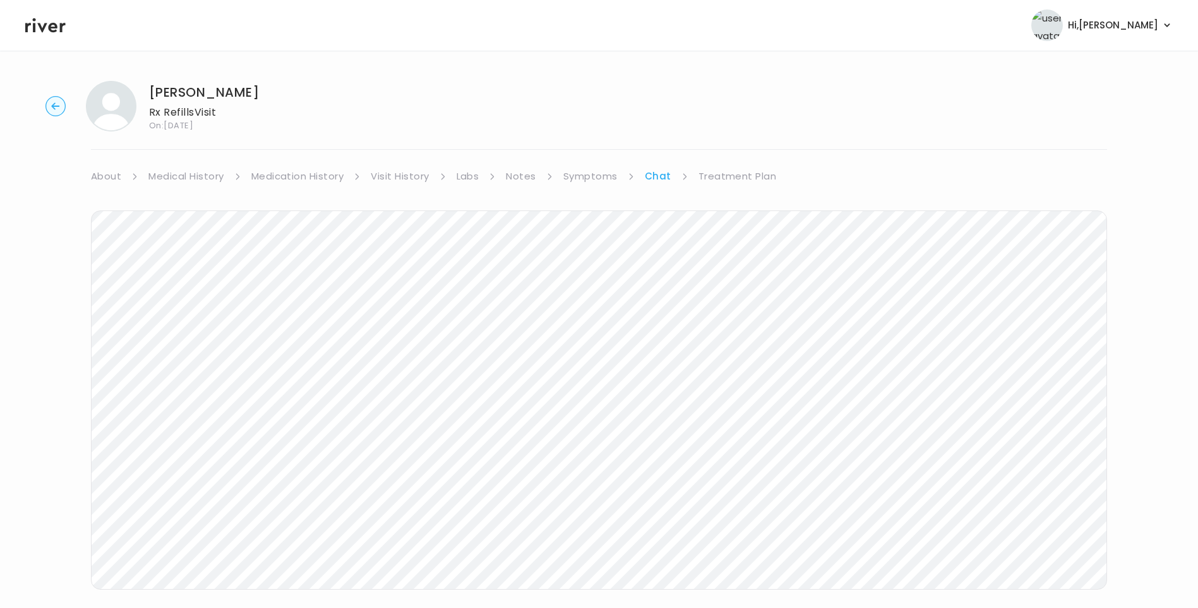
click at [47, 29] on icon at bounding box center [45, 25] width 40 height 19
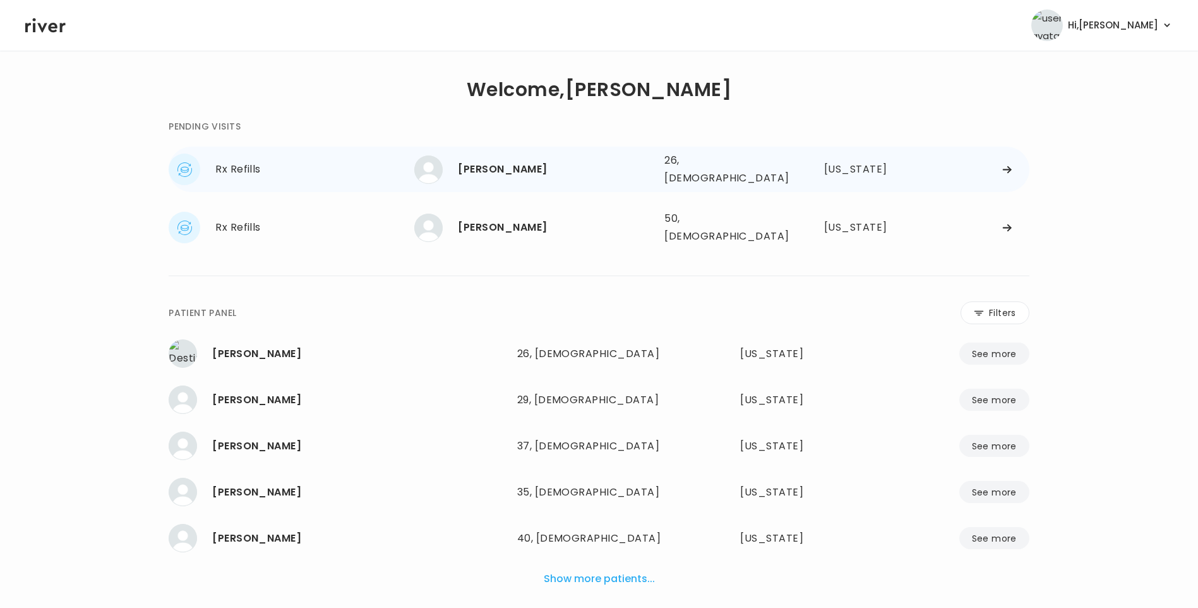
click at [503, 160] on div "[PERSON_NAME]" at bounding box center [556, 169] width 196 height 18
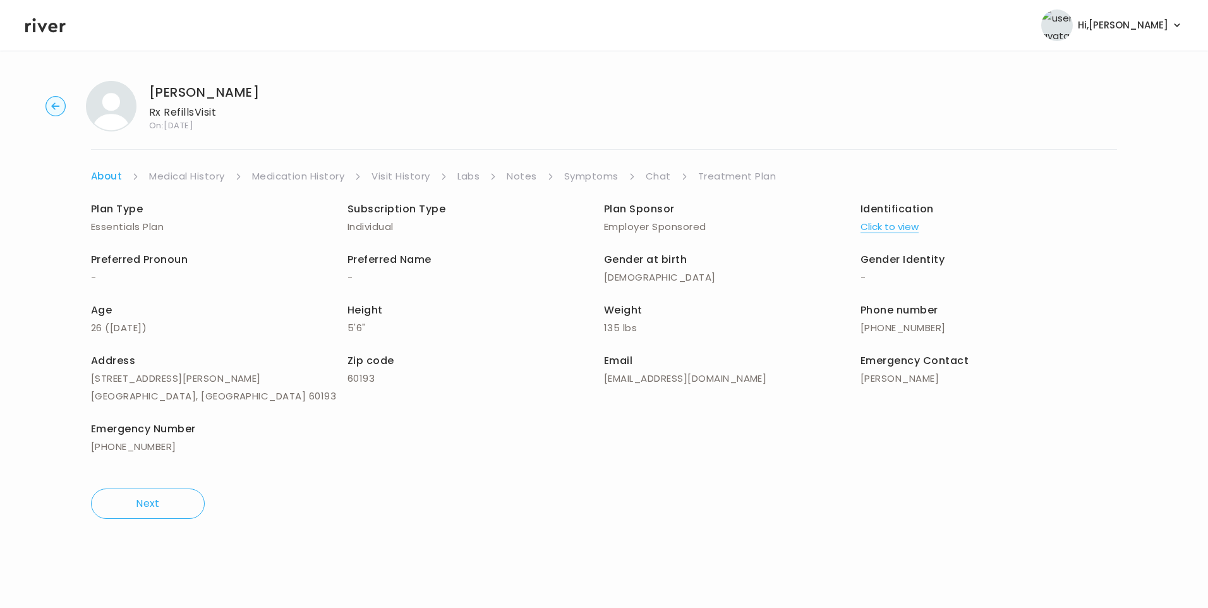
drag, startPoint x: 645, startPoint y: 176, endPoint x: 664, endPoint y: 183, distance: 19.8
click at [646, 176] on link "Chat" at bounding box center [657, 176] width 25 height 18
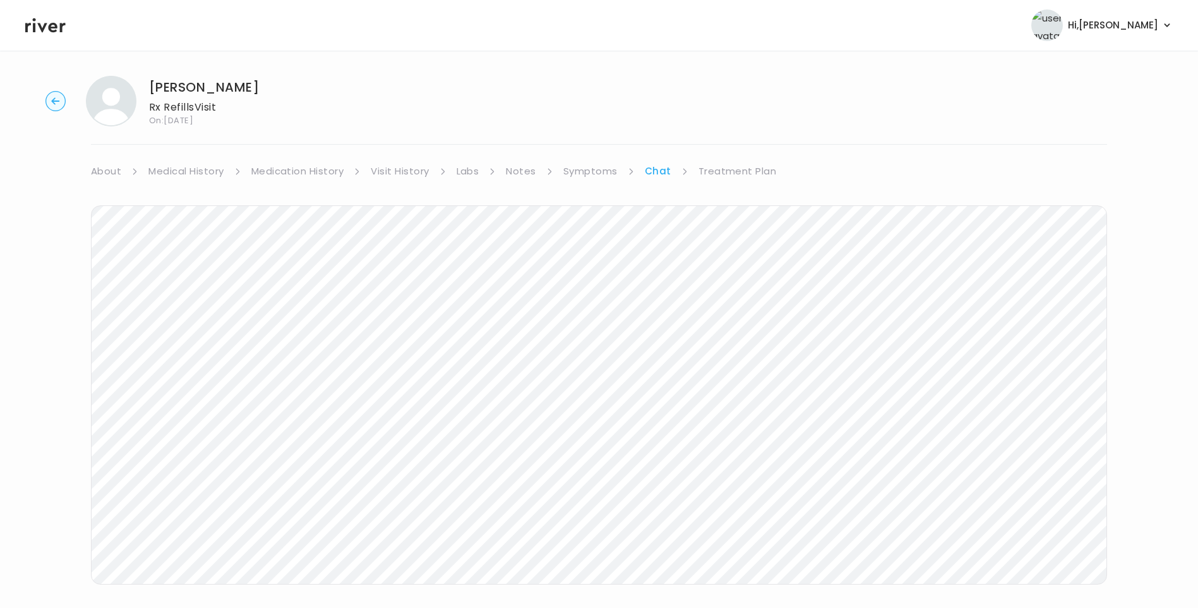
scroll to position [94, 0]
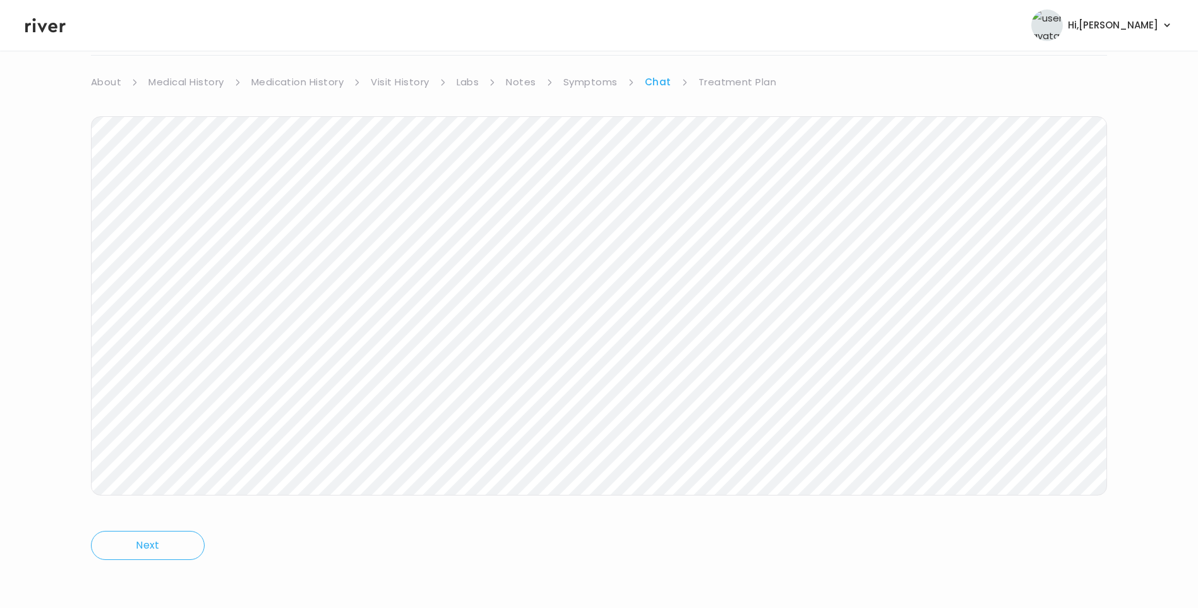
click at [54, 19] on icon at bounding box center [45, 25] width 40 height 19
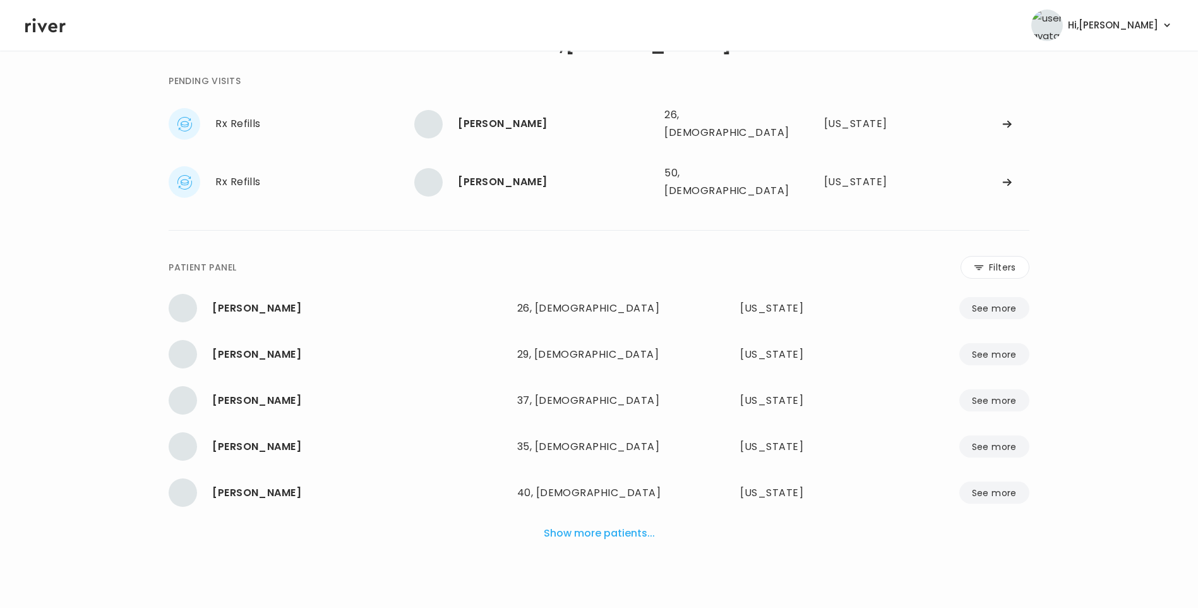
scroll to position [32, 0]
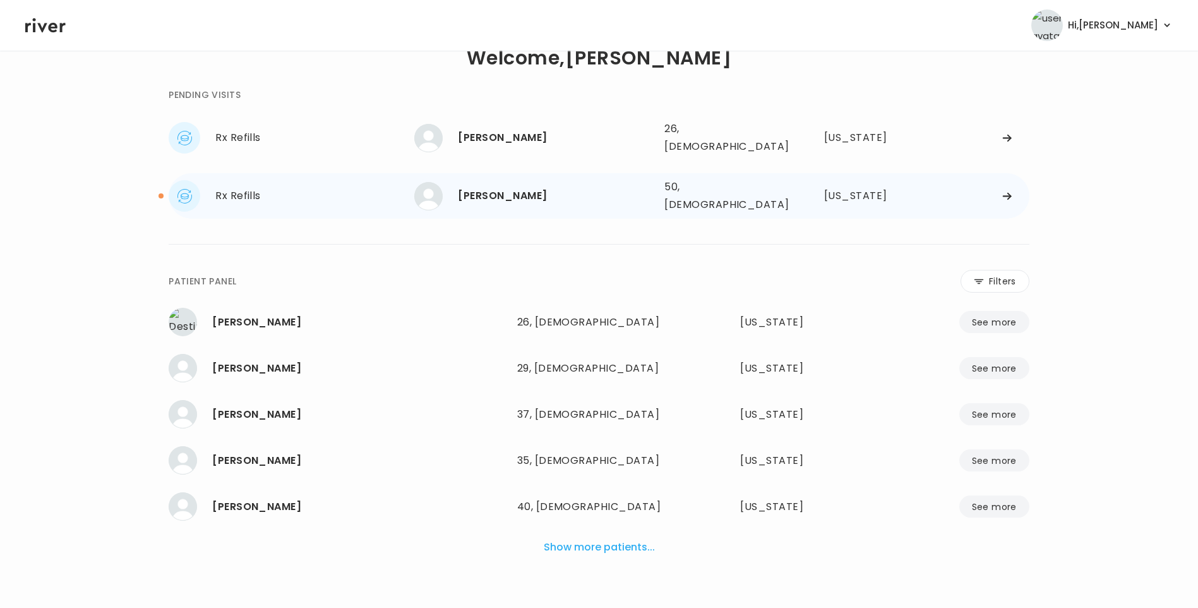
click at [524, 187] on div "[PERSON_NAME]" at bounding box center [556, 196] width 196 height 18
drag, startPoint x: 500, startPoint y: 187, endPoint x: 654, endPoint y: 191, distance: 154.2
click at [500, 187] on div "[PERSON_NAME]" at bounding box center [556, 196] width 196 height 18
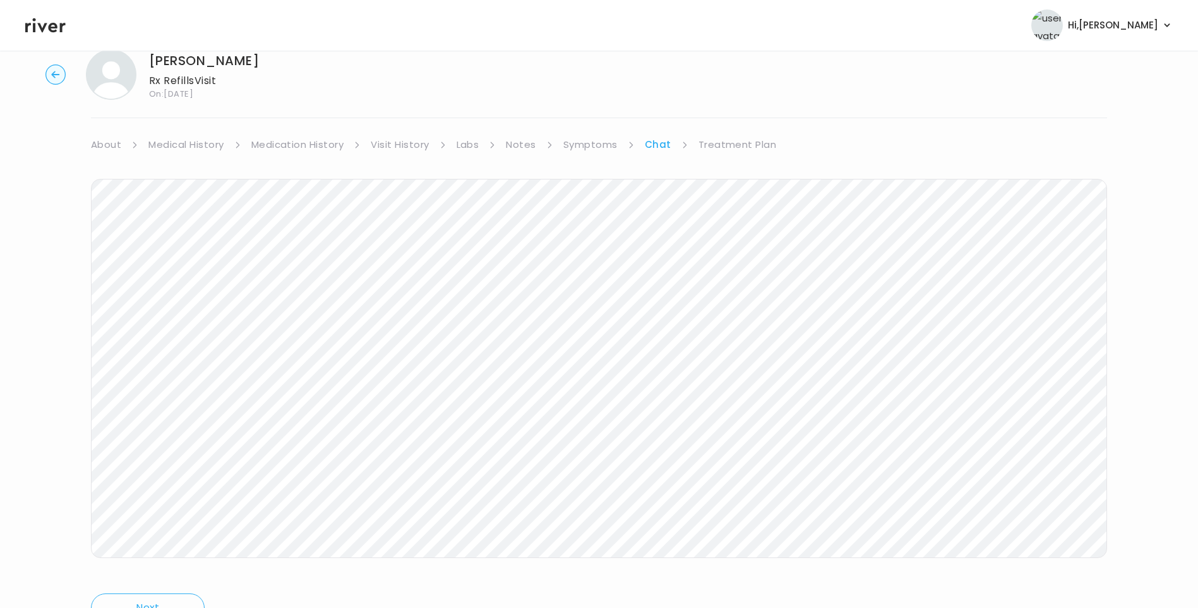
scroll to position [94, 0]
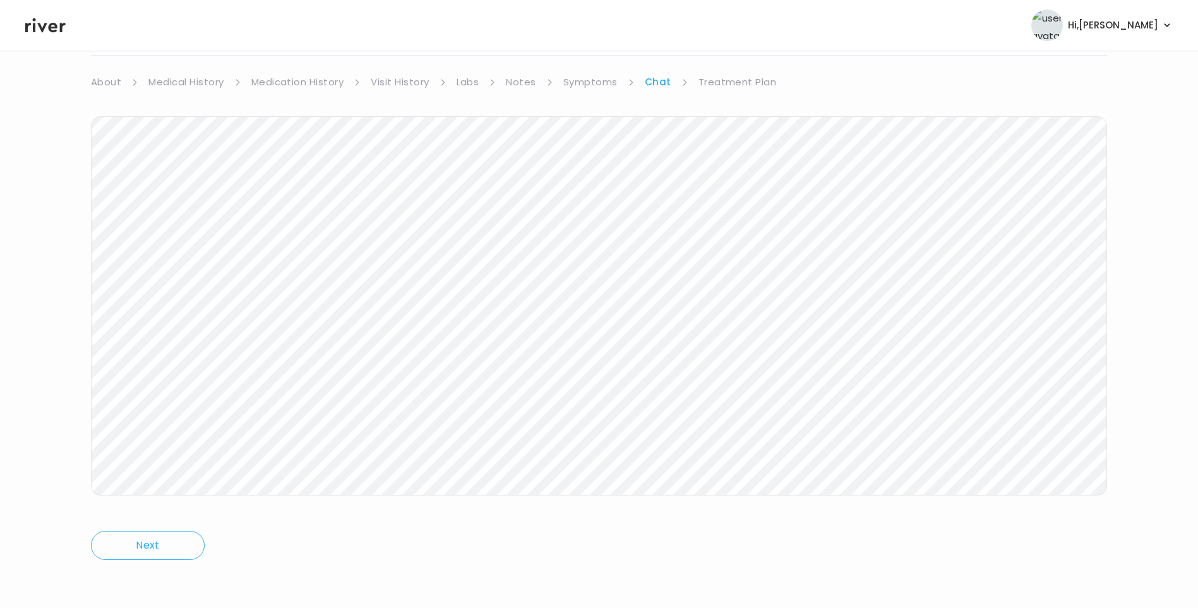
click at [727, 78] on link "Treatment Plan" at bounding box center [738, 82] width 78 height 18
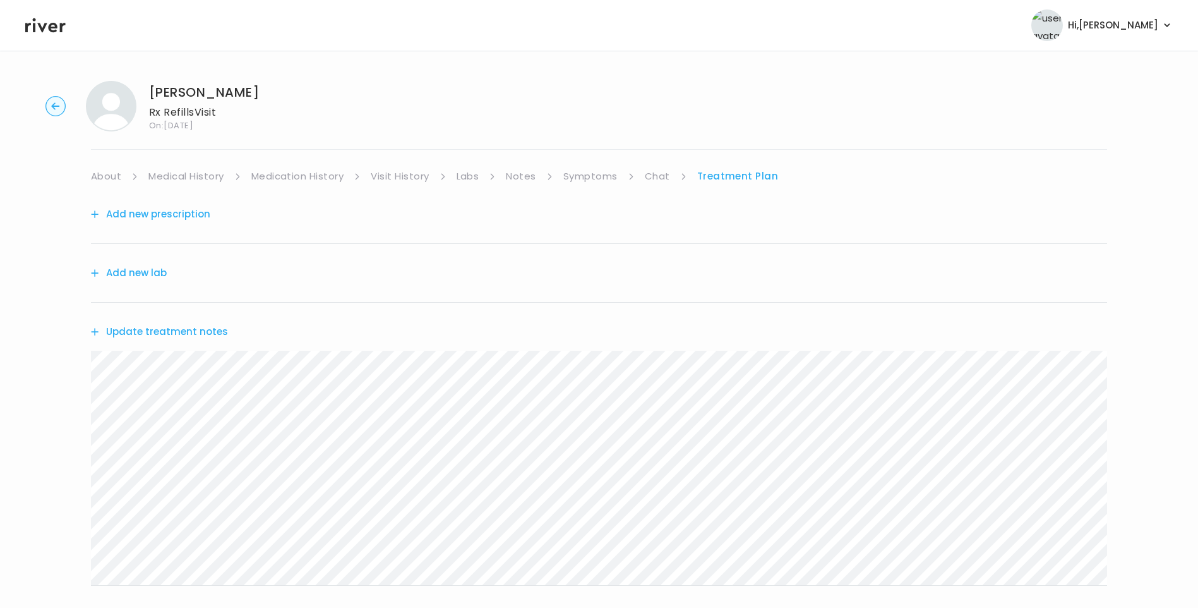
click at [205, 330] on button "Update treatment notes" at bounding box center [159, 332] width 137 height 18
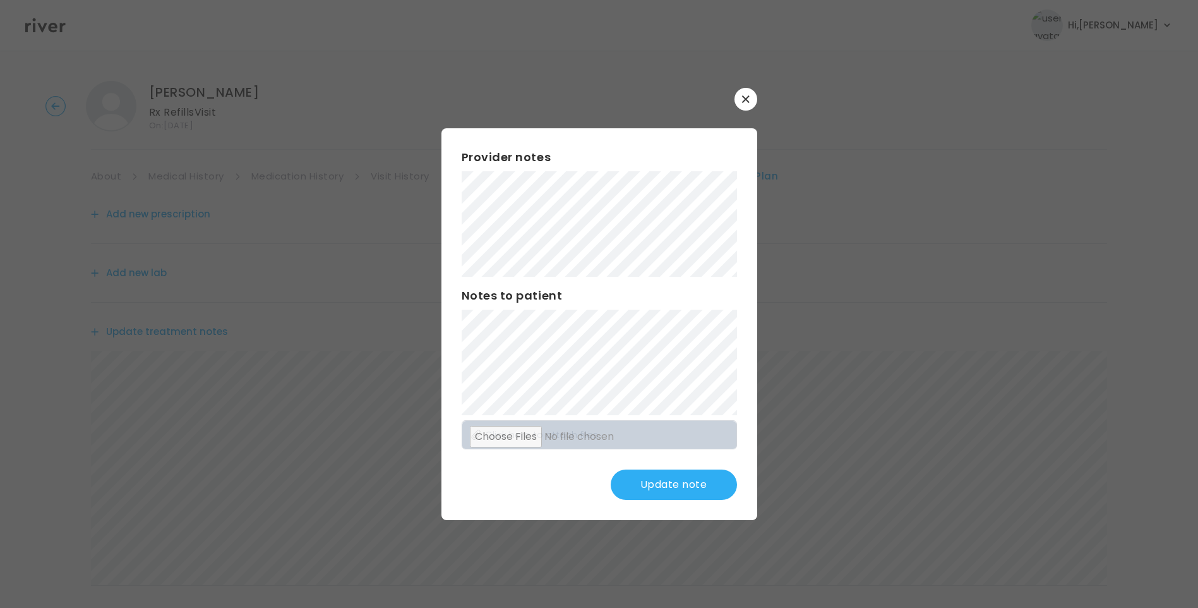
click at [456, 385] on div "Provider notes Notes to patient Click here to attach files Update note" at bounding box center [599, 324] width 316 height 392
click at [448, 380] on div "Provider notes Notes to patient Click here to attach files Update note" at bounding box center [599, 324] width 316 height 392
click at [696, 491] on button "Update note" at bounding box center [674, 484] width 126 height 30
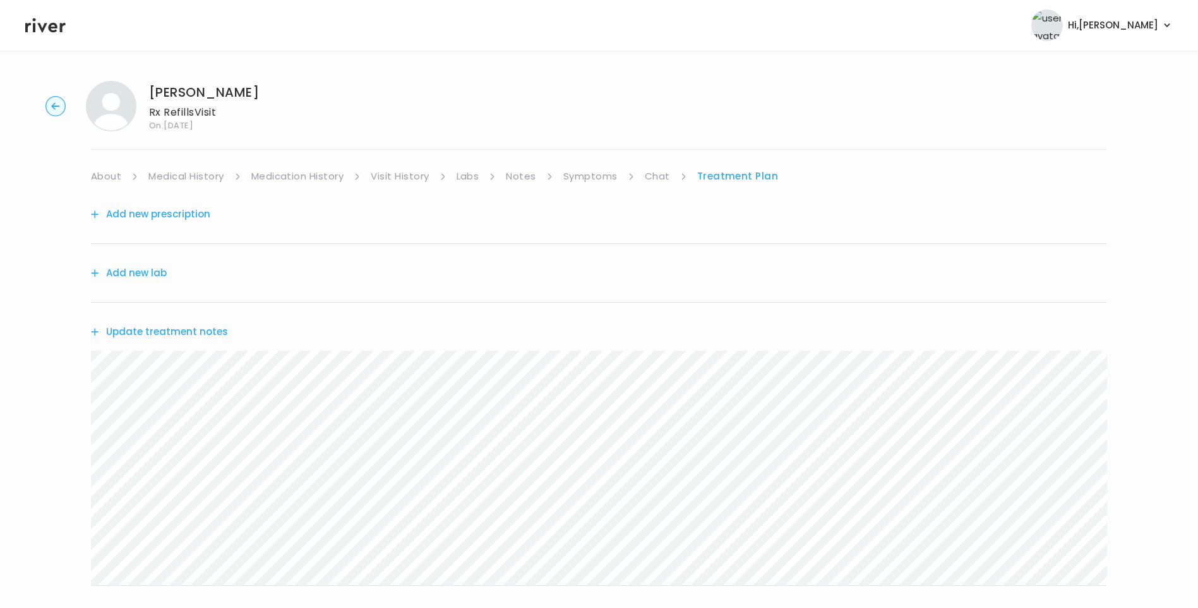
click at [205, 334] on button "Update treatment notes" at bounding box center [159, 332] width 137 height 18
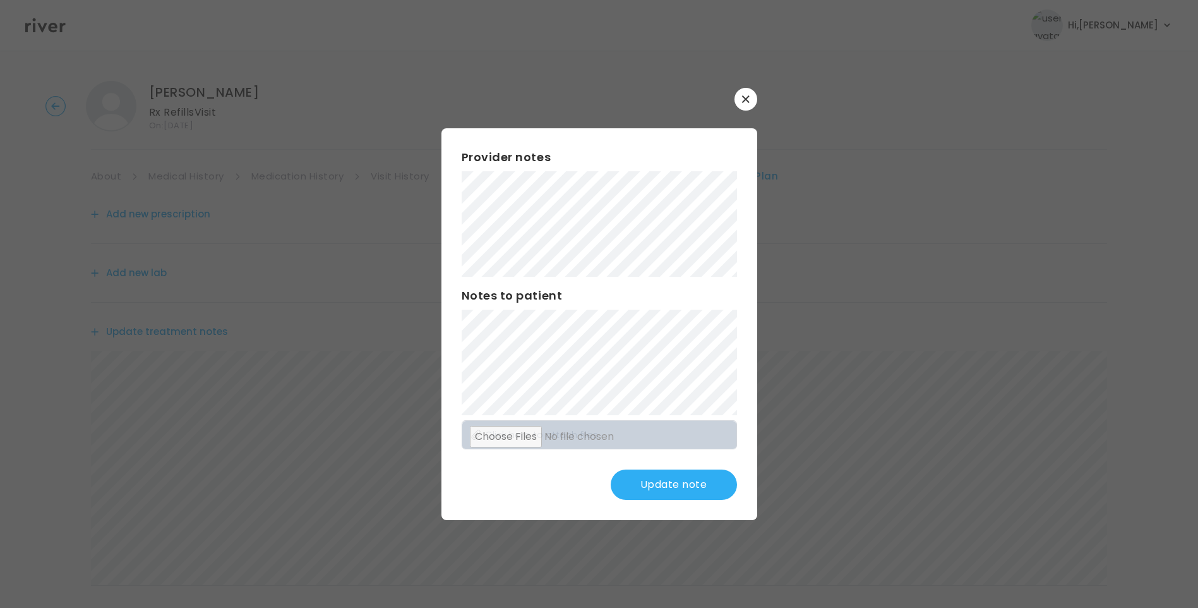
click at [692, 486] on button "Update note" at bounding box center [674, 484] width 126 height 30
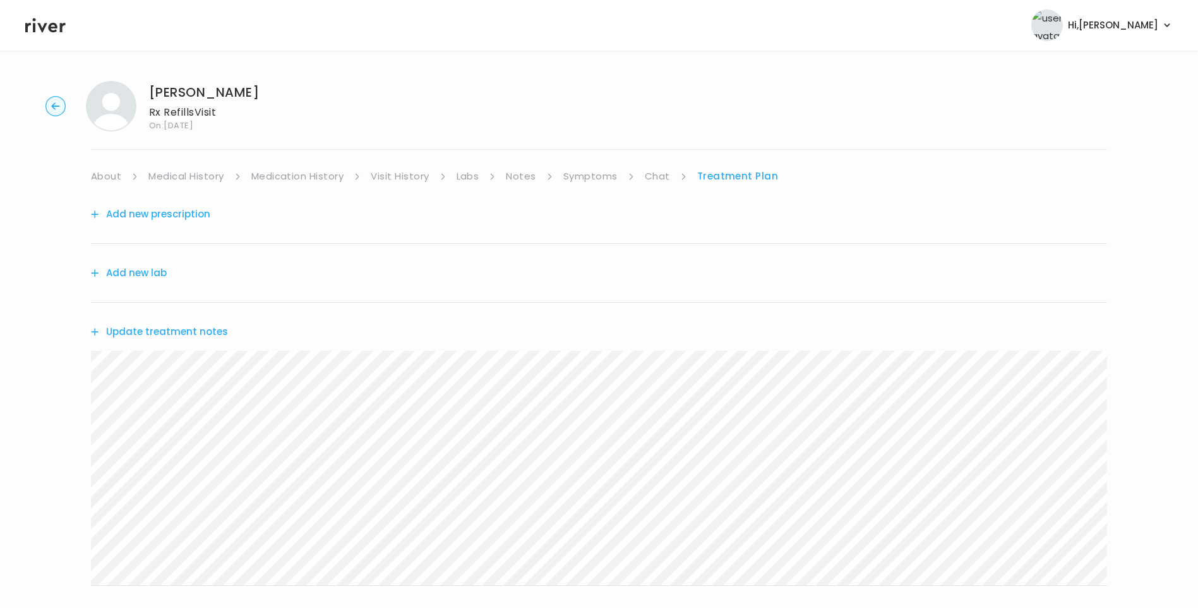
click at [190, 329] on button "Update treatment notes" at bounding box center [159, 332] width 137 height 18
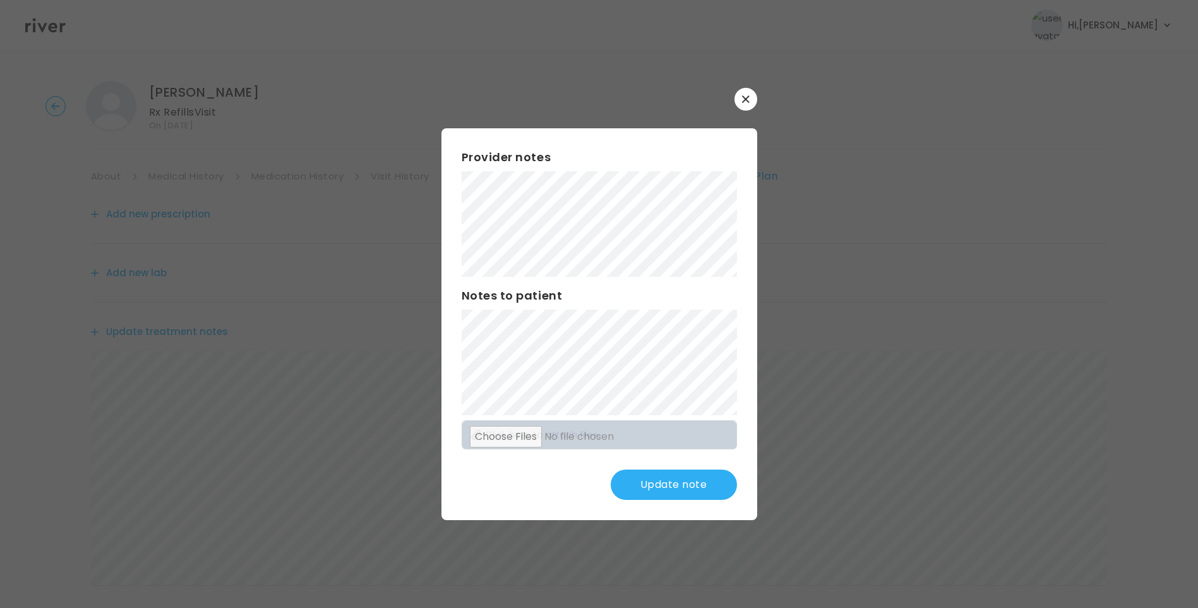
click at [690, 481] on button "Update note" at bounding box center [674, 484] width 126 height 30
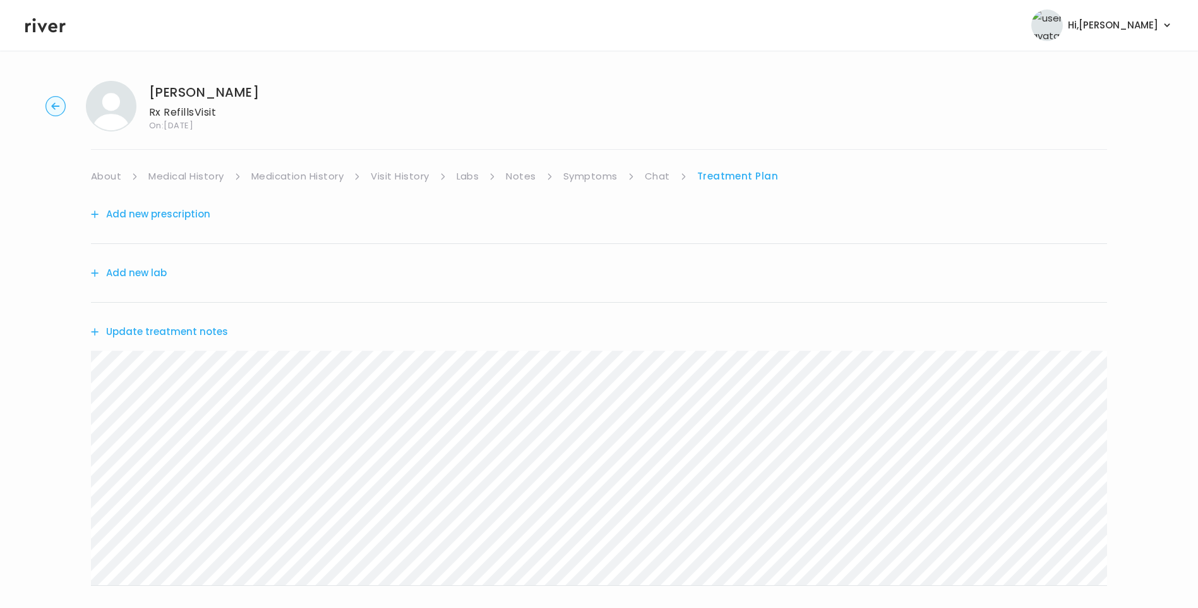
click at [656, 179] on link "Chat" at bounding box center [657, 176] width 25 height 18
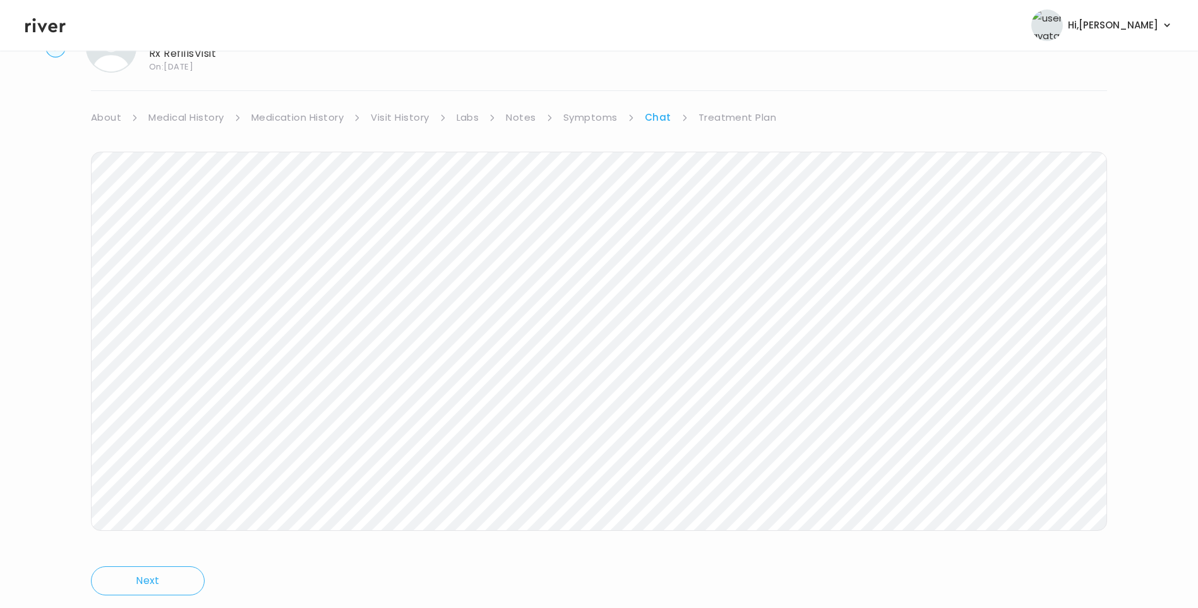
scroll to position [94, 0]
drag, startPoint x: 740, startPoint y: 80, endPoint x: 747, endPoint y: 80, distance: 7.0
click at [740, 80] on link "Treatment Plan" at bounding box center [738, 82] width 78 height 18
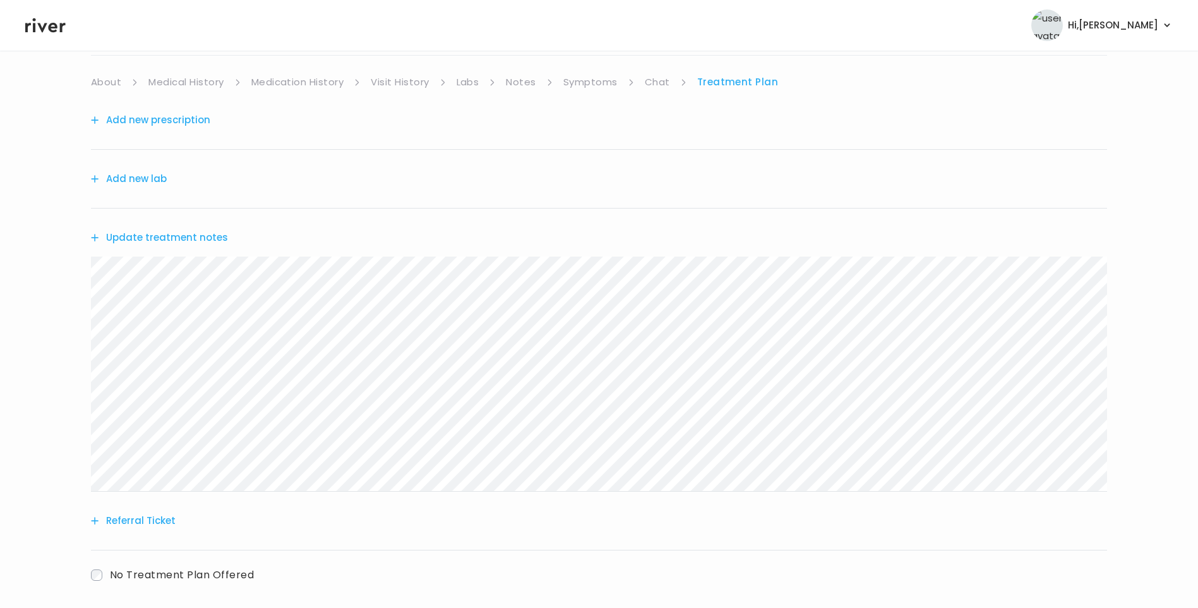
click at [212, 239] on button "Update treatment notes" at bounding box center [159, 238] width 137 height 18
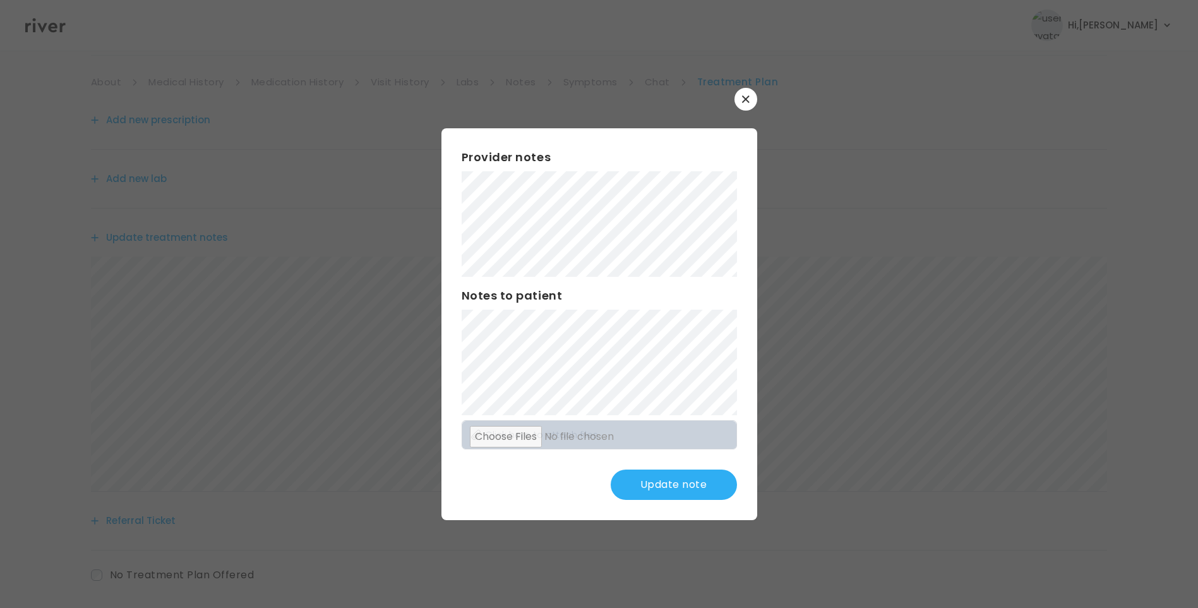
click at [704, 487] on button "Update note" at bounding box center [674, 484] width 126 height 30
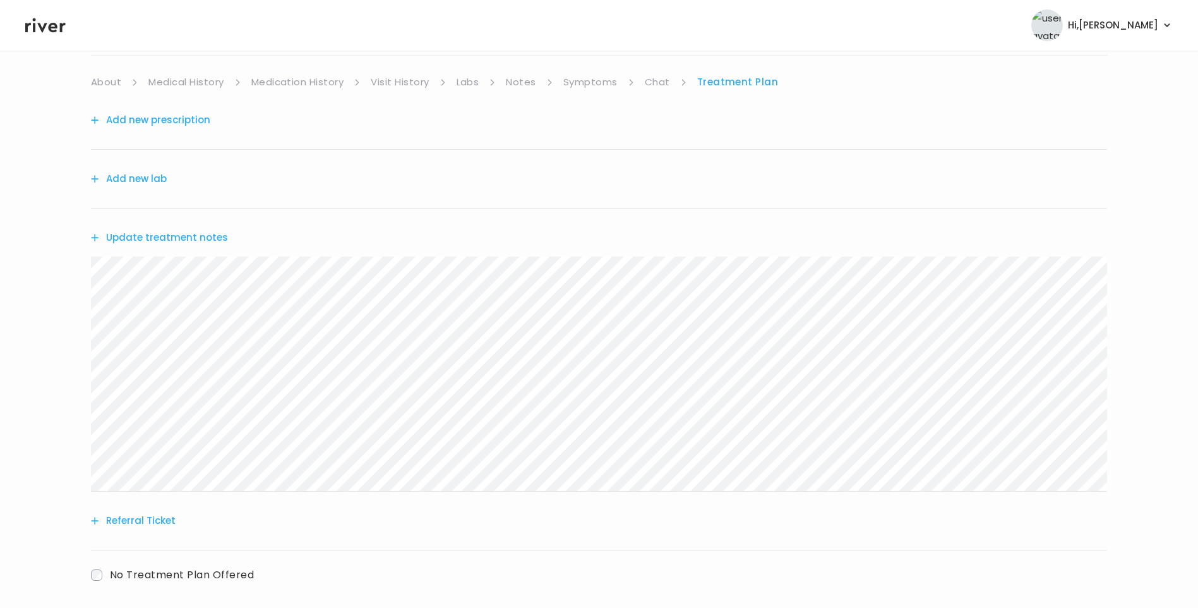
click at [201, 238] on button "Update treatment notes" at bounding box center [159, 238] width 137 height 18
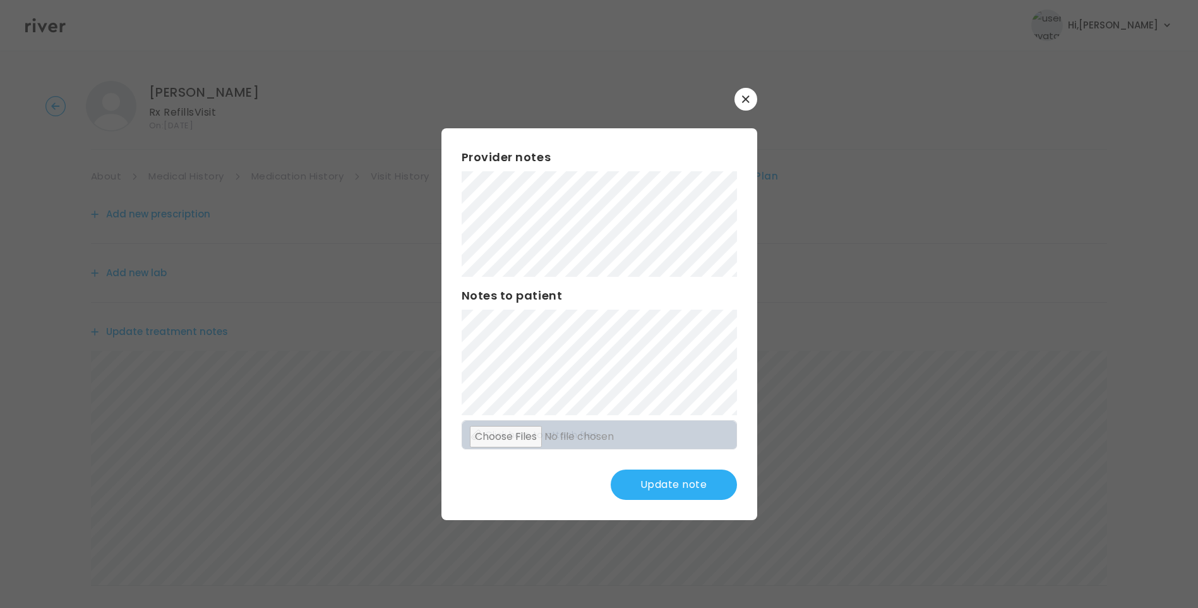
click at [677, 489] on button "Update note" at bounding box center [674, 484] width 126 height 30
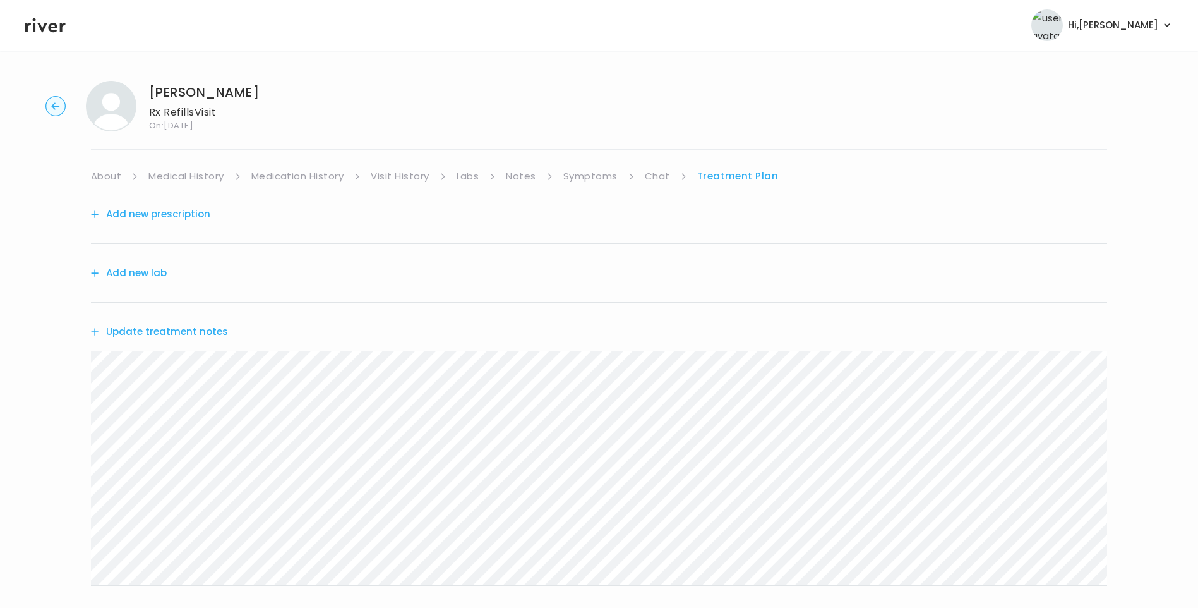
click at [121, 268] on button "Add new lab" at bounding box center [129, 273] width 76 height 18
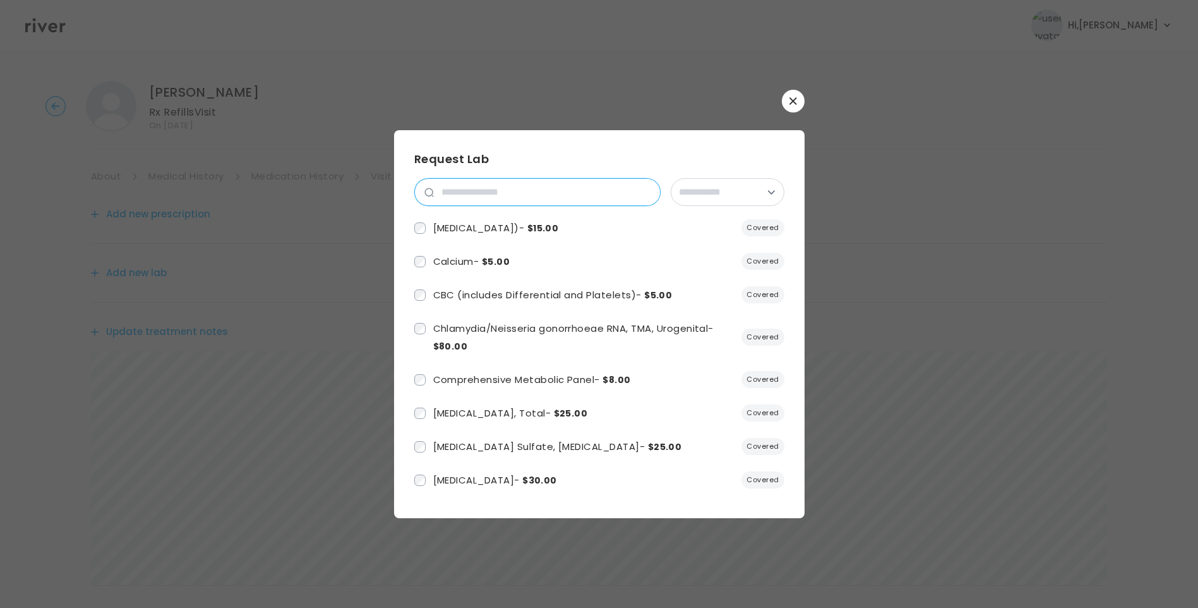
click at [471, 189] on input "search" at bounding box center [547, 192] width 226 height 27
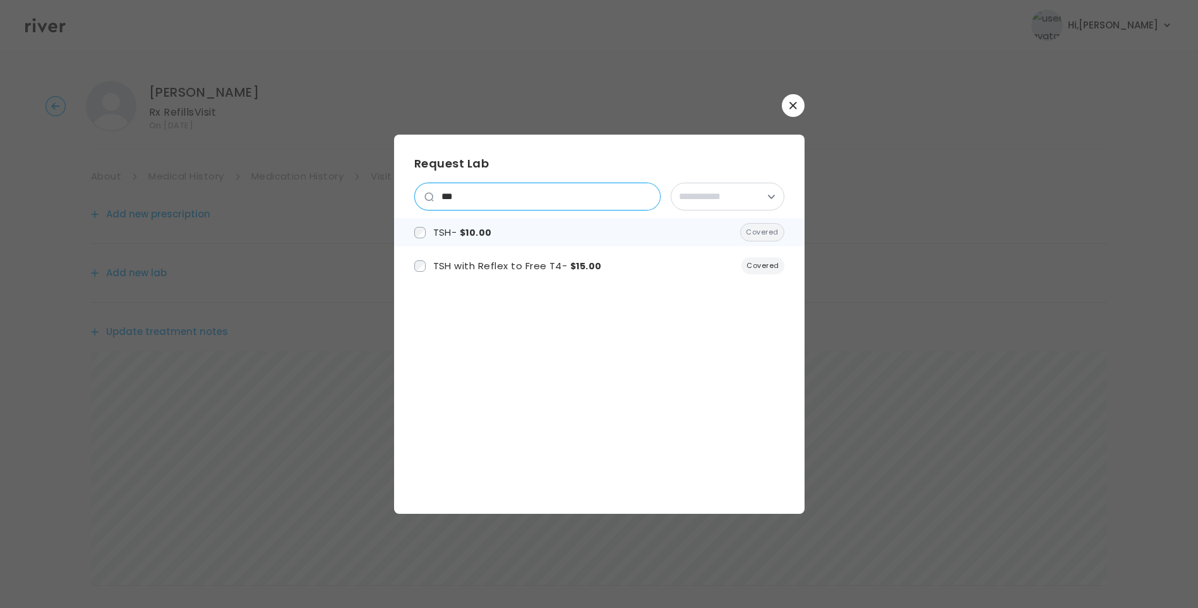
type input "***"
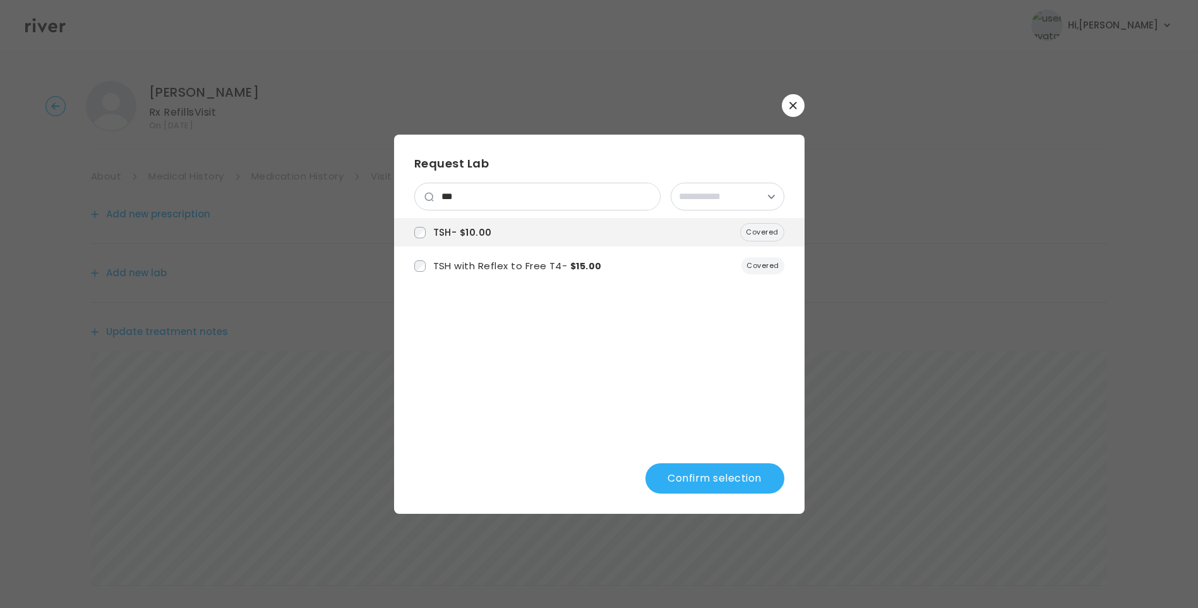
click at [725, 471] on button "Confirm selection" at bounding box center [714, 478] width 139 height 30
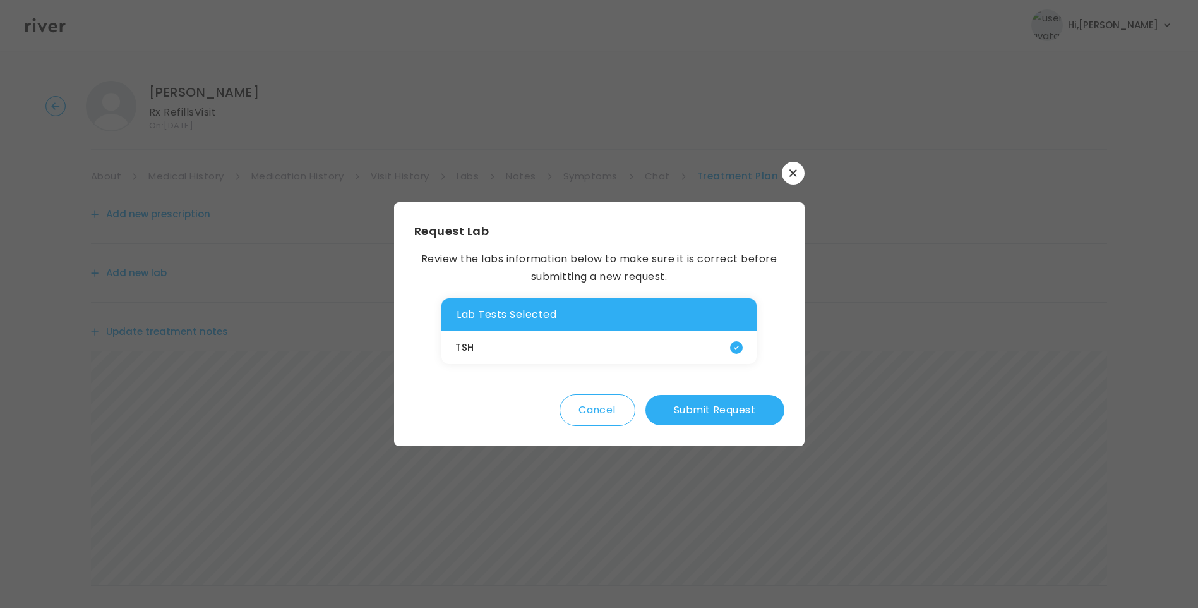
click at [731, 407] on button "Submit Request" at bounding box center [714, 410] width 139 height 30
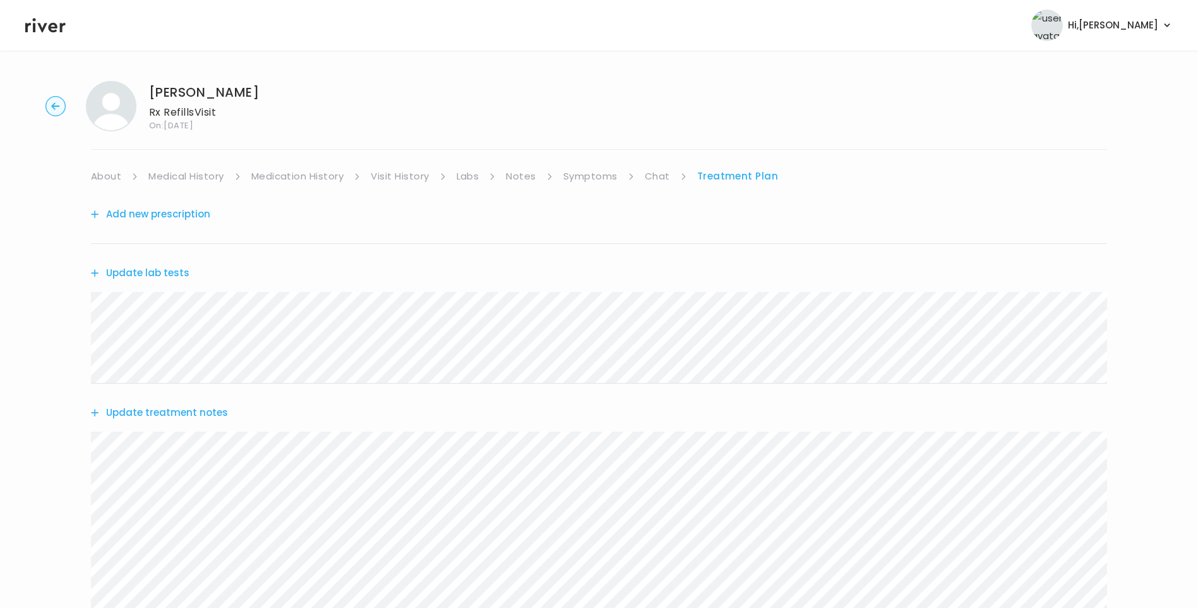
click at [176, 213] on button "Add new prescription" at bounding box center [150, 214] width 119 height 18
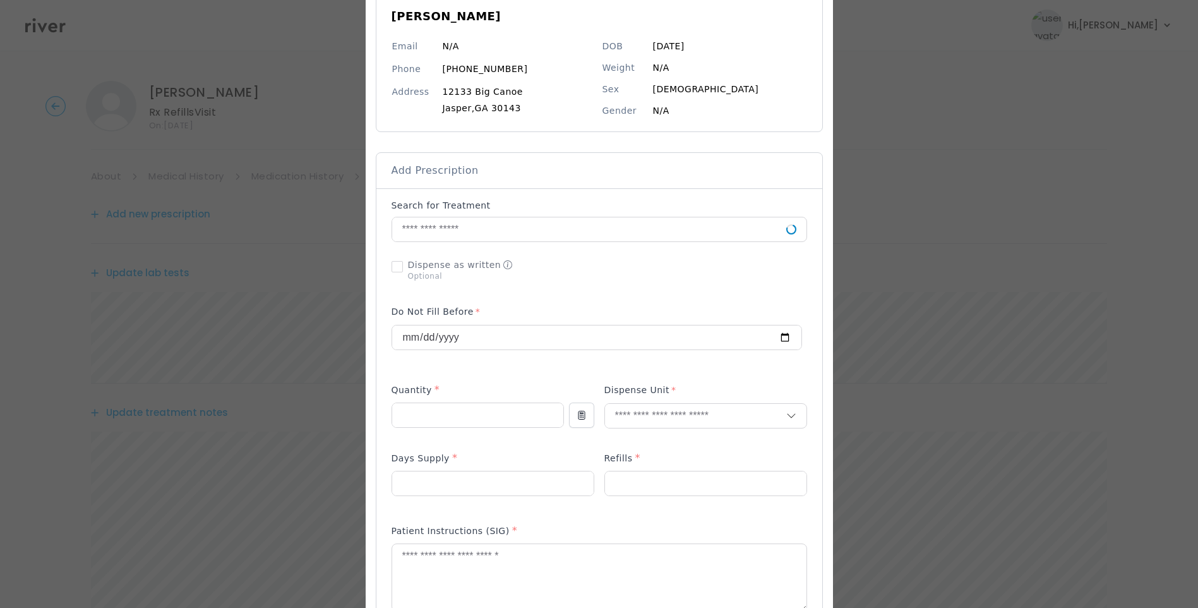
scroll to position [126, 0]
click at [510, 232] on input "text" at bounding box center [589, 225] width 394 height 24
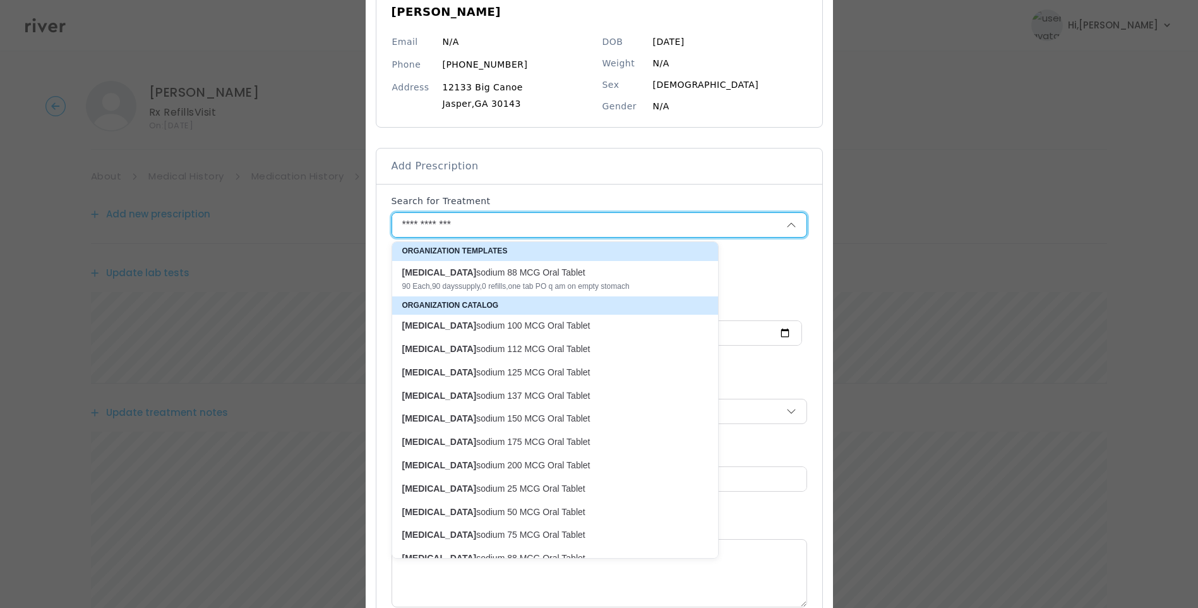
click at [549, 324] on p "levothyroxine sodium 100 MCG Oral Tablet" at bounding box center [547, 326] width 291 height 12
type input "**********"
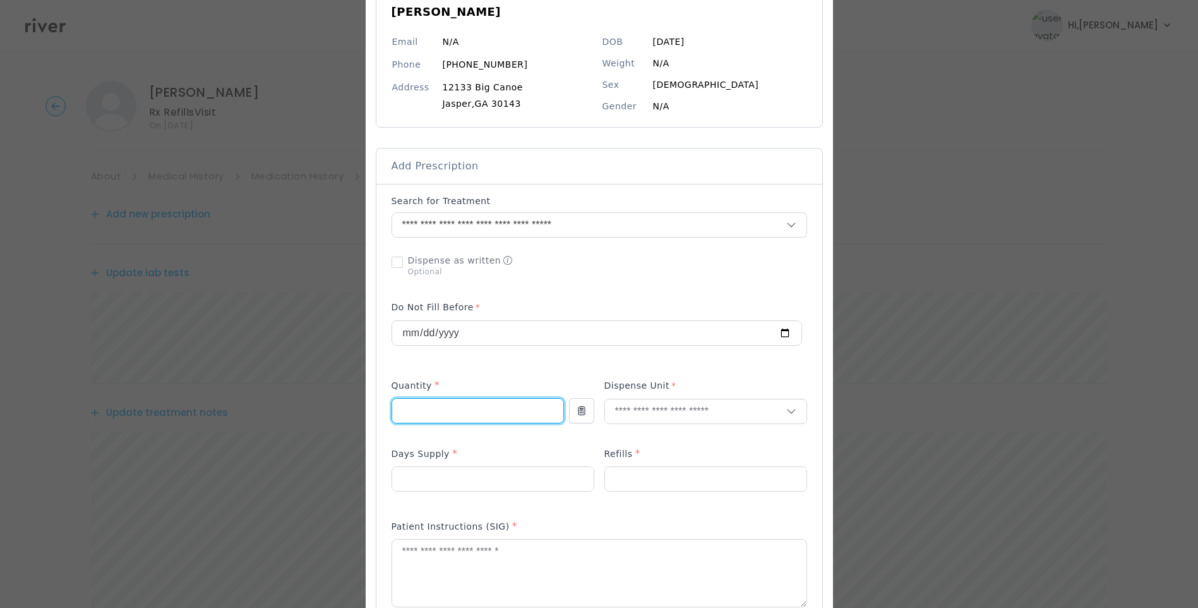
click at [428, 401] on input "number" at bounding box center [477, 411] width 171 height 24
type input "**"
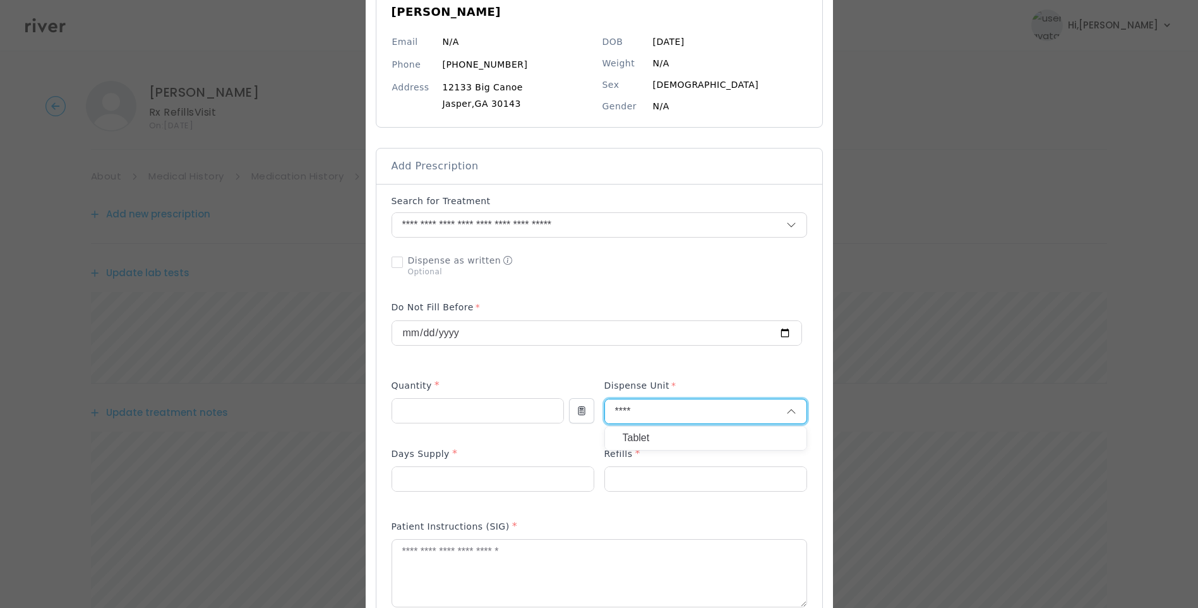
type input "****"
click at [656, 442] on p "Tablet" at bounding box center [706, 438] width 166 height 18
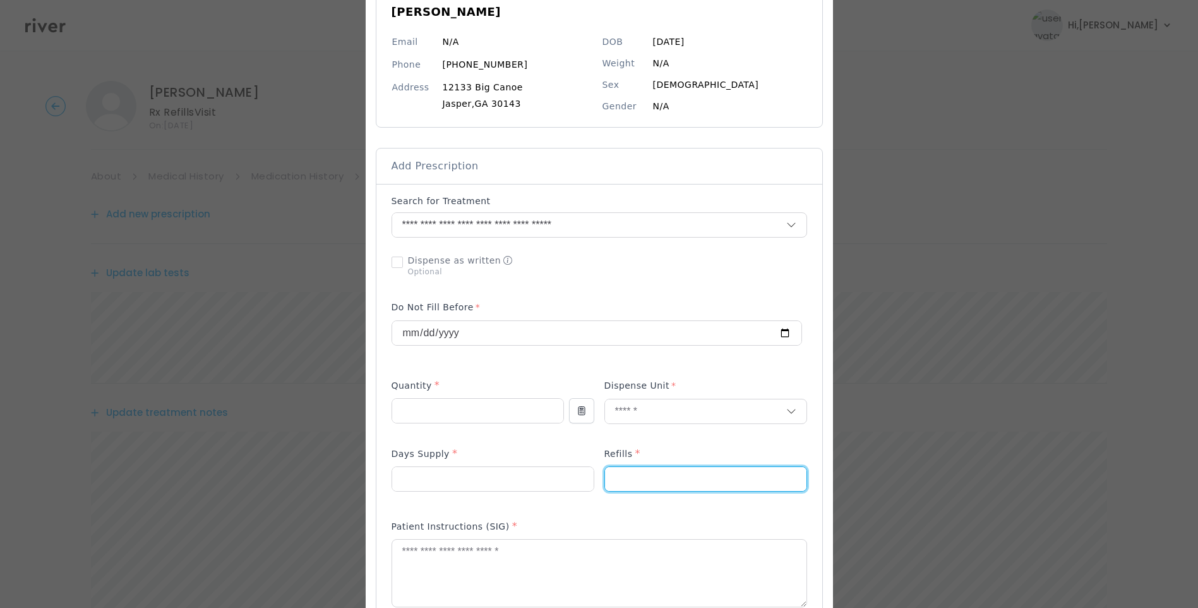
click at [623, 481] on input "number" at bounding box center [705, 479] width 201 height 24
type input "*"
click at [496, 479] on input "number" at bounding box center [492, 479] width 201 height 24
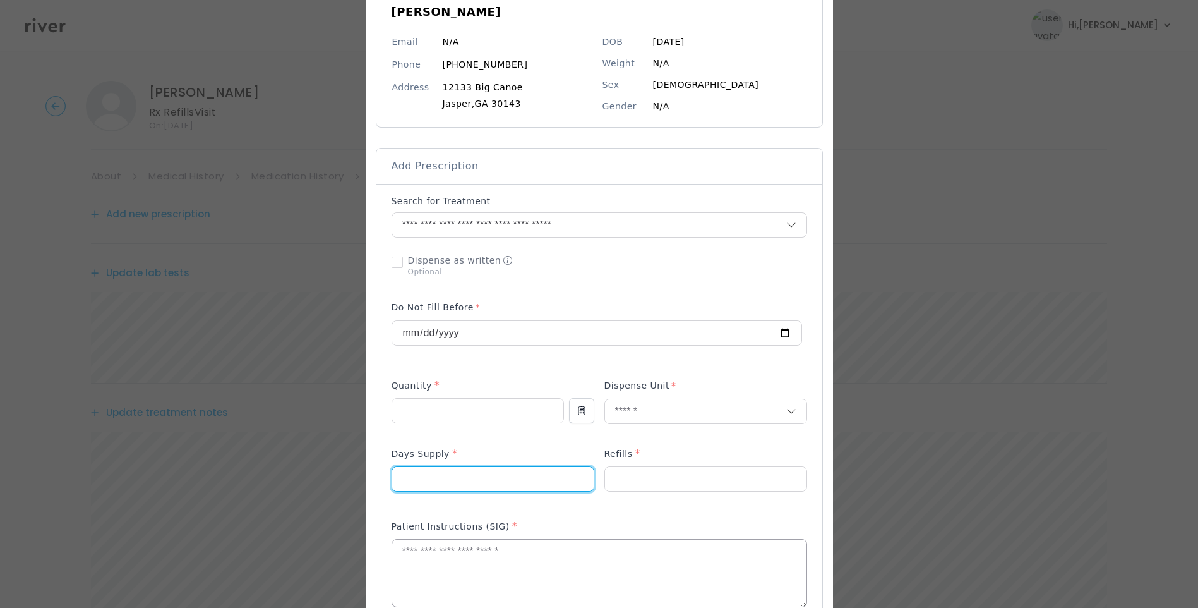
type input "**"
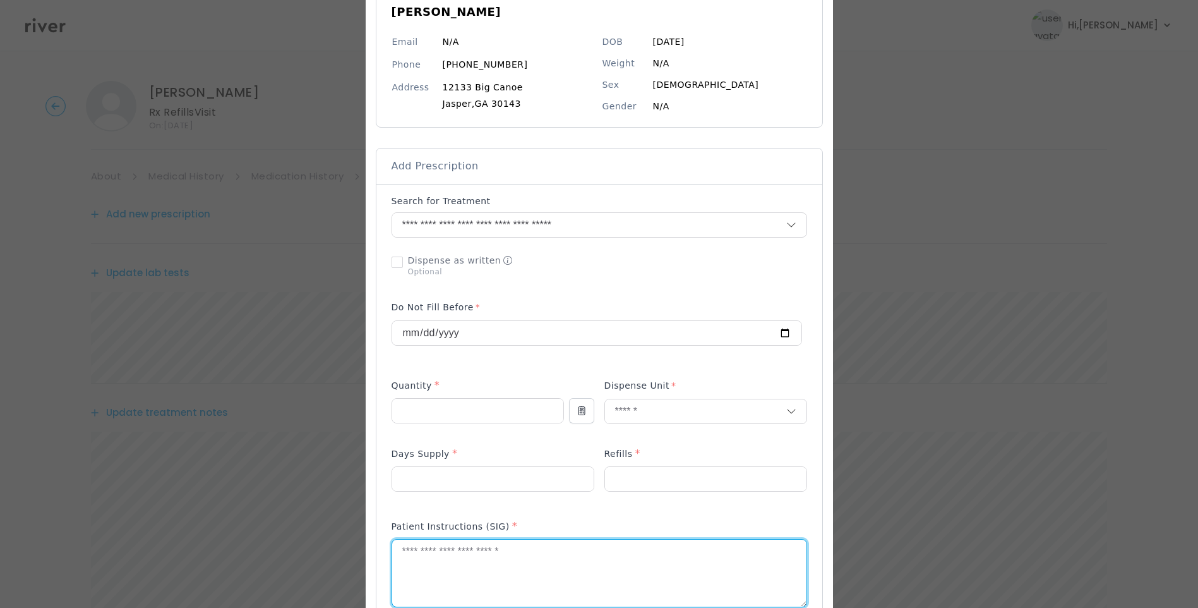
click at [510, 567] on textarea at bounding box center [599, 572] width 414 height 67
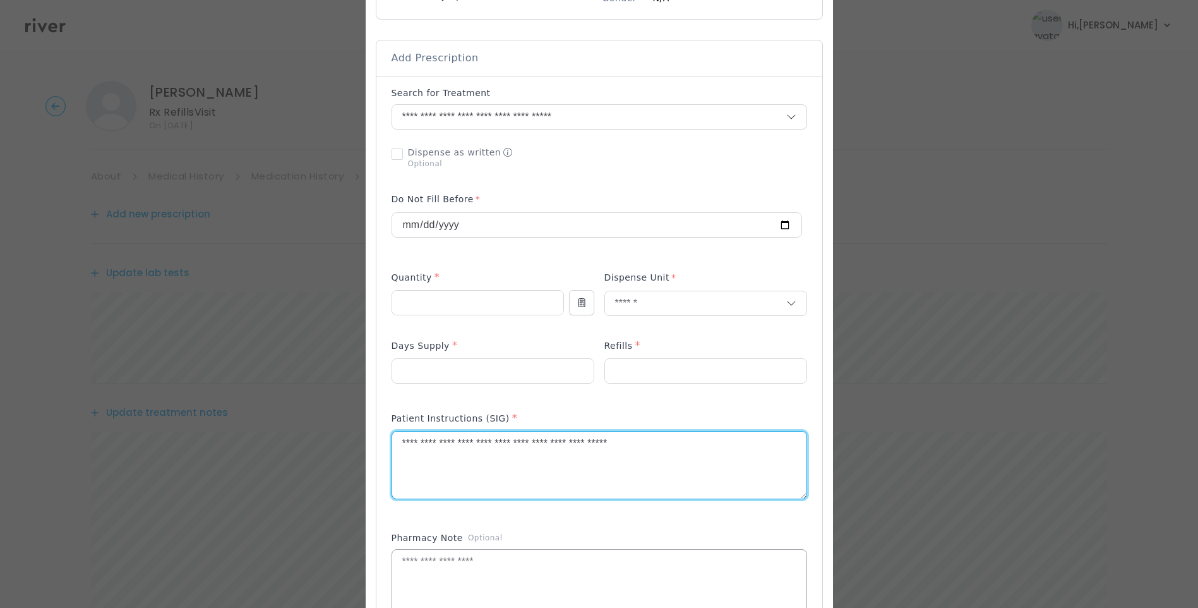
scroll to position [253, 0]
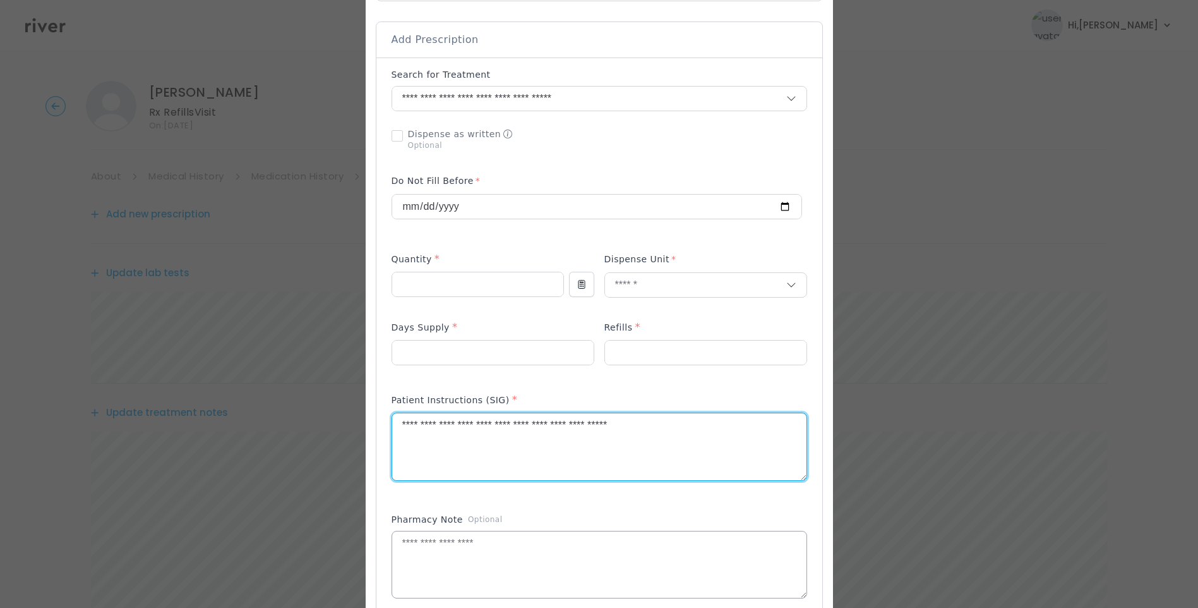
type textarea "**********"
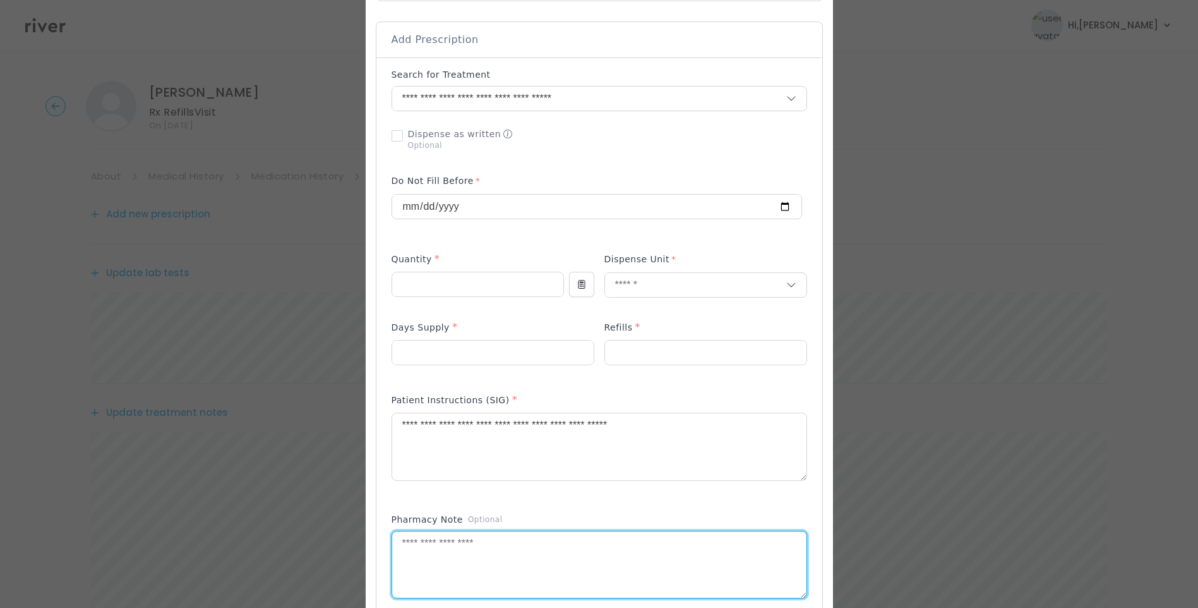
click at [529, 556] on textarea at bounding box center [599, 564] width 414 height 67
click at [714, 565] on textarea "**********" at bounding box center [599, 564] width 414 height 67
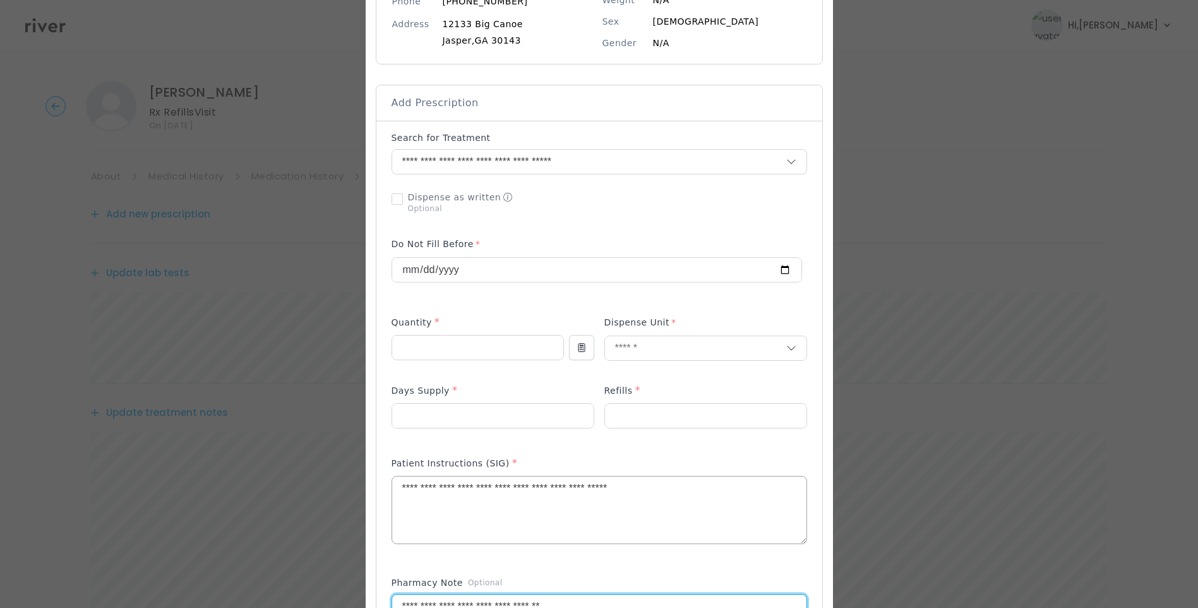
type textarea "**********"
click at [696, 496] on textarea "**********" at bounding box center [599, 509] width 414 height 67
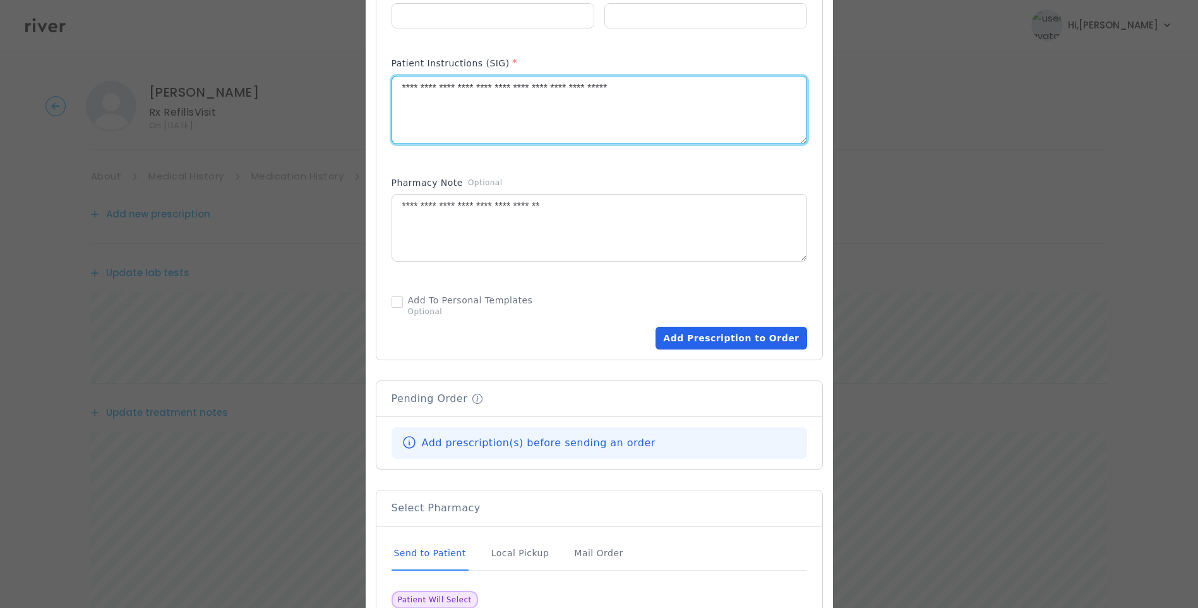
scroll to position [632, 0]
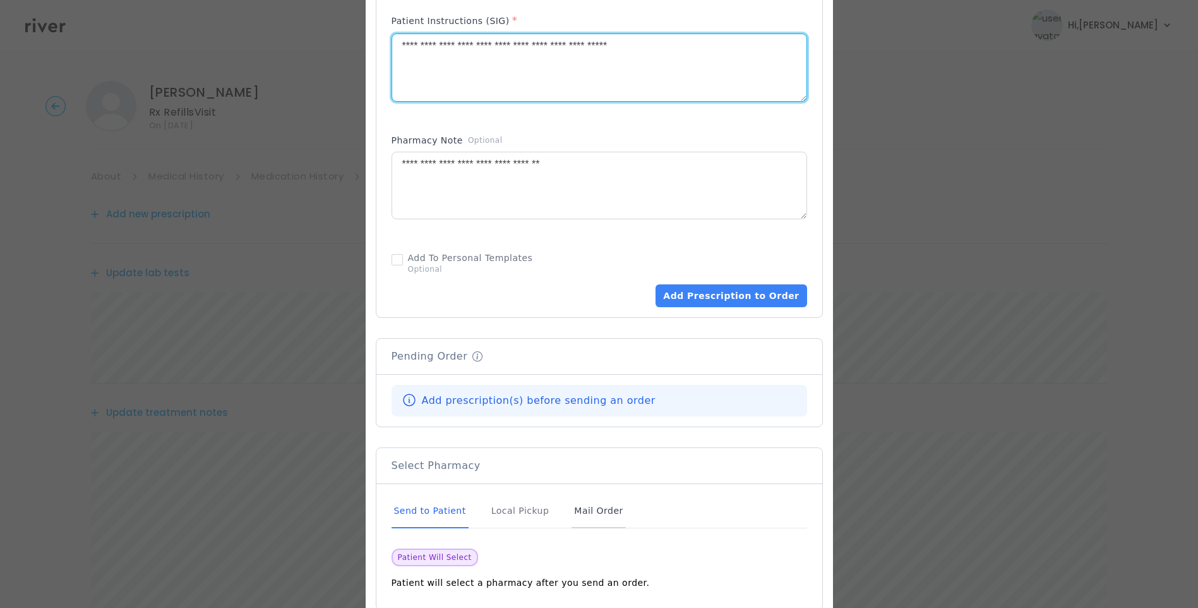
click at [581, 512] on div "Mail Order" at bounding box center [599, 511] width 54 height 34
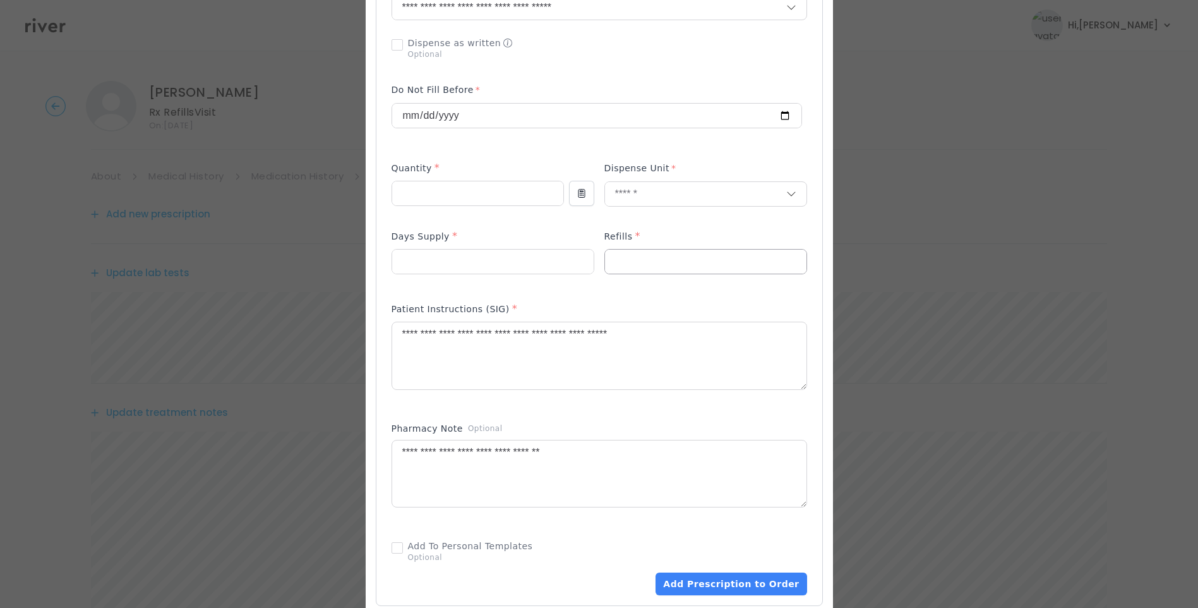
scroll to position [316, 0]
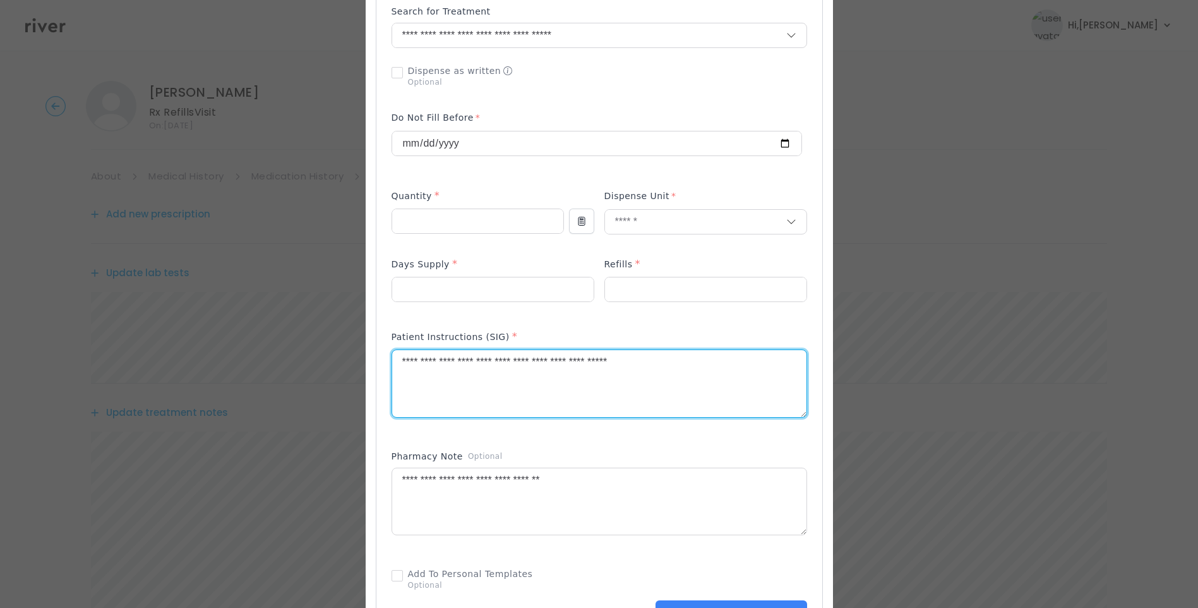
click at [722, 361] on textarea "**********" at bounding box center [599, 383] width 414 height 67
click at [645, 481] on textarea "**********" at bounding box center [599, 501] width 414 height 67
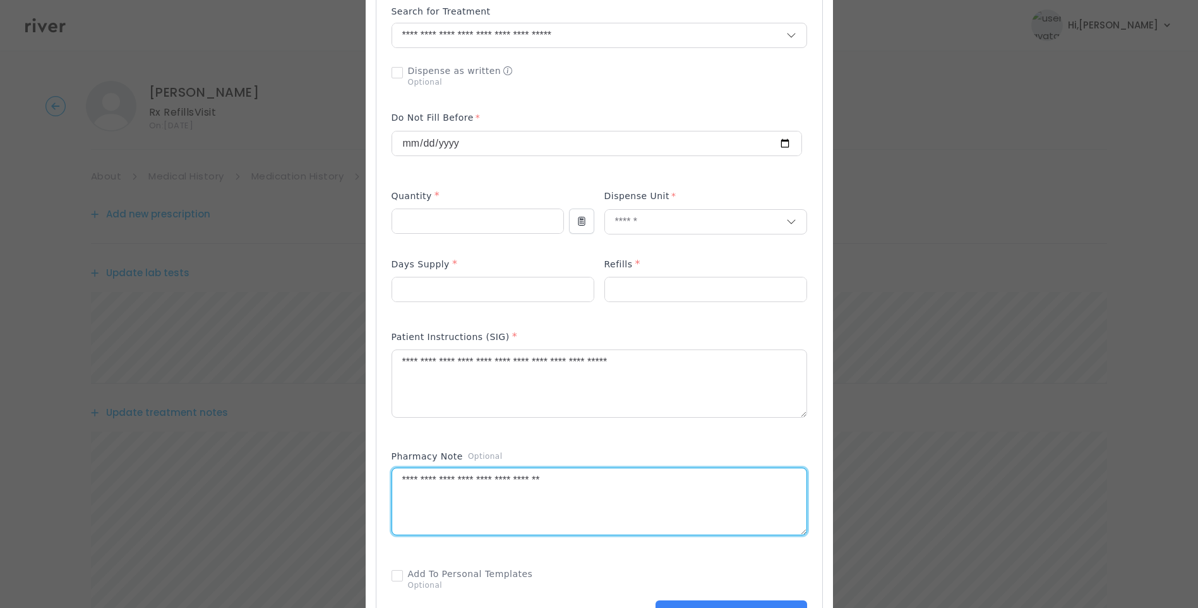
drag, startPoint x: 585, startPoint y: 478, endPoint x: 353, endPoint y: 479, distance: 231.8
click at [351, 478] on div "​" at bounding box center [599, 336] width 1198 height 1304
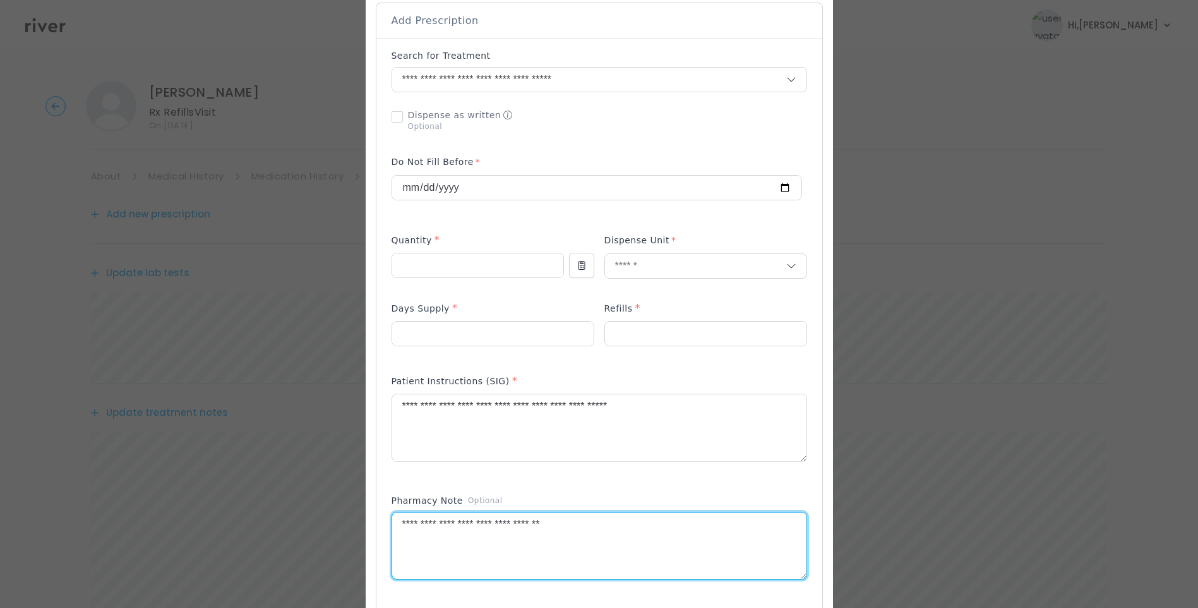
scroll to position [253, 0]
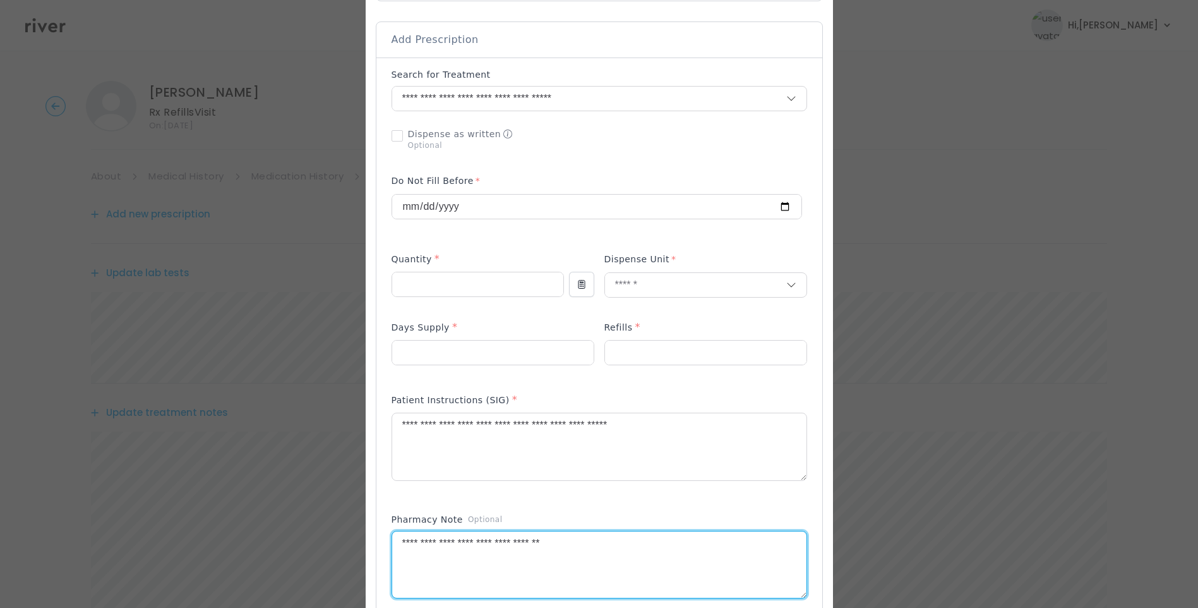
click at [745, 496] on div "Patient Instructions (SIG) *" at bounding box center [600, 443] width 416 height 113
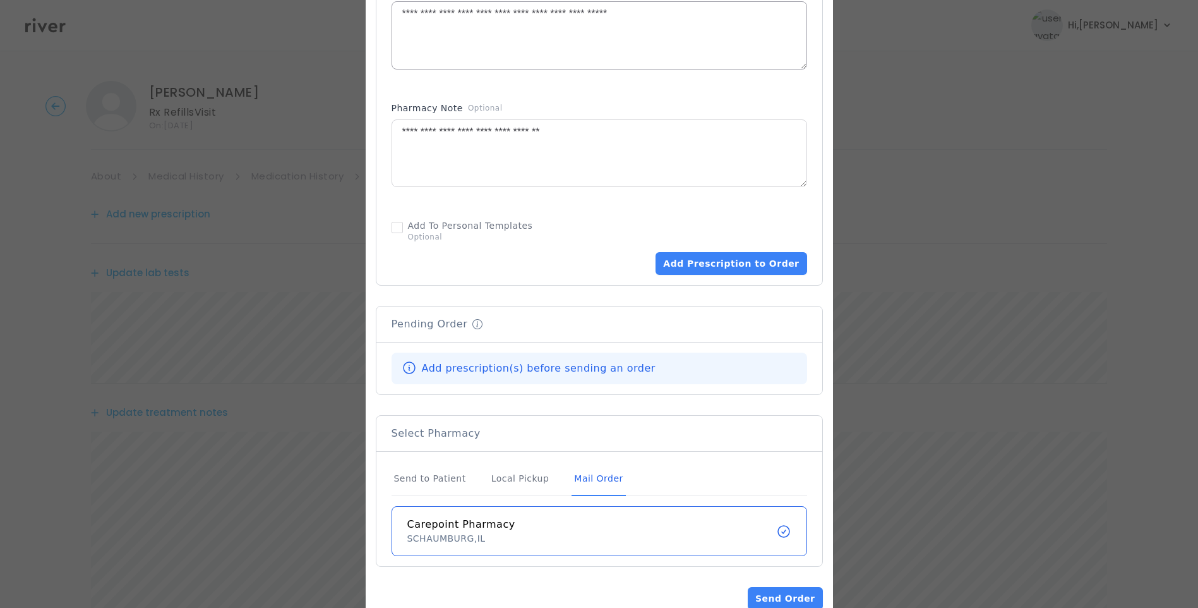
scroll to position [696, 0]
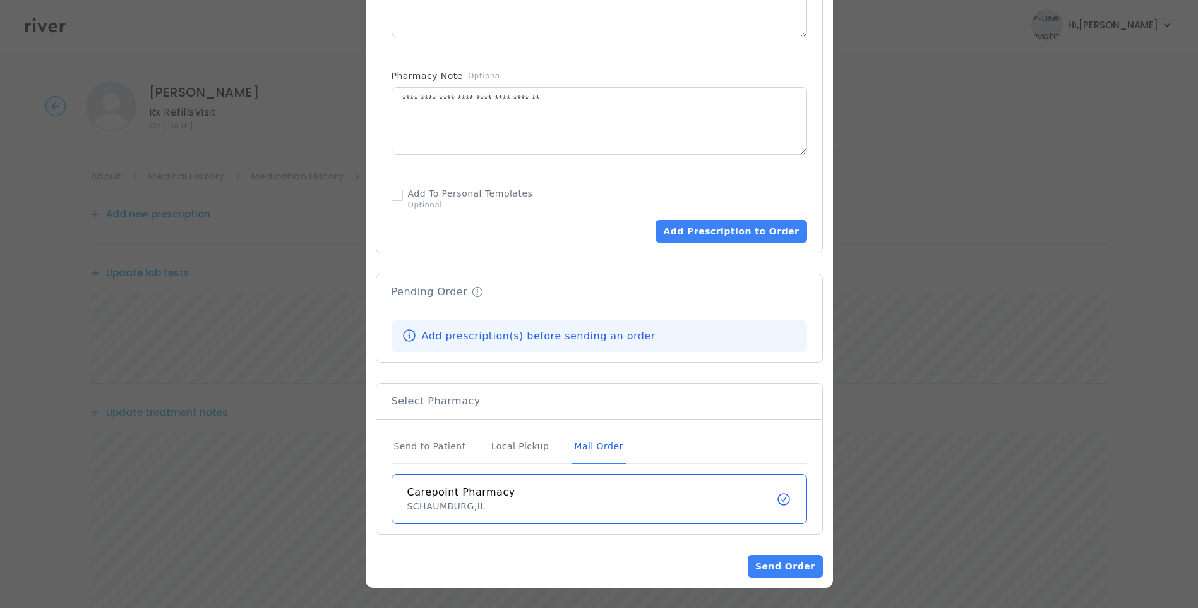
click at [586, 443] on div "Mail Order" at bounding box center [599, 446] width 54 height 34
click at [741, 234] on button "Add Prescription to Order" at bounding box center [731, 231] width 151 height 23
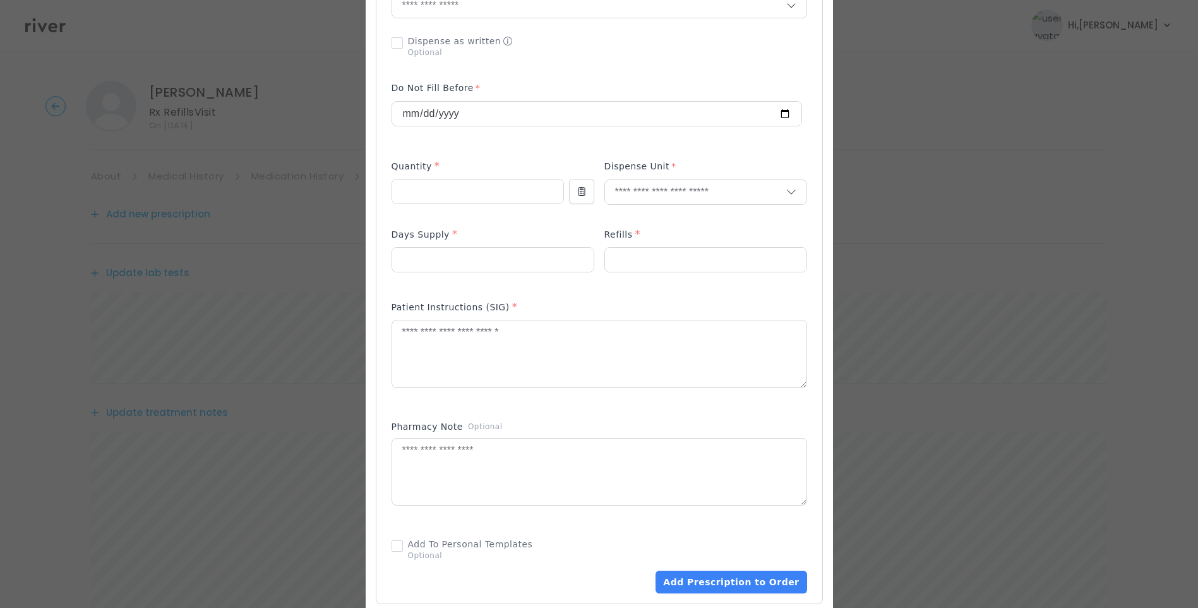
scroll to position [315, 0]
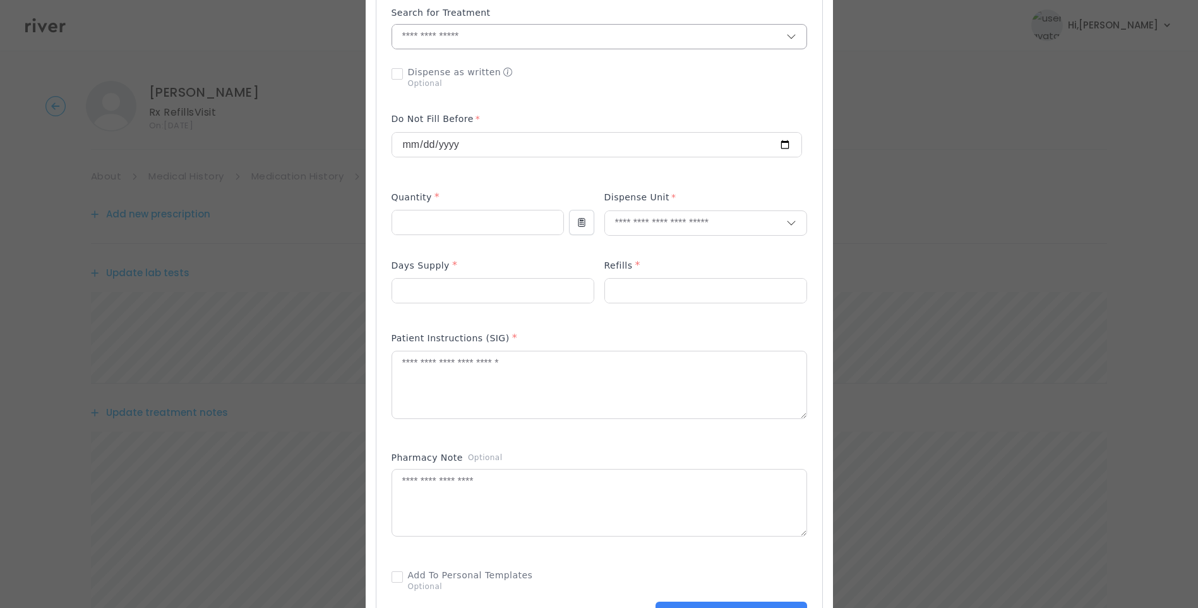
click at [433, 34] on input "text" at bounding box center [589, 37] width 394 height 24
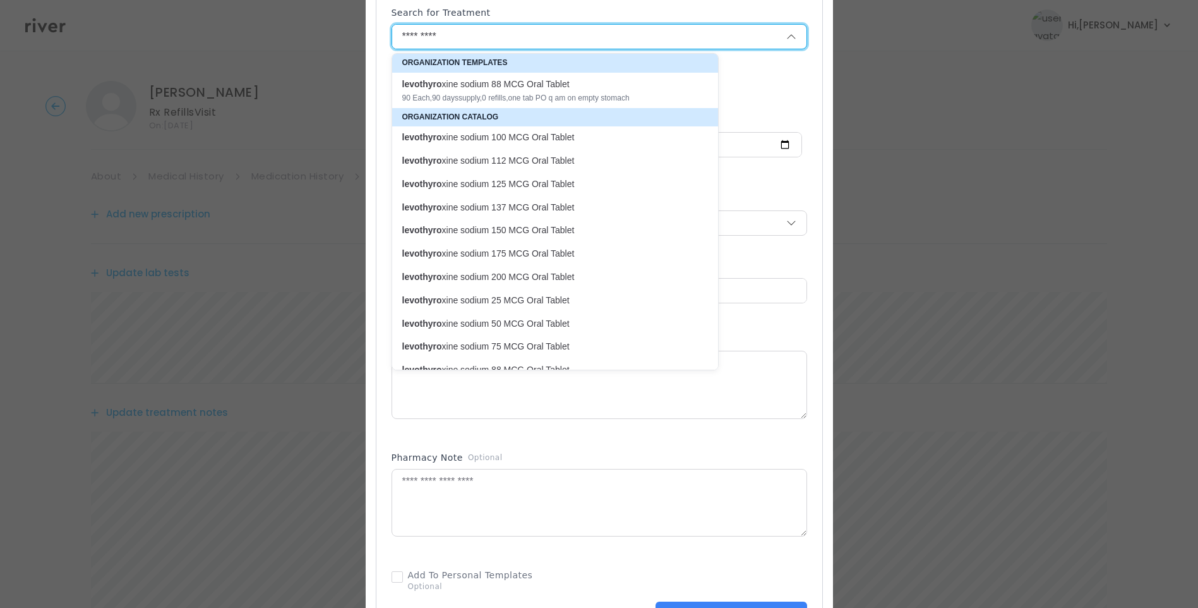
click at [554, 235] on p "levothyro xine sodium 150 MCG Oral Tablet" at bounding box center [547, 230] width 291 height 12
type input "**********"
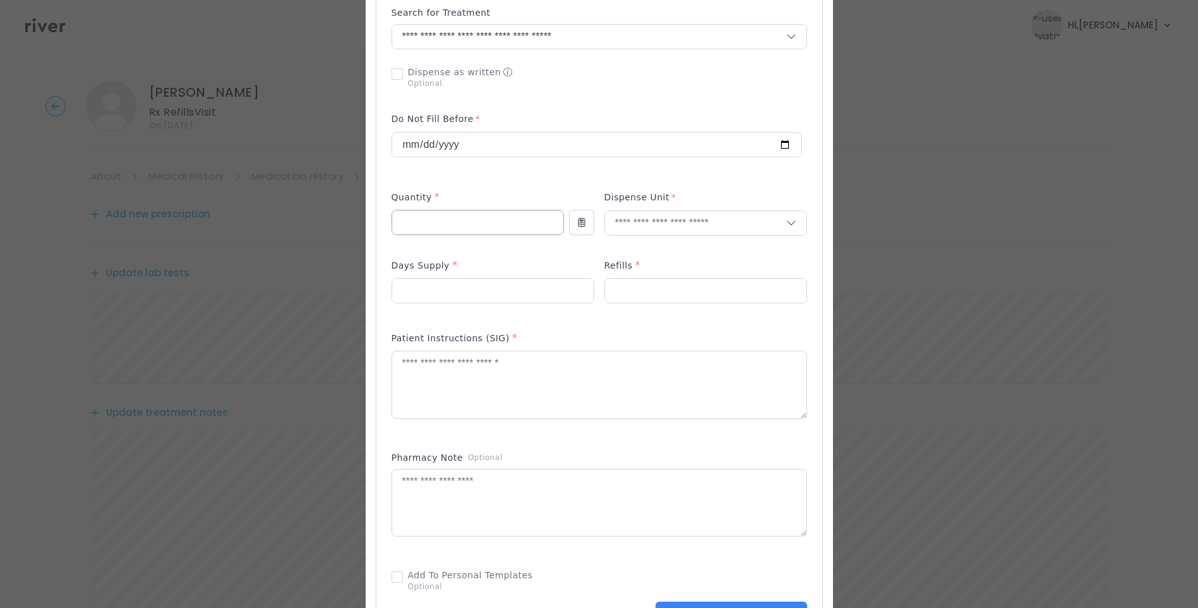
click at [440, 223] on input "number" at bounding box center [477, 222] width 171 height 24
type input "**"
drag, startPoint x: 408, startPoint y: 282, endPoint x: 504, endPoint y: 295, distance: 96.9
click at [408, 282] on input "number" at bounding box center [492, 291] width 201 height 24
type input "**"
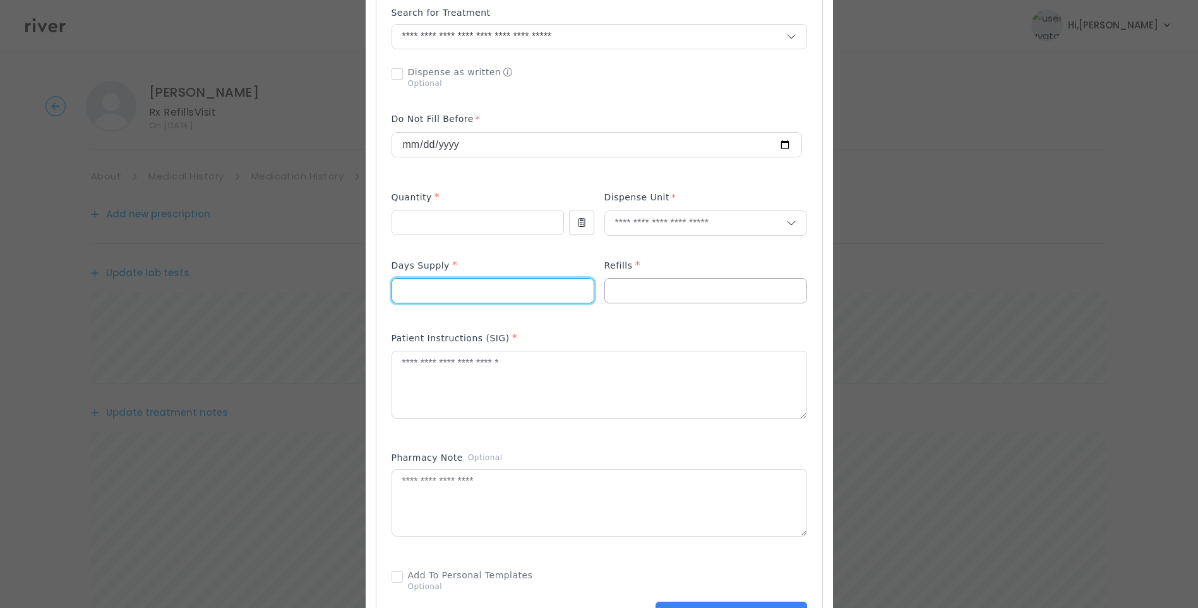
click at [639, 295] on input "number" at bounding box center [705, 291] width 201 height 24
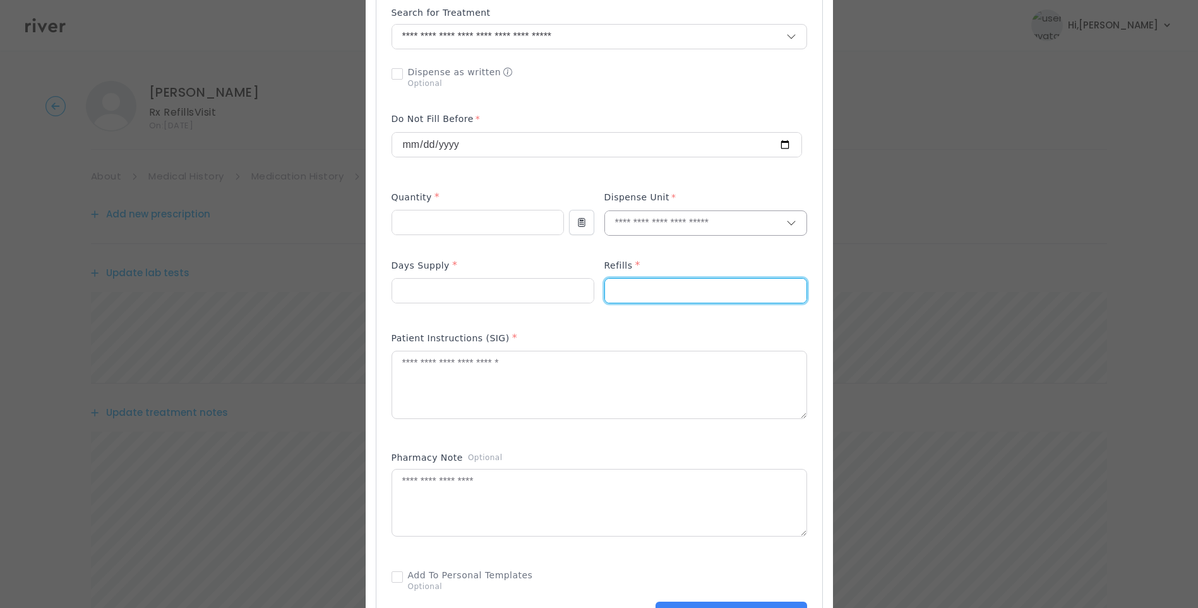
type input "*"
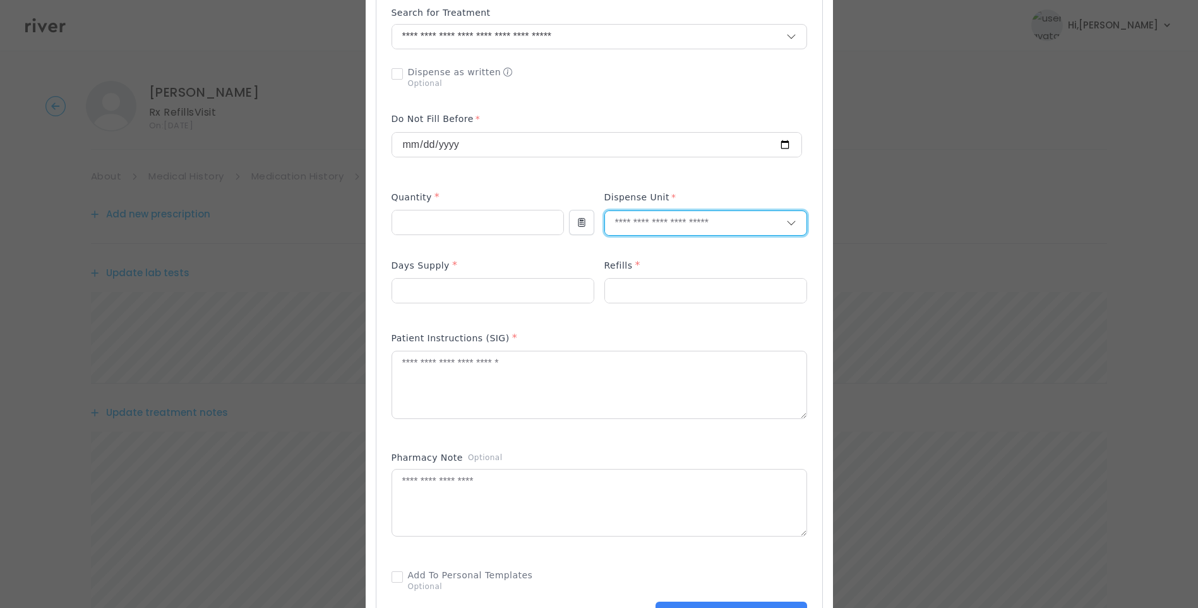
click at [623, 217] on input "text" at bounding box center [695, 223] width 181 height 24
type input "****"
click at [657, 247] on p "Tablet" at bounding box center [706, 250] width 166 height 18
click at [479, 380] on textarea at bounding box center [599, 384] width 414 height 67
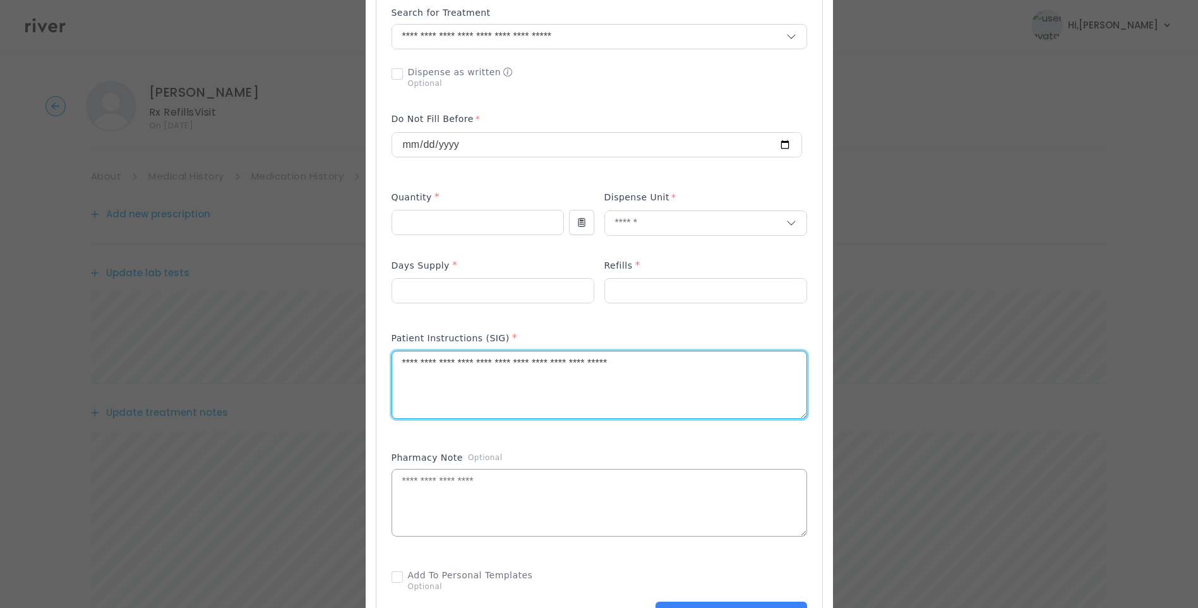
type textarea "**********"
click at [474, 480] on div "Pharmacy Note Optional" at bounding box center [600, 501] width 416 height 111
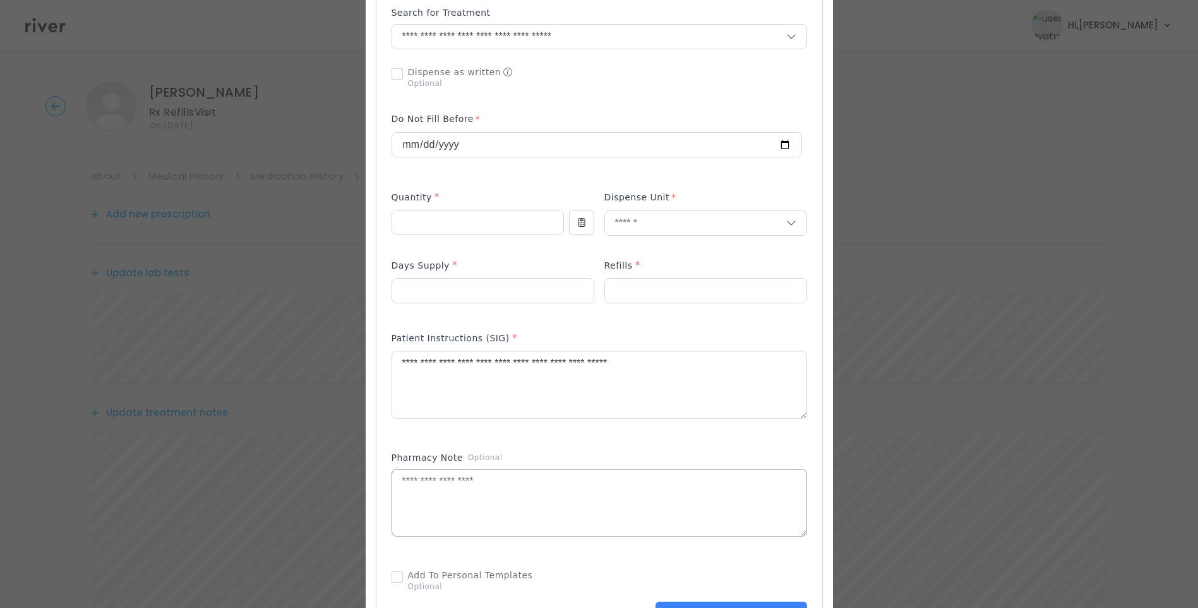
drag, startPoint x: 474, startPoint y: 504, endPoint x: 480, endPoint y: 512, distance: 10.4
click at [475, 508] on textarea at bounding box center [599, 502] width 414 height 67
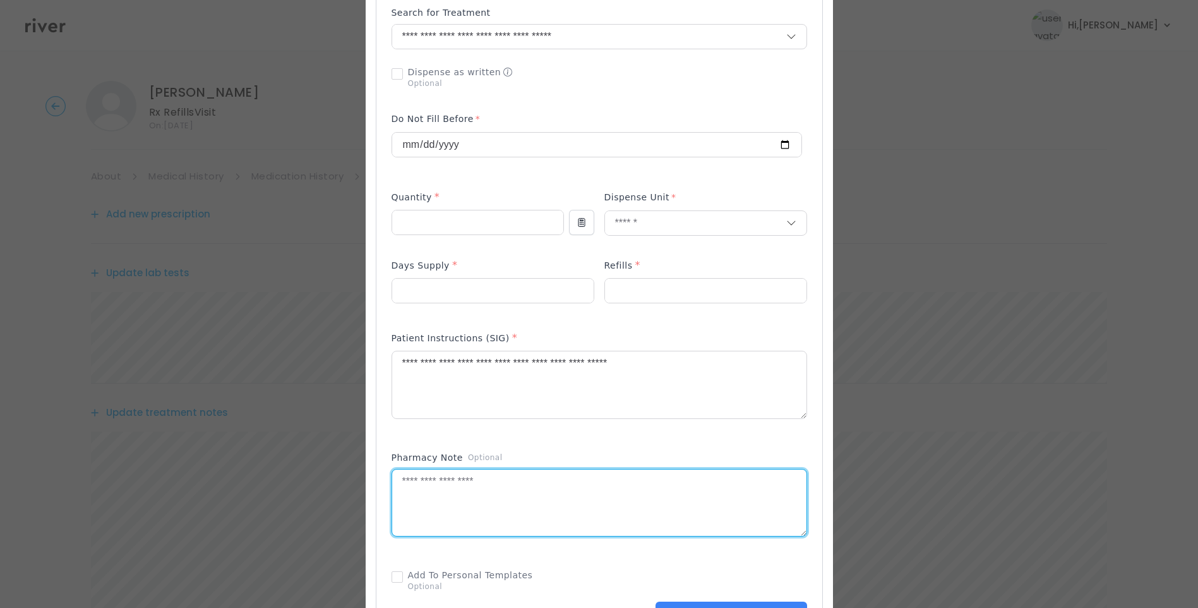
paste textarea "**********"
type textarea "**********"
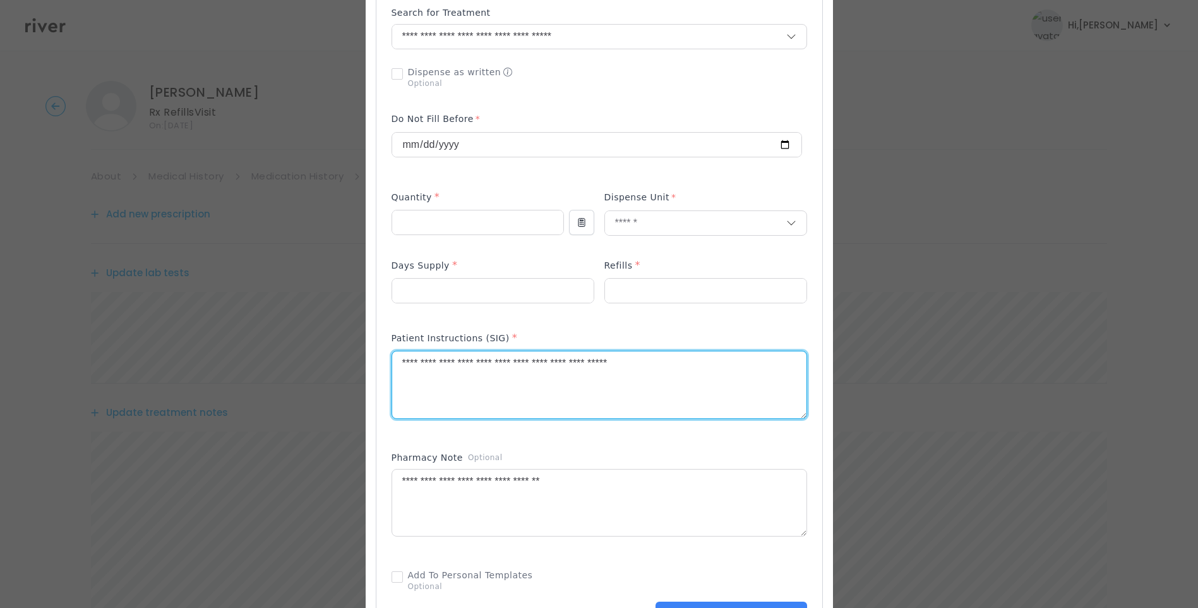
click at [686, 364] on textarea "**********" at bounding box center [599, 384] width 414 height 67
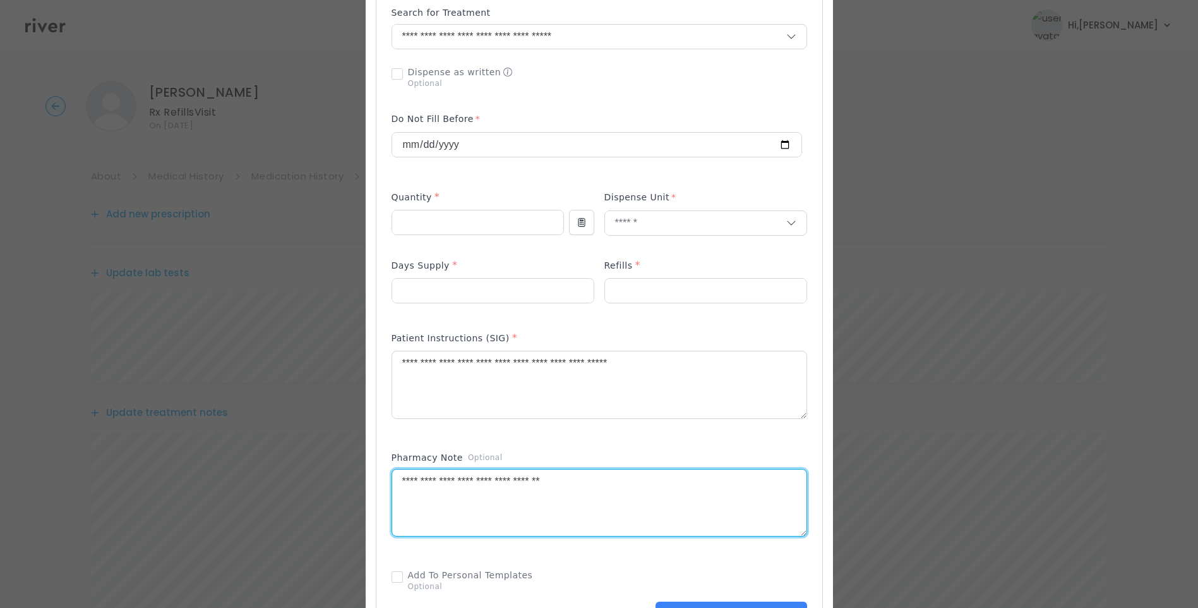
click at [650, 498] on textarea "**********" at bounding box center [599, 502] width 414 height 67
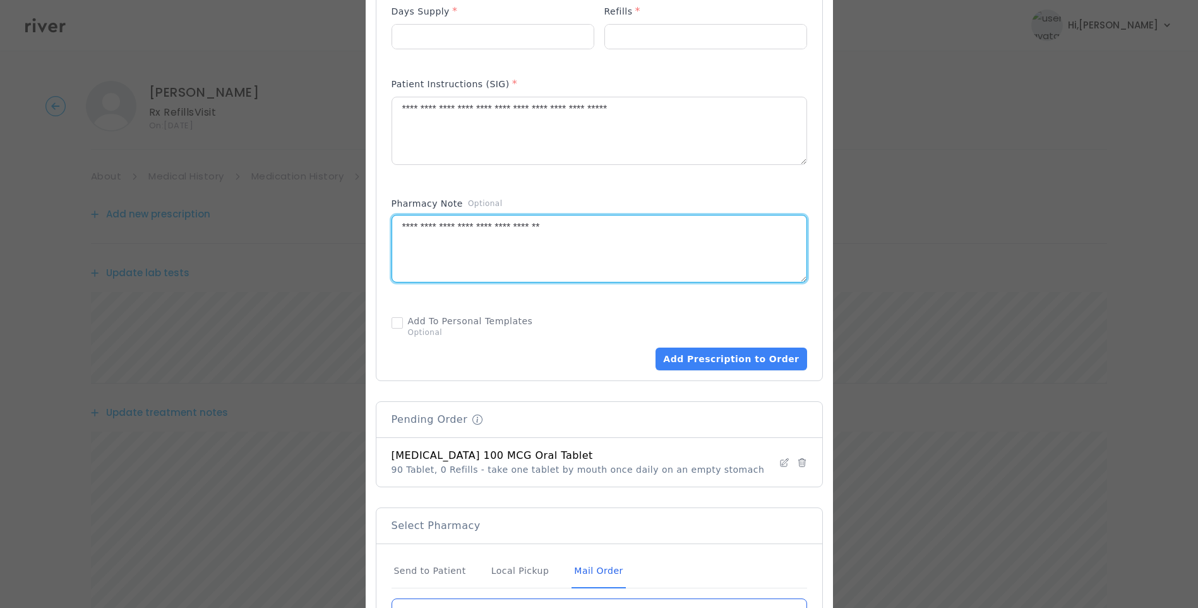
scroll to position [630, 0]
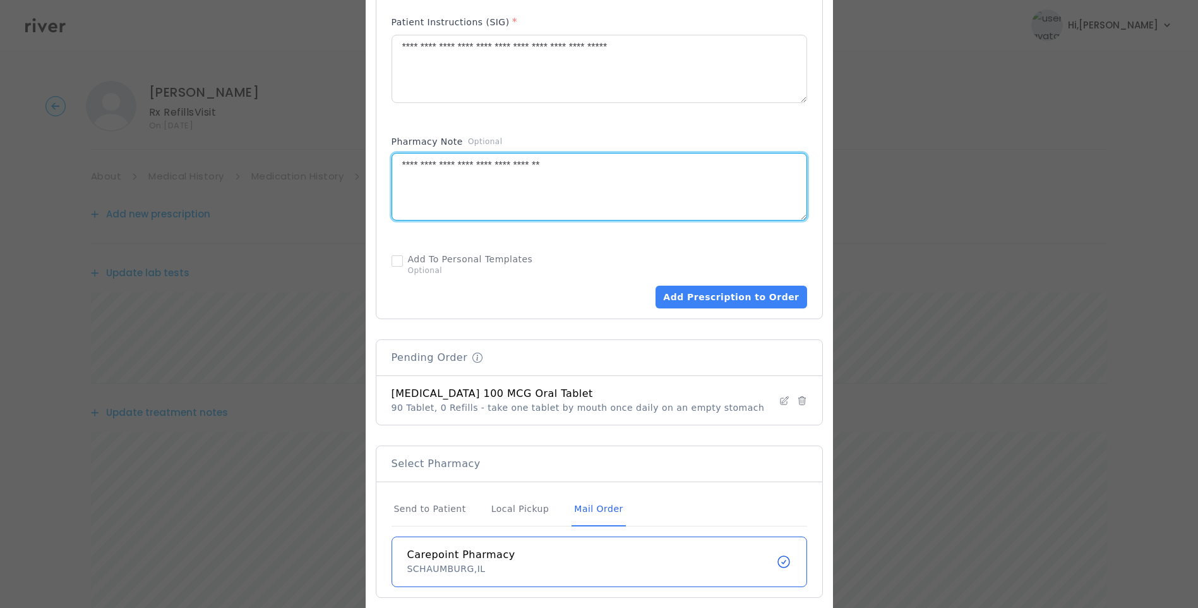
click at [587, 510] on div "Mail Order" at bounding box center [599, 509] width 54 height 34
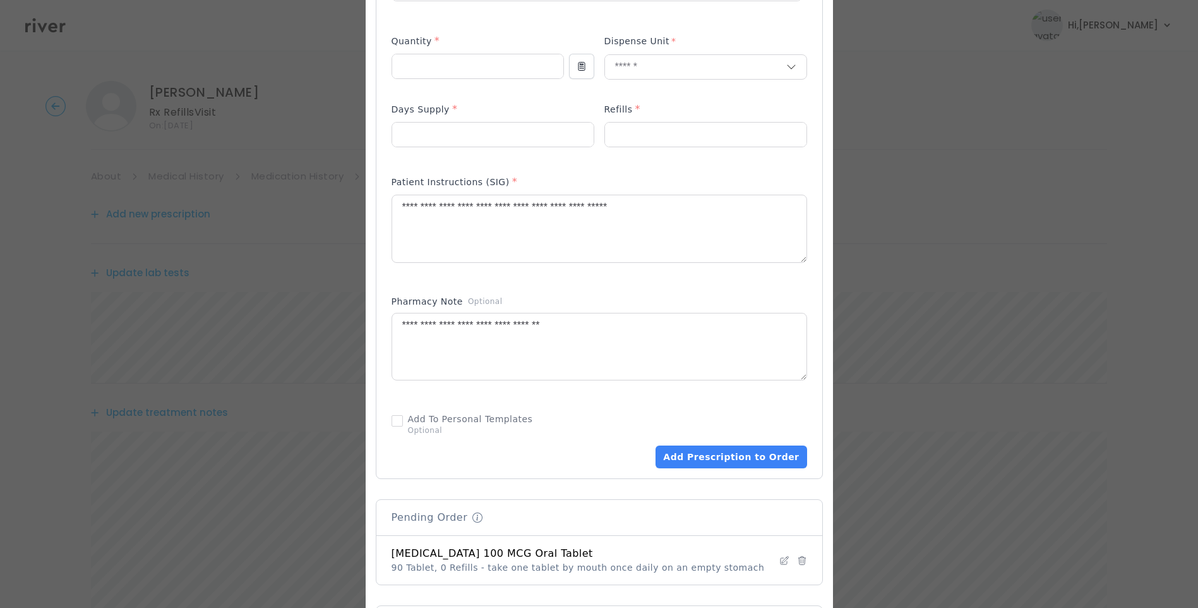
scroll to position [504, 0]
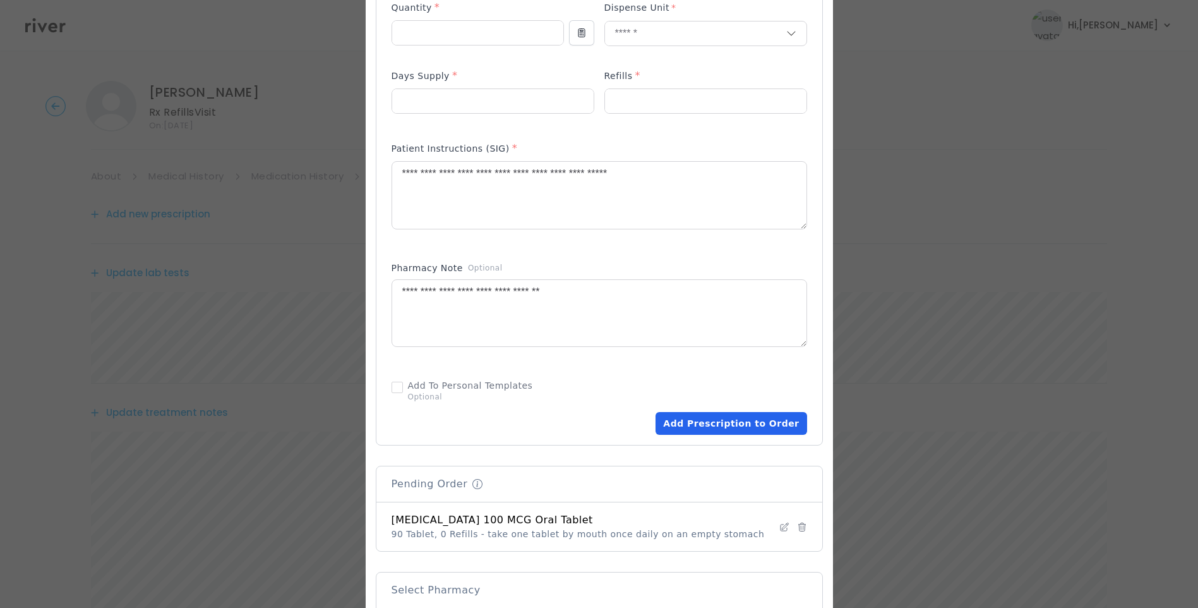
click at [749, 427] on button "Add Prescription to Order" at bounding box center [731, 423] width 151 height 23
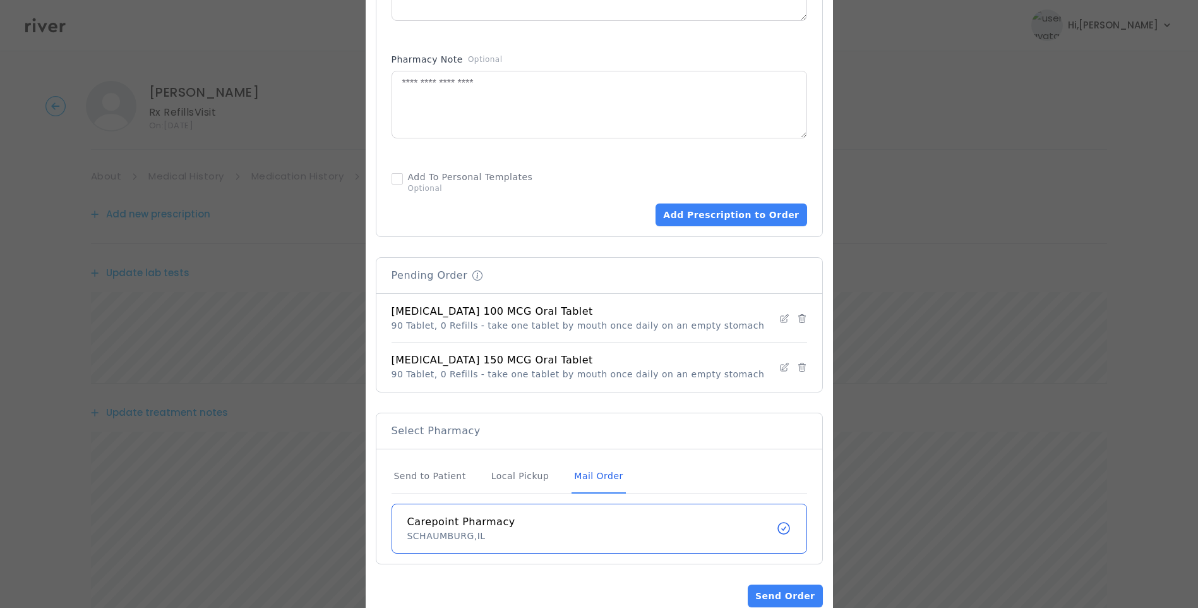
scroll to position [742, 0]
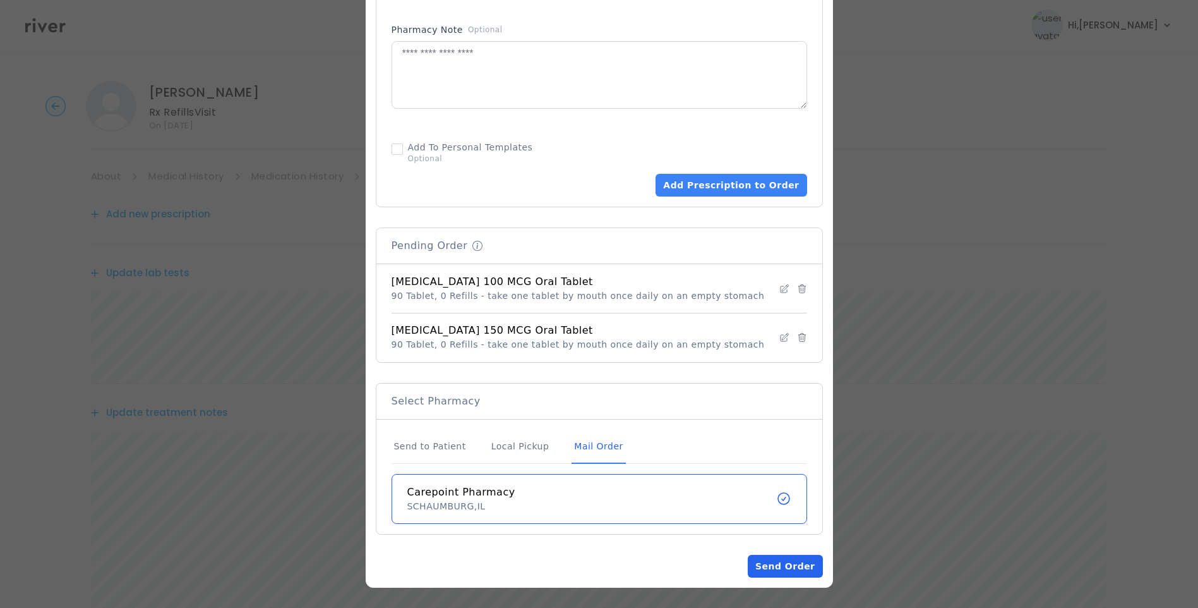
click at [781, 562] on button "Send Order" at bounding box center [785, 566] width 75 height 23
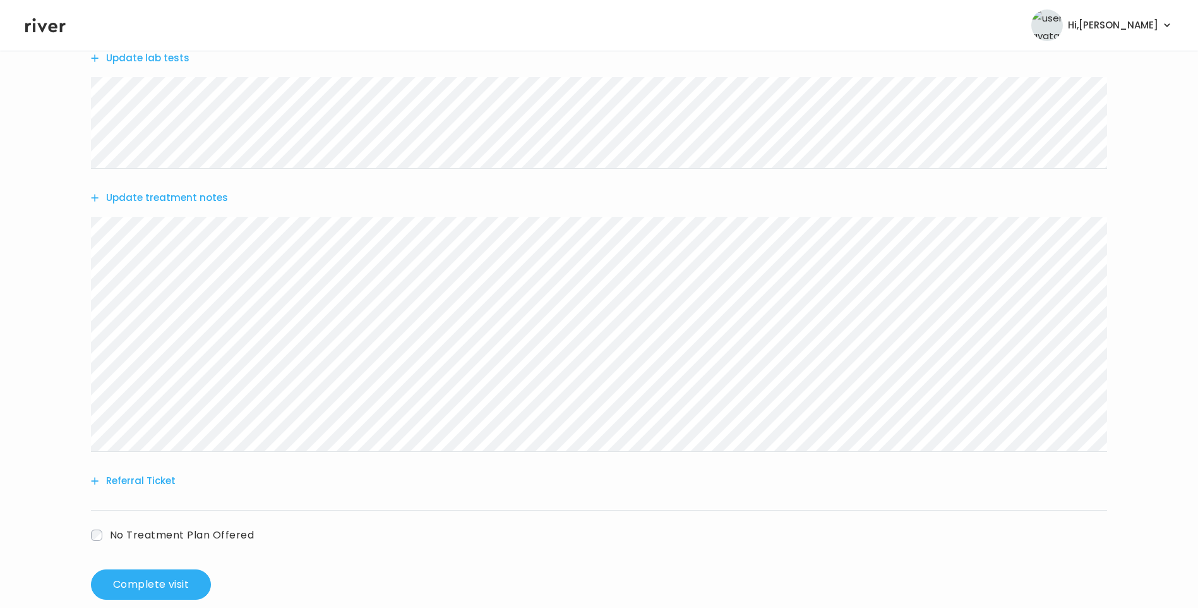
scroll to position [492, 0]
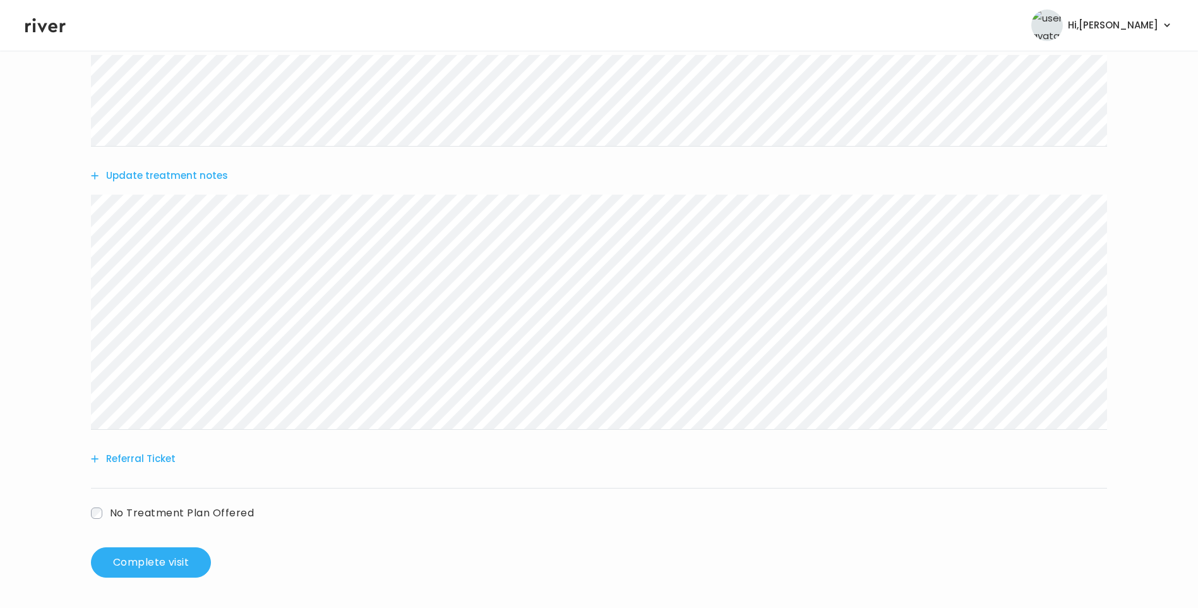
click at [200, 176] on button "Update treatment notes" at bounding box center [159, 176] width 137 height 18
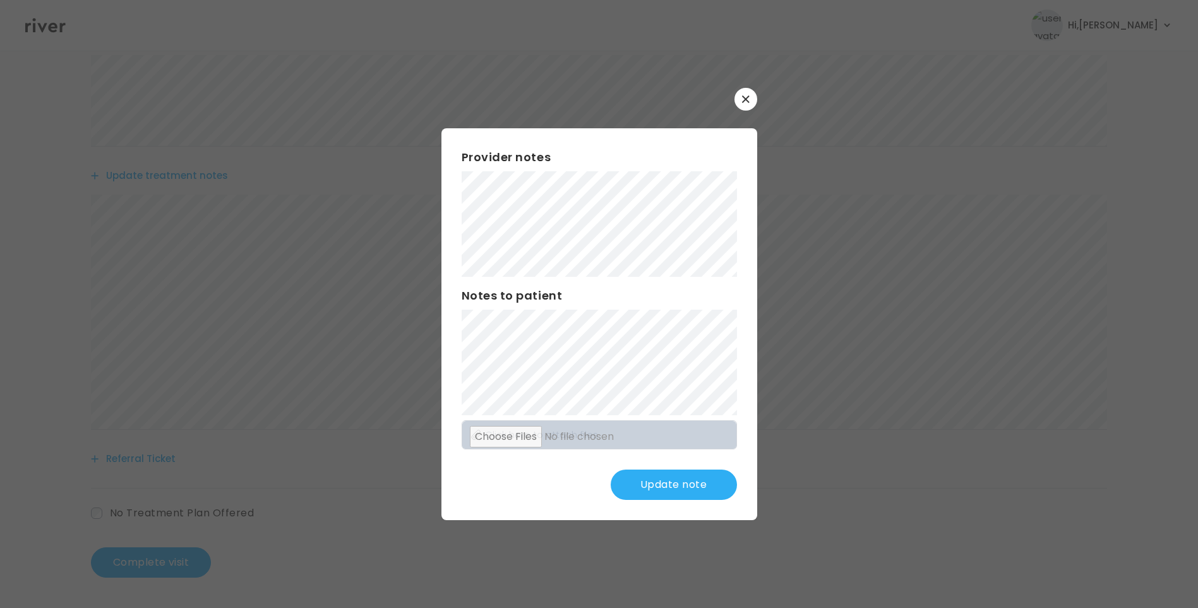
click at [669, 473] on button "Update note" at bounding box center [674, 484] width 126 height 30
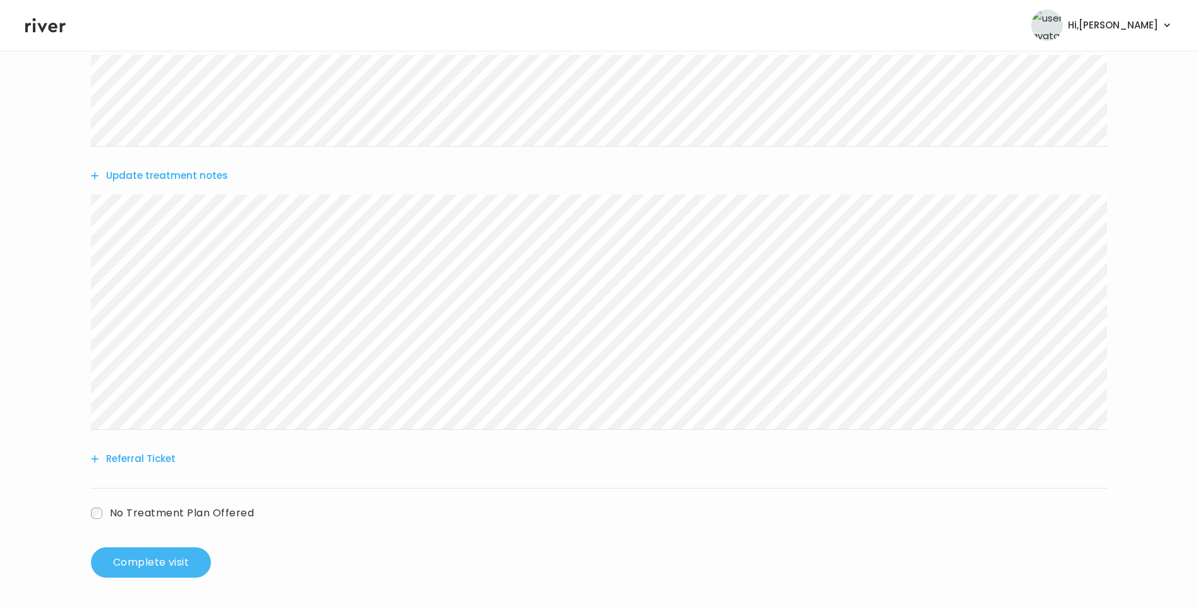
click at [176, 555] on button "Complete visit" at bounding box center [151, 562] width 120 height 30
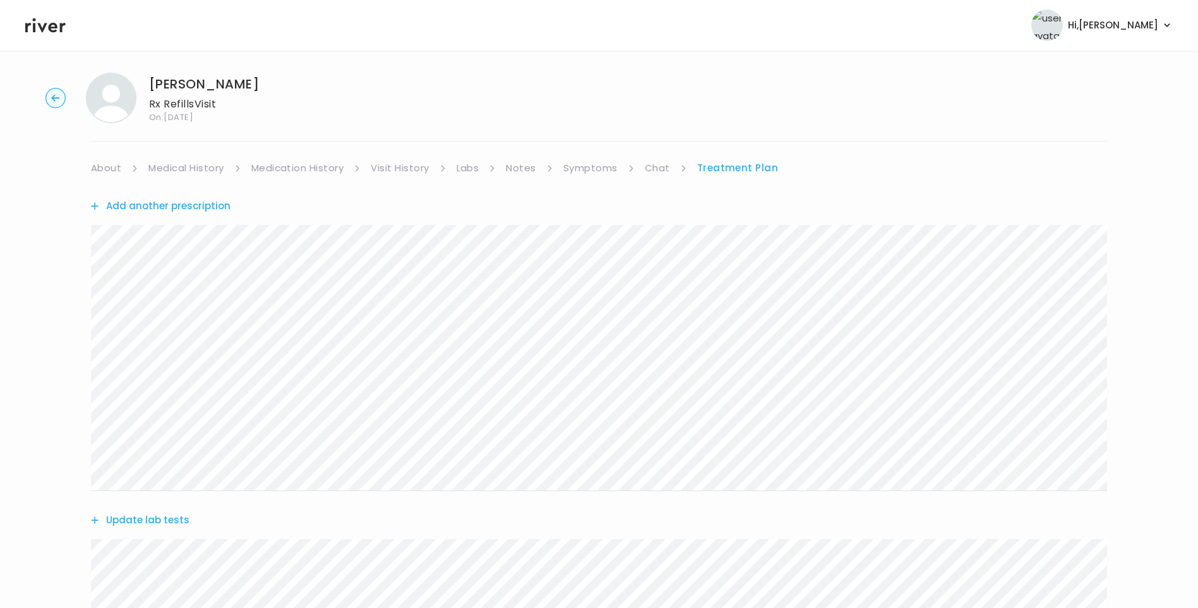
scroll to position [0, 0]
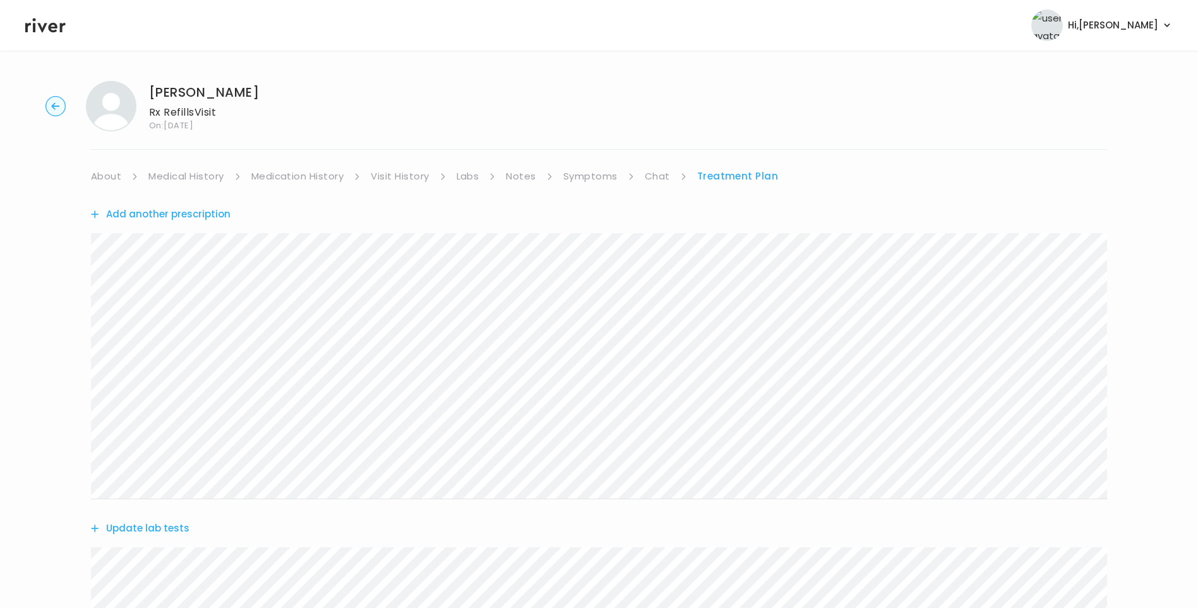
click at [658, 176] on link "Chat" at bounding box center [657, 176] width 25 height 18
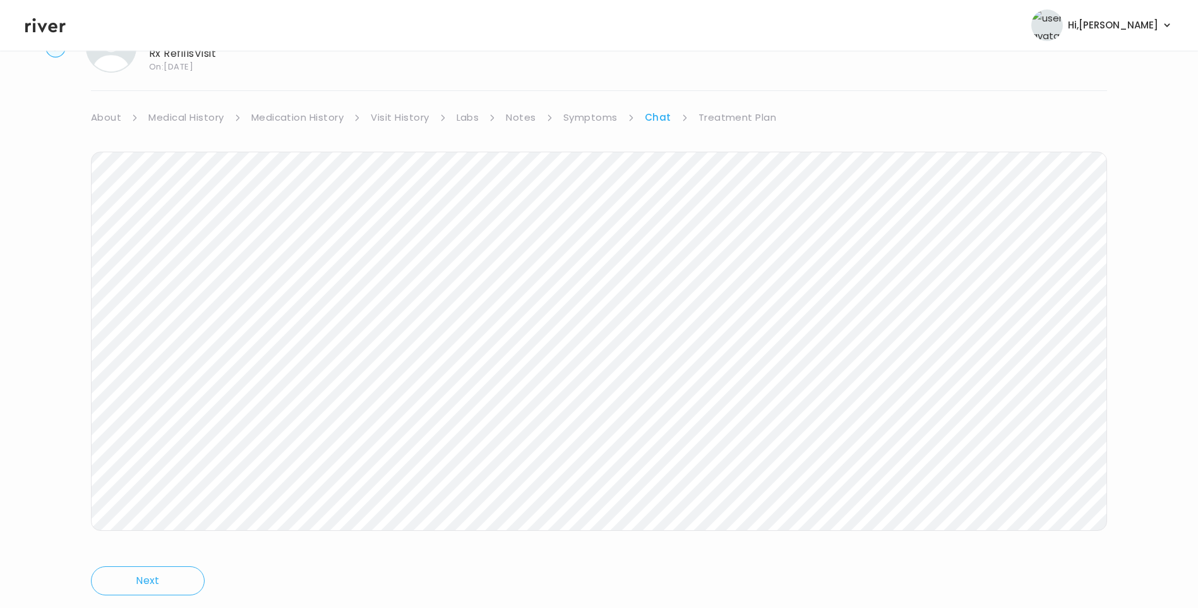
scroll to position [94, 0]
click at [728, 83] on link "Treatment Plan" at bounding box center [738, 82] width 78 height 18
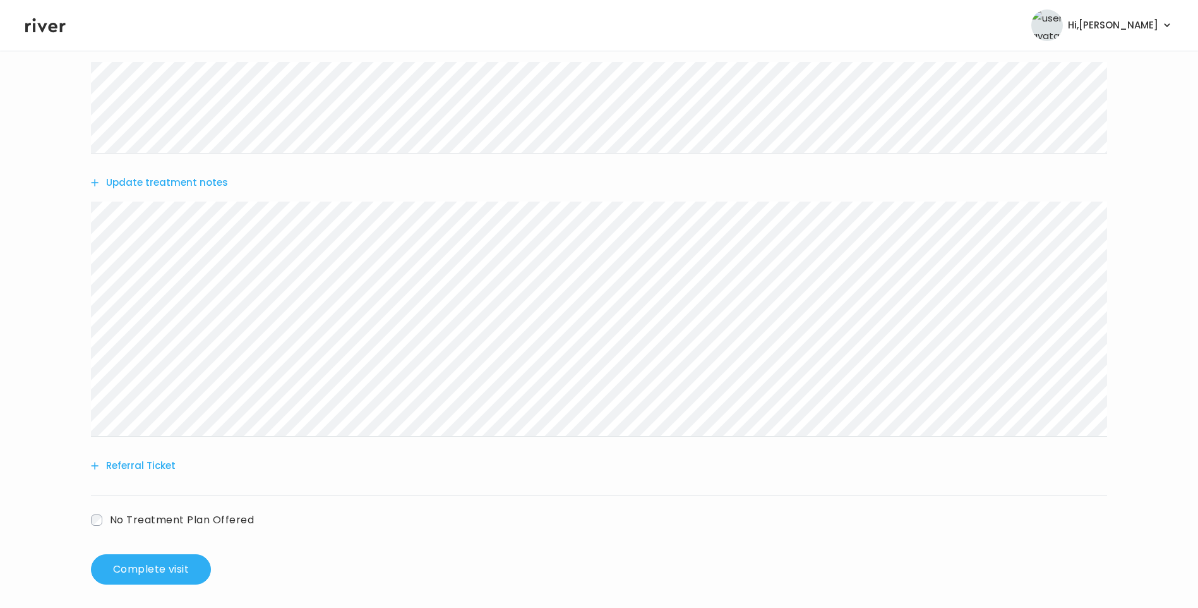
scroll to position [492, 0]
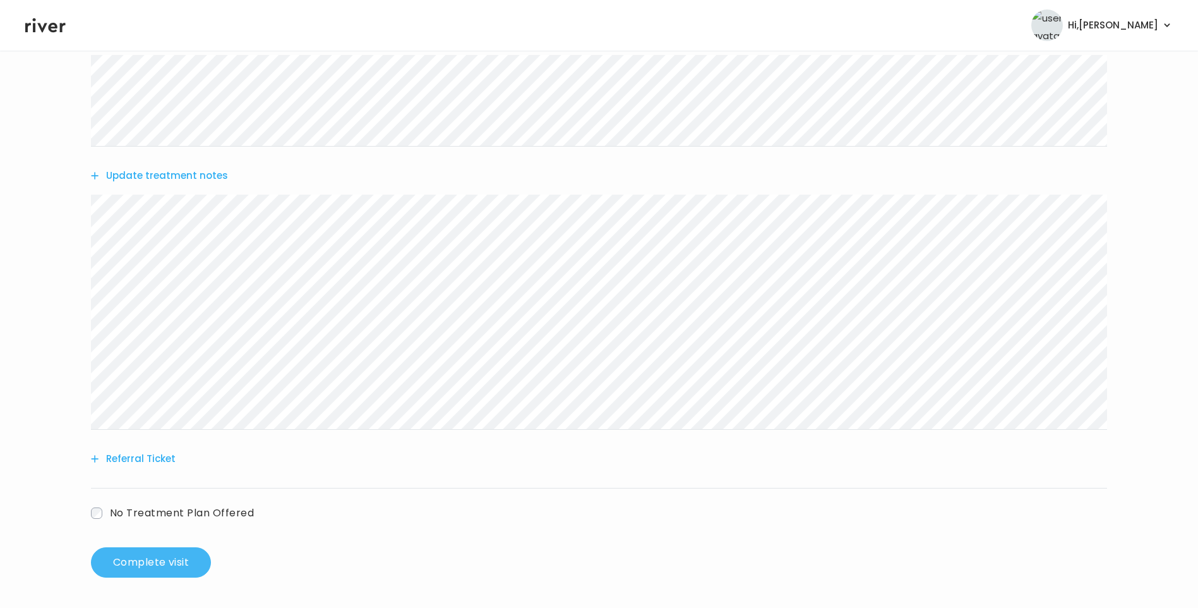
click at [176, 561] on button "Complete visit" at bounding box center [151, 562] width 120 height 30
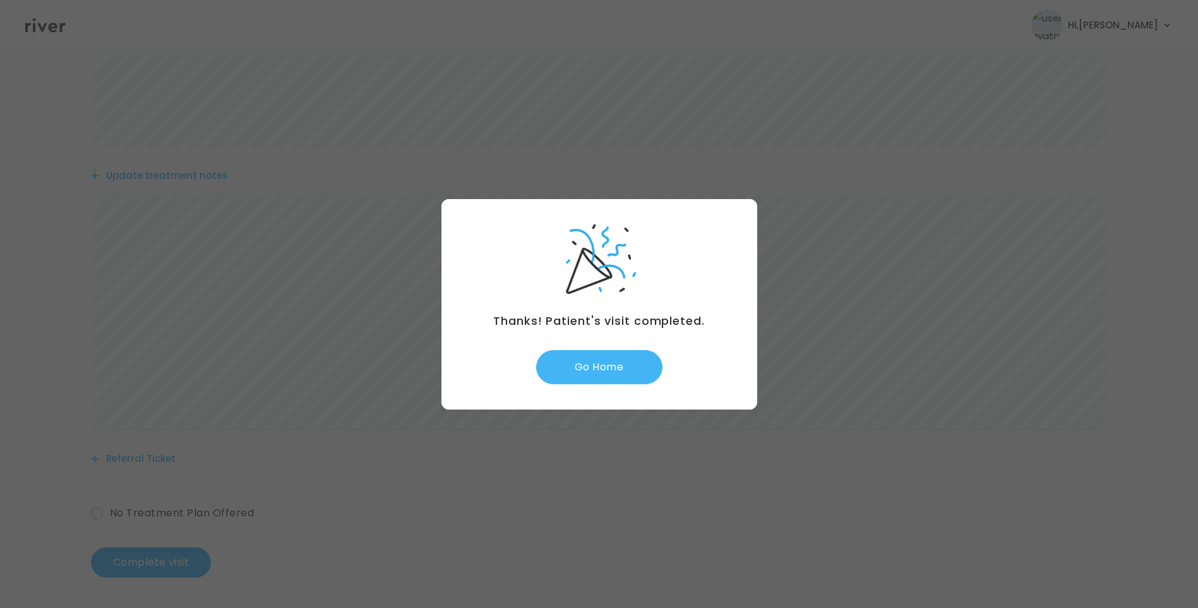
click at [622, 368] on button "Go Home" at bounding box center [599, 367] width 126 height 34
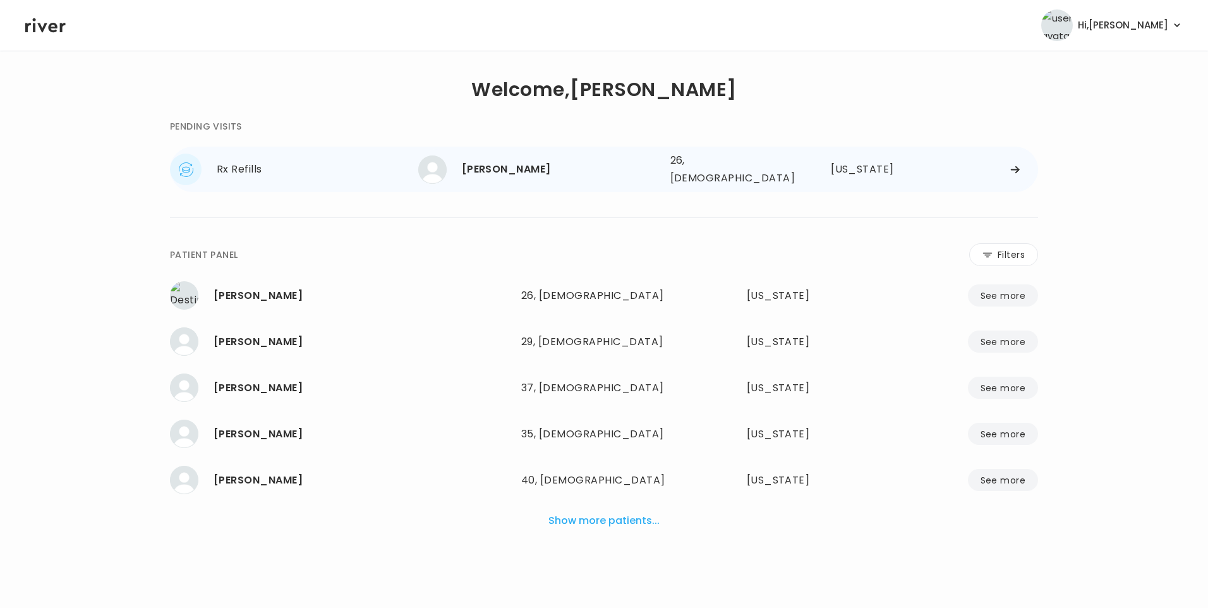
click at [544, 176] on div "[PERSON_NAME] 26, [DEMOGRAPHIC_DATA] See more" at bounding box center [539, 169] width 242 height 28
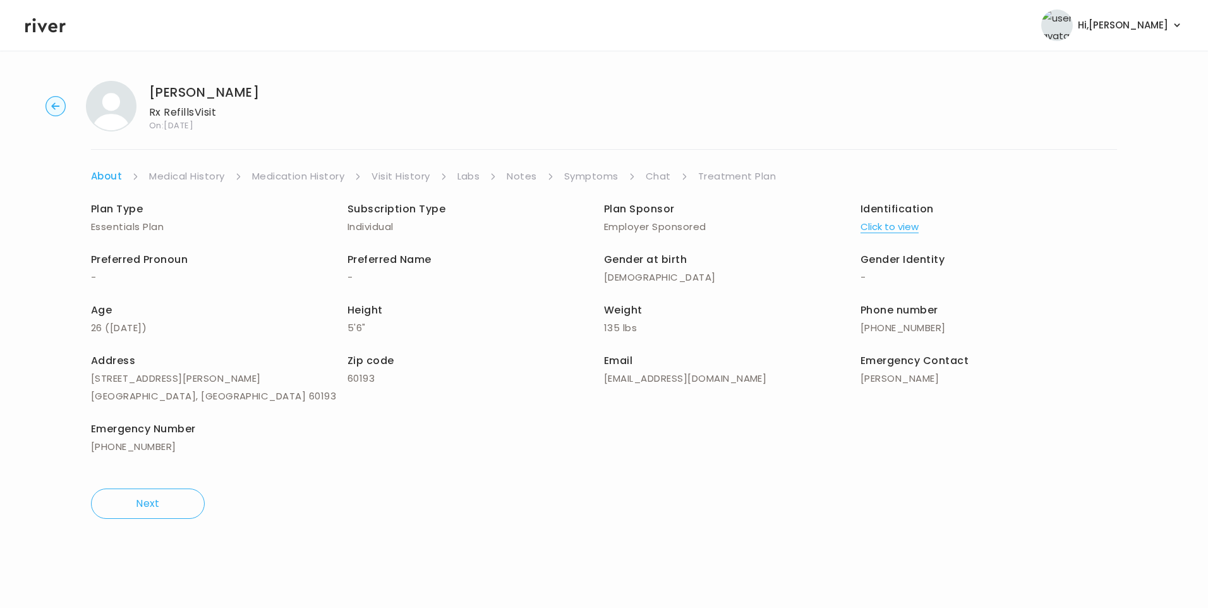
click at [657, 172] on link "Chat" at bounding box center [657, 176] width 25 height 18
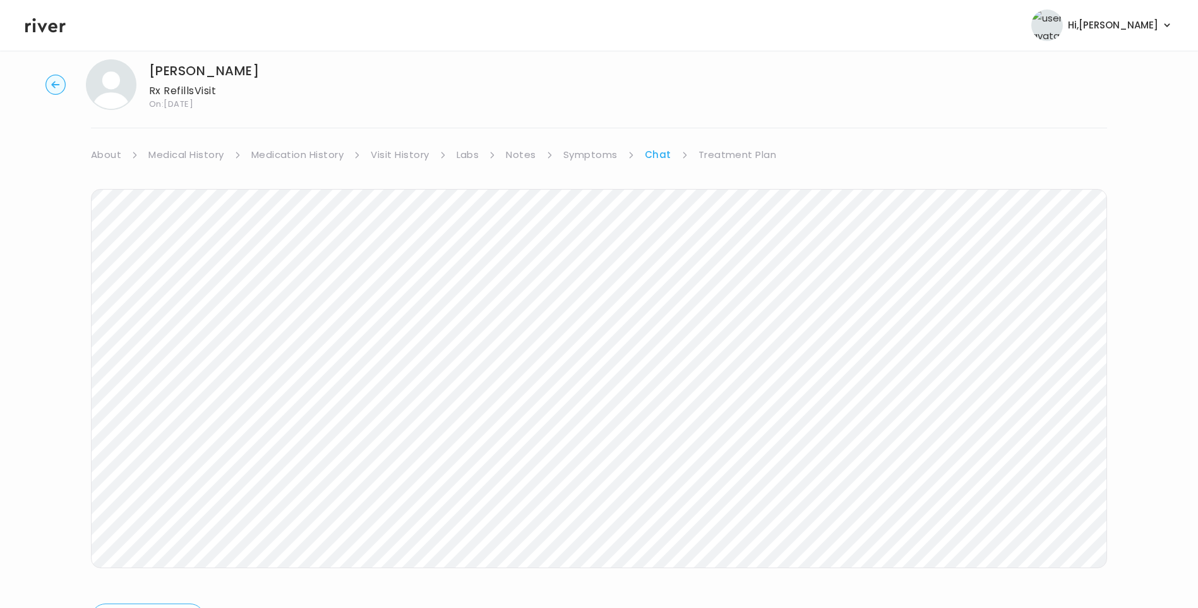
scroll to position [94, 0]
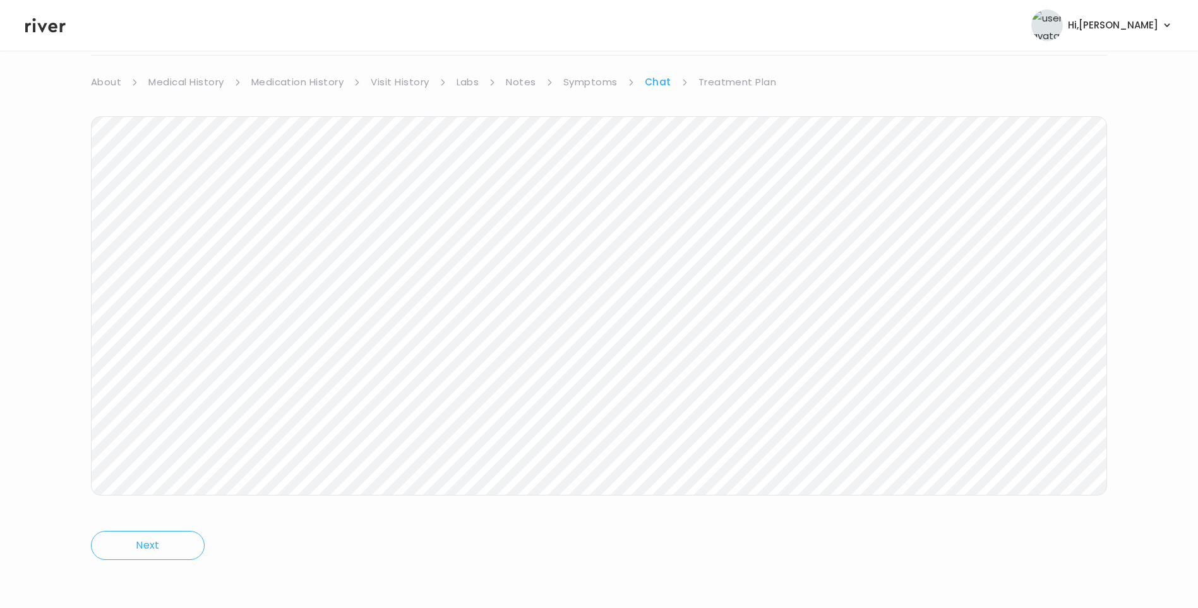
click at [48, 22] on icon at bounding box center [45, 25] width 40 height 19
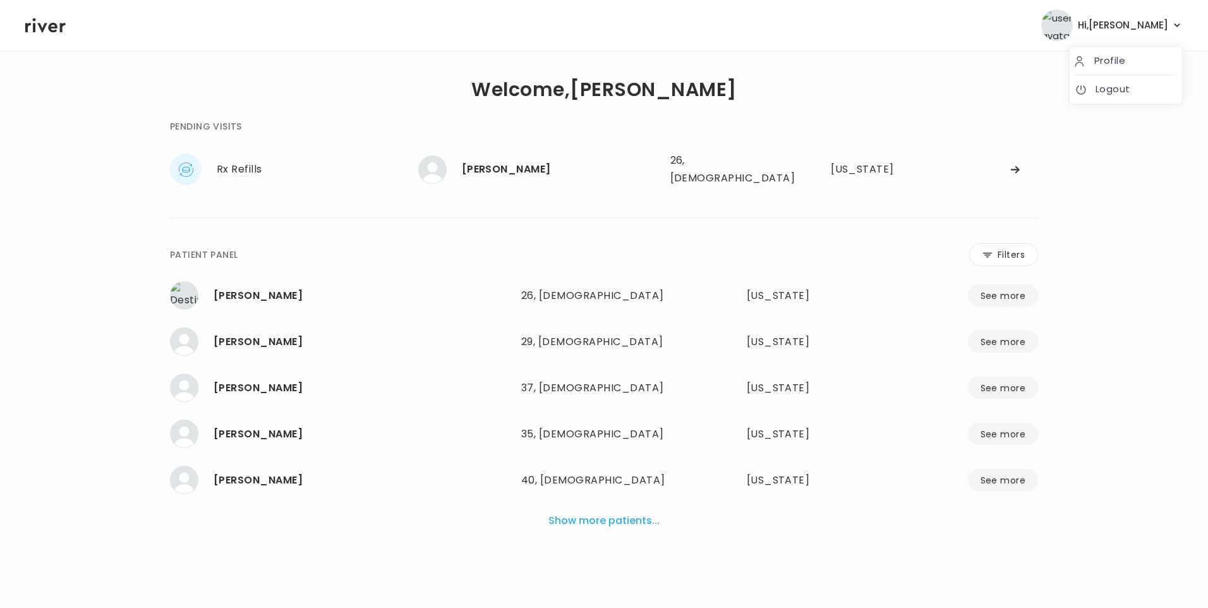
click at [1156, 28] on span "Hi, [PERSON_NAME]" at bounding box center [1122, 25] width 90 height 18
click at [897, 71] on div "**********" at bounding box center [603, 323] width 1157 height 504
